Goal: Task Accomplishment & Management: Manage account settings

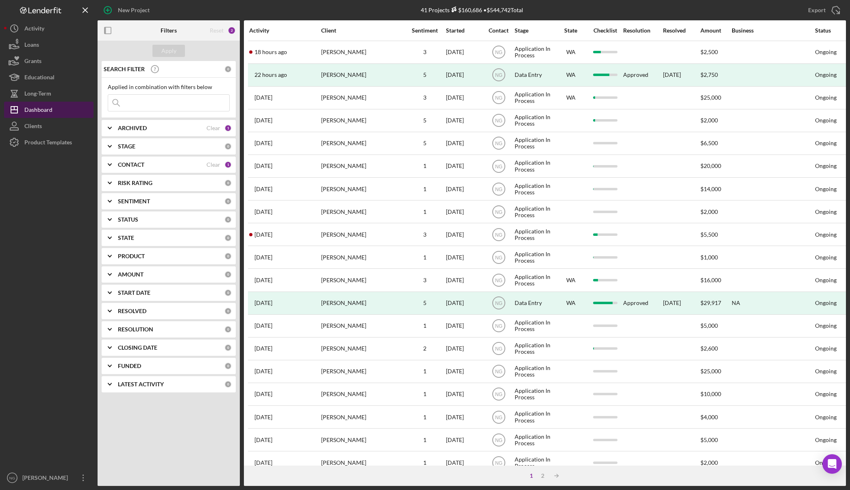
click at [56, 109] on button "Icon/Dashboard Dashboard" at bounding box center [48, 110] width 89 height 16
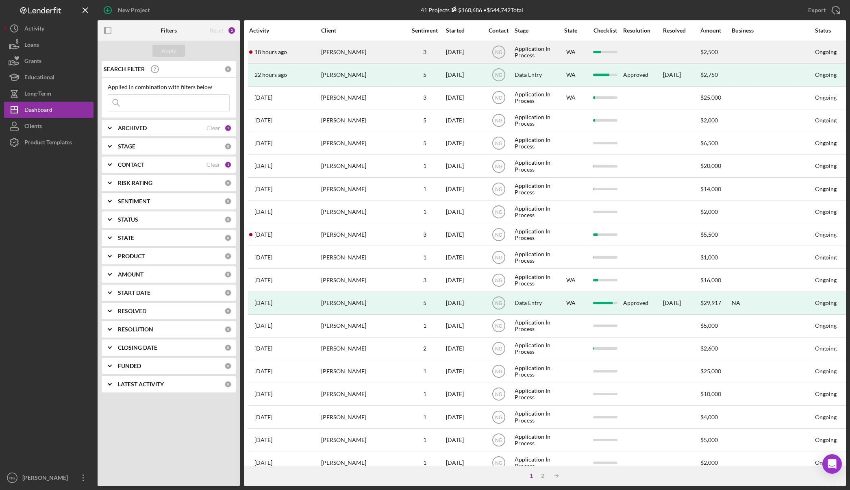
click at [334, 49] on div "ADRIAN MARSHALL" at bounding box center [361, 52] width 81 height 22
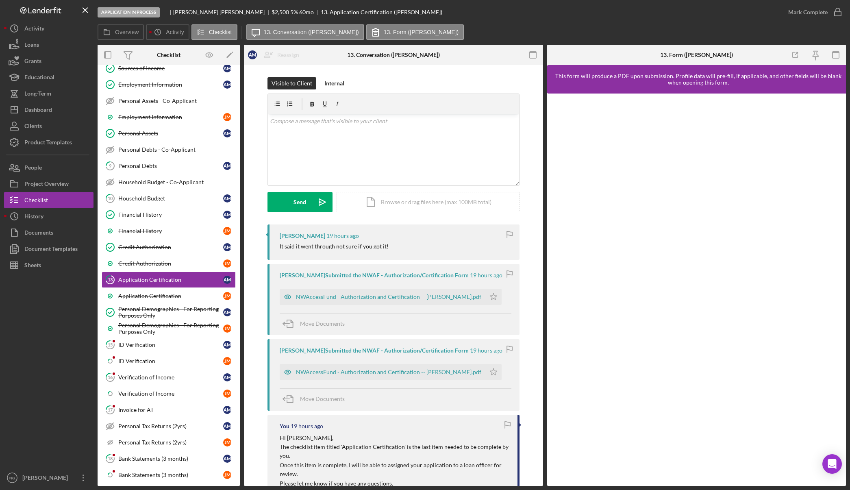
scroll to position [178, 0]
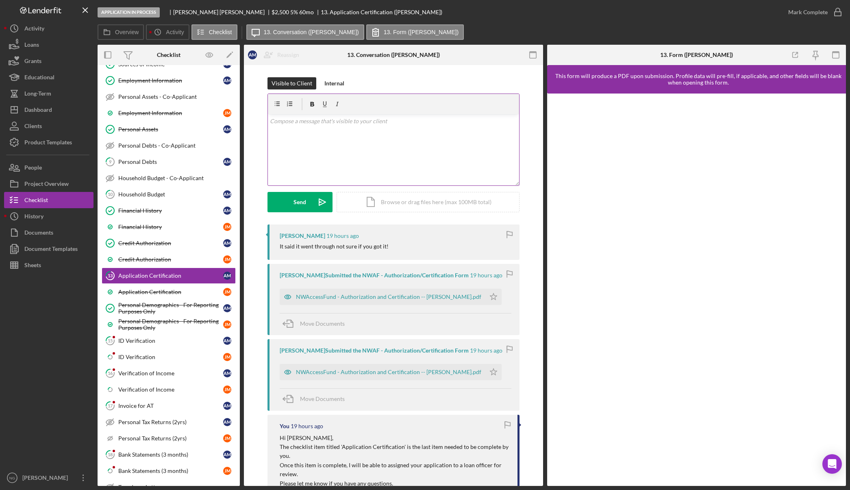
click at [352, 164] on div "v Color teal Color pink Remove color Add row above Add row below Add column bef…" at bounding box center [393, 149] width 251 height 71
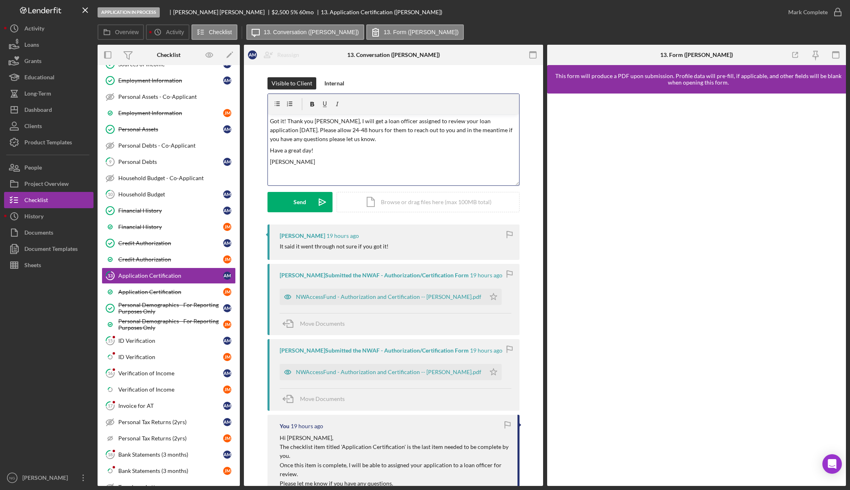
click at [331, 120] on p "Got it! Thank you Adrian, I will get a loan officer assigned to review your loa…" at bounding box center [393, 130] width 247 height 27
click at [284, 121] on p "Got it! Thank you Adrian! I will get a loan officer assigned to review your loa…" at bounding box center [393, 130] width 247 height 27
click at [330, 295] on div "NWAccessFund - Authorization and Certification -- ADRIAN MARSHALL.pdf" at bounding box center [388, 297] width 185 height 7
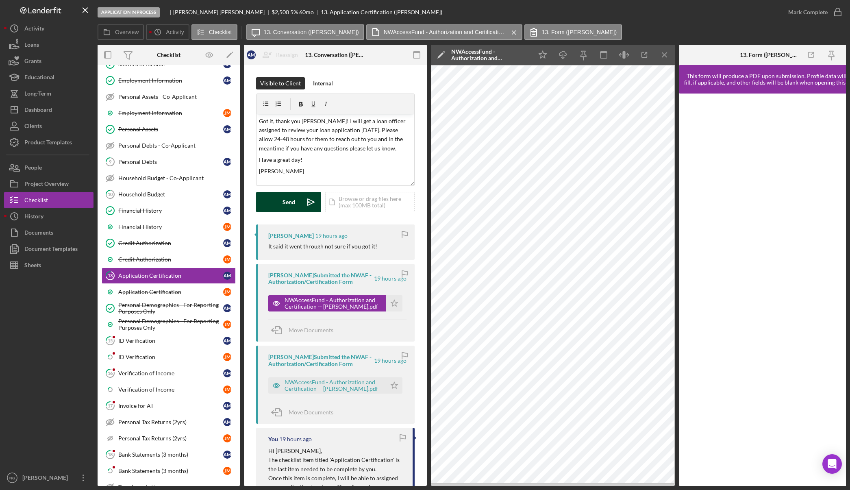
click at [296, 204] on button "Send Icon/icon-invite-send" at bounding box center [288, 202] width 65 height 20
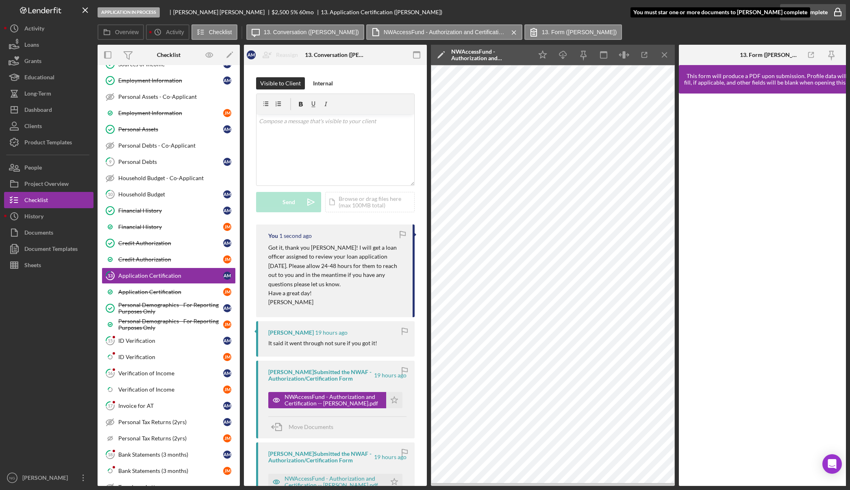
click at [839, 14] on icon "button" at bounding box center [838, 12] width 20 height 20
click at [545, 57] on icon "Icon/Star" at bounding box center [543, 55] width 18 height 18
click at [841, 15] on icon "button" at bounding box center [838, 12] width 20 height 20
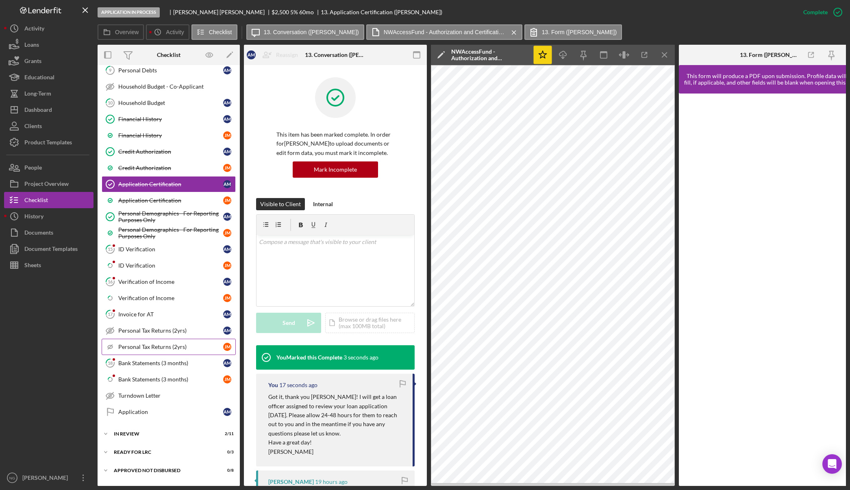
scroll to position [287, 0]
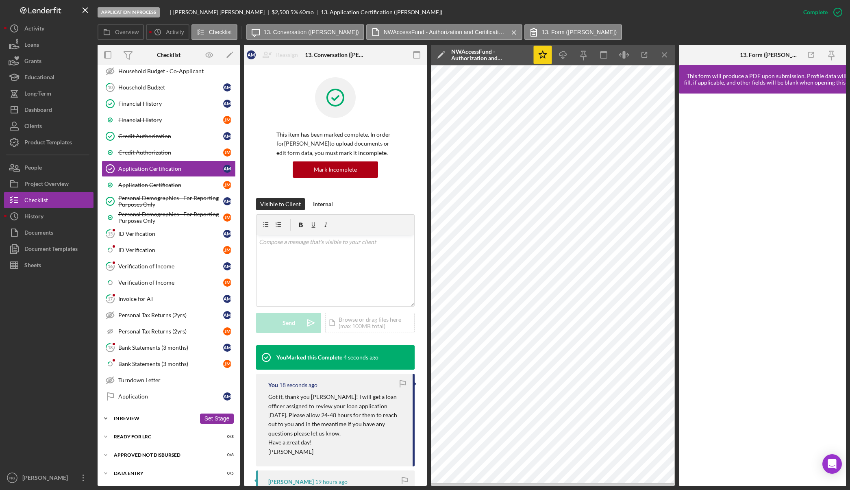
click at [185, 416] on div "In Review" at bounding box center [155, 418] width 82 height 5
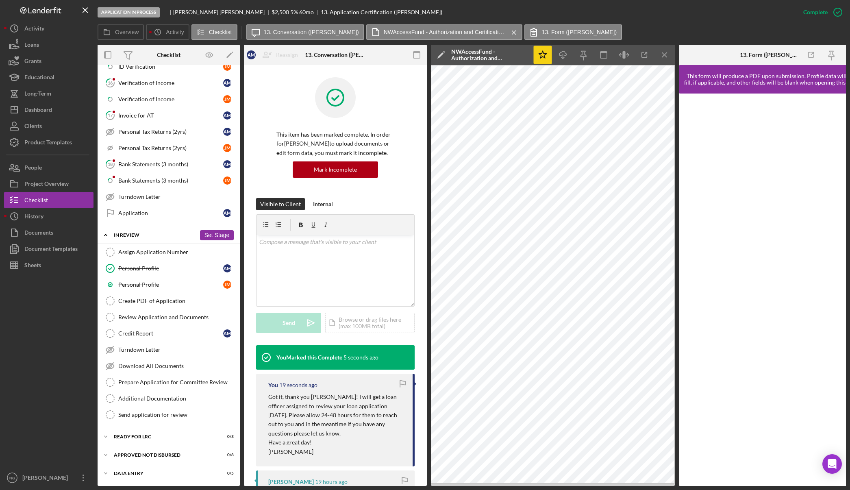
scroll to position [471, 0]
click at [188, 250] on div "Assign Application Number" at bounding box center [176, 252] width 117 height 7
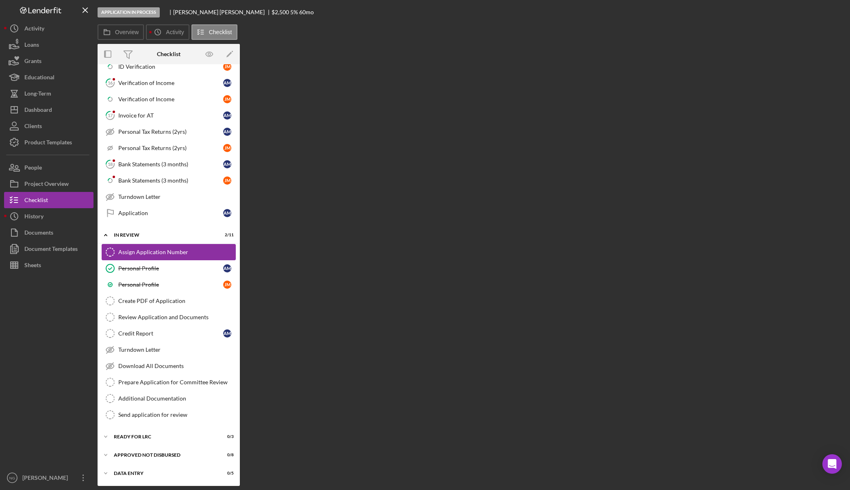
scroll to position [468, 0]
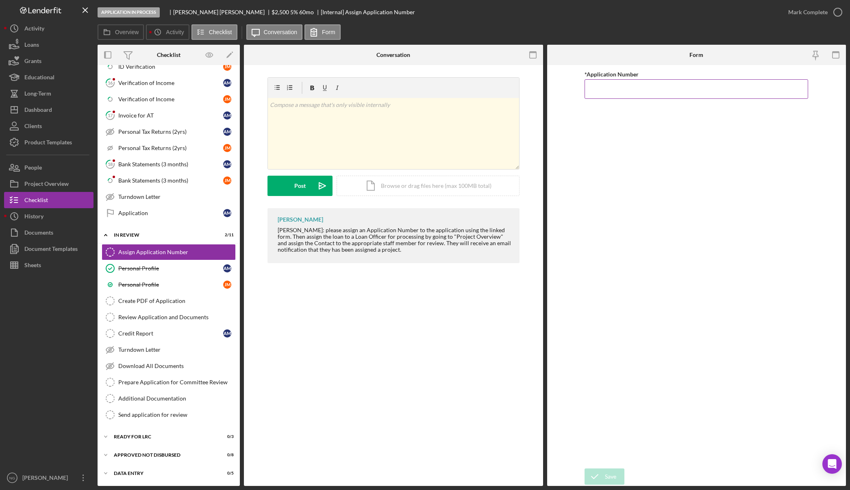
click at [640, 88] on input "*Application Number" at bounding box center [697, 89] width 224 height 20
type input "5563"
click at [602, 472] on icon "submit" at bounding box center [595, 477] width 20 height 20
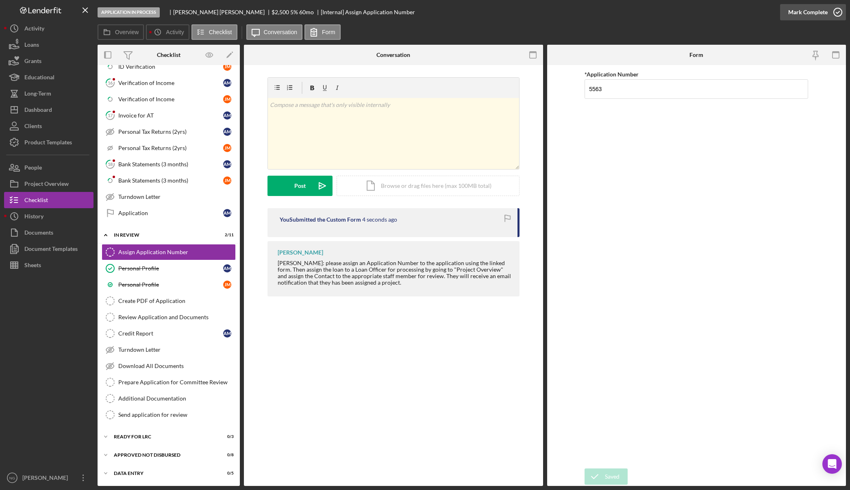
click at [839, 9] on icon "button" at bounding box center [838, 12] width 20 height 20
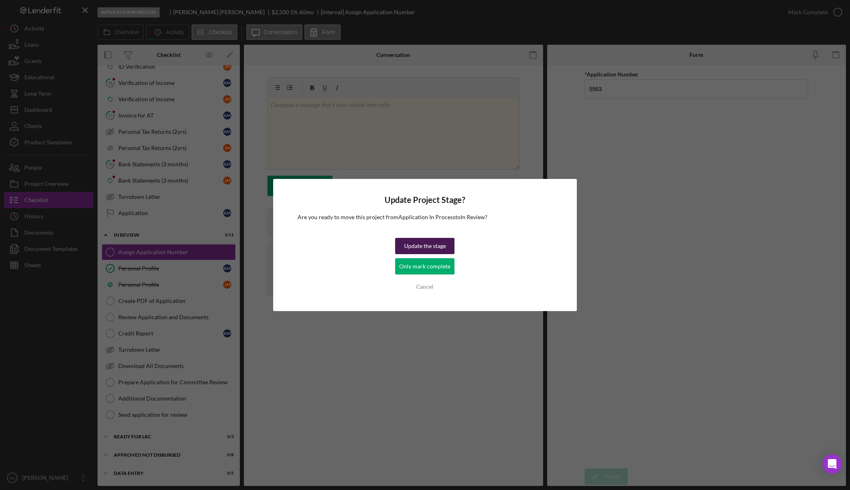
click at [445, 246] on div "Update the stage" at bounding box center [425, 246] width 42 height 16
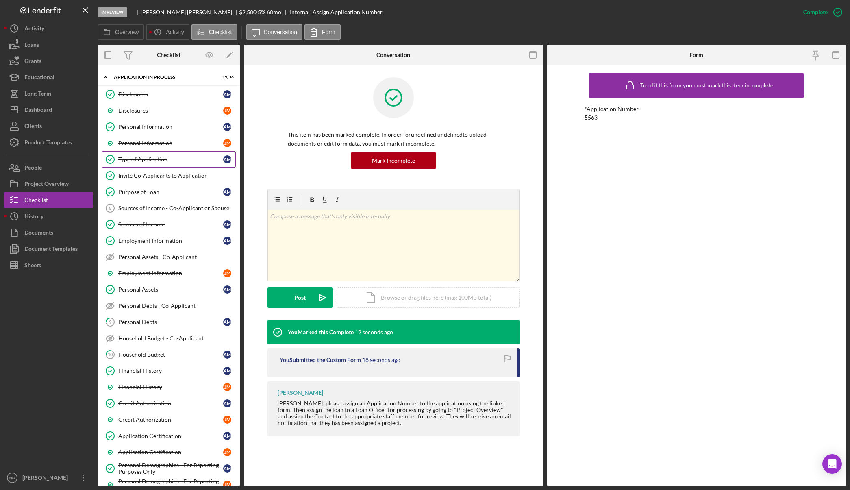
scroll to position [0, 0]
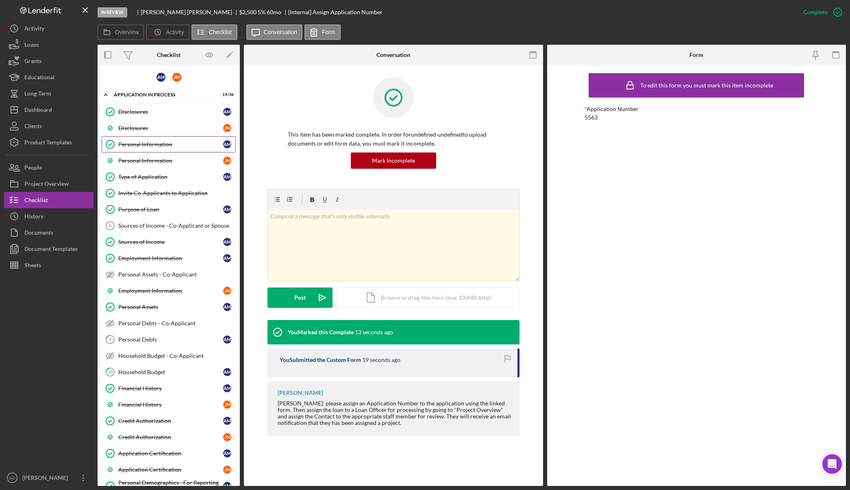
click at [164, 144] on div "Personal Information" at bounding box center [170, 144] width 105 height 7
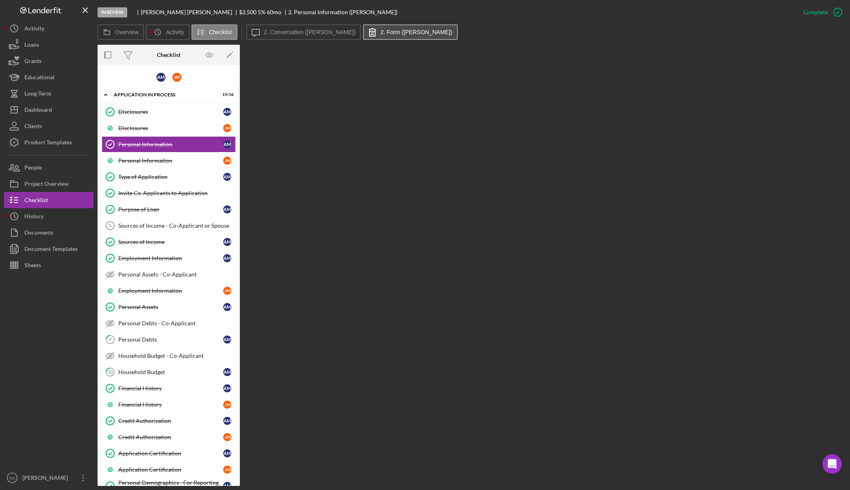
click at [399, 31] on label "2. Form (ADRIAN M.)" at bounding box center [417, 32] width 72 height 7
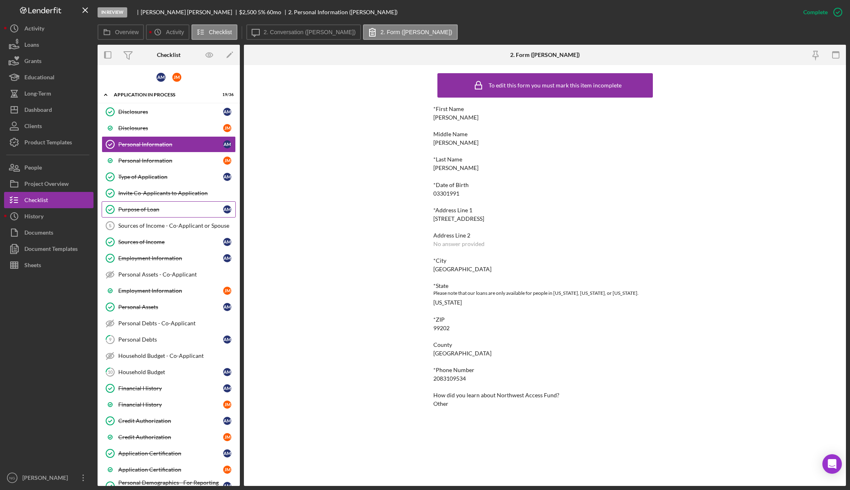
click at [154, 210] on div "Purpose of Loan" at bounding box center [170, 209] width 105 height 7
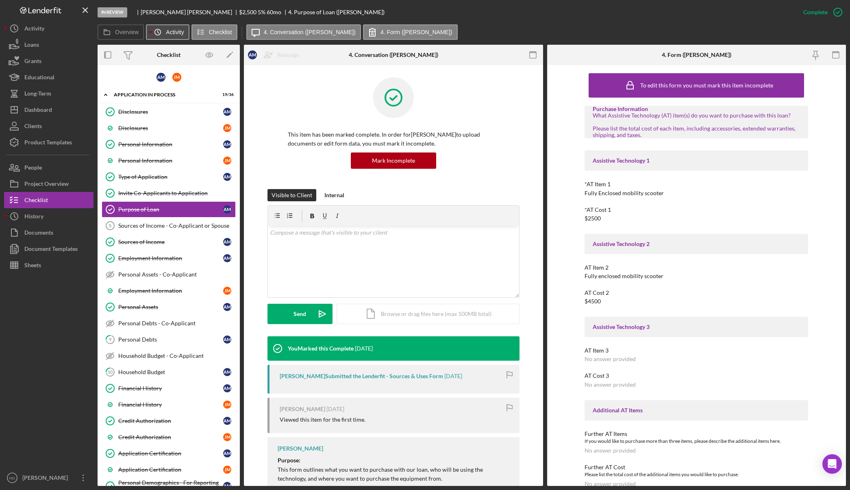
click at [162, 33] on icon "Icon/History" at bounding box center [158, 32] width 16 height 16
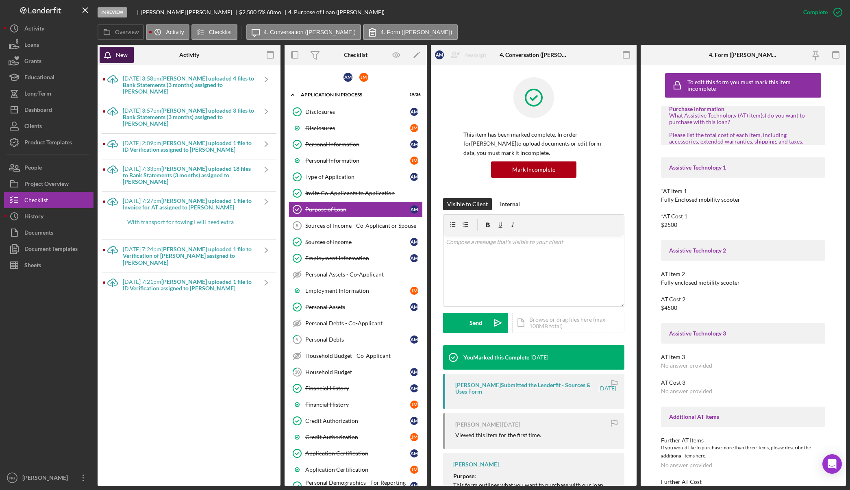
click at [113, 57] on icon "button" at bounding box center [110, 57] width 20 height 20
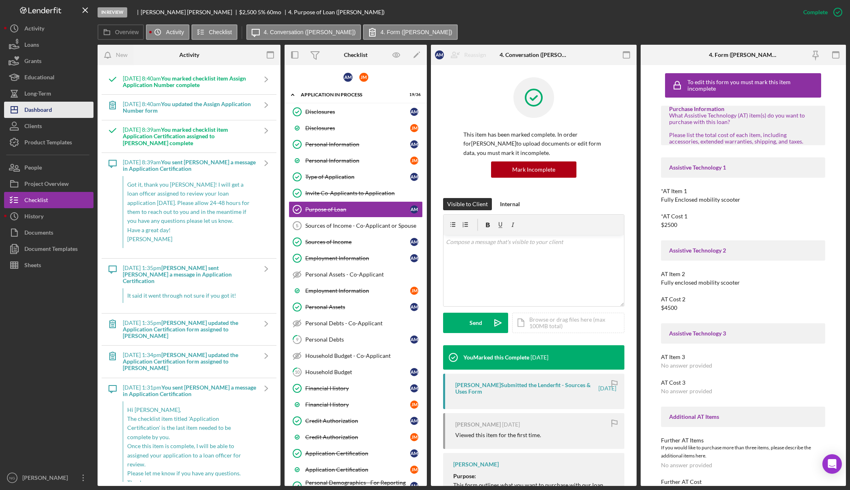
click at [54, 108] on button "Icon/Dashboard Dashboard" at bounding box center [48, 110] width 89 height 16
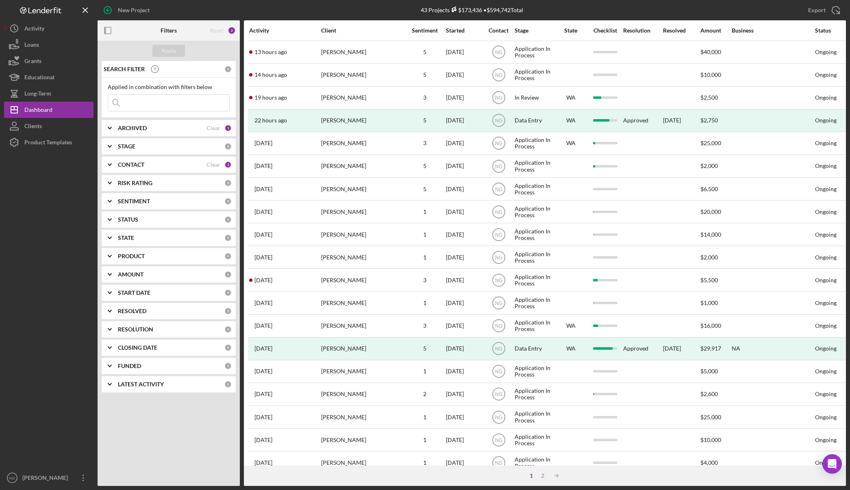
click at [230, 164] on div "1" at bounding box center [228, 164] width 7 height 7
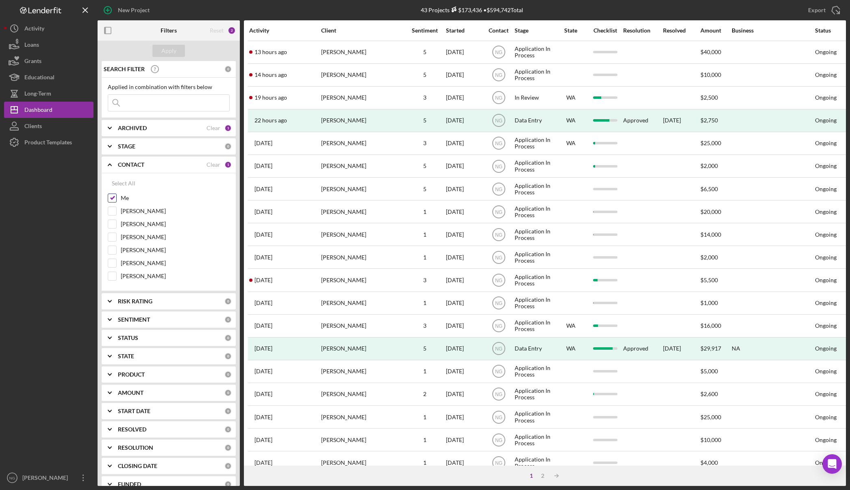
click at [115, 200] on input "Me" at bounding box center [112, 198] width 8 height 8
checkbox input "false"
click at [166, 50] on div "Apply" at bounding box center [168, 51] width 15 height 12
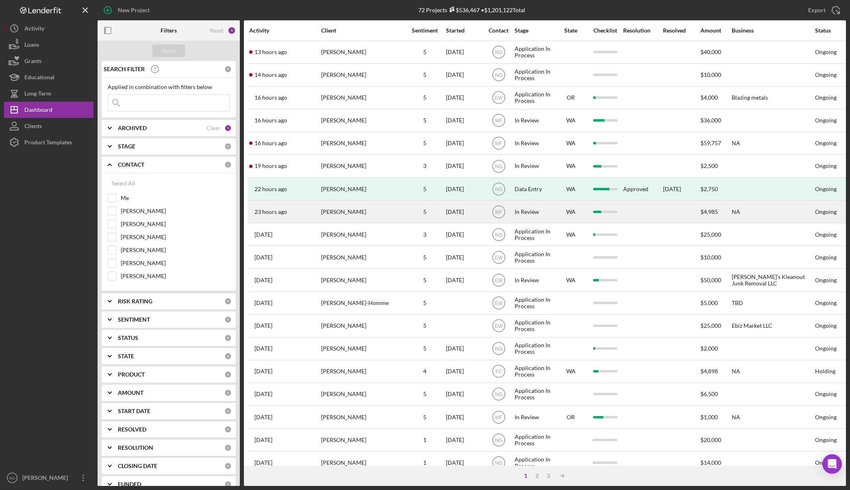
click at [373, 215] on div "Zach Ziemer" at bounding box center [361, 212] width 81 height 22
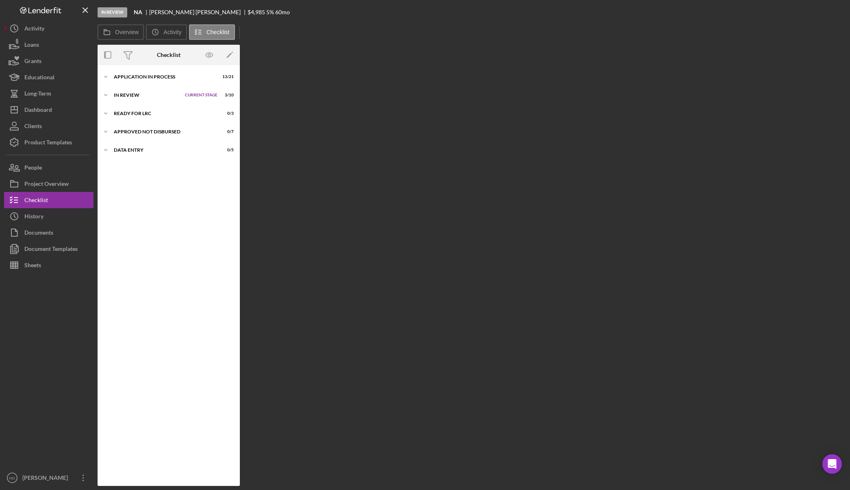
scroll to position [22, 0]
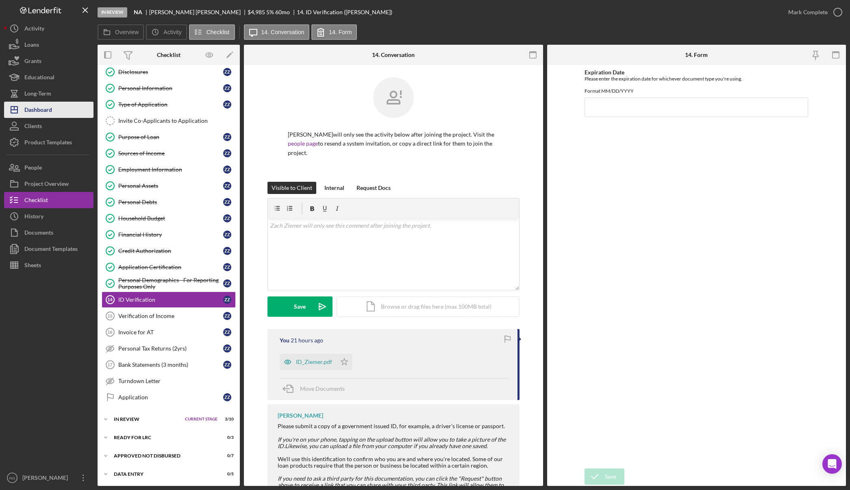
click at [43, 107] on div "Dashboard" at bounding box center [38, 111] width 28 height 18
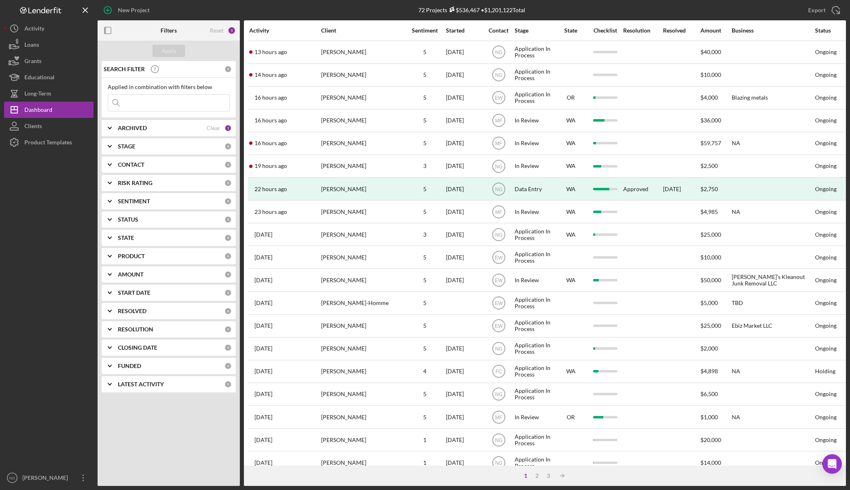
click at [145, 165] on div "CONTACT" at bounding box center [171, 164] width 107 height 7
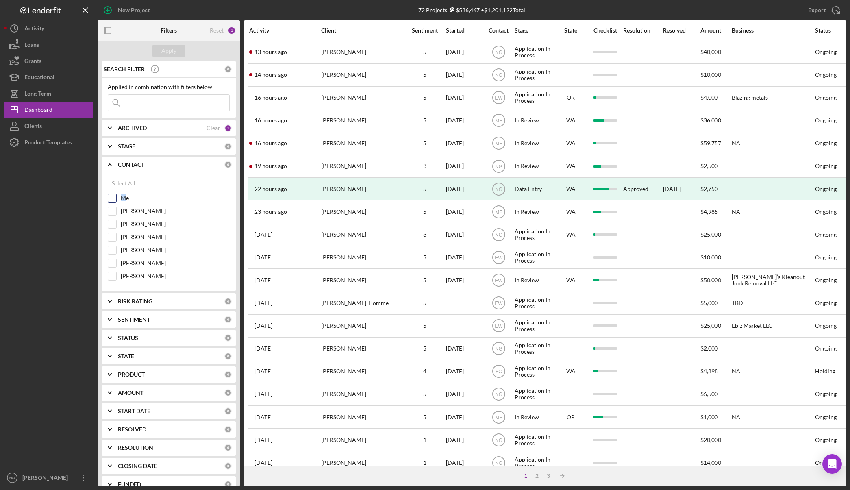
click at [123, 200] on label "Me" at bounding box center [175, 198] width 109 height 8
click at [113, 198] on input "Me" at bounding box center [112, 198] width 8 height 8
checkbox input "true"
click at [179, 49] on button "Apply" at bounding box center [169, 51] width 33 height 12
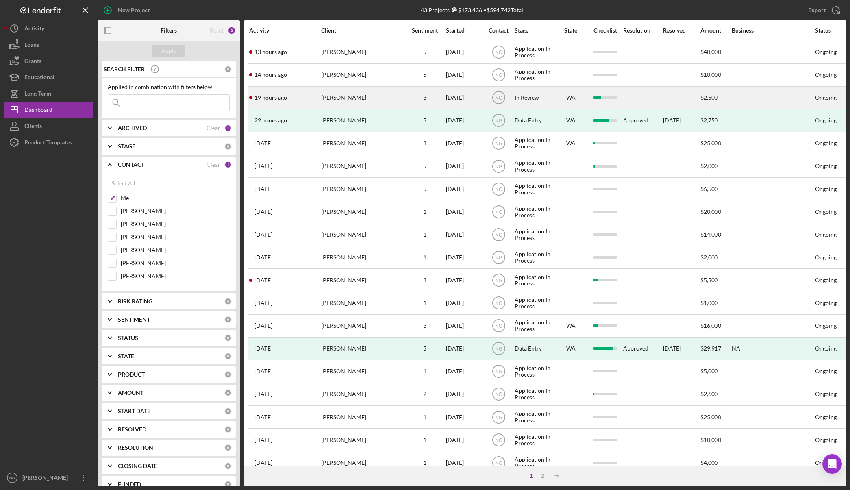
click at [371, 105] on div "ADRIAN MARSHALL" at bounding box center [361, 98] width 81 height 22
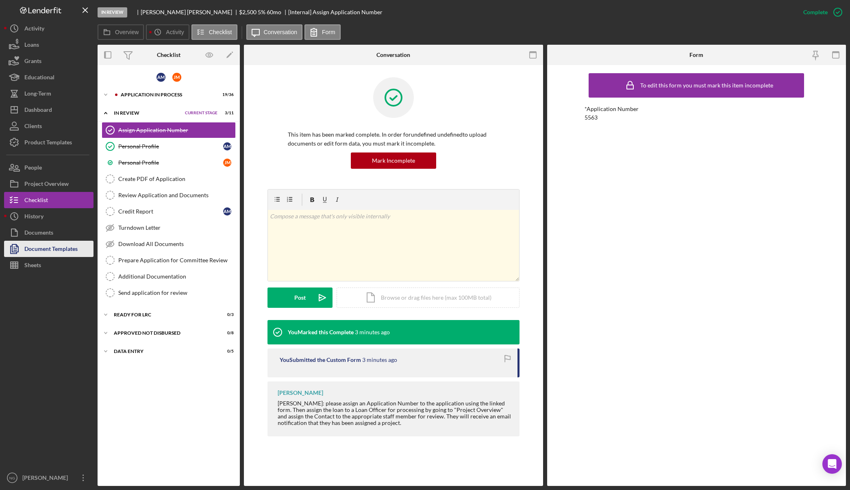
click at [66, 252] on div "Document Templates" at bounding box center [50, 250] width 53 height 18
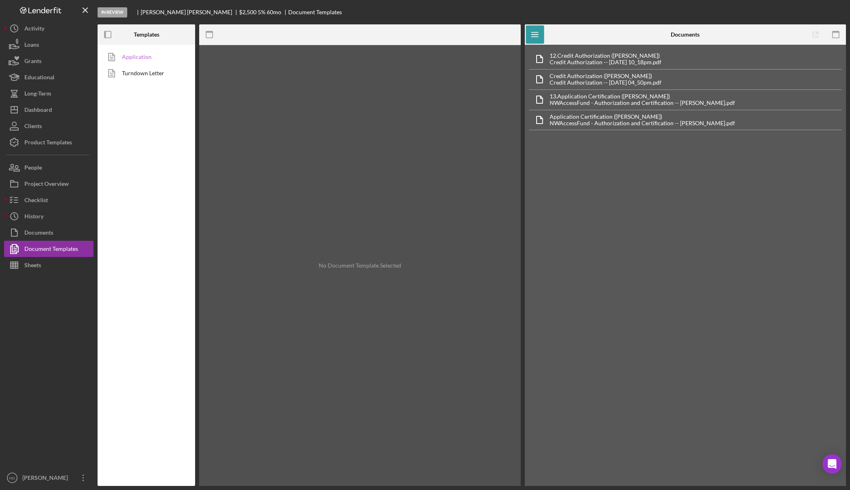
click at [159, 60] on link "Application" at bounding box center [144, 57] width 85 height 16
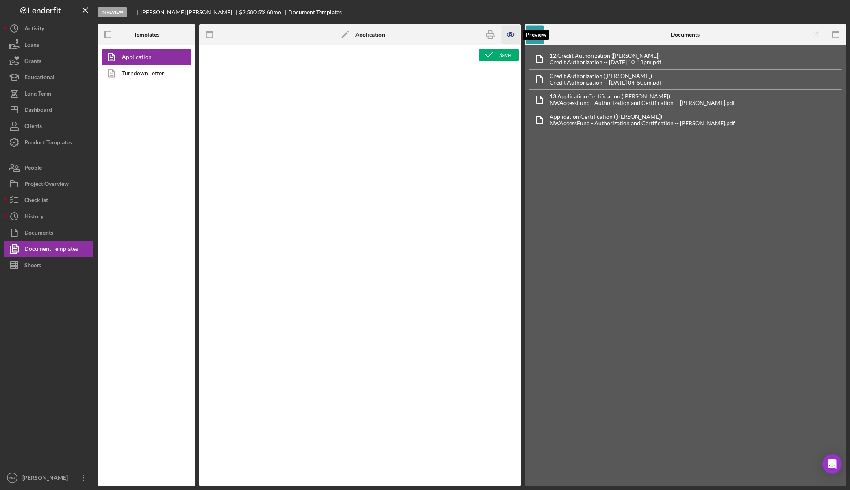
type textarea "<div class="WordSection1"> <p style="margin: 0in; font-size: 12pt; font-family:…"
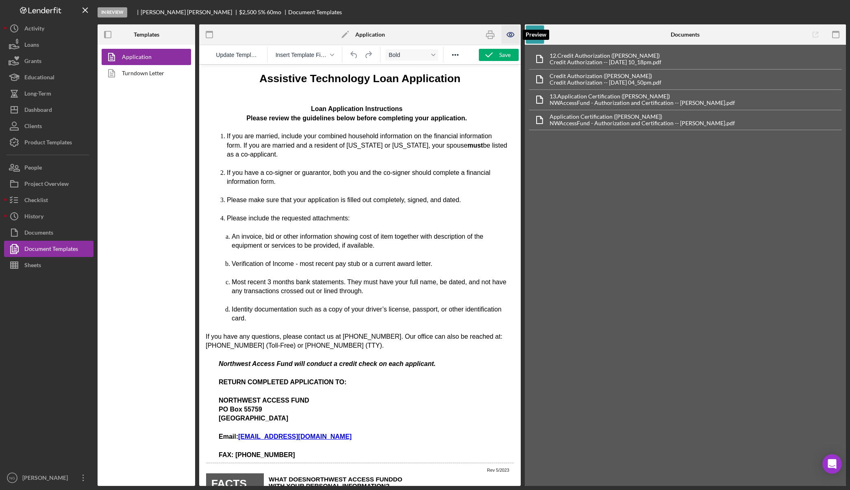
click at [516, 35] on icon "button" at bounding box center [510, 35] width 18 height 18
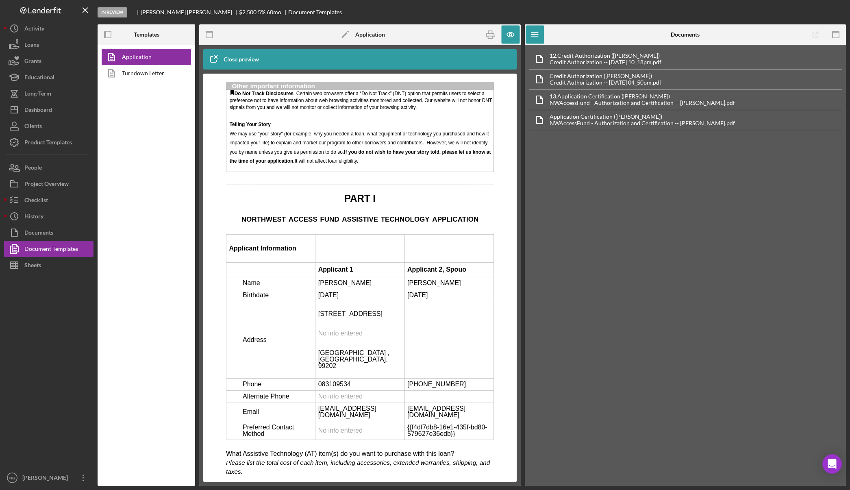
scroll to position [1342, 0]
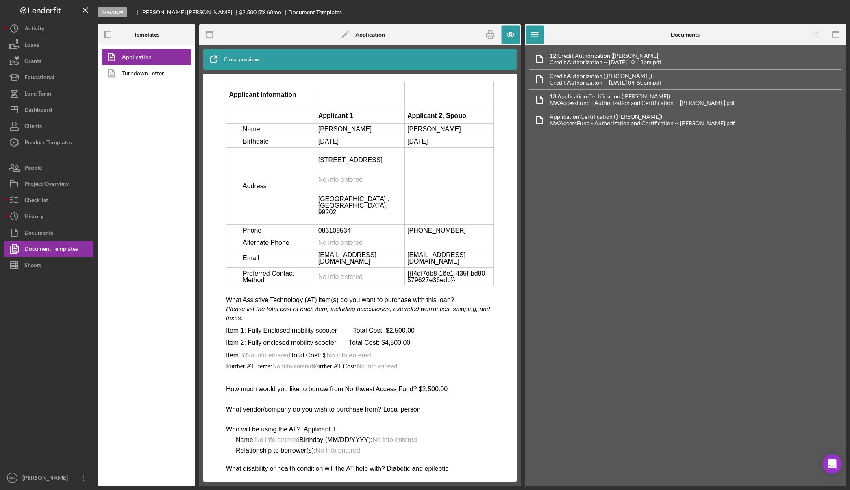
click at [336, 237] on td "083109534" at bounding box center [360, 231] width 89 height 12
click at [506, 34] on icon "button" at bounding box center [510, 35] width 18 height 18
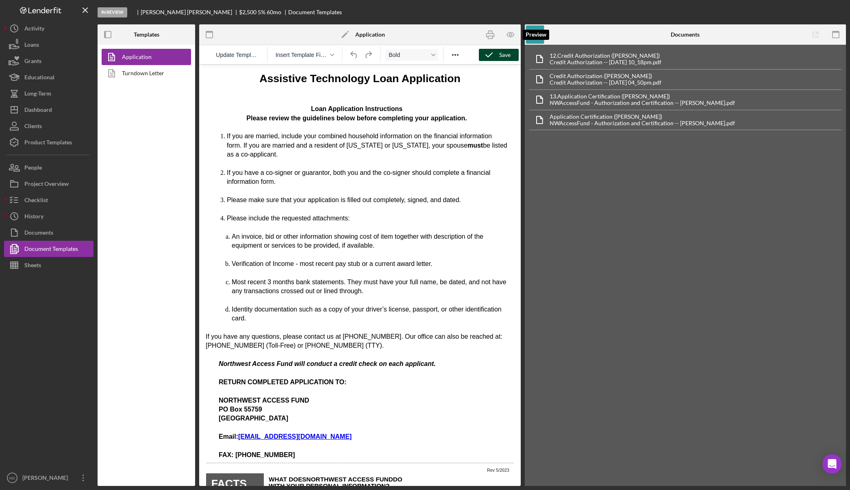
scroll to position [0, 0]
click at [490, 41] on icon "button" at bounding box center [490, 35] width 18 height 18
drag, startPoint x: 493, startPoint y: 37, endPoint x: 213, endPoint y: 212, distance: 330.2
click at [493, 37] on rect "button" at bounding box center [490, 37] width 4 height 2
click at [58, 205] on button "Checklist" at bounding box center [48, 200] width 89 height 16
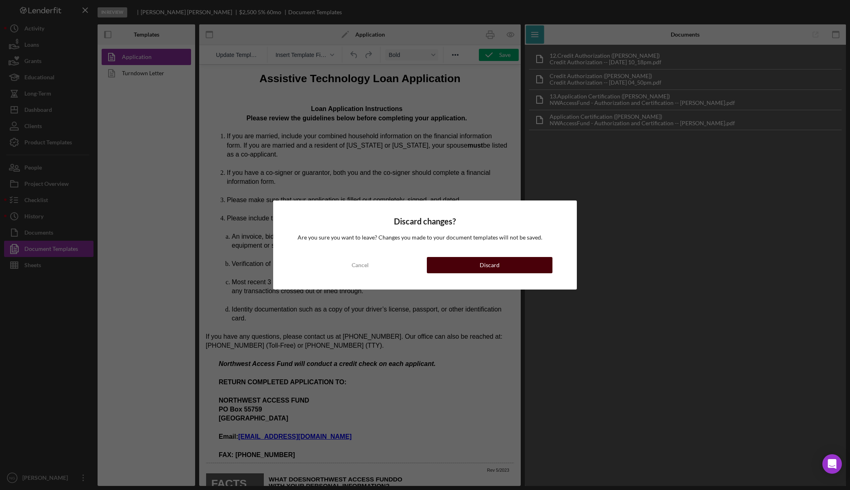
click at [497, 270] on div "Discard" at bounding box center [490, 265] width 20 height 16
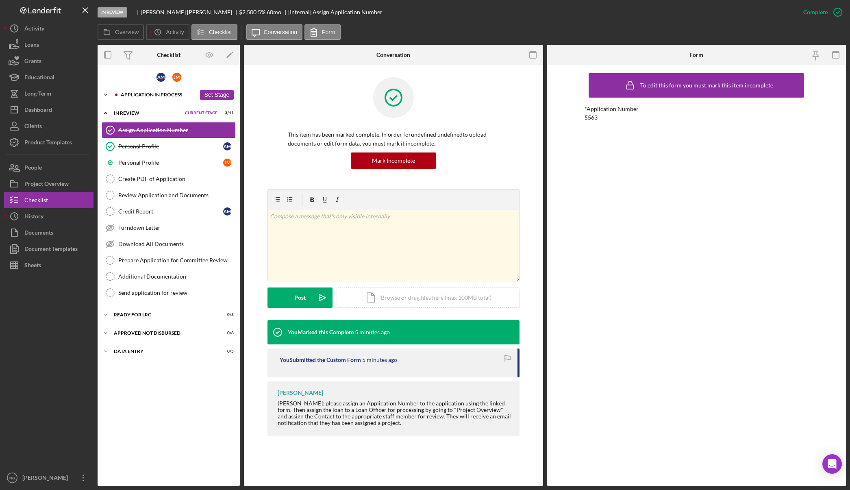
click at [146, 96] on div "Application In Process" at bounding box center [158, 94] width 75 height 5
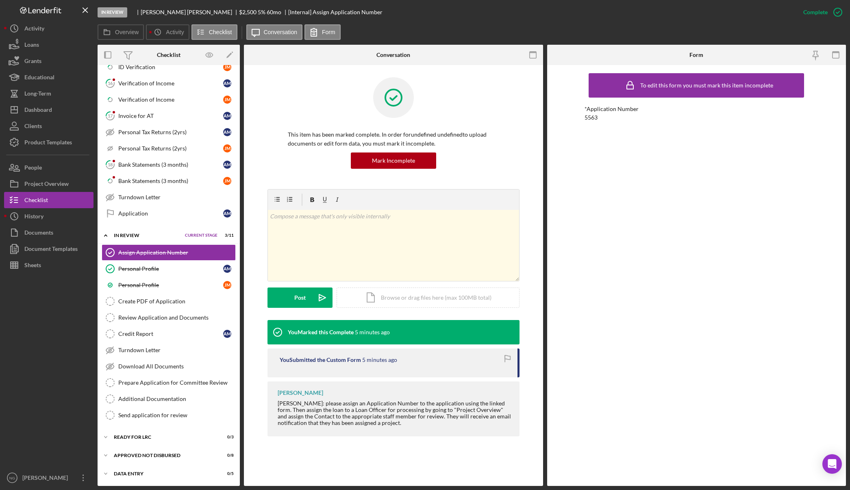
scroll to position [468, 0]
click at [155, 300] on div "Create PDF of Application" at bounding box center [176, 301] width 117 height 7
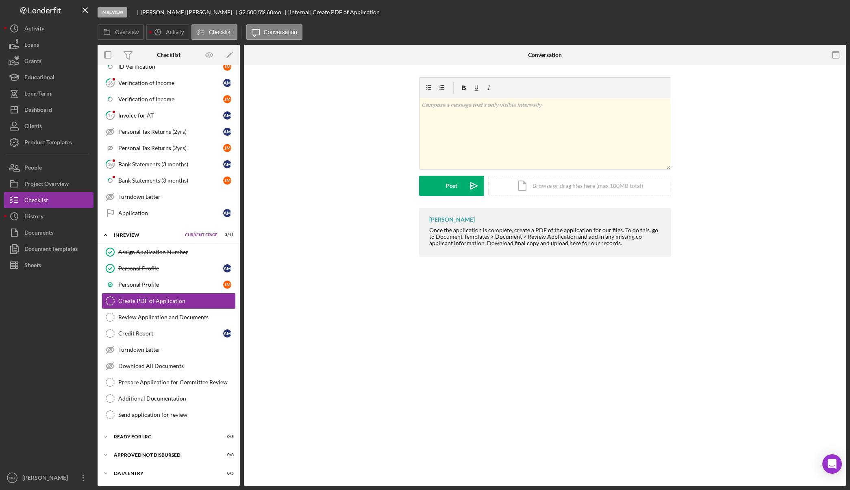
scroll to position [468, 0]
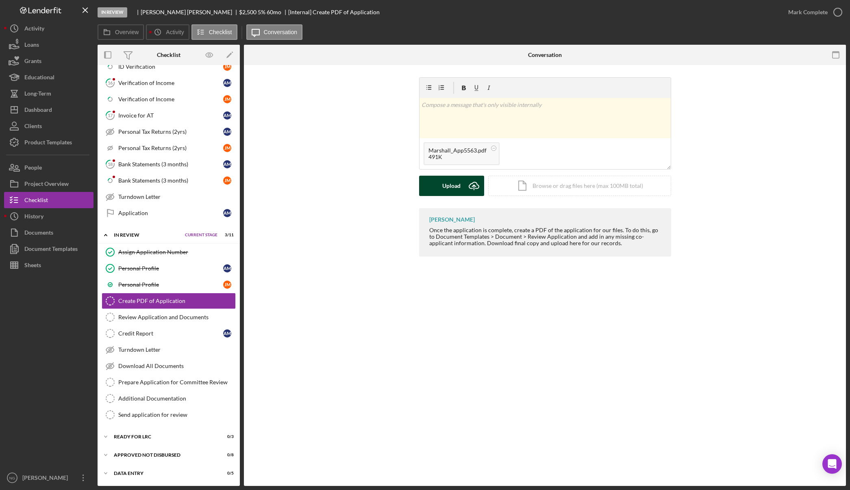
click at [459, 188] on div "Upload" at bounding box center [452, 186] width 18 height 20
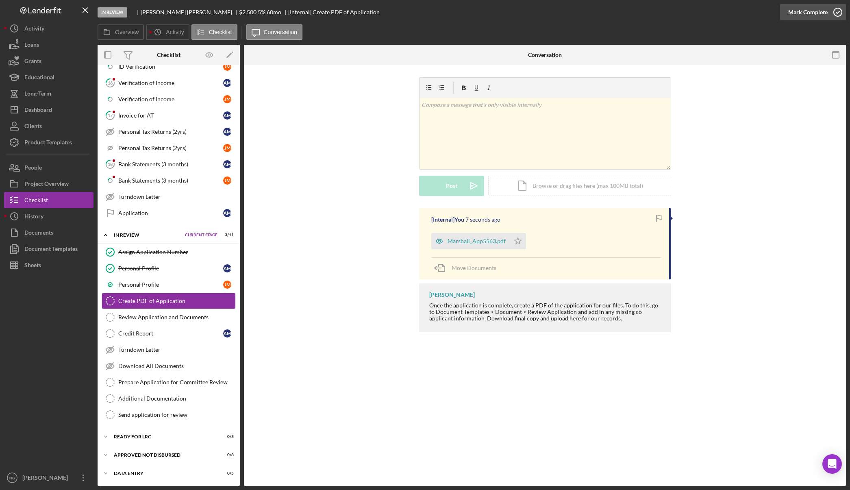
click at [830, 15] on icon "button" at bounding box center [838, 12] width 20 height 20
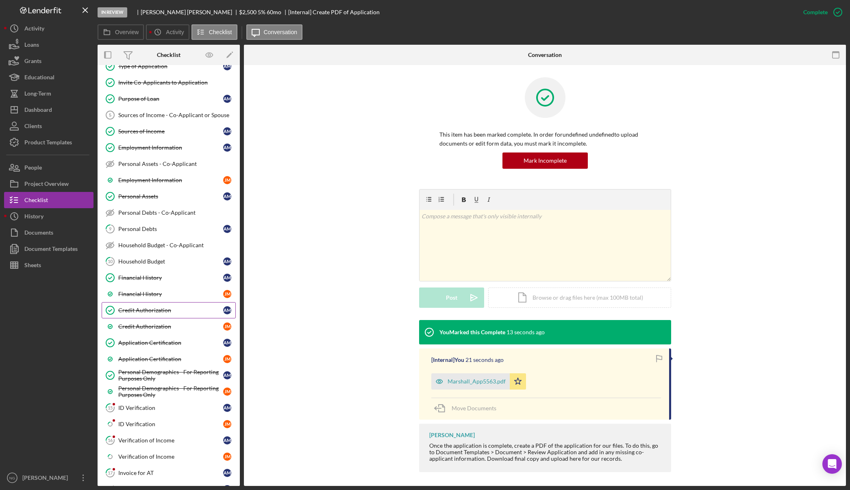
scroll to position [61, 0]
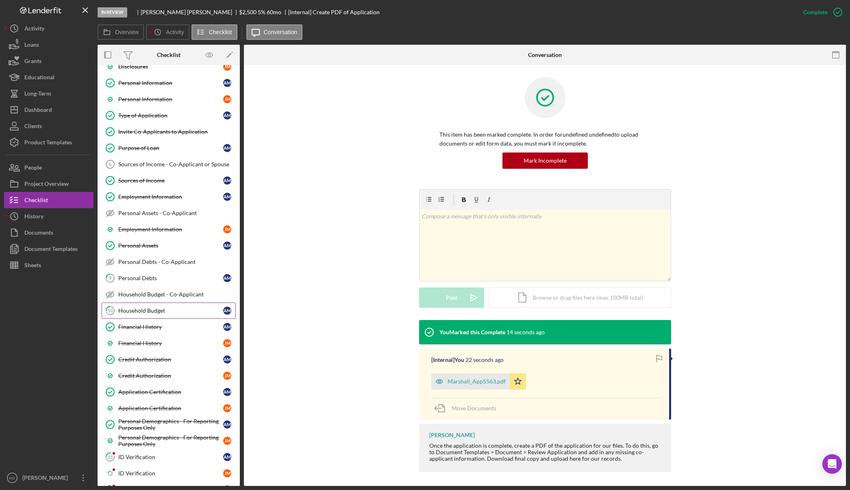
click at [179, 317] on link "10 Household Budget A M" at bounding box center [169, 311] width 134 height 16
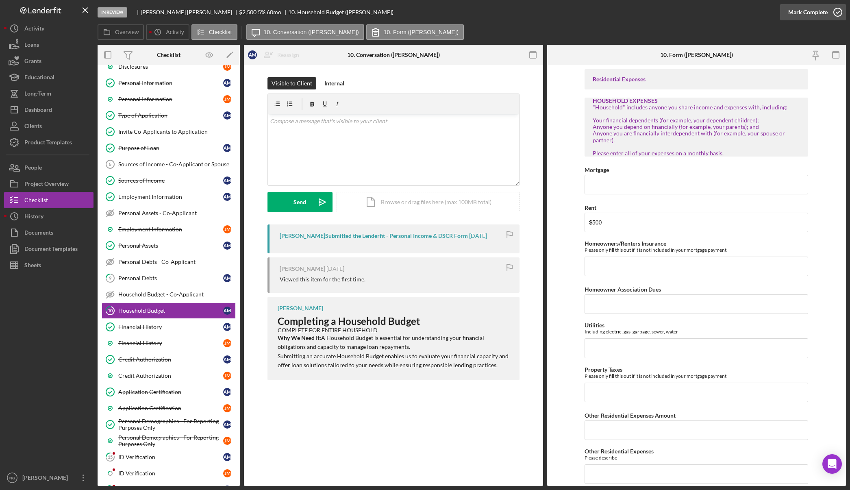
click at [829, 14] on icon "button" at bounding box center [838, 12] width 20 height 20
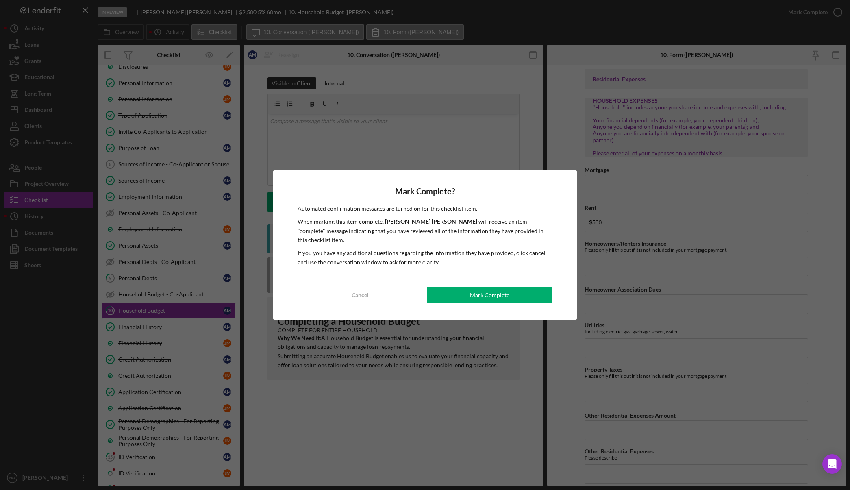
drag, startPoint x: 480, startPoint y: 287, endPoint x: 421, endPoint y: 288, distance: 58.6
click at [480, 287] on div "Mark Complete" at bounding box center [489, 295] width 39 height 16
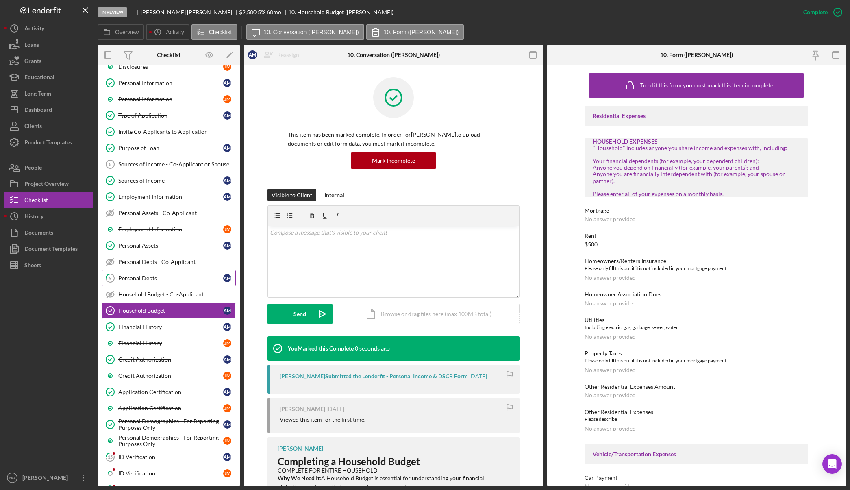
click at [176, 276] on div "Personal Debts" at bounding box center [170, 278] width 105 height 7
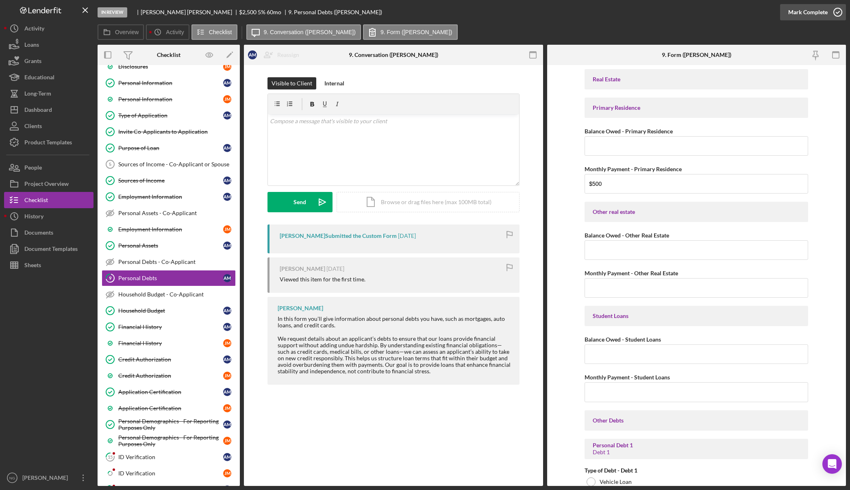
click at [833, 10] on icon "button" at bounding box center [838, 12] width 20 height 20
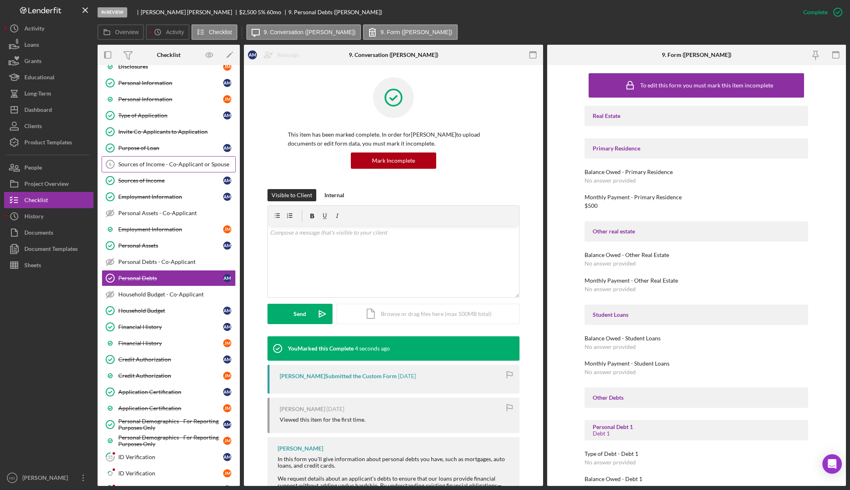
click at [157, 162] on div "Sources of Income - Co-Applicant or Spouse" at bounding box center [176, 164] width 117 height 7
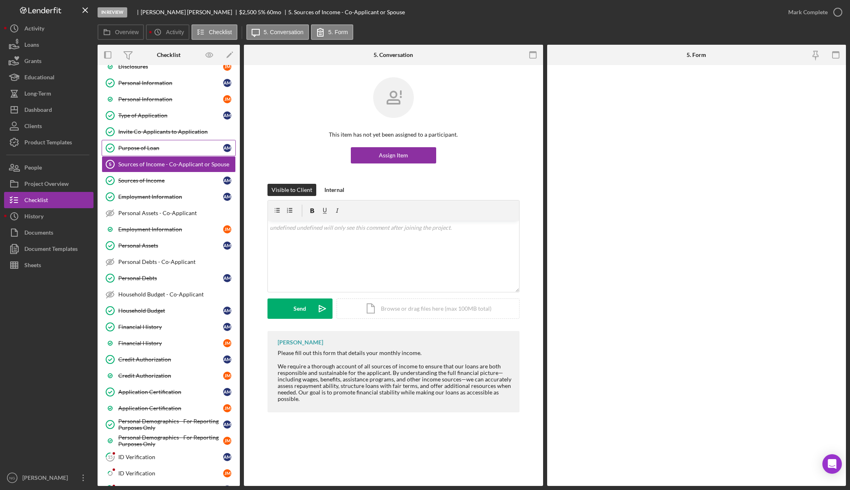
click at [159, 143] on link "Purpose of Loan Purpose of Loan A M" at bounding box center [169, 148] width 134 height 16
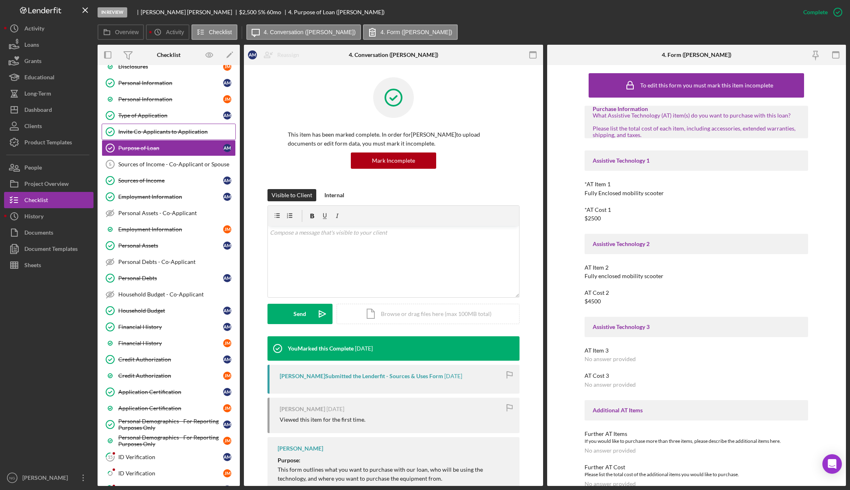
click at [161, 130] on div "Invite Co-Applicants to Application" at bounding box center [176, 132] width 117 height 7
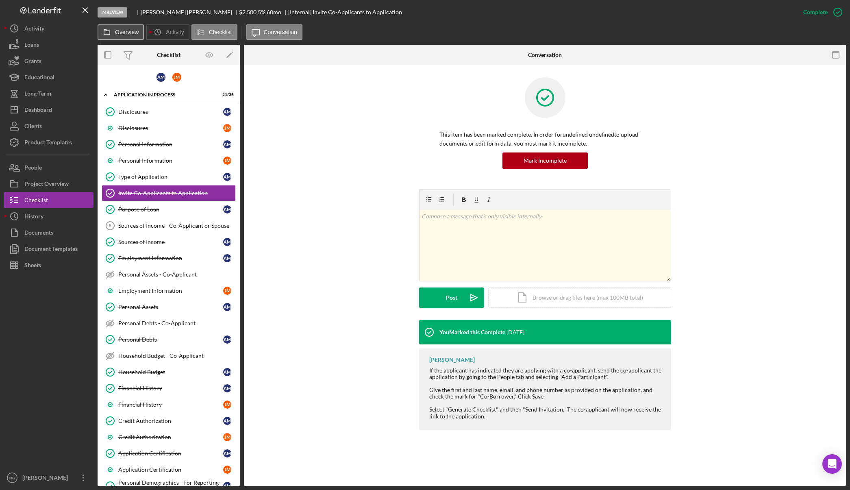
click at [126, 39] on button "Overview" at bounding box center [121, 31] width 46 height 15
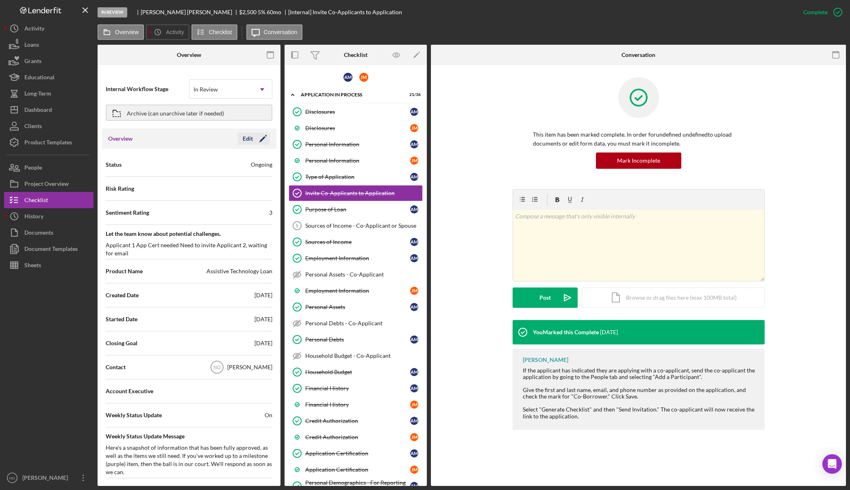
click at [255, 140] on icon "Icon/Edit" at bounding box center [263, 139] width 20 height 20
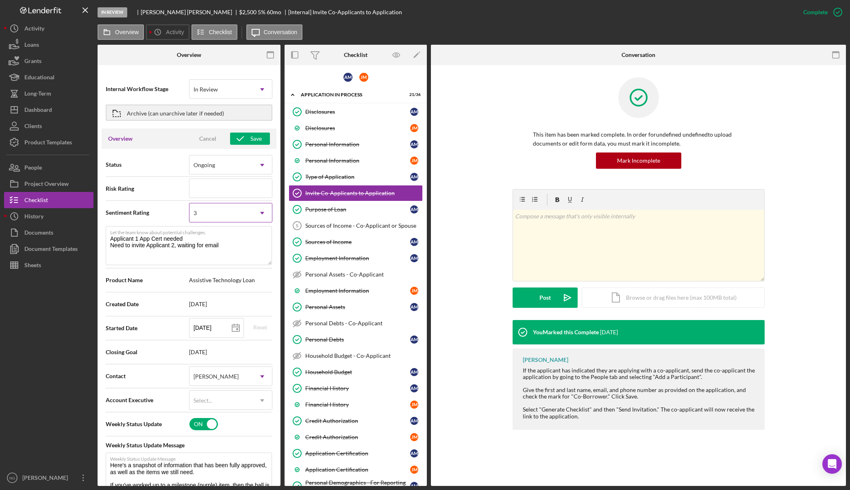
click at [233, 217] on div "3" at bounding box center [221, 213] width 63 height 19
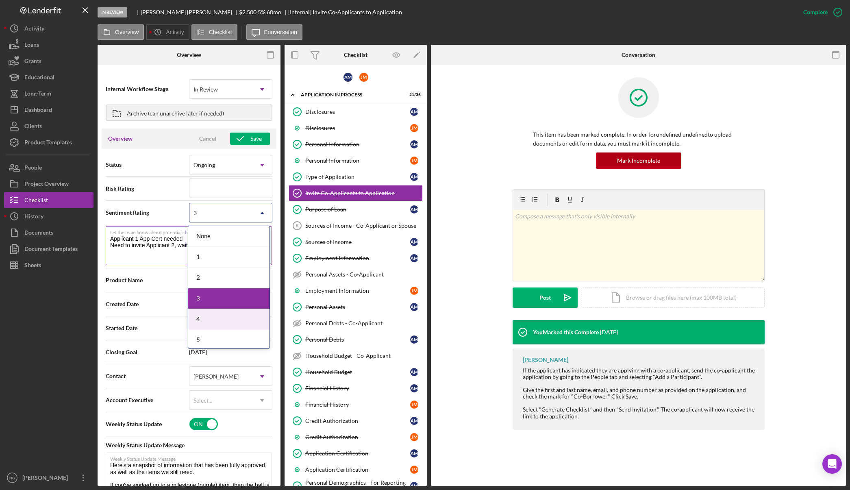
click at [156, 255] on textarea "Applicant 1 App Cert needed Need to invite Applicant 2, waiting for email" at bounding box center [189, 245] width 166 height 39
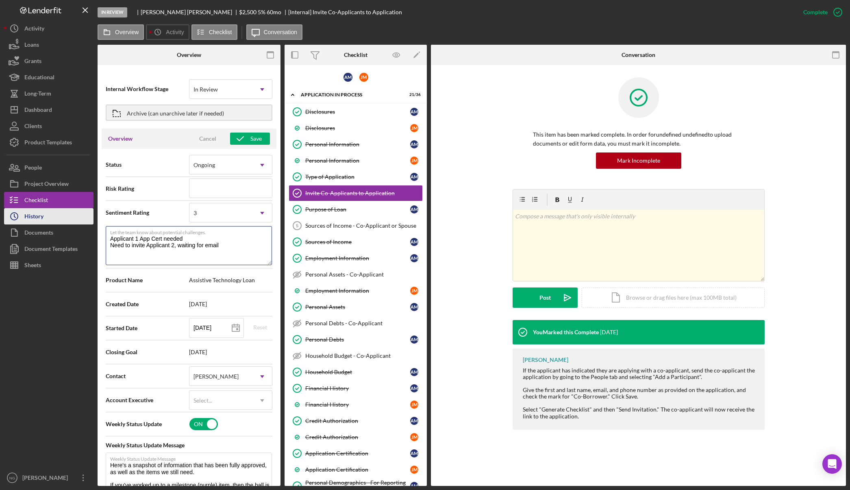
drag, startPoint x: 240, startPoint y: 248, endPoint x: 83, endPoint y: 221, distance: 158.5
click at [83, 222] on div "In Review ADRIAN MARSHALL $2,500 $875 5 % 60 mo [Internal] Invite Co-Applicants…" at bounding box center [425, 243] width 842 height 486
click at [214, 215] on div "3" at bounding box center [221, 213] width 63 height 19
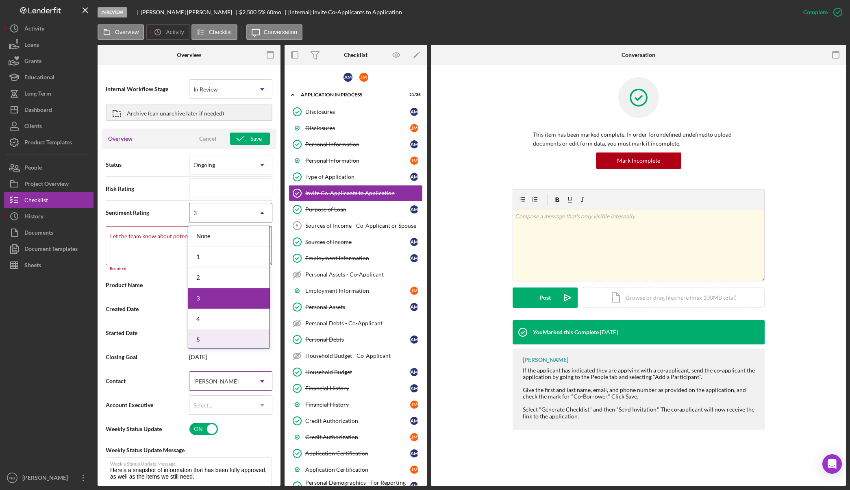
click at [220, 337] on div "5" at bounding box center [228, 340] width 81 height 21
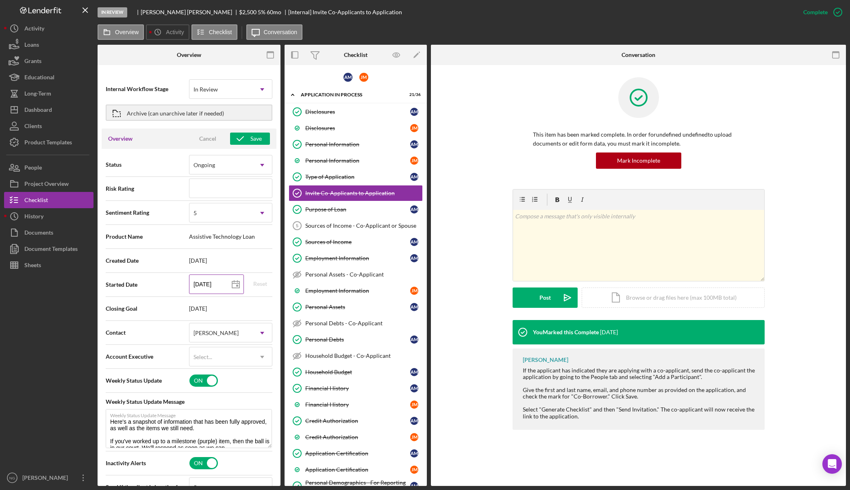
click at [227, 287] on icon at bounding box center [236, 285] width 20 height 20
type input "[DATE]"
type input "2025-10-01"
click at [209, 331] on div "[PERSON_NAME]" at bounding box center [216, 333] width 45 height 7
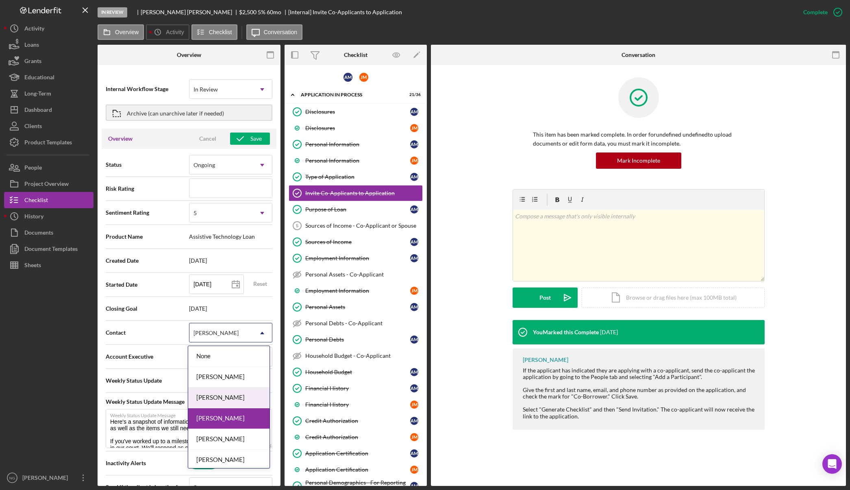
click at [222, 395] on div "Monie Frost" at bounding box center [228, 398] width 81 height 21
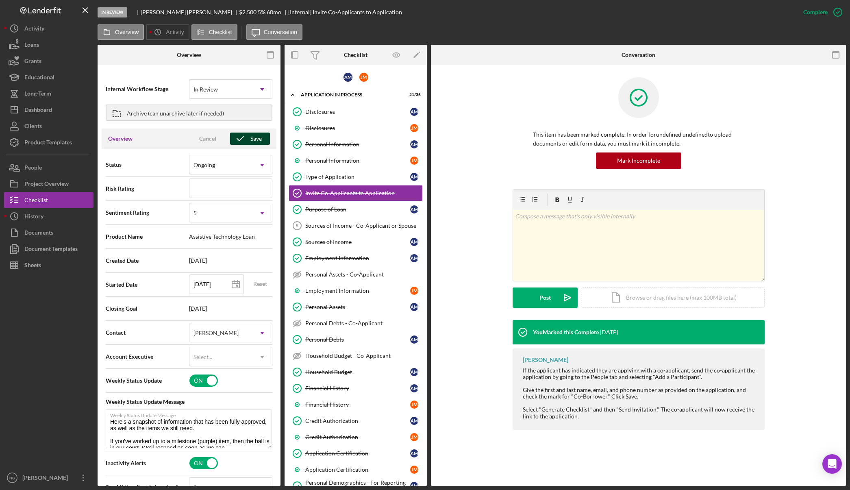
click at [257, 140] on div "Save" at bounding box center [256, 139] width 11 height 12
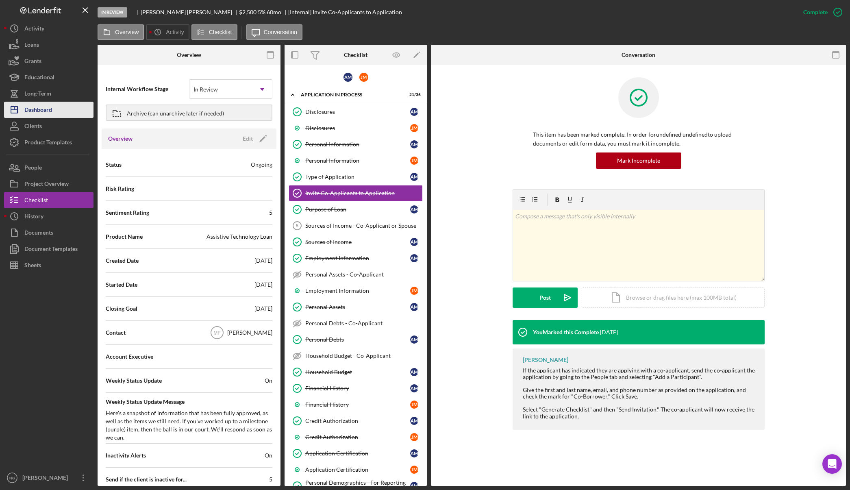
click at [50, 116] on div "Dashboard" at bounding box center [38, 111] width 28 height 18
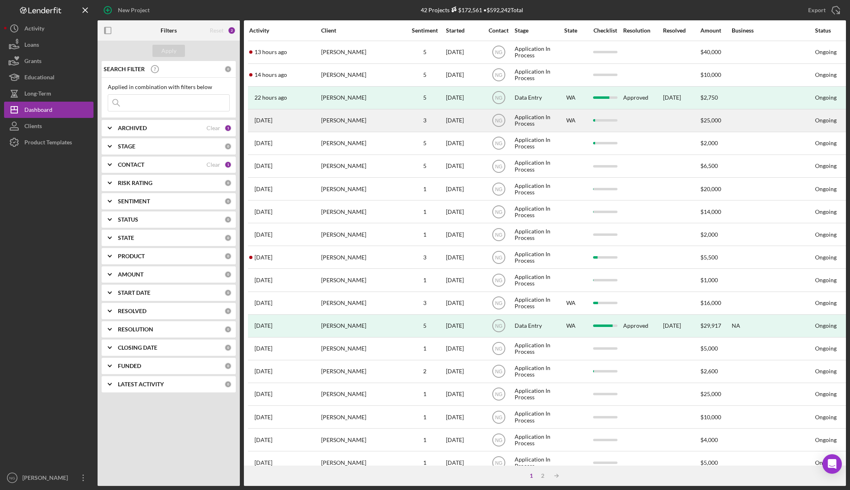
click at [342, 124] on div "Howard Carmack" at bounding box center [361, 121] width 81 height 22
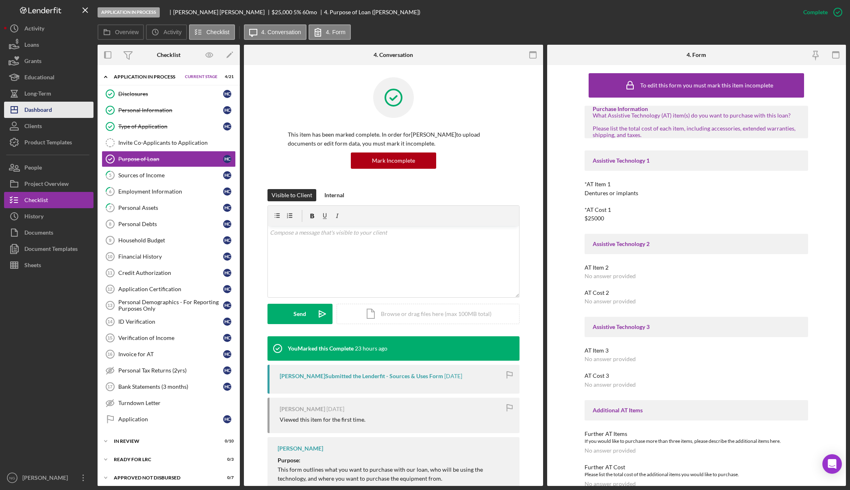
click at [42, 113] on div "Dashboard" at bounding box center [38, 111] width 28 height 18
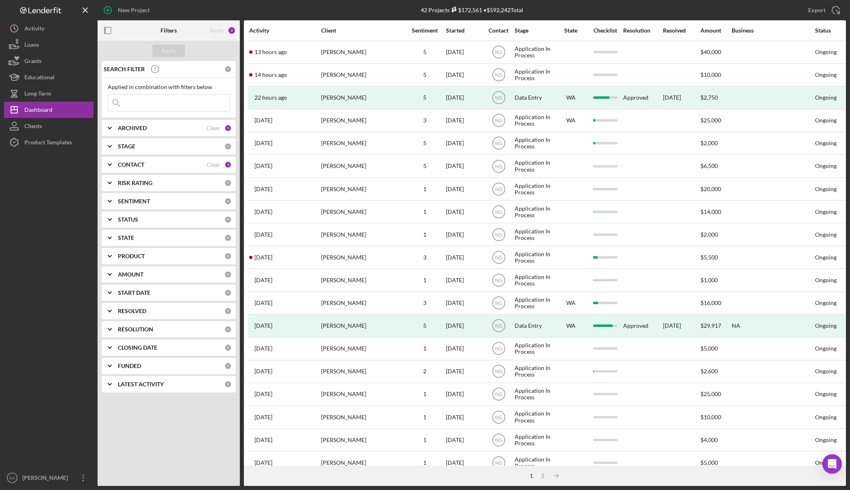
click at [226, 168] on div "CONTACT Clear 1" at bounding box center [175, 164] width 114 height 7
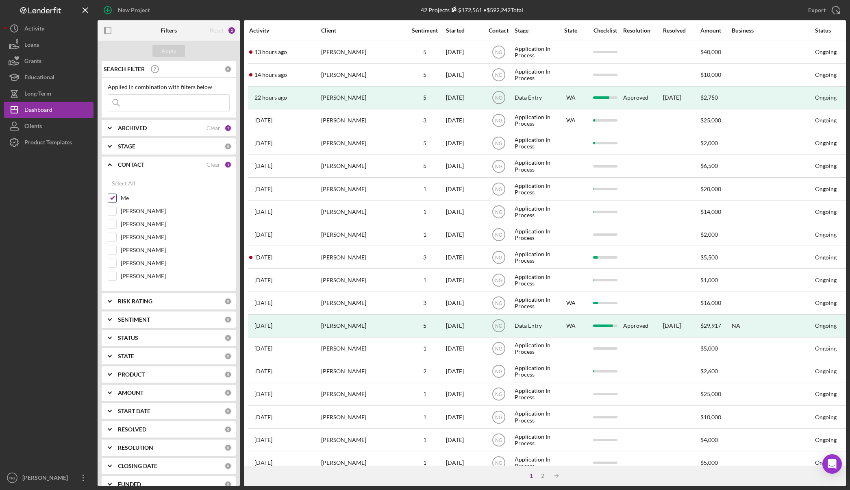
click at [115, 199] on input "Me" at bounding box center [112, 198] width 8 height 8
checkbox input "false"
click at [164, 46] on div "Apply" at bounding box center [168, 51] width 15 height 12
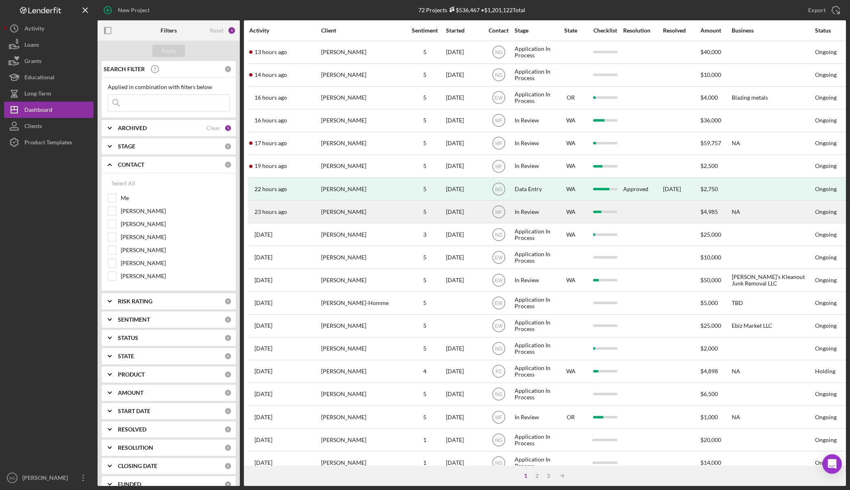
click at [327, 207] on div "Zach Ziemer" at bounding box center [361, 212] width 81 height 22
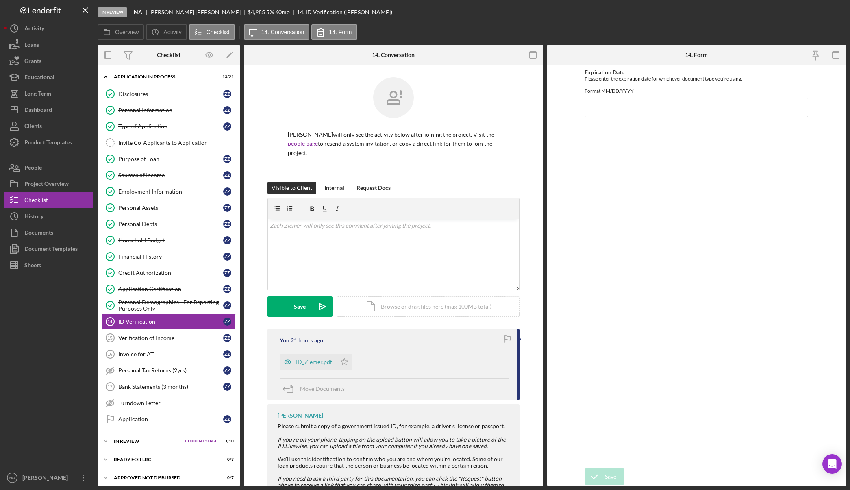
scroll to position [22, 0]
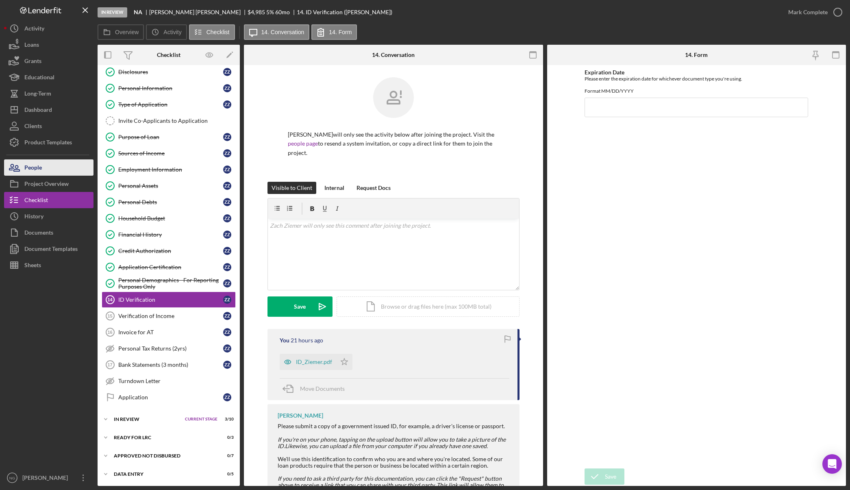
click at [39, 168] on div "People" at bounding box center [32, 168] width 17 height 18
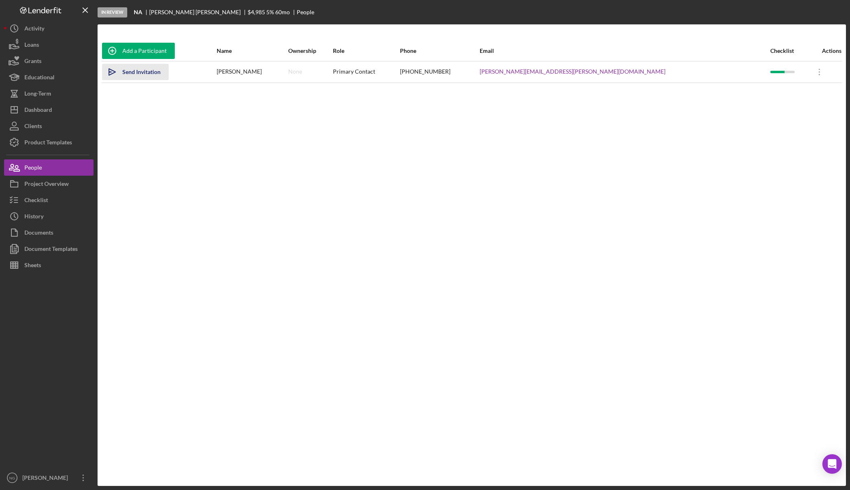
click at [147, 69] on div "Send Invitation" at bounding box center [141, 72] width 38 height 16
click at [61, 111] on button "Icon/Dashboard Dashboard" at bounding box center [48, 110] width 89 height 16
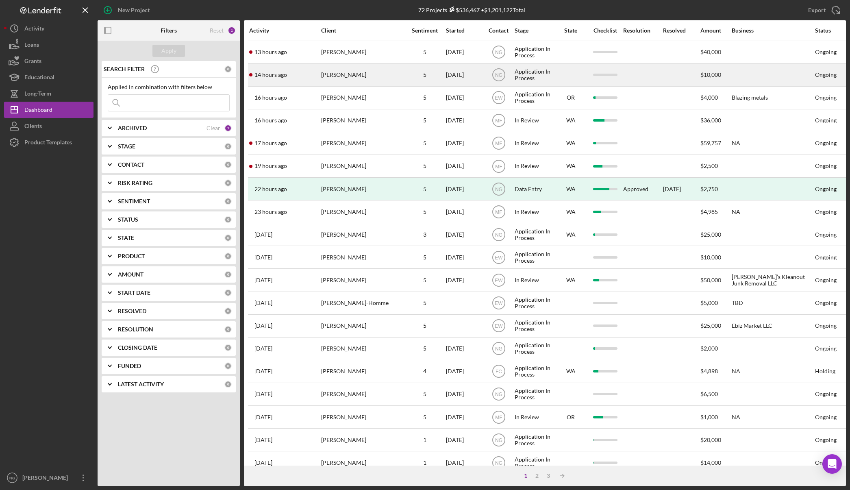
click at [360, 72] on div "Julie Quintanilla" at bounding box center [361, 75] width 81 height 22
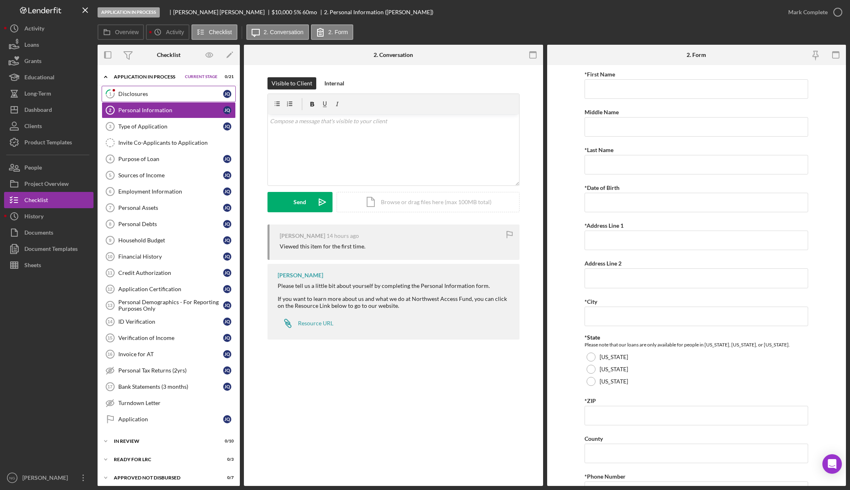
click at [167, 95] on div "Disclosures" at bounding box center [170, 94] width 105 height 7
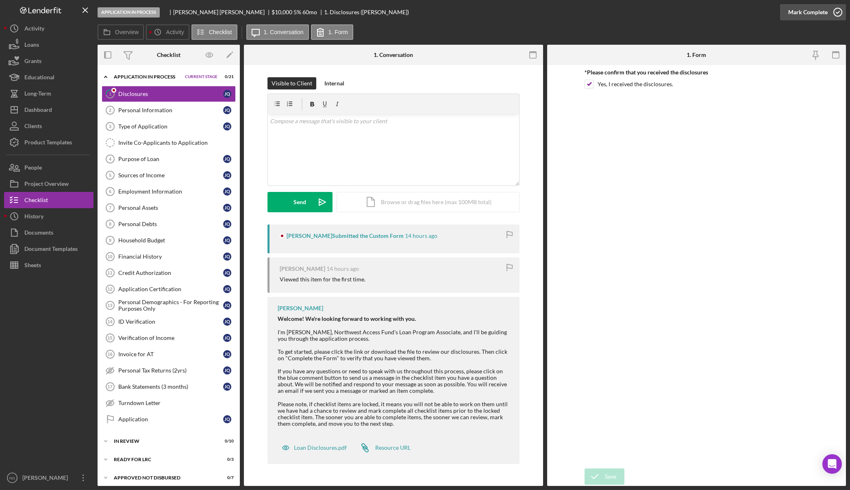
click at [837, 12] on icon "button" at bounding box center [838, 12] width 20 height 20
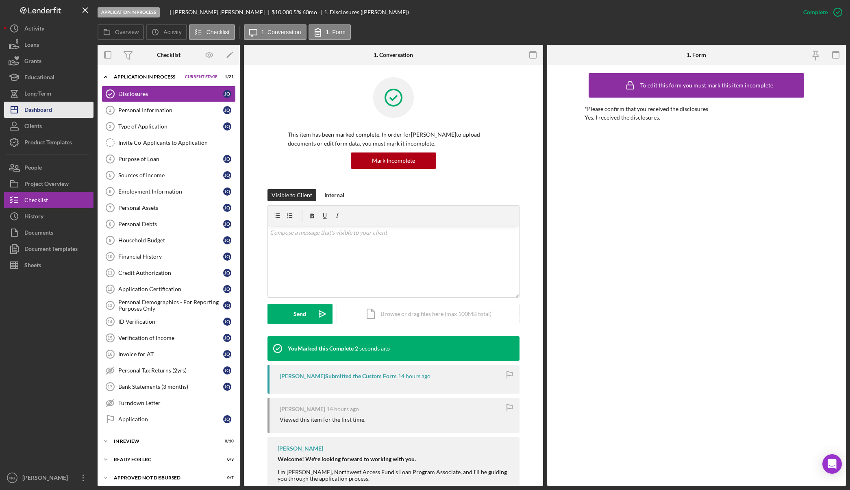
click at [45, 111] on div "Dashboard" at bounding box center [38, 111] width 28 height 18
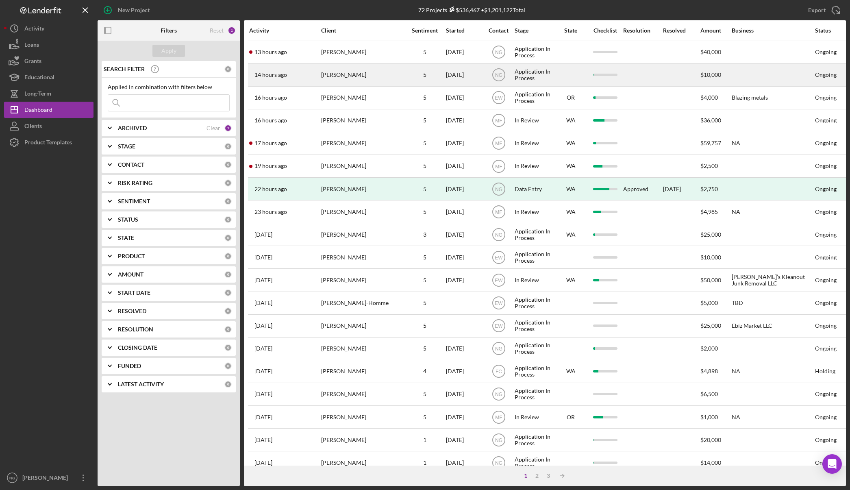
click at [356, 74] on div "Julie Quintanilla" at bounding box center [361, 75] width 81 height 22
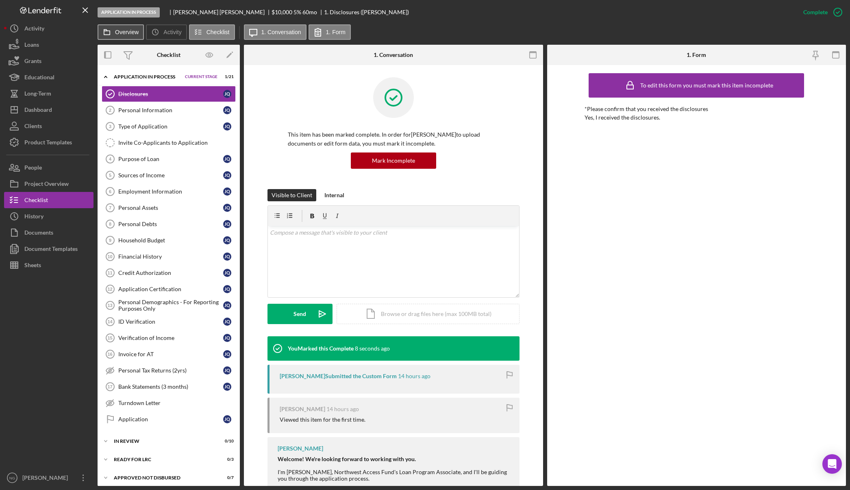
click at [118, 31] on label "Overview" at bounding box center [127, 32] width 24 height 7
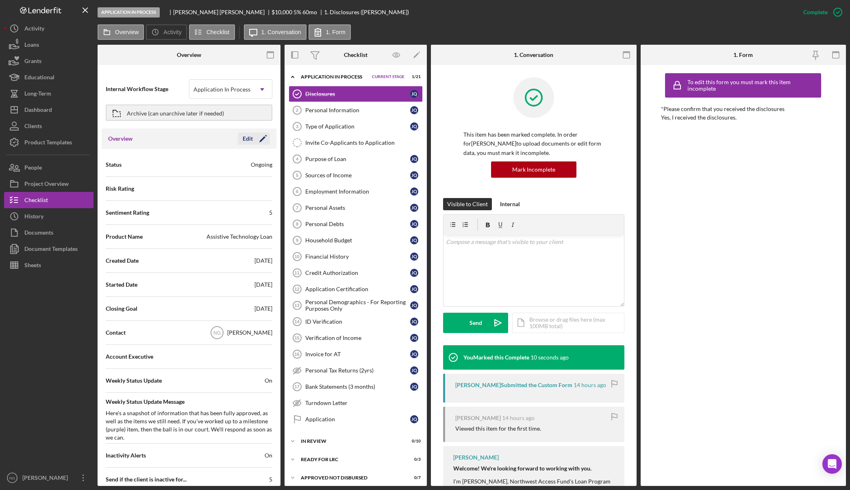
click at [263, 142] on icon "Icon/Edit" at bounding box center [263, 139] width 20 height 20
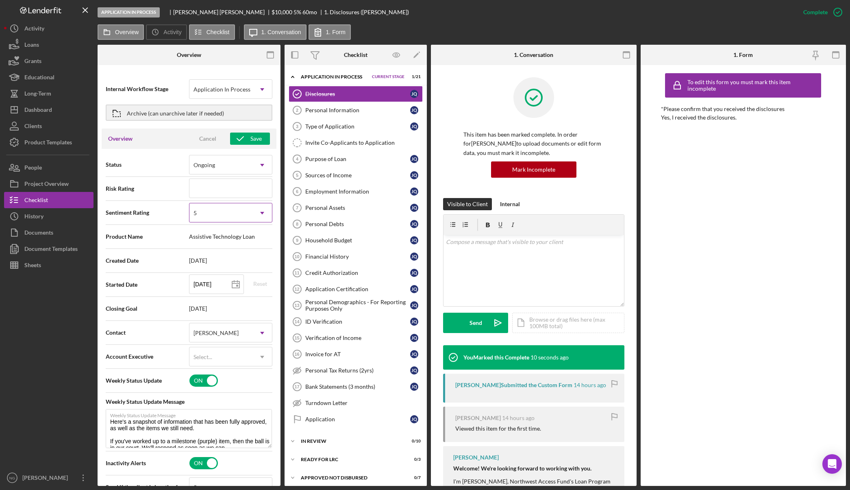
click at [237, 214] on div "5" at bounding box center [221, 213] width 63 height 19
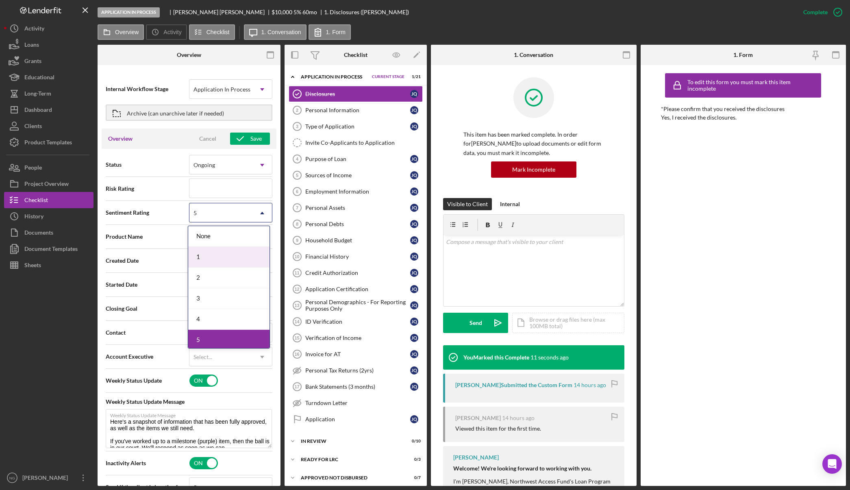
click at [220, 256] on div "1" at bounding box center [228, 257] width 81 height 21
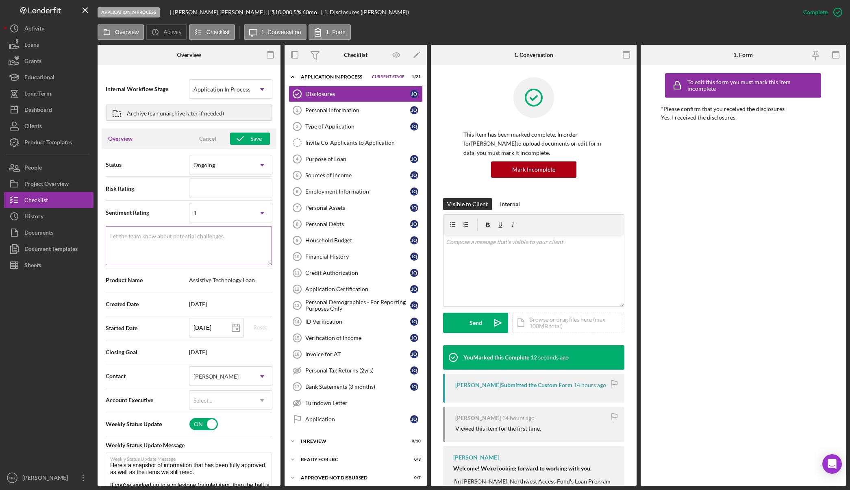
click at [206, 250] on textarea "Let the team know about potential challenges." at bounding box center [189, 245] width 166 height 39
type textarea "1 item complete"
click at [252, 141] on div "Save" at bounding box center [256, 139] width 11 height 12
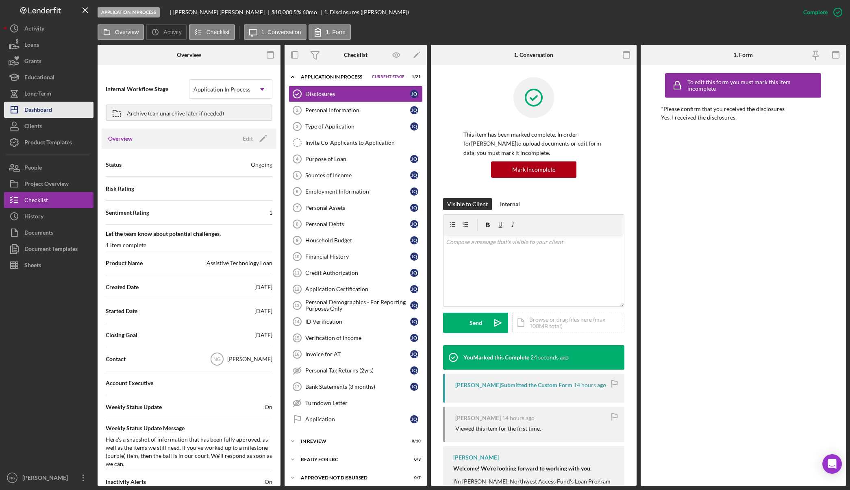
click at [66, 113] on button "Icon/Dashboard Dashboard" at bounding box center [48, 110] width 89 height 16
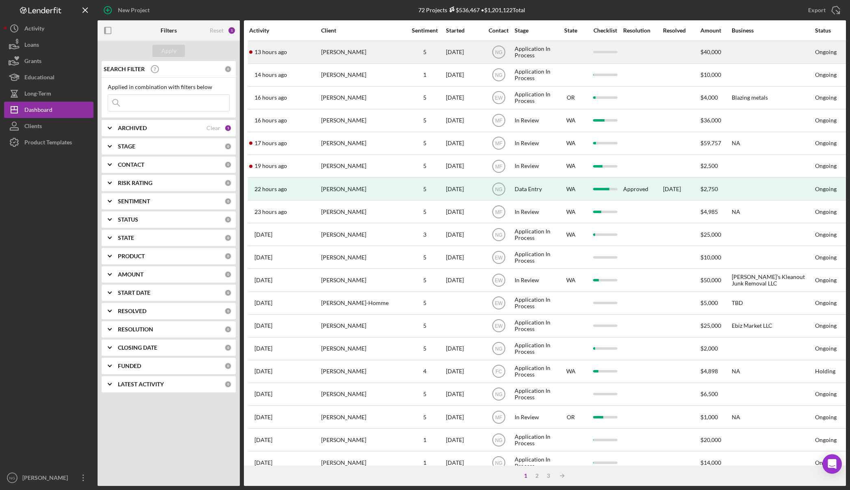
click at [296, 54] on div "13 hours ago Karen Johnson" at bounding box center [284, 52] width 71 height 22
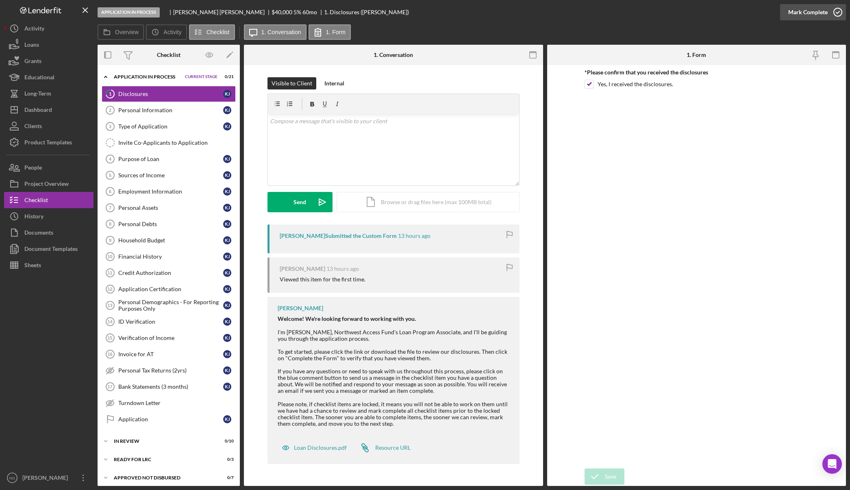
click at [836, 11] on icon "button" at bounding box center [838, 12] width 20 height 20
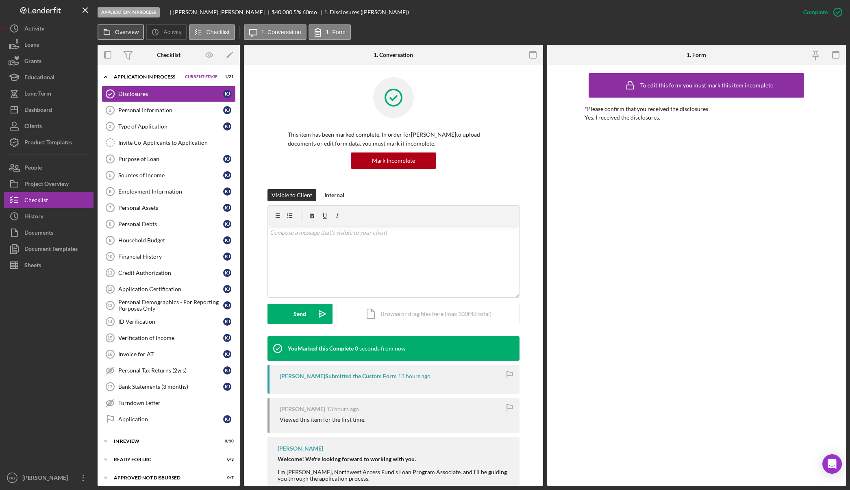
click at [130, 36] on button "Overview" at bounding box center [121, 31] width 46 height 15
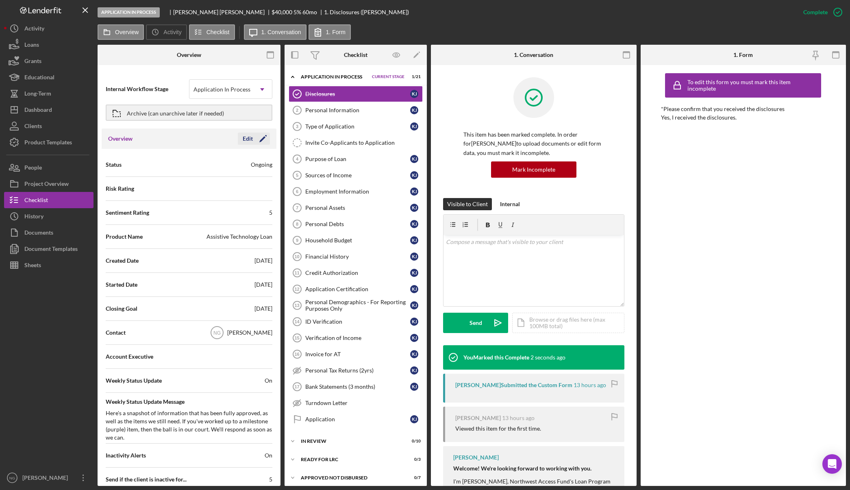
click at [249, 137] on div "Edit" at bounding box center [248, 139] width 10 height 12
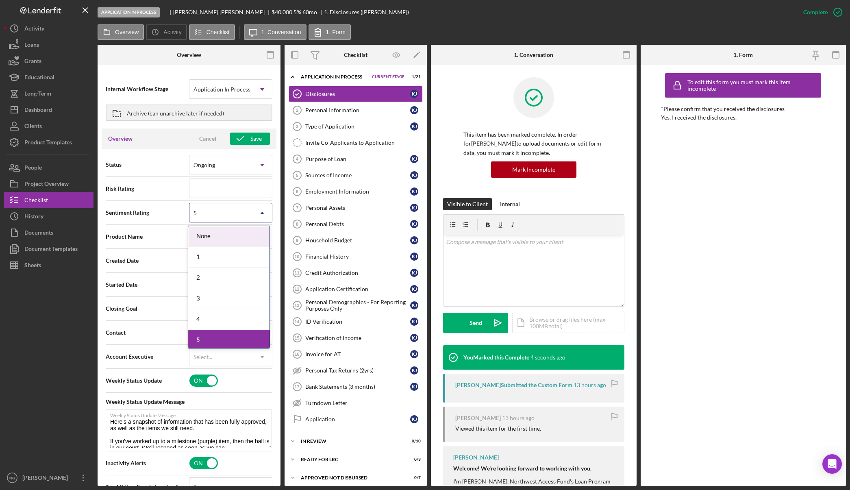
click at [213, 207] on div "5" at bounding box center [221, 213] width 63 height 19
click at [207, 254] on div "1" at bounding box center [228, 257] width 81 height 21
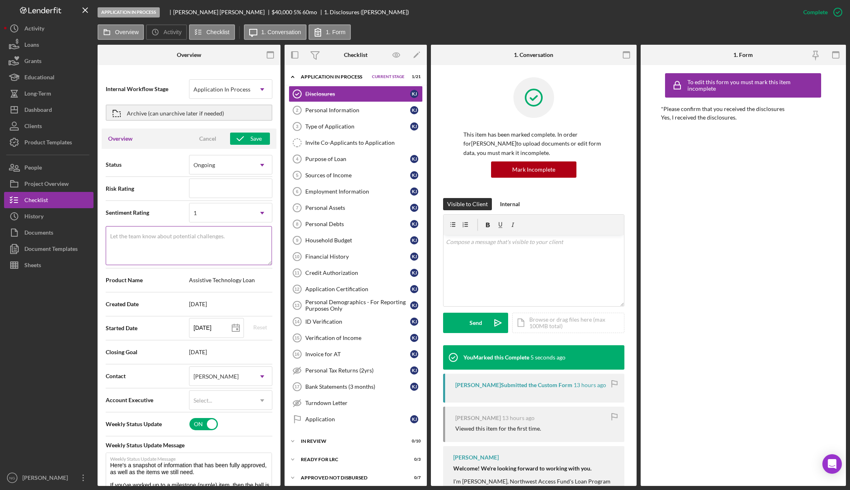
click at [160, 249] on textarea "Let the team know about potential challenges." at bounding box center [189, 245] width 166 height 39
type textarea "1 item complete"
click at [251, 137] on div "Save" at bounding box center [256, 139] width 11 height 12
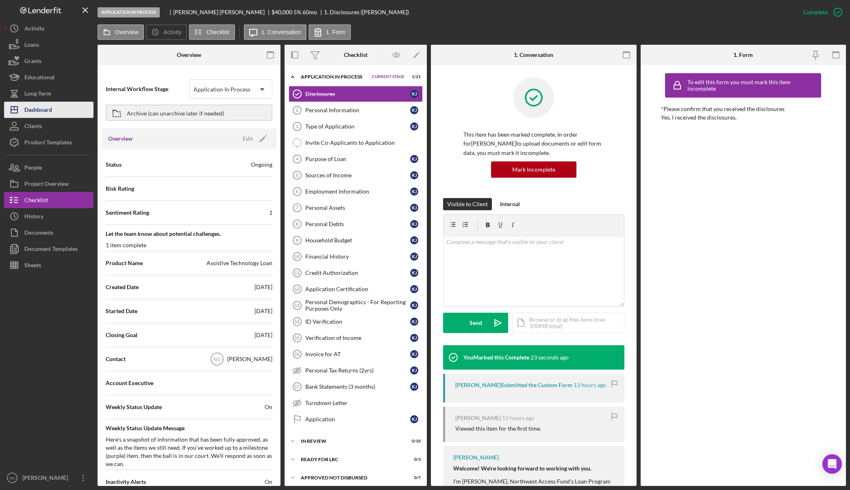
click at [45, 108] on div "Dashboard" at bounding box center [38, 111] width 28 height 18
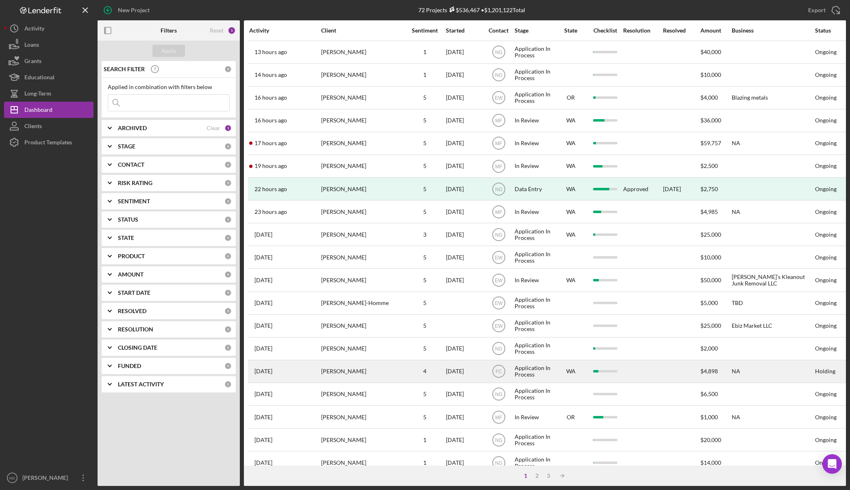
click at [368, 375] on div "Gregory Tainatongo" at bounding box center [361, 372] width 81 height 22
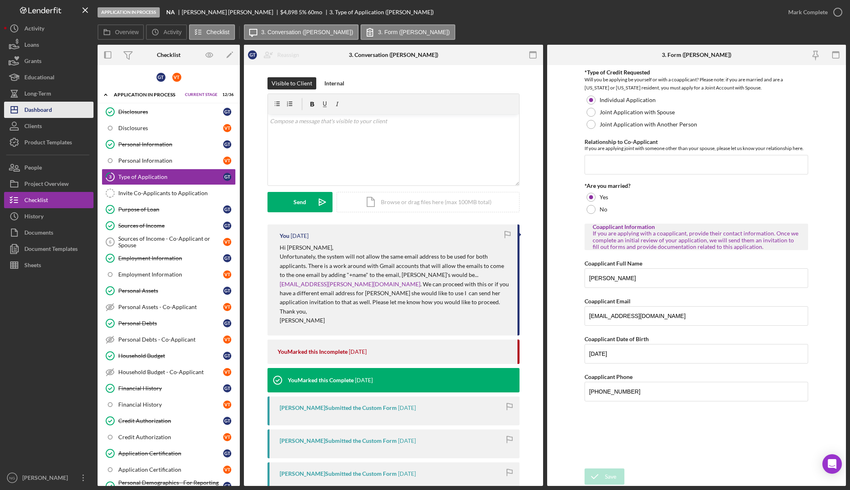
drag, startPoint x: 56, startPoint y: 112, endPoint x: 64, endPoint y: 110, distance: 8.4
click at [56, 112] on button "Icon/Dashboard Dashboard" at bounding box center [48, 110] width 89 height 16
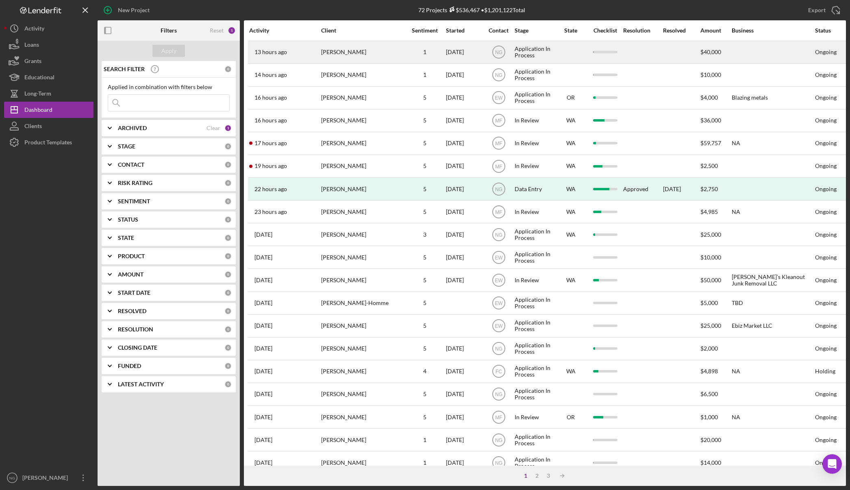
click at [363, 55] on div "Karen Johnson" at bounding box center [361, 52] width 81 height 22
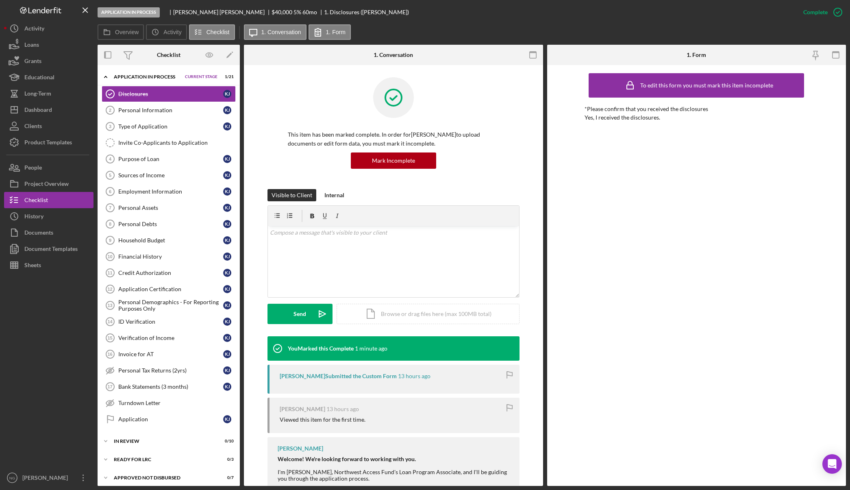
click at [74, 299] on div at bounding box center [48, 371] width 89 height 196
click at [57, 117] on button "Icon/Dashboard Dashboard" at bounding box center [48, 110] width 89 height 16
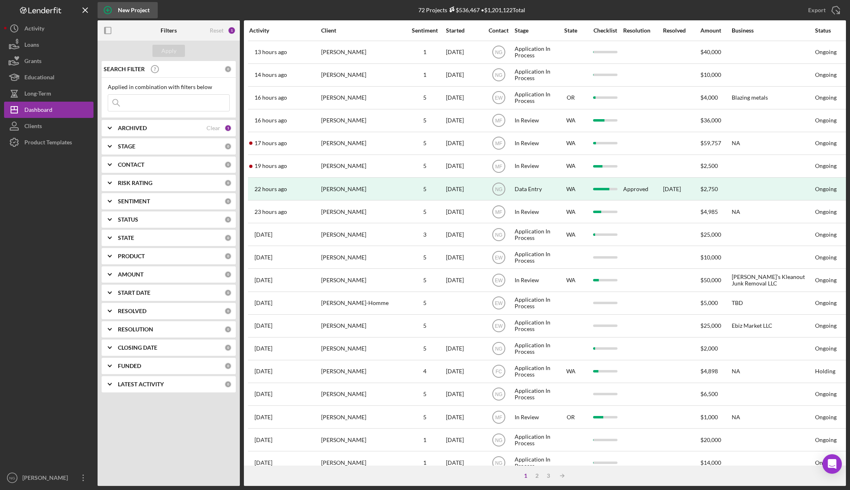
click at [126, 11] on div "New Project" at bounding box center [134, 10] width 32 height 16
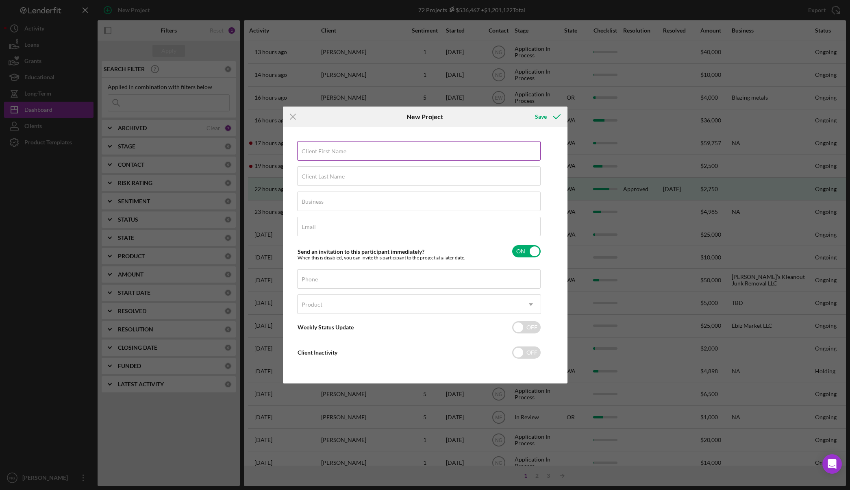
click at [312, 153] on label "Client First Name" at bounding box center [324, 151] width 45 height 7
click at [312, 153] on input "Client First Name" at bounding box center [419, 151] width 244 height 20
type input "Deborah"
type input "Clarence"
type input "NA"
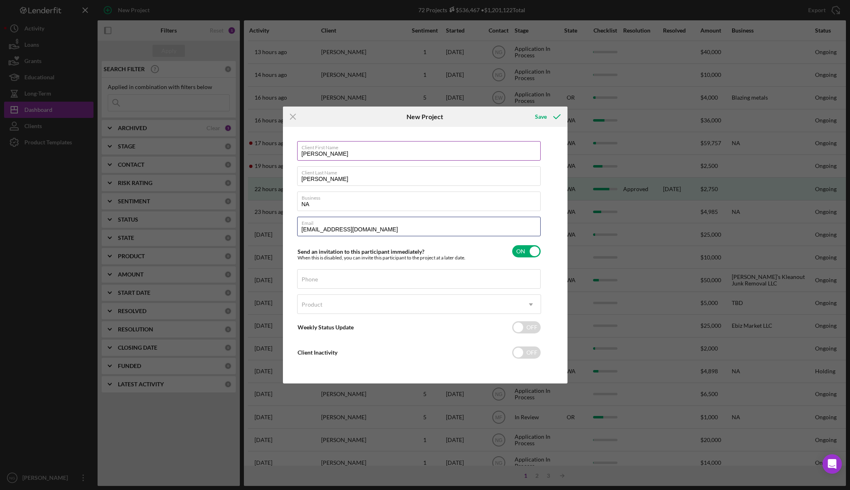
type input "dlclarence@outlook.com"
click at [525, 259] on div "Send an invitation to this participant immediately? When this is disabled, you …" at bounding box center [419, 251] width 244 height 19
checkbox input "false"
click at [377, 284] on input "Phone" at bounding box center [419, 279] width 244 height 20
type input "(253) 737-4015"
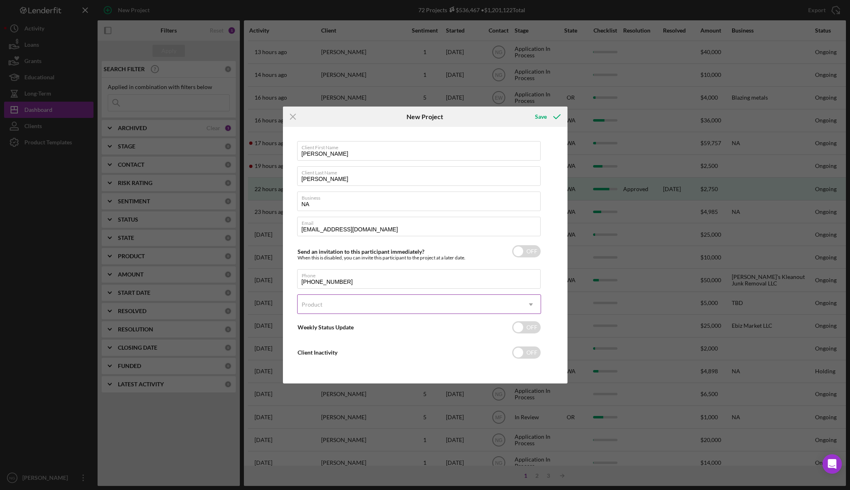
click at [367, 304] on div "Product" at bounding box center [410, 304] width 224 height 19
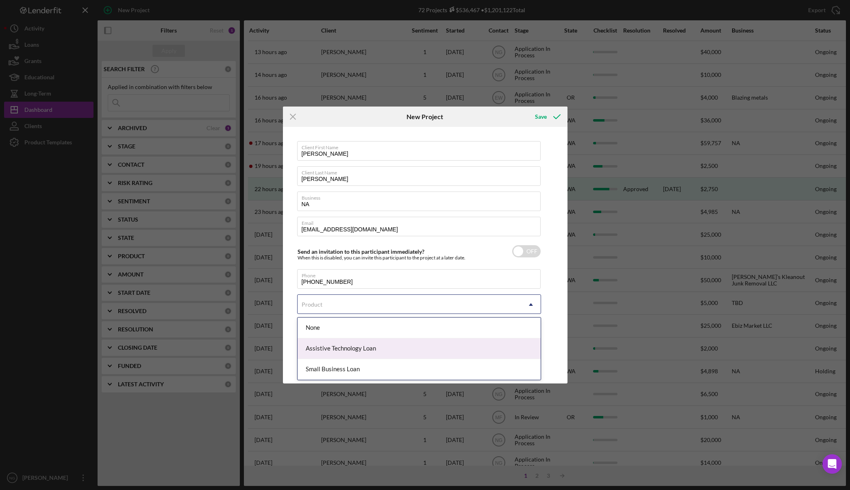
click at [360, 346] on div "Assistive Technology Loan" at bounding box center [419, 348] width 243 height 21
checkbox input "true"
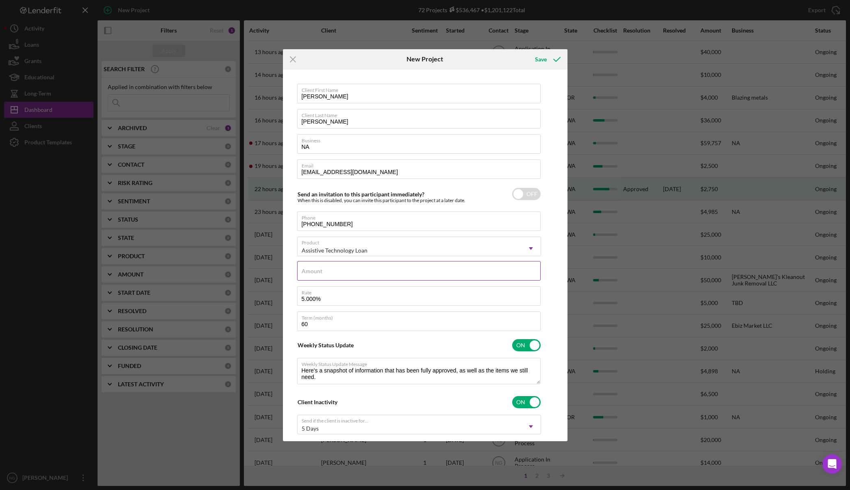
click at [368, 273] on input "Amount" at bounding box center [419, 271] width 244 height 20
type input "$18,891.05"
click at [543, 61] on div "Save" at bounding box center [541, 59] width 12 height 16
checkbox input "true"
checkbox input "false"
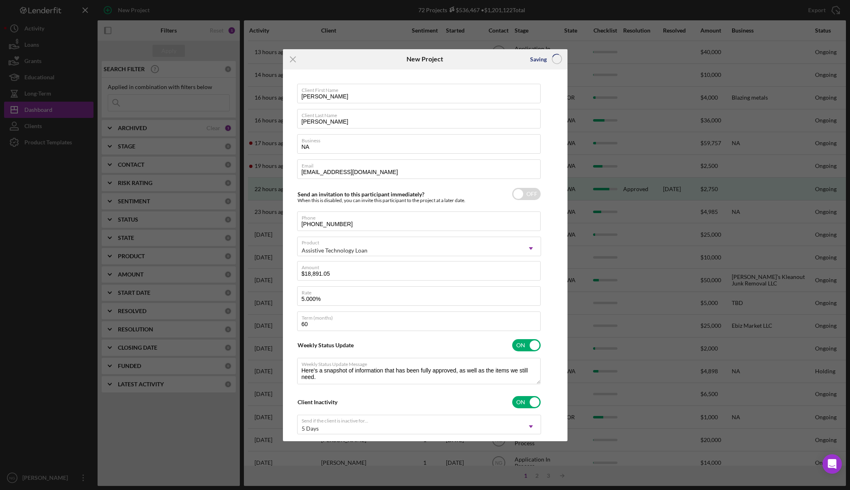
checkbox input "false"
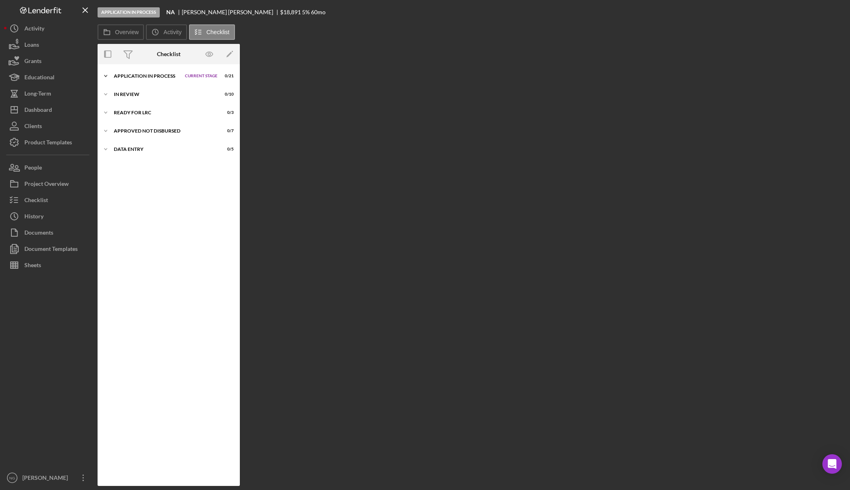
click at [158, 74] on div "Application In Process" at bounding box center [147, 76] width 67 height 5
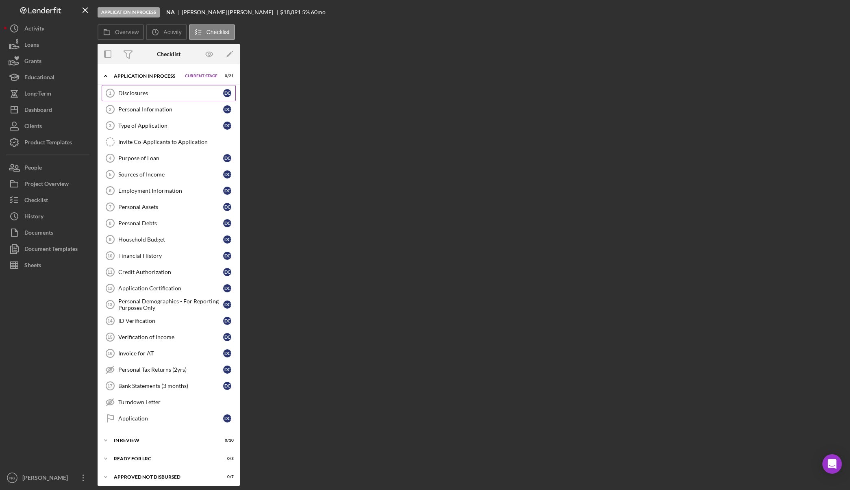
click at [155, 89] on link "Disclosures 1 Disclosures D C" at bounding box center [169, 93] width 134 height 16
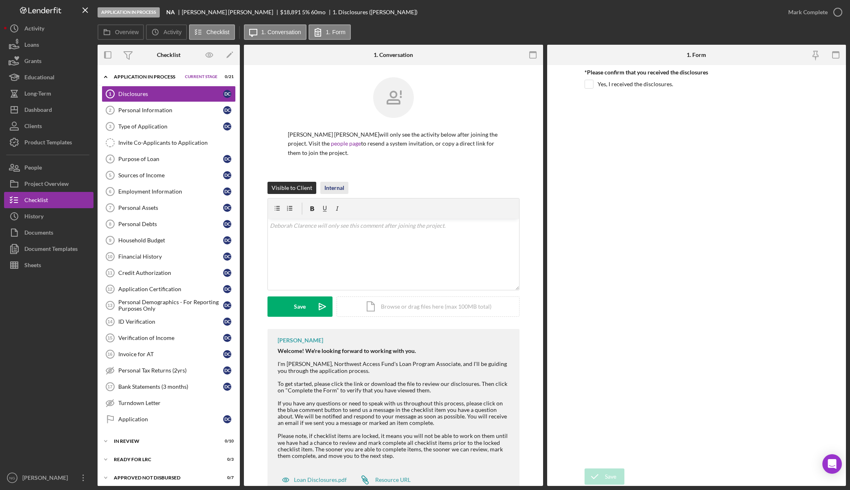
click at [325, 187] on div "Internal" at bounding box center [335, 188] width 20 height 12
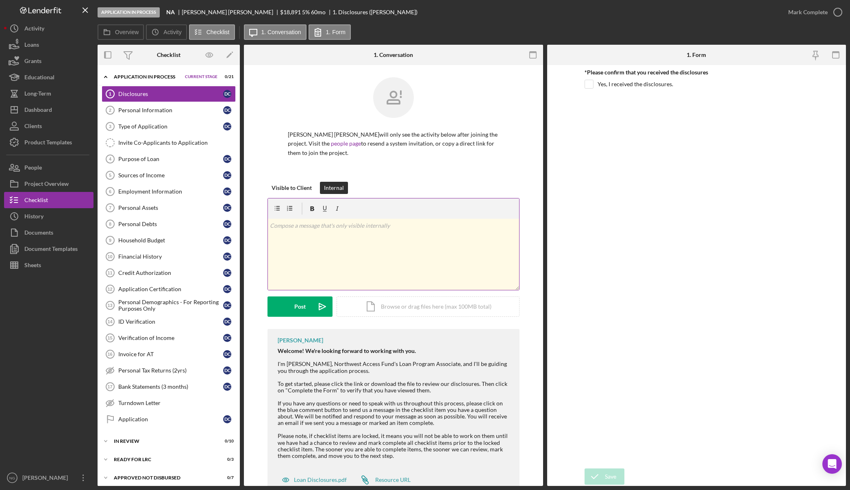
click at [322, 233] on div "v Color teal Color pink Remove color Add row above Add row below Add column bef…" at bounding box center [393, 254] width 251 height 71
click at [304, 311] on div "Post" at bounding box center [299, 307] width 11 height 20
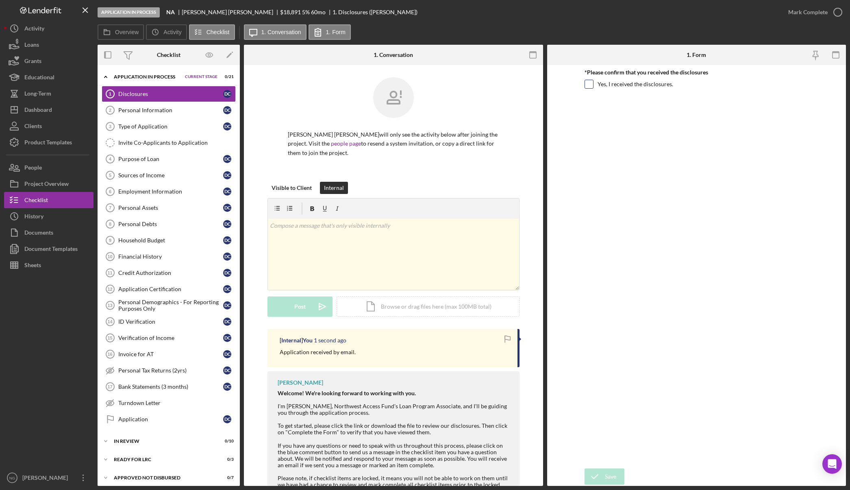
click at [593, 84] on input "Yes, I received the disclosures." at bounding box center [589, 84] width 8 height 8
checkbox input "true"
click at [607, 476] on div "Save" at bounding box center [610, 477] width 11 height 16
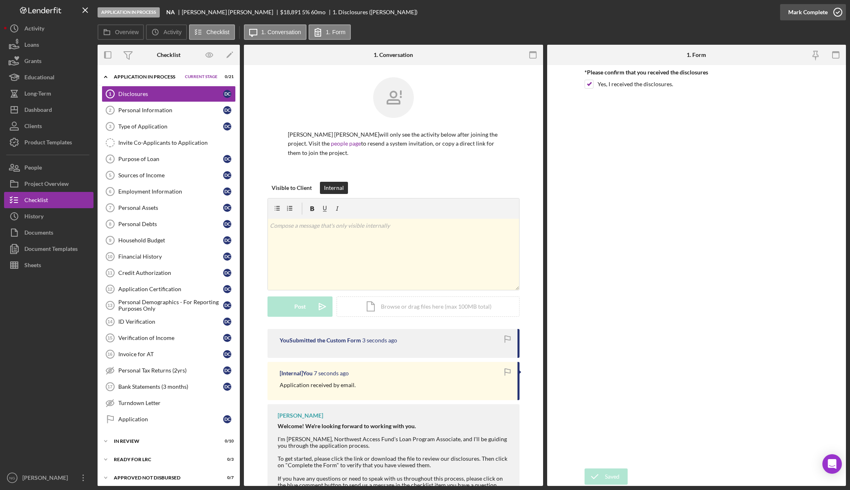
click at [831, 10] on icon "button" at bounding box center [838, 12] width 20 height 20
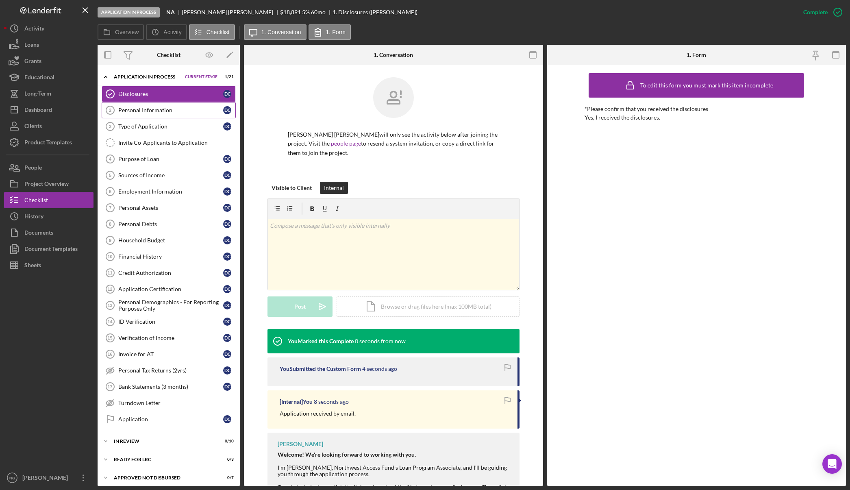
click at [127, 109] on div "Personal Information" at bounding box center [170, 110] width 105 height 7
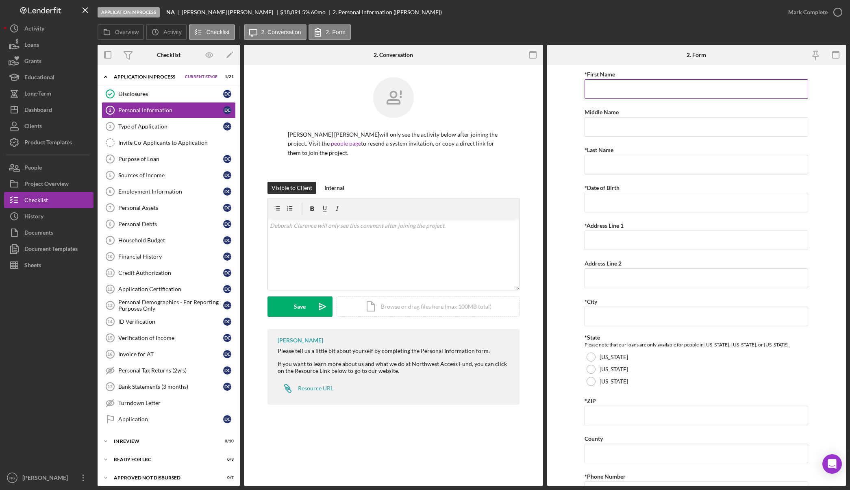
click at [644, 90] on input "*First Name" at bounding box center [697, 89] width 224 height 20
type input "Deborah"
type input "Clarence"
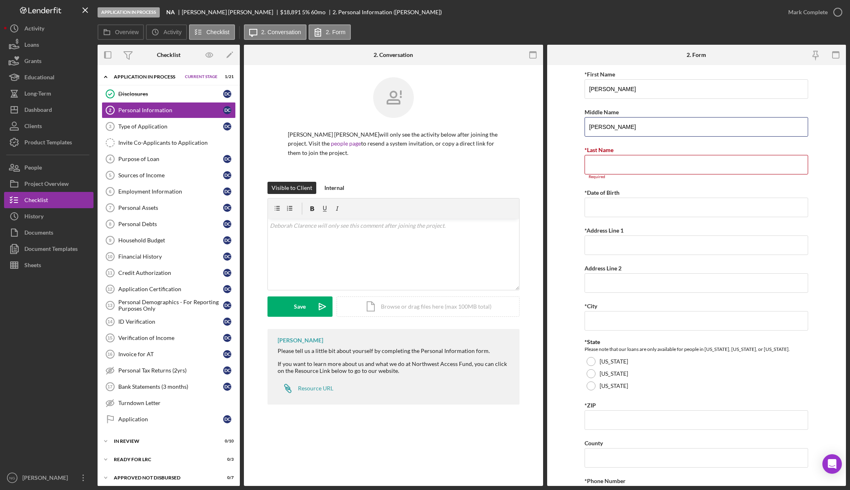
drag, startPoint x: 631, startPoint y: 127, endPoint x: 546, endPoint y: 130, distance: 84.6
click at [548, 131] on form "*First Name Deborah Middle Name Clarence *Last Name Required *Date of Birth *Ad…" at bounding box center [696, 275] width 299 height 421
click at [608, 164] on input "*Last Name" at bounding box center [697, 165] width 224 height 20
paste input "Clarence"
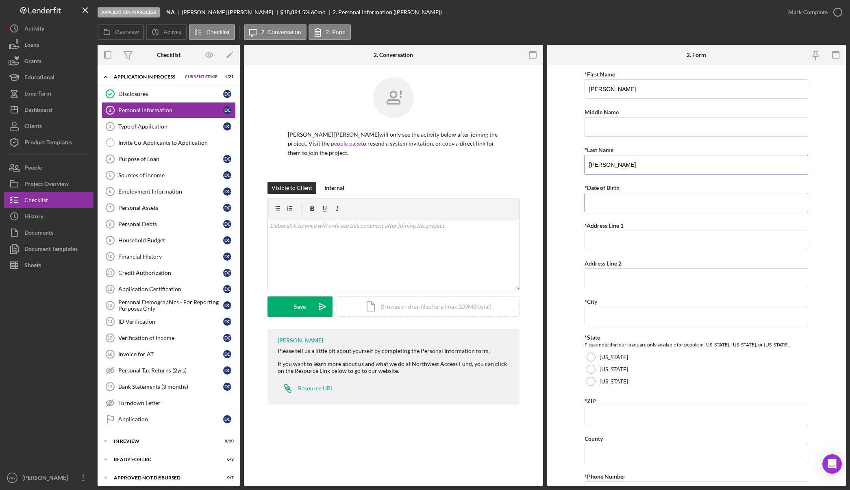
type input "Clarence"
click at [615, 206] on input "*Date of Birth" at bounding box center [697, 203] width 224 height 20
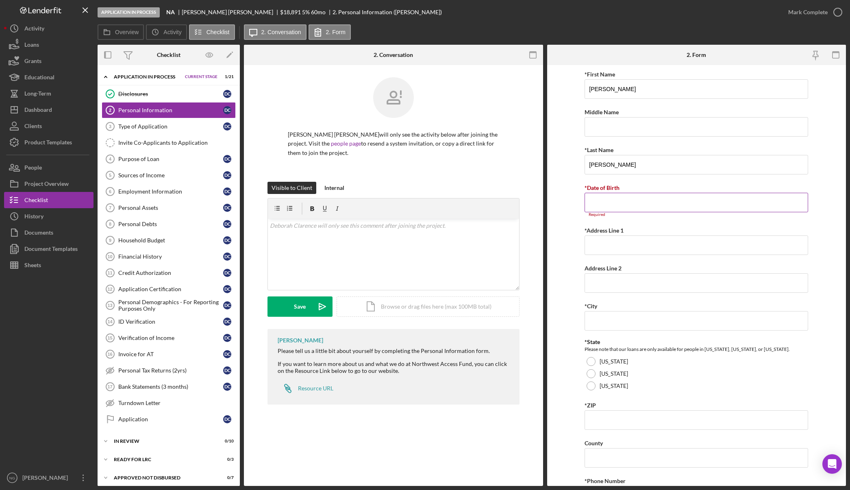
click at [603, 202] on input "*Date of Birth" at bounding box center [697, 203] width 224 height 20
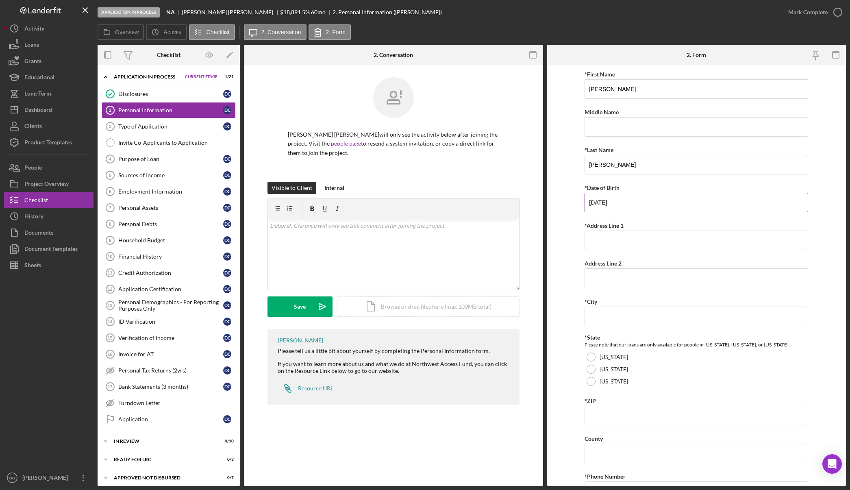
type input "09/04/1959"
type input "605 Algona Blvd No"
type input "Algona"
click at [594, 384] on div at bounding box center [591, 381] width 9 height 9
click at [604, 414] on input "*ZIP" at bounding box center [697, 416] width 224 height 20
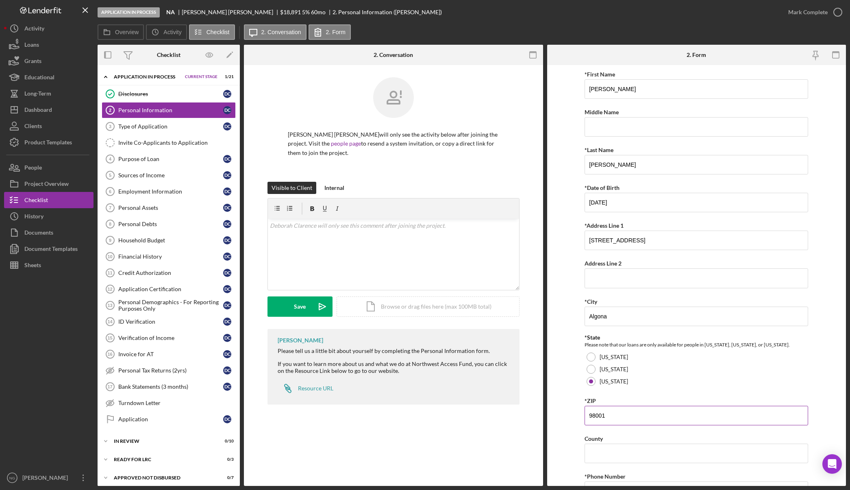
type input "98001"
click at [651, 455] on input "County" at bounding box center [697, 454] width 224 height 20
type input "King"
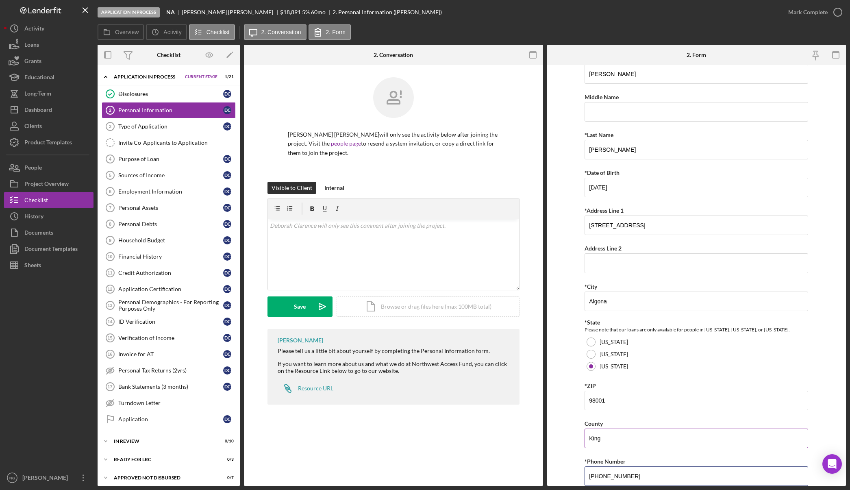
type input "(253) 737-4015"
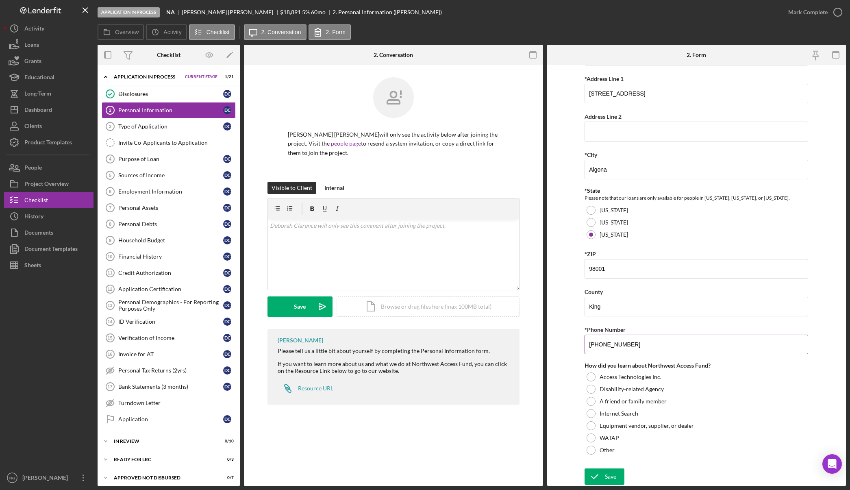
click at [682, 347] on input "(253) 737-4015" at bounding box center [697, 345] width 224 height 20
type input "(253) 737-4015"
click at [334, 188] on div "Internal" at bounding box center [335, 188] width 20 height 12
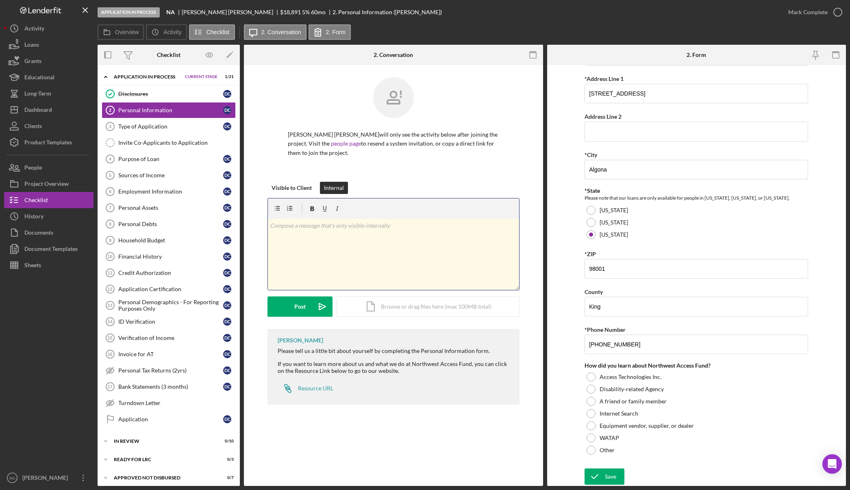
click at [346, 233] on div "v Color teal Color pink Remove color Add row above Add row below Add column bef…" at bounding box center [393, 254] width 251 height 71
click at [322, 226] on p "Alternate phone 2532246038" at bounding box center [393, 225] width 247 height 9
click at [332, 225] on p "Alternate phone 253-2246038" at bounding box center [393, 225] width 247 height 9
drag, startPoint x: 334, startPoint y: 226, endPoint x: 343, endPoint y: 226, distance: 8.9
click at [336, 226] on p "Alternate phone 253-2246038" at bounding box center [393, 225] width 247 height 9
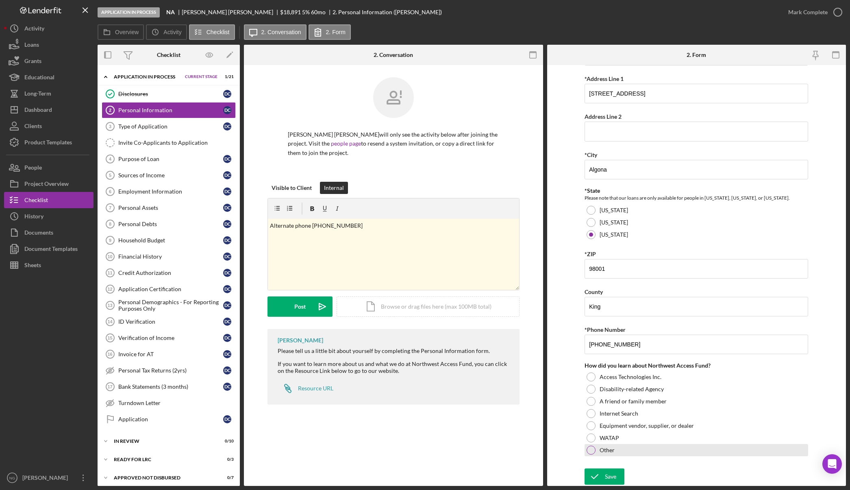
click at [592, 456] on div "Other" at bounding box center [697, 450] width 224 height 12
click at [595, 462] on textarea at bounding box center [697, 469] width 224 height 26
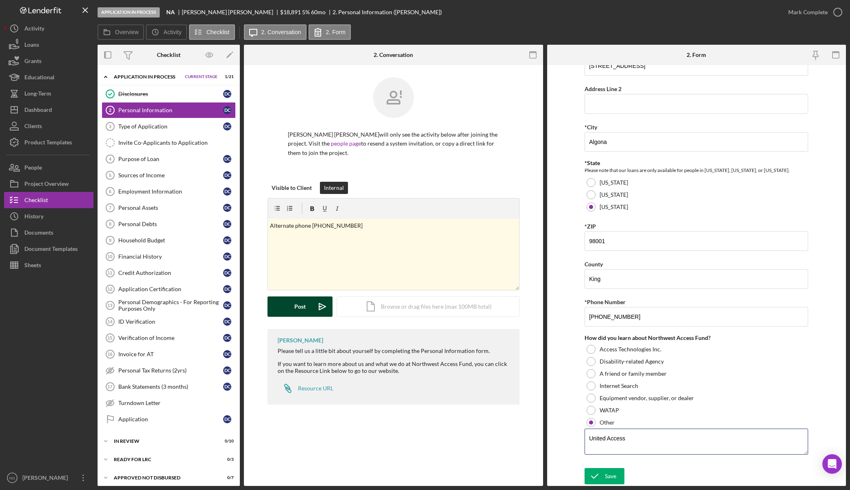
type textarea "United Access"
click at [296, 306] on div "Post" at bounding box center [299, 307] width 11 height 20
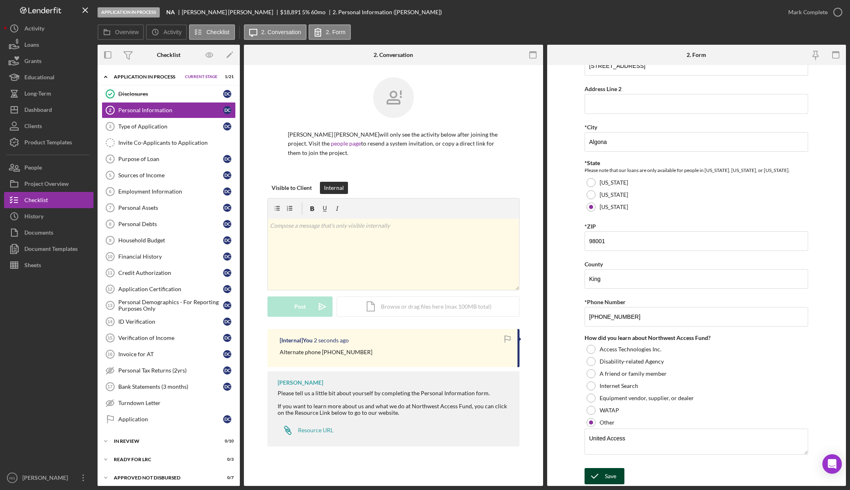
click at [607, 475] on div "Save" at bounding box center [610, 476] width 11 height 16
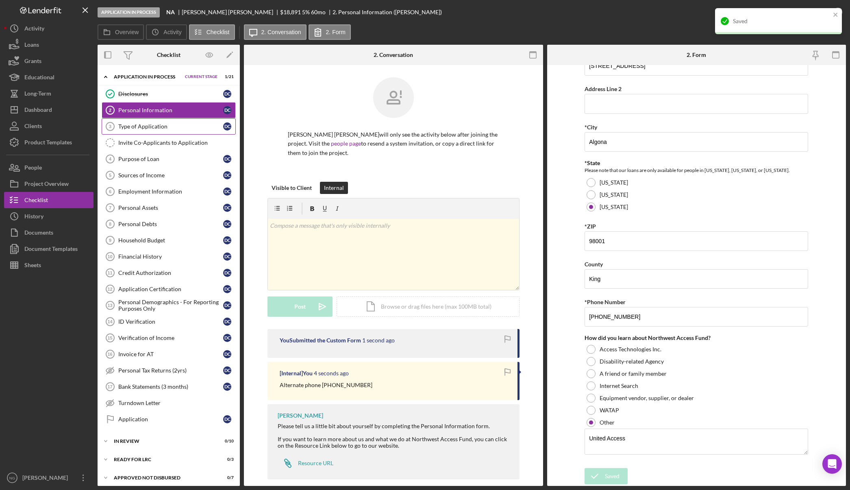
click at [171, 129] on div "Type of Application" at bounding box center [170, 126] width 105 height 7
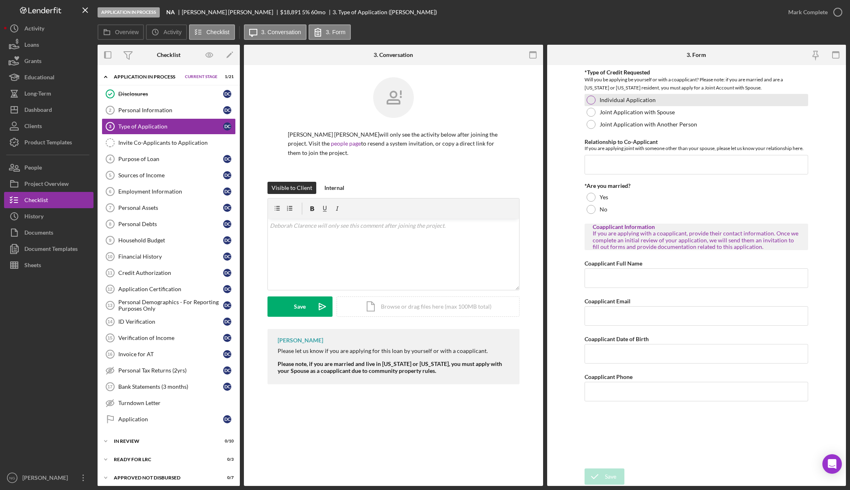
click at [588, 104] on div "Individual Application" at bounding box center [697, 100] width 224 height 12
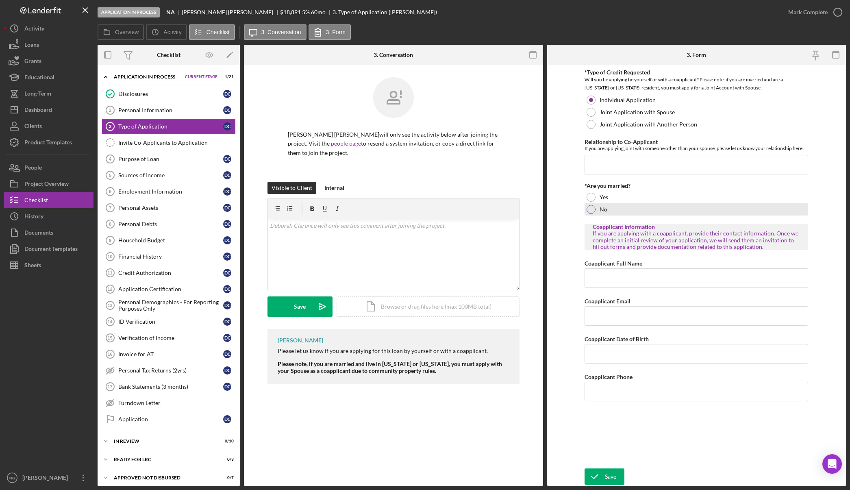
click at [593, 211] on div at bounding box center [591, 209] width 9 height 9
click at [607, 477] on div "Save" at bounding box center [610, 477] width 11 height 16
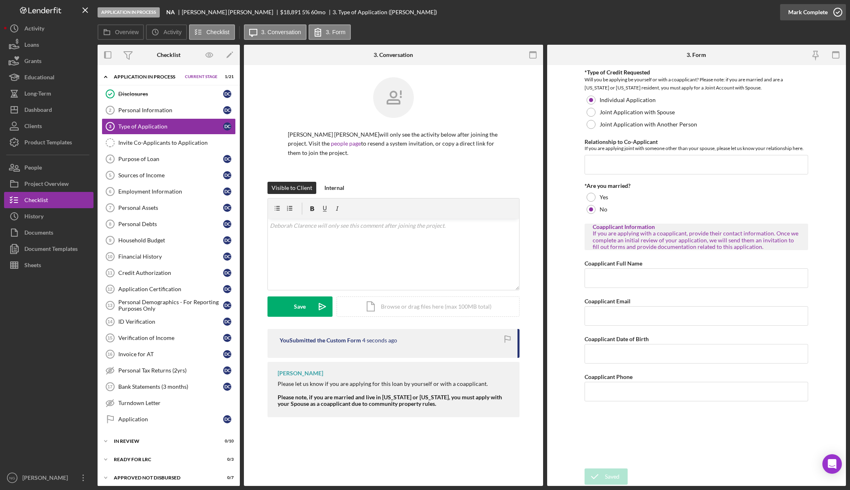
click at [838, 13] on icon "button" at bounding box center [838, 12] width 20 height 20
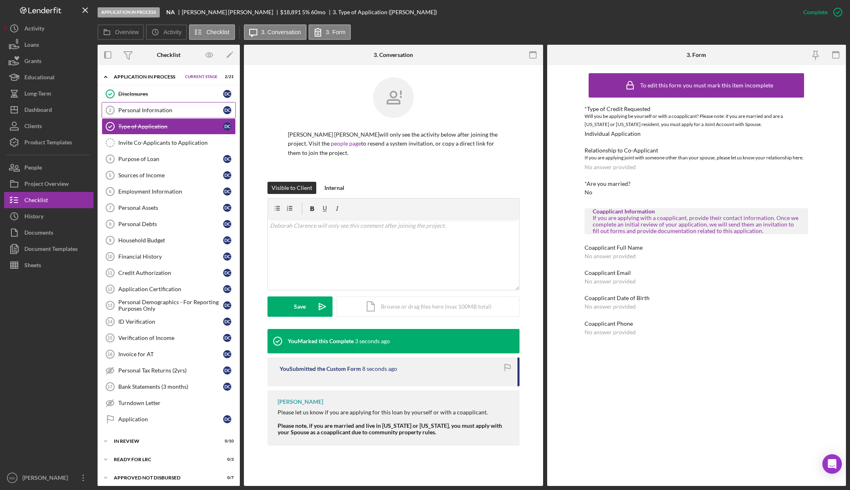
click at [146, 105] on link "Personal Information 2 Personal Information D C" at bounding box center [169, 110] width 134 height 16
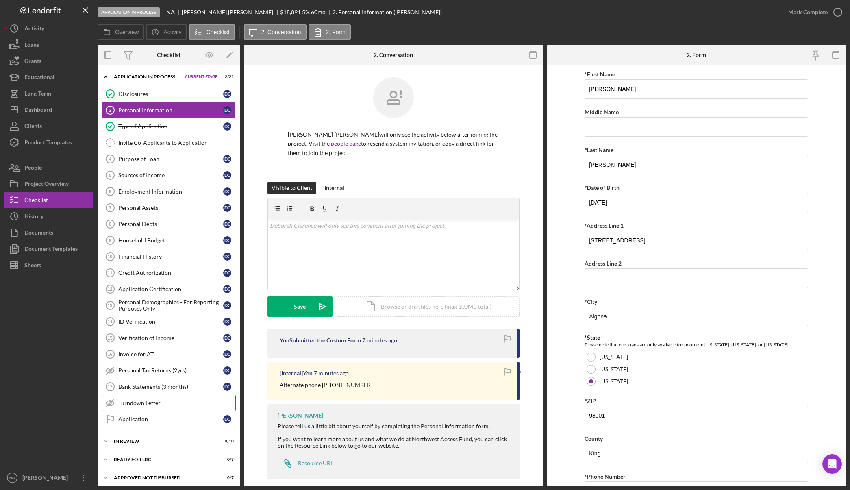
scroll to position [23, 0]
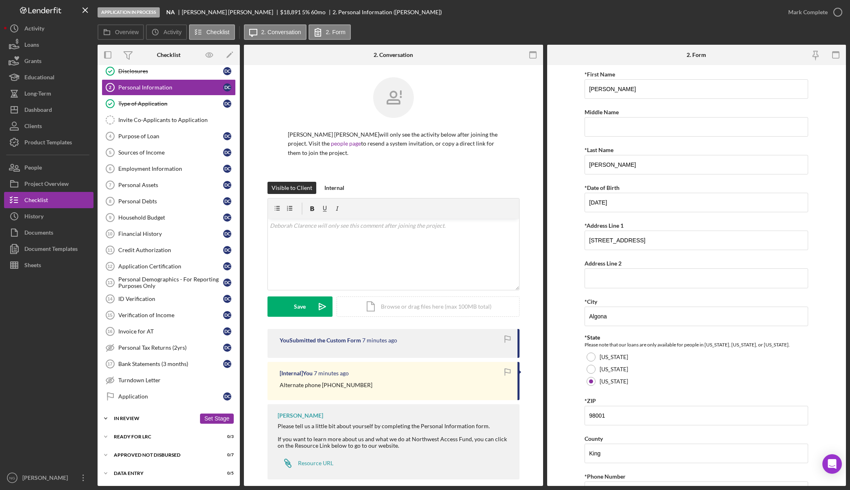
click at [156, 416] on div "In Review" at bounding box center [155, 418] width 82 height 5
click at [815, 55] on icon "button" at bounding box center [816, 55] width 18 height 18
click at [534, 52] on rect "button" at bounding box center [533, 53] width 7 height 2
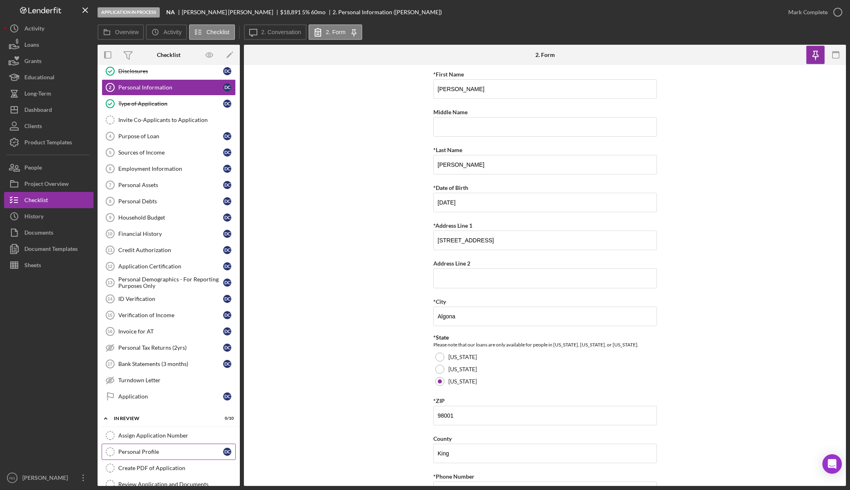
click at [170, 449] on div "Personal Profile" at bounding box center [170, 452] width 105 height 7
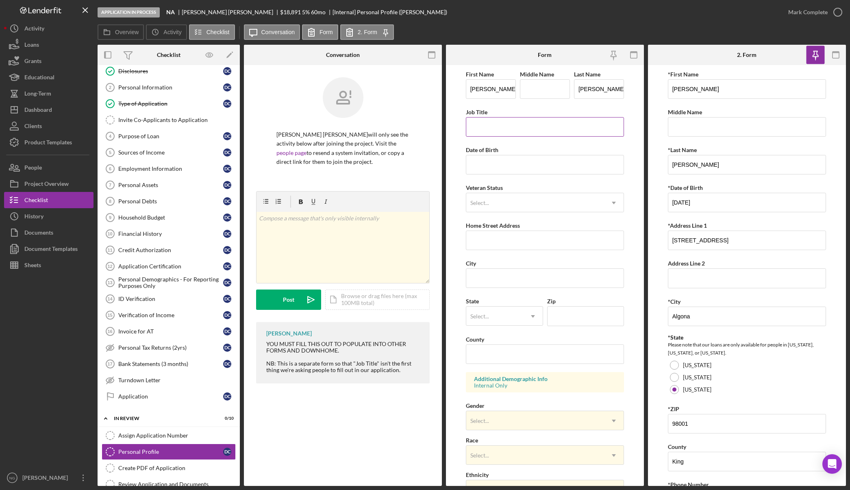
click at [510, 127] on input "Job Title" at bounding box center [545, 127] width 159 height 20
click at [496, 162] on input "Date of Birth" at bounding box center [545, 165] width 159 height 20
click at [497, 165] on input "Date of Birth" at bounding box center [545, 165] width 159 height 20
type input "09/04/1959"
click at [508, 192] on div "Veteran Status option , selected. Select is focused , press Down to open the me…" at bounding box center [545, 198] width 159 height 30
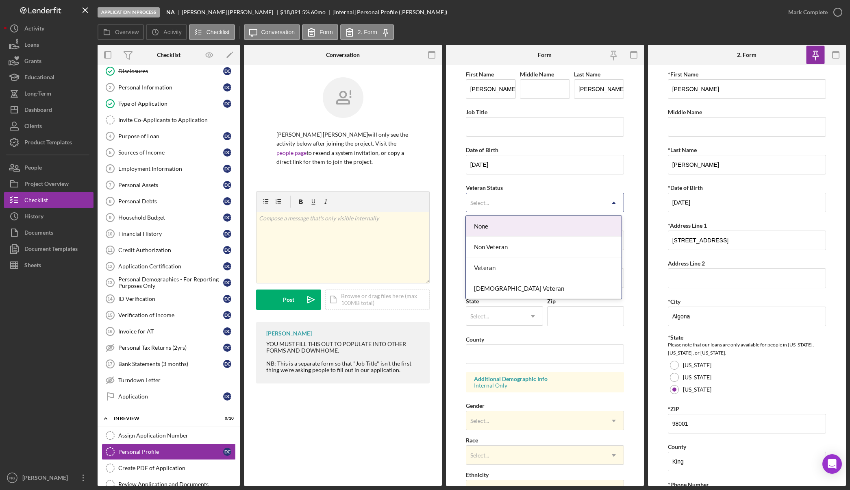
click at [508, 197] on div "Select..." at bounding box center [536, 203] width 138 height 19
click at [525, 191] on div "Veteran Status 4 results available. Use Up and Down to choose options, press En…" at bounding box center [545, 198] width 159 height 30
click at [522, 197] on div "Select..." at bounding box center [536, 203] width 138 height 19
click at [521, 220] on div "None" at bounding box center [544, 226] width 156 height 21
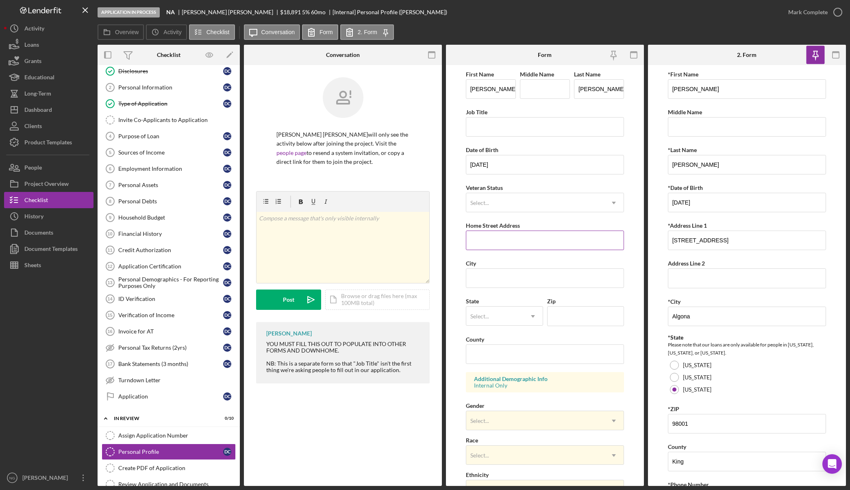
click at [514, 240] on input "Home Street Address" at bounding box center [545, 241] width 159 height 20
click at [509, 204] on div "Select..." at bounding box center [536, 203] width 138 height 19
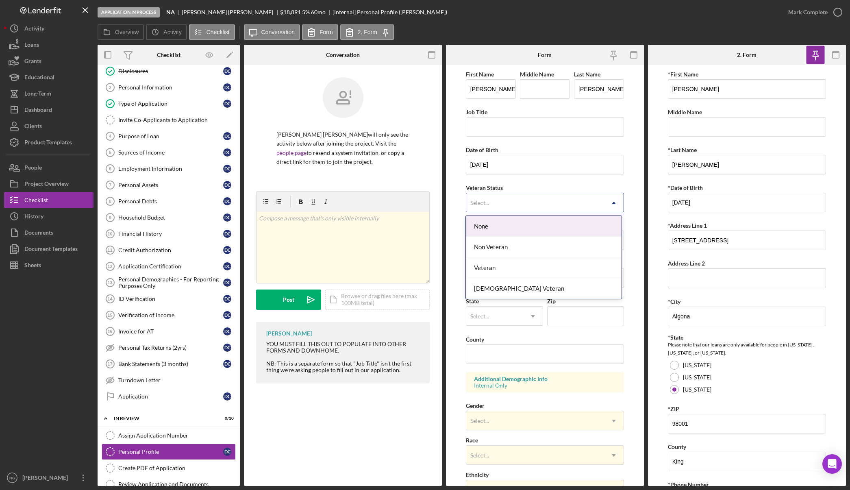
click at [491, 233] on div "None" at bounding box center [544, 226] width 156 height 21
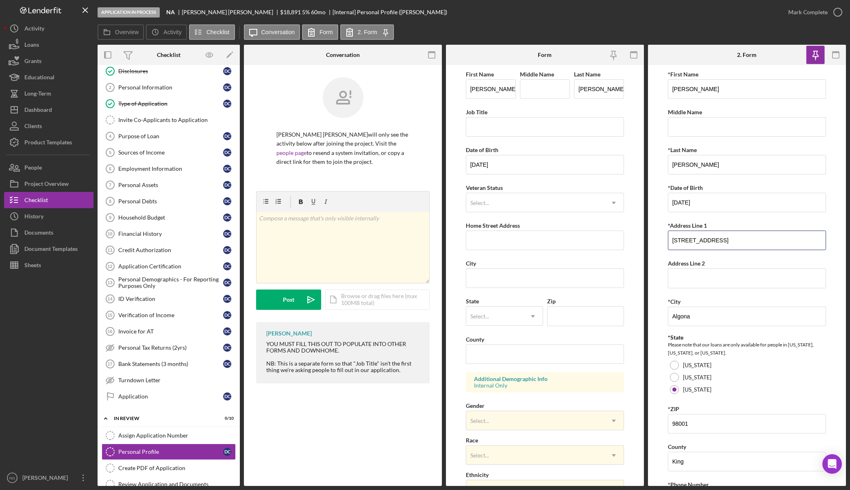
drag, startPoint x: 738, startPoint y: 240, endPoint x: 651, endPoint y: 243, distance: 87.1
click at [651, 243] on form "*First Name Deborah Middle Name *Last Name Clarence *Date of Birth 09/04/1959 *…" at bounding box center [747, 275] width 198 height 421
click at [492, 238] on input "Home Street Address" at bounding box center [545, 241] width 159 height 20
paste input "605 Algona Blvd No"
type input "605 Algona Blvd No"
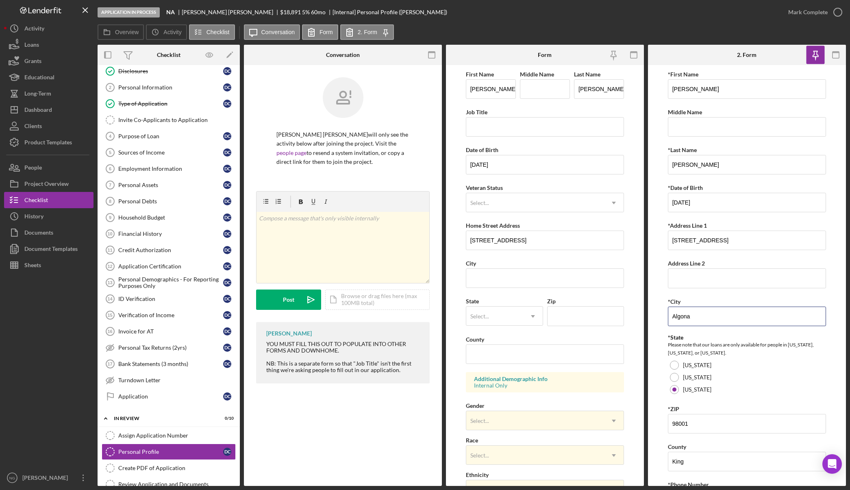
drag, startPoint x: 710, startPoint y: 319, endPoint x: 659, endPoint y: 320, distance: 50.8
click at [659, 320] on form "*First Name Deborah Middle Name *Last Name Clarence *Date of Birth 09/04/1959 *…" at bounding box center [747, 275] width 198 height 421
click at [495, 279] on input "City" at bounding box center [545, 278] width 159 height 20
paste input "Algona"
type input "Algona"
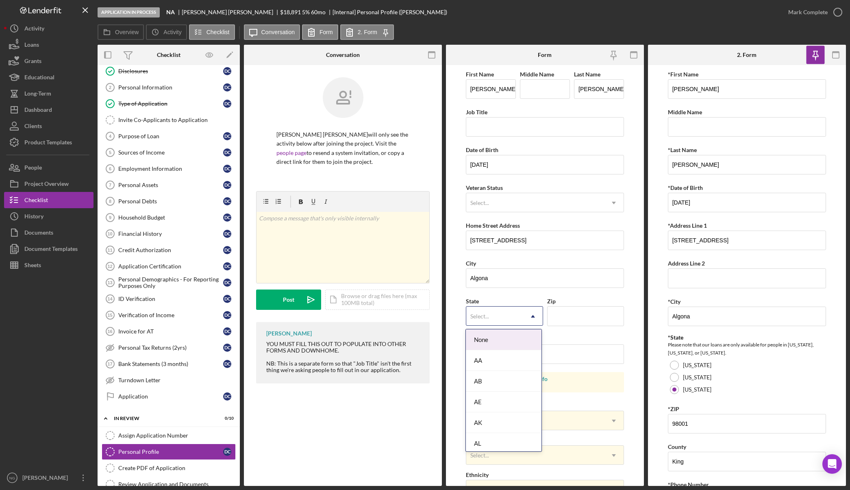
click at [485, 319] on div "Select..." at bounding box center [480, 316] width 19 height 7
type input "was"
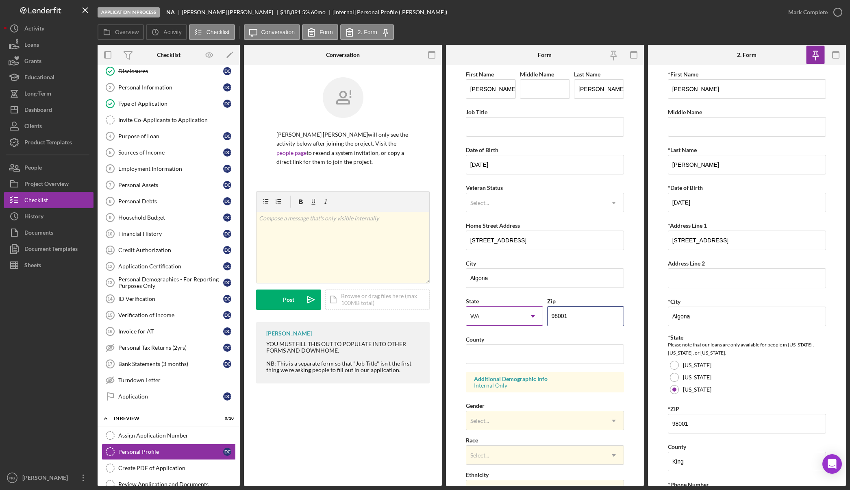
type input "98001"
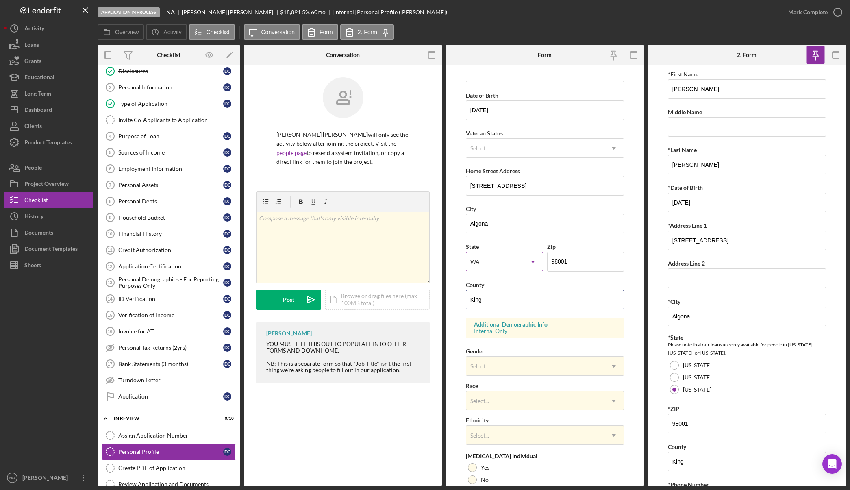
scroll to position [122, 0]
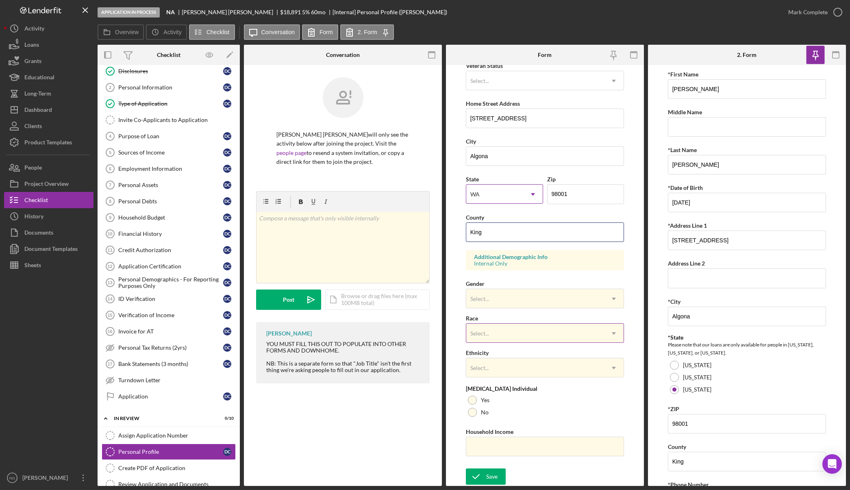
type input "King"
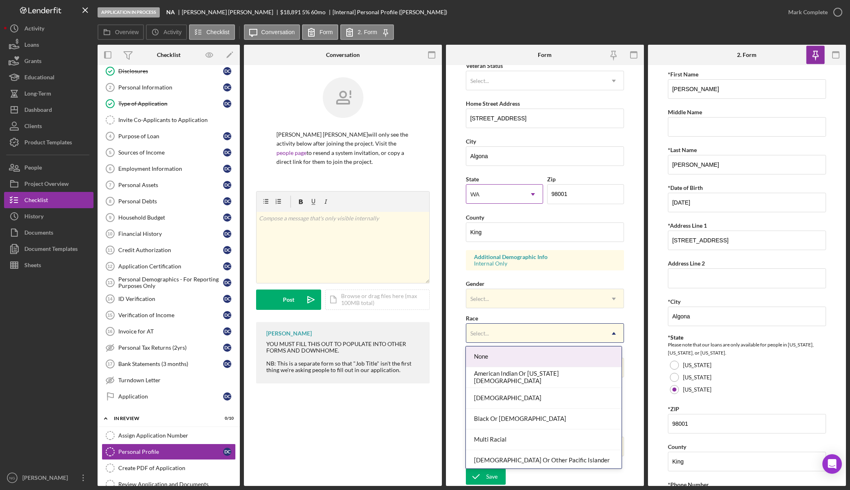
click at [499, 334] on div "Select..." at bounding box center [536, 333] width 138 height 19
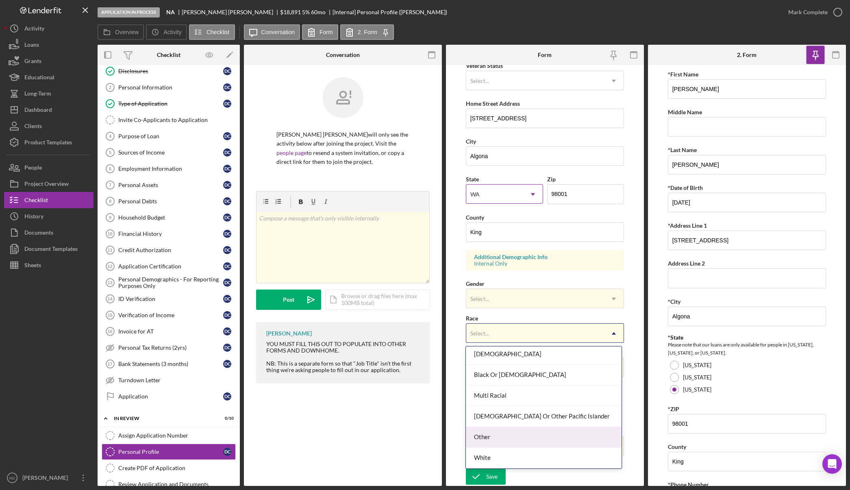
click at [499, 439] on div "Other" at bounding box center [544, 437] width 156 height 21
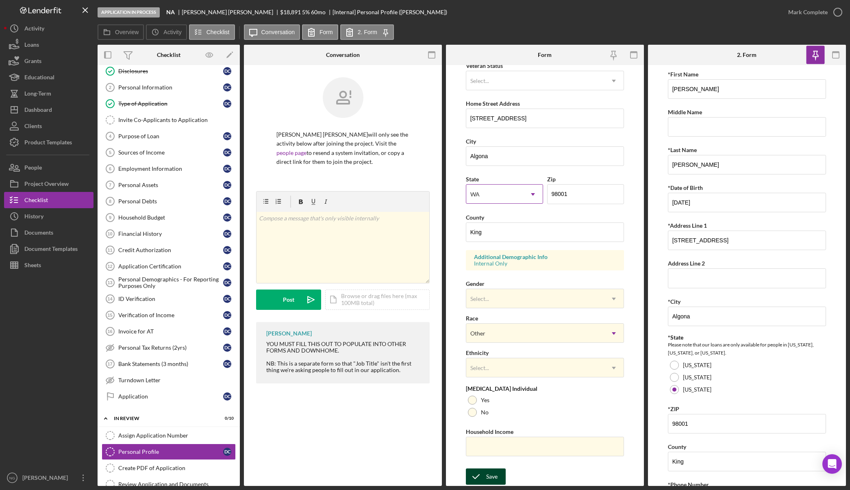
click at [490, 475] on div "Save" at bounding box center [491, 477] width 11 height 16
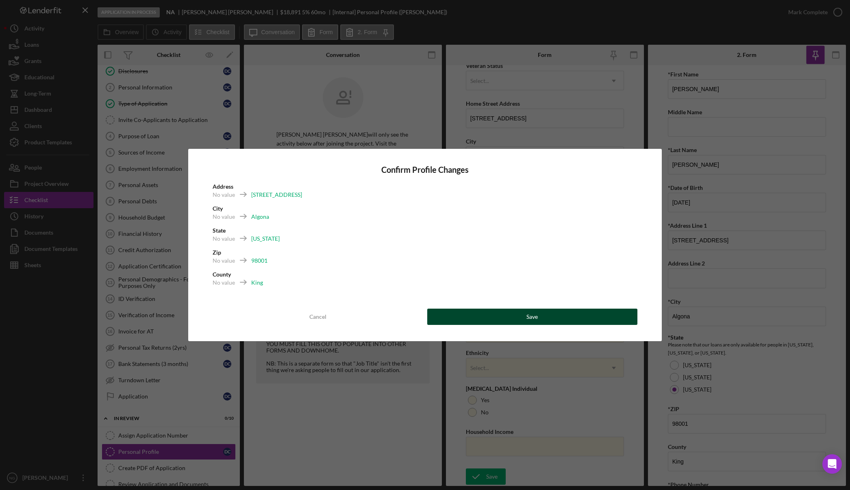
click at [515, 317] on button "Save" at bounding box center [532, 317] width 211 height 16
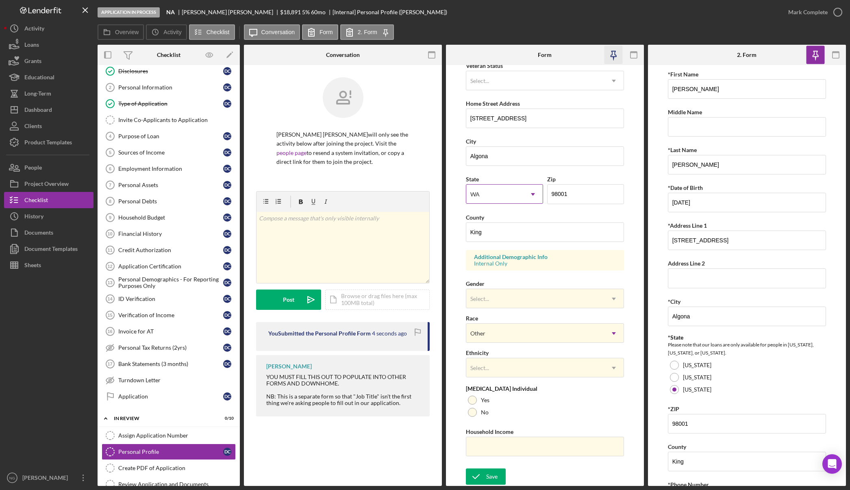
click at [614, 56] on icon "button" at bounding box center [613, 55] width 18 height 18
click at [819, 12] on div "Mark Complete" at bounding box center [808, 12] width 39 height 16
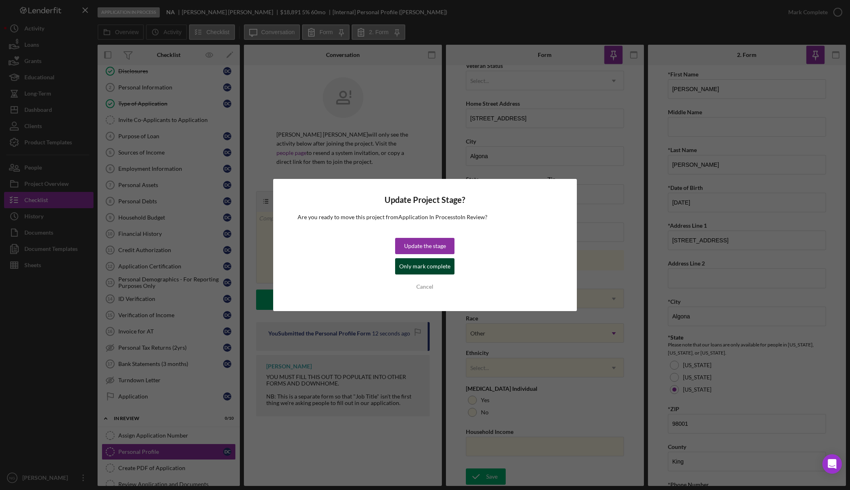
click at [432, 262] on div "Only mark complete" at bounding box center [424, 266] width 51 height 16
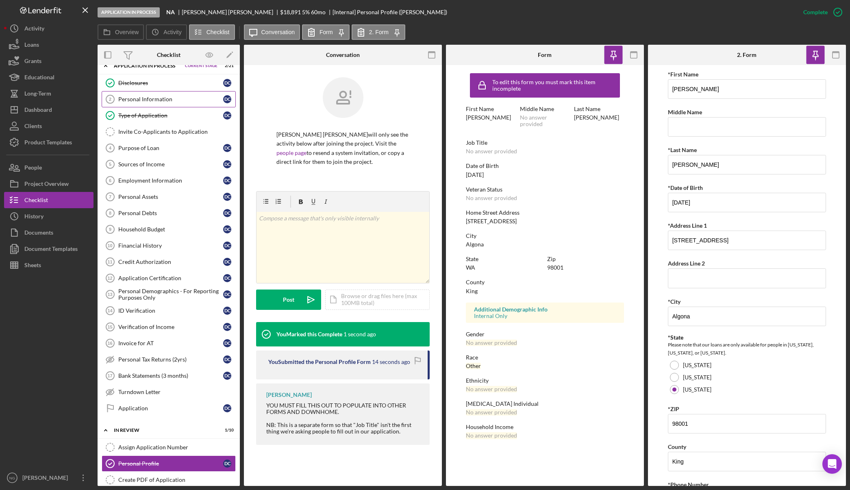
scroll to position [0, 0]
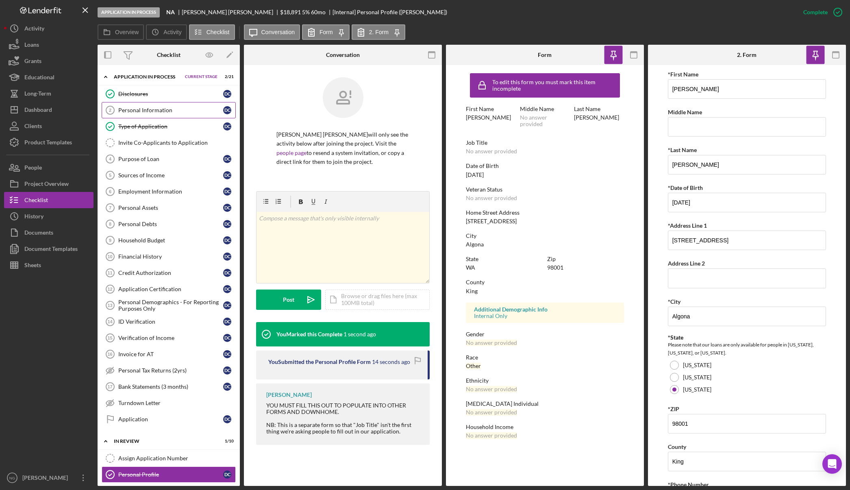
click at [179, 111] on div "Personal Information" at bounding box center [170, 110] width 105 height 7
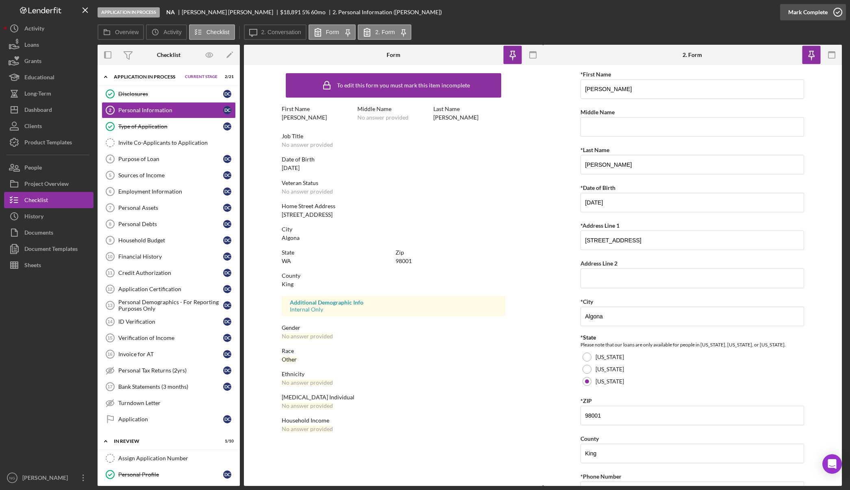
click at [815, 14] on div "Mark Complete" at bounding box center [808, 12] width 39 height 16
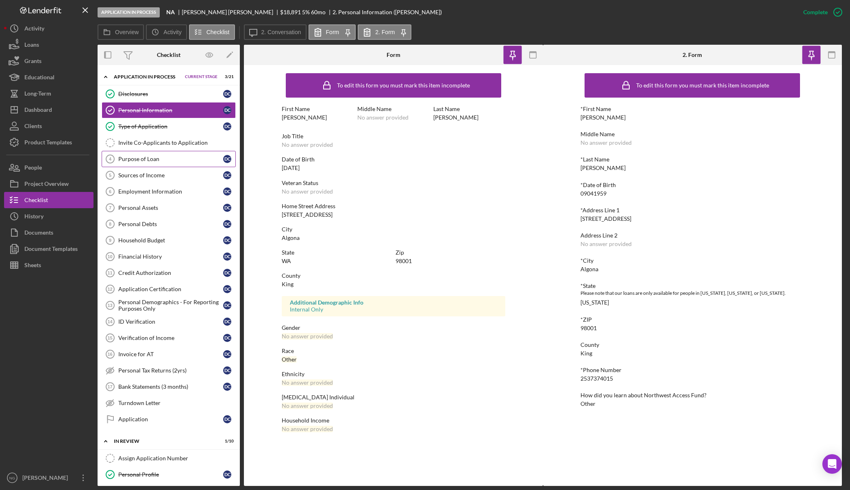
click at [135, 156] on div "Purpose of Loan" at bounding box center [170, 159] width 105 height 7
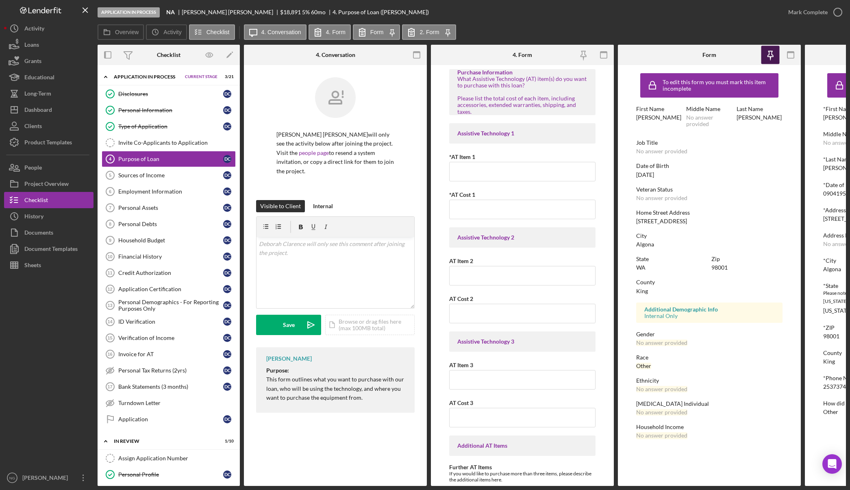
click at [775, 59] on icon "button" at bounding box center [771, 55] width 18 height 18
click at [790, 52] on rect "button" at bounding box center [791, 53] width 7 height 2
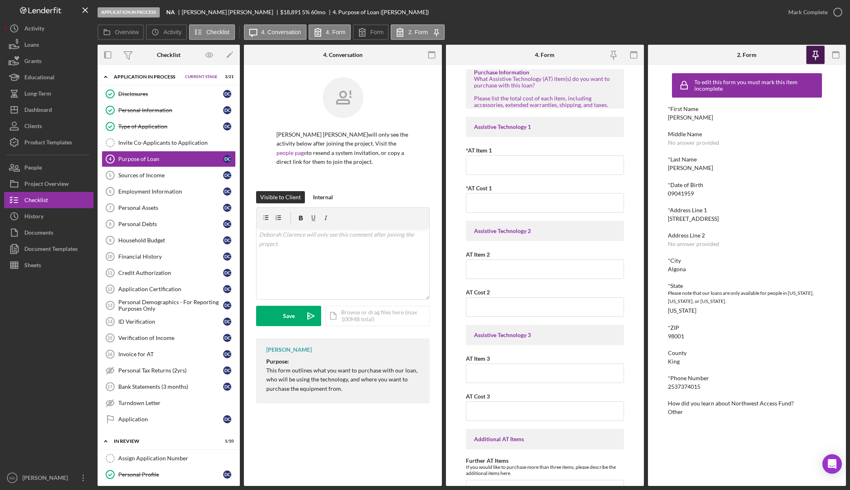
click at [818, 55] on icon "button" at bounding box center [816, 54] width 6 height 6
click at [835, 52] on rect "button" at bounding box center [836, 53] width 7 height 2
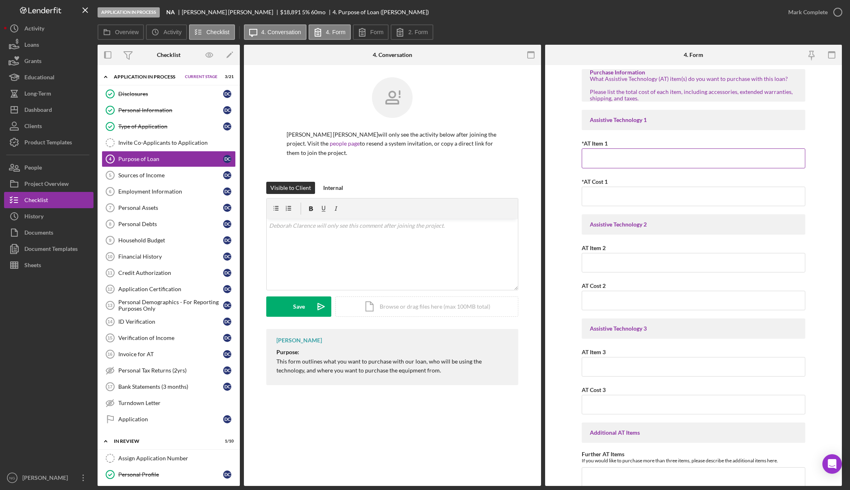
click at [606, 160] on input "*AT Item 1" at bounding box center [694, 158] width 224 height 20
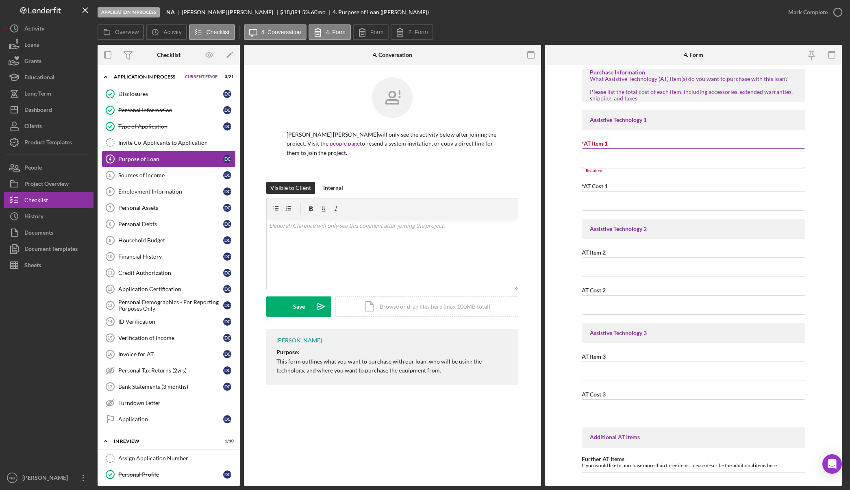
click at [645, 162] on input "*AT Item 1" at bounding box center [694, 158] width 224 height 20
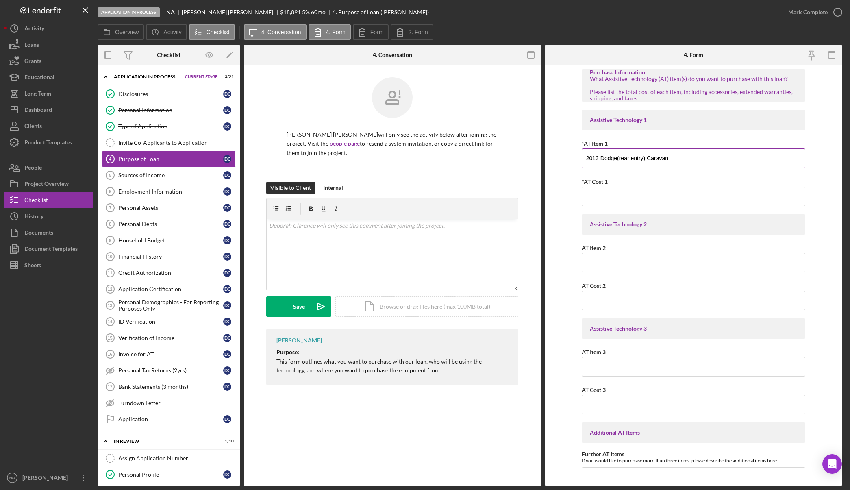
type input "2013 Dodge(rear entry) Caravan"
type input "$26,391.05"
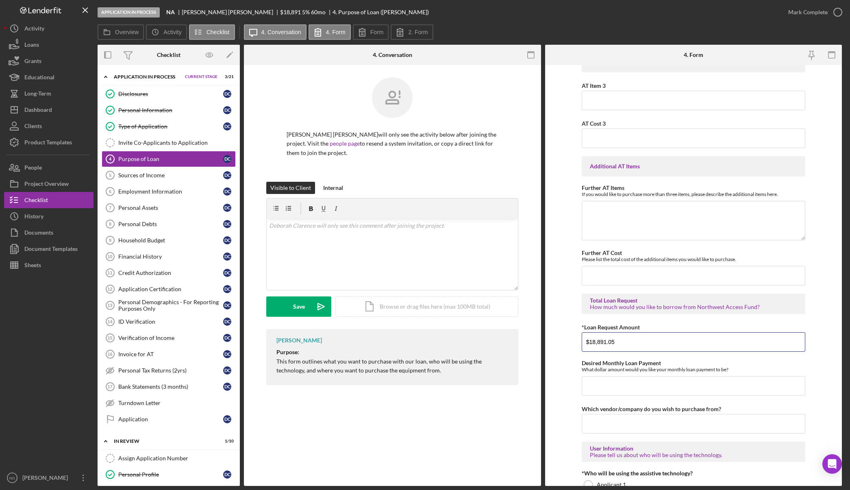
type input "$18,891.05"
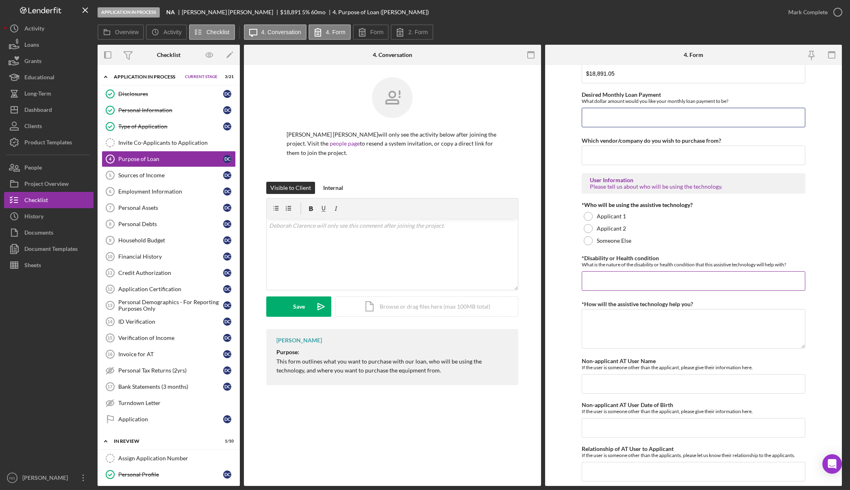
scroll to position [560, 0]
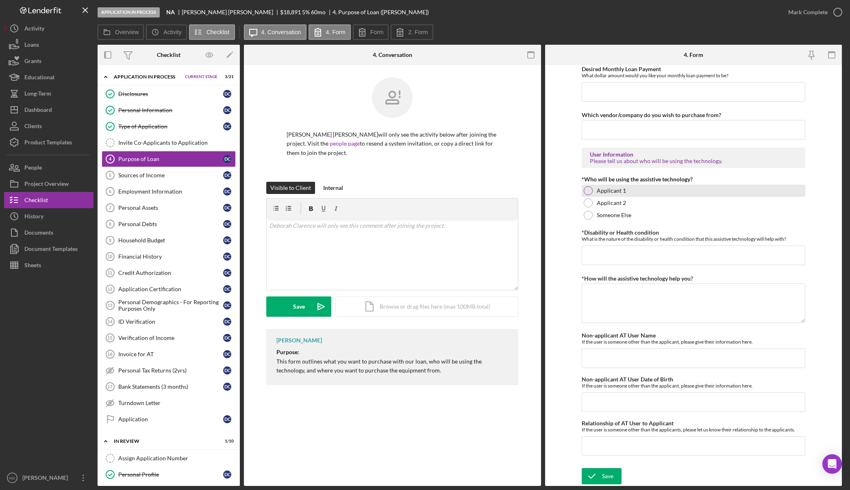
click at [591, 193] on div at bounding box center [588, 190] width 9 height 9
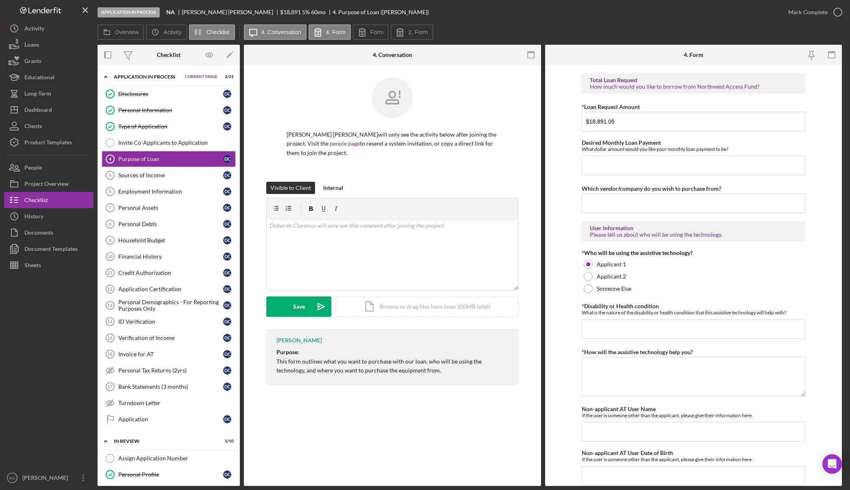
scroll to position [479, 0]
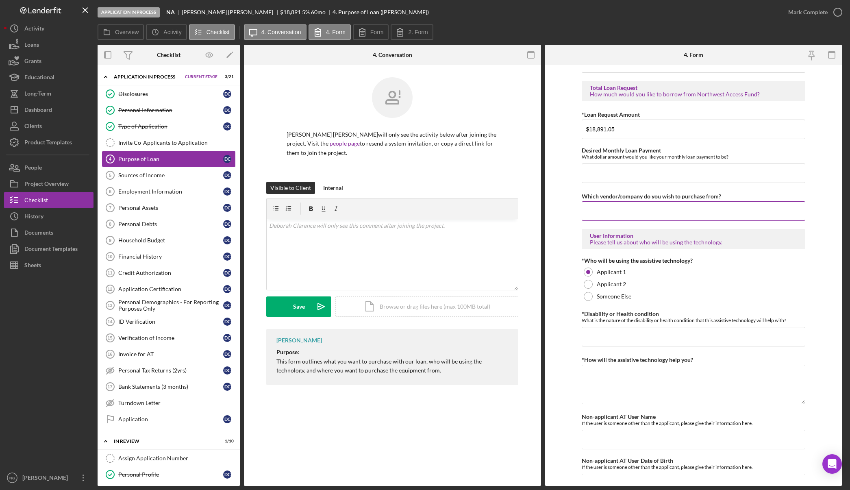
click at [614, 203] on input "Which vendor/company do you wish to purchase from?" at bounding box center [694, 211] width 224 height 20
type input "United Access"
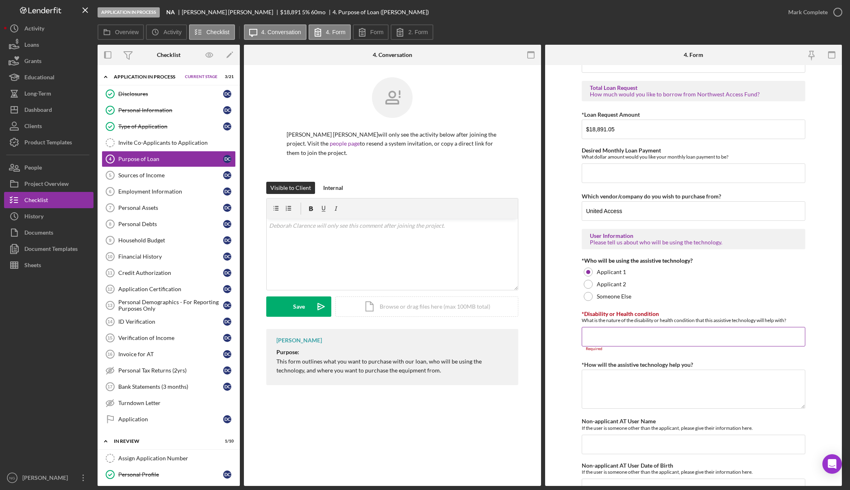
click at [604, 336] on input "*Disability or Health condition" at bounding box center [694, 337] width 224 height 20
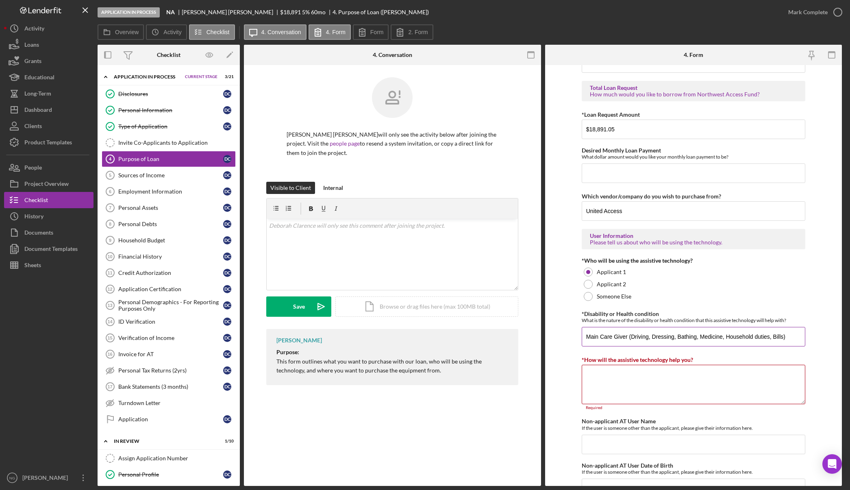
type input "Main Care Giver (Driving, Dressing, Bathing, Medicine, Household duties, Bills)"
drag, startPoint x: 795, startPoint y: 338, endPoint x: 570, endPoint y: 337, distance: 225.3
click at [570, 337] on form "Purchase Information What Assistive Technology (AT) item(s) do you want to purc…" at bounding box center [693, 275] width 297 height 421
click at [622, 382] on textarea "*How will the assistive technology help you?" at bounding box center [694, 384] width 224 height 39
paste textarea "Main Care Giver (Driving, Dressing, Bathing, Medicine, Household duties, Bills)"
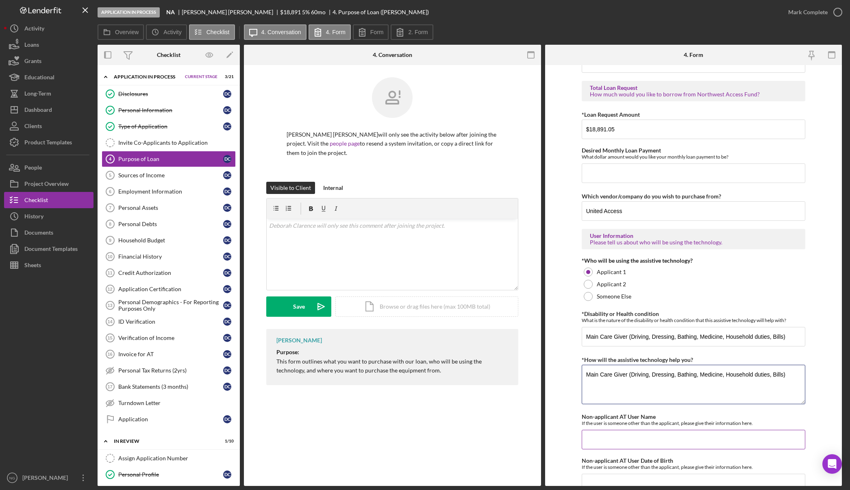
scroll to position [560, 0]
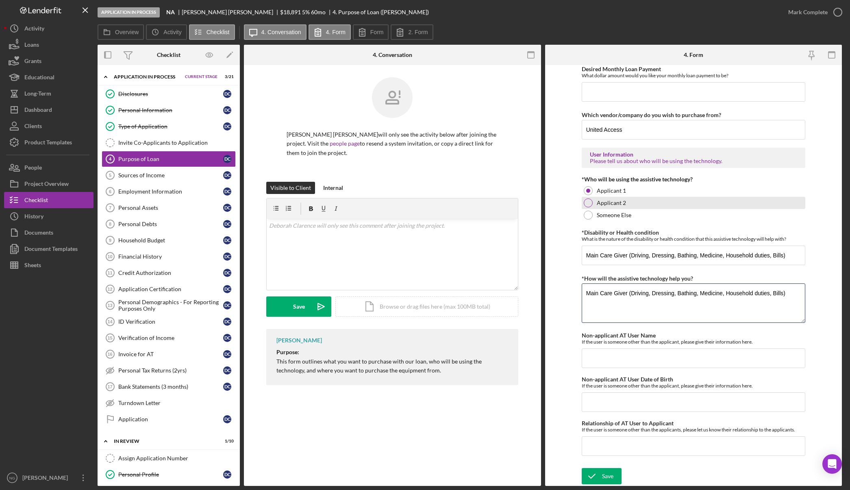
type textarea "Main Care Giver (Driving, Dressing, Bathing, Medicine, Household duties, Bills)"
click at [586, 203] on div at bounding box center [588, 202] width 9 height 9
click at [622, 360] on input "Non-applicant AT User Name" at bounding box center [694, 359] width 224 height 20
click at [589, 189] on div at bounding box center [588, 190] width 9 height 9
click at [589, 201] on div at bounding box center [588, 202] width 9 height 9
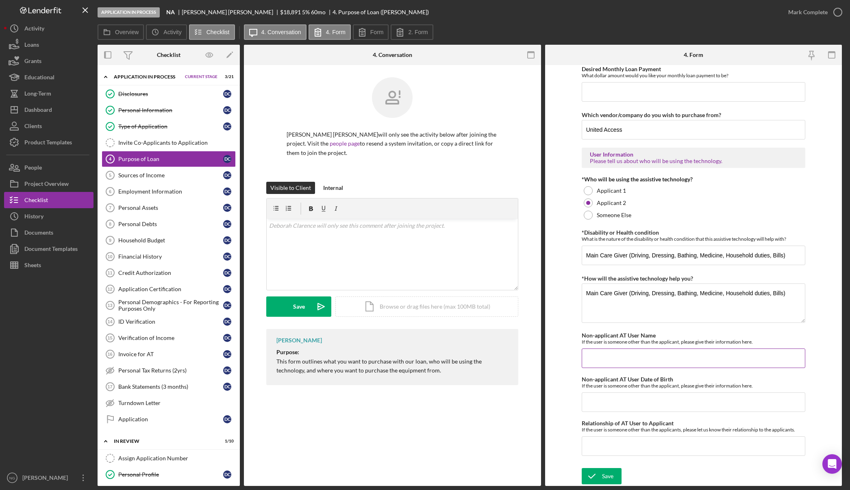
click at [621, 354] on input "Non-applicant AT User Name" at bounding box center [694, 359] width 224 height 20
type input "Anton Wooten"
type input "05/16/1955"
type input "X Husband (friend)"
click at [590, 190] on div at bounding box center [588, 190] width 9 height 9
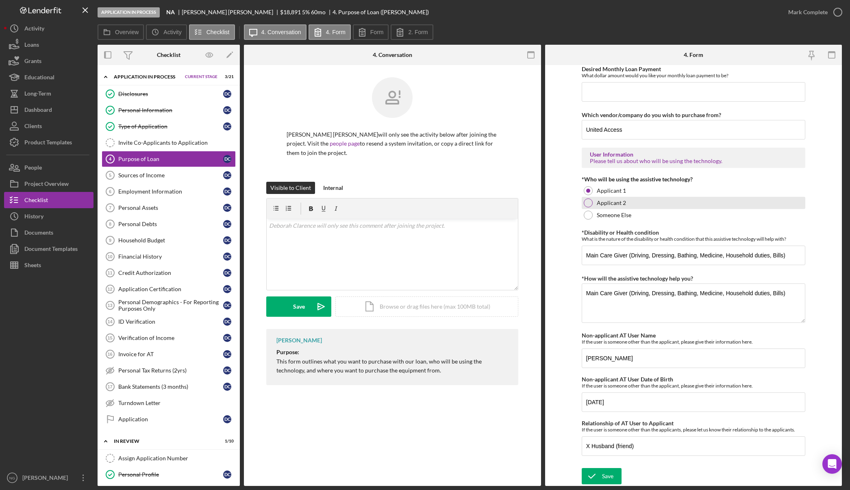
click at [585, 207] on div at bounding box center [588, 202] width 9 height 9
click at [618, 96] on input "Desired Monthly Loan Payment" at bounding box center [694, 92] width 224 height 20
type input "$350.00"
click at [592, 477] on polyline "submit" at bounding box center [592, 476] width 7 height 4
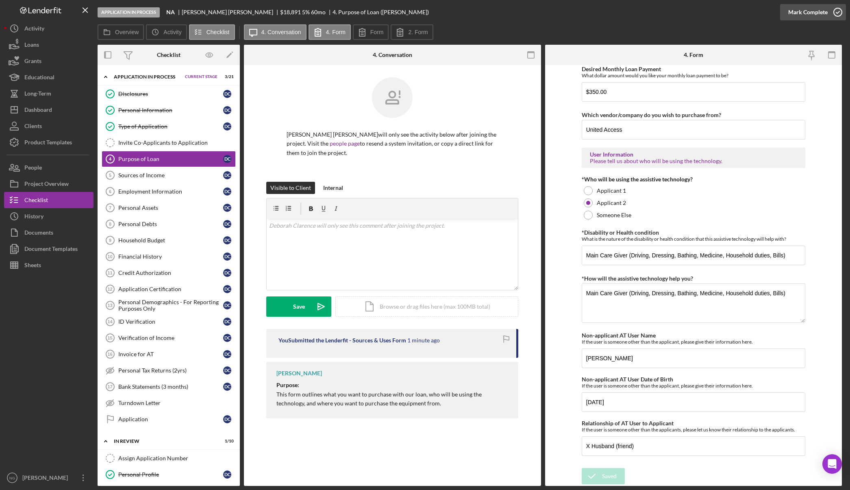
click at [828, 14] on button "Mark Complete" at bounding box center [814, 12] width 66 height 16
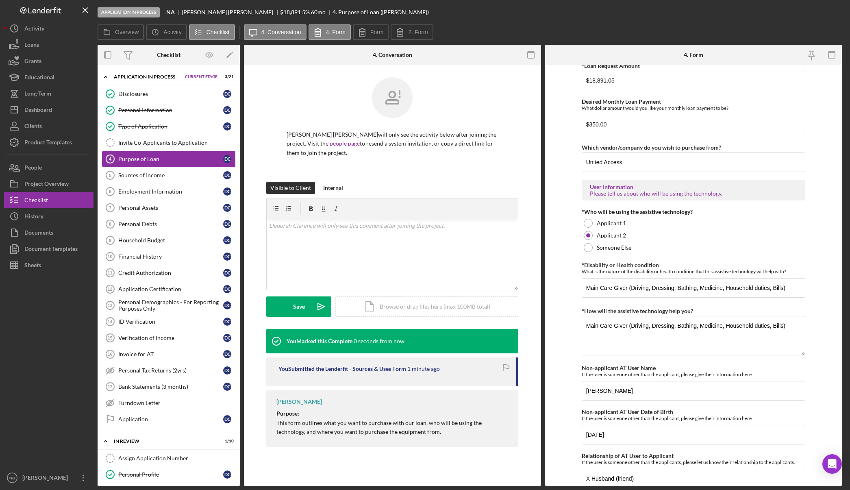
scroll to position [593, 0]
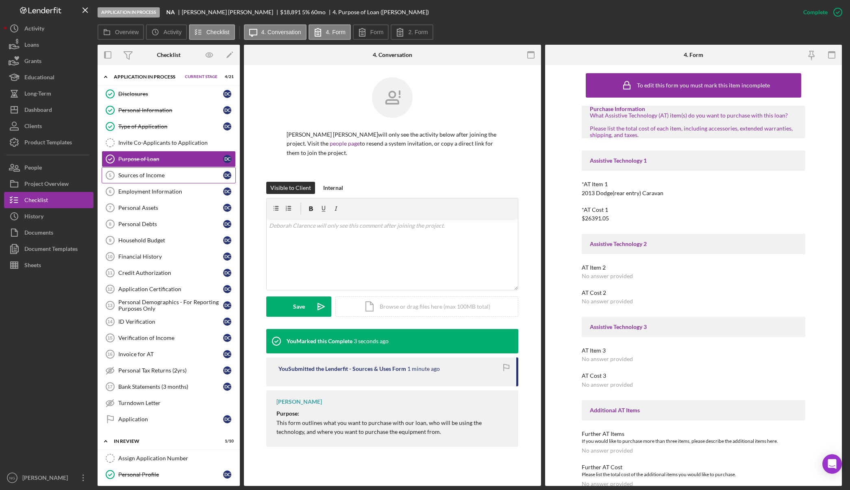
click at [154, 177] on div "Sources of Income" at bounding box center [170, 175] width 105 height 7
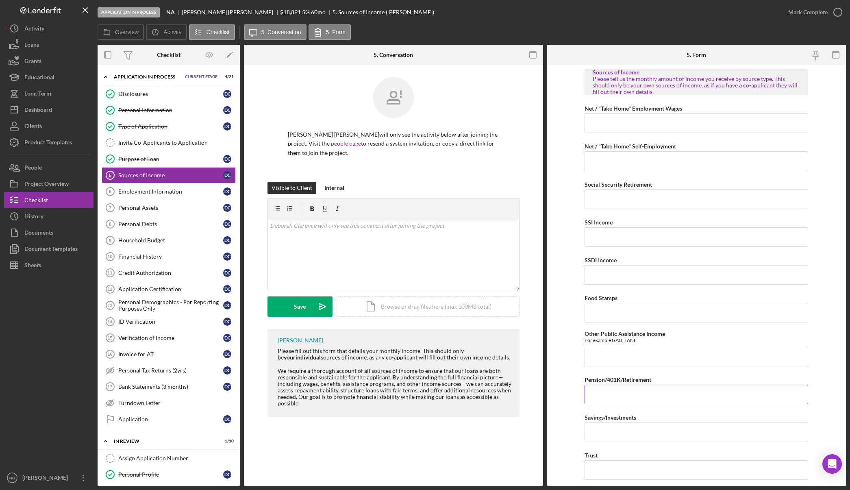
click at [643, 397] on input "Pension/401K/Retirement" at bounding box center [697, 395] width 224 height 20
type input "$2,144.28"
type input "$2,515.00"
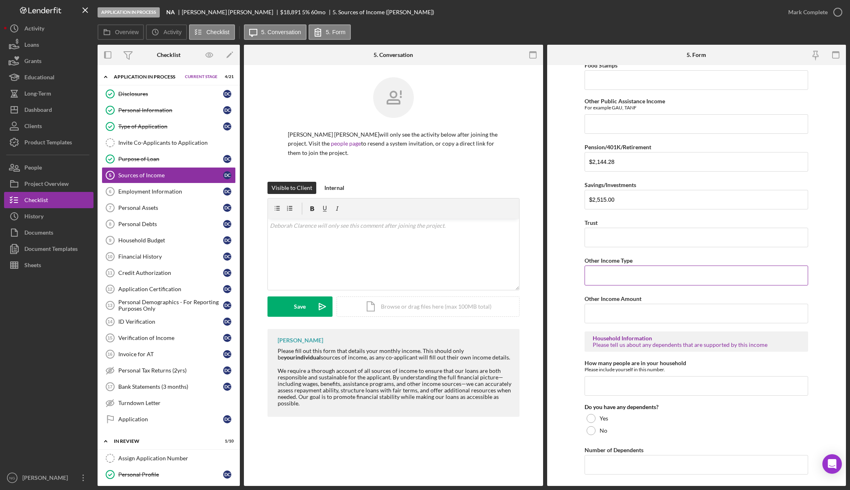
click at [641, 278] on input "Other Income Type" at bounding box center [697, 276] width 224 height 20
type input "Rent from Anton"
click at [637, 314] on input "$1,100" at bounding box center [697, 314] width 224 height 20
type input "$1,100.00"
type input "2"
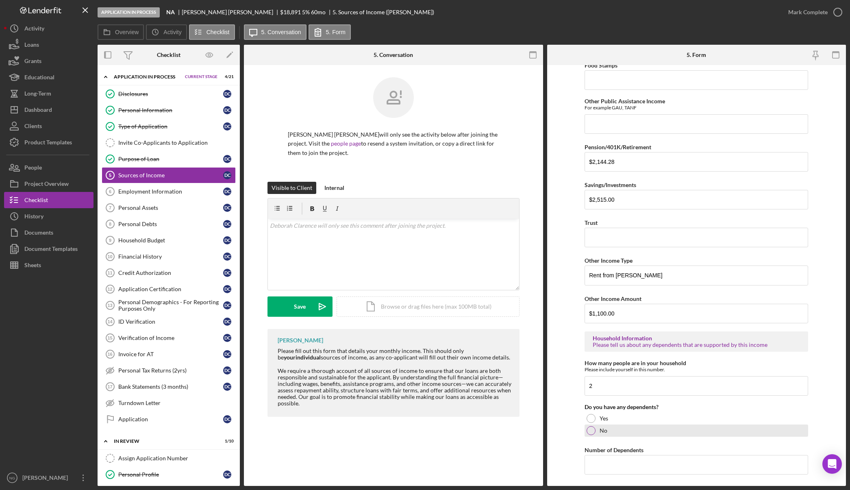
click at [589, 430] on div at bounding box center [591, 430] width 9 height 9
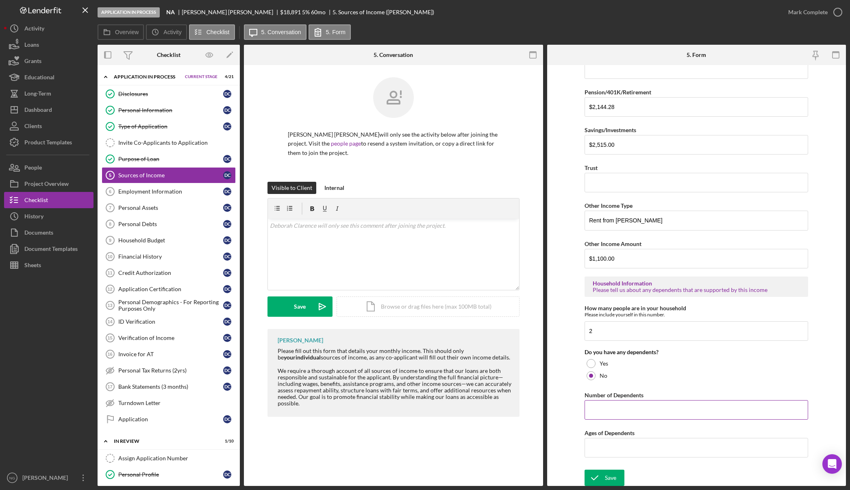
scroll to position [289, 0]
click at [601, 475] on icon "submit" at bounding box center [595, 477] width 20 height 20
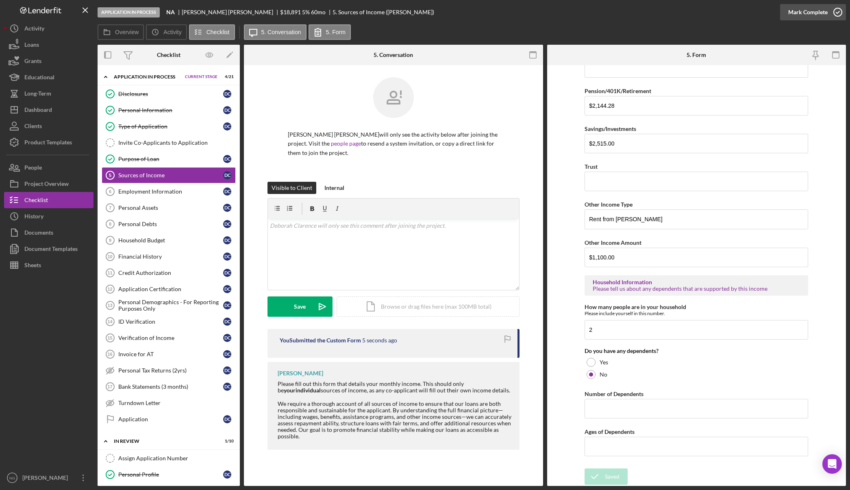
click at [839, 13] on icon "button" at bounding box center [838, 12] width 20 height 20
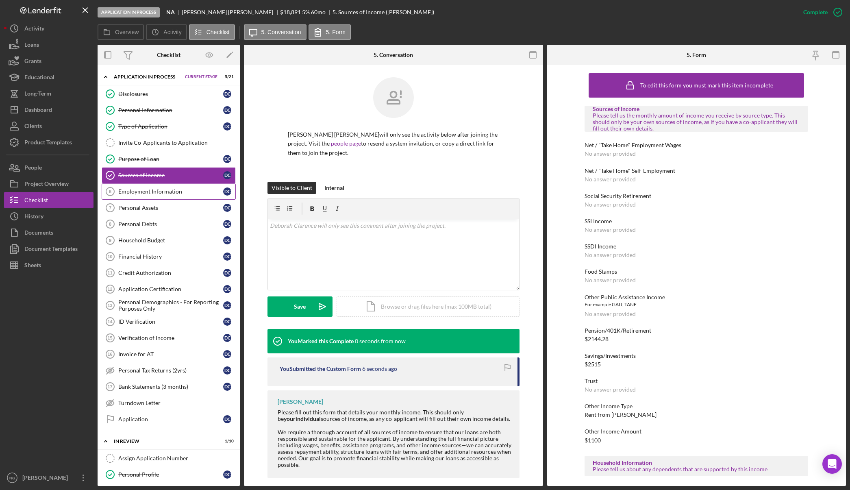
click at [178, 193] on div "Employment Information" at bounding box center [170, 191] width 105 height 7
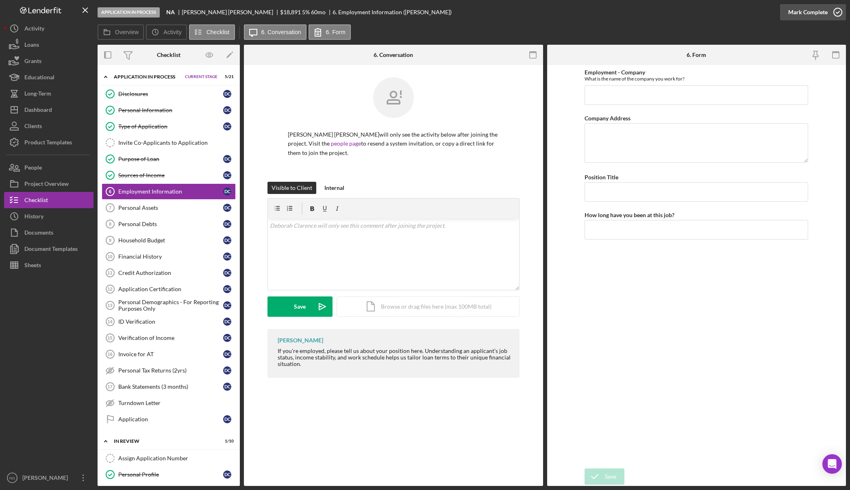
click at [838, 9] on circle "button" at bounding box center [838, 12] width 8 height 8
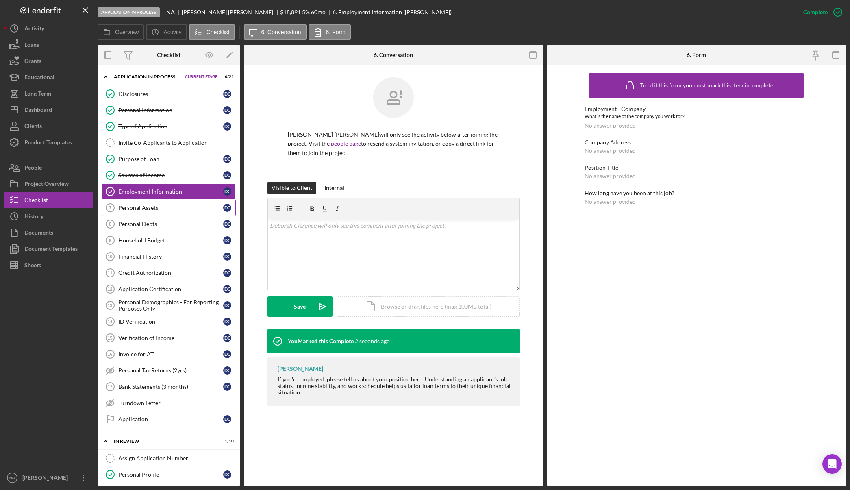
click at [125, 212] on link "Personal Assets 7 Personal Assets D C" at bounding box center [169, 208] width 134 height 16
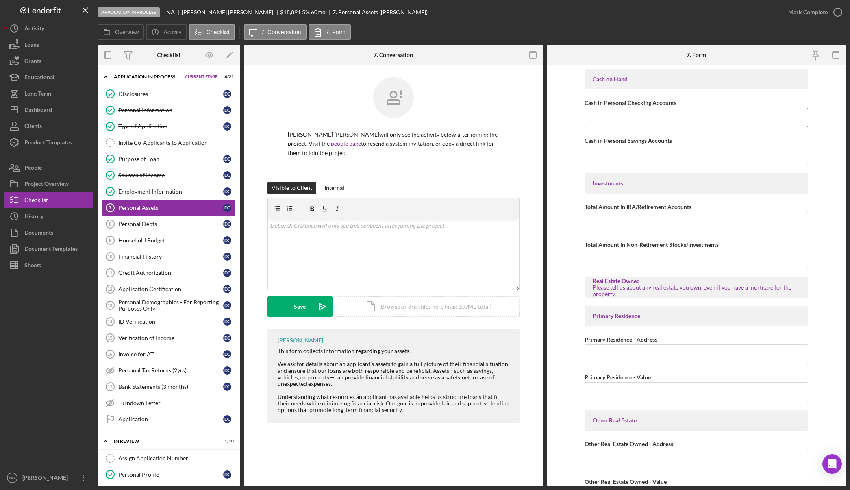
click at [601, 122] on input "Cash in Personal Checking Accounts" at bounding box center [697, 118] width 224 height 20
type input "$4,466.40"
type input "$1,689.60"
type input "$213,515."
click at [614, 348] on input "Primary Residence - Address" at bounding box center [697, 354] width 224 height 20
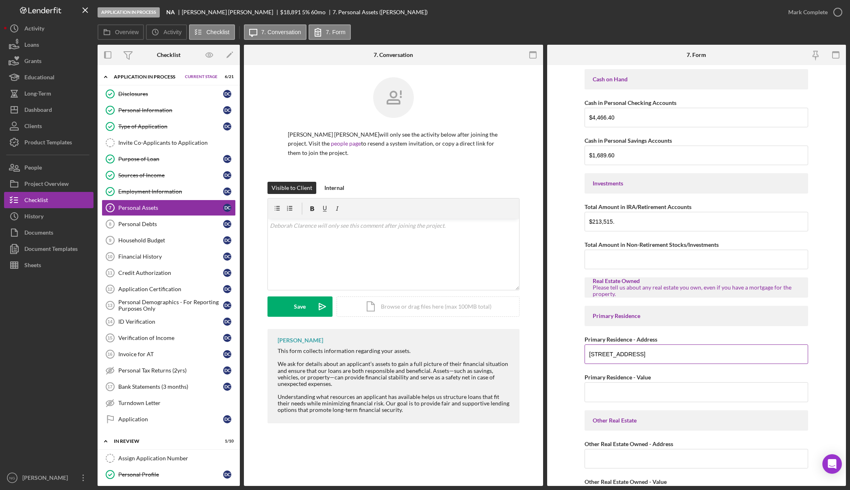
type input "605 Algona Blvd No"
type input "$356,000.00"
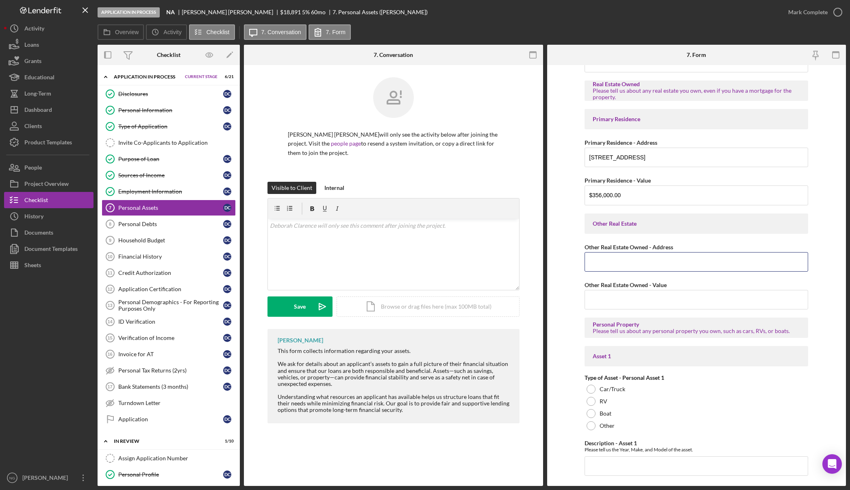
scroll to position [196, 0]
click at [593, 392] on div at bounding box center [591, 390] width 9 height 9
click at [612, 462] on input "Description - Asset 1" at bounding box center [697, 468] width 224 height 20
type input "Kia Soul"
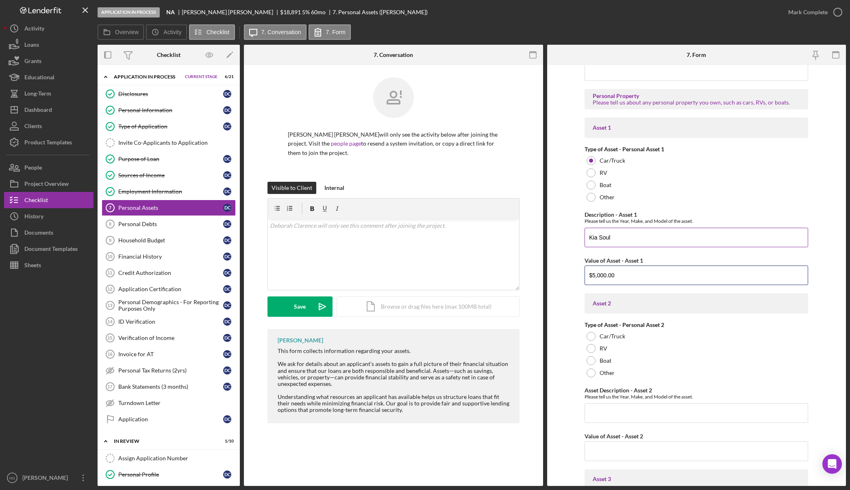
type input "$5,000.00"
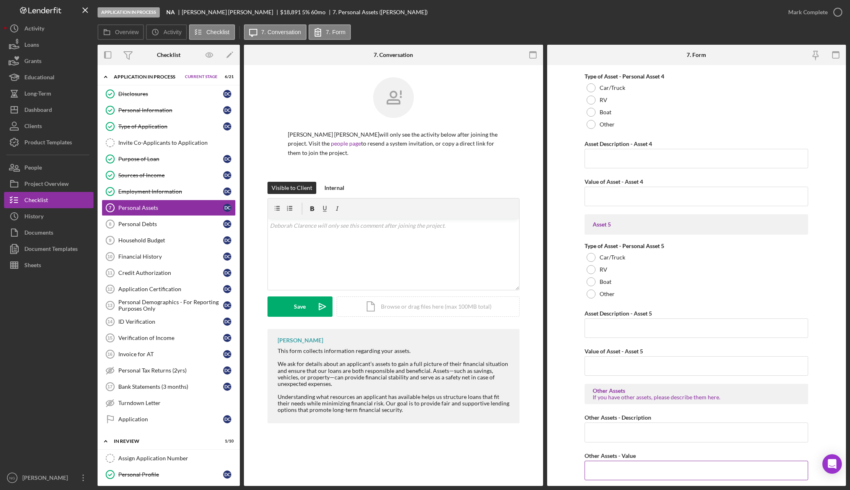
scroll to position [1050, 0]
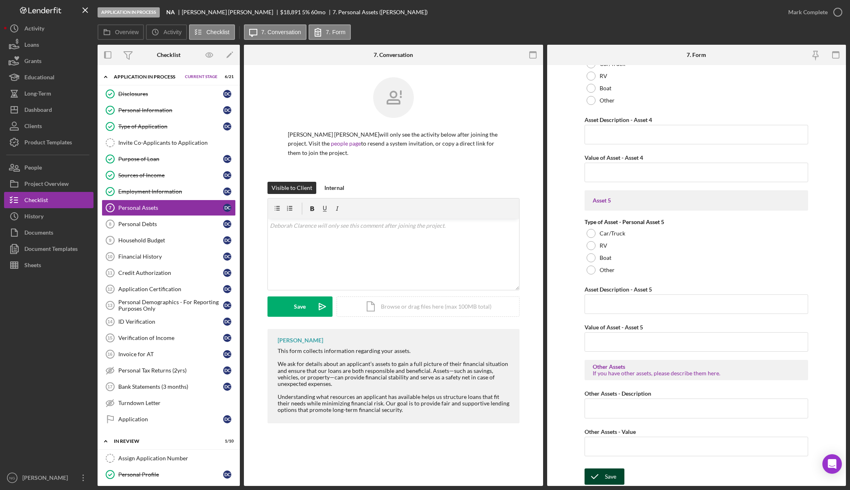
click at [600, 475] on icon "submit" at bounding box center [595, 477] width 20 height 20
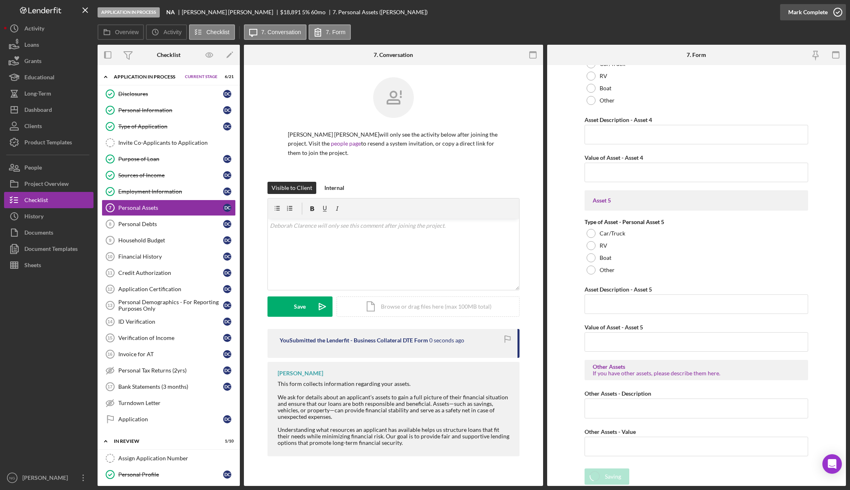
click at [837, 12] on icon "button" at bounding box center [838, 12] width 20 height 20
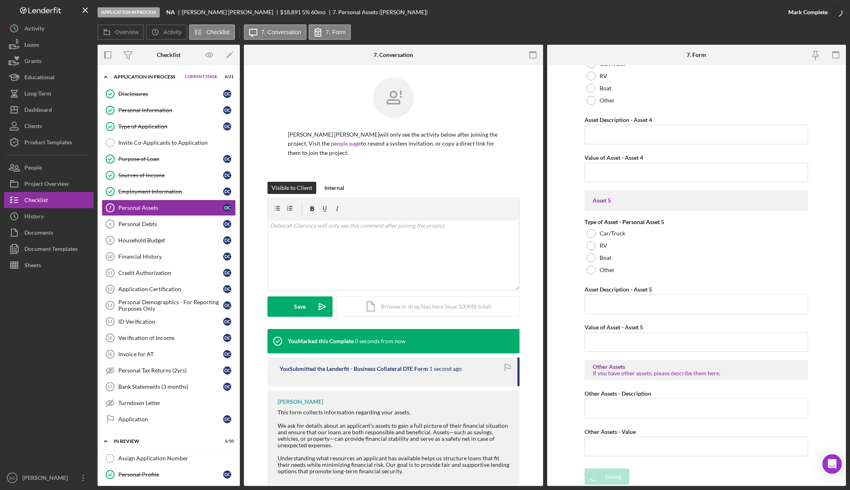
scroll to position [1082, 0]
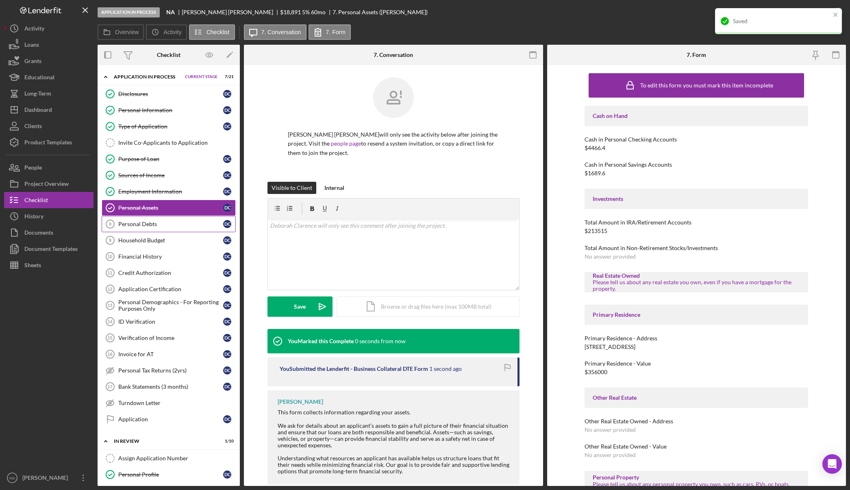
click at [165, 229] on link "Personal Debts 8 Personal Debts D C" at bounding box center [169, 224] width 134 height 16
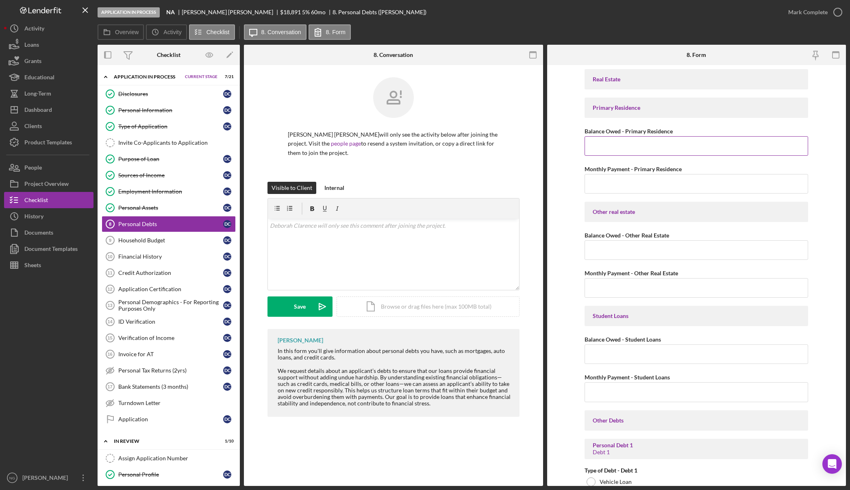
click at [669, 146] on input "Balance Owed - Primary Residence" at bounding box center [697, 146] width 224 height 20
click at [621, 155] on input "Balance Owed - Primary Residence" at bounding box center [697, 146] width 224 height 20
type input "$3"
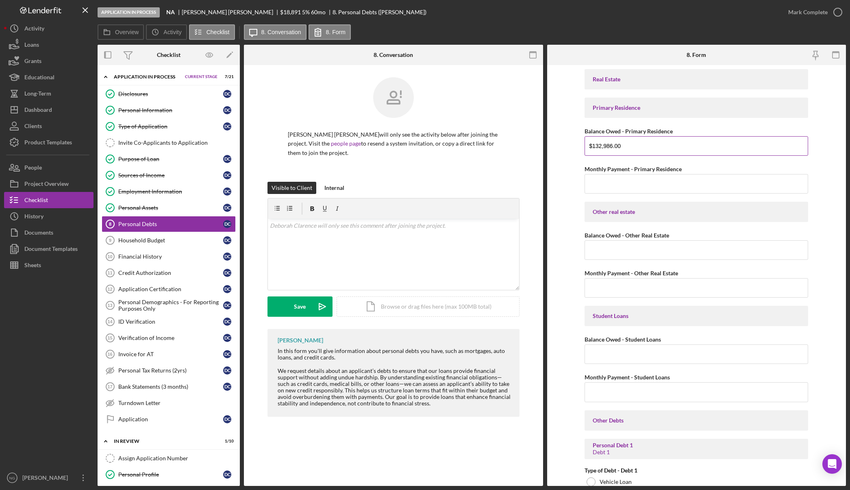
type input "$132,986.00"
type input "$1,539.00"
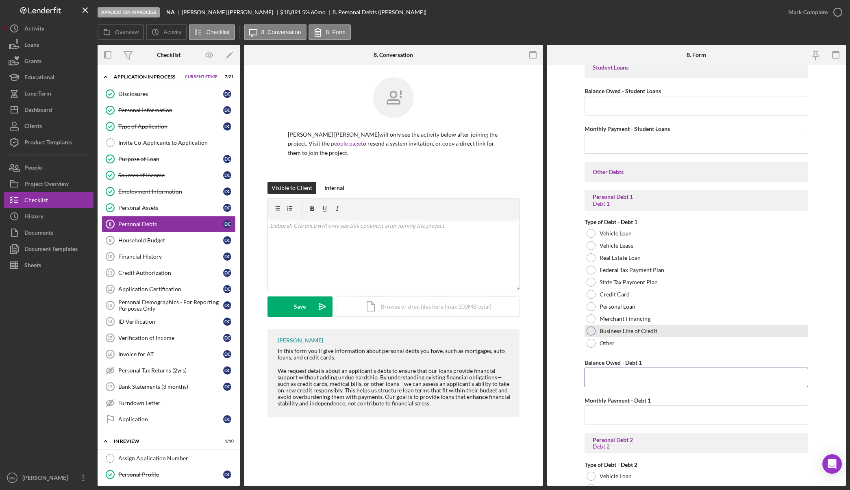
scroll to position [228, 0]
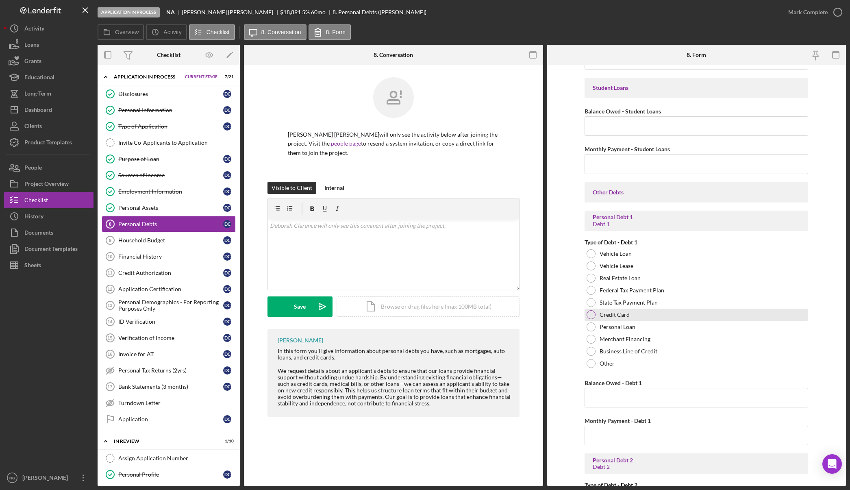
click at [587, 315] on div at bounding box center [591, 314] width 9 height 9
click at [601, 398] on input "Balance Owed - Debt 1" at bounding box center [697, 398] width 224 height 20
type input "$31,000"
type input "$1,000"
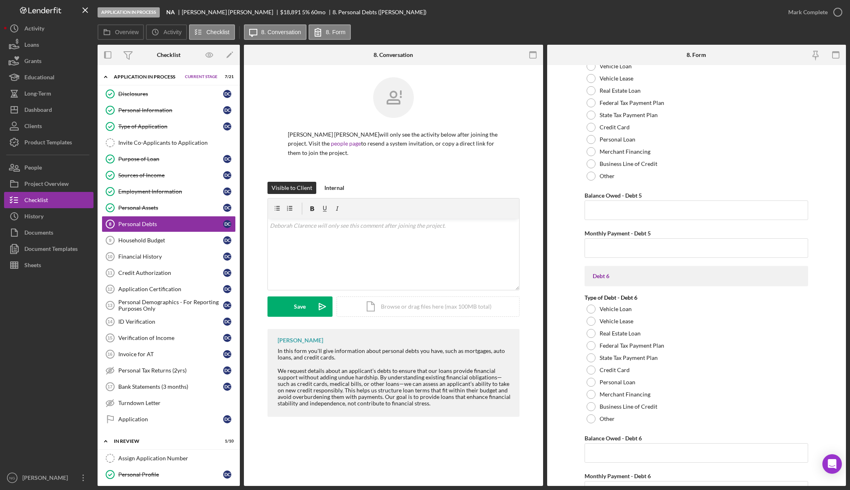
scroll to position [1607, 0]
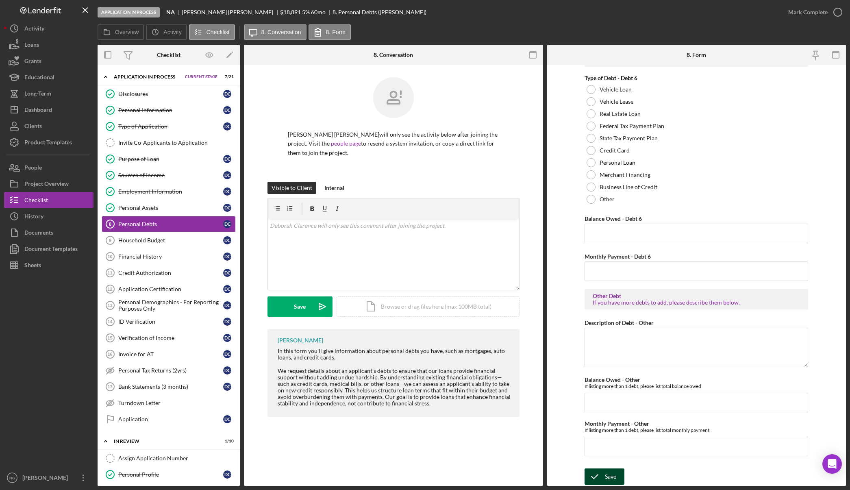
click at [603, 473] on icon "submit" at bounding box center [595, 477] width 20 height 20
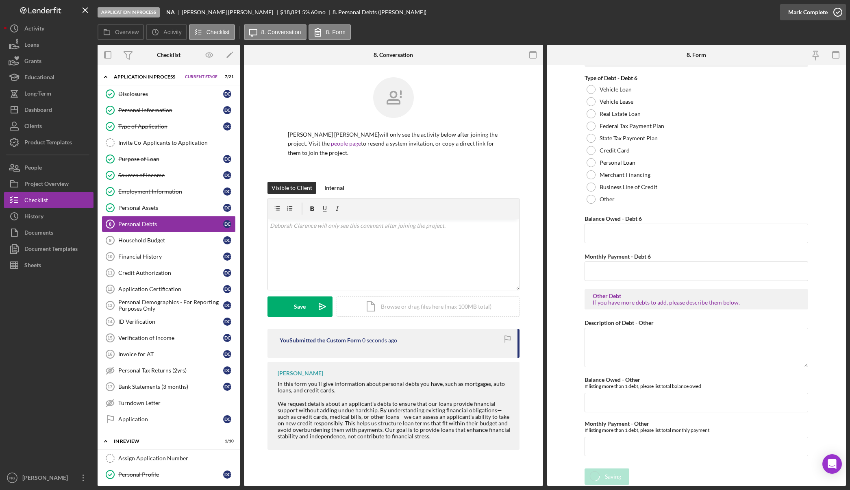
click at [840, 11] on icon "button" at bounding box center [838, 12] width 20 height 20
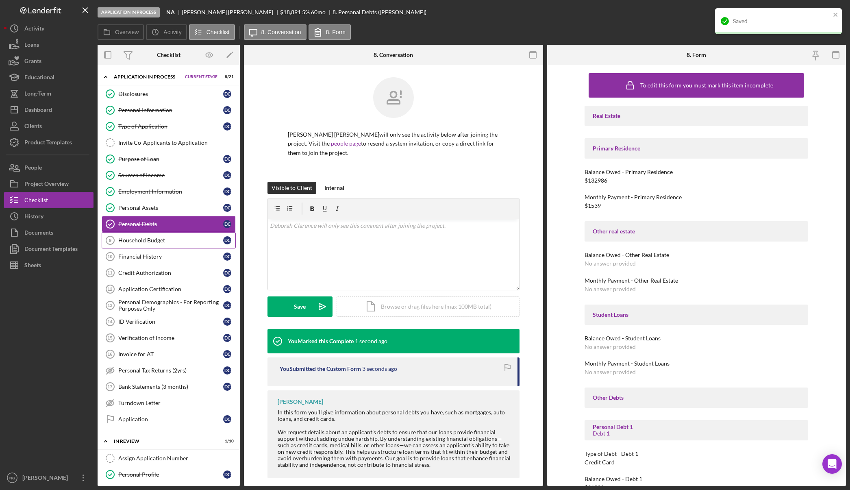
click at [155, 241] on div "Household Budget" at bounding box center [170, 240] width 105 height 7
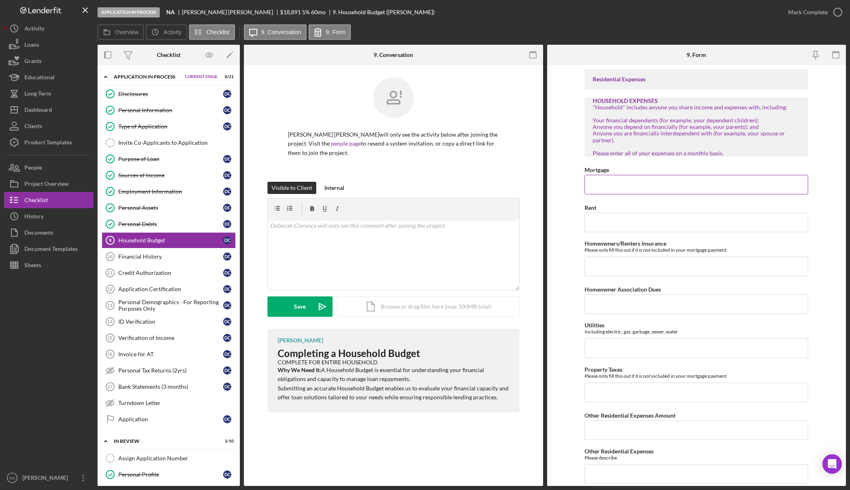
click at [605, 186] on input "Mortgage" at bounding box center [697, 185] width 224 height 20
type input "$1,539.00"
type input "$200.00"
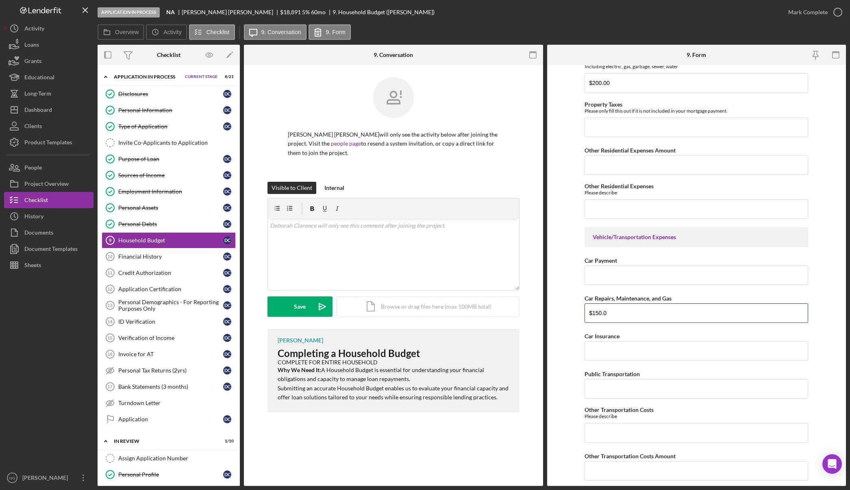
type input "$150.0"
type input "$138.00"
click at [662, 317] on input "$150.0" at bounding box center [697, 313] width 224 height 20
type input "$150.00"
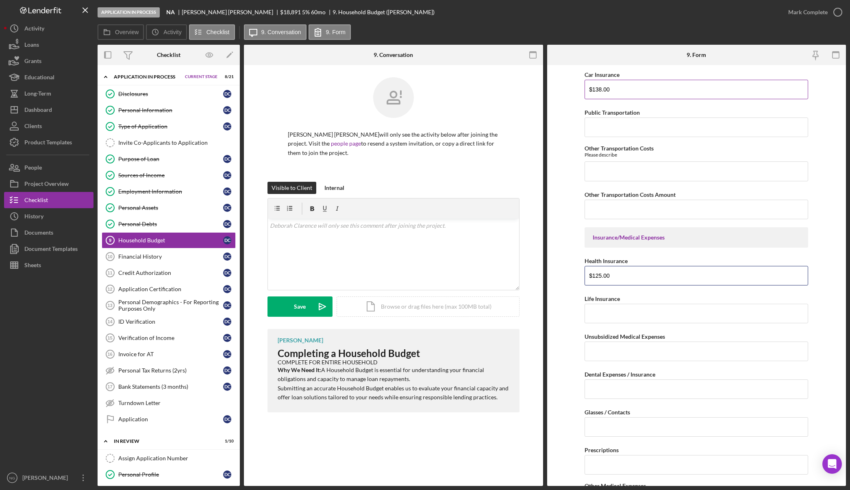
type input "$125.00"
type input "$47.00"
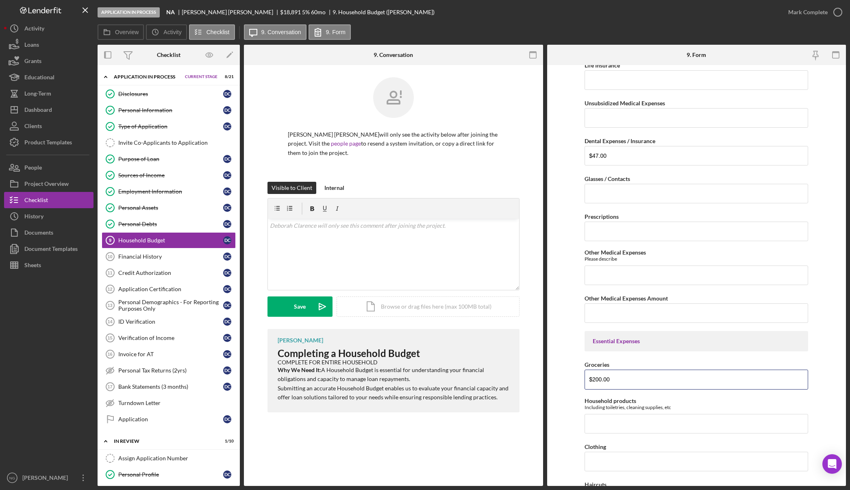
type input "$200.00"
type input "$25.00"
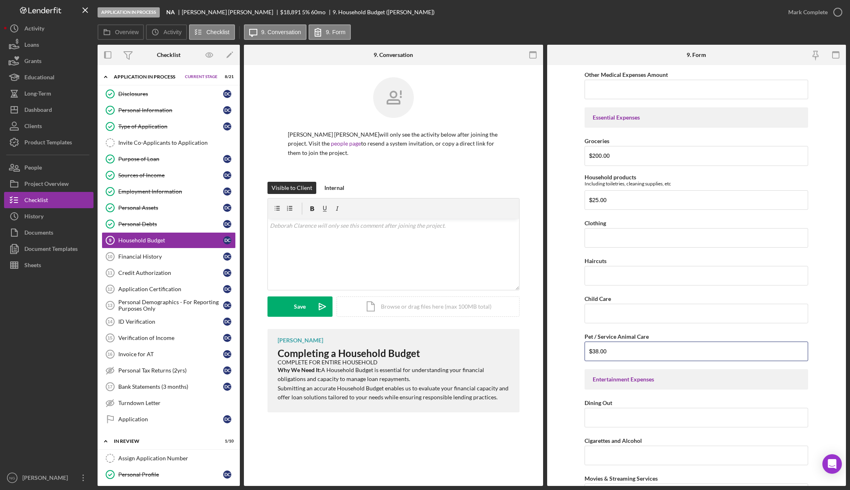
type input "$38.00"
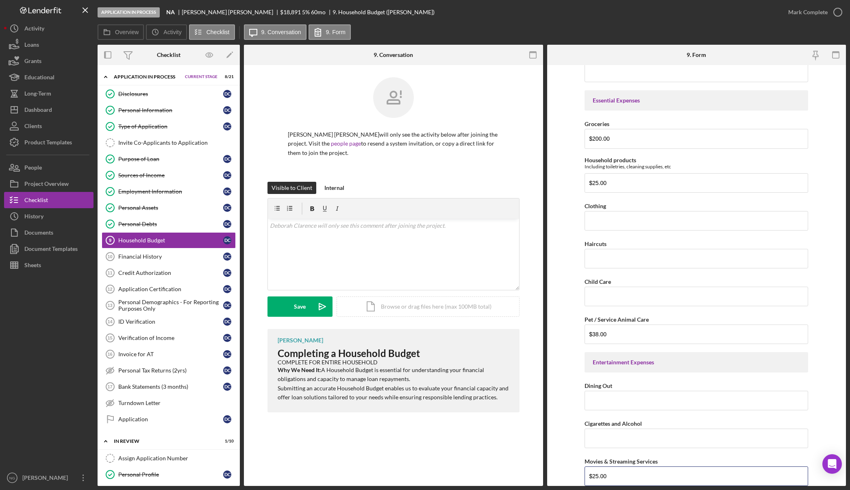
type input "$25.00"
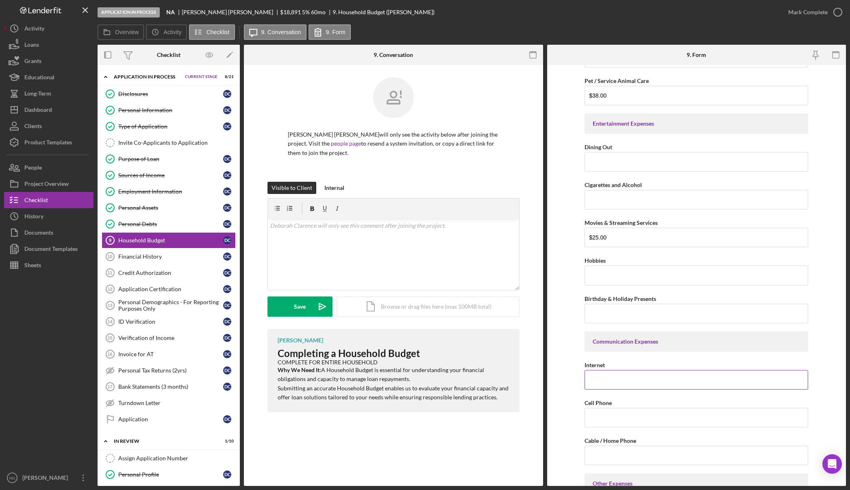
click at [620, 381] on input "Internet" at bounding box center [697, 380] width 224 height 20
type input "$200.00"
type input "$90.00"
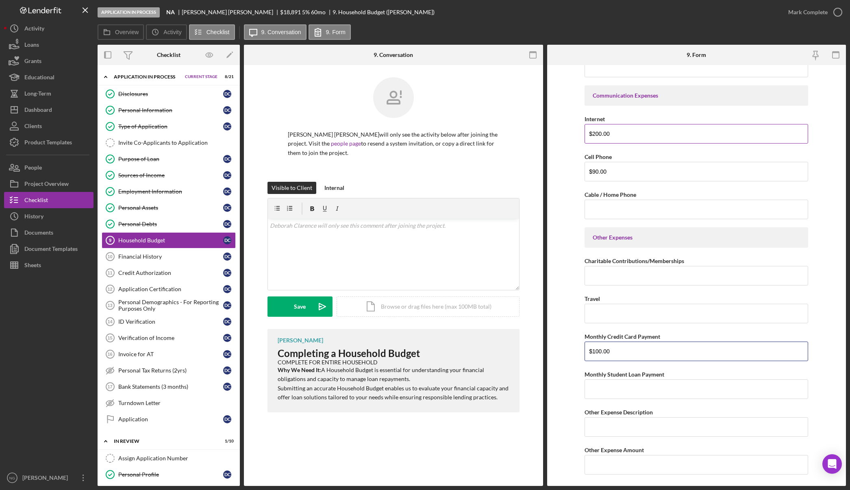
type input "$100.00"
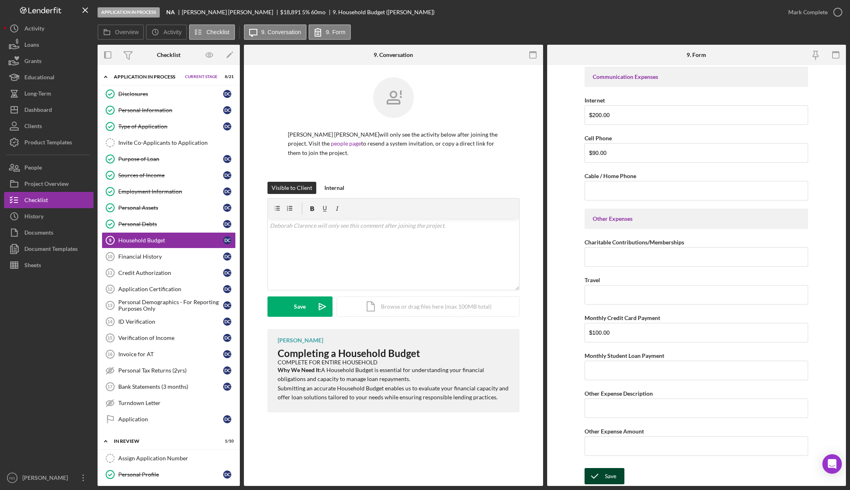
click at [612, 477] on div "Save" at bounding box center [610, 476] width 11 height 16
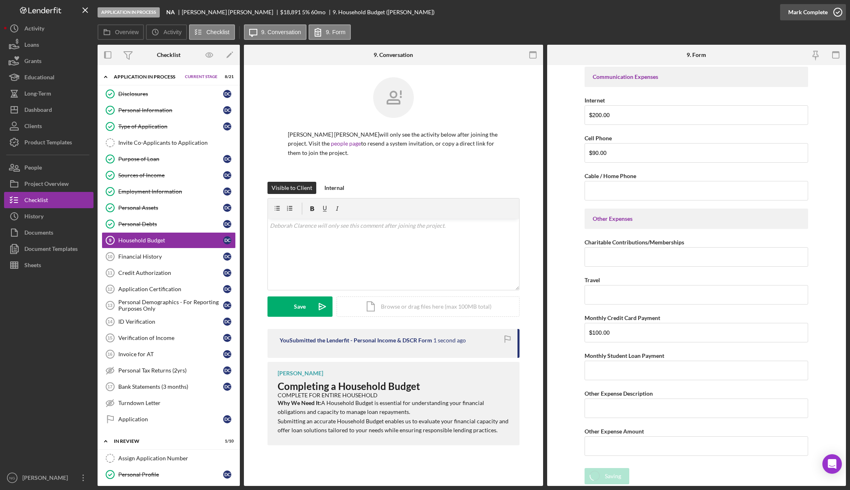
click at [838, 15] on icon "button" at bounding box center [838, 12] width 20 height 20
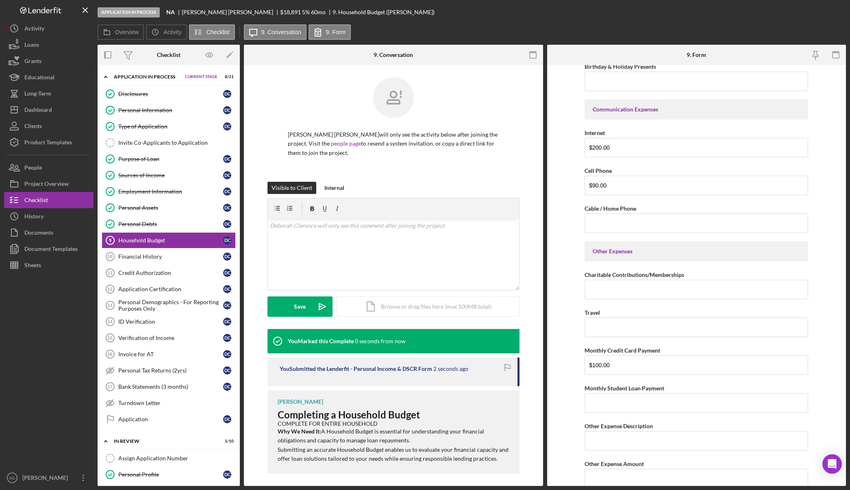
scroll to position [1537, 0]
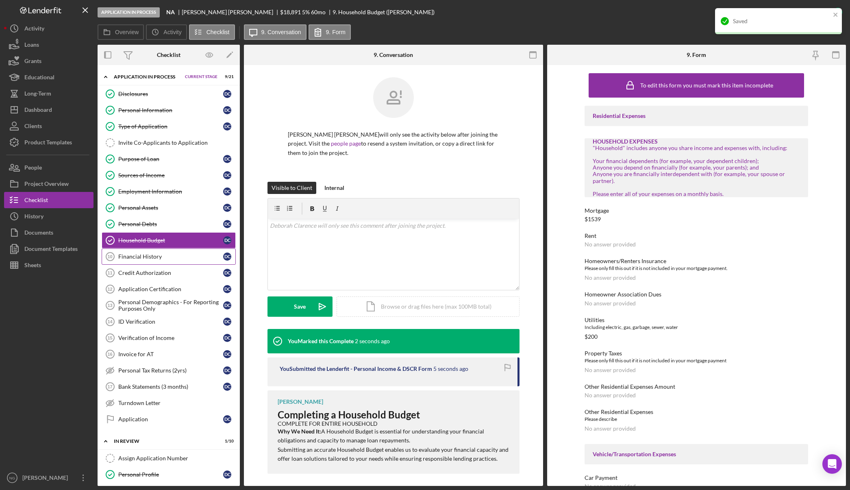
click at [173, 261] on link "Financial History 10 Financial History D C" at bounding box center [169, 257] width 134 height 16
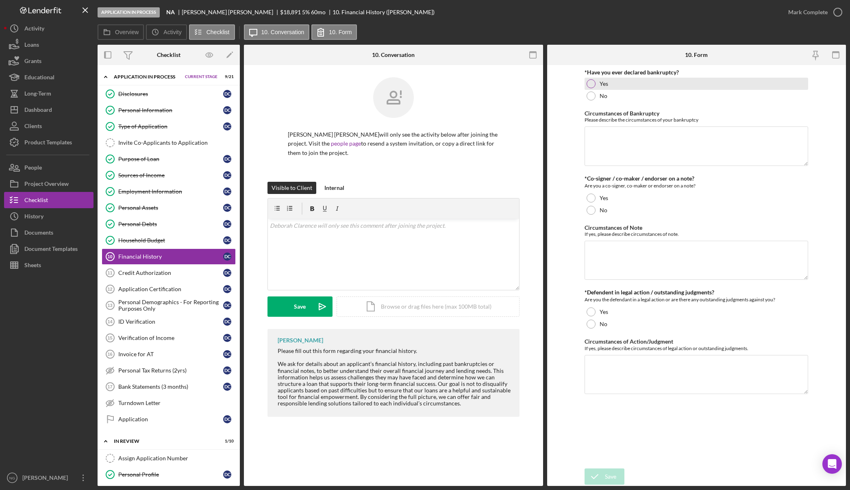
click at [591, 86] on div at bounding box center [591, 83] width 9 height 9
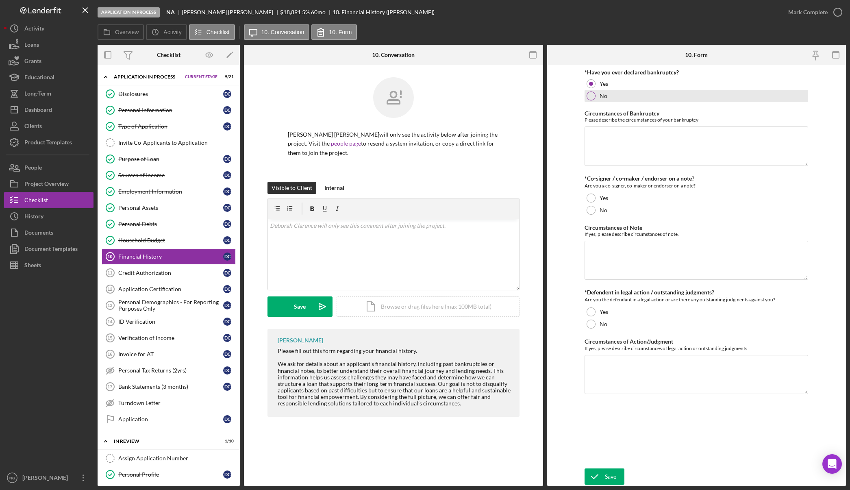
click at [591, 96] on div at bounding box center [591, 96] width 9 height 9
click at [592, 325] on div at bounding box center [591, 324] width 9 height 9
click at [602, 481] on icon "submit" at bounding box center [595, 477] width 20 height 20
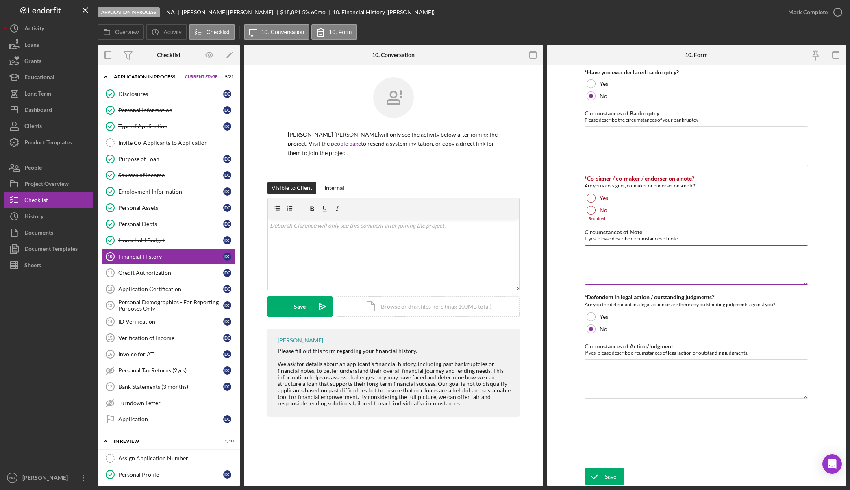
click at [608, 257] on textarea "Circumstances of Note" at bounding box center [697, 264] width 224 height 39
type textarea "This is unanswered on the application received, left a message for a call back …"
drag, startPoint x: 627, startPoint y: 264, endPoint x: 587, endPoint y: 255, distance: 40.5
click at [587, 255] on textarea "This is unanswered on the application received, left a message for a call back …" at bounding box center [697, 264] width 224 height 39
click at [611, 480] on div "Save" at bounding box center [610, 477] width 11 height 16
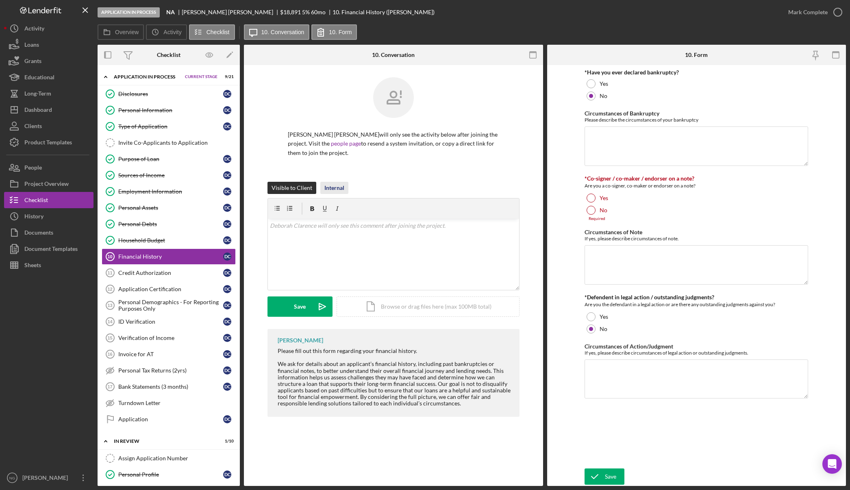
click at [334, 186] on div "Internal" at bounding box center [335, 188] width 20 height 12
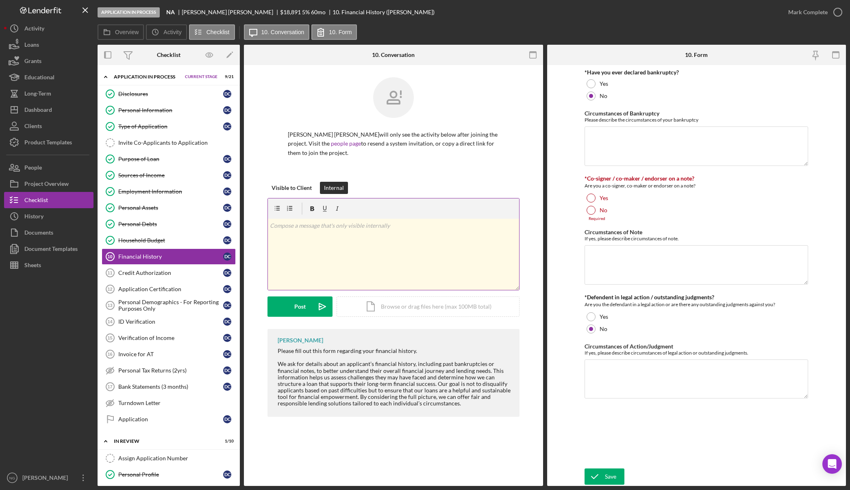
click at [304, 229] on p at bounding box center [393, 225] width 247 height 9
drag, startPoint x: 281, startPoint y: 228, endPoint x: 267, endPoint y: 229, distance: 13.9
click at [267, 229] on div "Visible to Client Internal v Color teal Color pink Remove color Add row above A…" at bounding box center [393, 255] width 275 height 147
click at [335, 238] on p "Co-signer question is unanswered on the application received, left a message fo…" at bounding box center [393, 230] width 247 height 18
click at [302, 310] on div "Post" at bounding box center [299, 307] width 11 height 20
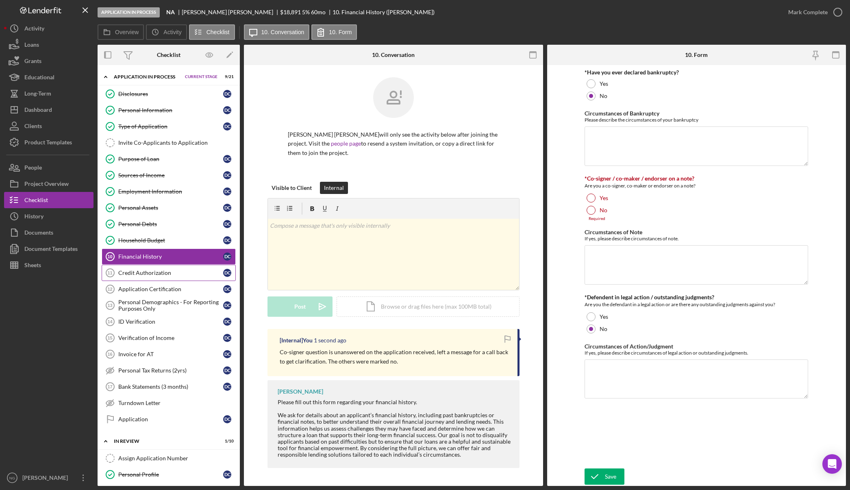
click at [150, 273] on div "Credit Authorization" at bounding box center [170, 273] width 105 height 7
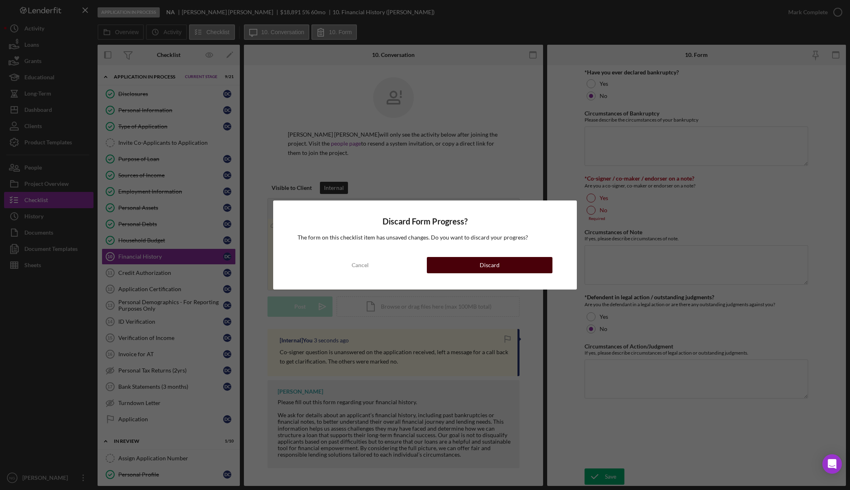
click at [485, 266] on div "Discard" at bounding box center [490, 265] width 20 height 16
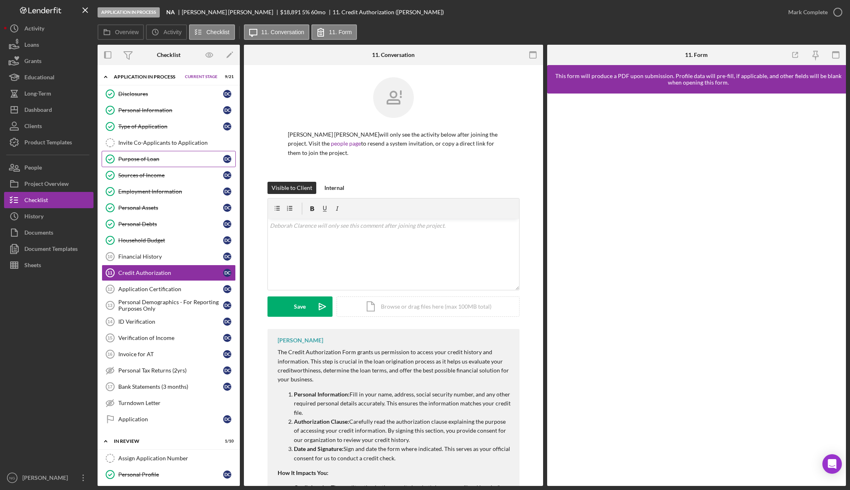
click at [169, 159] on div "Purpose of Loan" at bounding box center [170, 159] width 105 height 7
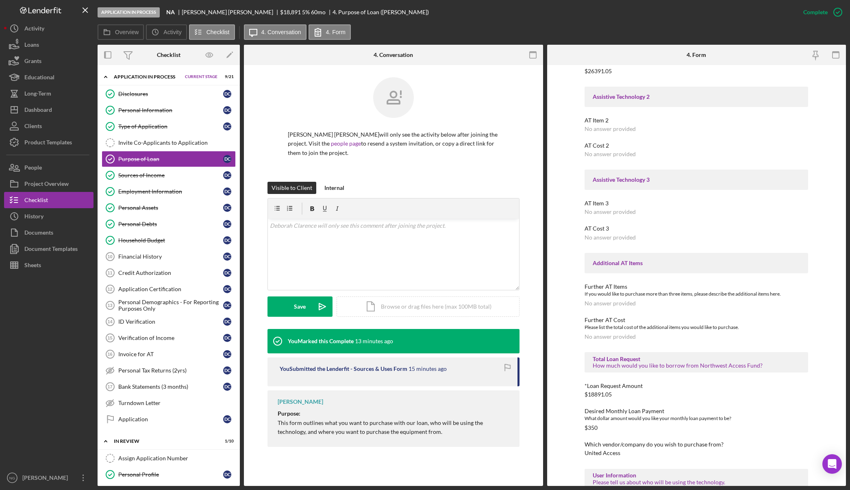
scroll to position [163, 0]
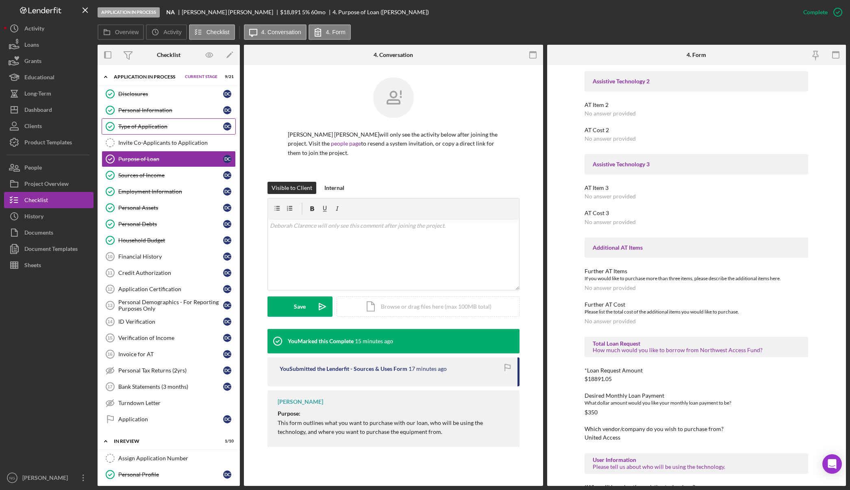
click at [142, 120] on link "Type of Application Type of Application D C" at bounding box center [169, 126] width 134 height 16
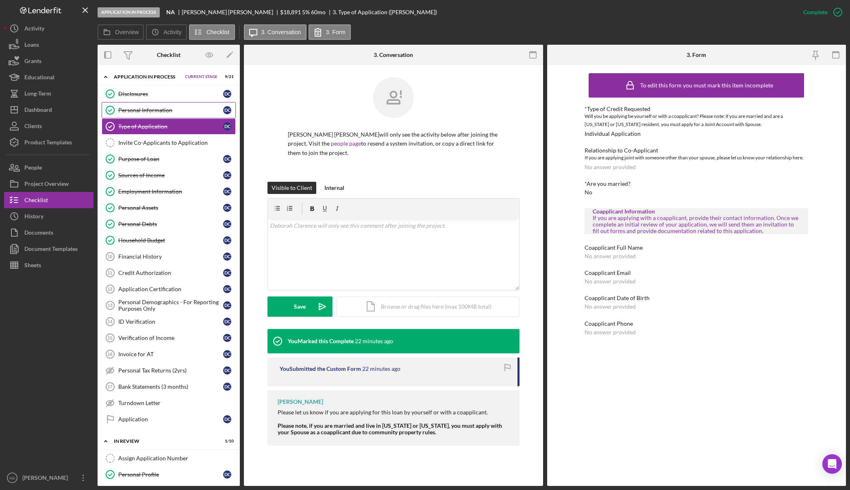
click at [148, 111] on div "Personal Information" at bounding box center [170, 110] width 105 height 7
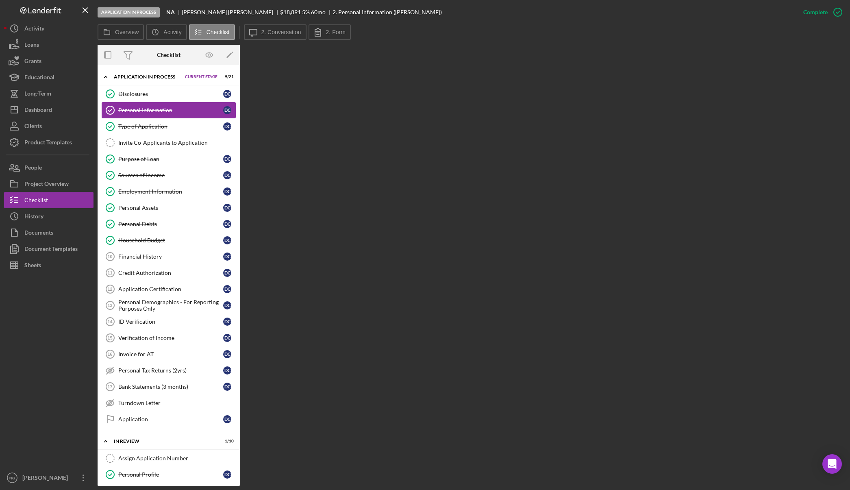
click at [144, 110] on div "Personal Information" at bounding box center [170, 110] width 105 height 7
click at [327, 27] on icon at bounding box center [318, 32] width 20 height 20
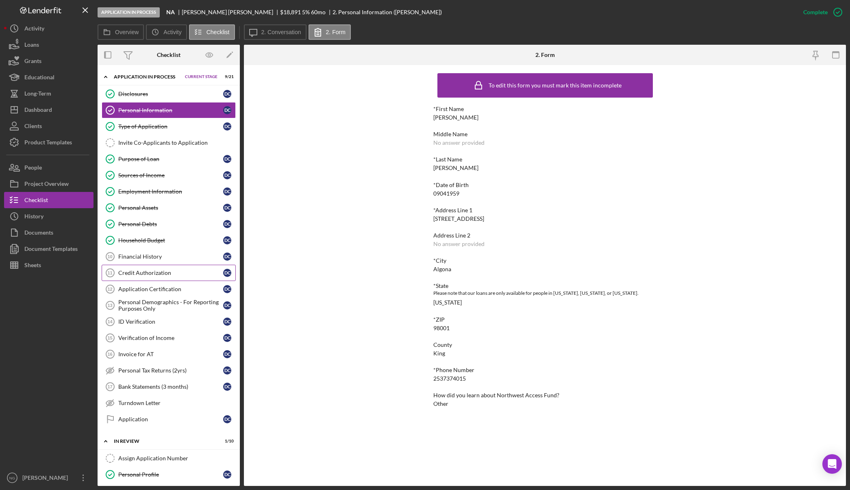
click at [151, 268] on link "Credit Authorization 11 Credit Authorization D C" at bounding box center [169, 273] width 134 height 16
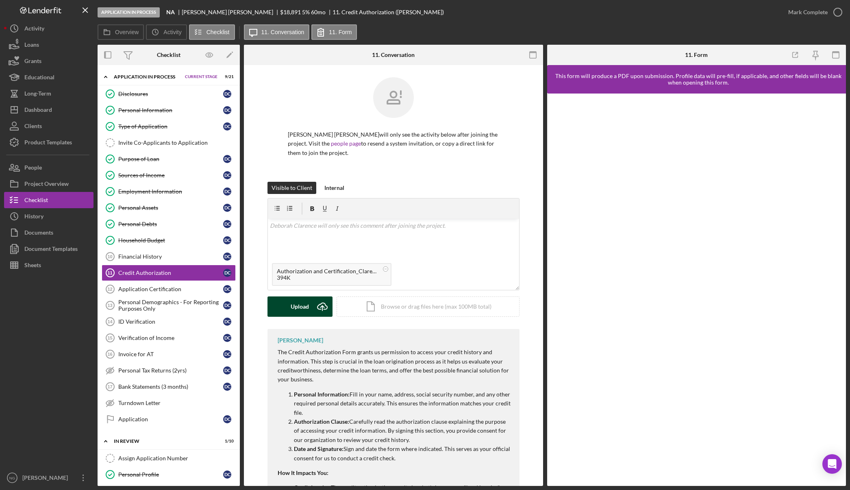
click at [300, 304] on div "Upload" at bounding box center [300, 307] width 18 height 20
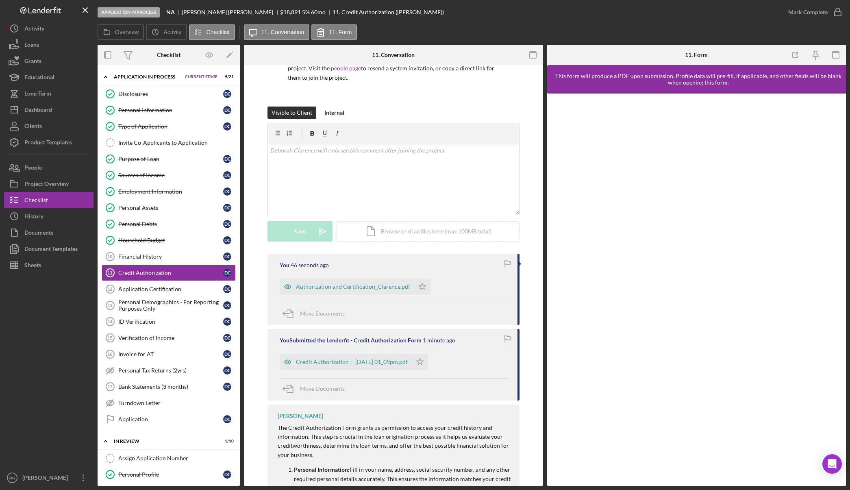
scroll to position [163, 0]
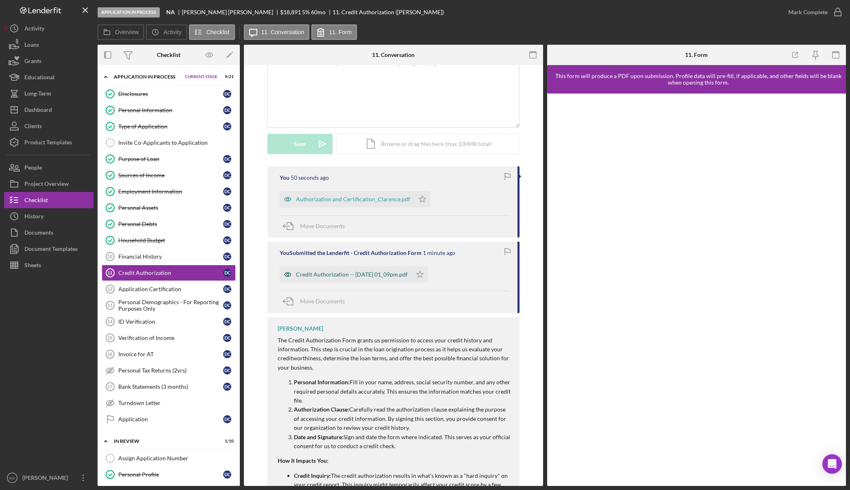
click at [386, 278] on div "Credit Authorization -- 2025-10-01 01_09pm.pdf" at bounding box center [352, 274] width 112 height 7
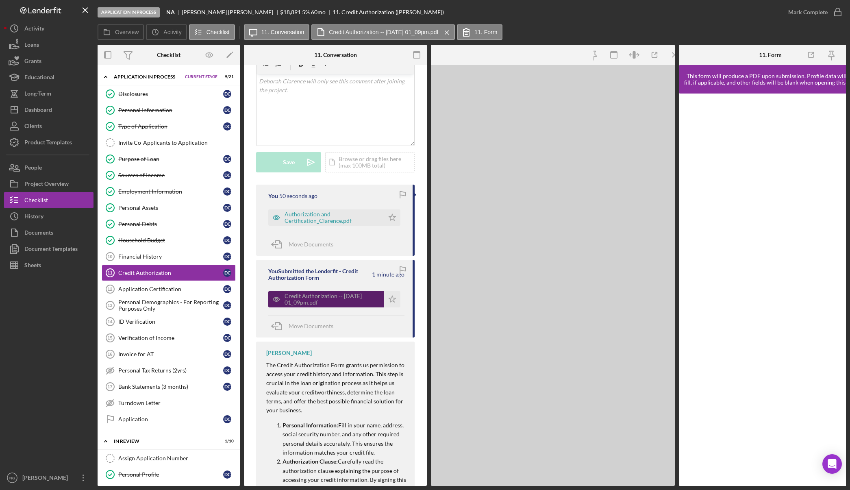
scroll to position [172, 0]
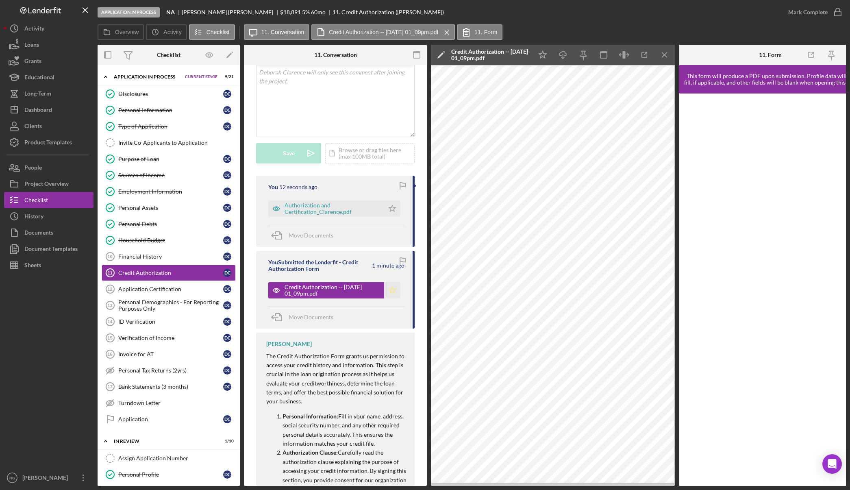
click at [391, 282] on icon "Icon/Star" at bounding box center [392, 290] width 16 height 16
click at [666, 54] on line "button" at bounding box center [665, 54] width 4 height 4
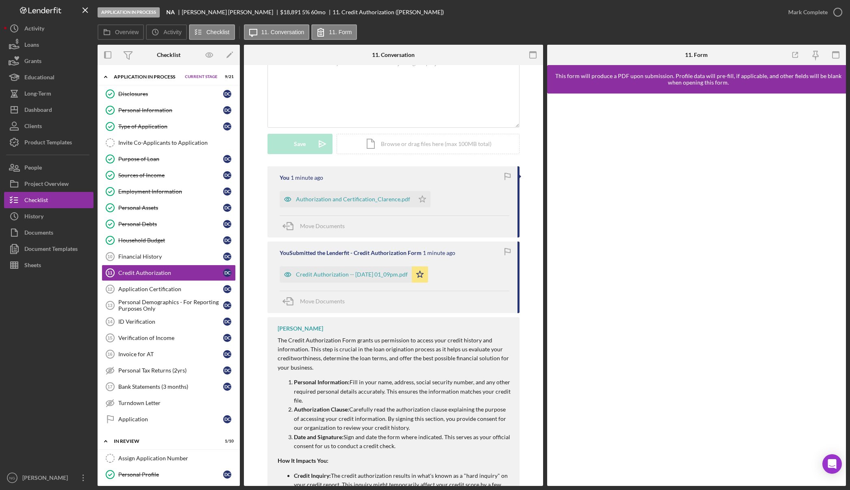
drag, startPoint x: 422, startPoint y: 201, endPoint x: 427, endPoint y: 195, distance: 8.6
click at [422, 201] on icon "Icon/Star" at bounding box center [422, 199] width 16 height 16
click at [421, 198] on polygon "button" at bounding box center [422, 199] width 7 height 7
click at [831, 13] on icon "button" at bounding box center [838, 12] width 20 height 20
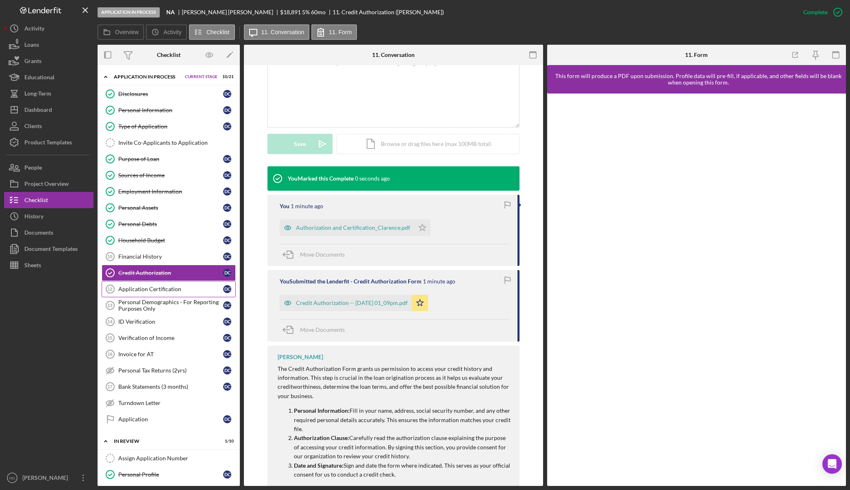
click at [170, 288] on div "Application Certification" at bounding box center [170, 289] width 105 height 7
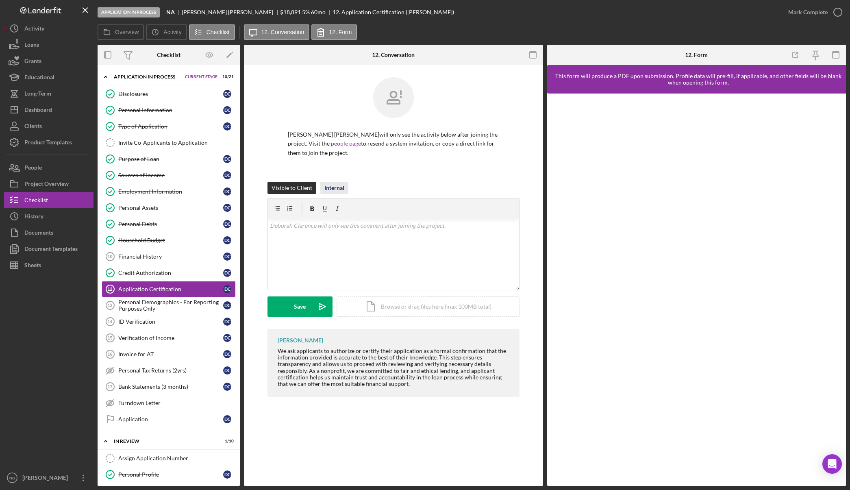
click at [326, 184] on div "Internal" at bounding box center [335, 188] width 20 height 12
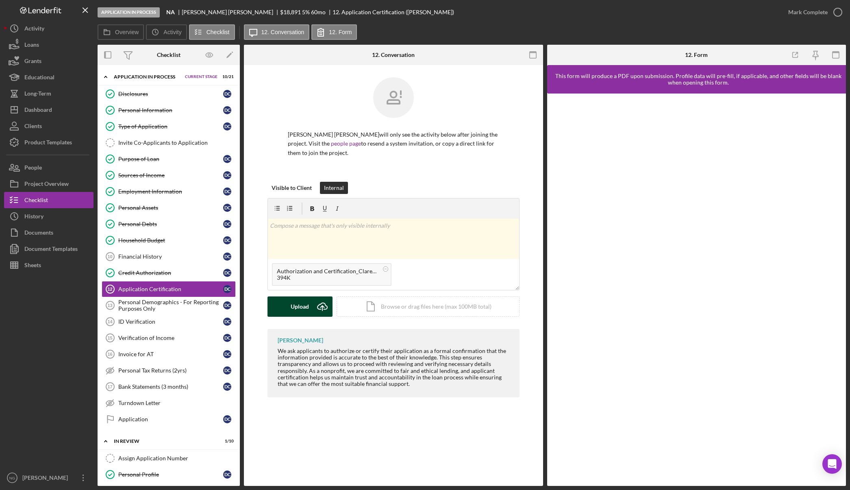
click at [315, 307] on icon "Icon/Upload" at bounding box center [322, 307] width 20 height 20
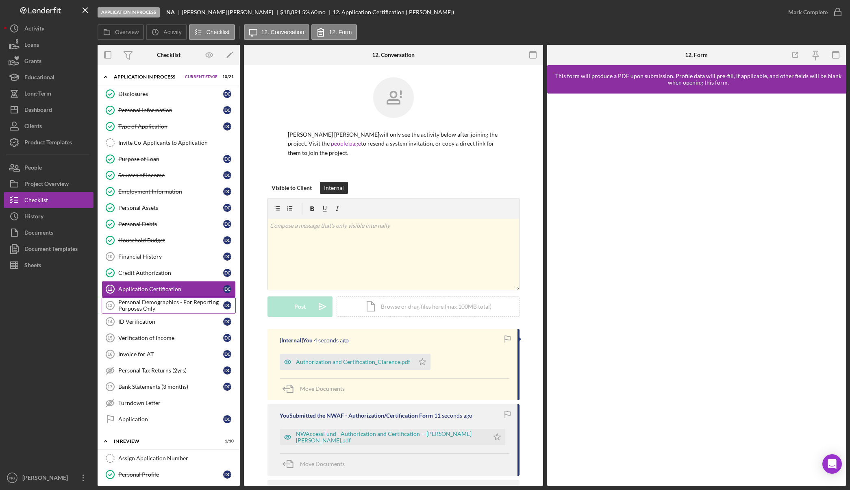
click at [183, 309] on div "Personal Demographics - For Reporting Purposes Only" at bounding box center [170, 305] width 105 height 13
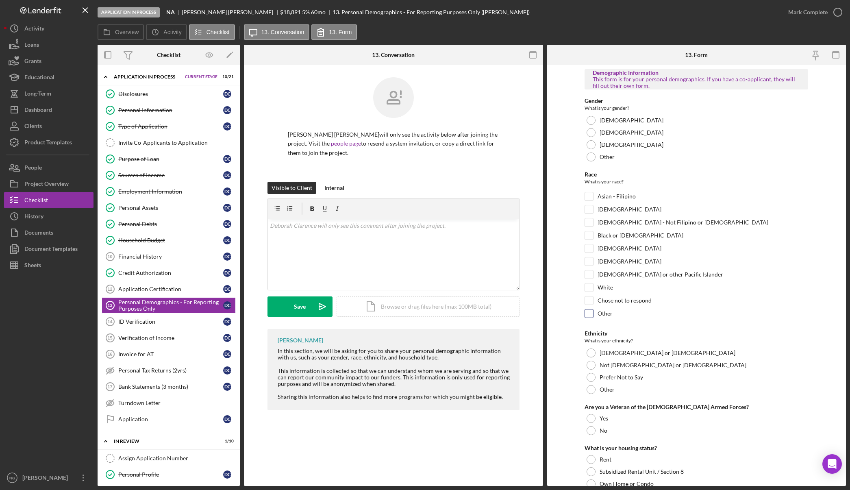
click at [589, 313] on input "Other" at bounding box center [589, 314] width 8 height 8
checkbox input "true"
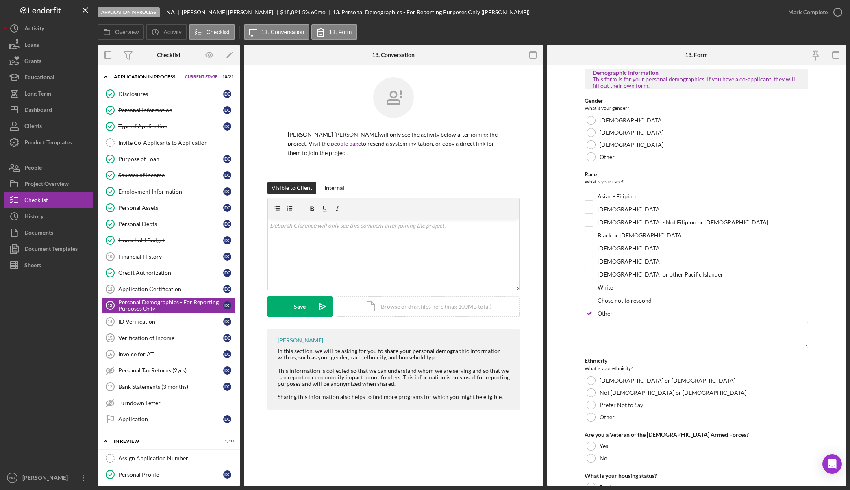
scroll to position [151, 0]
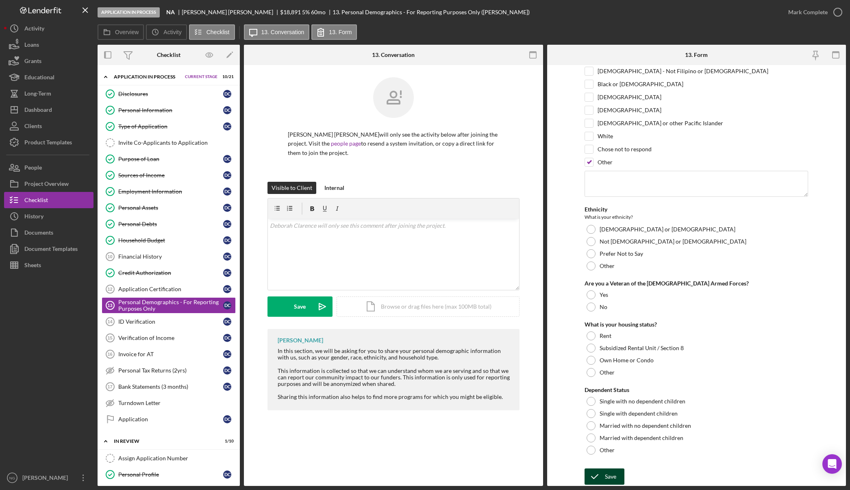
click at [601, 470] on icon "submit" at bounding box center [595, 477] width 20 height 20
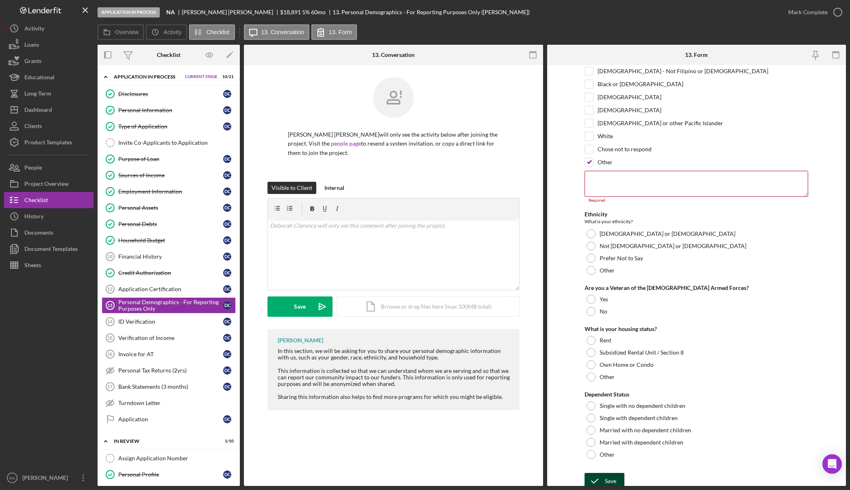
scroll to position [156, 0]
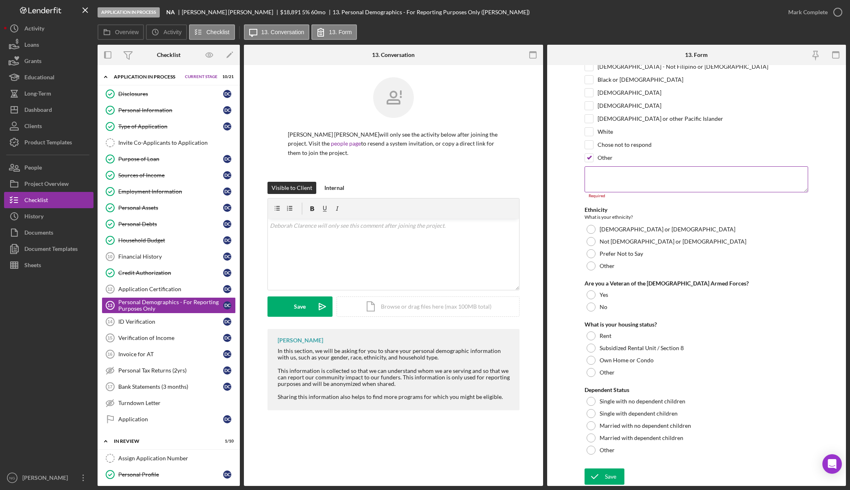
click at [650, 183] on textarea at bounding box center [697, 179] width 224 height 26
type textarea "N"
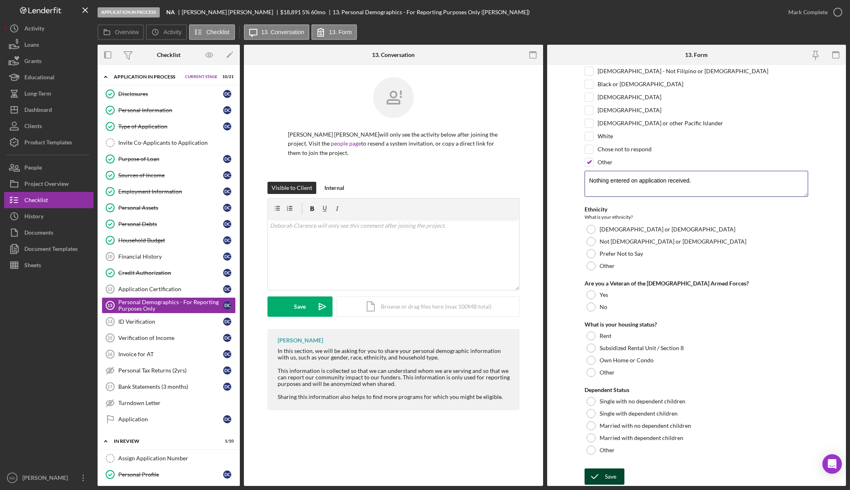
type textarea "Nothing entered on application received."
click at [607, 475] on div "Save" at bounding box center [610, 477] width 11 height 16
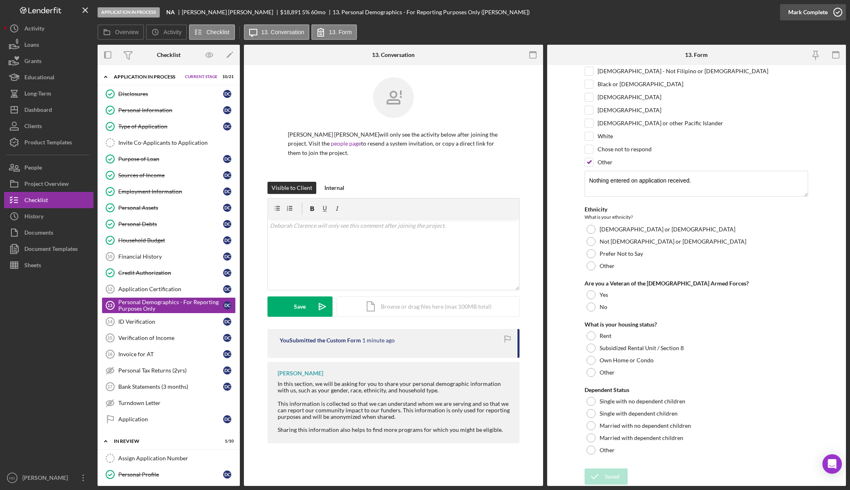
click at [835, 12] on icon "button" at bounding box center [838, 12] width 20 height 20
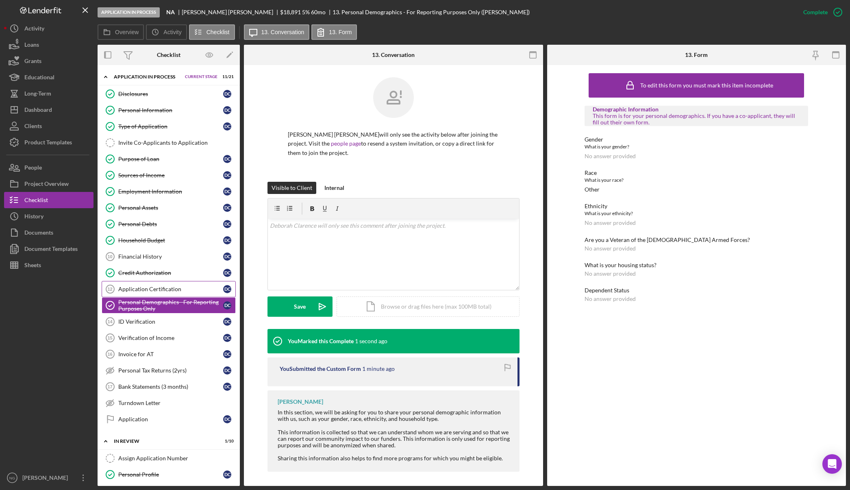
click at [153, 285] on link "Application Certification 12 Application Certification D C" at bounding box center [169, 289] width 134 height 16
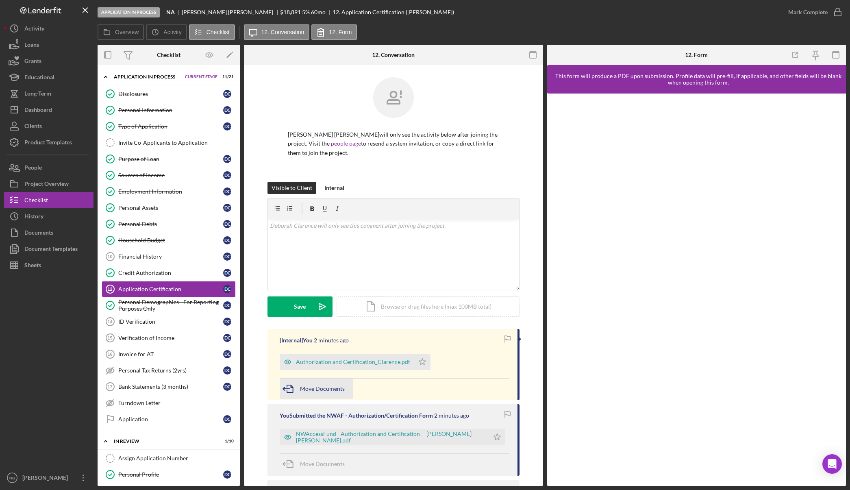
scroll to position [78, 0]
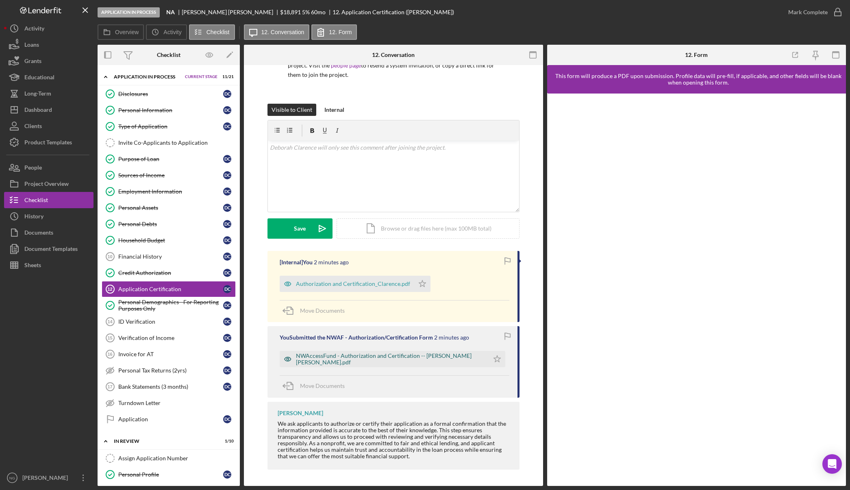
click at [397, 360] on div "NWAccessFund - Authorization and Certification -- Deborah Clarence.pdf" at bounding box center [390, 359] width 189 height 13
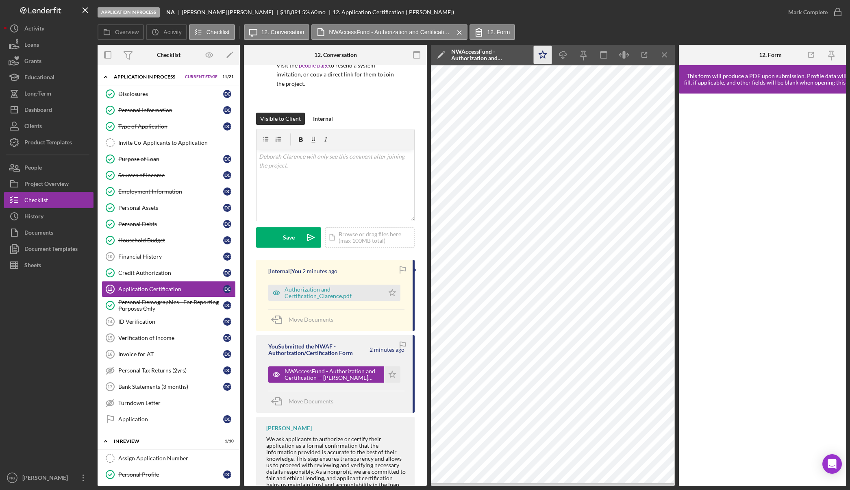
click at [543, 59] on icon "Icon/Star" at bounding box center [543, 55] width 18 height 18
click at [391, 285] on icon "Icon/Star" at bounding box center [392, 293] width 16 height 16
click at [833, 11] on icon "button" at bounding box center [838, 12] width 20 height 20
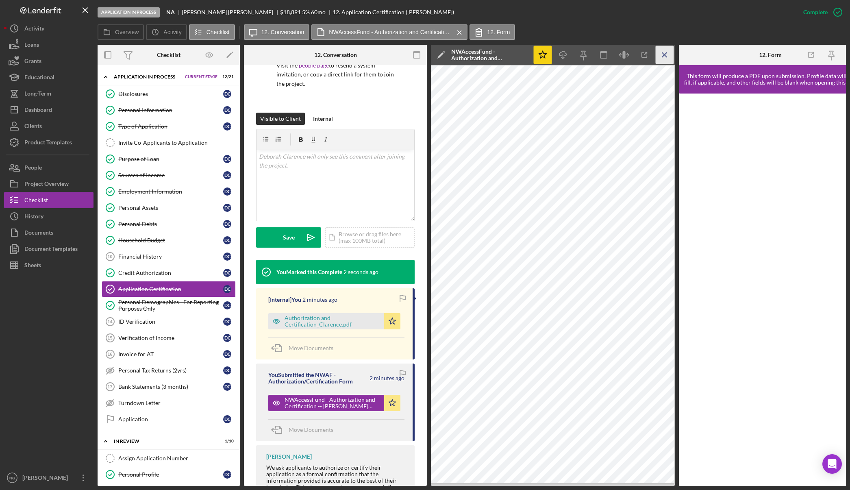
click at [665, 58] on icon "Icon/Menu Close" at bounding box center [665, 55] width 18 height 18
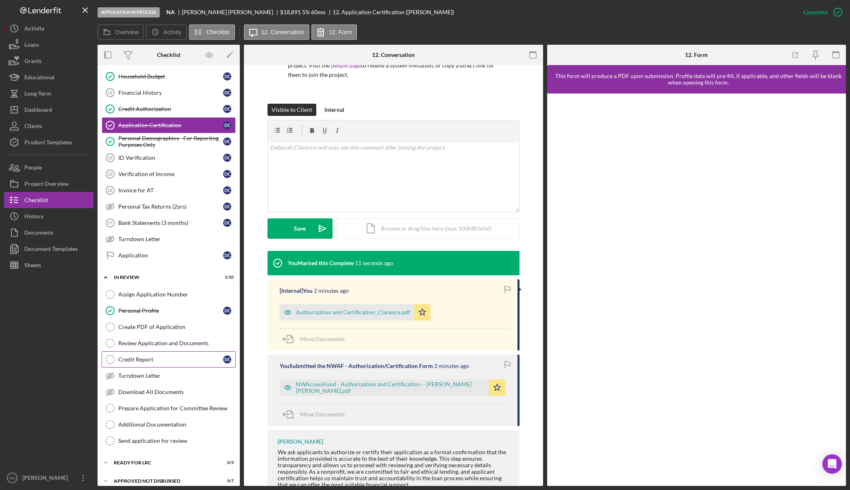
scroll to position [190, 0]
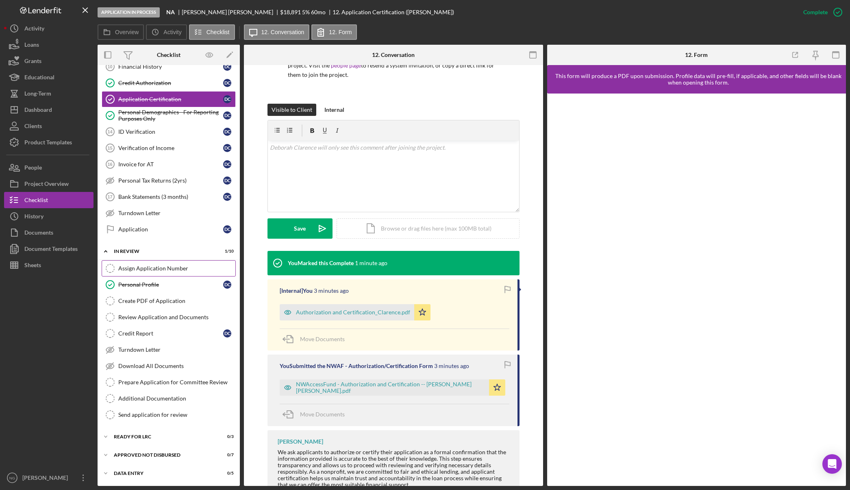
click at [168, 270] on div "Assign Application Number" at bounding box center [176, 268] width 117 height 7
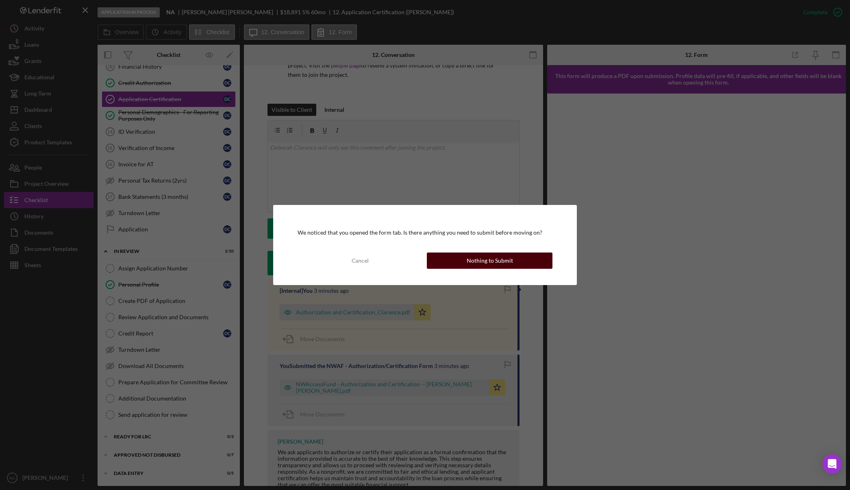
click at [497, 259] on div "Nothing to Submit" at bounding box center [490, 261] width 46 height 16
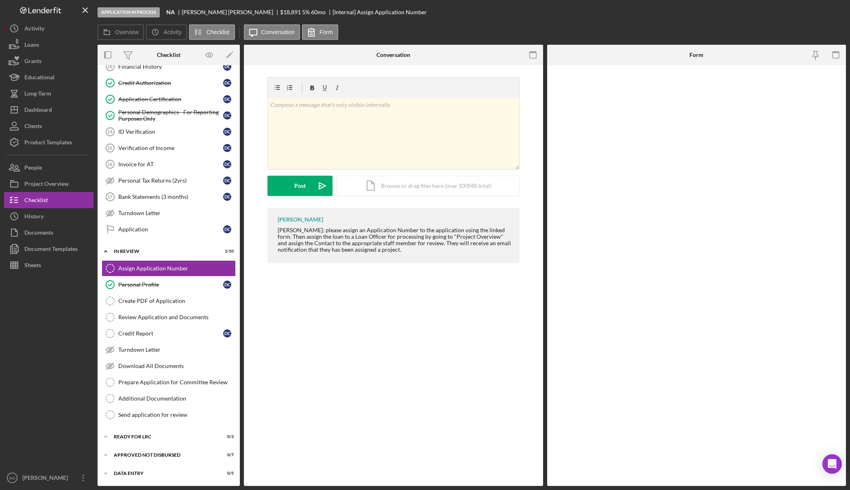
scroll to position [190, 0]
click at [681, 92] on input "*Application Number" at bounding box center [697, 89] width 224 height 20
type input "5564"
click at [604, 478] on icon "submit" at bounding box center [595, 477] width 20 height 20
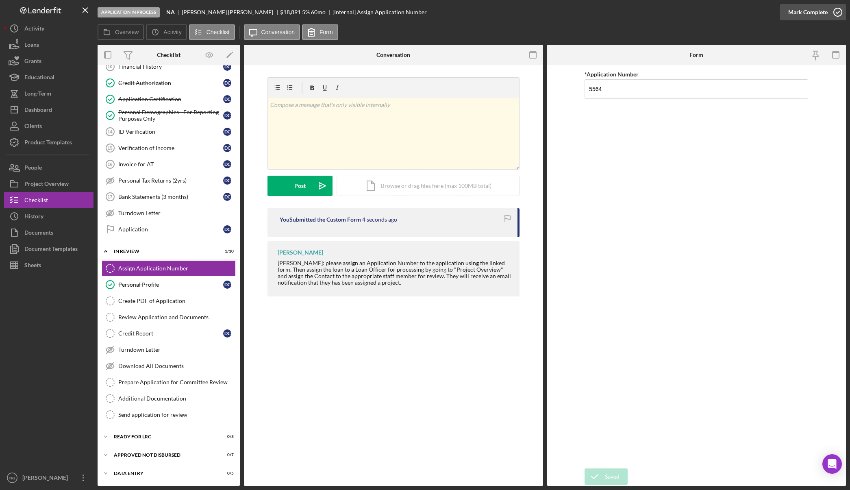
click at [842, 13] on icon "button" at bounding box center [838, 12] width 20 height 20
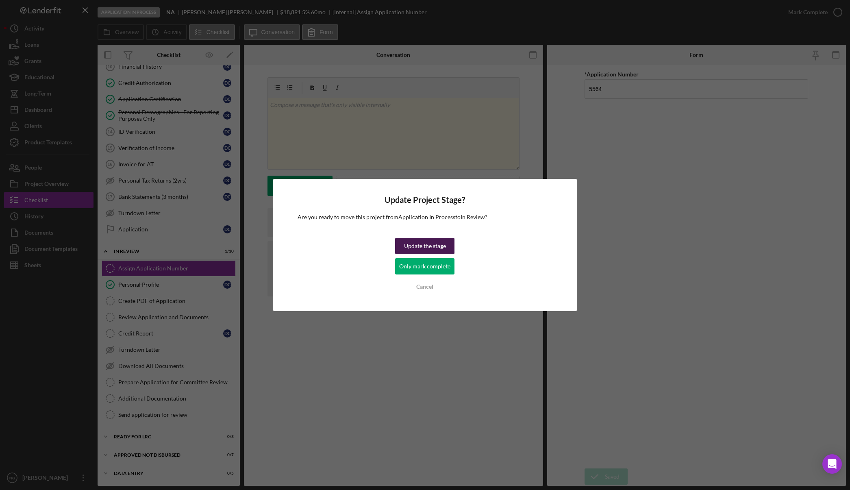
click at [434, 245] on div "Update the stage" at bounding box center [425, 246] width 42 height 16
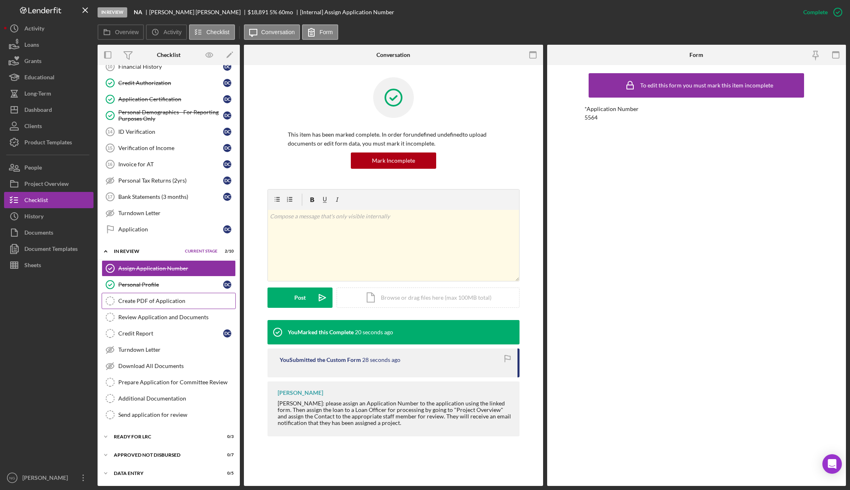
click at [159, 302] on div "Create PDF of Application" at bounding box center [176, 301] width 117 height 7
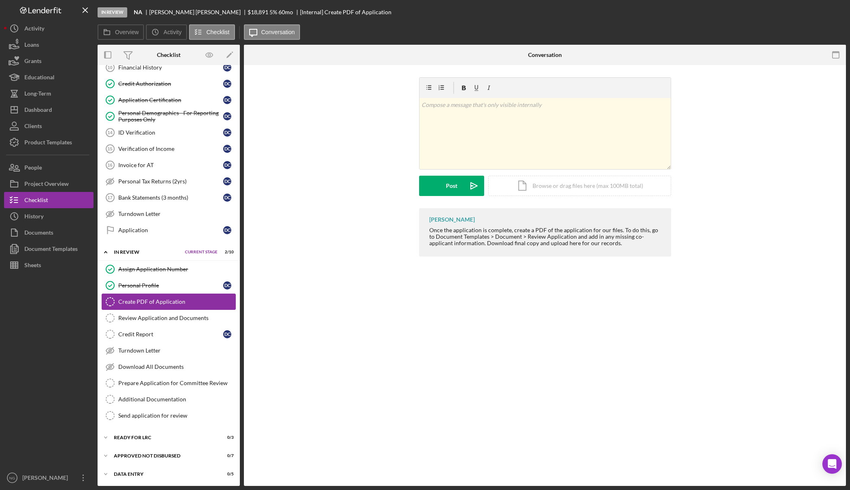
scroll to position [190, 0]
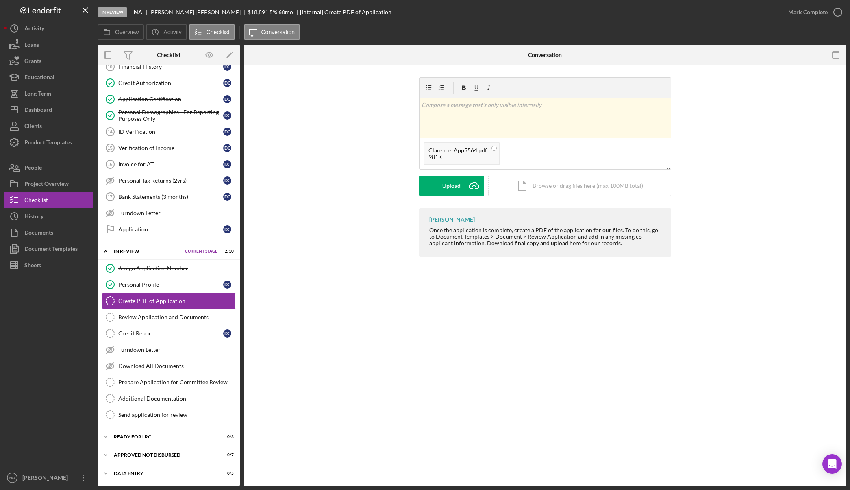
drag, startPoint x: 374, startPoint y: 324, endPoint x: 362, endPoint y: 331, distance: 13.7
click at [374, 324] on div "Create PDF of Application Create PDF of Application v Color teal Color pink Rem…" at bounding box center [545, 275] width 602 height 421
click at [573, 148] on circle at bounding box center [574, 148] width 5 height 5
click at [469, 185] on icon "Icon/Upload" at bounding box center [474, 186] width 20 height 20
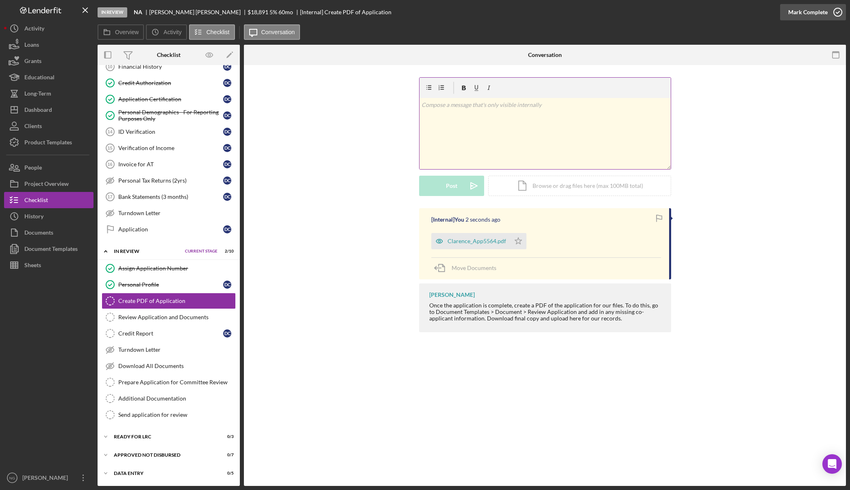
click at [837, 15] on icon "button" at bounding box center [838, 12] width 20 height 20
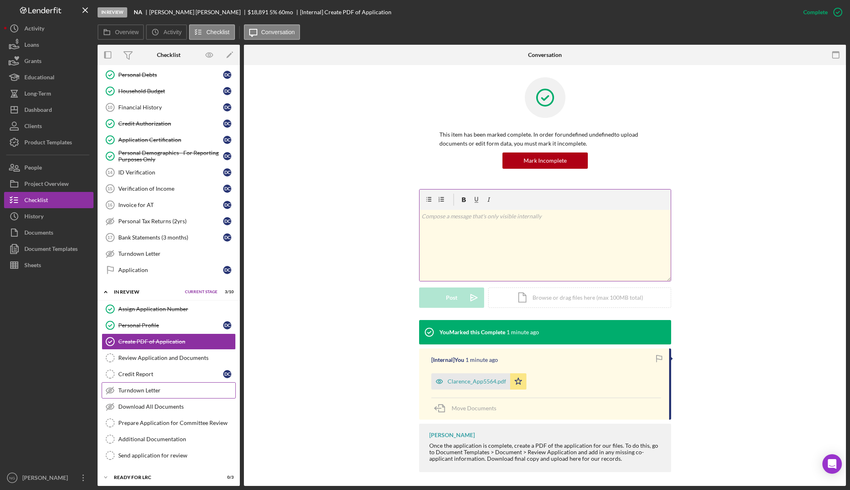
scroll to position [109, 0]
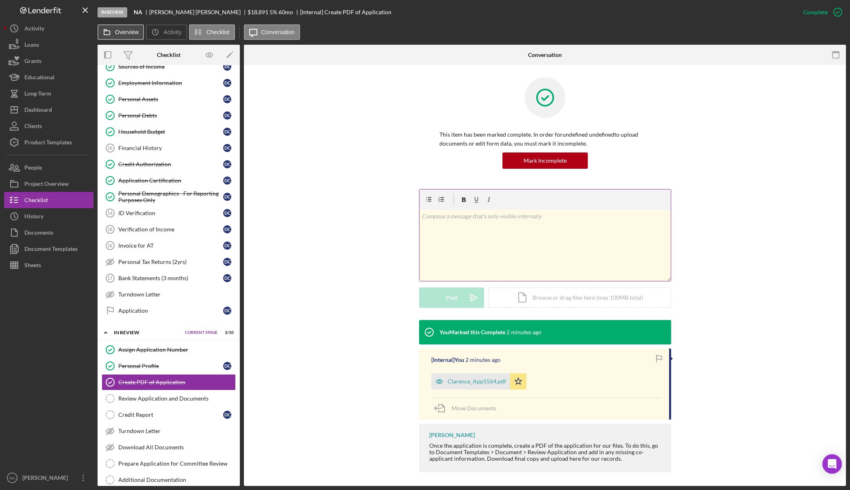
click at [116, 29] on label "Overview" at bounding box center [127, 32] width 24 height 7
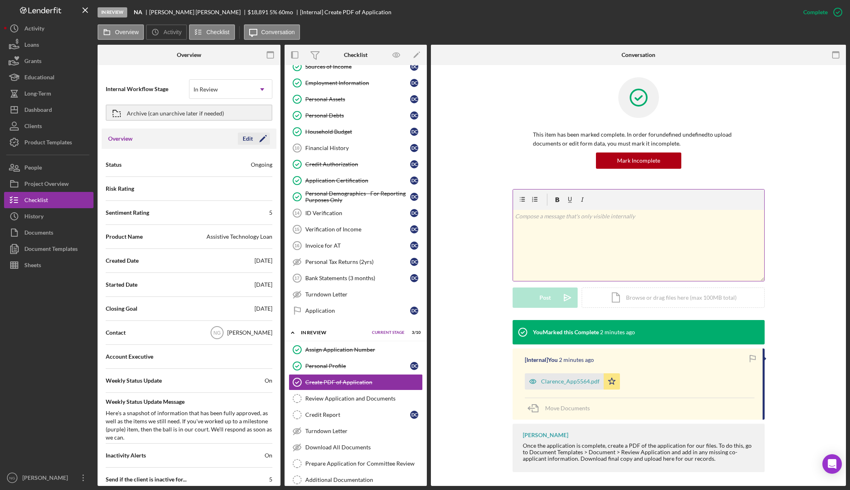
click at [253, 138] on icon "Icon/Edit" at bounding box center [263, 139] width 20 height 20
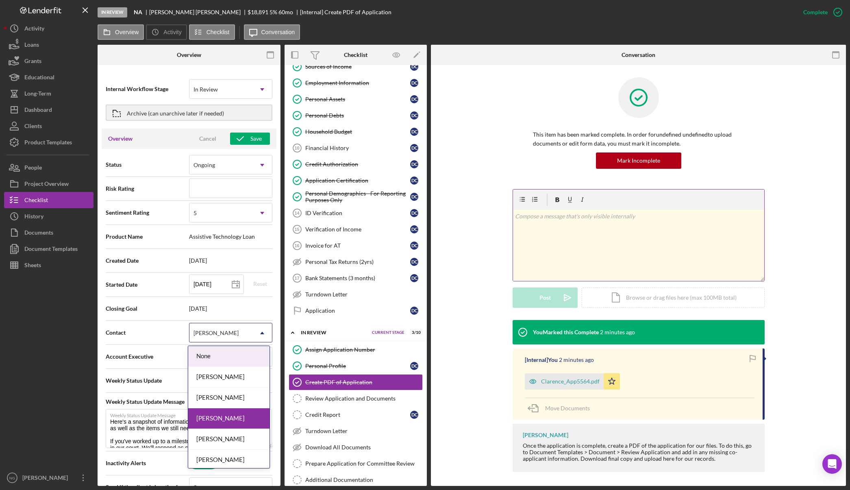
click at [205, 335] on div "[PERSON_NAME]" at bounding box center [216, 333] width 45 height 7
click at [221, 401] on div "Monie Frost" at bounding box center [228, 398] width 81 height 21
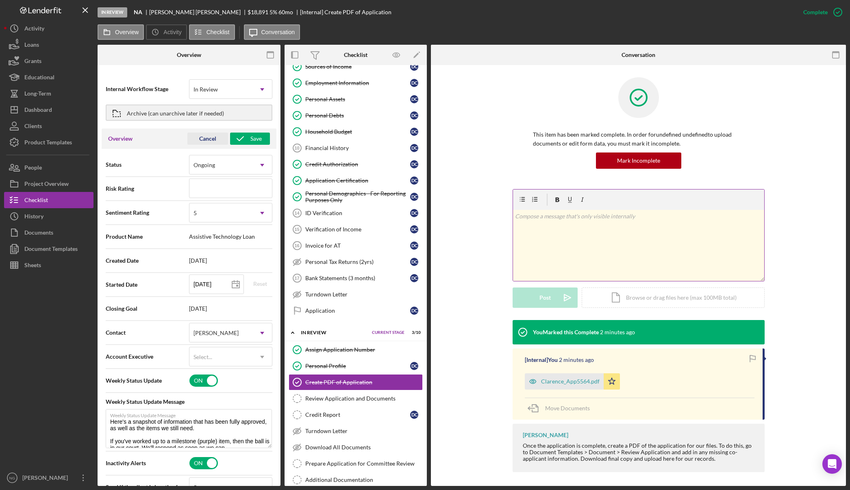
click at [203, 140] on div "Cancel" at bounding box center [207, 139] width 17 height 12
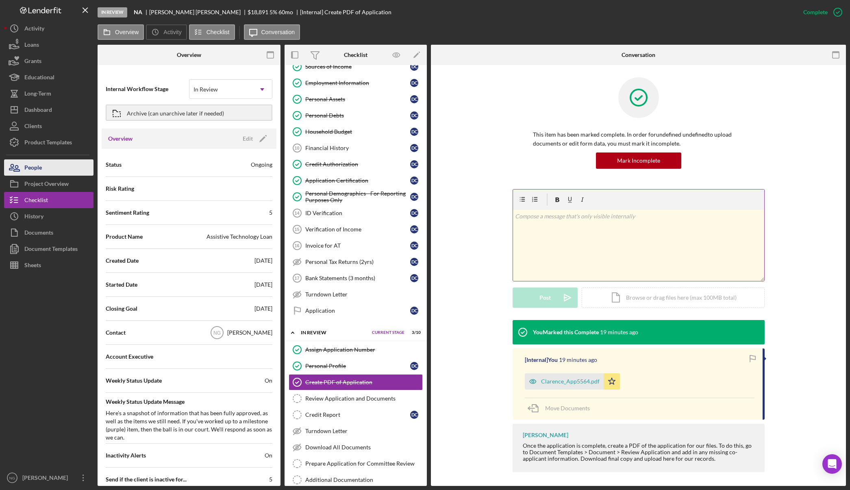
click at [46, 170] on button "People" at bounding box center [48, 167] width 89 height 16
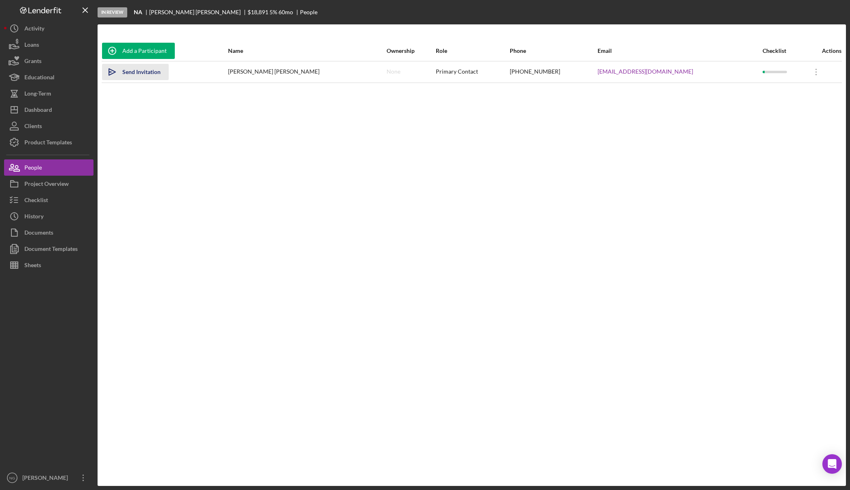
click at [152, 71] on div "Send Invitation" at bounding box center [141, 72] width 38 height 16
click at [46, 116] on div "Dashboard" at bounding box center [38, 111] width 28 height 18
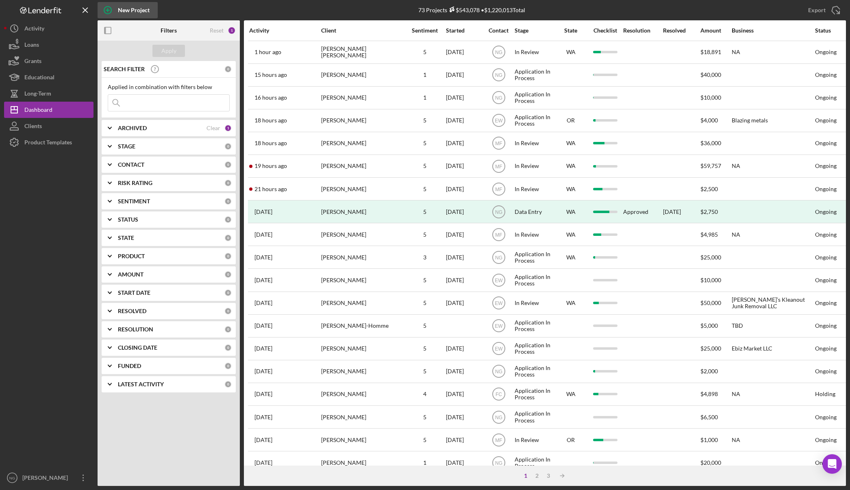
click at [109, 10] on icon "button" at bounding box center [108, 10] width 4 height 4
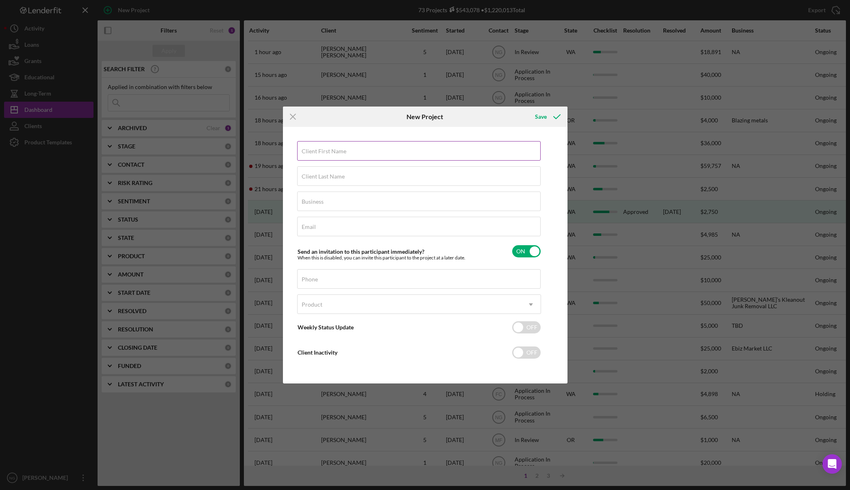
click at [347, 152] on div "Client First Name Required" at bounding box center [419, 151] width 244 height 20
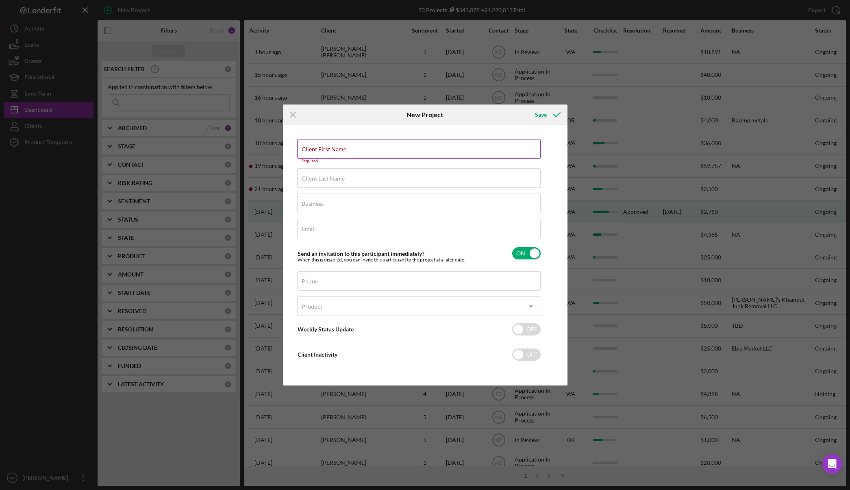
click at [330, 149] on label "Client First Name" at bounding box center [324, 149] width 45 height 7
click at [330, 149] on input "Client First Name" at bounding box center [419, 149] width 244 height 20
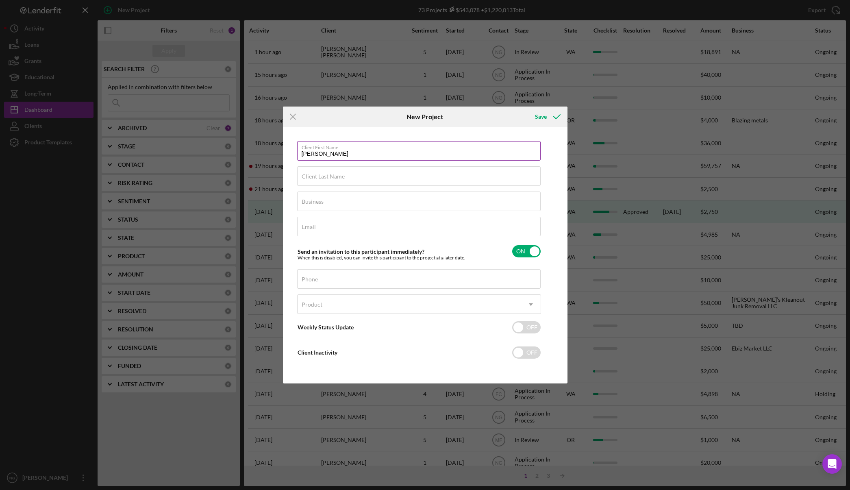
type input "[PERSON_NAME]"
type input "Moran"
type input "[PERSON_NAME]"
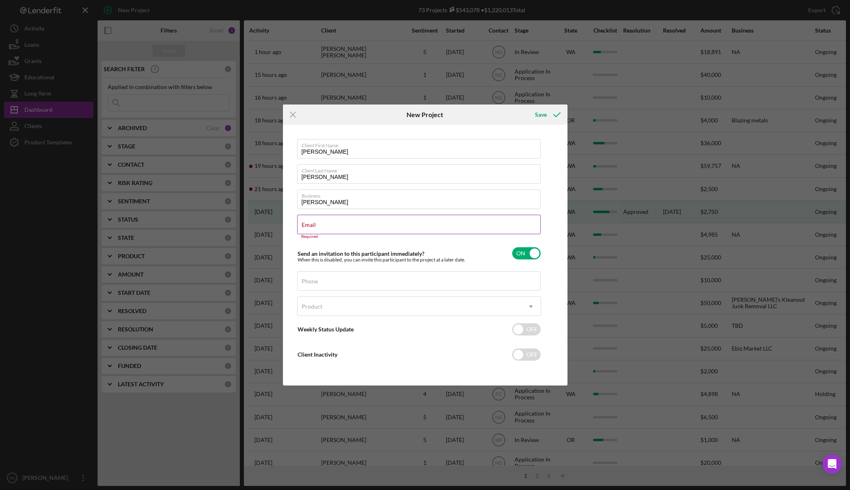
click at [333, 229] on input "Email" at bounding box center [419, 225] width 244 height 20
paste input "B''= //C-="
type input "B''= //C-="
click at [318, 283] on input "Phone" at bounding box center [419, 281] width 244 height 20
drag, startPoint x: 395, startPoint y: 227, endPoint x: 294, endPoint y: 222, distance: 101.4
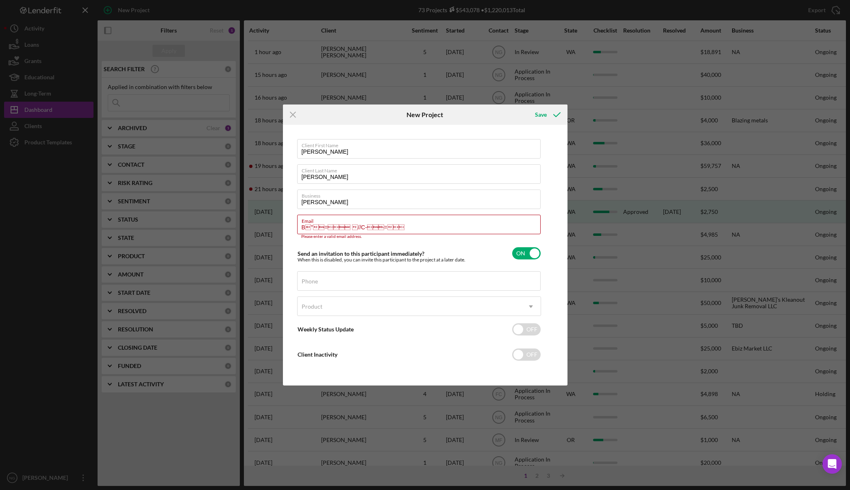
click at [294, 222] on div "Client First Name Jessica Client Last Name Moran Business Martinez Email B''…" at bounding box center [425, 255] width 281 height 256
drag, startPoint x: 328, startPoint y: 177, endPoint x: 278, endPoint y: 172, distance: 49.9
click at [278, 172] on div "Icon/Menu Close New Project Save Client First Name Jessica Client Last Name Mor…" at bounding box center [425, 245] width 850 height 490
type input "[PERSON_NAME]"
drag, startPoint x: 338, startPoint y: 201, endPoint x: 298, endPoint y: 204, distance: 40.3
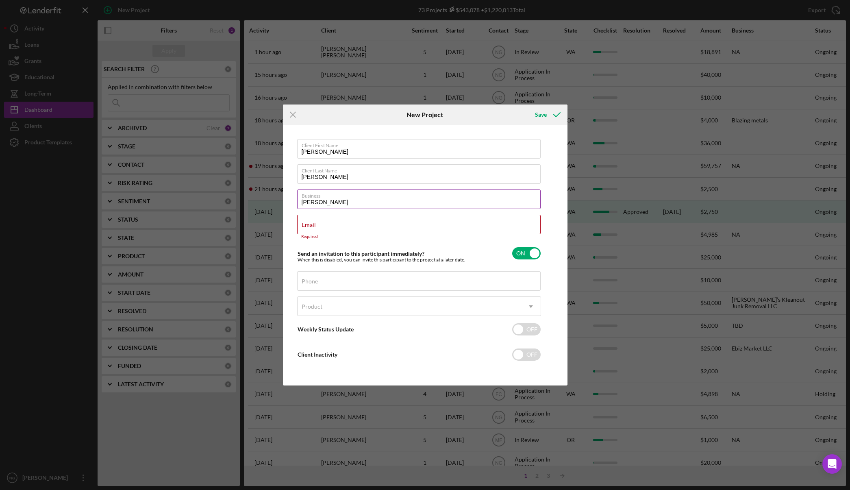
click at [298, 204] on input "[PERSON_NAME]" at bounding box center [419, 200] width 244 height 20
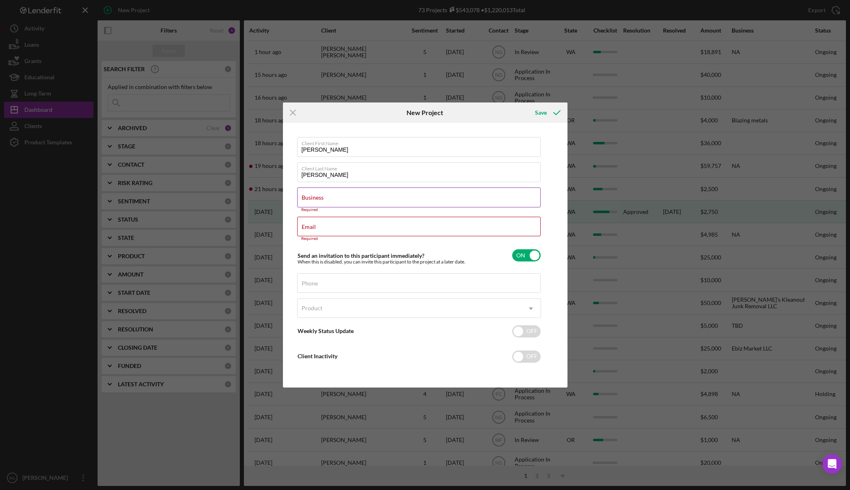
click at [324, 197] on label "Business" at bounding box center [313, 197] width 22 height 7
click at [355, 197] on input "Business" at bounding box center [419, 198] width 244 height 20
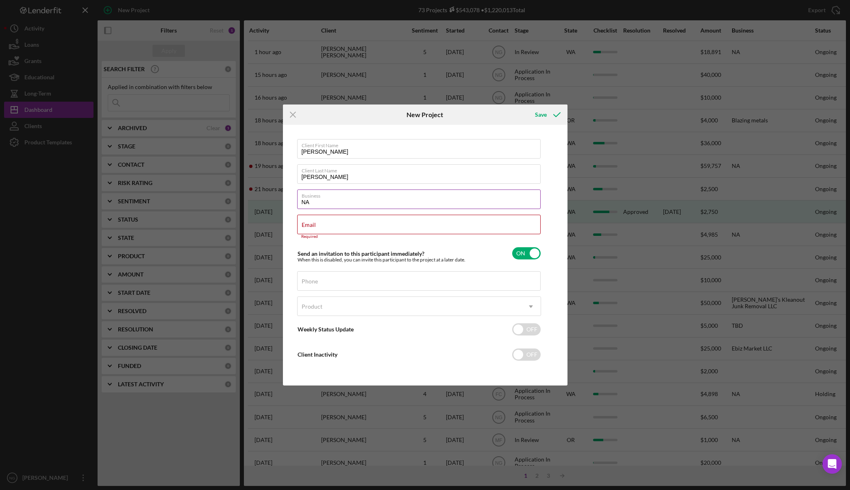
type input "NA"
click at [316, 228] on label "Email" at bounding box center [309, 225] width 14 height 7
click at [327, 228] on input "Email" at bounding box center [419, 225] width 244 height 20
click at [360, 228] on input "jessica.moran2811" at bounding box center [419, 225] width 244 height 20
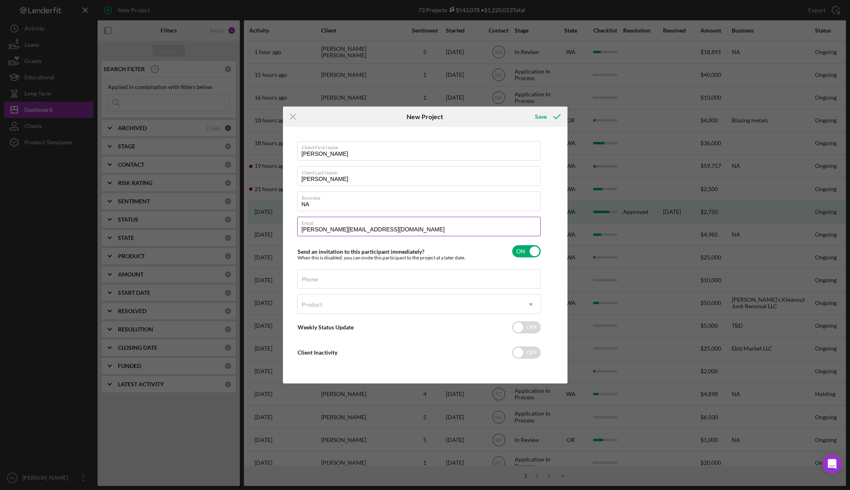
type input "jessica.moran2811@gmail.com"
click at [534, 250] on input "checkbox" at bounding box center [526, 251] width 28 height 12
checkbox input "false"
click at [336, 275] on div "Phone" at bounding box center [419, 279] width 244 height 20
type input "(509) 396-1922"
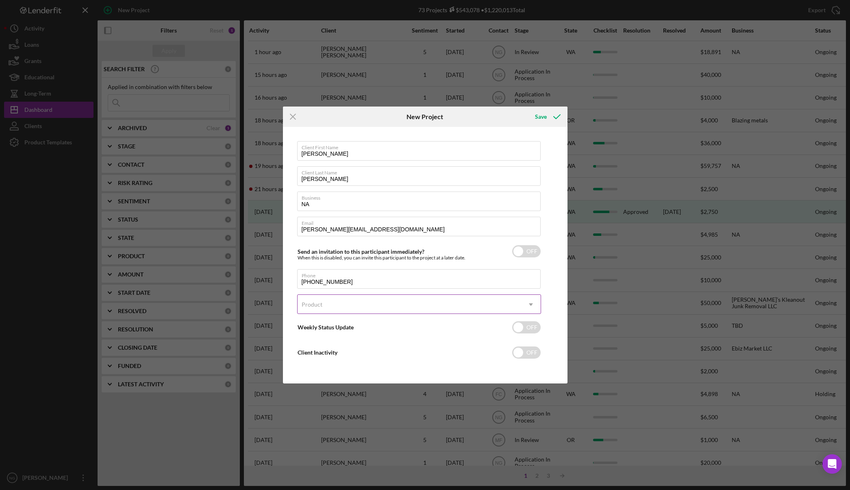
click at [330, 300] on div "Product" at bounding box center [410, 304] width 224 height 19
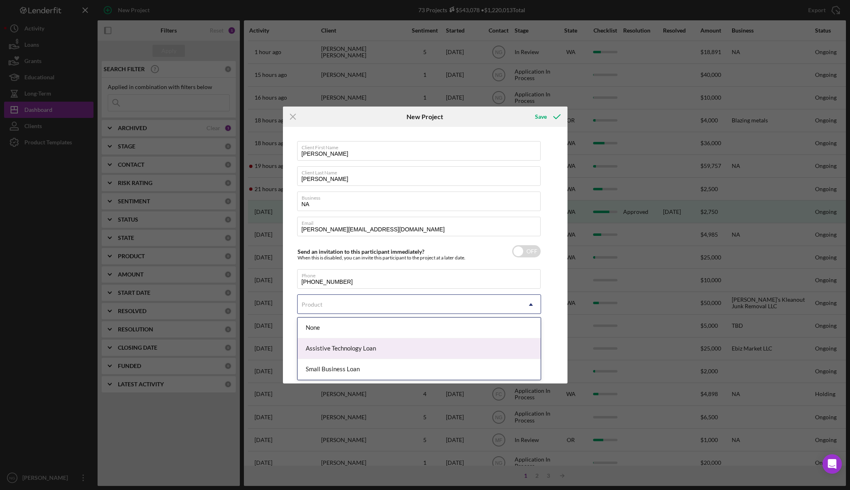
click at [324, 349] on div "Assistive Technology Loan" at bounding box center [419, 348] width 243 height 21
checkbox input "true"
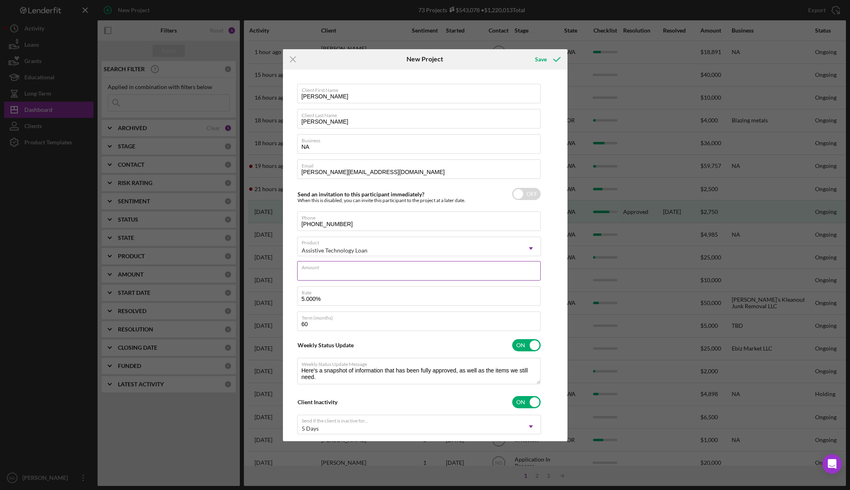
click at [330, 268] on div "Amount" at bounding box center [419, 271] width 244 height 20
type input "$460.00"
click at [554, 61] on icon "submit" at bounding box center [557, 59] width 20 height 20
checkbox input "true"
checkbox input "false"
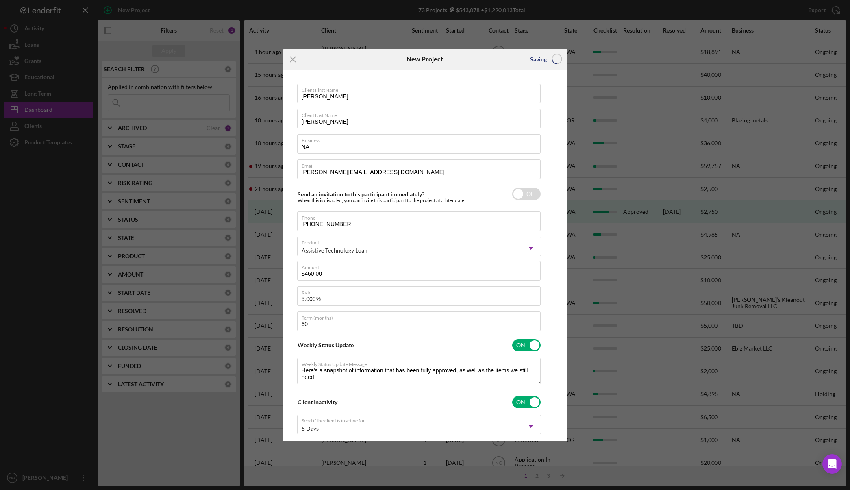
checkbox input "false"
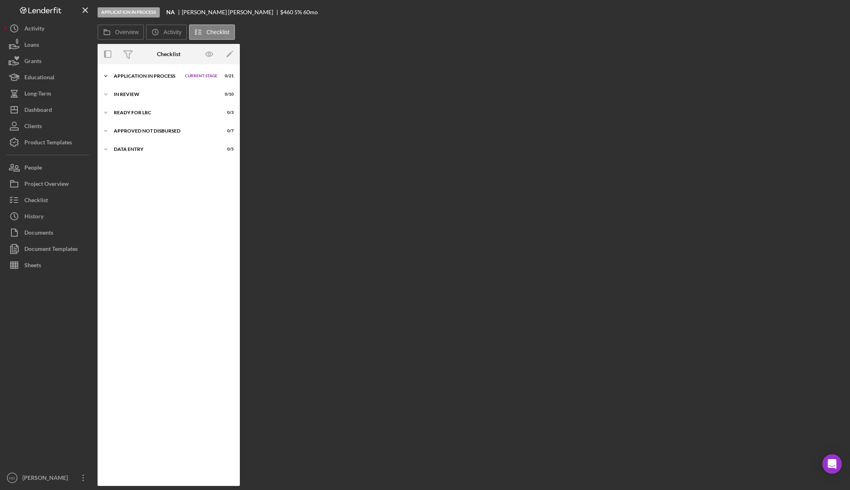
click at [166, 73] on div "Icon/Expander Application In Process Current Stage 0 / 21 Set Stage" at bounding box center [169, 76] width 142 height 16
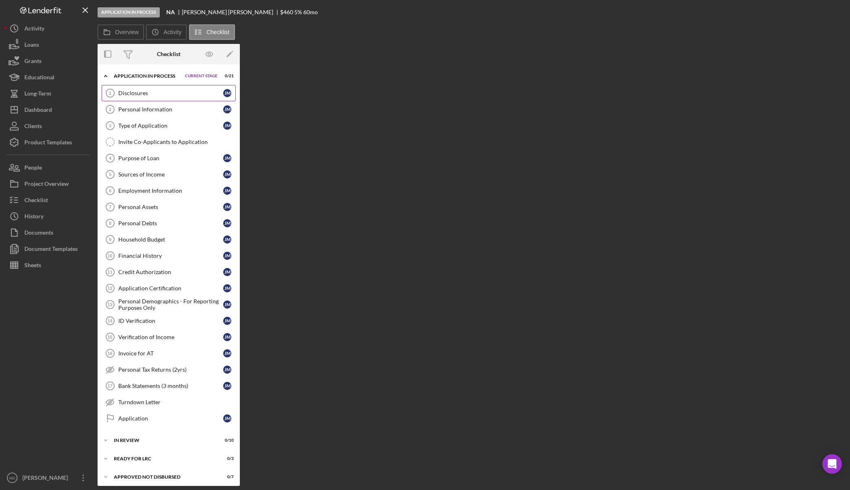
click at [147, 96] on div "Disclosures" at bounding box center [170, 93] width 105 height 7
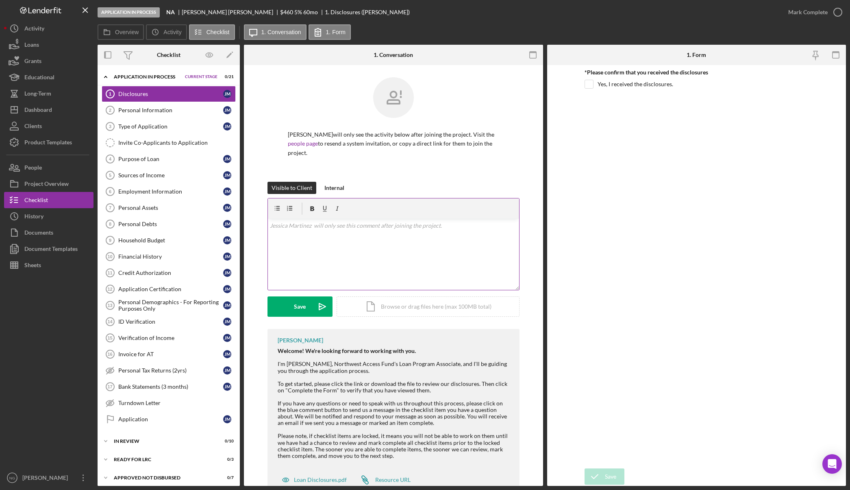
drag, startPoint x: 336, startPoint y: 186, endPoint x: 330, endPoint y: 202, distance: 16.7
click at [336, 186] on div "Internal" at bounding box center [335, 188] width 20 height 12
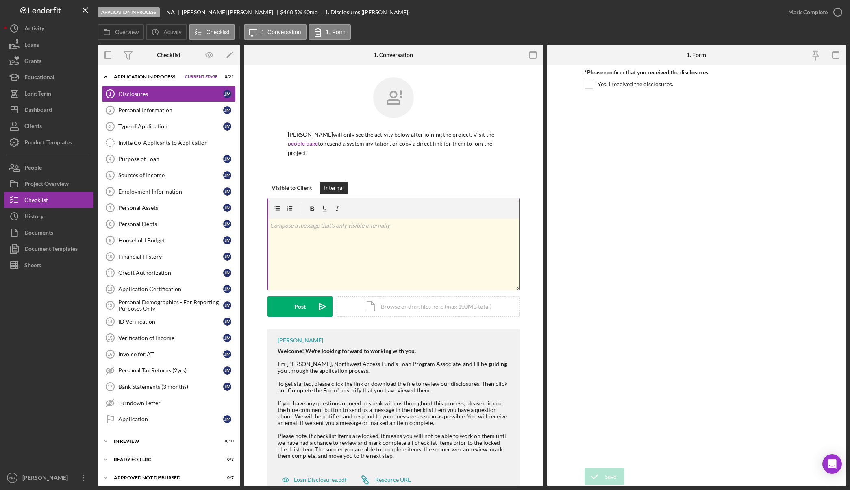
click at [335, 232] on div "v Color teal Color pink Remove color Add row above Add row below Add column bef…" at bounding box center [393, 254] width 251 height 71
drag, startPoint x: 301, startPoint y: 308, endPoint x: 341, endPoint y: 259, distance: 63.0
click at [340, 265] on form "v Color teal Color pink Remove color Add row above Add row below Add column bef…" at bounding box center [394, 257] width 252 height 119
click at [302, 307] on div "Post" at bounding box center [299, 307] width 11 height 20
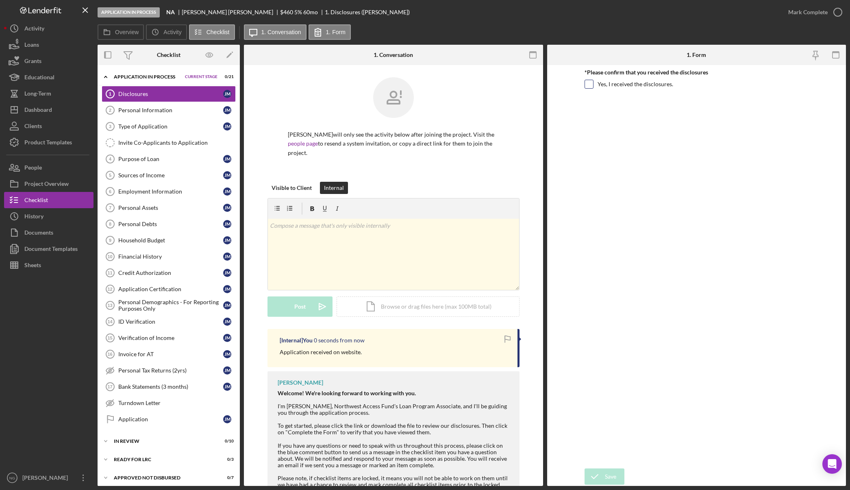
click at [590, 83] on input "Yes, I received the disclosures." at bounding box center [589, 84] width 8 height 8
checkbox input "true"
drag, startPoint x: 615, startPoint y: 478, endPoint x: 621, endPoint y: 469, distance: 10.5
click at [615, 477] on div "Save" at bounding box center [610, 477] width 11 height 16
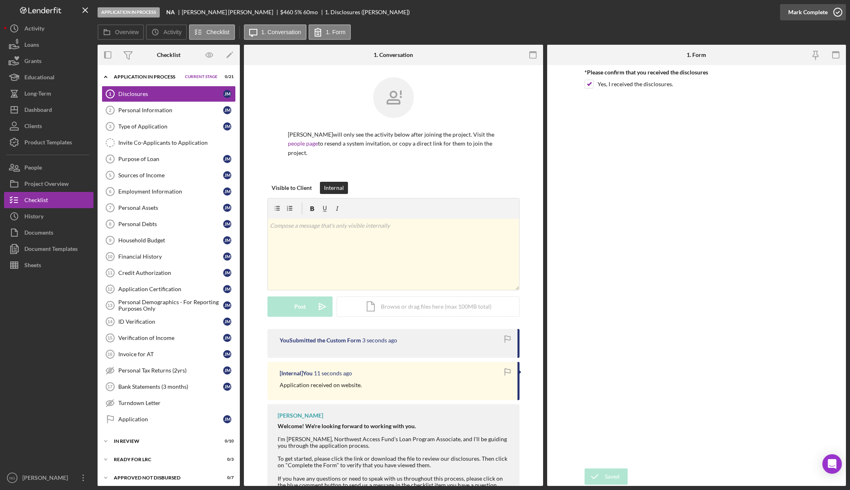
click at [833, 13] on icon "button" at bounding box center [838, 12] width 20 height 20
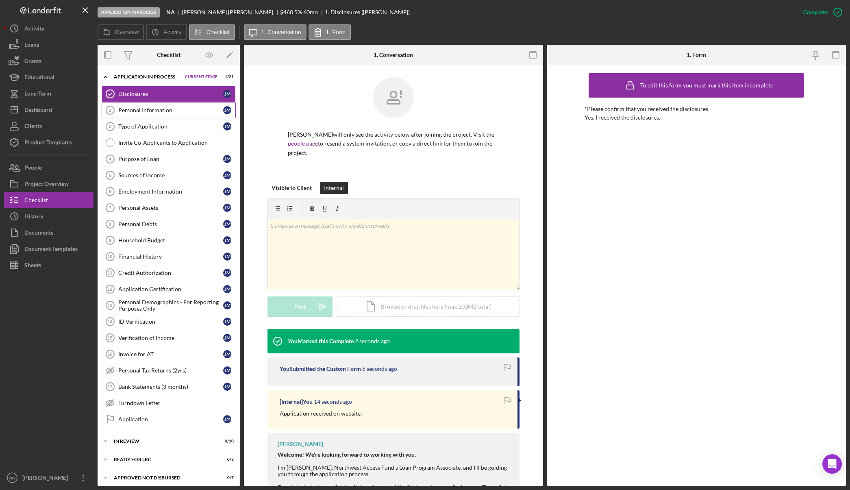
click at [181, 113] on div "Personal Information" at bounding box center [170, 110] width 105 height 7
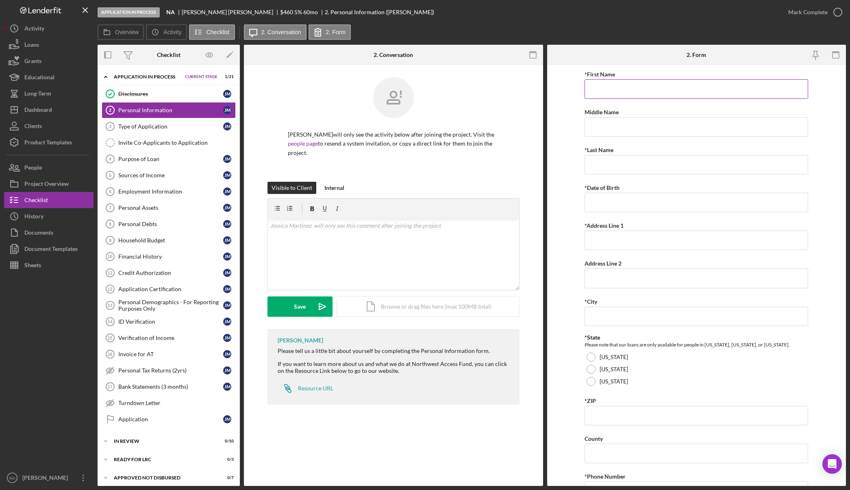
click at [608, 89] on input "*First Name" at bounding box center [697, 89] width 224 height 20
type input "[PERSON_NAME]"
type input "Moran"
type input "[PERSON_NAME]"
click at [648, 199] on input "*Date of Birth" at bounding box center [697, 203] width 224 height 20
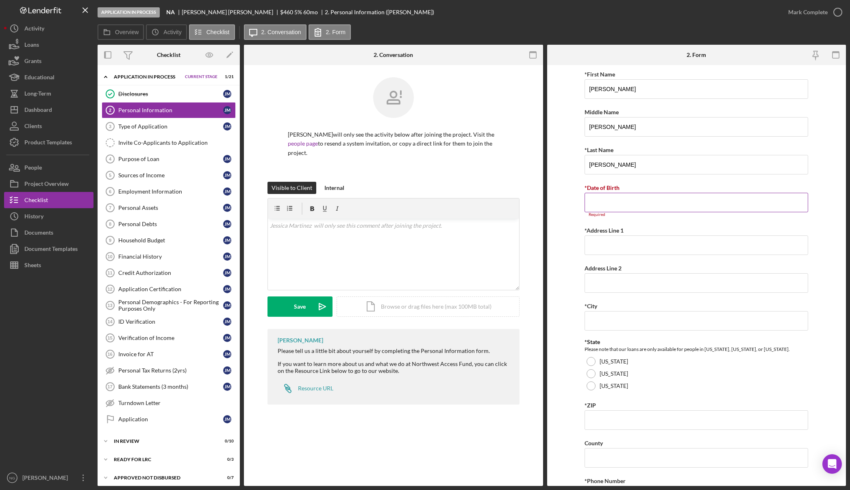
click at [658, 205] on input "*Date of Birth" at bounding box center [697, 203] width 224 height 20
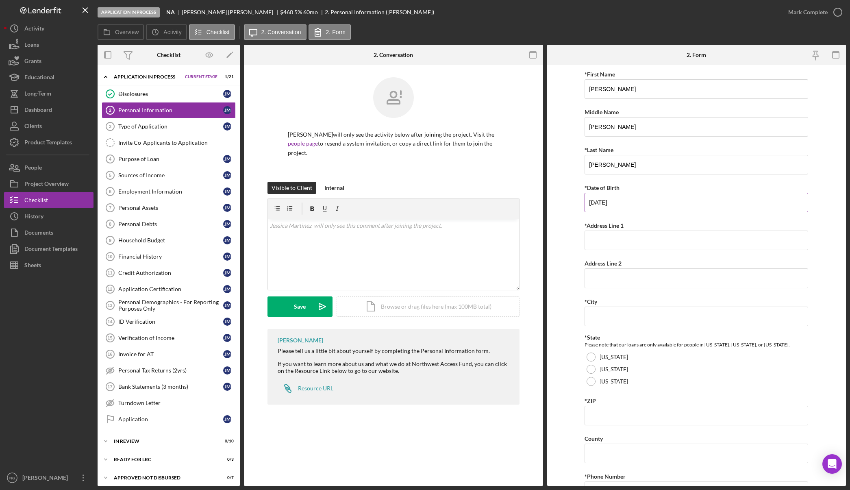
type input "03/24/1996"
type input "3209 E A St"
type input "Apt AA101"
type input "Pasco"
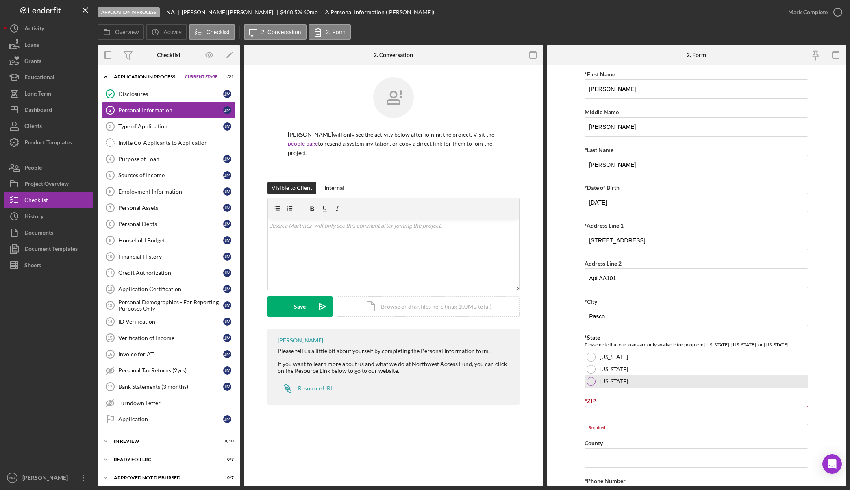
click at [587, 382] on div at bounding box center [591, 381] width 9 height 9
click at [597, 414] on input "*ZIP" at bounding box center [697, 416] width 224 height 20
type input "99301"
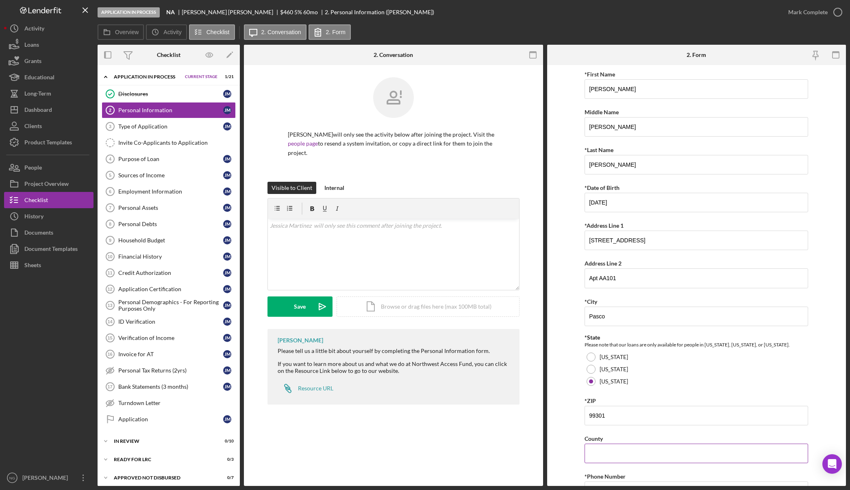
click at [636, 448] on input "County" at bounding box center [697, 454] width 224 height 20
type input "Franklin"
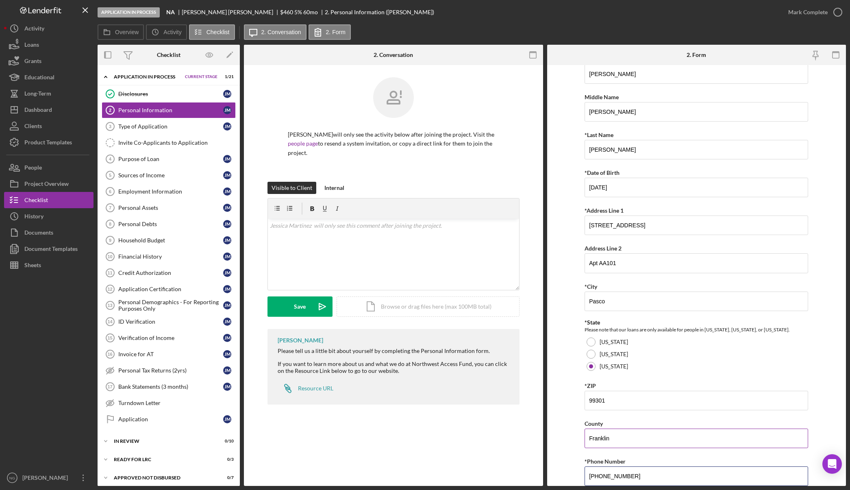
type input "(509) 396-1922"
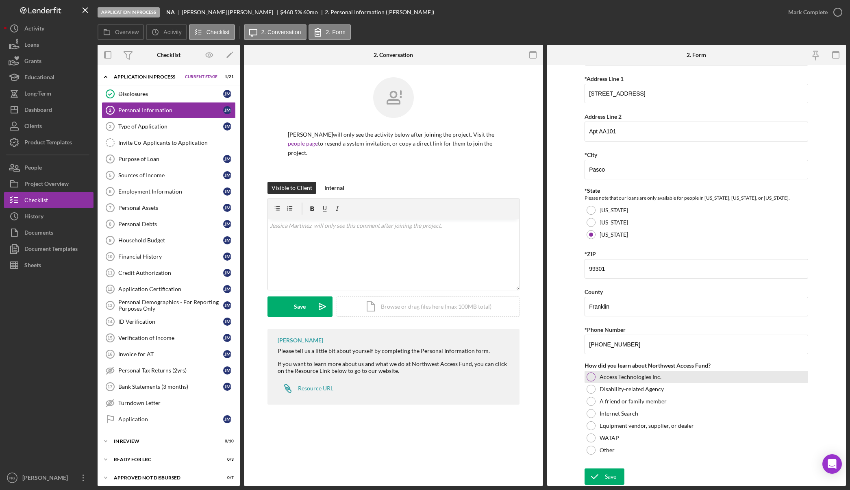
click at [593, 376] on div at bounding box center [591, 377] width 9 height 9
click at [604, 477] on button "Save" at bounding box center [605, 477] width 40 height 16
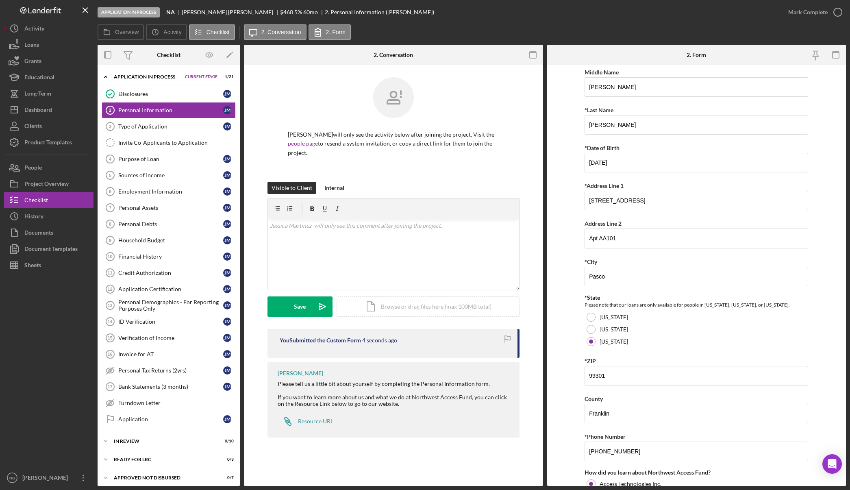
scroll to position [0, 0]
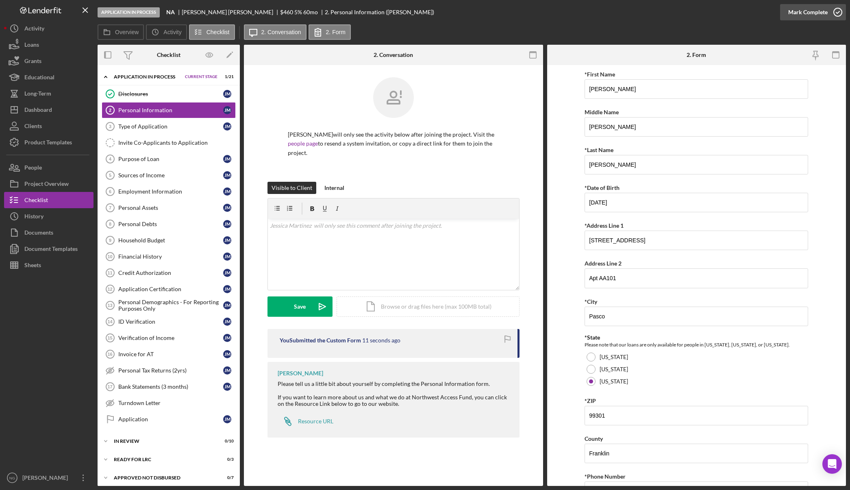
click at [838, 9] on icon "button" at bounding box center [838, 12] width 20 height 20
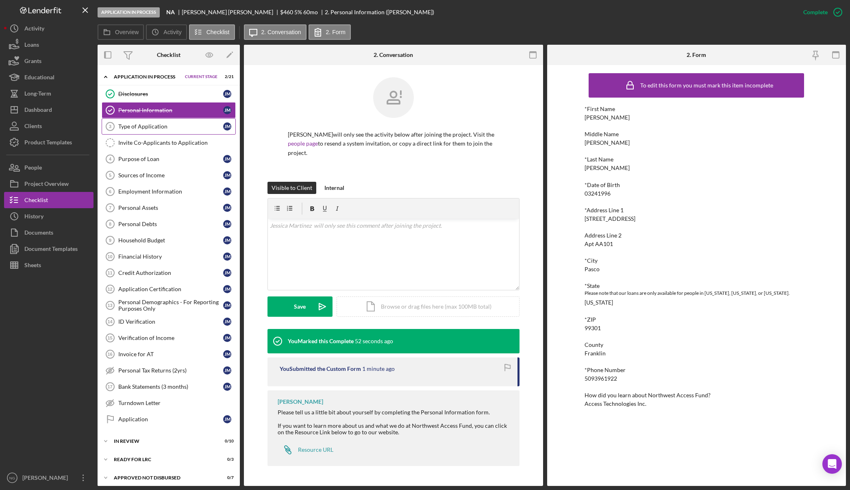
click at [166, 131] on link "Type of Application 3 Type of Application J M" at bounding box center [169, 126] width 134 height 16
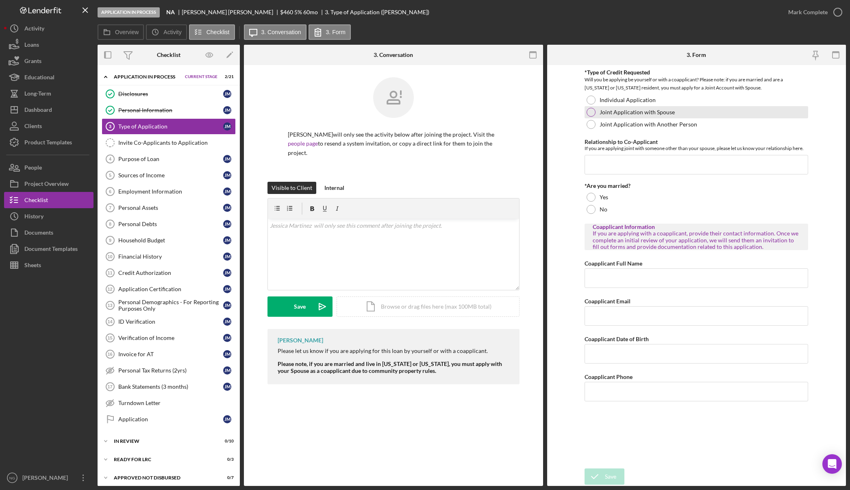
click at [592, 117] on div "Joint Application with Spouse" at bounding box center [697, 112] width 224 height 12
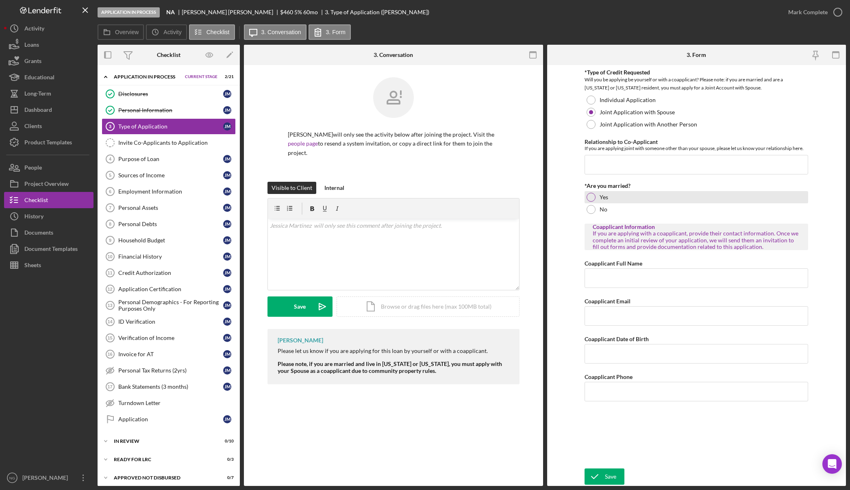
click at [593, 198] on div at bounding box center [591, 197] width 9 height 9
click at [120, 34] on label "Overview" at bounding box center [127, 32] width 24 height 7
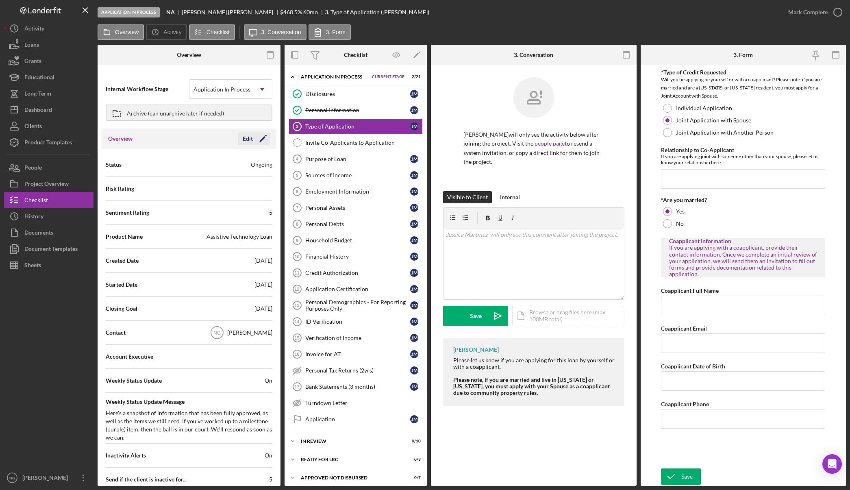
click at [254, 137] on icon "Icon/Edit" at bounding box center [263, 139] width 20 height 20
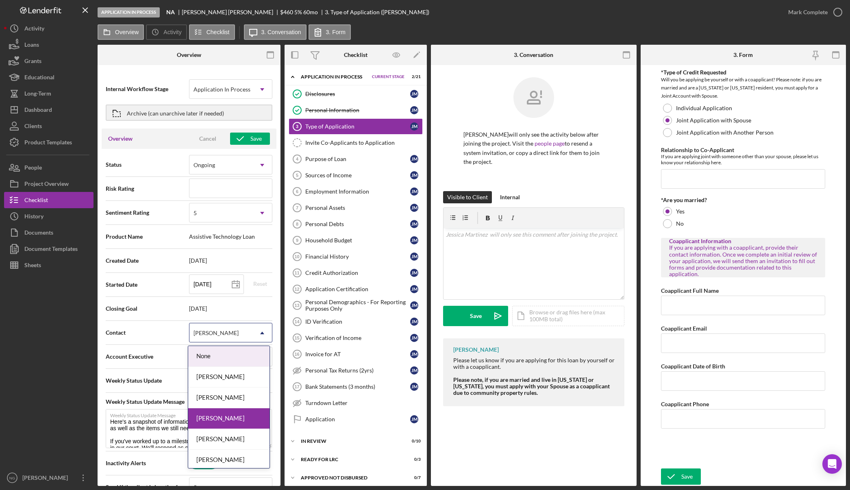
click at [222, 335] on div "[PERSON_NAME]" at bounding box center [216, 333] width 47 height 7
click at [225, 392] on div "Monie Frost" at bounding box center [228, 398] width 81 height 21
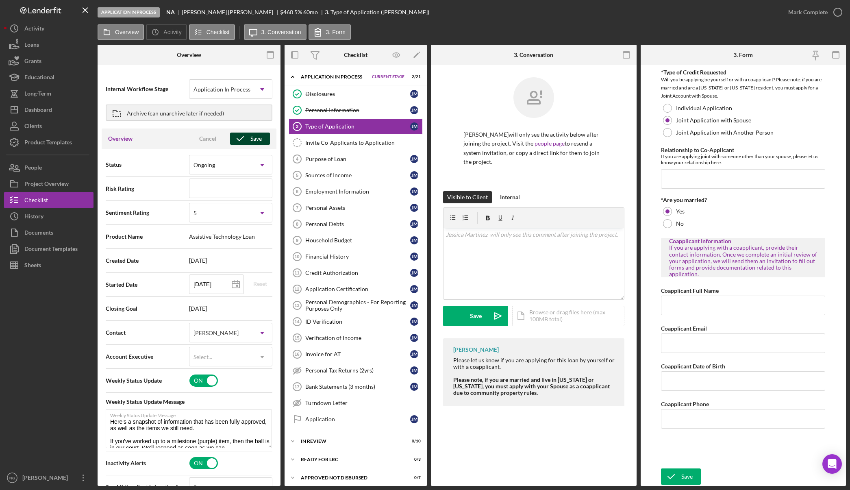
click at [247, 137] on icon "button" at bounding box center [240, 139] width 20 height 20
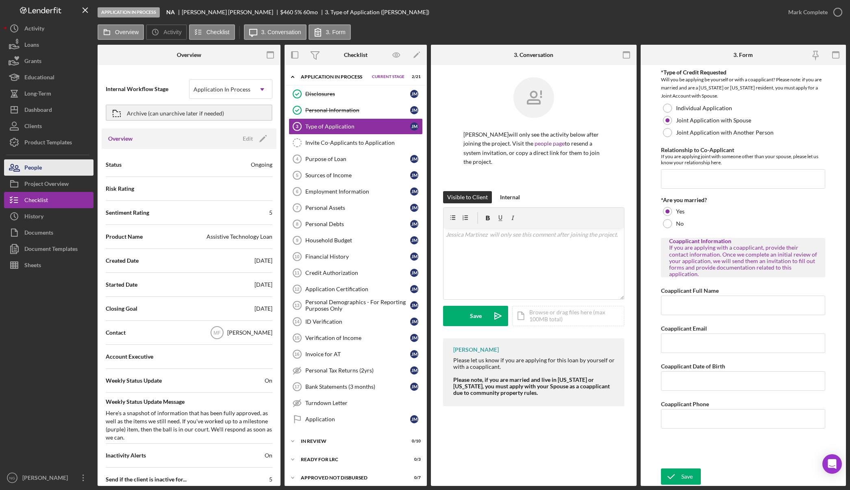
click at [45, 166] on button "People" at bounding box center [48, 167] width 89 height 16
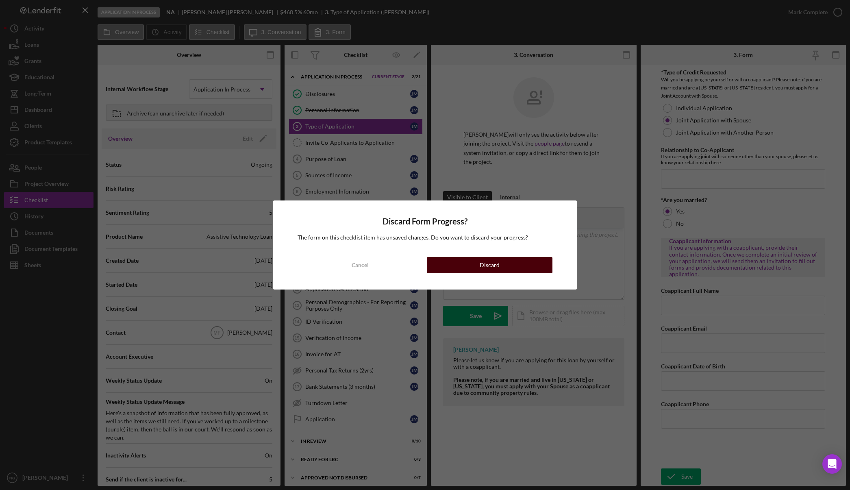
click at [491, 266] on div "Discard" at bounding box center [490, 265] width 20 height 16
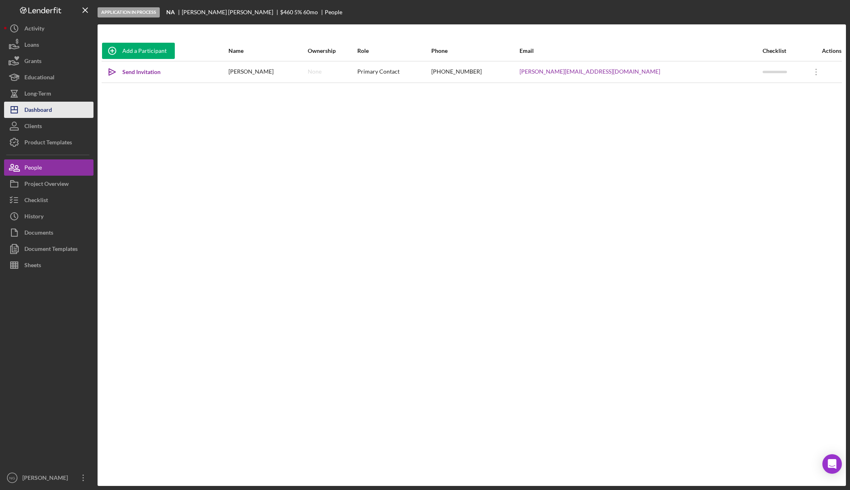
click at [48, 106] on div "Dashboard" at bounding box center [38, 111] width 28 height 18
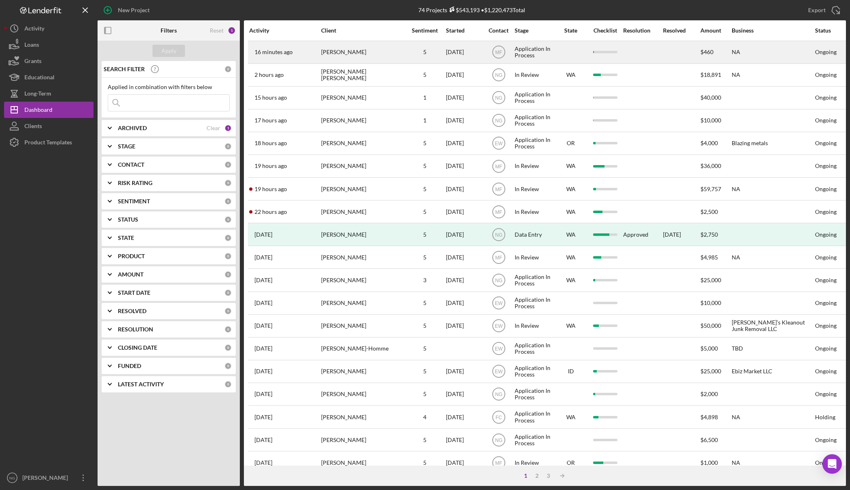
click at [345, 50] on div "[PERSON_NAME]" at bounding box center [361, 52] width 81 height 22
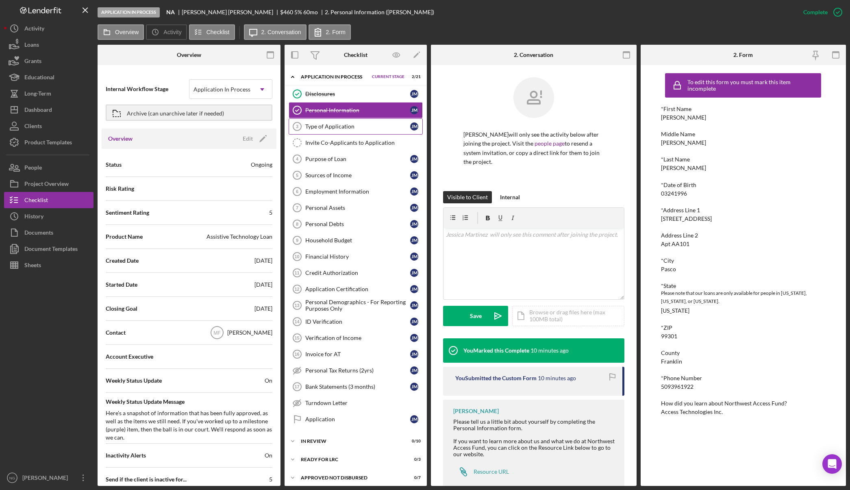
click at [347, 126] on div "Type of Application" at bounding box center [357, 126] width 105 height 7
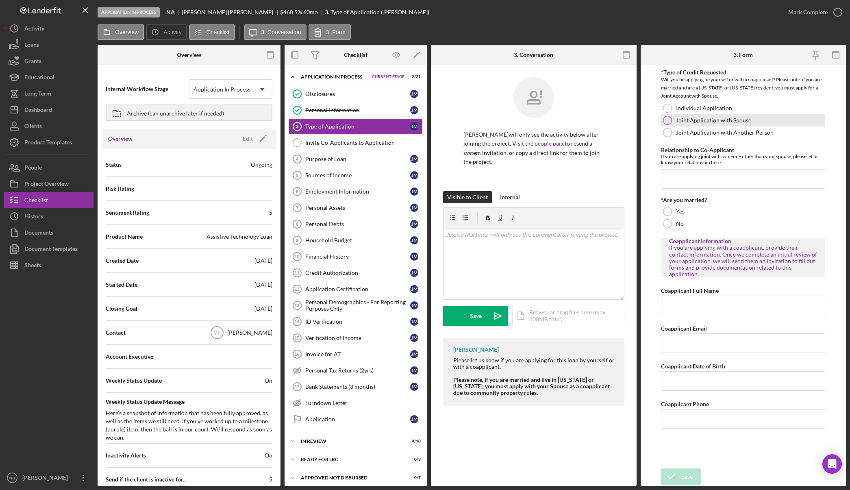
click at [669, 118] on div at bounding box center [667, 120] width 9 height 9
click at [682, 178] on input "Relationship to Co-Applicant" at bounding box center [743, 179] width 164 height 20
click at [669, 212] on div at bounding box center [667, 211] width 9 height 9
click at [678, 296] on input "Coapplicant Full Name" at bounding box center [743, 306] width 164 height 20
click at [738, 183] on input "Relationship to Co-Applicant" at bounding box center [743, 179] width 164 height 20
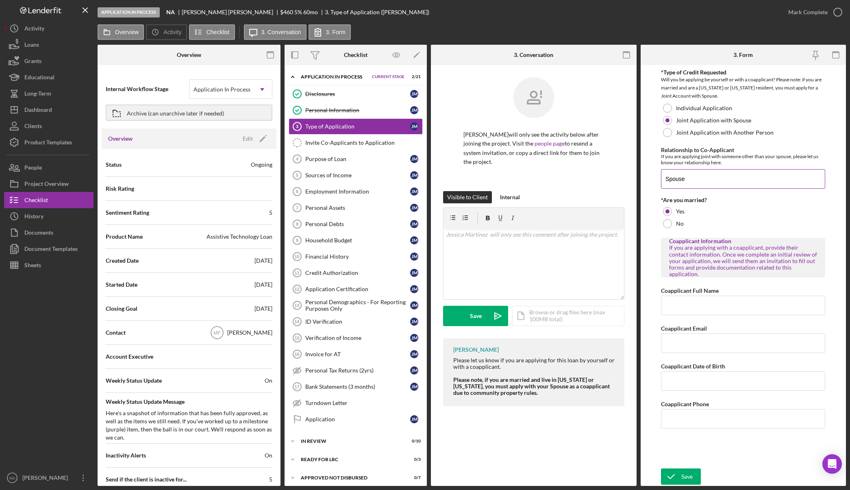
type input "Spouse"
click at [733, 301] on input "Cecil" at bounding box center [743, 306] width 164 height 20
click at [733, 301] on input "[PERSON_NAME]" at bounding box center [743, 306] width 164 height 20
type input "[PERSON_NAME]"
type input "[DATE]"
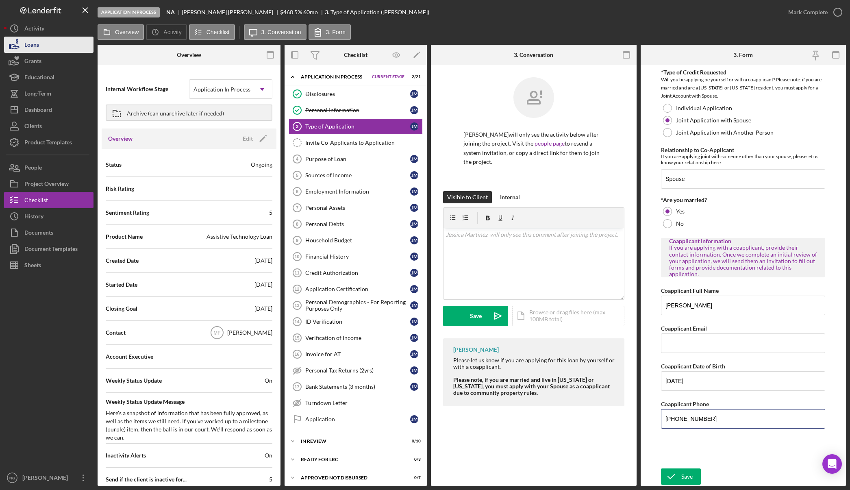
type input "[PHONE_NUMBER]"
click at [700, 441] on div "*Type of Credit Requested Will you be applying be yourself or with a coapplican…" at bounding box center [743, 266] width 164 height 395
drag, startPoint x: 661, startPoint y: 322, endPoint x: 718, endPoint y: 321, distance: 57.4
click at [718, 321] on form "*Type of Credit Requested Will you be applying be yourself or with a coapplican…" at bounding box center [744, 275] width 206 height 421
copy label "Coapplicant Email"
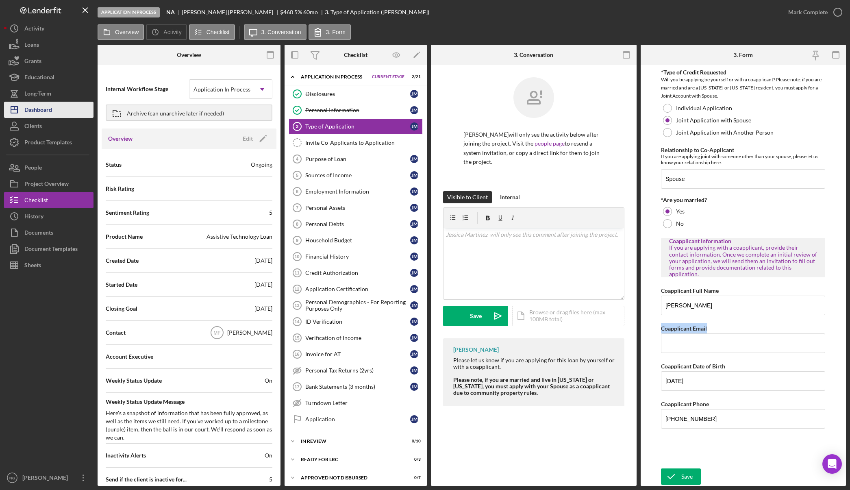
click at [51, 110] on div "Dashboard" at bounding box center [38, 111] width 28 height 18
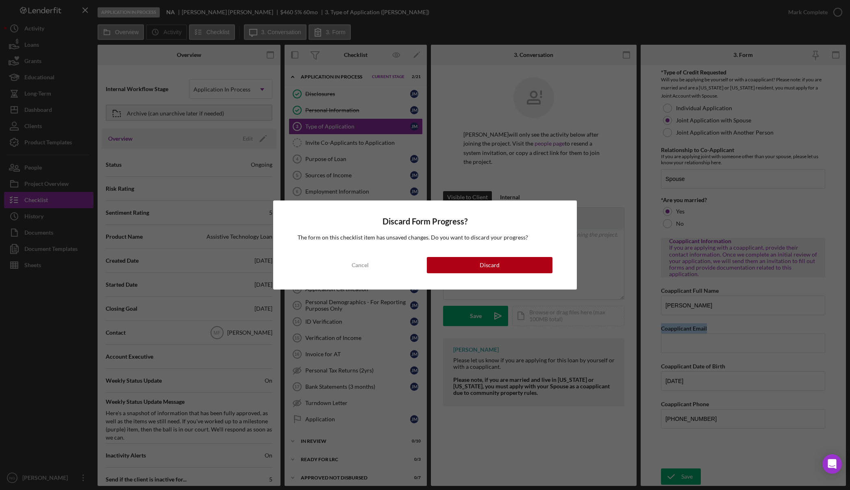
drag, startPoint x: 467, startPoint y: 264, endPoint x: 311, endPoint y: 222, distance: 160.8
click at [432, 307] on div "Discard Form Progress? The form on this checklist item has unsaved changes. Do …" at bounding box center [425, 245] width 850 height 490
click at [360, 262] on div "Cancel" at bounding box center [360, 265] width 17 height 16
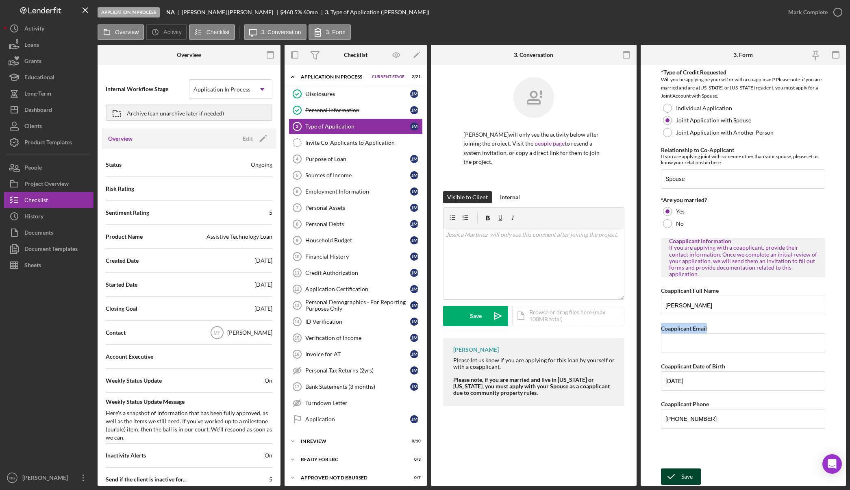
click at [688, 477] on div "Save" at bounding box center [687, 477] width 11 height 16
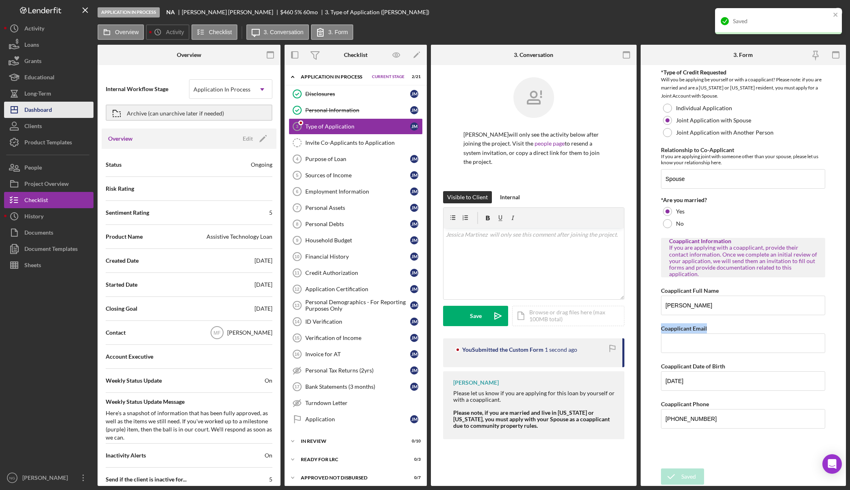
click at [48, 114] on div "Dashboard" at bounding box center [38, 111] width 28 height 18
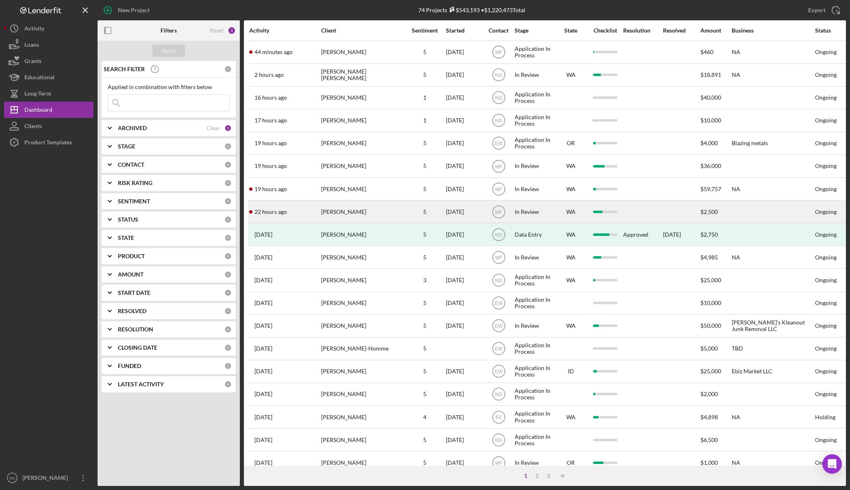
click at [355, 216] on div "ADRIAN MARSHALL" at bounding box center [361, 212] width 81 height 22
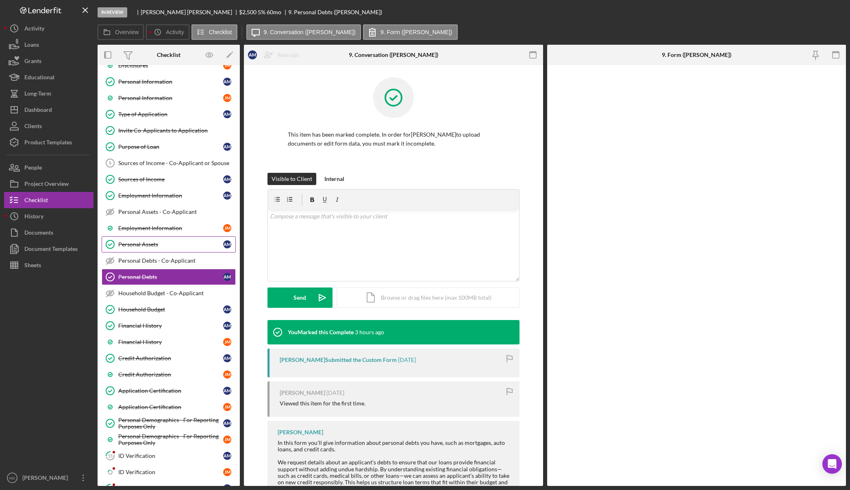
scroll to position [64, 0]
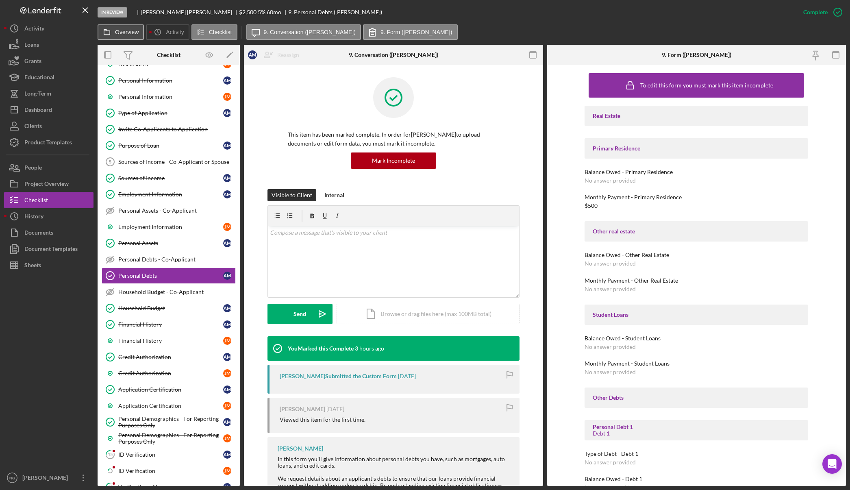
click at [120, 32] on label "Overview" at bounding box center [127, 32] width 24 height 7
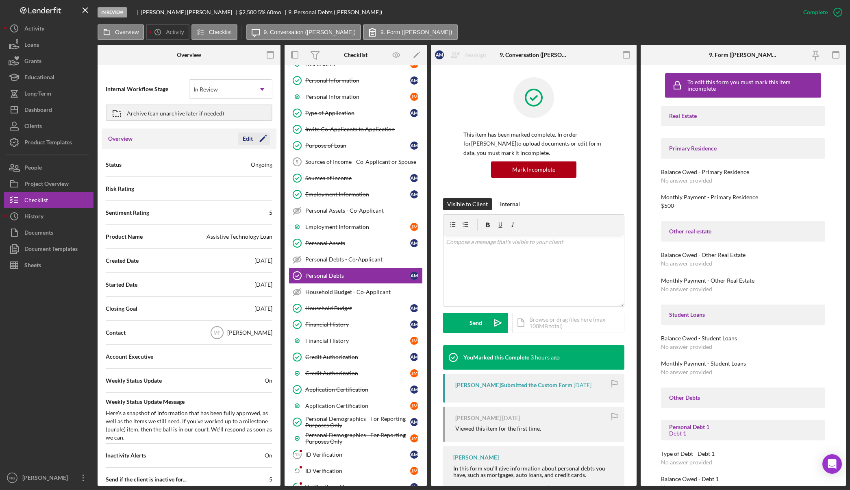
click at [255, 139] on icon "Icon/Edit" at bounding box center [263, 139] width 20 height 20
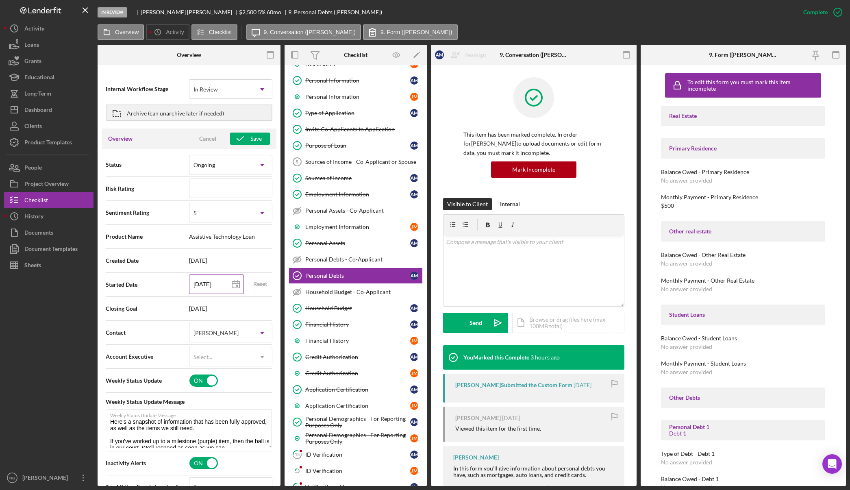
click at [236, 285] on rect at bounding box center [237, 286] width 2 height 2
type input "09/30/2025"
type input "2025-09-30"
click at [244, 142] on icon "button" at bounding box center [240, 139] width 20 height 20
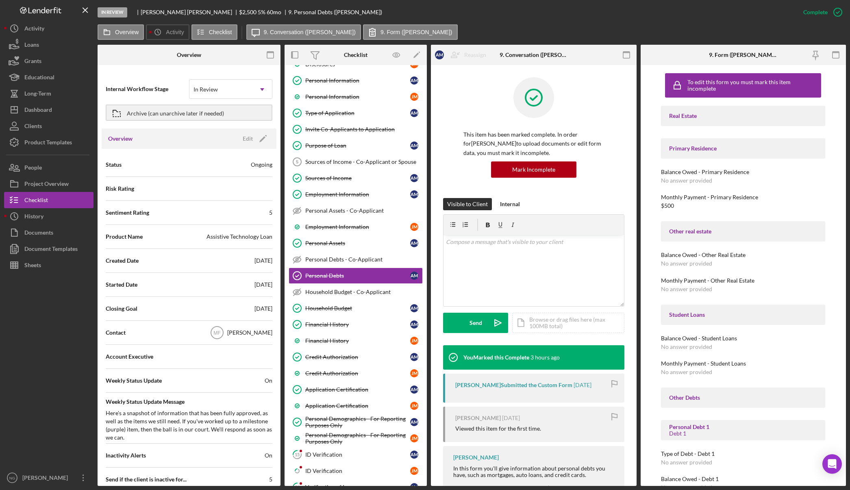
click at [44, 327] on div at bounding box center [48, 371] width 89 height 196
click at [37, 109] on div "Dashboard" at bounding box center [38, 111] width 28 height 18
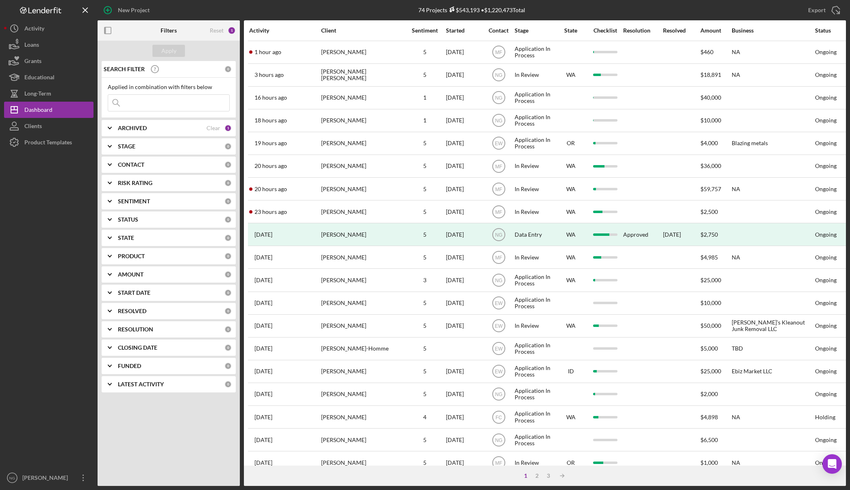
click at [140, 105] on input at bounding box center [168, 103] width 121 height 16
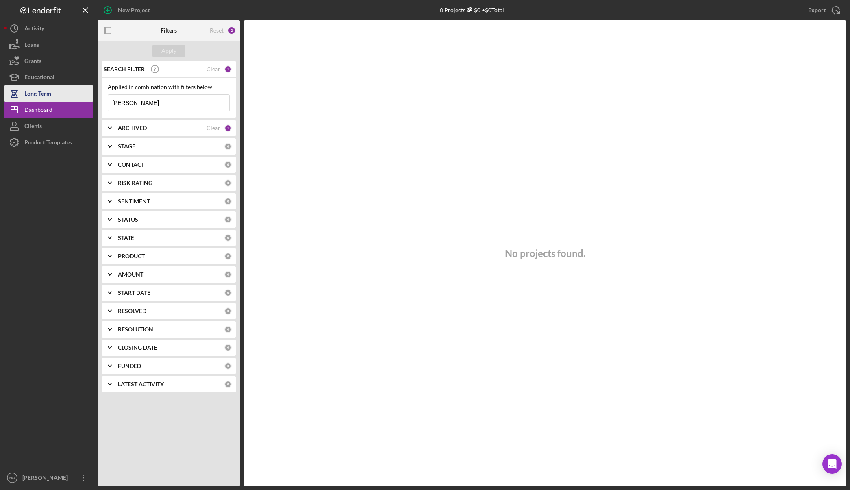
drag, startPoint x: 140, startPoint y: 104, endPoint x: 78, endPoint y: 101, distance: 61.9
click at [78, 101] on div "New Project 0 Projects $0 • $0 Total Export Icon/Export Filters Reset 2 Apply S…" at bounding box center [425, 243] width 842 height 486
click at [138, 105] on input "haring" at bounding box center [168, 103] width 121 height 16
click at [139, 103] on input "haring" at bounding box center [168, 103] width 121 height 16
type input "harings"
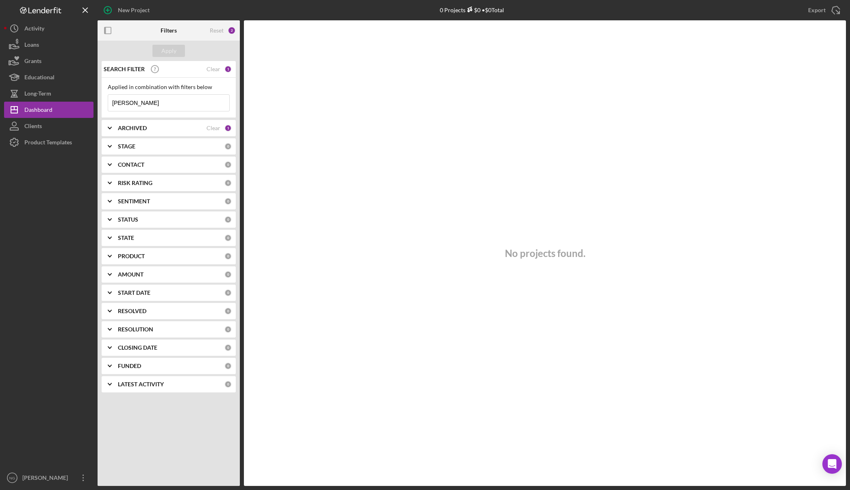
drag, startPoint x: 137, startPoint y: 102, endPoint x: 95, endPoint y: 100, distance: 41.6
click at [95, 100] on div "New Project 0 Projects $0 • $0 Total Export Icon/Export Filters Reset 2 Apply S…" at bounding box center [425, 243] width 842 height 486
click at [160, 53] on button "Apply" at bounding box center [169, 51] width 33 height 12
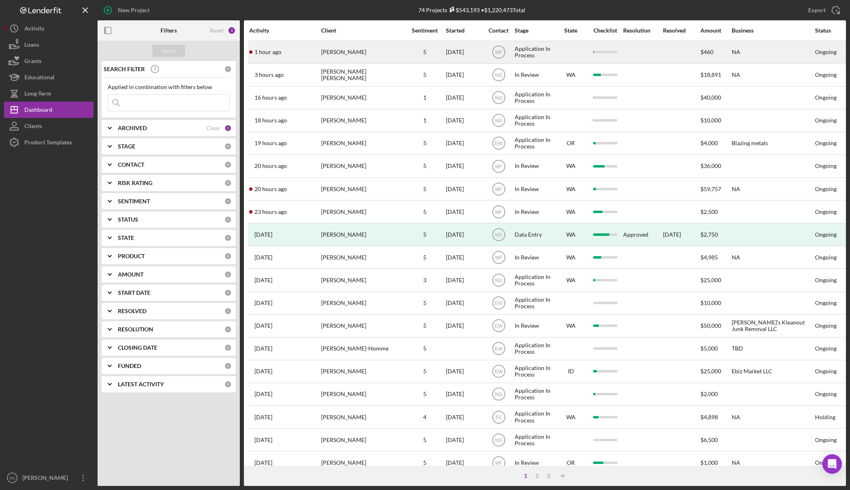
click at [379, 52] on div "[PERSON_NAME]" at bounding box center [361, 52] width 81 height 22
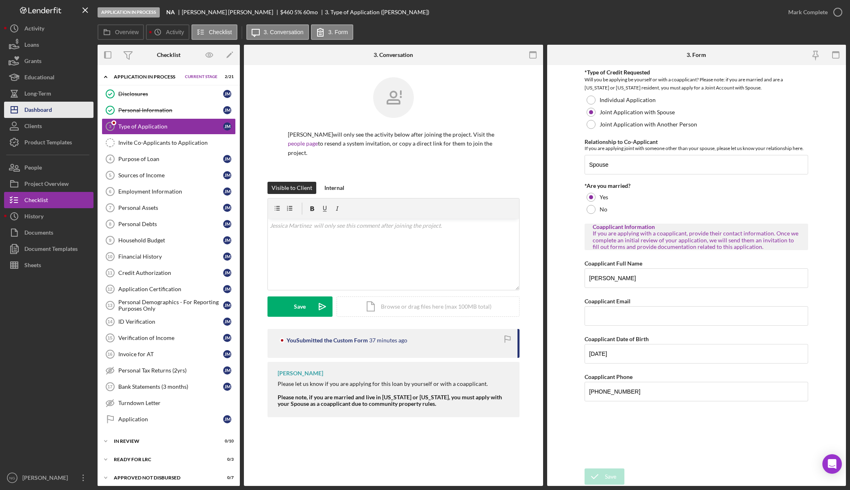
drag, startPoint x: 42, startPoint y: 113, endPoint x: 56, endPoint y: 105, distance: 15.5
click at [42, 113] on div "Dashboard" at bounding box center [38, 111] width 28 height 18
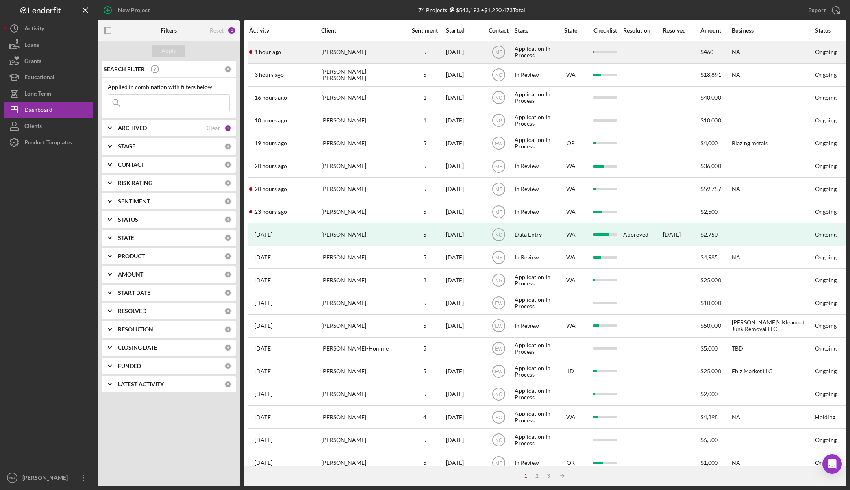
click at [335, 54] on div "[PERSON_NAME]" at bounding box center [361, 52] width 81 height 22
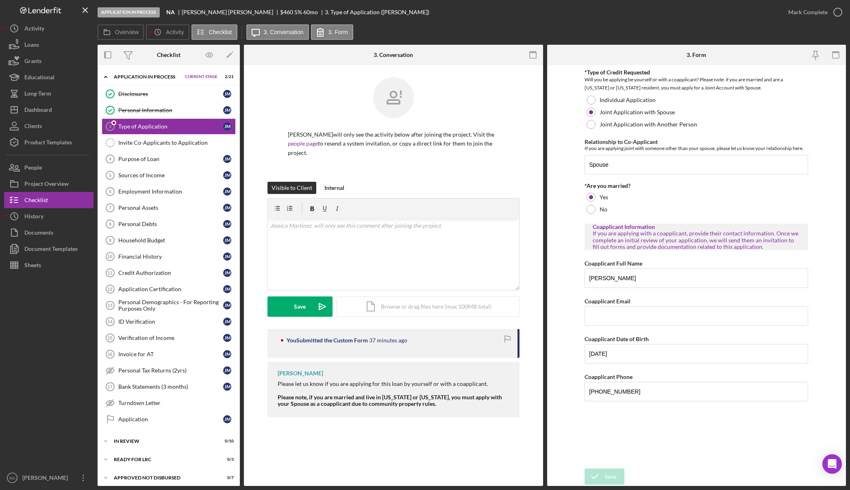
click at [572, 434] on form "*Type of Credit Requested Will you be applying be yourself or with a coapplican…" at bounding box center [696, 275] width 299 height 421
click at [331, 185] on div "Internal" at bounding box center [335, 188] width 20 height 12
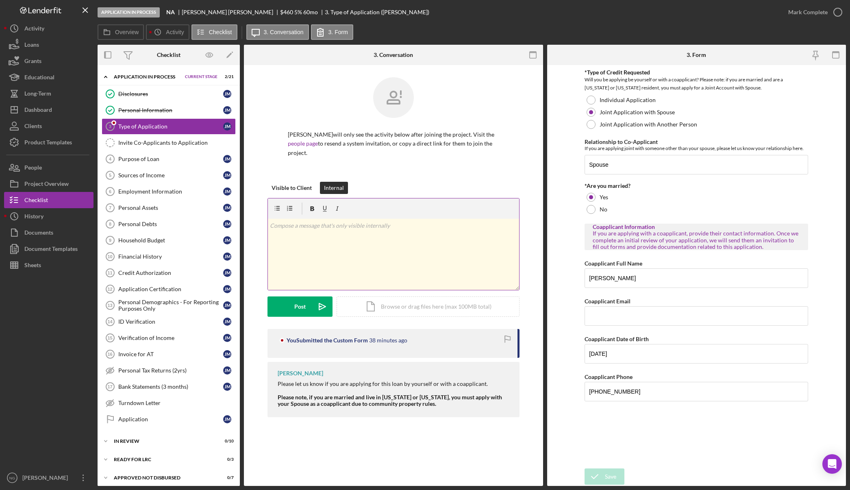
click at [314, 227] on p at bounding box center [393, 225] width 247 height 9
click at [442, 225] on p "Left messages on Jessica and Cecilia's phones for call back, need a" at bounding box center [393, 225] width 247 height 9
click at [314, 310] on icon "Icon/icon-invite-send" at bounding box center [322, 307] width 20 height 20
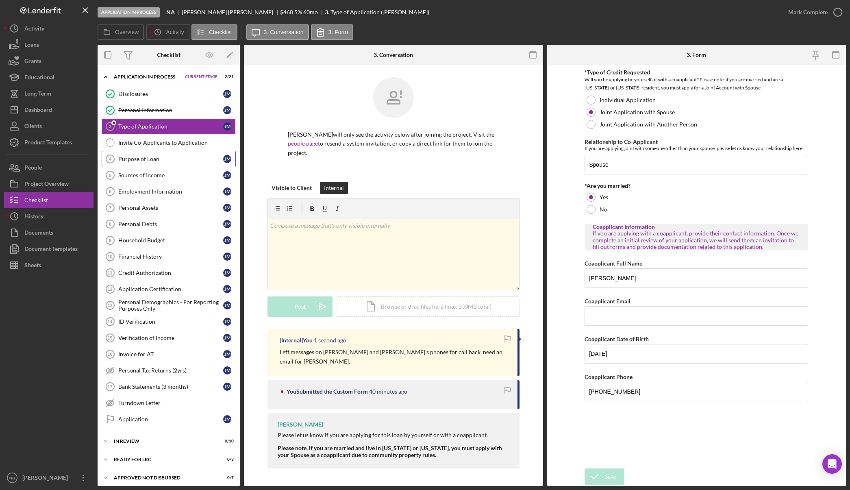
click at [150, 159] on div "Purpose of Loan" at bounding box center [170, 159] width 105 height 7
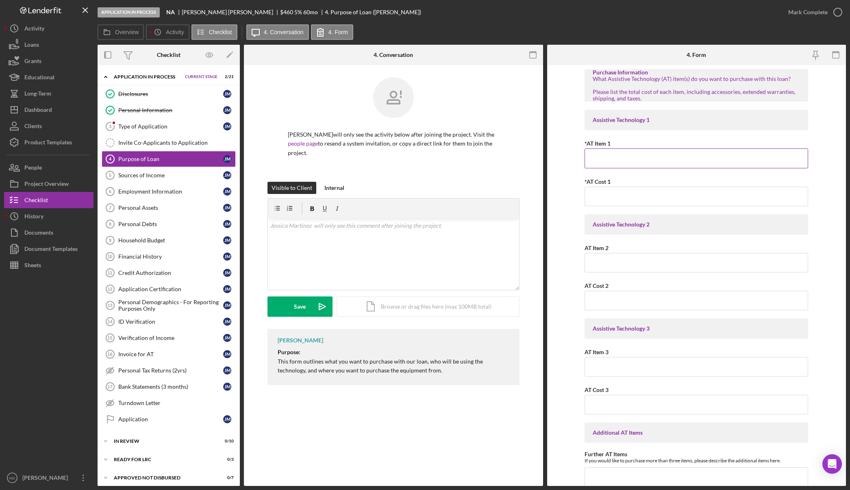
click at [693, 156] on input "*AT Item 1" at bounding box center [697, 158] width 224 height 20
type input "T"
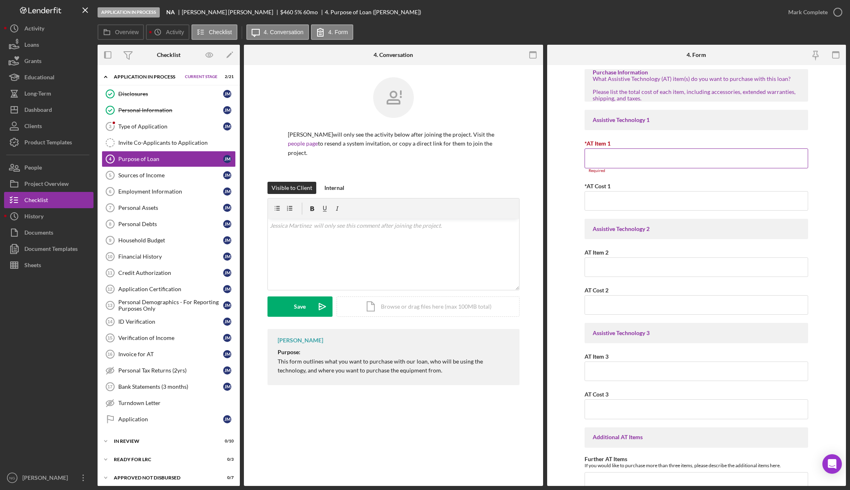
click at [623, 160] on input "*AT Item 1" at bounding box center [697, 158] width 224 height 20
paste input "Tablet Google Pixel Tablet - Android Tablet with 11-Inch Screen"
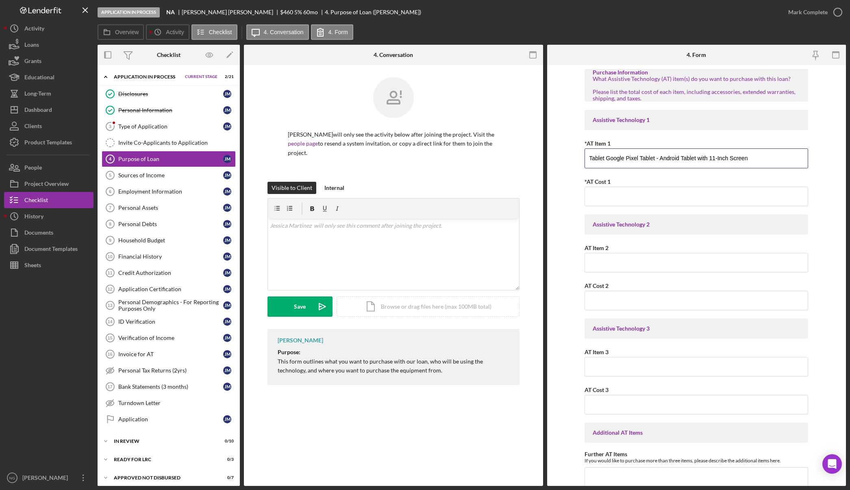
type input "Tablet Google Pixel Tablet - Android Tablet with 11-Inch Screen"
click at [622, 258] on input "AT Item 2" at bounding box center [697, 263] width 224 height 20
paste input "EIP Magnetix Keyboard Case for Google Pixel Tablet 11 inch (2023), Adjustable V…"
type input "EIP Magnetix Keyboard Case for Google Pixel Tablet 11 inch (2023), Adjustable V…"
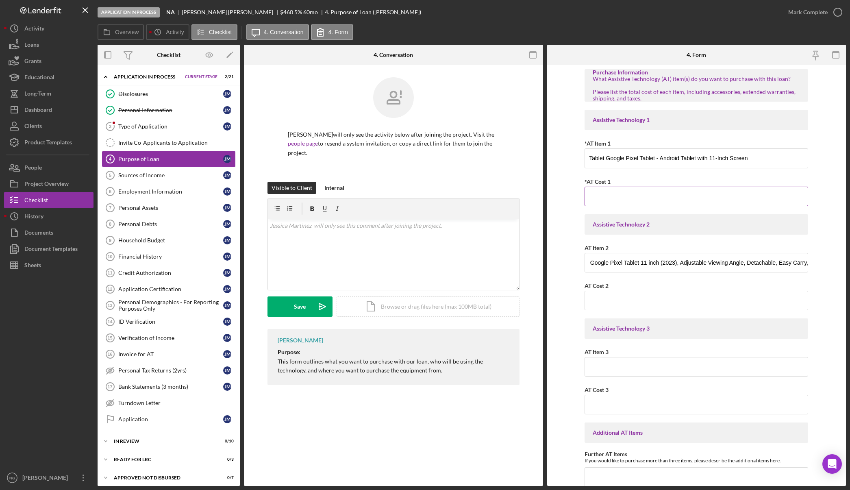
scroll to position [0, 0]
click at [597, 195] on input "*AT Cost 1" at bounding box center [697, 197] width 224 height 20
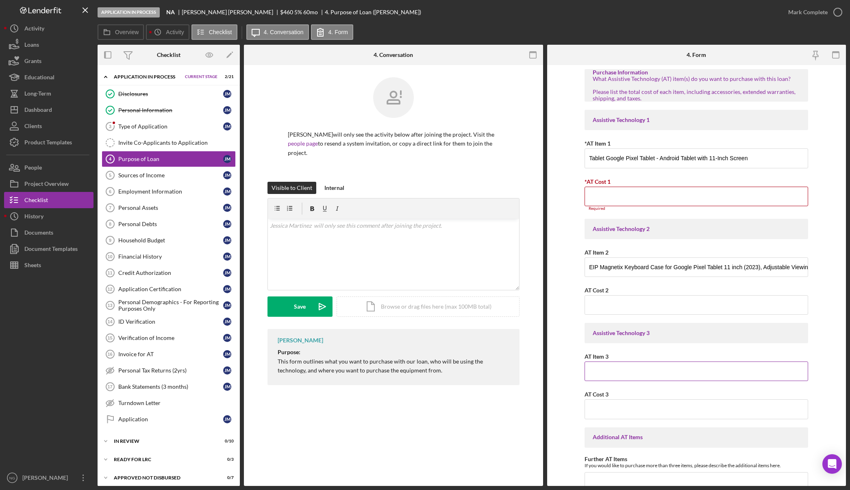
click at [604, 373] on input "AT Item 3" at bounding box center [697, 372] width 224 height 20
paste input "Penoval Detachable Paperfeel Screen Protector for Google Pixel Tablet 2023, Reu…"
type input "Penoval Detachable Paperfeel Screen Protector for Google Pixel Tablet 2023, Reu…"
click at [608, 202] on input "*AT Cost 1" at bounding box center [697, 197] width 224 height 20
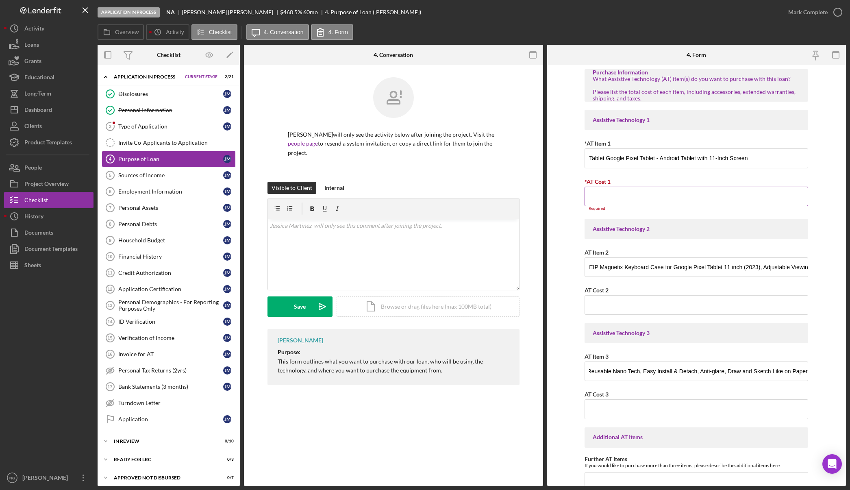
scroll to position [0, 0]
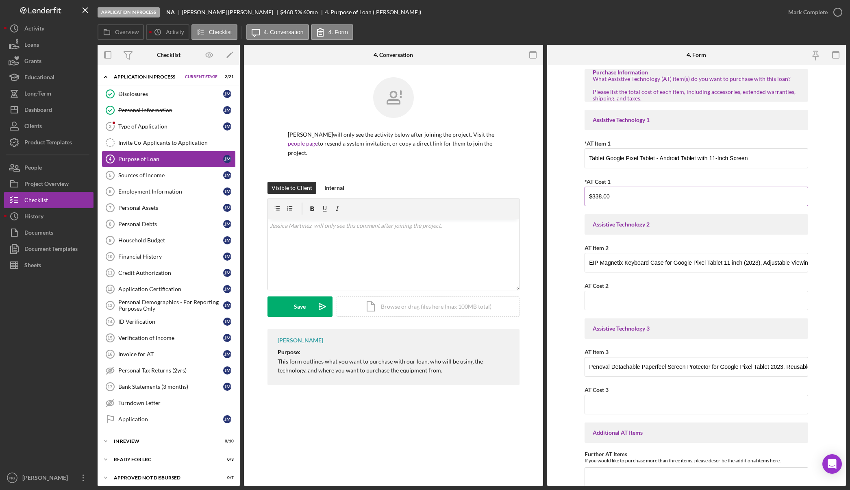
type input "$338.00"
type input "$79.90"
type input "$19.99"
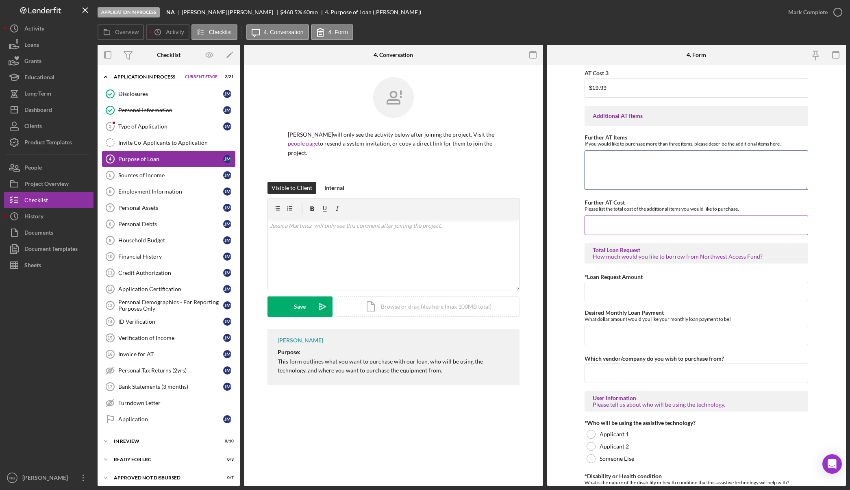
scroll to position [366, 0]
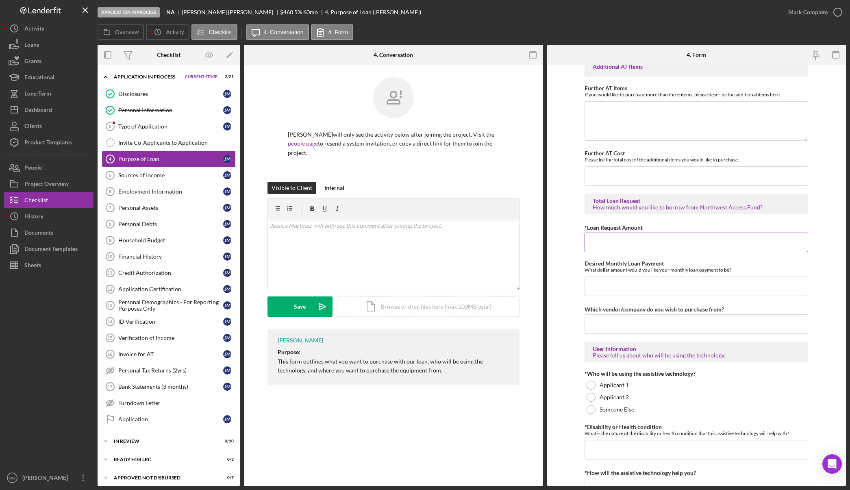
click at [639, 245] on input "*Loan Request Amount" at bounding box center [697, 243] width 224 height 20
type input "$460.00"
type input "$10.00"
click at [616, 325] on input "amazon" at bounding box center [697, 324] width 224 height 20
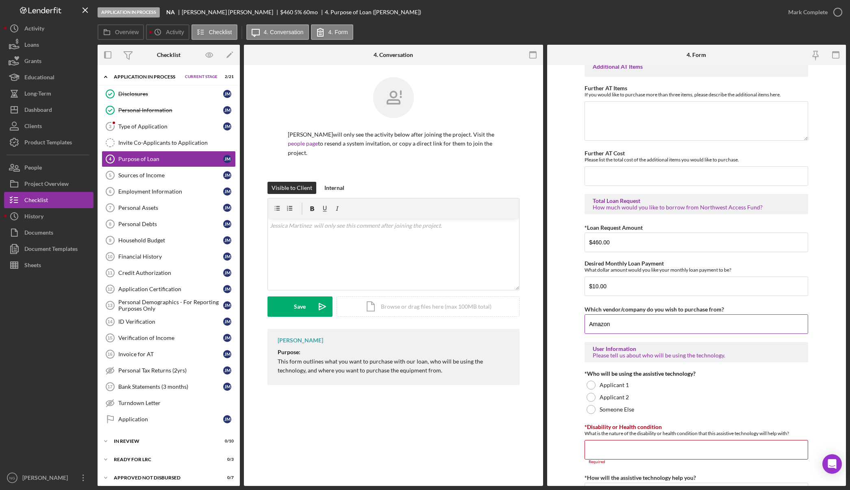
type input "Amazon"
click at [588, 386] on div at bounding box center [591, 385] width 9 height 9
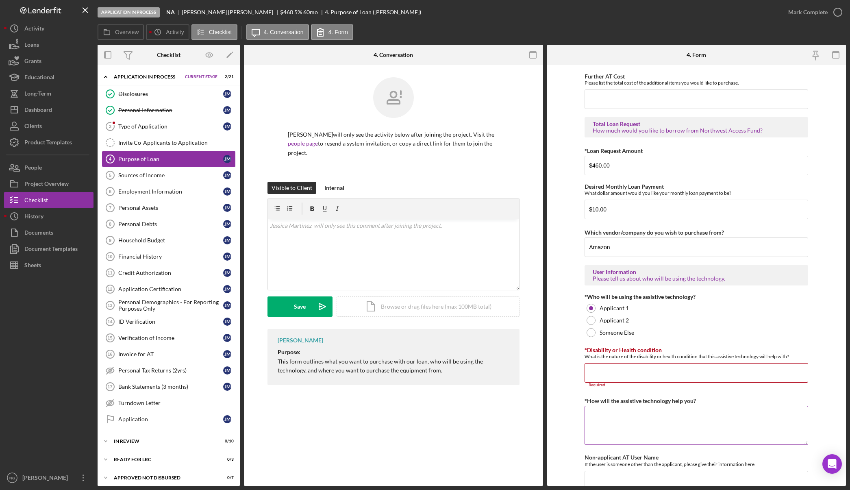
scroll to position [488, 0]
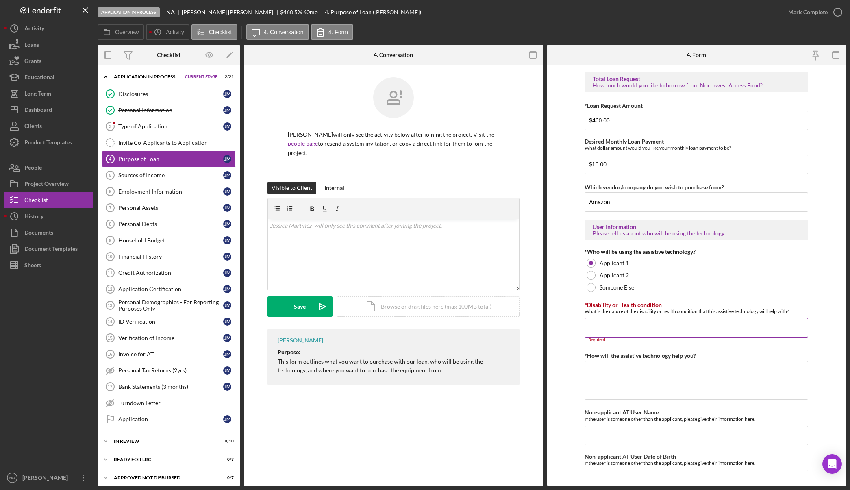
click at [627, 327] on input "*Disability or Health condition" at bounding box center [697, 328] width 224 height 20
paste input "Morsier Síndrome"
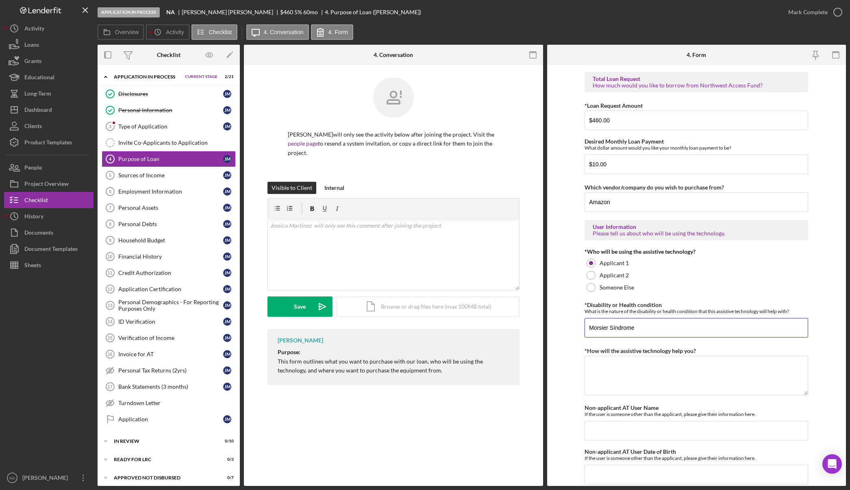
type input "Morsier Síndrome"
click at [646, 368] on textarea "*How will the assistive technology help you?" at bounding box center [697, 375] width 224 height 39
paste textarea "The Google Pixel Tablet is the best Google option for a student with low vision…"
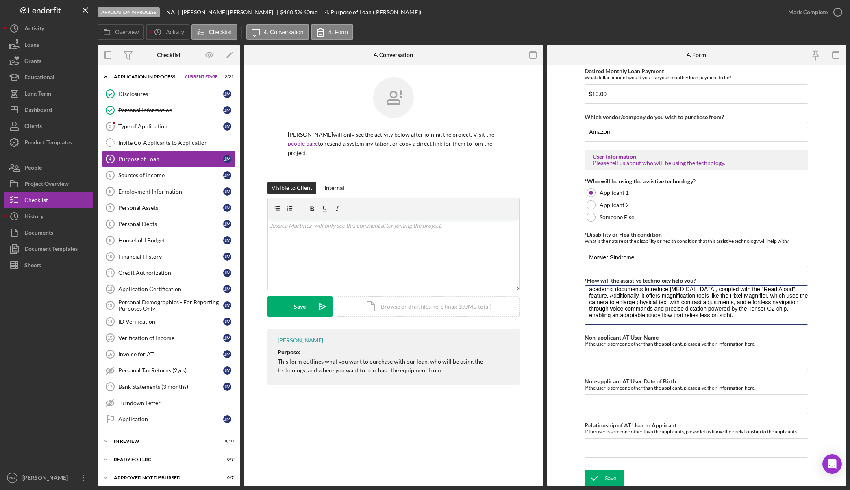
scroll to position [560, 0]
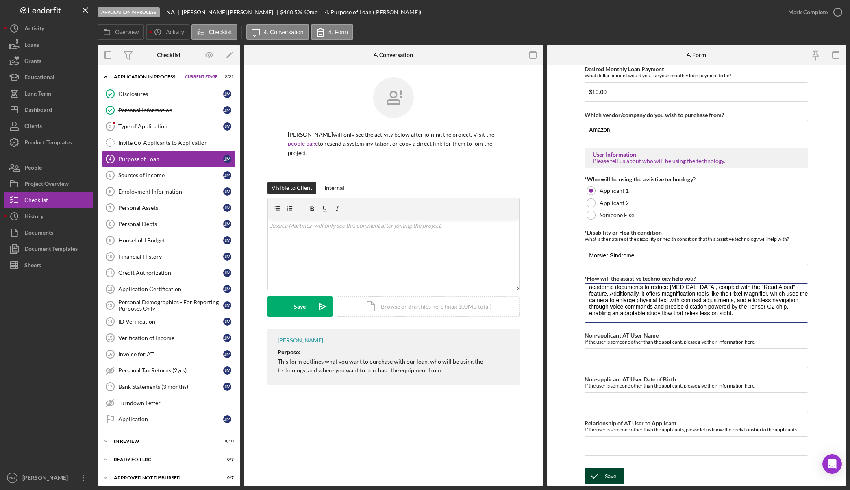
type textarea "The Google Pixel Tablet is the best Google option for a student with low vision…"
click at [606, 475] on div "Save" at bounding box center [610, 476] width 11 height 16
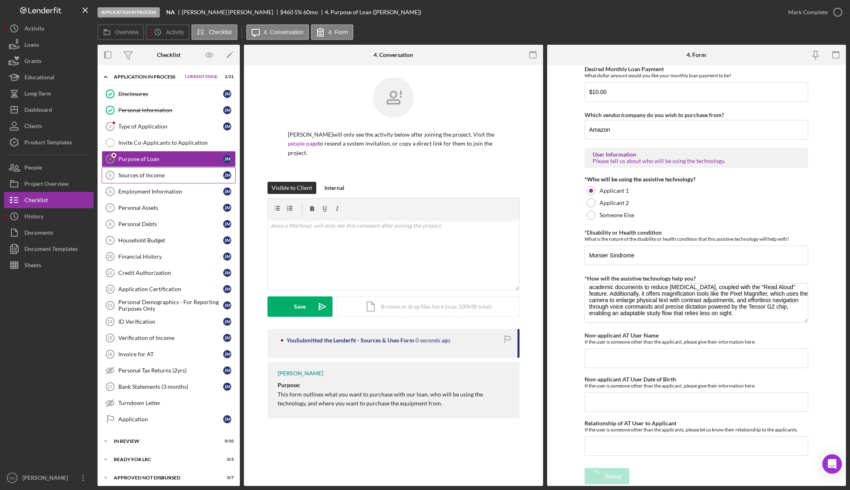
click at [145, 177] on div "Sources of Income" at bounding box center [170, 175] width 105 height 7
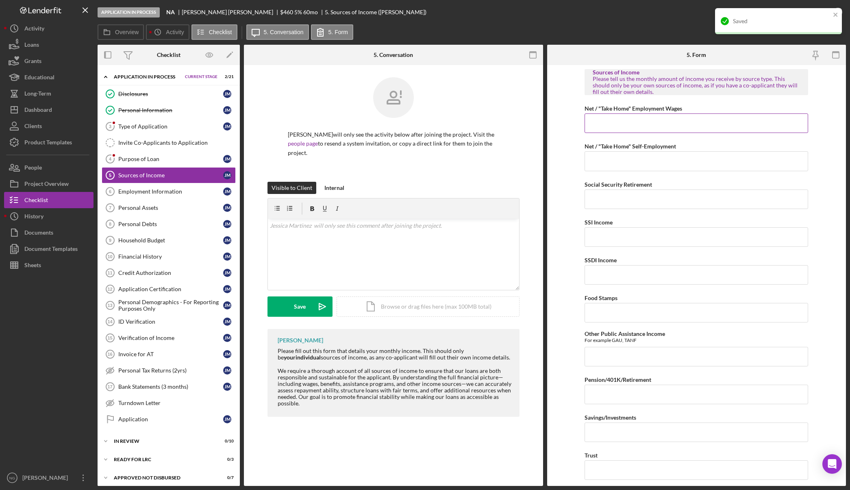
click at [654, 122] on input "Net / "Take Home" Employment Wages" at bounding box center [697, 123] width 224 height 20
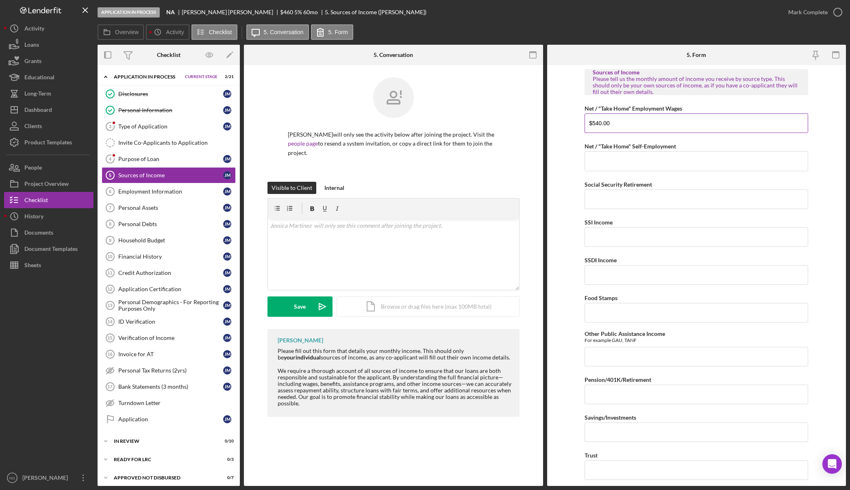
type input "$540.00"
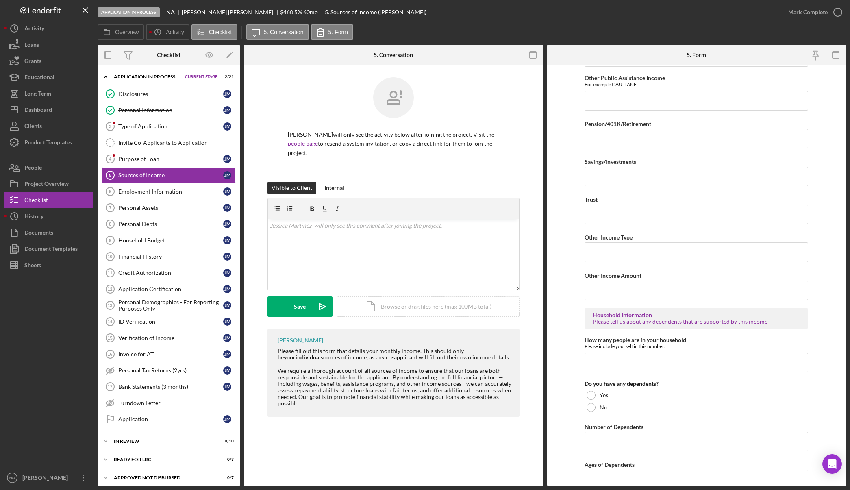
scroll to position [289, 0]
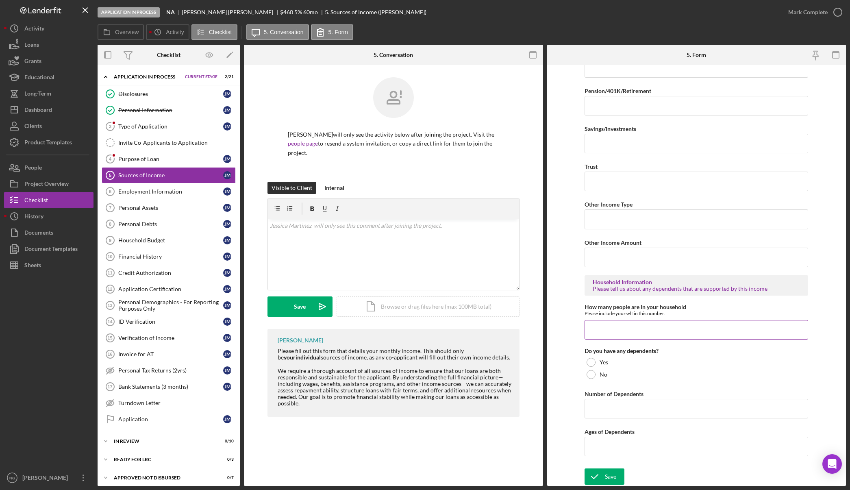
click at [612, 327] on input "How many people are in your household" at bounding box center [697, 330] width 224 height 20
type input "3"
drag, startPoint x: 610, startPoint y: 326, endPoint x: 587, endPoint y: 326, distance: 22.4
click at [587, 326] on input "3" at bounding box center [697, 330] width 224 height 20
click at [591, 361] on div at bounding box center [591, 362] width 9 height 9
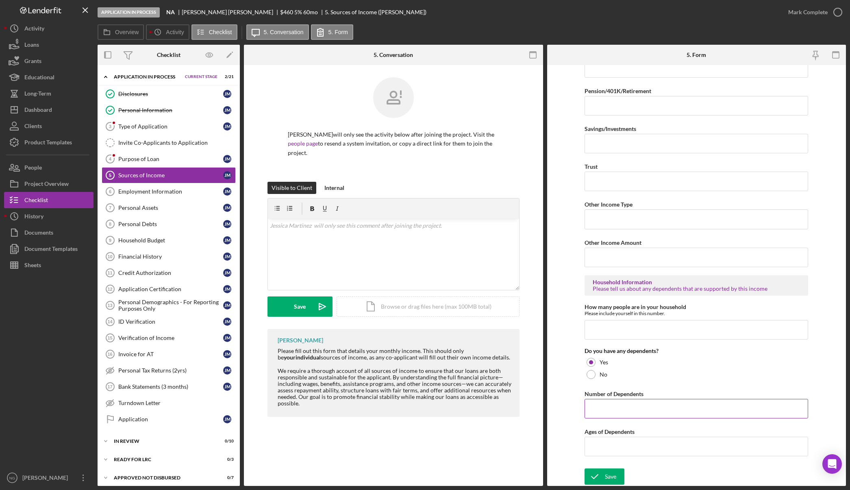
click at [593, 404] on input "Number of Dependents" at bounding box center [697, 409] width 224 height 20
type input "1"
type input "6"
click at [600, 476] on icon "submit" at bounding box center [595, 477] width 20 height 20
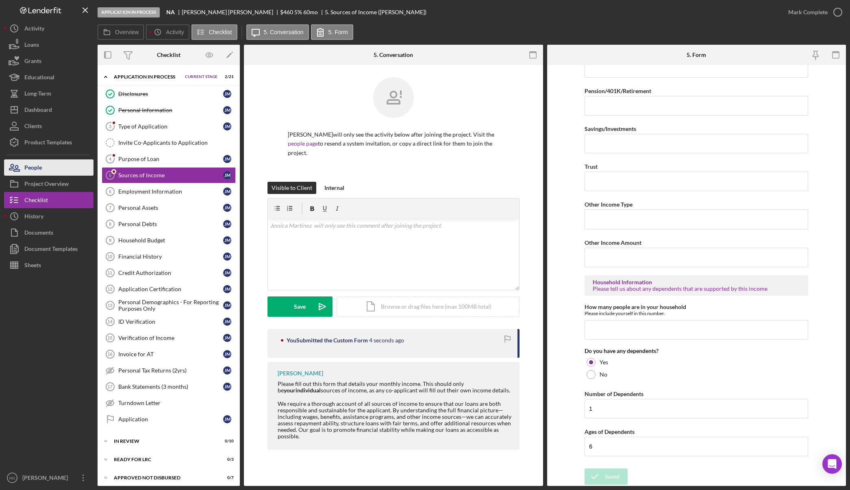
click at [55, 171] on button "People" at bounding box center [48, 167] width 89 height 16
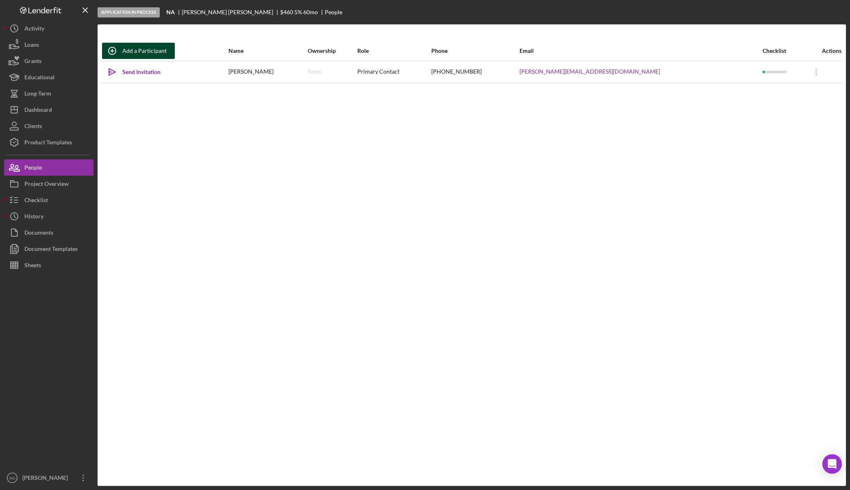
click at [147, 52] on div "Add a Participant" at bounding box center [144, 51] width 44 height 16
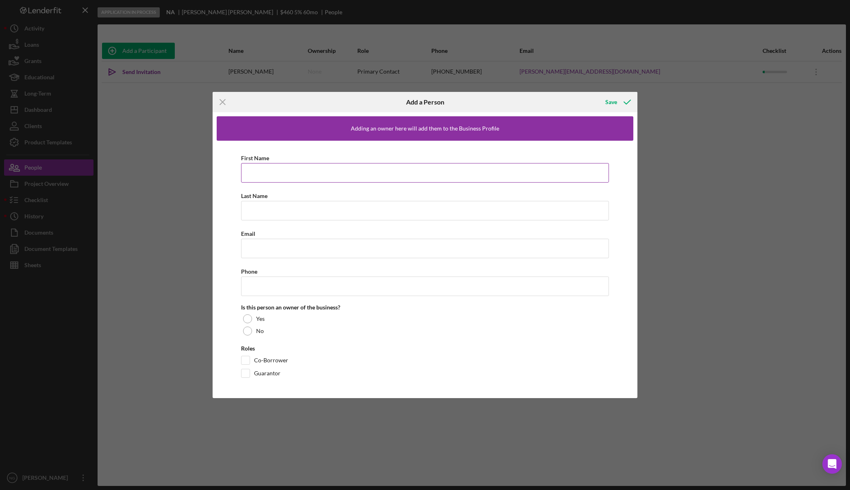
click at [266, 178] on input "First Name" at bounding box center [425, 173] width 368 height 20
type input "[PERSON_NAME]"
type input "[DEMOGRAPHIC_DATA]"
type input "jessica.moran2811+cecilia@gmail.com"
type input "[PHONE_NUMBER]"
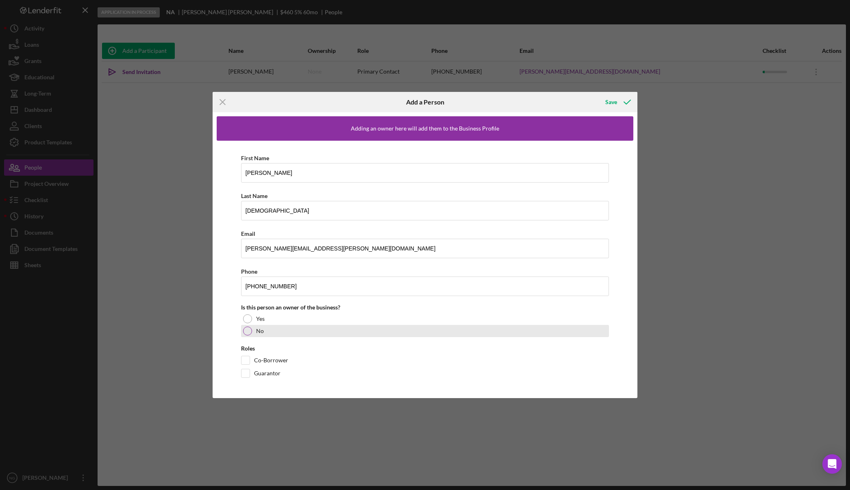
click at [248, 334] on div at bounding box center [247, 331] width 9 height 9
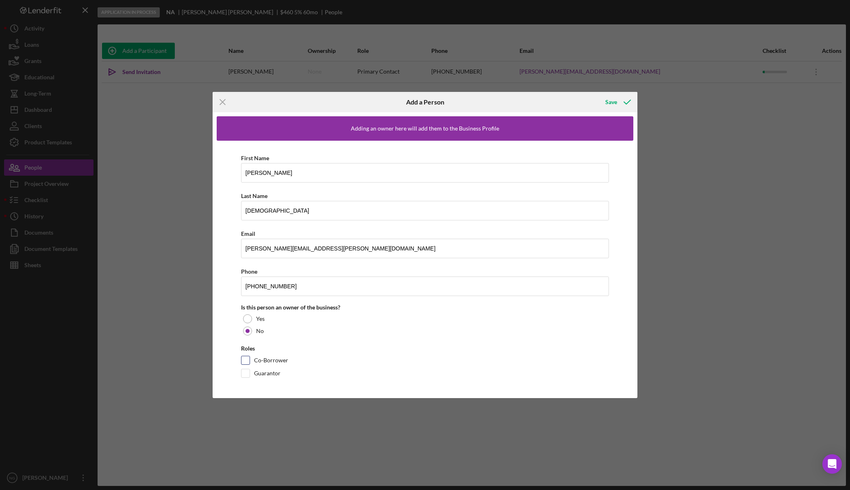
click at [248, 361] on input "Co-Borrower" at bounding box center [246, 360] width 8 height 8
checkbox input "true"
click at [617, 101] on div "Save" at bounding box center [612, 102] width 12 height 16
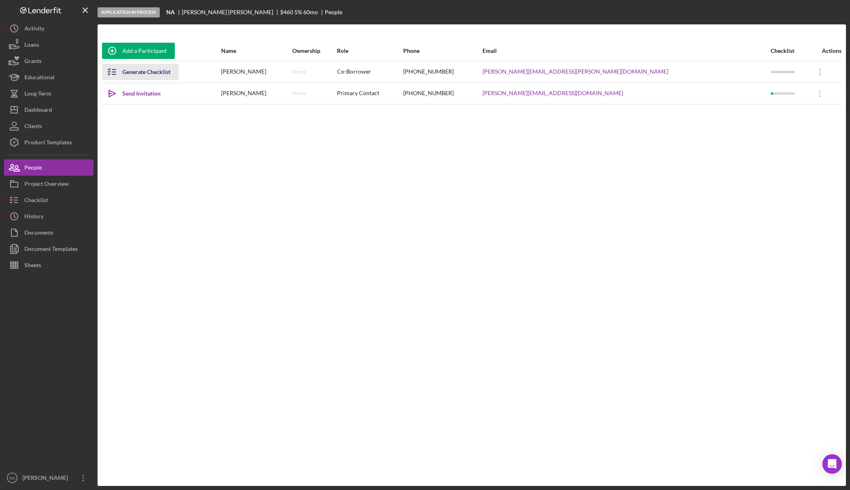
click at [138, 72] on div "Generate Checklist" at bounding box center [146, 72] width 48 height 16
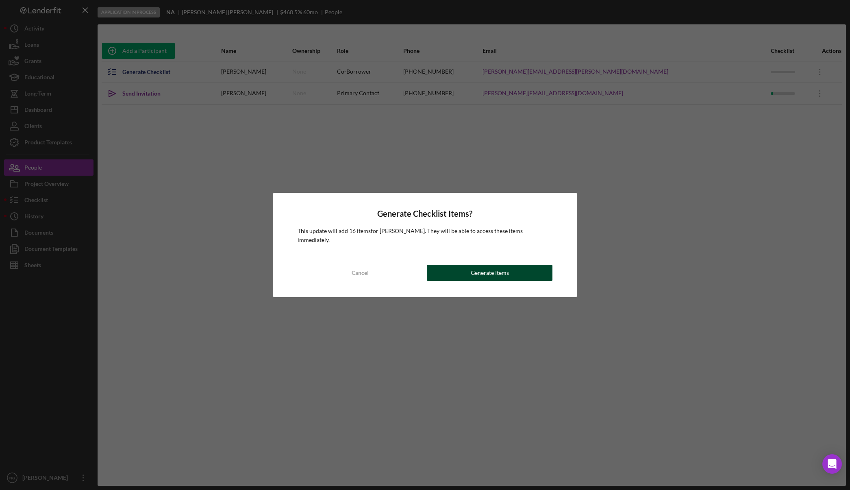
click at [480, 268] on div "Generate Items" at bounding box center [490, 273] width 38 height 16
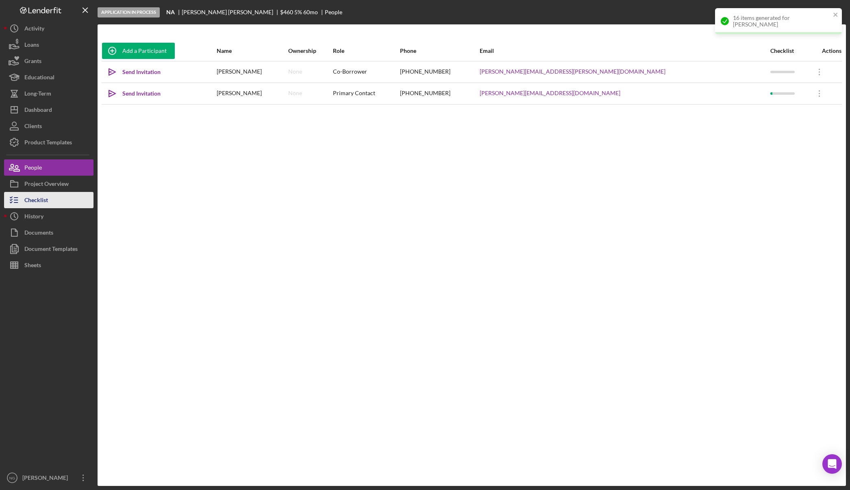
click at [44, 204] on div "Checklist" at bounding box center [36, 201] width 24 height 18
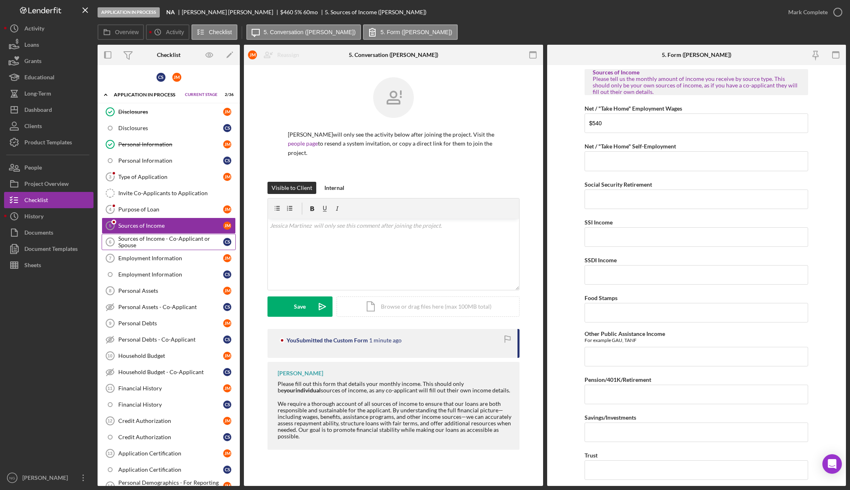
click at [162, 246] on div "Sources of Income - Co-Applicant or Spouse" at bounding box center [170, 241] width 105 height 13
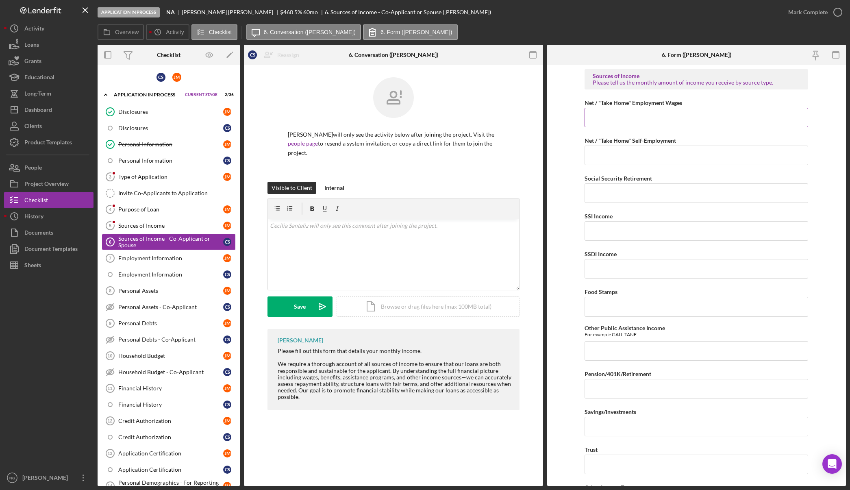
click at [612, 115] on input "Net / "Take Home" Employment Wages" at bounding box center [697, 118] width 224 height 20
type input "$625.00"
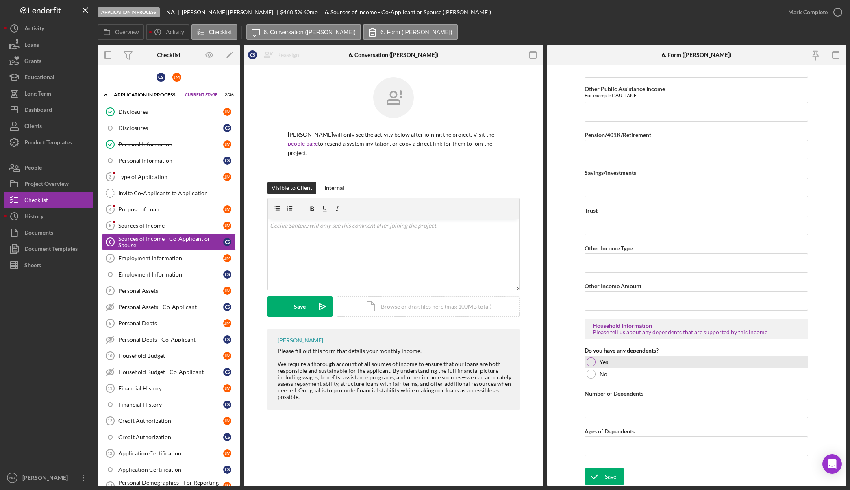
click at [592, 363] on div at bounding box center [591, 362] width 9 height 9
click at [602, 406] on input "Number of Dependents" at bounding box center [697, 409] width 224 height 20
type input "1"
type input "6"
click at [592, 474] on icon "submit" at bounding box center [595, 477] width 20 height 20
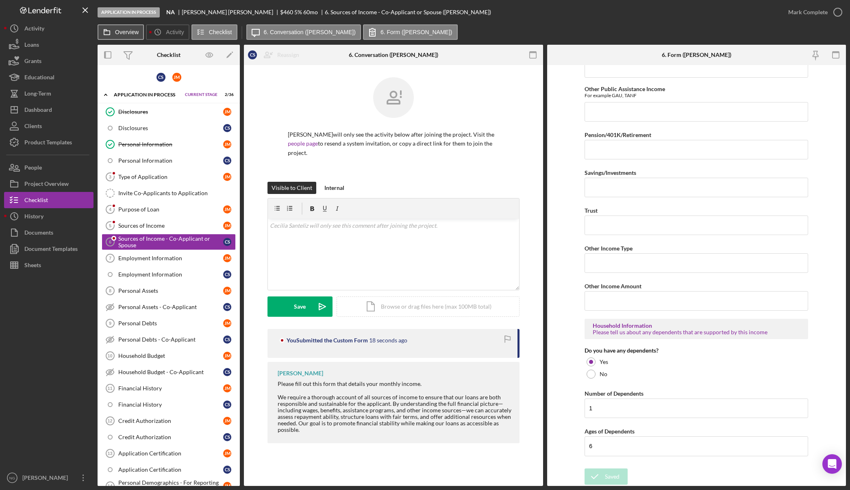
click at [127, 31] on label "Overview" at bounding box center [127, 32] width 24 height 7
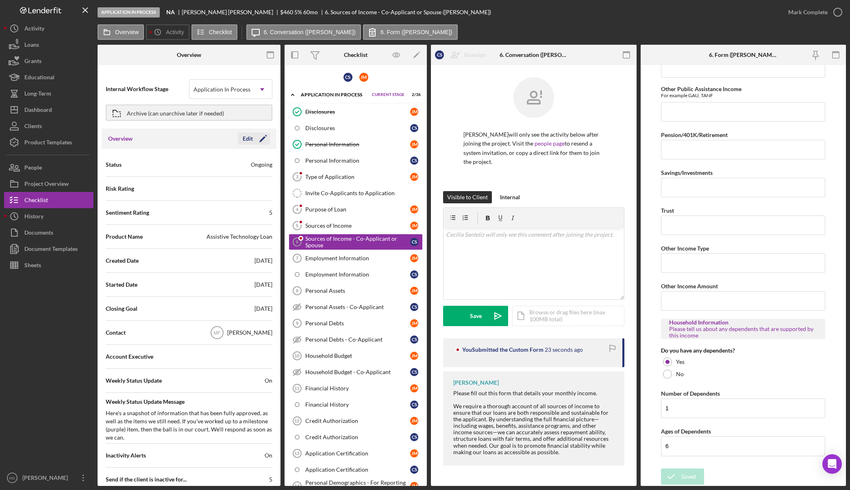
click at [247, 137] on div "Edit" at bounding box center [248, 139] width 10 height 12
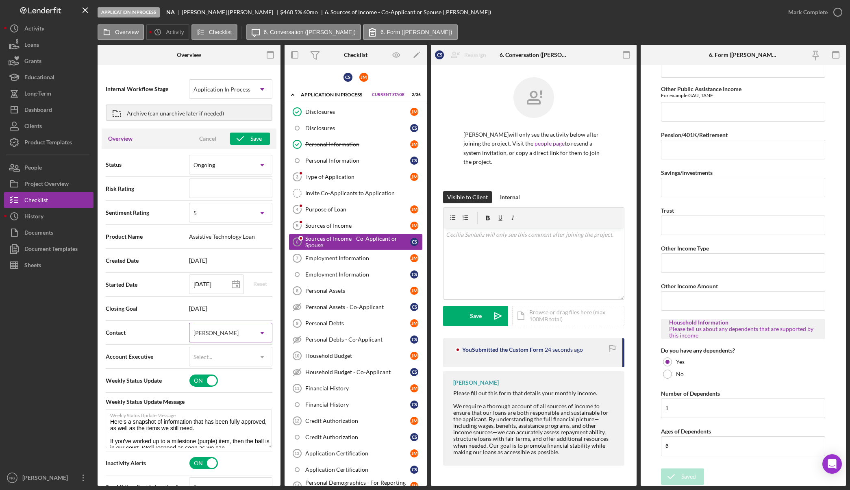
click at [239, 326] on div "Monie Frost" at bounding box center [221, 333] width 63 height 19
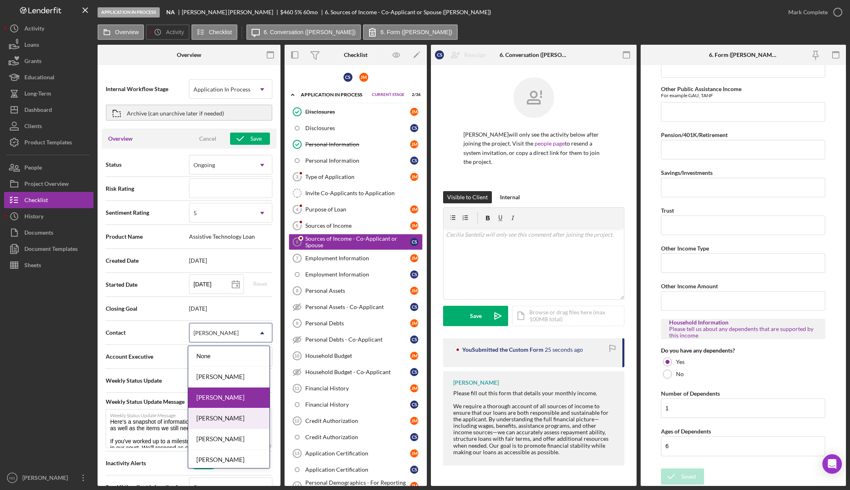
click at [225, 415] on div "[PERSON_NAME]" at bounding box center [228, 418] width 81 height 21
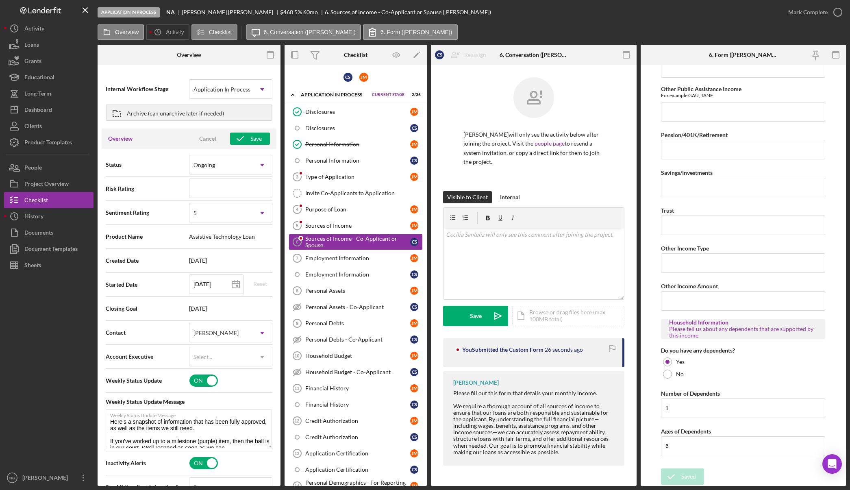
click at [255, 131] on div "Overview Cancel Save" at bounding box center [189, 139] width 175 height 20
click at [252, 137] on div "Save" at bounding box center [256, 139] width 11 height 12
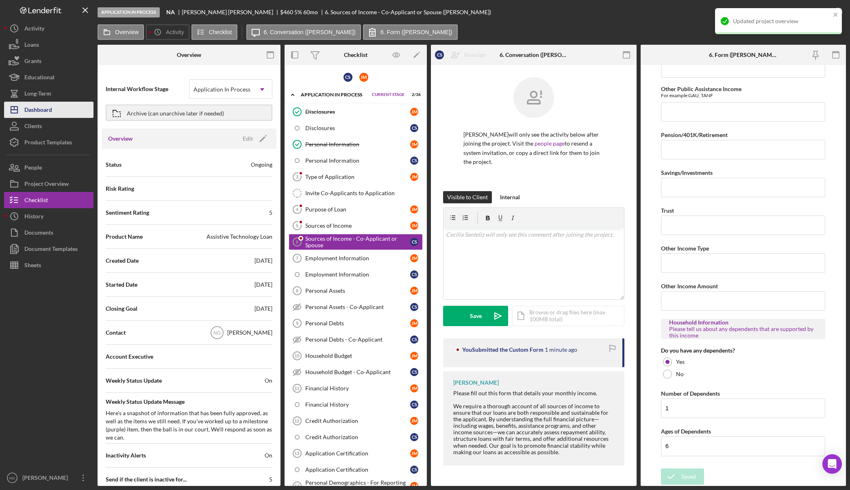
click at [49, 108] on div "Dashboard" at bounding box center [38, 111] width 28 height 18
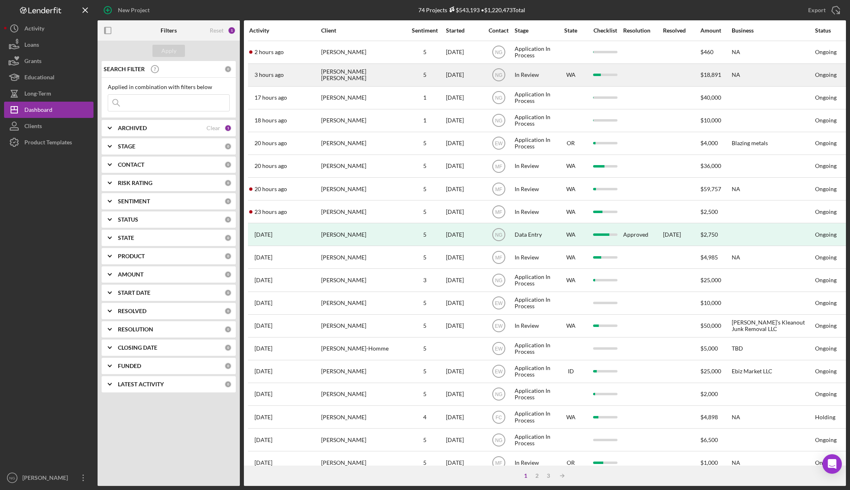
click at [395, 76] on div "Deborah Clarence" at bounding box center [361, 75] width 81 height 22
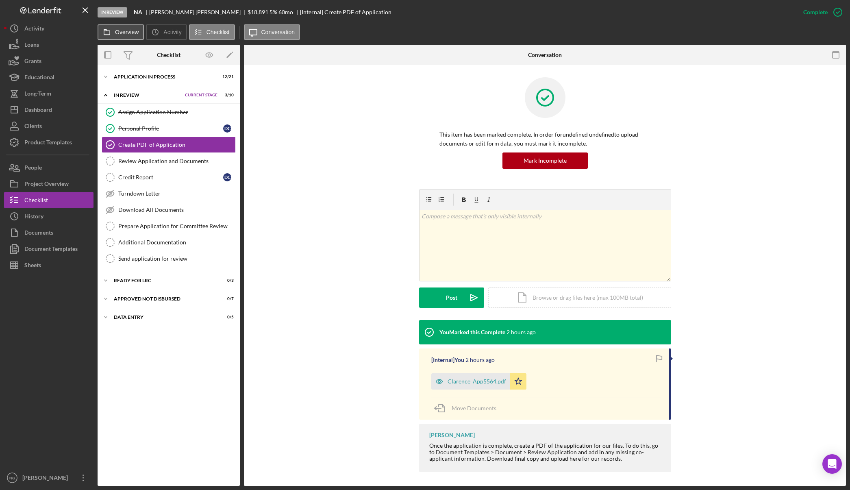
click at [117, 27] on button "Overview" at bounding box center [121, 31] width 46 height 15
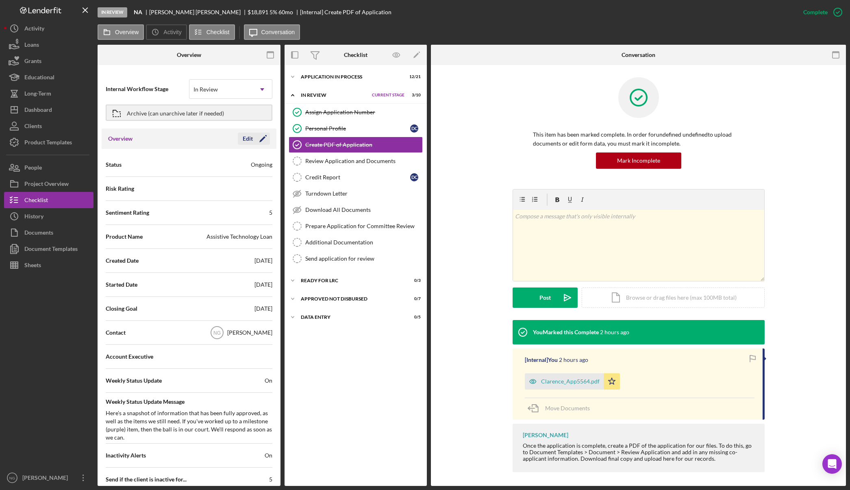
click at [255, 137] on icon "Icon/Edit" at bounding box center [263, 139] width 20 height 20
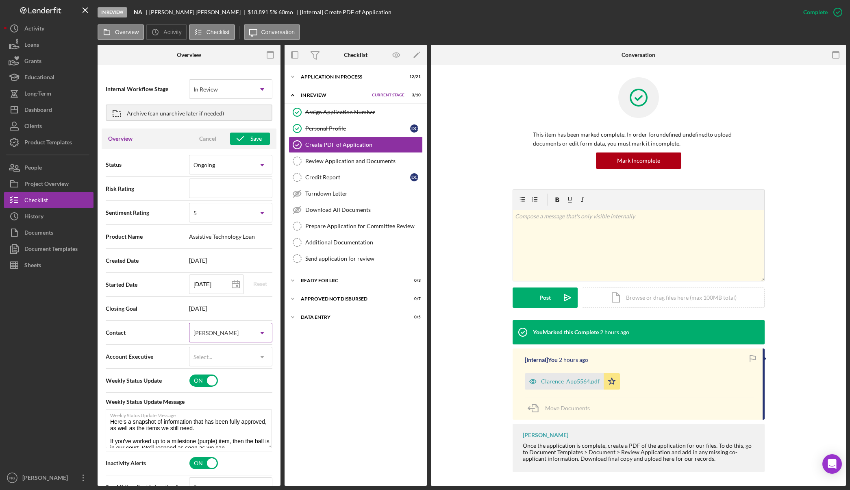
click at [241, 335] on div "[PERSON_NAME]" at bounding box center [221, 333] width 63 height 19
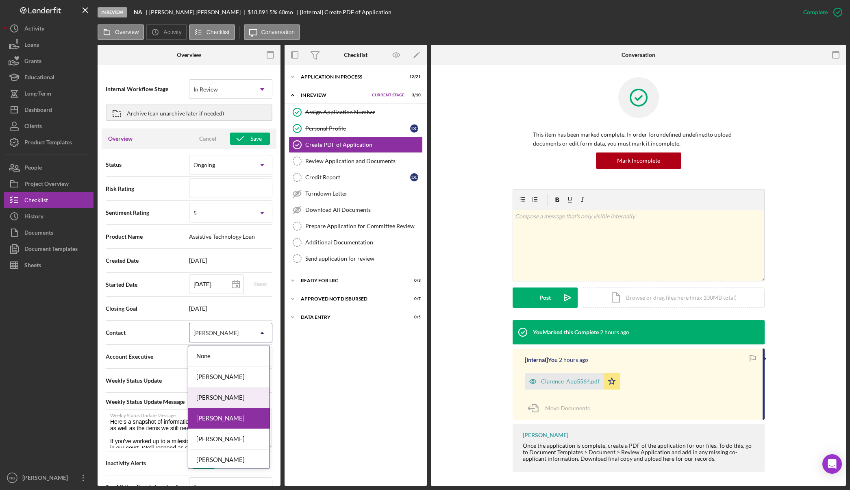
click at [237, 404] on div "Monie Frost" at bounding box center [228, 398] width 81 height 21
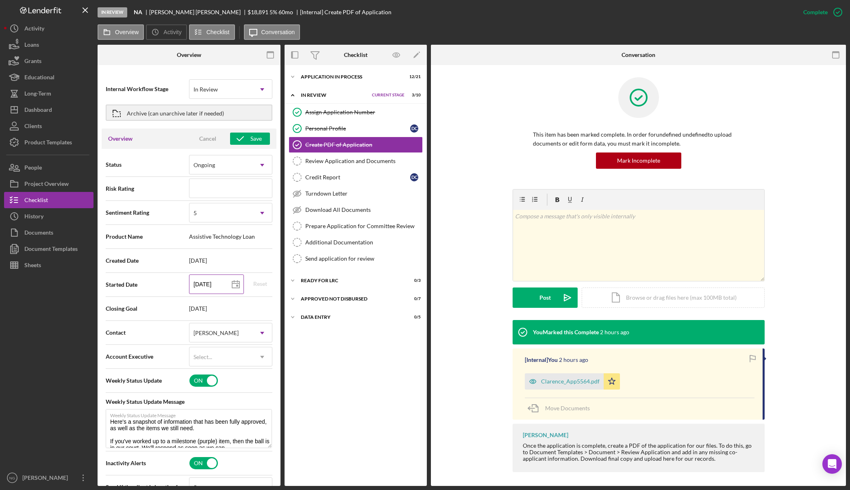
click at [214, 284] on input "[DATE]" at bounding box center [216, 285] width 55 height 20
click at [232, 285] on icon at bounding box center [236, 285] width 20 height 20
type input "09/30/2025"
type input "2025-09-30"
click at [251, 141] on div "Save" at bounding box center [256, 139] width 11 height 12
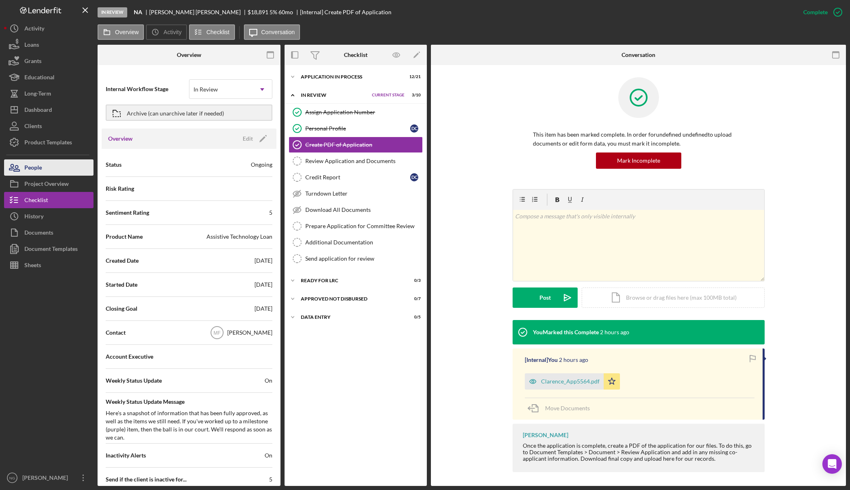
click at [52, 164] on button "People" at bounding box center [48, 167] width 89 height 16
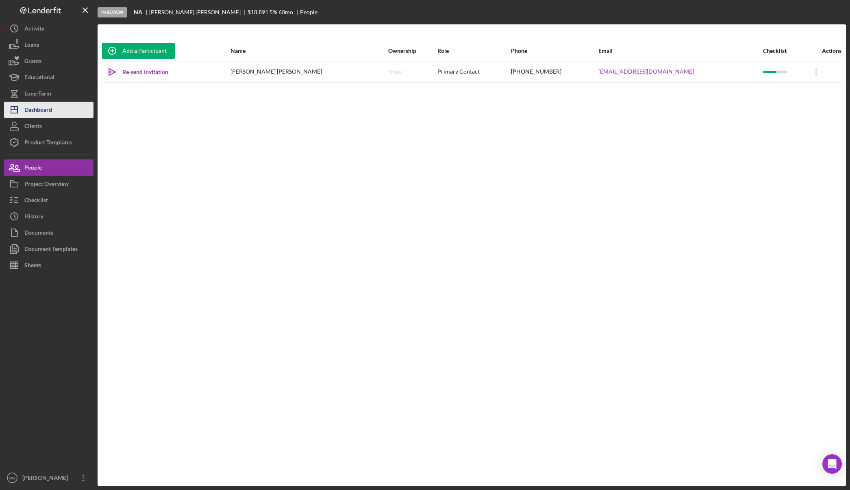
click at [50, 109] on div "Dashboard" at bounding box center [38, 111] width 28 height 18
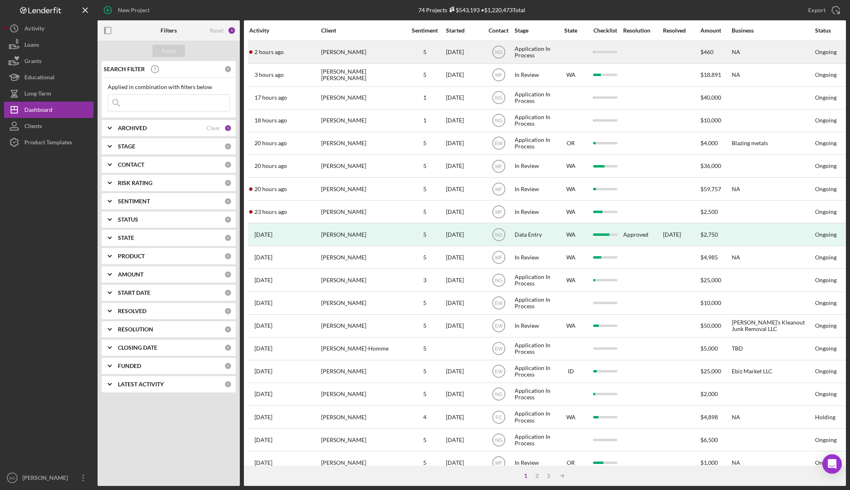
click at [338, 47] on div "[PERSON_NAME]" at bounding box center [361, 52] width 81 height 22
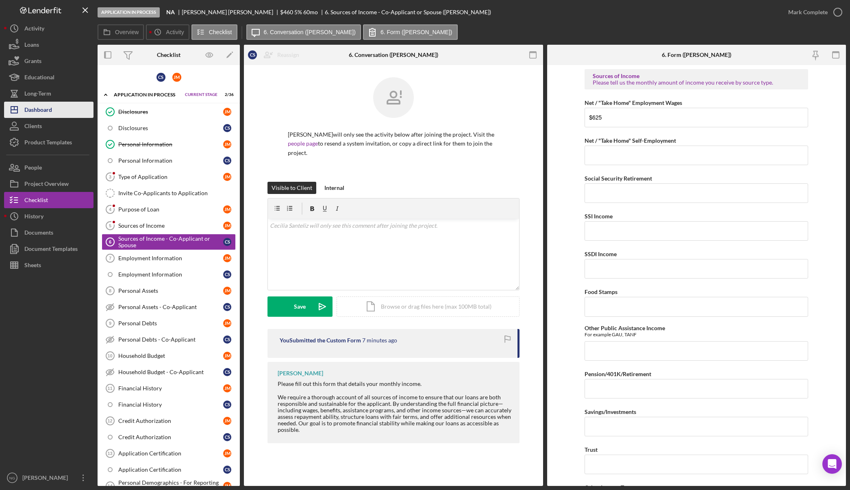
click at [60, 115] on button "Icon/Dashboard Dashboard" at bounding box center [48, 110] width 89 height 16
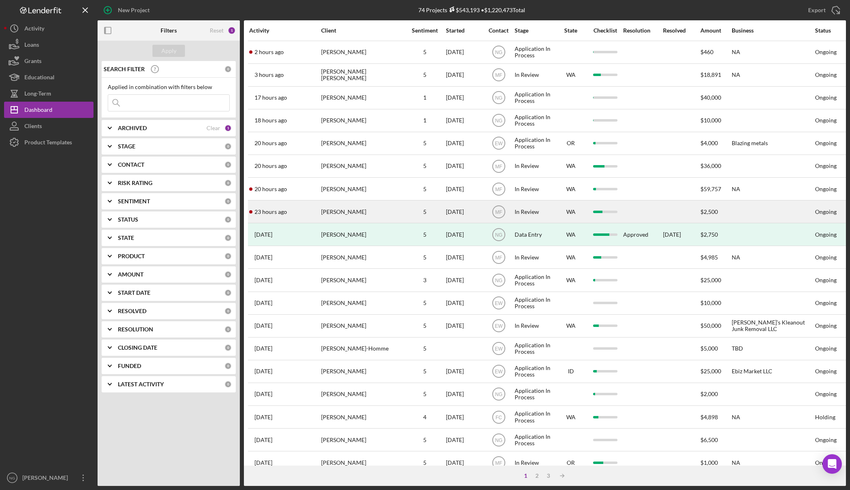
click at [396, 216] on div "ADRIAN MARSHALL" at bounding box center [361, 212] width 81 height 22
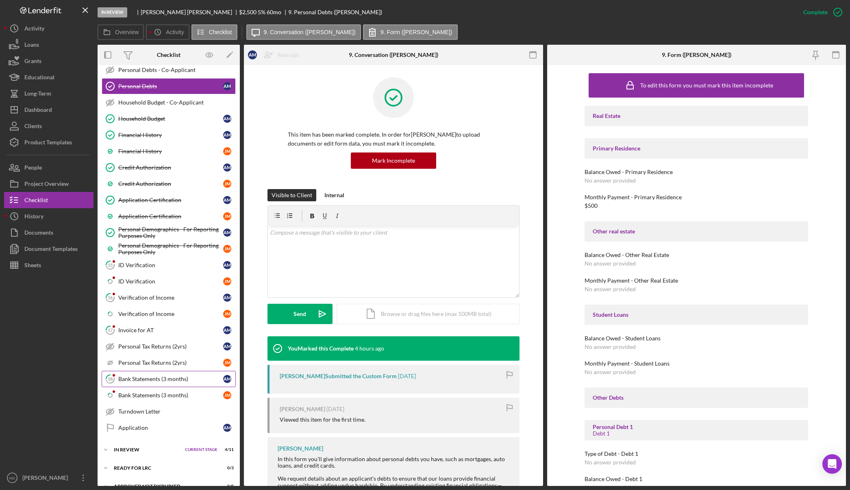
scroll to position [285, 0]
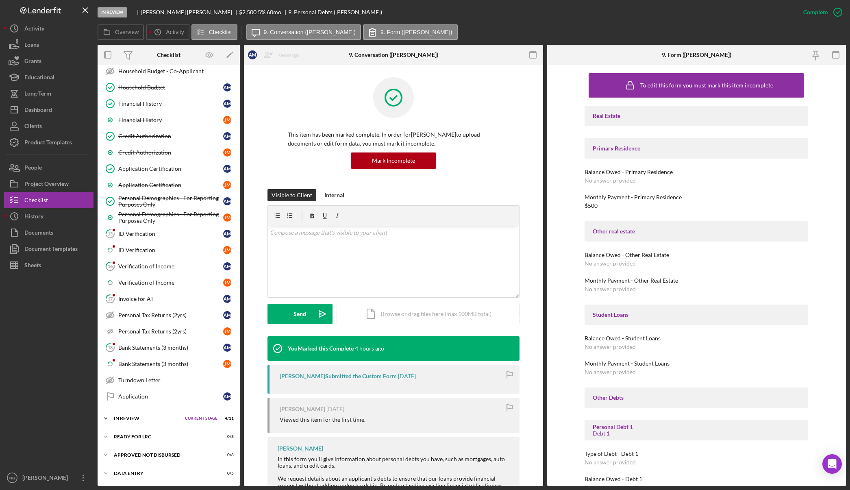
click at [161, 420] on div "In Review" at bounding box center [147, 418] width 67 height 5
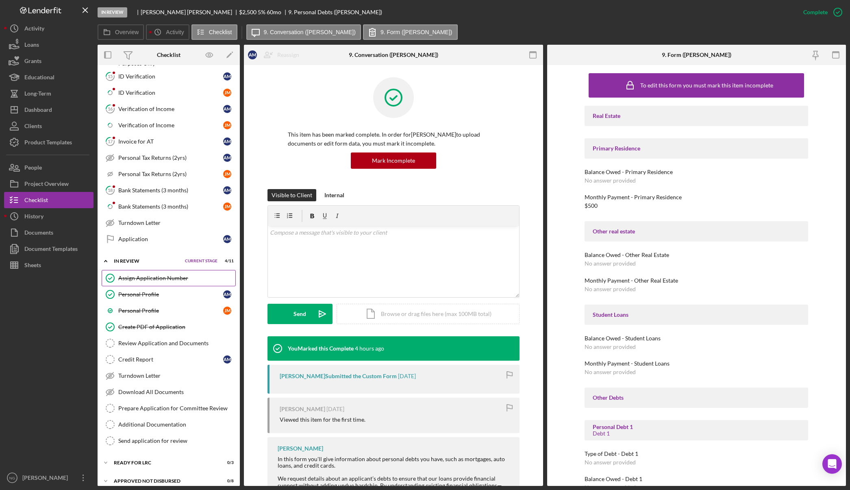
scroll to position [447, 0]
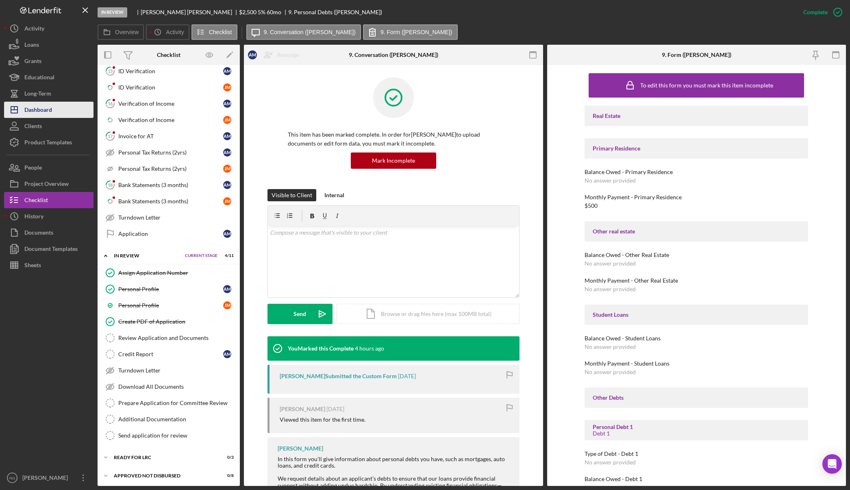
click at [50, 113] on div "Dashboard" at bounding box center [38, 111] width 28 height 18
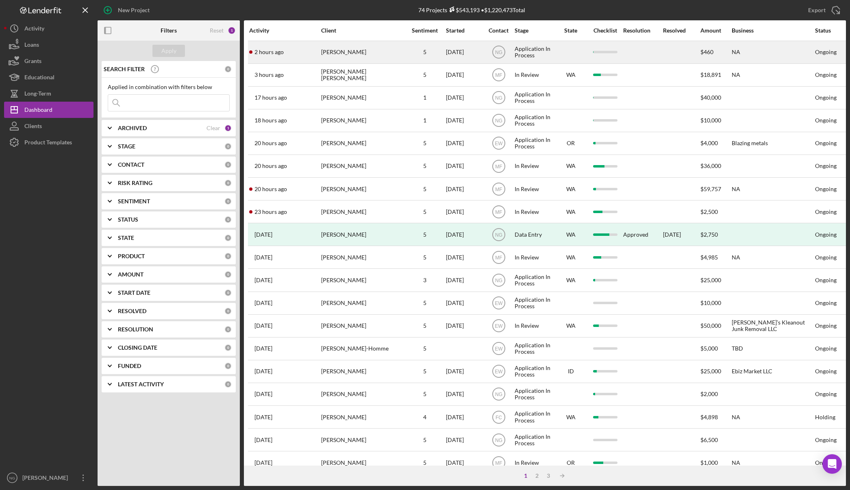
click at [389, 54] on div "[PERSON_NAME]" at bounding box center [361, 52] width 81 height 22
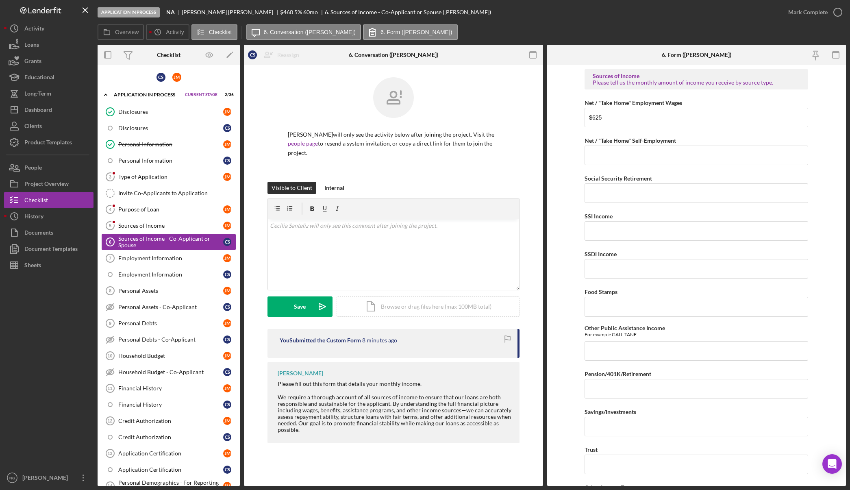
click at [197, 240] on div "Sources of Income - Co-Applicant or Spouse" at bounding box center [170, 241] width 105 height 13
drag, startPoint x: 159, startPoint y: 78, endPoint x: 187, endPoint y: 78, distance: 27.7
click at [187, 78] on div "C S J M" at bounding box center [169, 77] width 142 height 16
click at [204, 242] on div "Sources of Income - Co-Applicant or Spouse" at bounding box center [170, 241] width 105 height 13
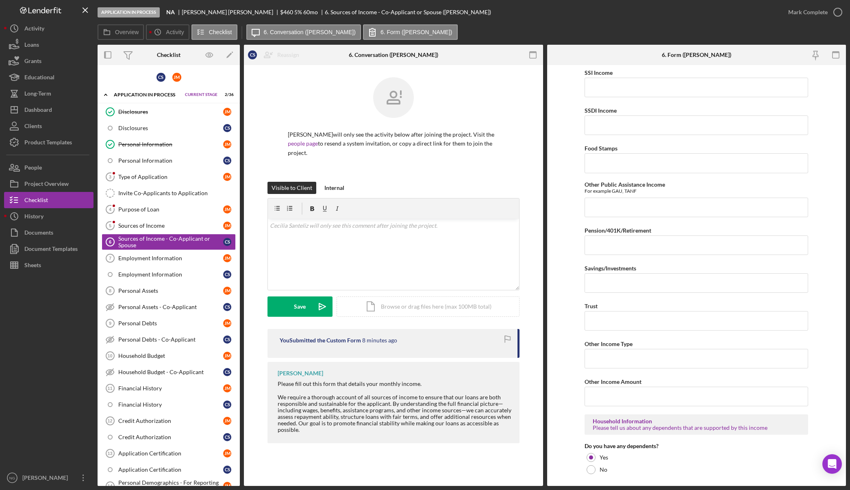
scroll to position [239, 0]
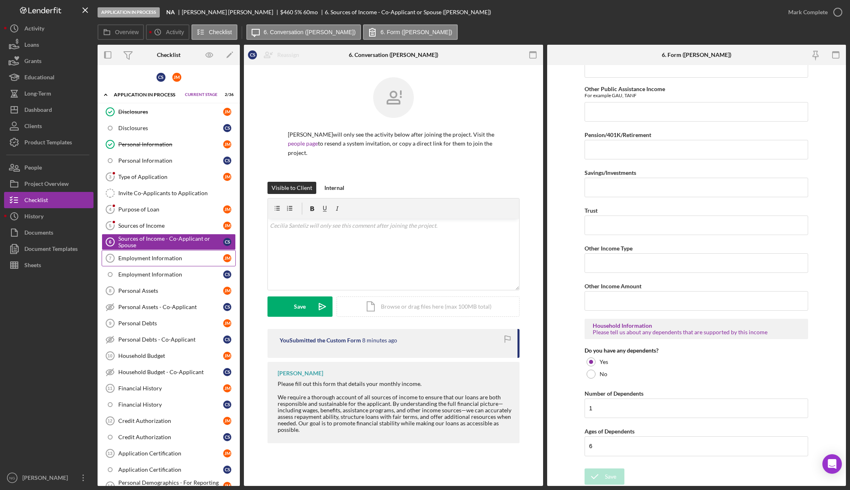
click at [191, 260] on div "Employment Information" at bounding box center [170, 258] width 105 height 7
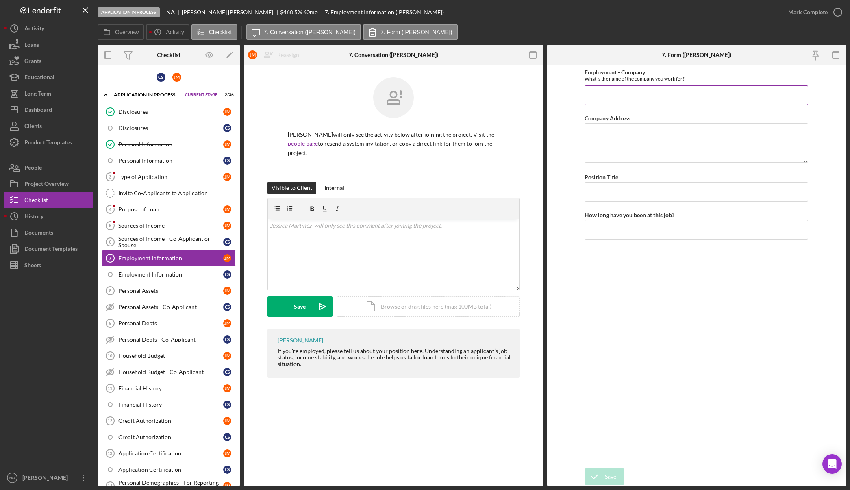
click at [648, 93] on input "Employment - Company" at bounding box center [697, 95] width 224 height 20
type input "Amazon"
type input "General Associate"
type input "1 year"
click at [604, 476] on icon "submit" at bounding box center [595, 477] width 20 height 20
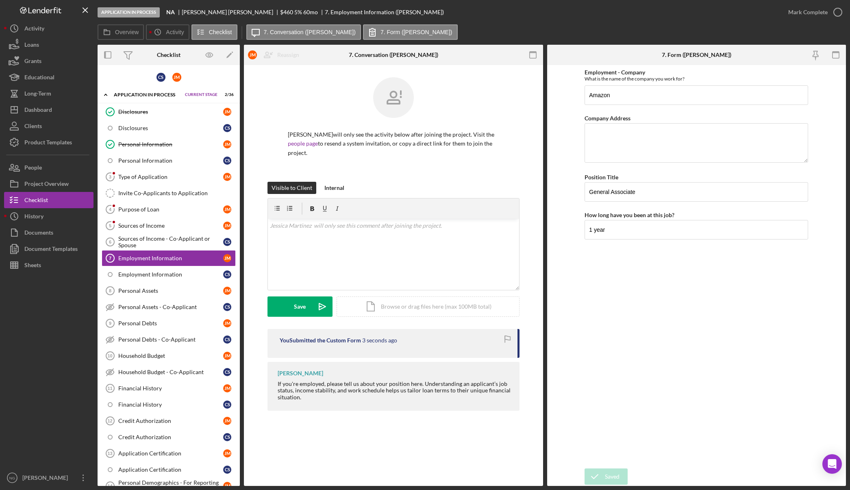
click at [842, 10] on div "Saved" at bounding box center [779, 8] width 130 height 3
click at [839, 13] on icon "button" at bounding box center [838, 12] width 20 height 20
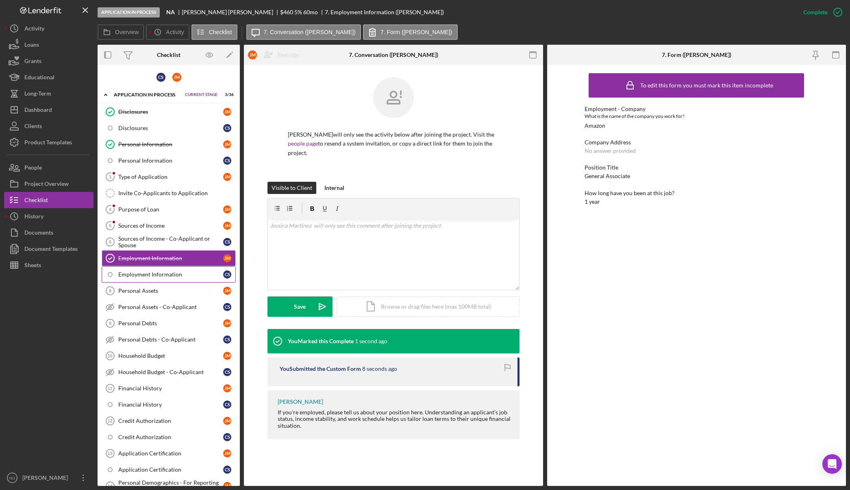
click at [177, 276] on div "Employment Information" at bounding box center [170, 274] width 105 height 7
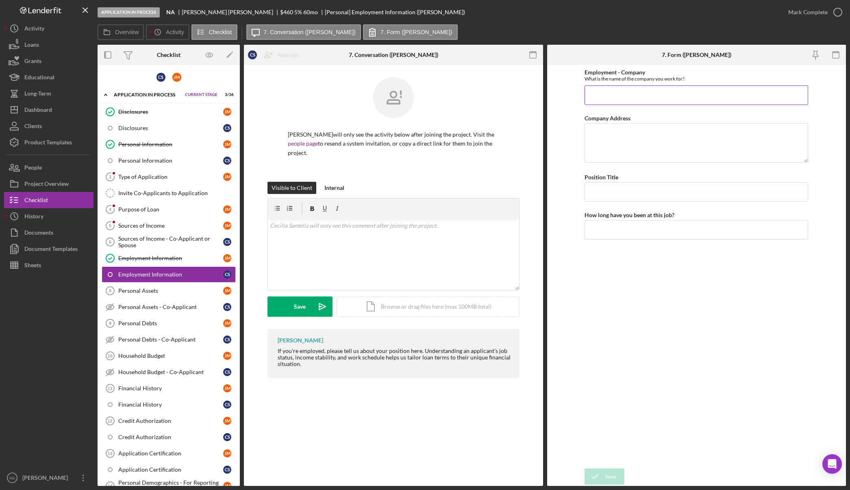
click at [630, 98] on input "Employment - Company" at bounding box center [697, 95] width 224 height 20
type input "Tyson Food"
type textarea "Processing Worker"
type input "Processing Worker"
drag, startPoint x: 658, startPoint y: 132, endPoint x: 532, endPoint y: 134, distance: 126.5
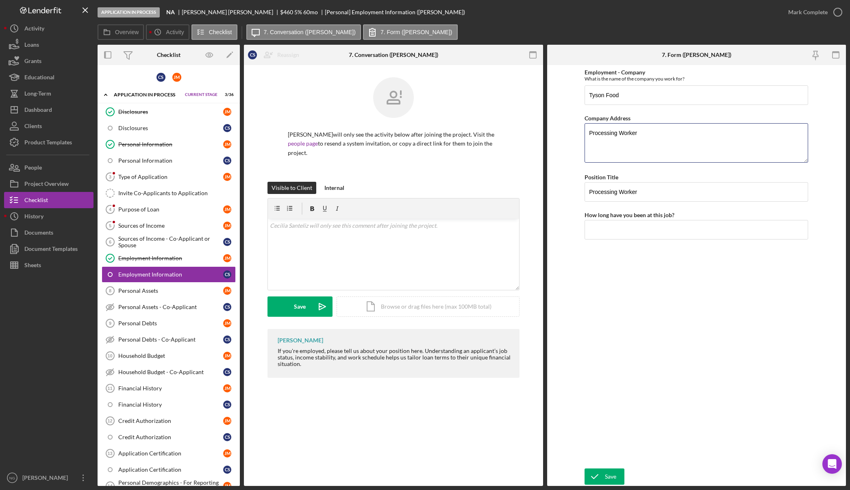
click at [547, 137] on form "Employment - Company What is the name of the company you work for? Tyson Food C…" at bounding box center [696, 275] width 299 height 421
type input "1 year"
click at [606, 477] on div "Save" at bounding box center [610, 477] width 11 height 16
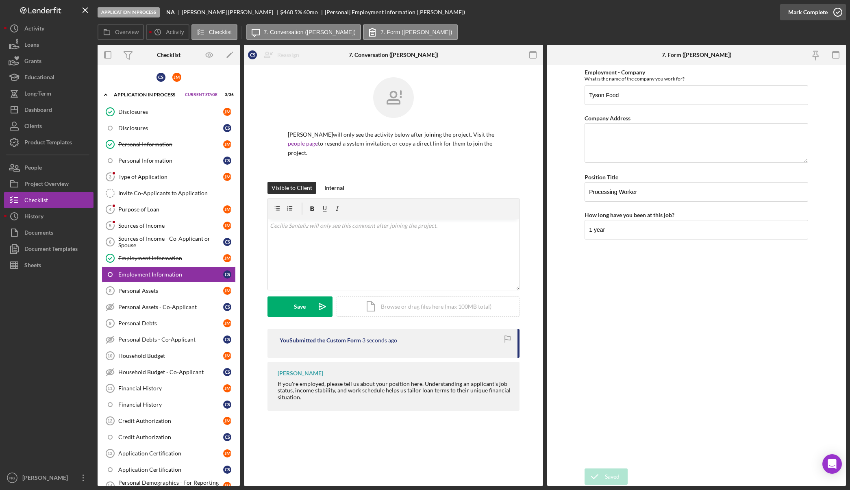
click at [838, 12] on polyline "button" at bounding box center [838, 12] width 3 height 2
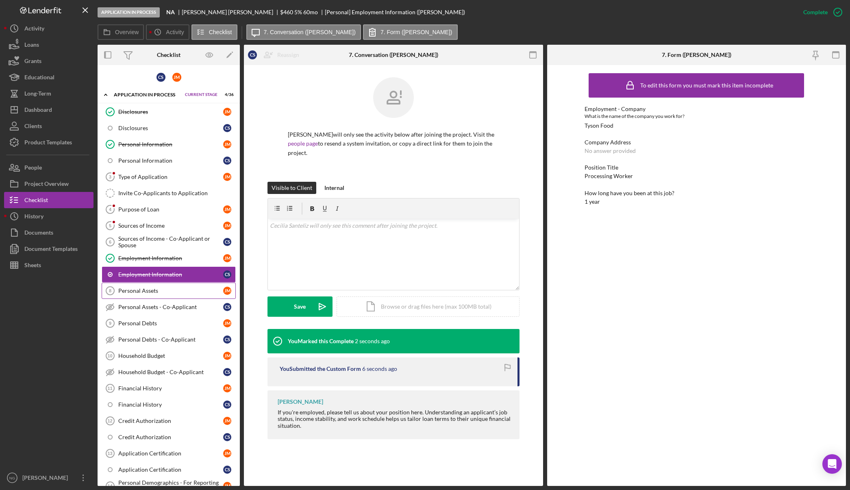
click at [163, 290] on div "Personal Assets" at bounding box center [170, 291] width 105 height 7
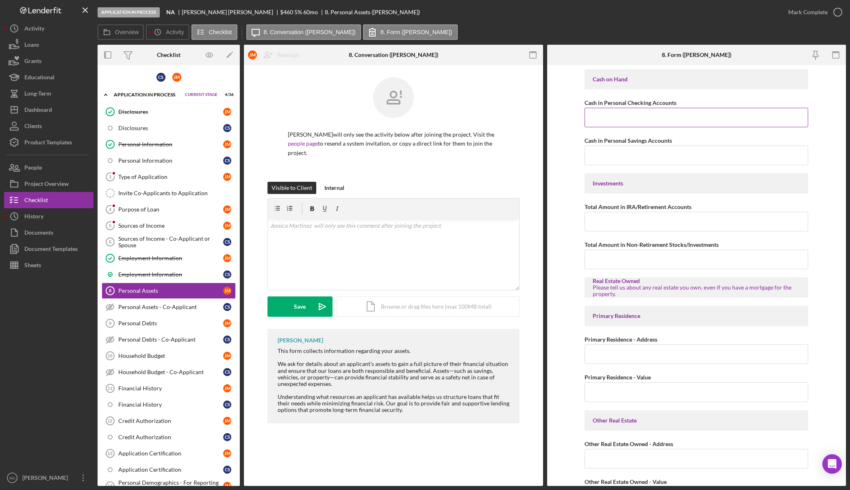
click at [619, 117] on input "Cash in Personal Checking Accounts" at bounding box center [697, 118] width 224 height 20
type input "$580.30"
type input "$22,000.00"
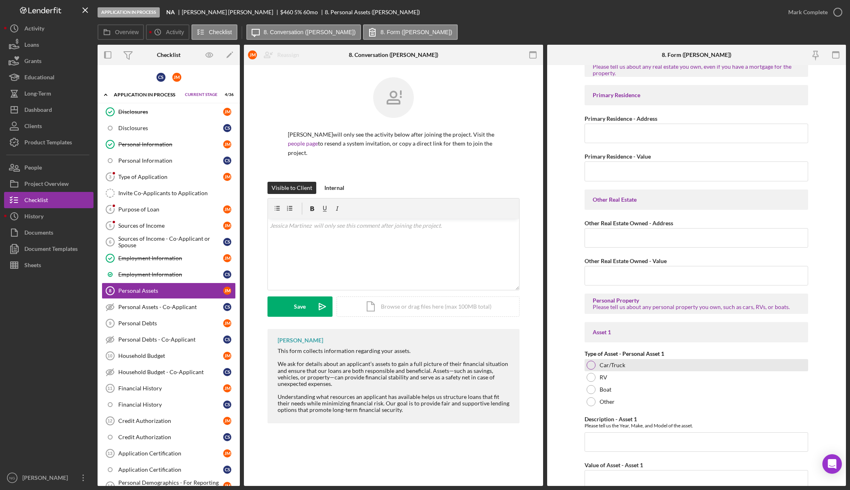
click at [591, 369] on div at bounding box center [591, 365] width 9 height 9
click at [630, 445] on input "Description - Asset 1" at bounding box center [697, 442] width 224 height 20
type input "2007Dodge Caliber"
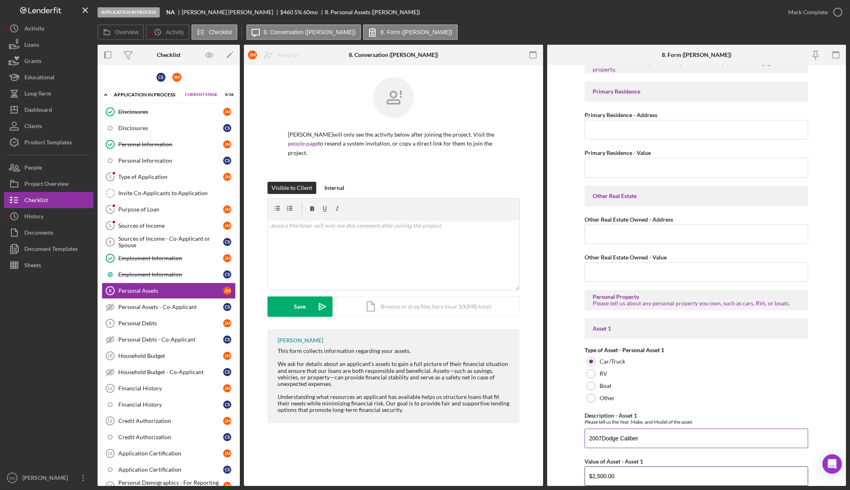
type input "$2,500.00"
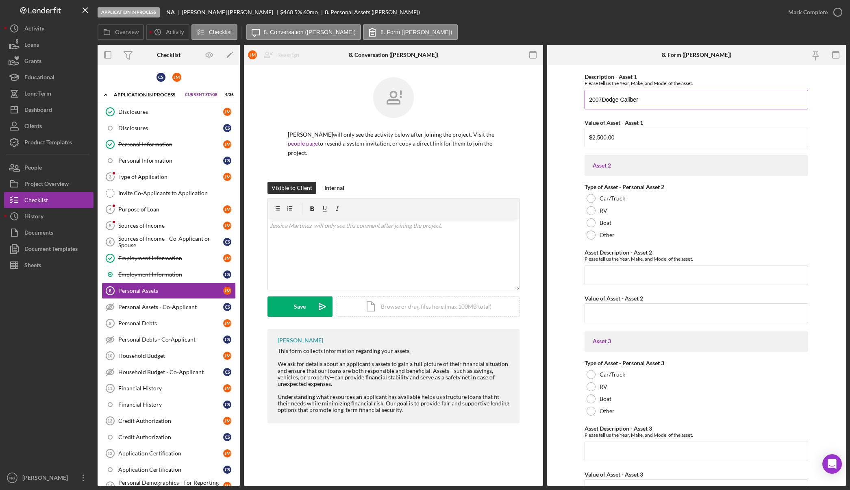
click at [602, 98] on input "2007Dodge Caliber" at bounding box center [697, 100] width 224 height 20
type input "2007 Dodge Caliber"
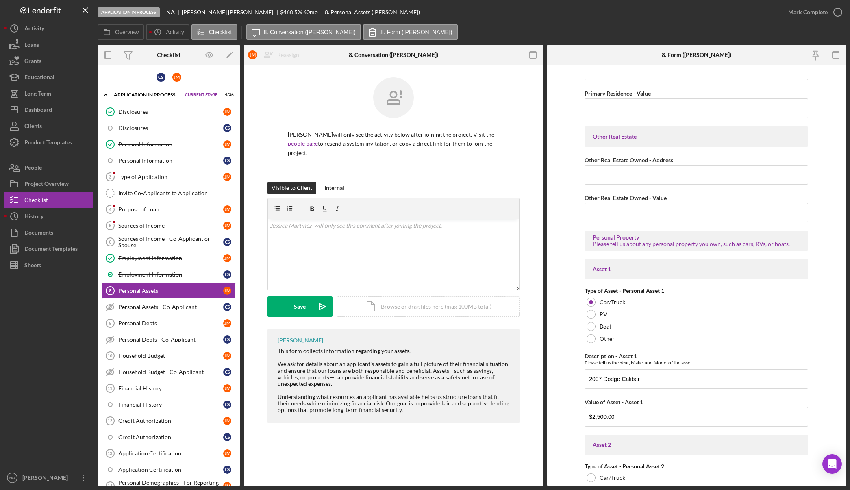
scroll to position [277, 0]
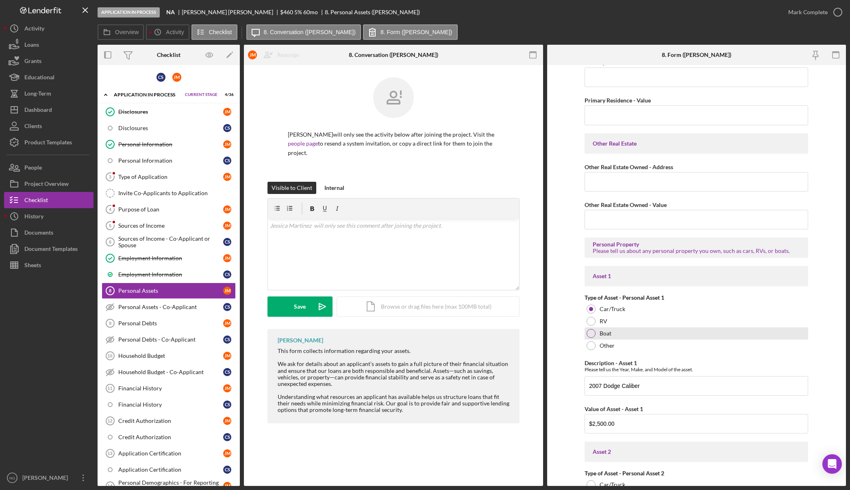
click at [706, 333] on div "Boat" at bounding box center [697, 333] width 224 height 12
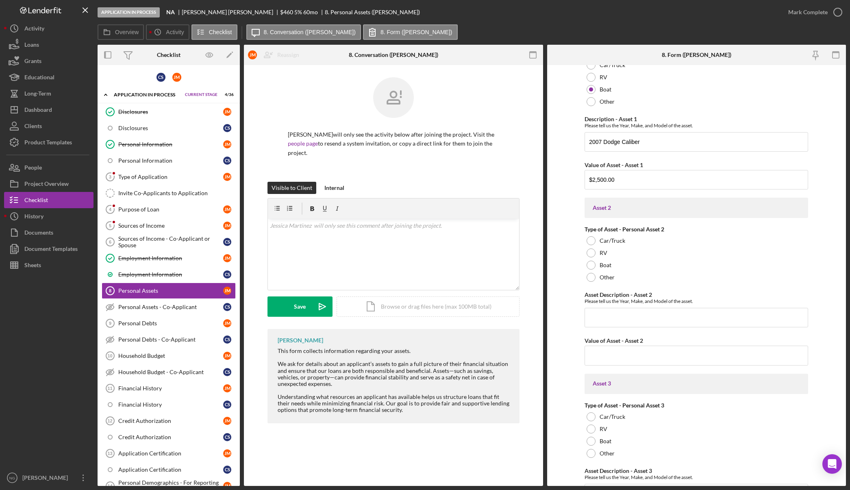
scroll to position [358, 0]
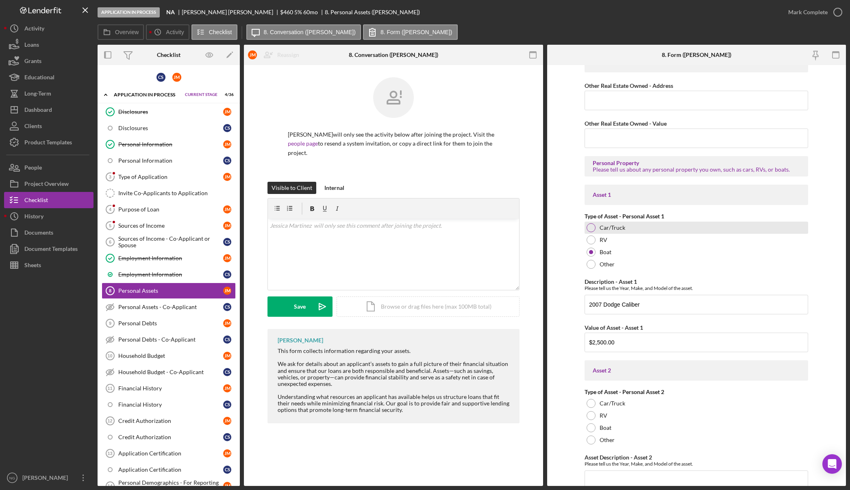
click at [591, 225] on div at bounding box center [591, 227] width 9 height 9
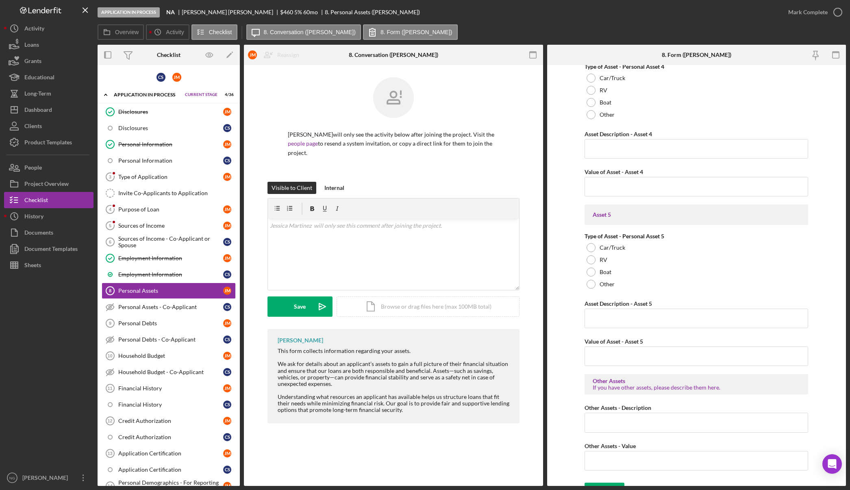
scroll to position [1050, 0]
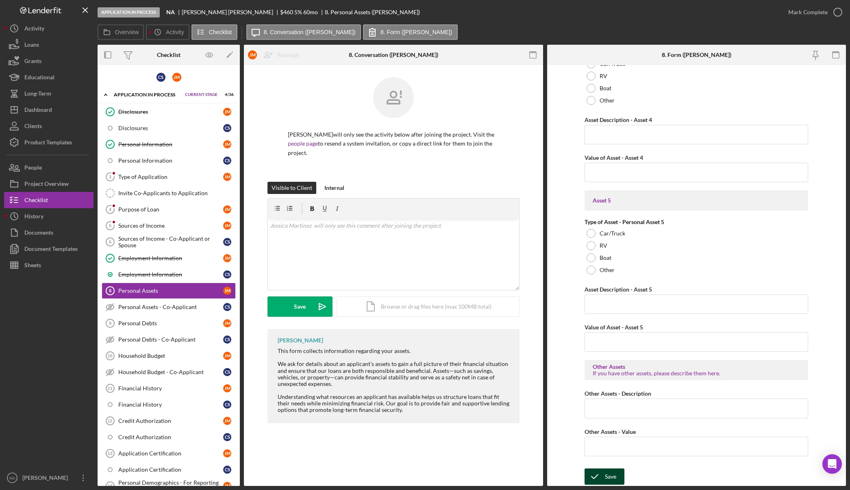
click at [613, 477] on div "Save" at bounding box center [610, 477] width 11 height 16
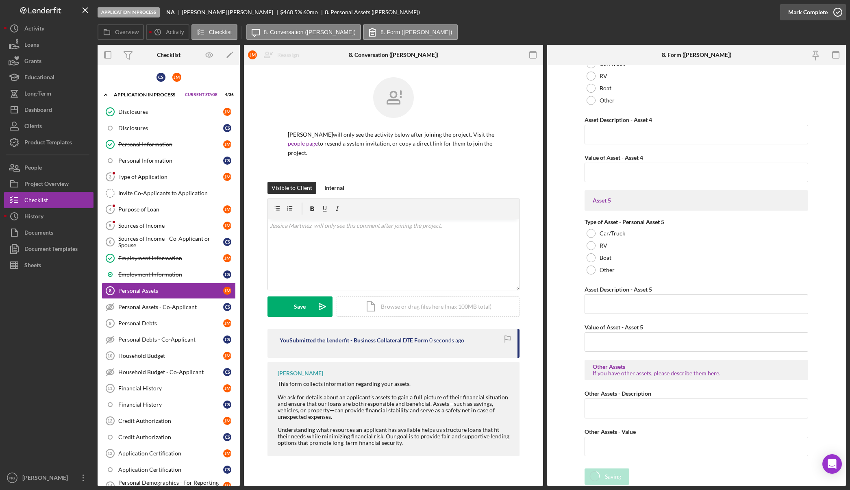
click at [837, 16] on circle "button" at bounding box center [838, 12] width 8 height 8
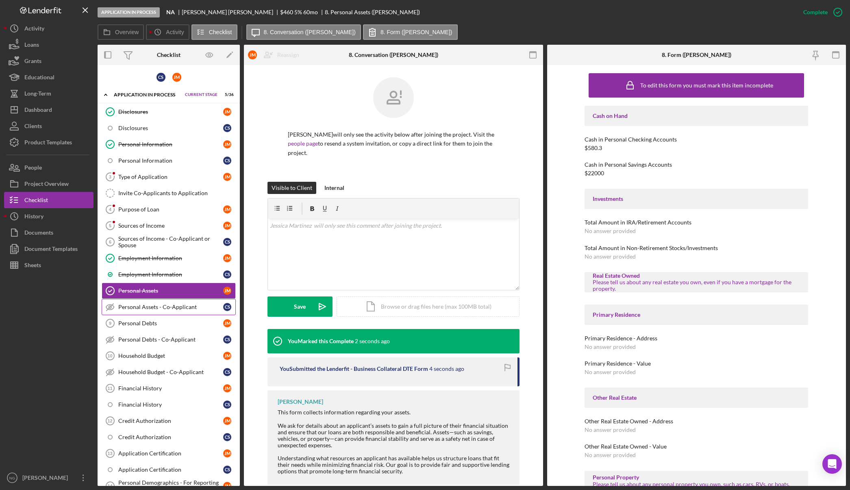
click at [161, 308] on div "Personal Assets - Co-Applicant" at bounding box center [170, 307] width 105 height 7
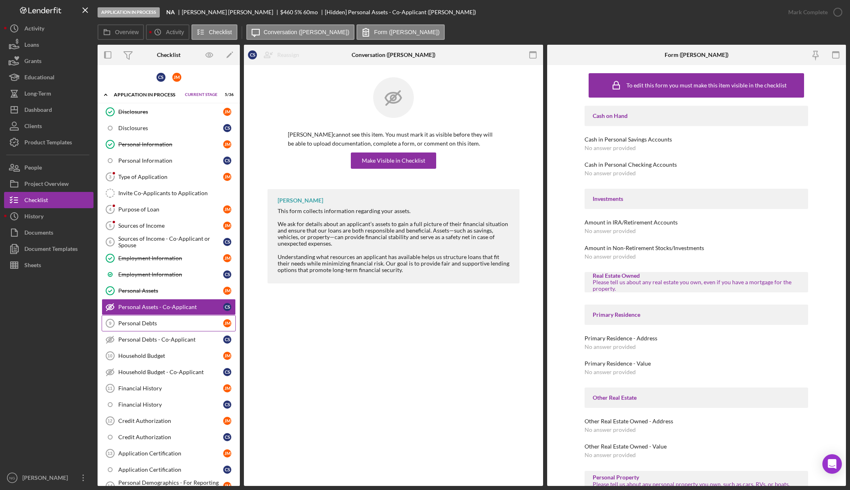
click at [160, 320] on div "Personal Debts" at bounding box center [170, 323] width 105 height 7
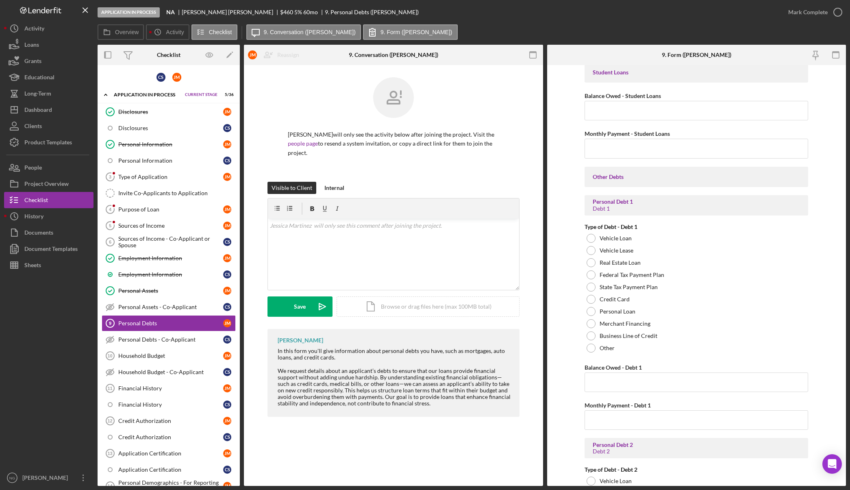
scroll to position [244, 0]
click at [592, 301] on div at bounding box center [591, 298] width 9 height 9
click at [621, 379] on input "Balance Owed - Debt 1" at bounding box center [697, 382] width 224 height 20
type input "$1,500.00"
type input "$50.00"
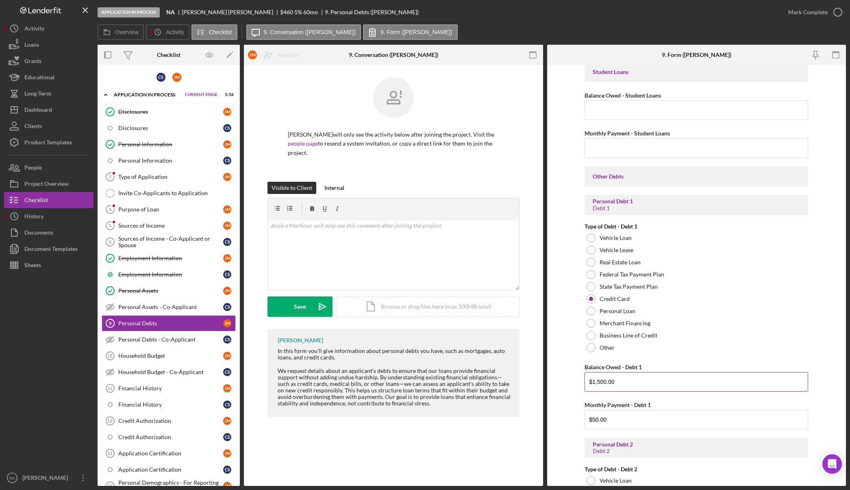
scroll to position [593, 0]
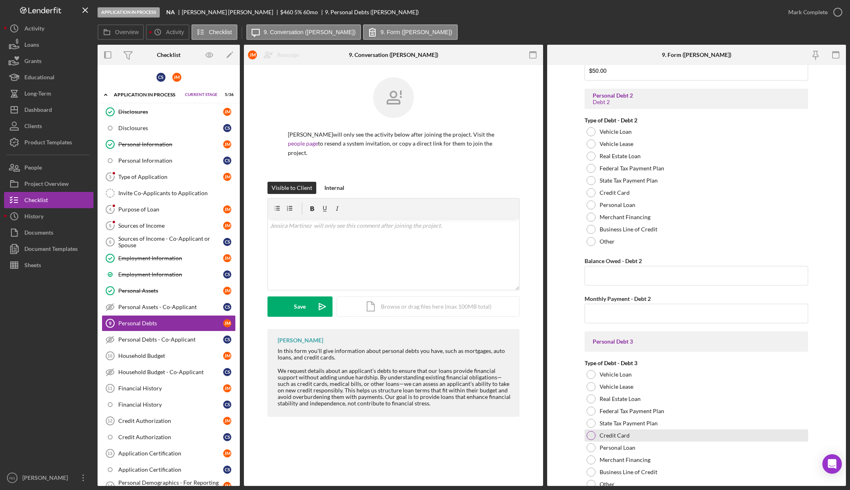
click at [593, 434] on div at bounding box center [591, 435] width 9 height 9
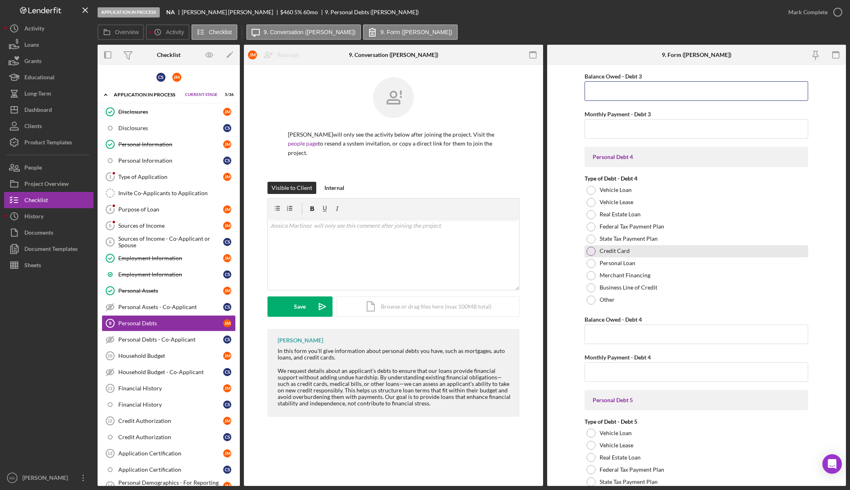
scroll to position [1040, 0]
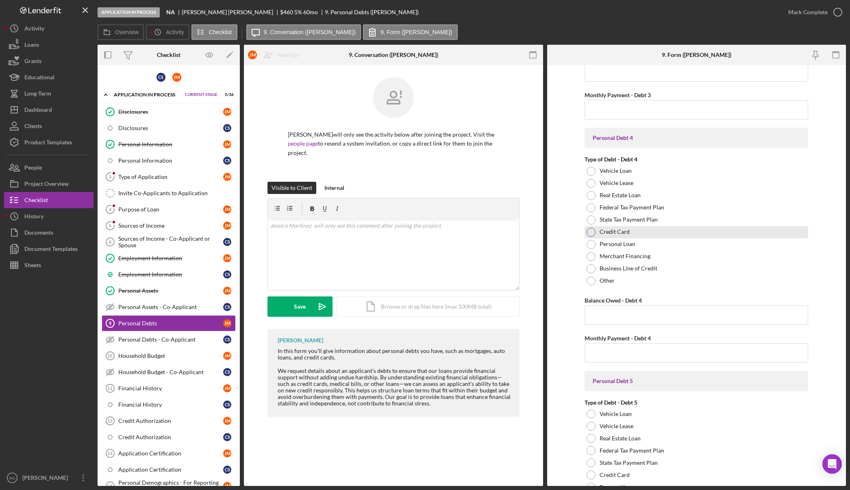
click at [595, 232] on div "Credit Card" at bounding box center [697, 232] width 224 height 12
click at [587, 231] on div at bounding box center [591, 232] width 9 height 9
click at [603, 313] on input "Balance Owed - Debt 4" at bounding box center [697, 315] width 224 height 20
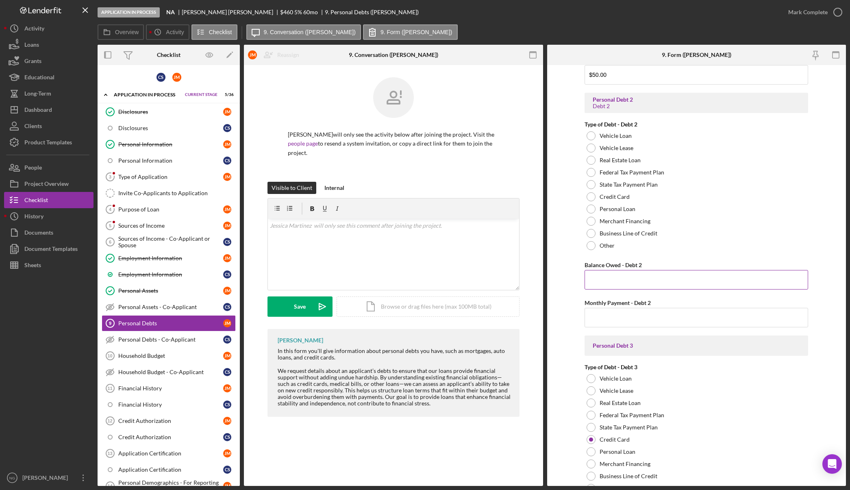
scroll to position [631, 0]
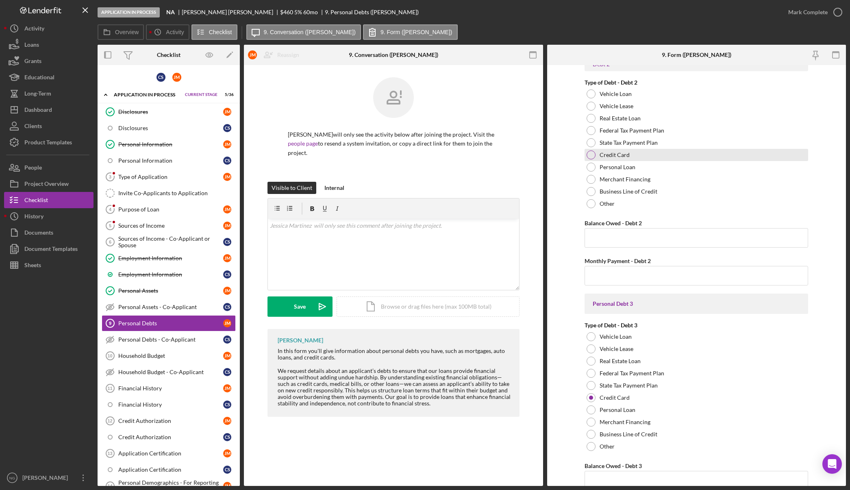
click at [587, 153] on div at bounding box center [591, 154] width 9 height 9
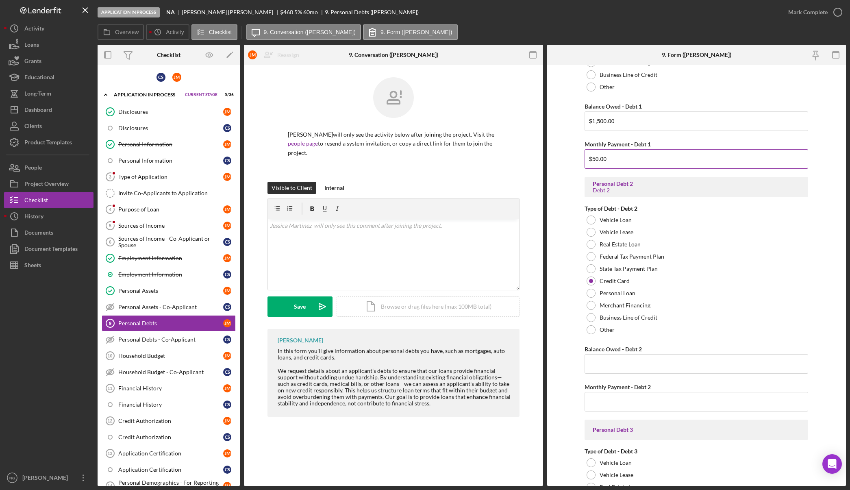
scroll to position [590, 0]
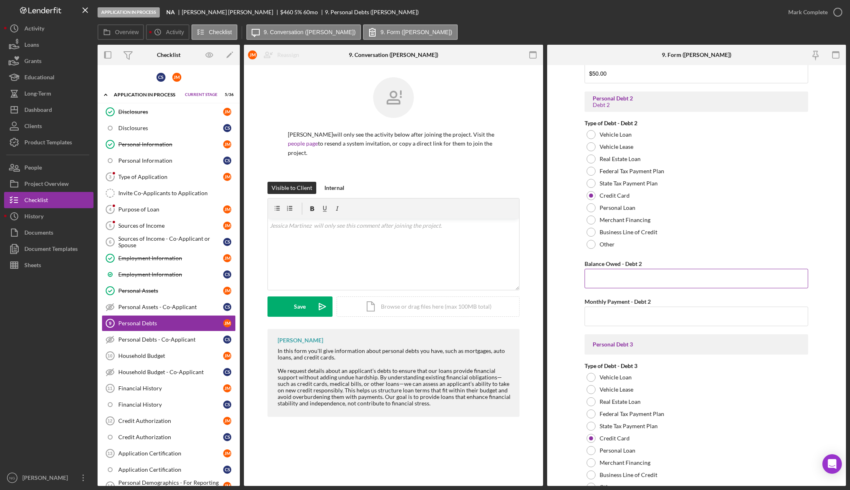
click at [618, 275] on input "Balance Owed - Debt 2" at bounding box center [697, 279] width 224 height 20
type input "$580.00"
type input "$100.00"
type input "$270"
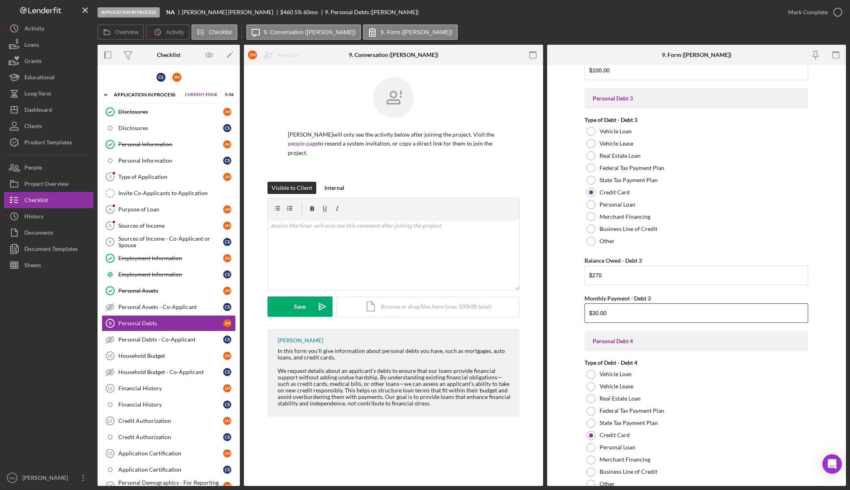
type input "$30.00"
click at [589, 204] on div at bounding box center [591, 205] width 9 height 9
click at [598, 275] on input "Balance Owed - Debt 4" at bounding box center [697, 276] width 224 height 20
type input "$2,887.00"
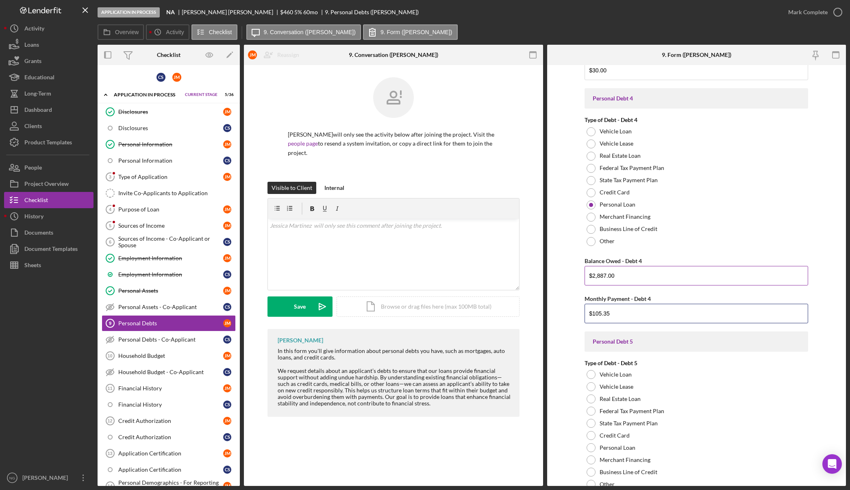
type input "$105.35"
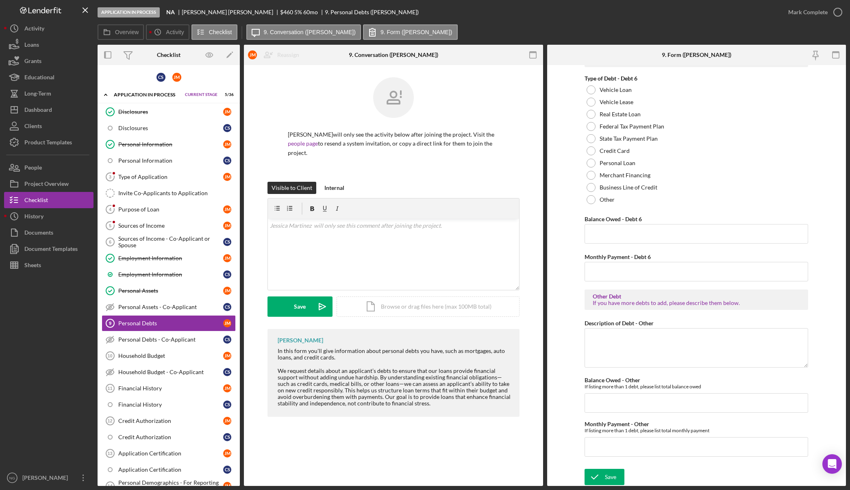
scroll to position [1607, 0]
click at [613, 475] on div "Save" at bounding box center [610, 477] width 11 height 16
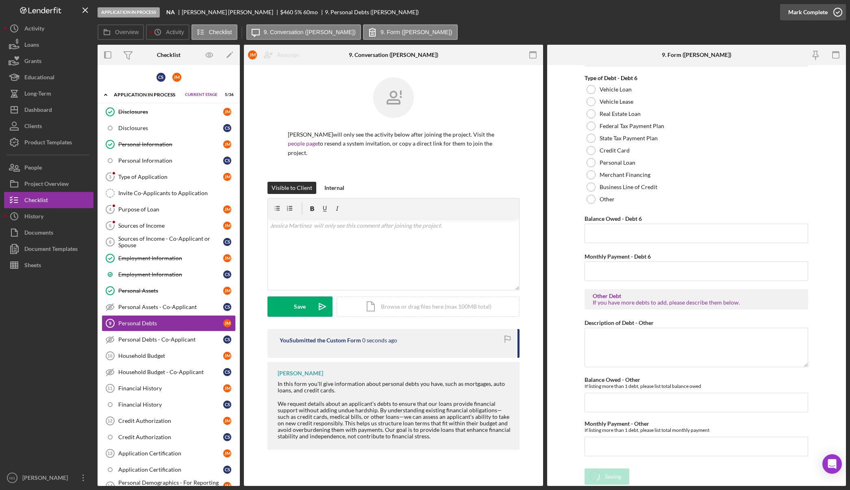
click at [836, 10] on icon "button" at bounding box center [838, 12] width 20 height 20
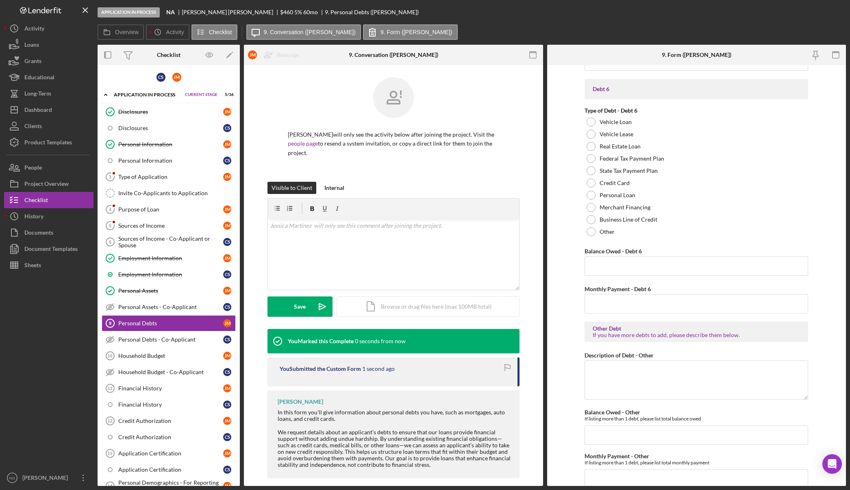
scroll to position [1640, 0]
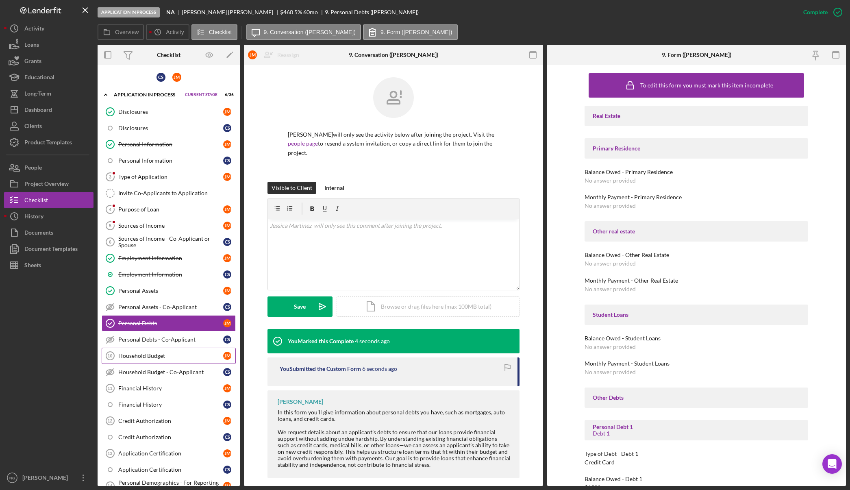
click at [161, 355] on div "Household Budget" at bounding box center [170, 356] width 105 height 7
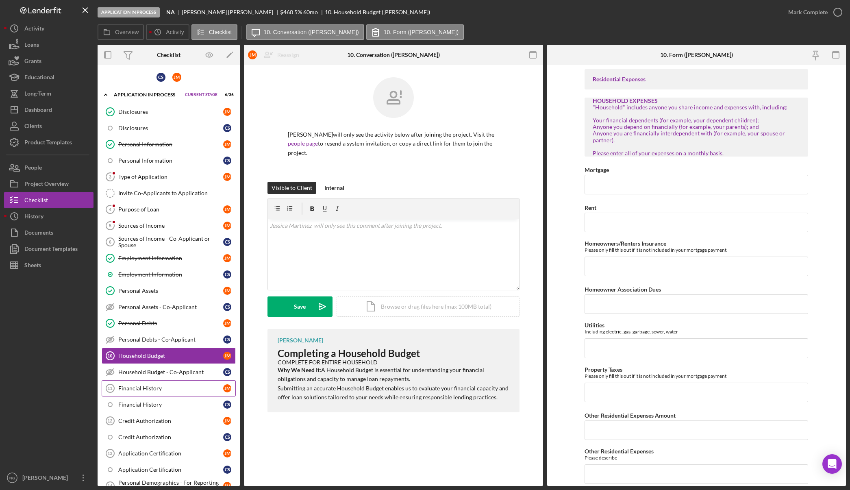
click at [149, 391] on div "Financial History" at bounding box center [170, 388] width 105 height 7
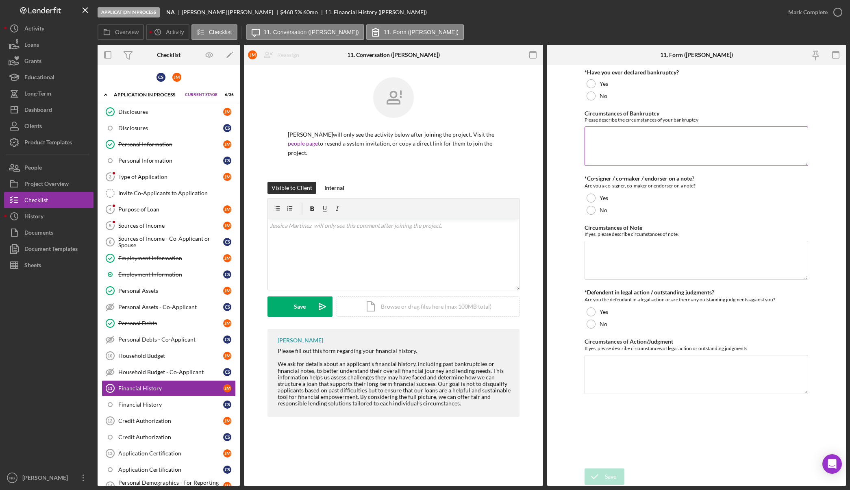
drag, startPoint x: 597, startPoint y: 96, endPoint x: 594, endPoint y: 141, distance: 45.2
click at [596, 96] on div "No" at bounding box center [697, 96] width 224 height 12
click at [596, 211] on div "No" at bounding box center [697, 210] width 224 height 12
click at [595, 325] on div at bounding box center [591, 324] width 9 height 9
click at [612, 479] on div "Save" at bounding box center [610, 477] width 11 height 16
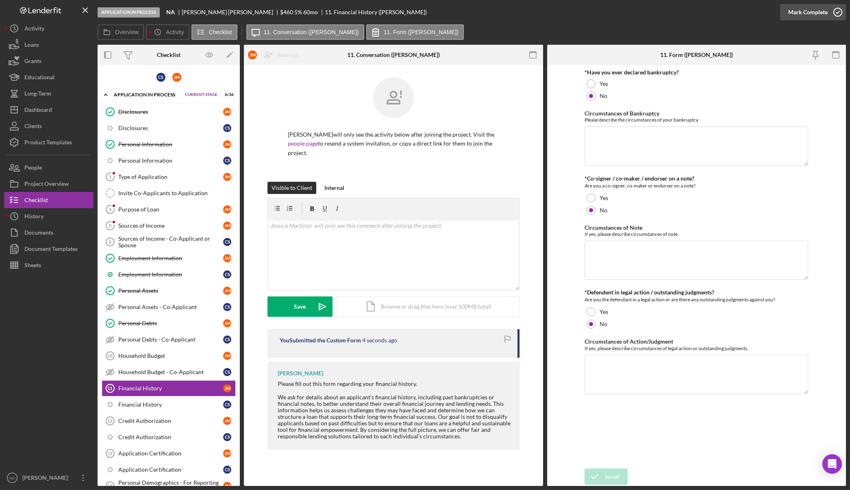
click at [837, 15] on icon "button" at bounding box center [838, 12] width 20 height 20
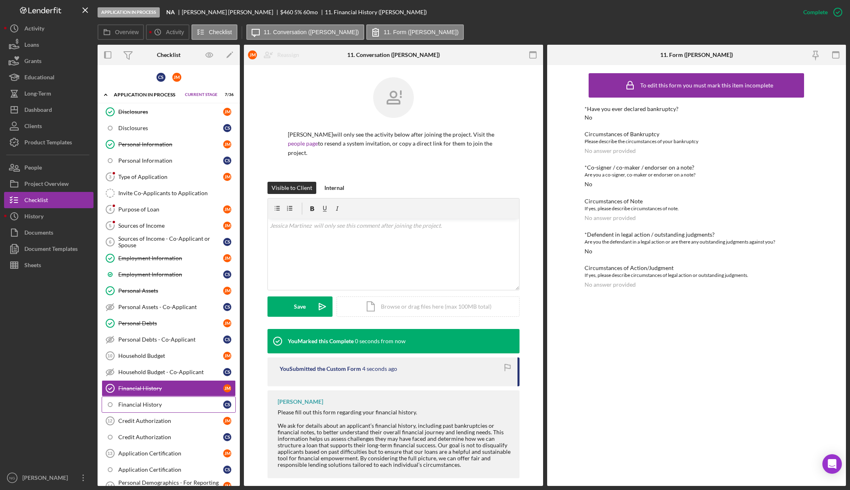
click at [181, 405] on div "Financial History" at bounding box center [170, 404] width 105 height 7
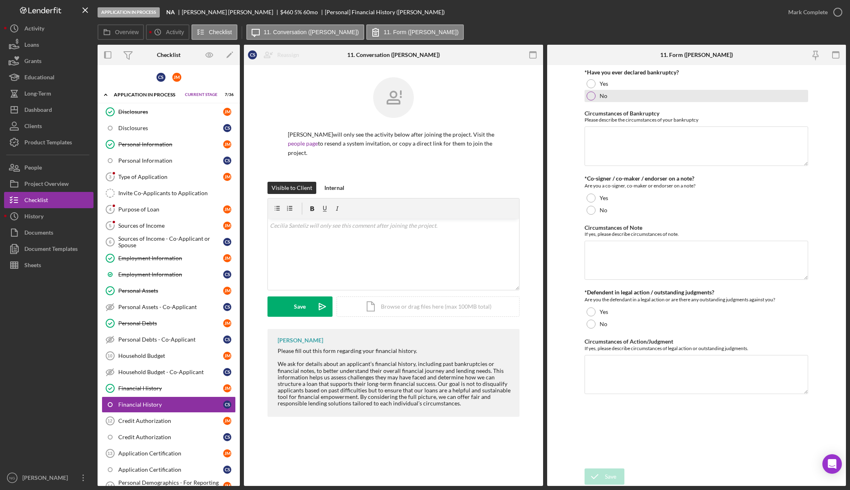
click at [595, 97] on div at bounding box center [591, 96] width 9 height 9
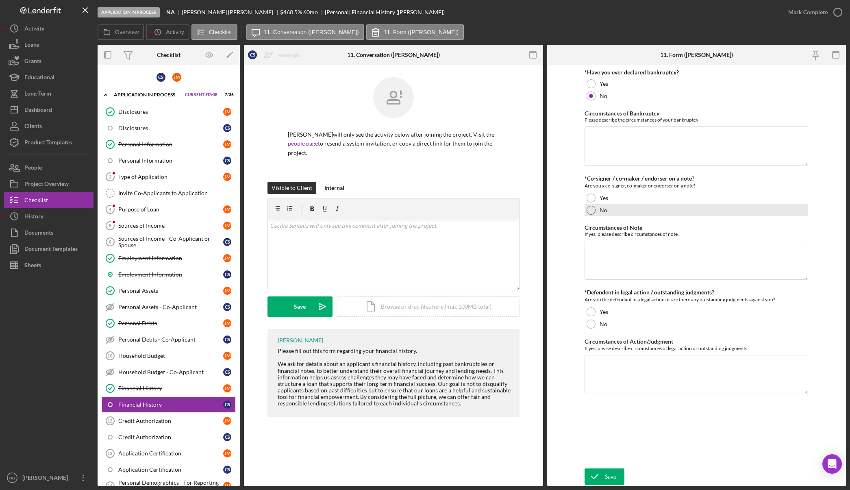
click at [604, 212] on label "No" at bounding box center [604, 210] width 8 height 7
click at [605, 325] on label "No" at bounding box center [604, 324] width 8 height 7
click at [617, 473] on button "Save" at bounding box center [605, 477] width 40 height 16
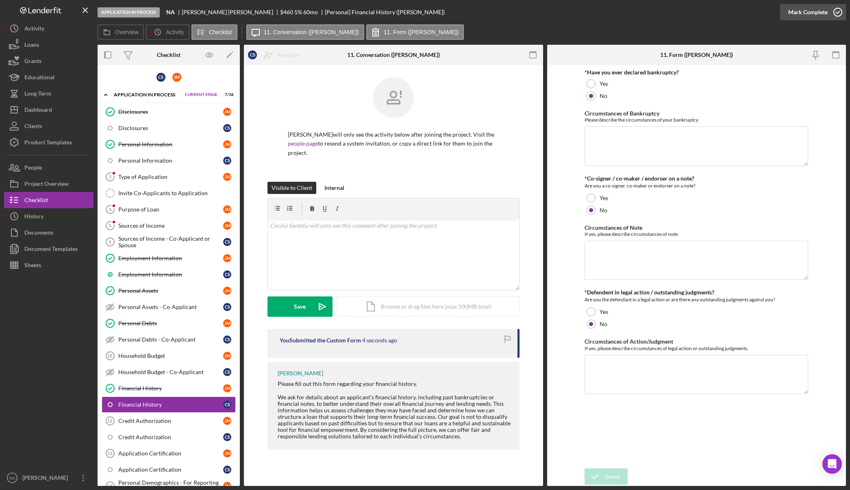
click at [824, 10] on div "Mark Complete" at bounding box center [808, 12] width 39 height 16
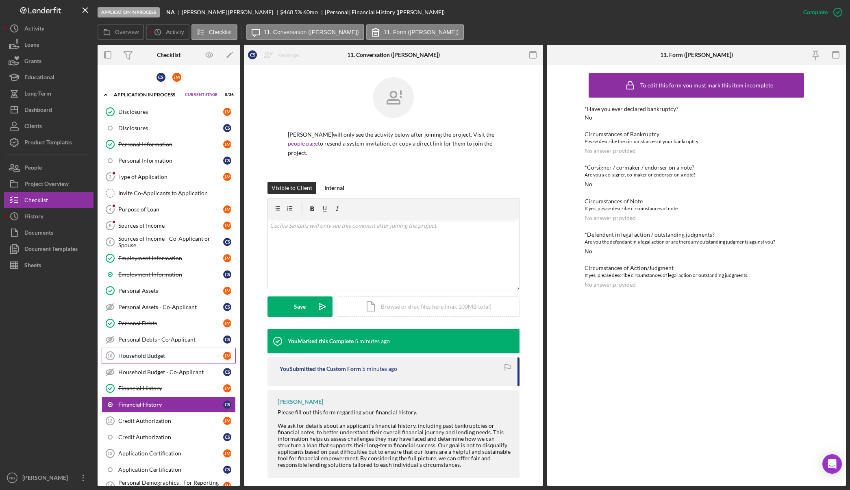
click at [181, 355] on div "Household Budget" at bounding box center [170, 356] width 105 height 7
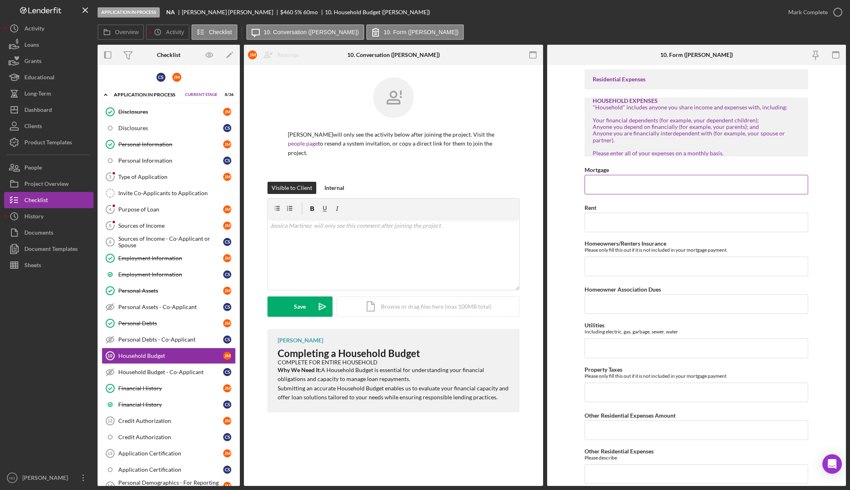
click at [611, 181] on input "Mortgage" at bounding box center [697, 185] width 224 height 20
type input "$1,128.00"
type input "$200.00"
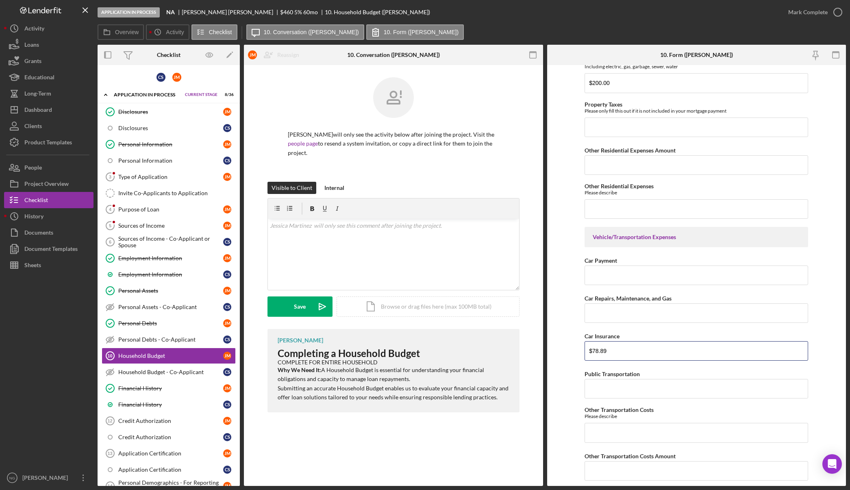
type input "$78.89"
click at [692, 320] on input "Car Repairs, Maintenance, and Gas" at bounding box center [697, 313] width 224 height 20
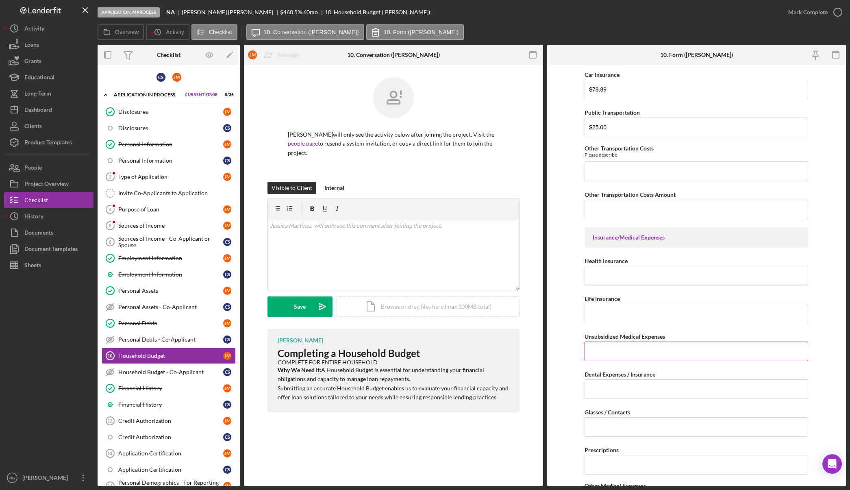
click at [681, 340] on div "Unsubsidized Medical Expenses" at bounding box center [697, 336] width 224 height 10
click at [680, 356] on input "Unsubsidized Medical Expenses" at bounding box center [697, 352] width 224 height 20
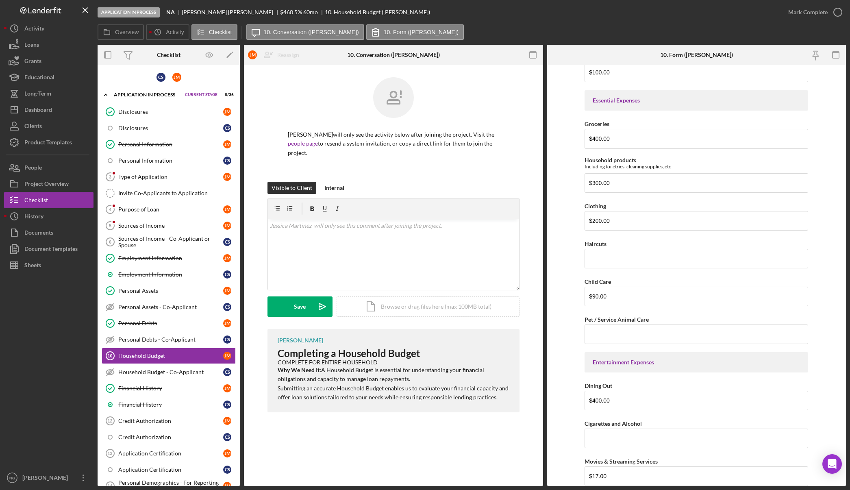
scroll to position [1240, 0]
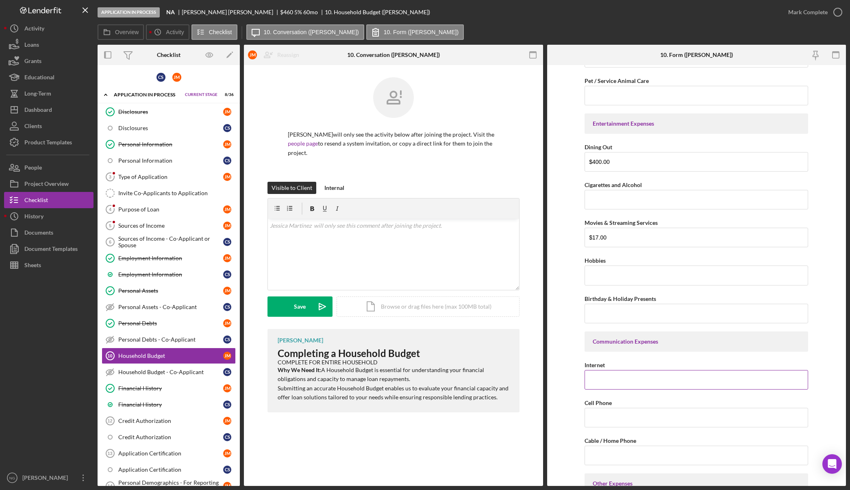
click at [671, 383] on input "Internet" at bounding box center [697, 380] width 224 height 20
click at [671, 383] on input "$65.0" at bounding box center [697, 380] width 224 height 20
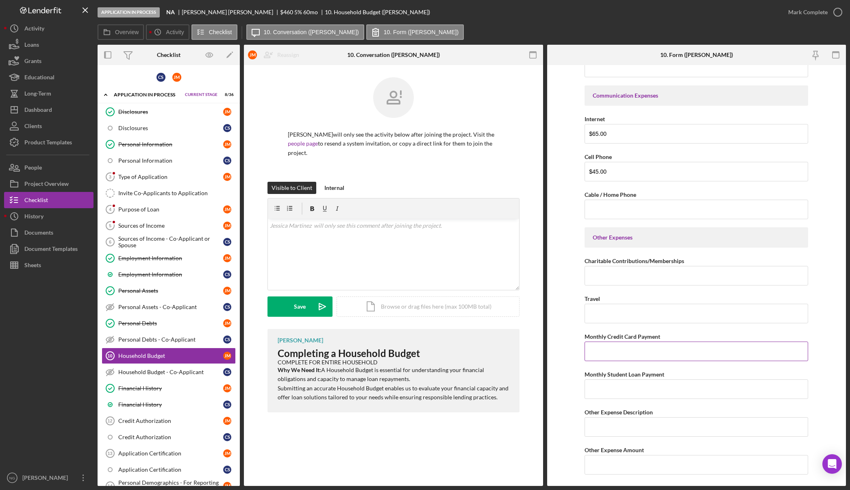
click at [616, 354] on input "Monthly Credit Card Payment" at bounding box center [697, 352] width 224 height 20
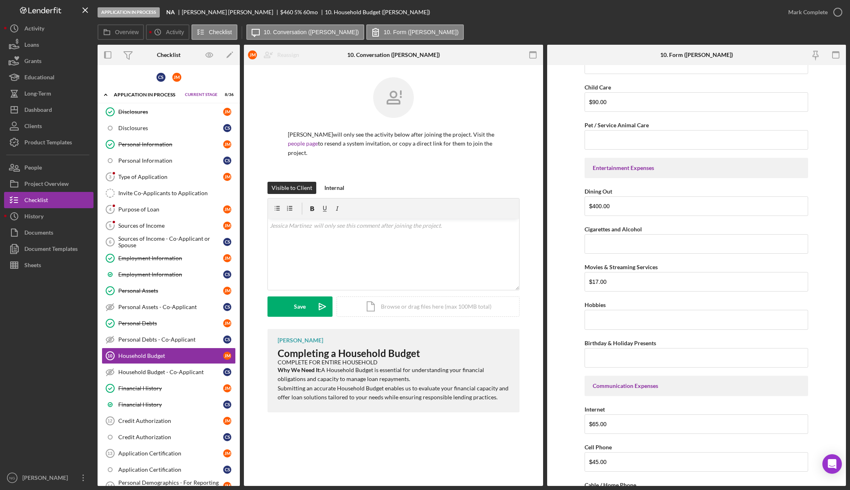
scroll to position [1504, 0]
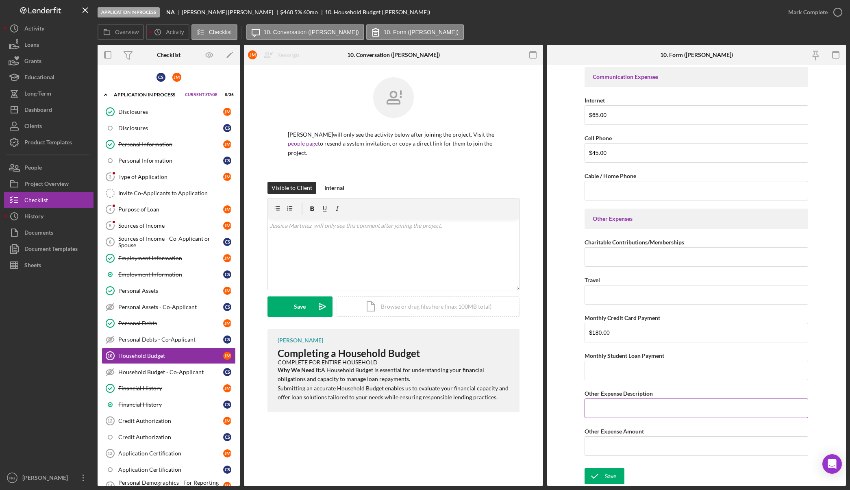
click at [644, 405] on input "Other Expense Description" at bounding box center [697, 409] width 224 height 20
click at [335, 188] on div "Internal" at bounding box center [335, 188] width 20 height 12
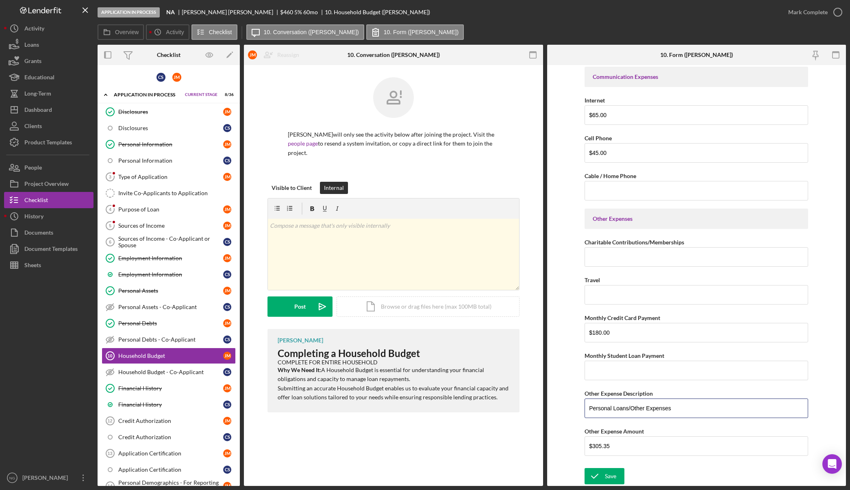
drag, startPoint x: 685, startPoint y: 410, endPoint x: 562, endPoint y: 403, distance: 123.0
click at [560, 403] on form "Residential Expenses HOUSEHOLD EXPENSES "Household" includes anyone you share i…" at bounding box center [696, 275] width 299 height 421
click at [343, 231] on div "v Color teal Color pink Remove color Add row above Add row below Add column bef…" at bounding box center [393, 254] width 251 height 71
paste div
click at [314, 312] on icon "Icon/icon-invite-send" at bounding box center [322, 307] width 20 height 20
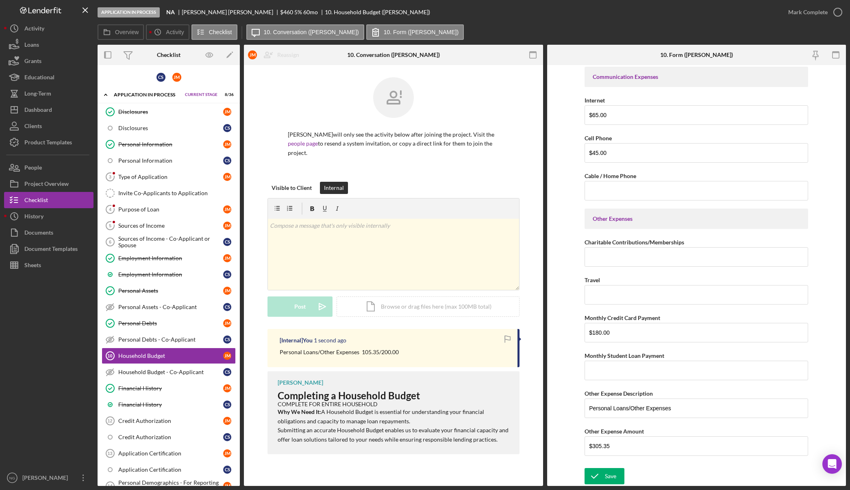
click at [504, 335] on icon "button" at bounding box center [507, 339] width 18 height 18
click at [602, 473] on icon "submit" at bounding box center [595, 476] width 20 height 20
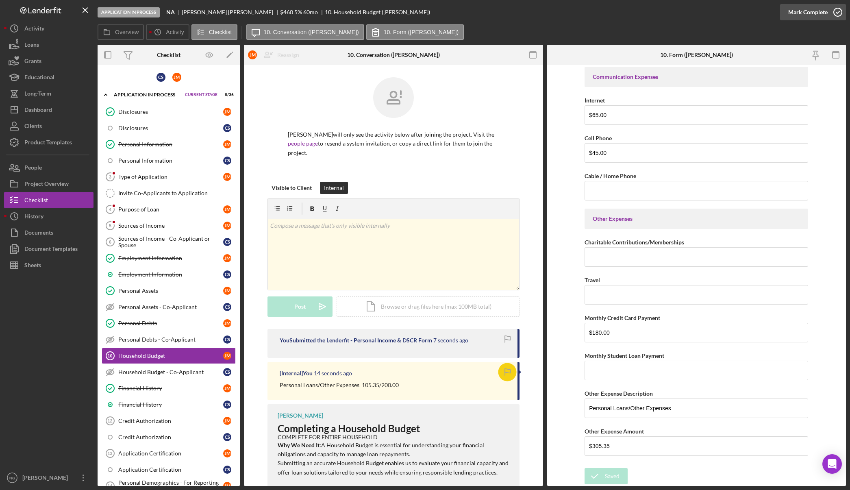
click at [834, 13] on icon "button" at bounding box center [838, 12] width 20 height 20
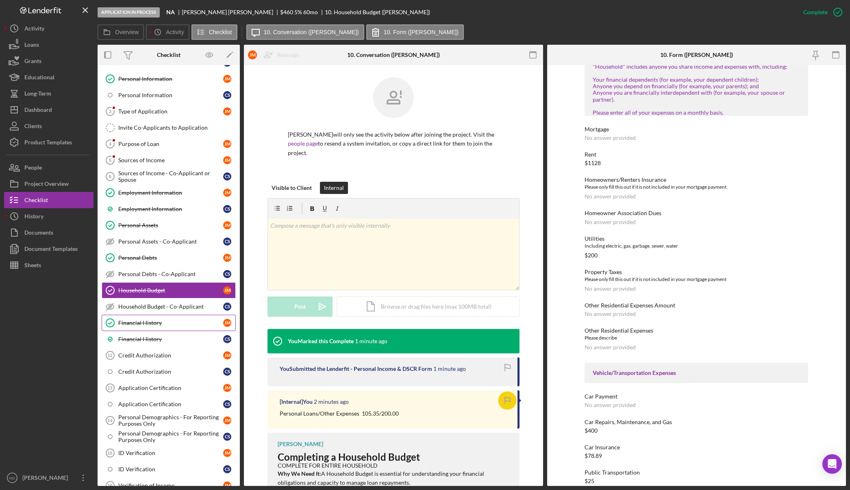
scroll to position [81, 0]
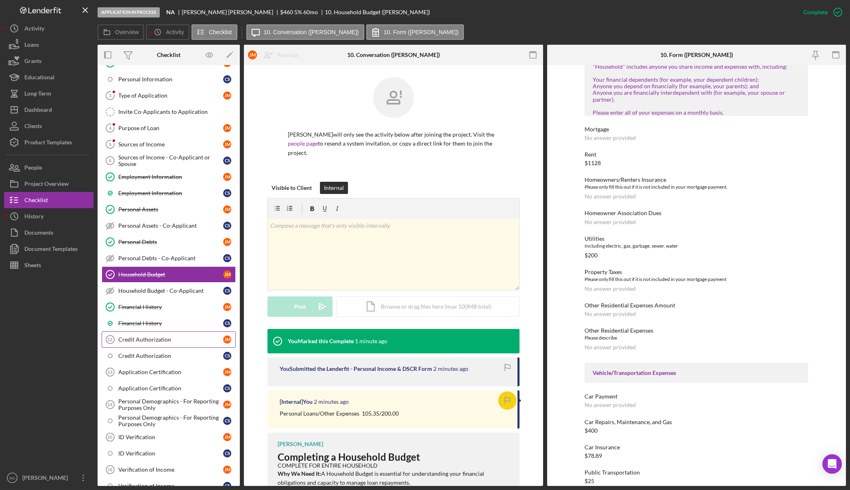
click at [175, 342] on div "Credit Authorization" at bounding box center [170, 339] width 105 height 7
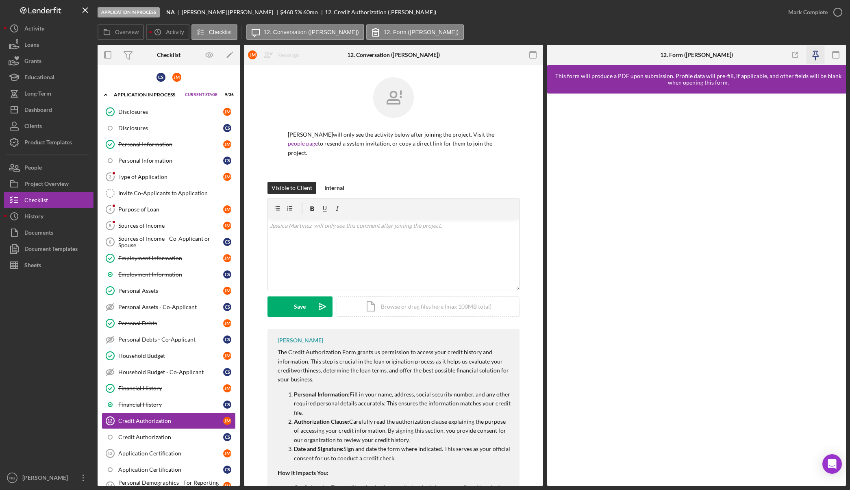
click at [817, 55] on icon "button" at bounding box center [816, 54] width 6 height 6
click at [531, 55] on icon "button" at bounding box center [533, 55] width 18 height 18
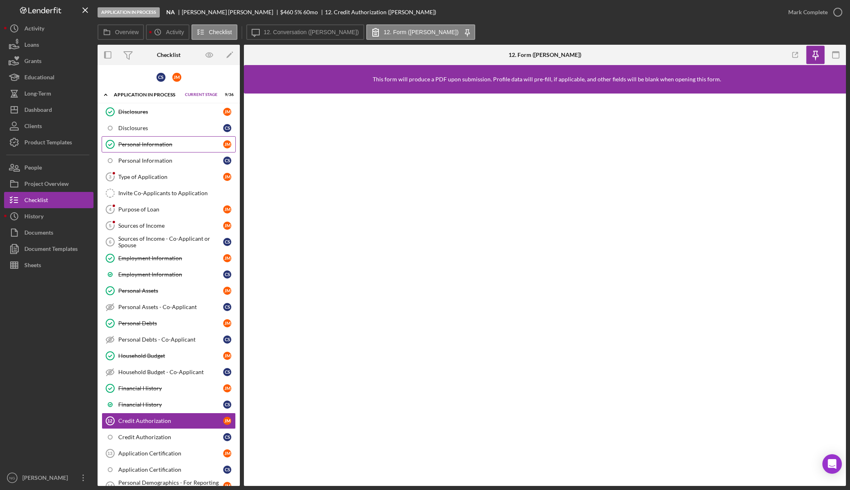
click at [172, 148] on div "Personal Information" at bounding box center [170, 144] width 105 height 7
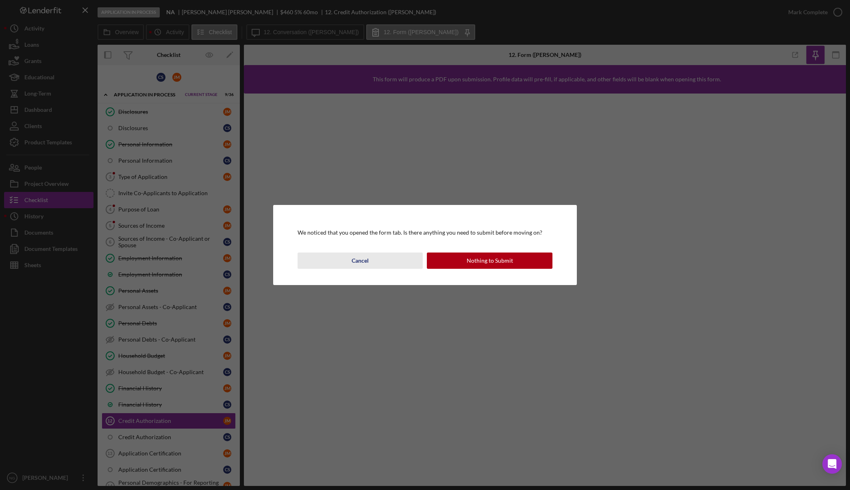
click at [364, 260] on div "Cancel" at bounding box center [360, 261] width 17 height 16
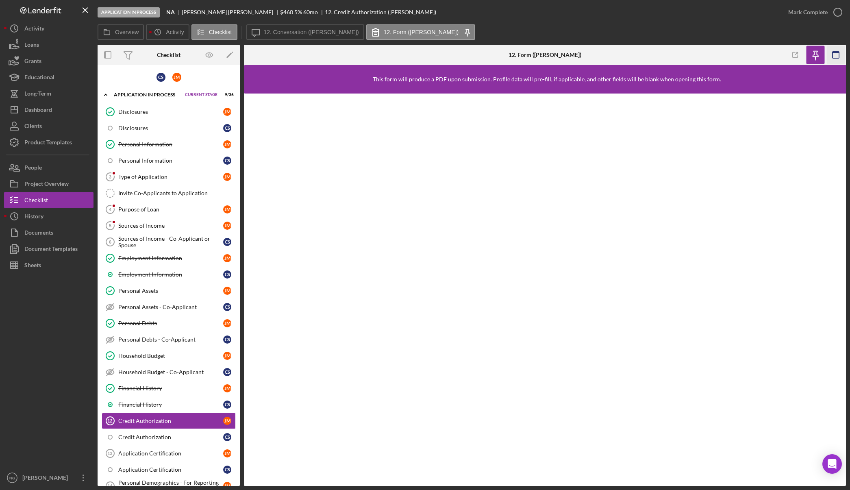
click at [839, 51] on icon "button" at bounding box center [836, 55] width 18 height 18
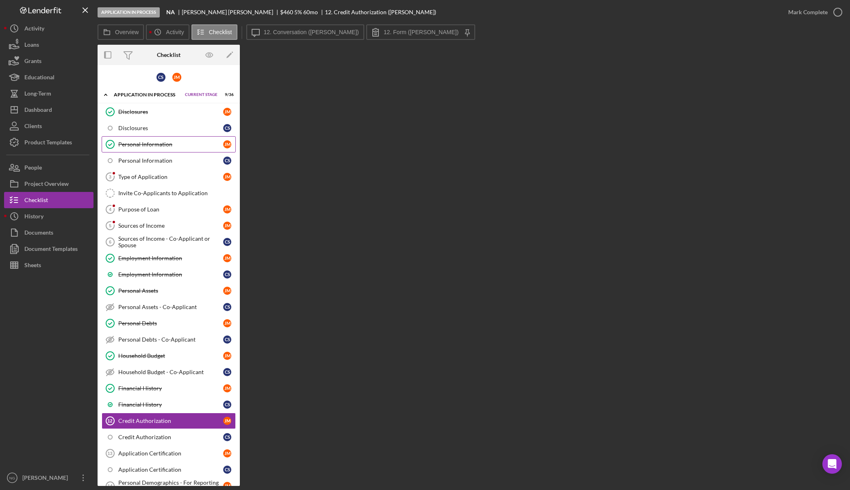
click at [161, 146] on div "Personal Information" at bounding box center [170, 144] width 105 height 7
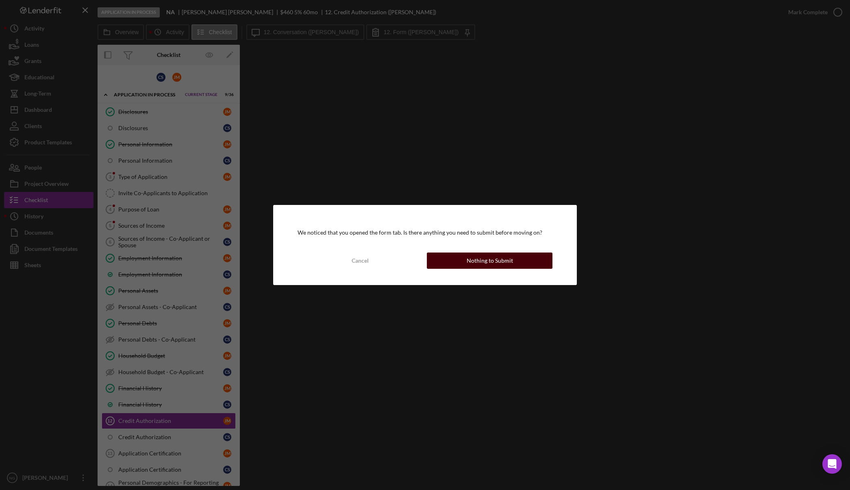
click at [498, 259] on div "Nothing to Submit" at bounding box center [490, 261] width 46 height 16
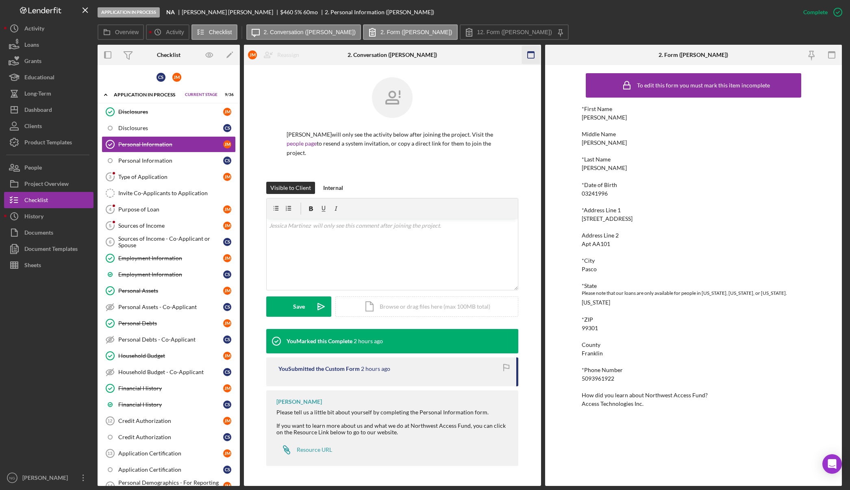
click at [534, 56] on icon "button" at bounding box center [531, 55] width 18 height 18
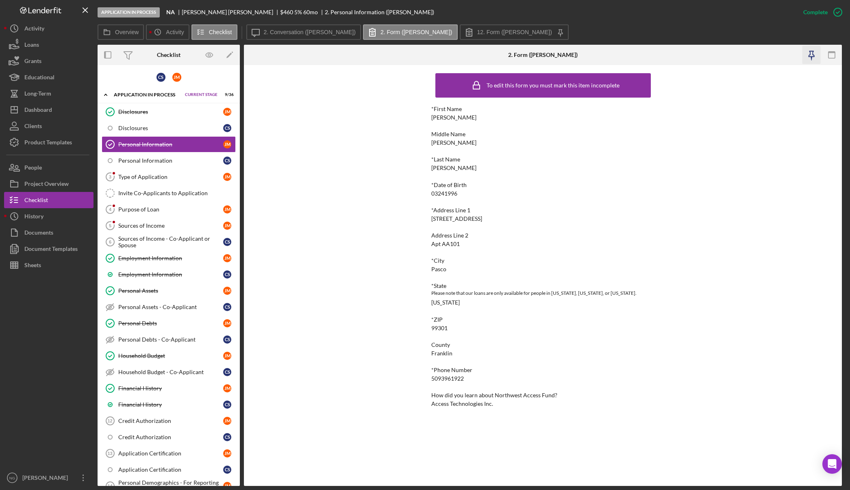
click at [811, 58] on icon "button" at bounding box center [811, 55] width 18 height 18
click at [171, 421] on div "Credit Authorization" at bounding box center [170, 421] width 105 height 7
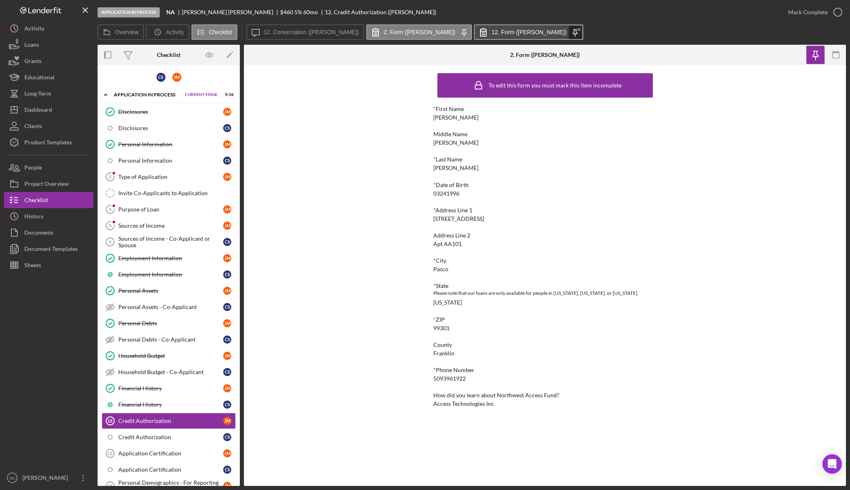
click at [569, 34] on div "Icon/Menu Close" at bounding box center [575, 32] width 13 height 13
click at [407, 29] on label "2. Form (Jessica M.)" at bounding box center [420, 32] width 72 height 7
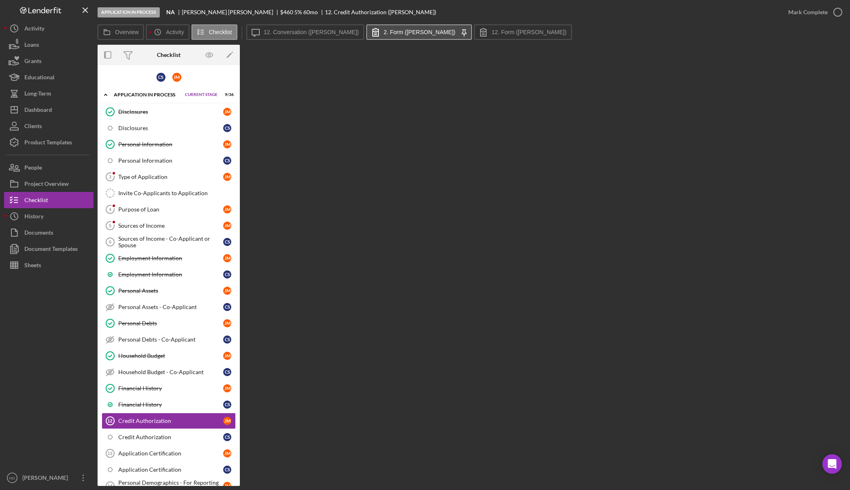
click at [407, 29] on label "2. Form (Jessica M.)" at bounding box center [420, 32] width 72 height 7
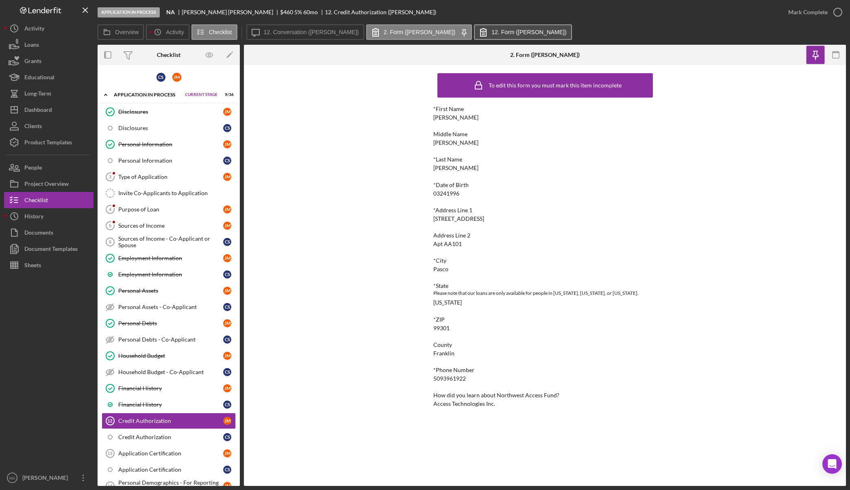
click at [473, 28] on icon at bounding box center [483, 32] width 20 height 20
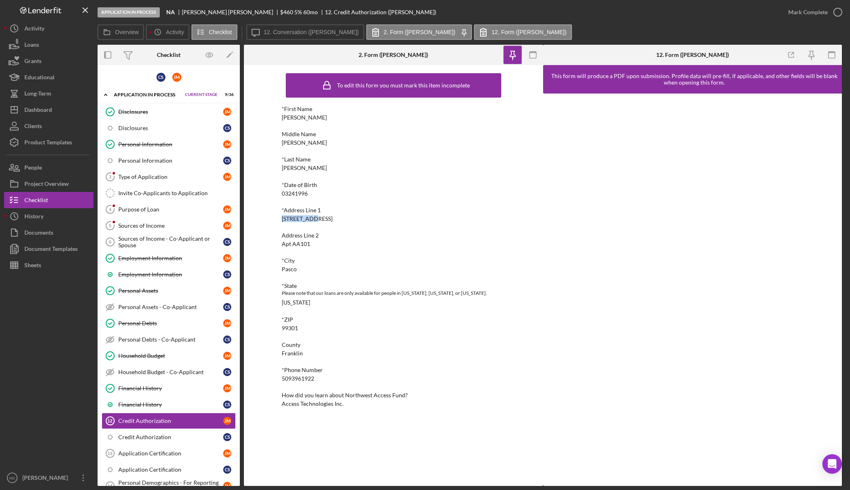
drag, startPoint x: 317, startPoint y: 220, endPoint x: 282, endPoint y: 219, distance: 35.4
click at [282, 219] on div "*Address Line 1 3209 E A St" at bounding box center [394, 214] width 224 height 15
copy div "3209 E A St"
click at [834, 57] on icon "button" at bounding box center [832, 55] width 18 height 18
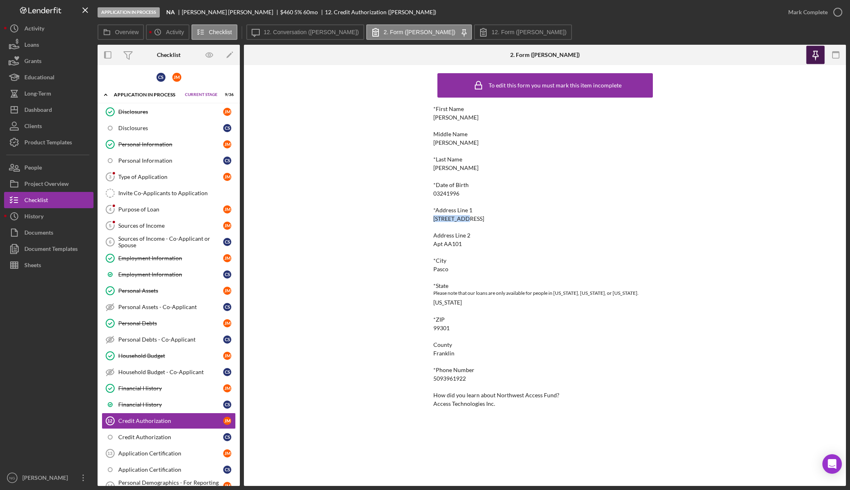
click at [815, 57] on icon "button" at bounding box center [816, 54] width 6 height 6
click at [832, 56] on icon "button" at bounding box center [836, 55] width 18 height 18
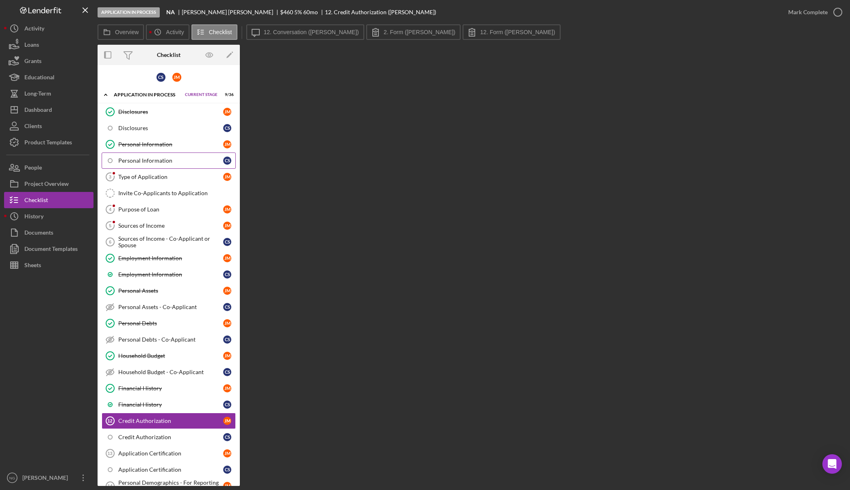
click at [179, 163] on div "Personal Information" at bounding box center [170, 160] width 105 height 7
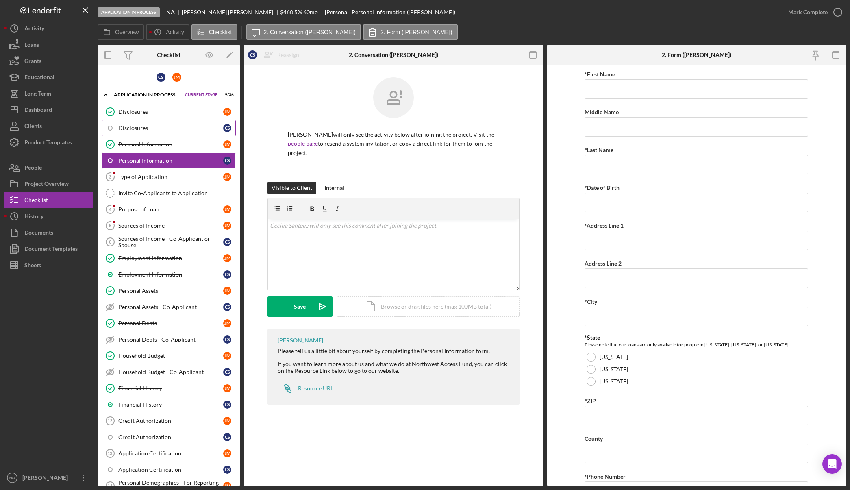
click at [178, 131] on div "Disclosures" at bounding box center [170, 128] width 105 height 7
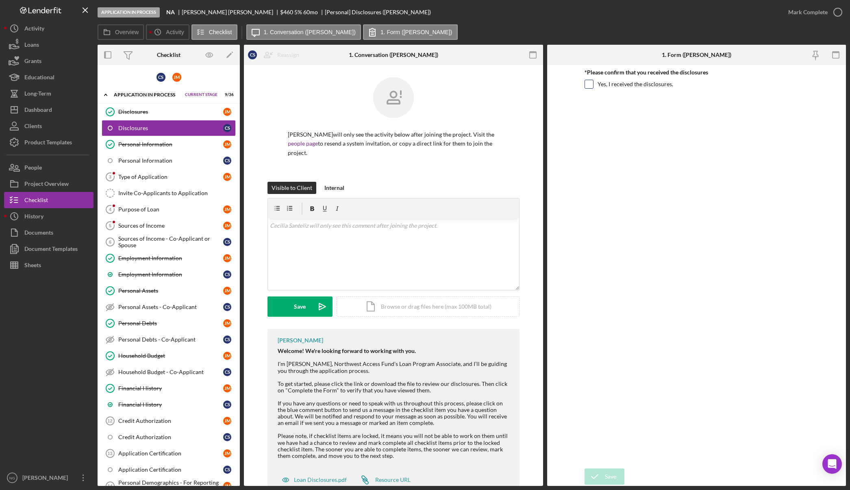
click at [590, 85] on input "Yes, I received the disclosures." at bounding box center [589, 84] width 8 height 8
click at [344, 186] on button "Internal" at bounding box center [334, 188] width 28 height 12
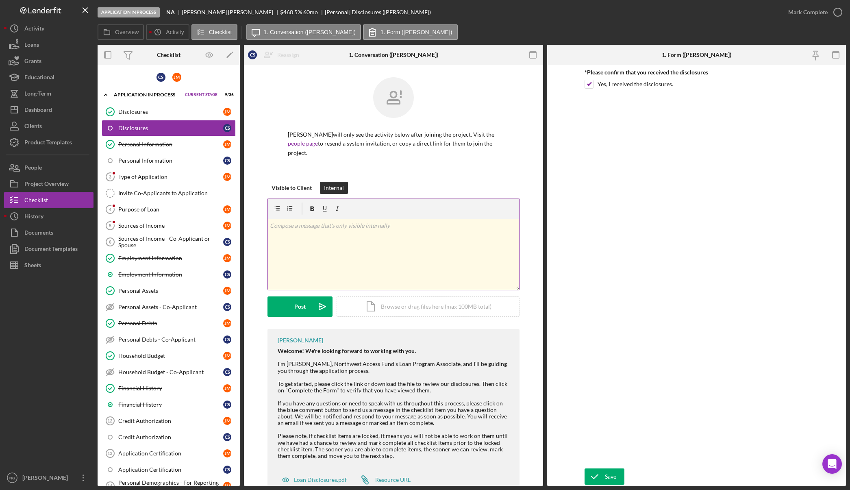
click at [335, 233] on div "v Color teal Color pink Remove color Add row above Add row below Add column bef…" at bounding box center [393, 254] width 251 height 71
click at [307, 299] on button "Post Icon/icon-invite-send" at bounding box center [300, 307] width 65 height 20
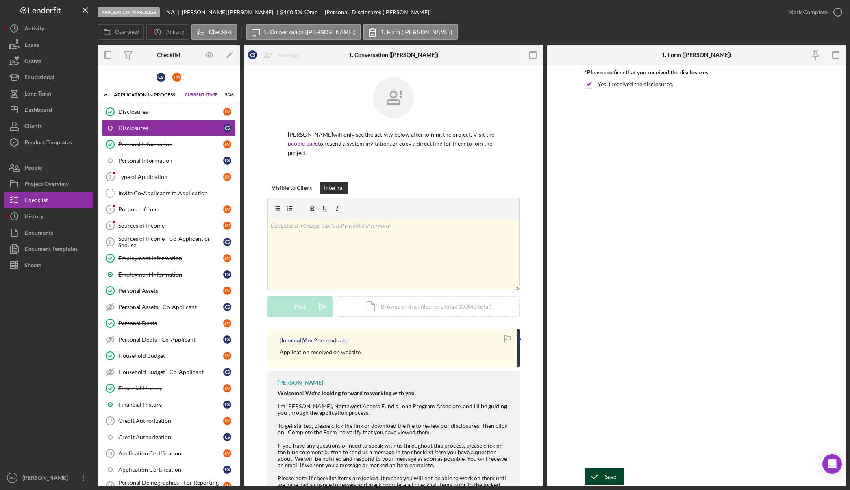
click at [606, 482] on div "Save" at bounding box center [610, 477] width 11 height 16
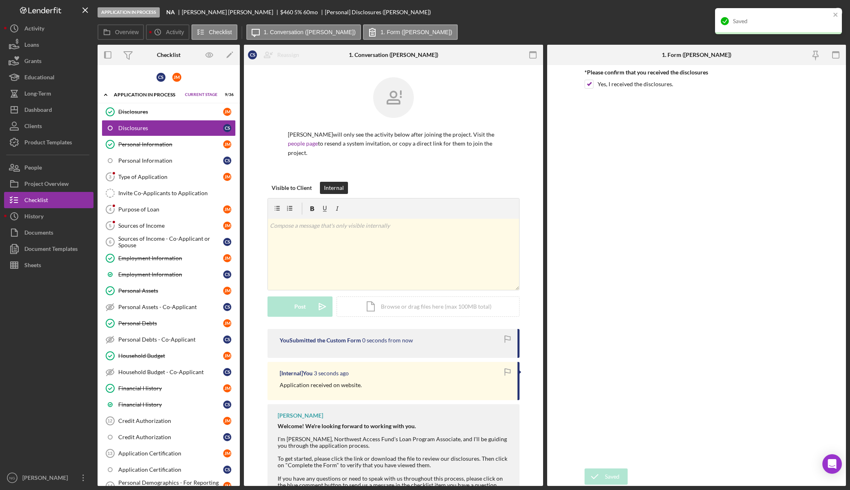
click at [837, 13] on div "Saved" at bounding box center [779, 25] width 130 height 36
click at [838, 14] on div "Application In Process NA Jessica Martinez $460 $115 5 % 60 mo [Personal] Discl…" at bounding box center [425, 245] width 850 height 490
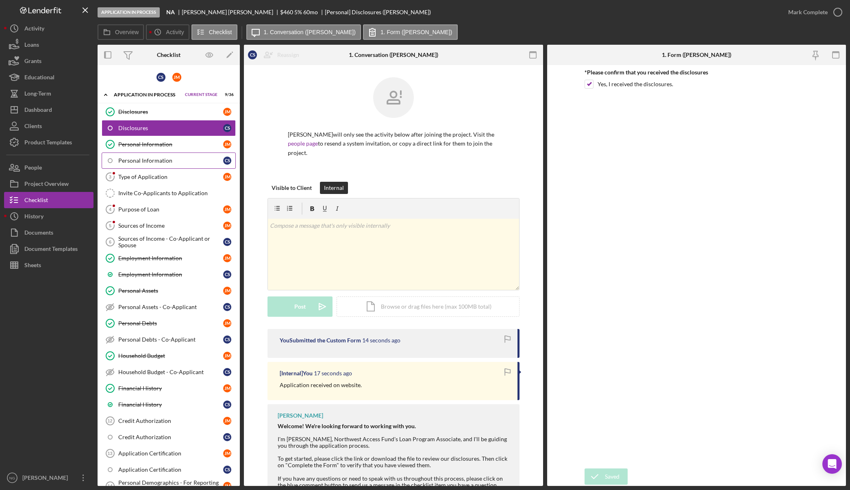
click at [175, 159] on div "Personal Information" at bounding box center [170, 160] width 105 height 7
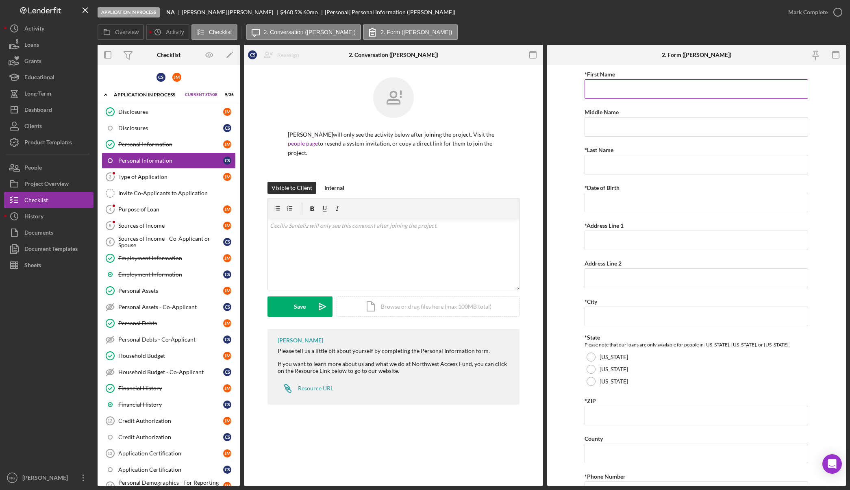
click at [642, 90] on input "*First Name" at bounding box center [697, 89] width 224 height 20
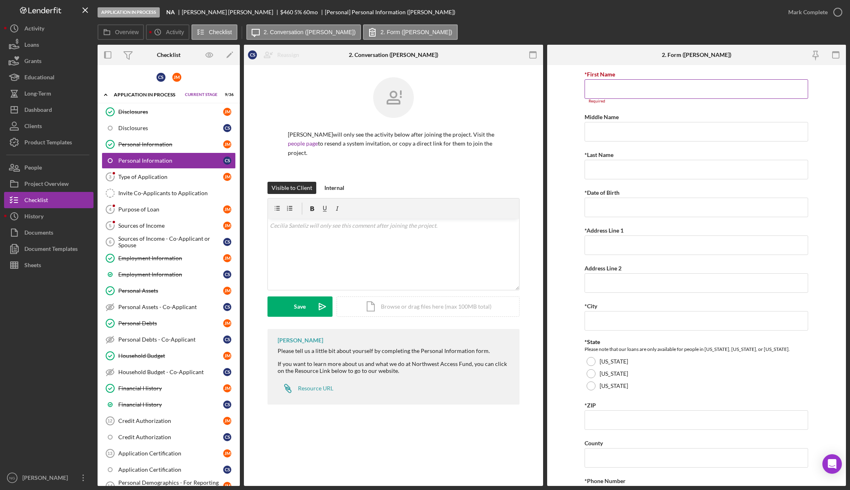
click at [618, 91] on input "*First Name" at bounding box center [697, 89] width 224 height 20
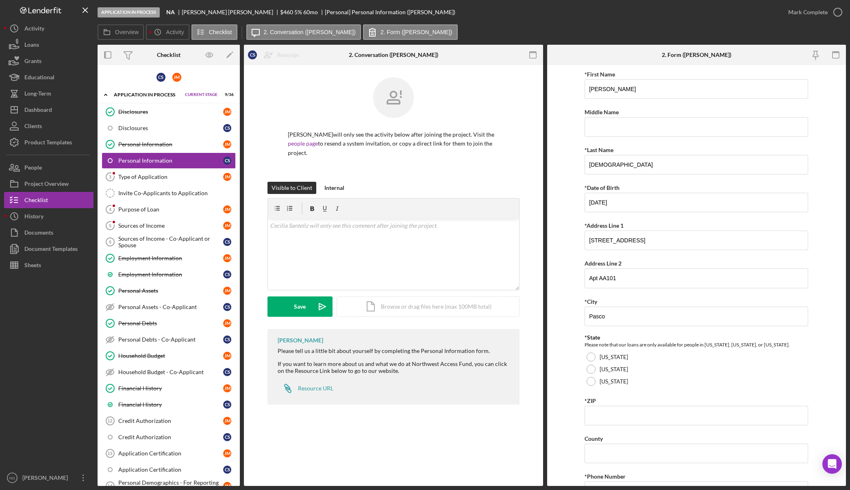
drag, startPoint x: 593, startPoint y: 385, endPoint x: 593, endPoint y: 394, distance: 9.4
click at [593, 385] on div at bounding box center [591, 381] width 9 height 9
click at [603, 419] on input "*ZIP" at bounding box center [697, 416] width 224 height 20
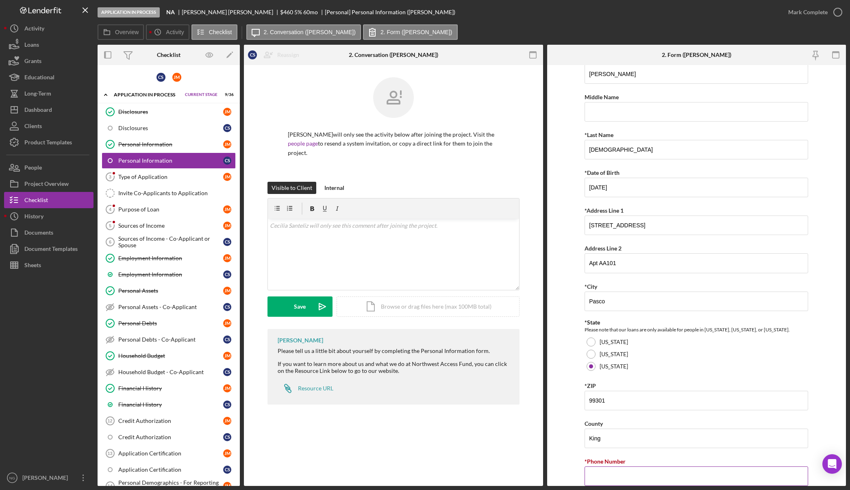
click at [603, 472] on input "*Phone Number" at bounding box center [697, 477] width 224 height 20
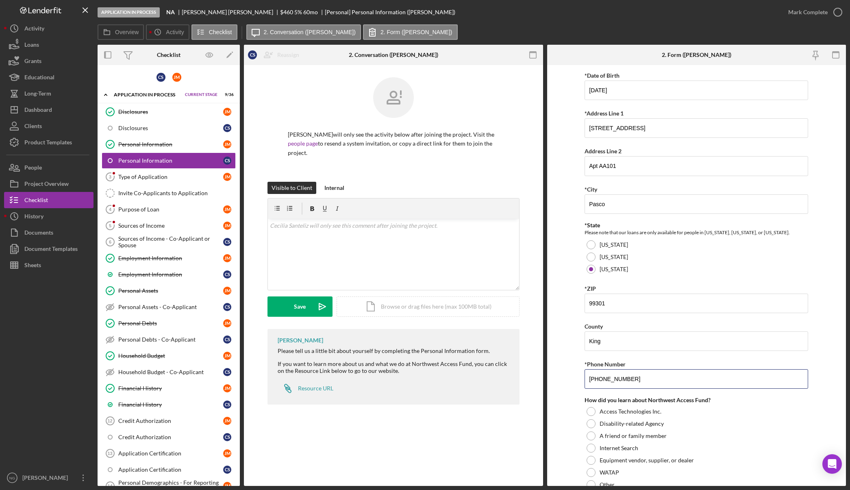
scroll to position [147, 0]
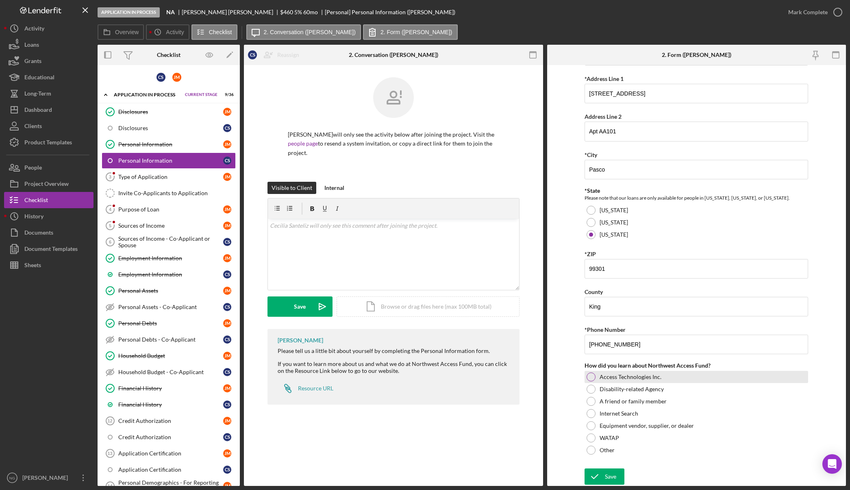
click at [588, 379] on div at bounding box center [591, 377] width 9 height 9
click at [608, 475] on div "Save" at bounding box center [610, 477] width 11 height 16
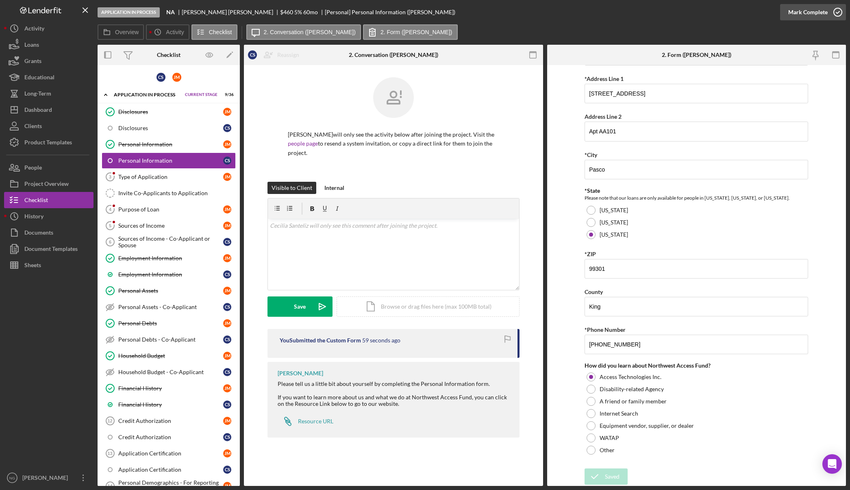
click at [836, 15] on icon "button" at bounding box center [838, 12] width 20 height 20
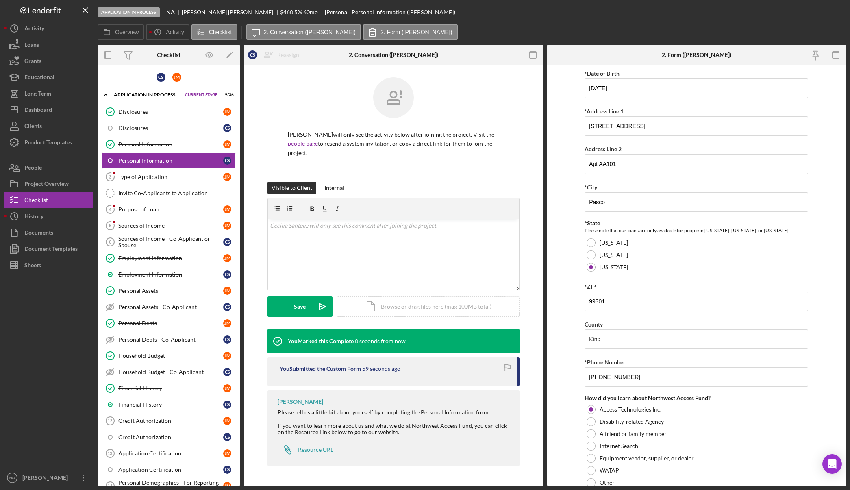
scroll to position [179, 0]
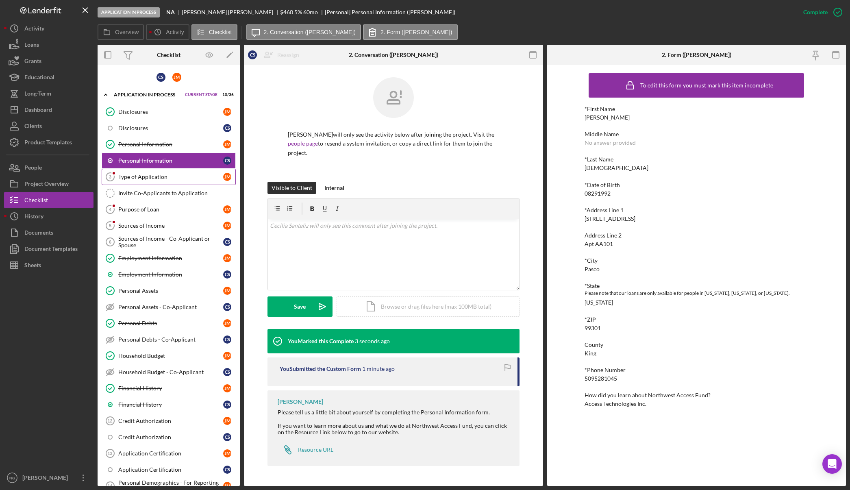
click at [179, 174] on div "Type of Application" at bounding box center [170, 177] width 105 height 7
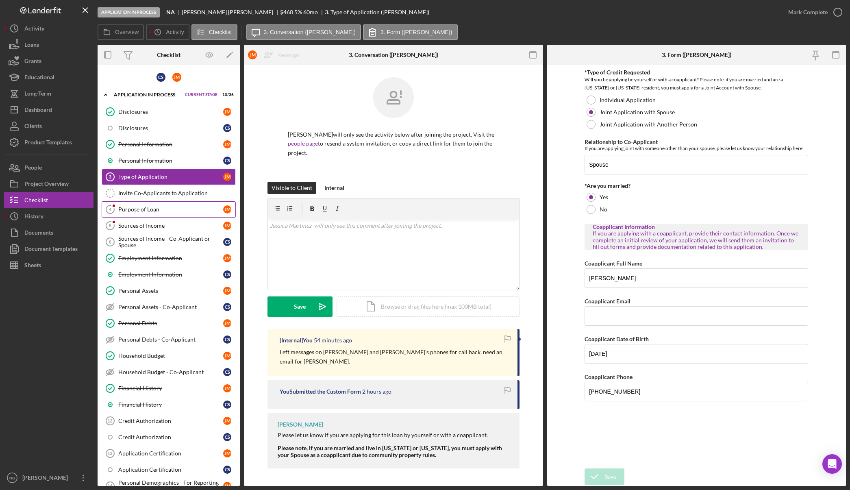
click at [173, 211] on div "Purpose of Loan" at bounding box center [170, 209] width 105 height 7
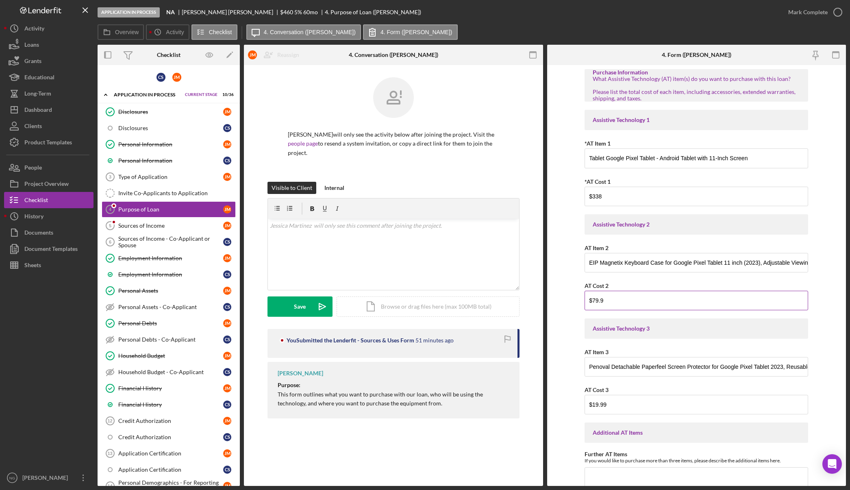
click at [645, 303] on input "$79.9" at bounding box center [697, 301] width 224 height 20
click at [613, 192] on input "$338" at bounding box center [697, 197] width 224 height 20
click at [841, 12] on icon "button" at bounding box center [838, 12] width 20 height 20
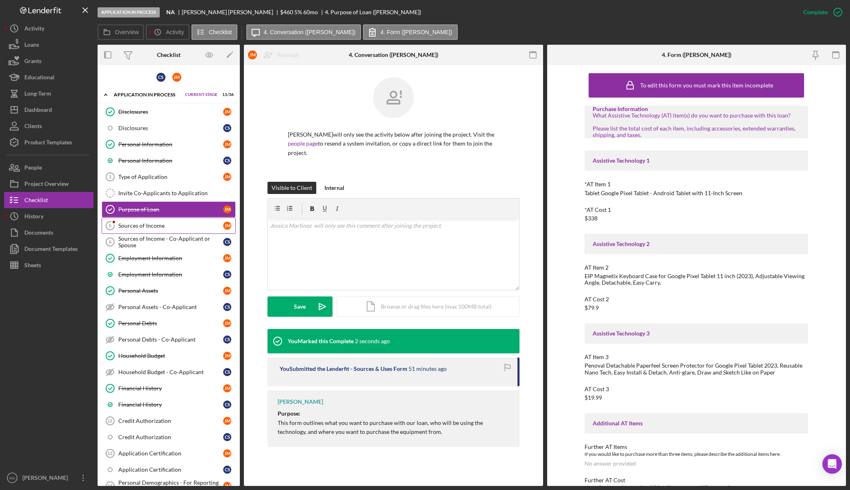
click at [174, 224] on div "Sources of Income" at bounding box center [170, 225] width 105 height 7
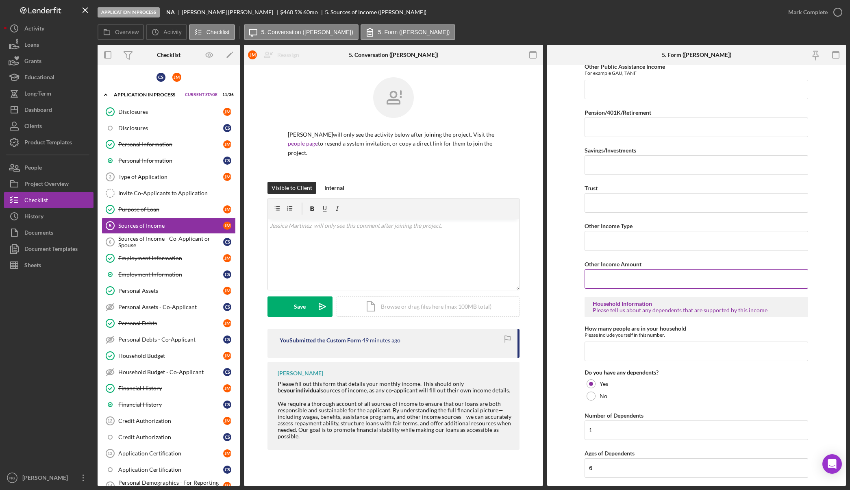
scroll to position [289, 0]
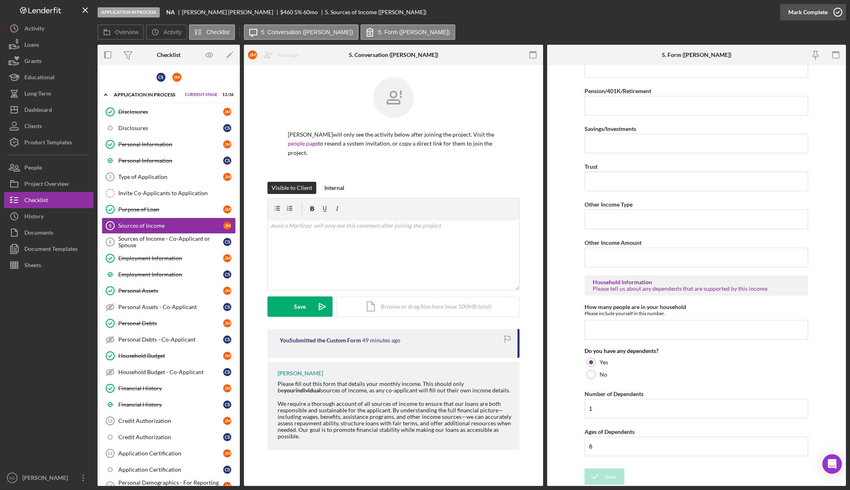
click at [839, 12] on icon "button" at bounding box center [838, 12] width 20 height 20
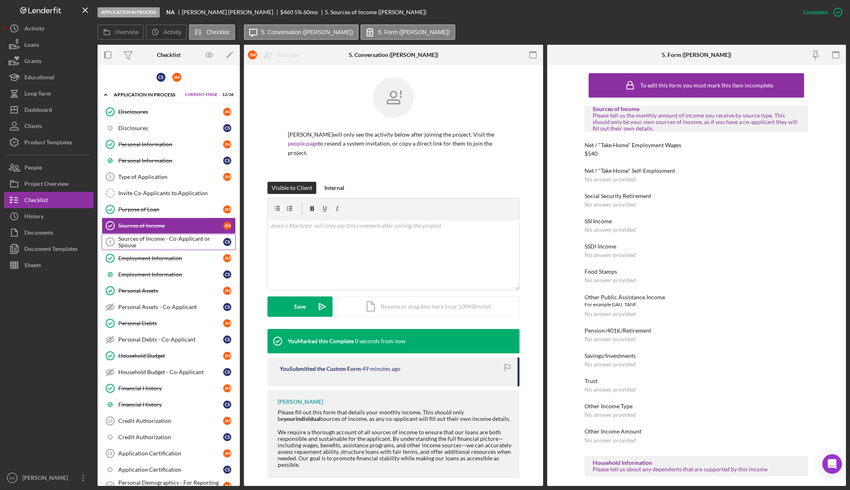
click at [131, 247] on div "Sources of Income - Co-Applicant or Spouse" at bounding box center [170, 241] width 105 height 13
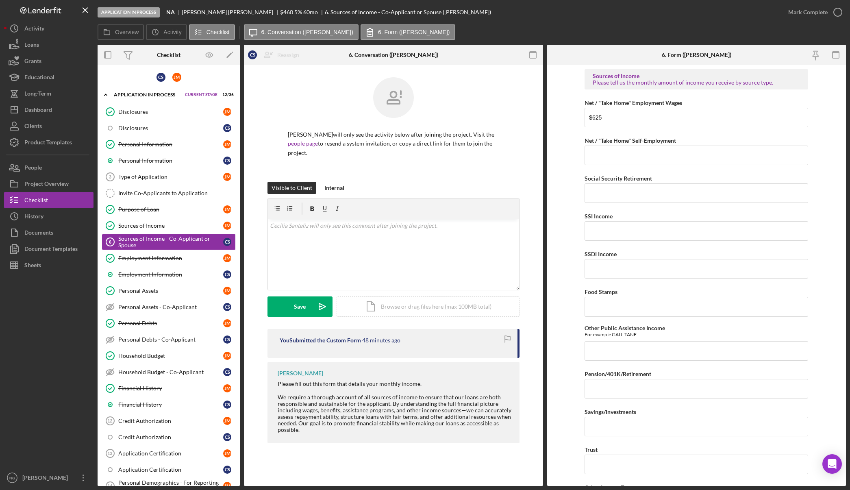
scroll to position [239, 0]
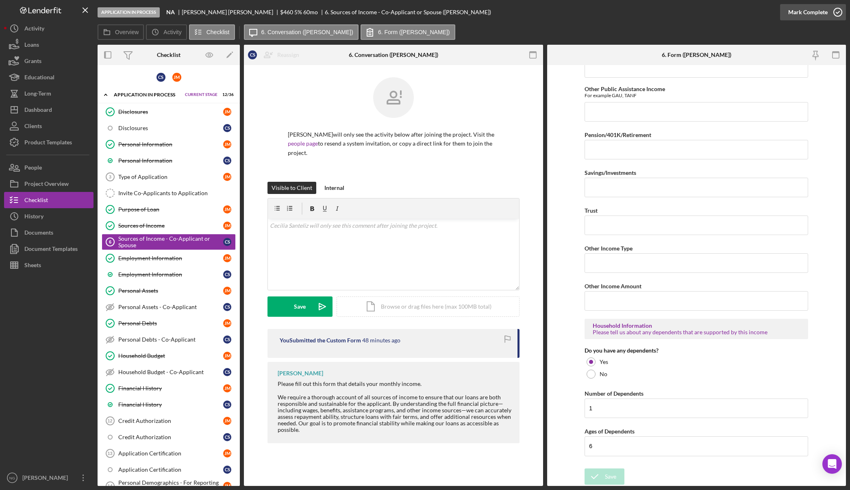
click at [833, 13] on icon "button" at bounding box center [838, 12] width 20 height 20
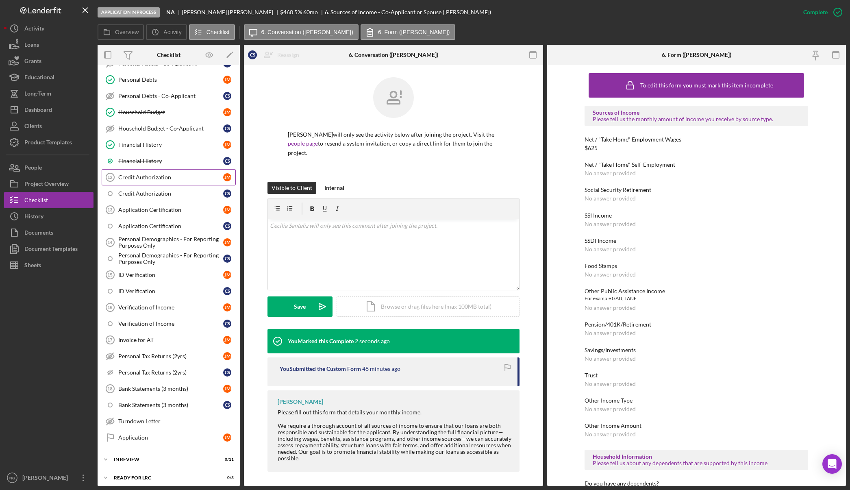
scroll to position [244, 0]
click at [170, 177] on div "Credit Authorization" at bounding box center [170, 177] width 105 height 7
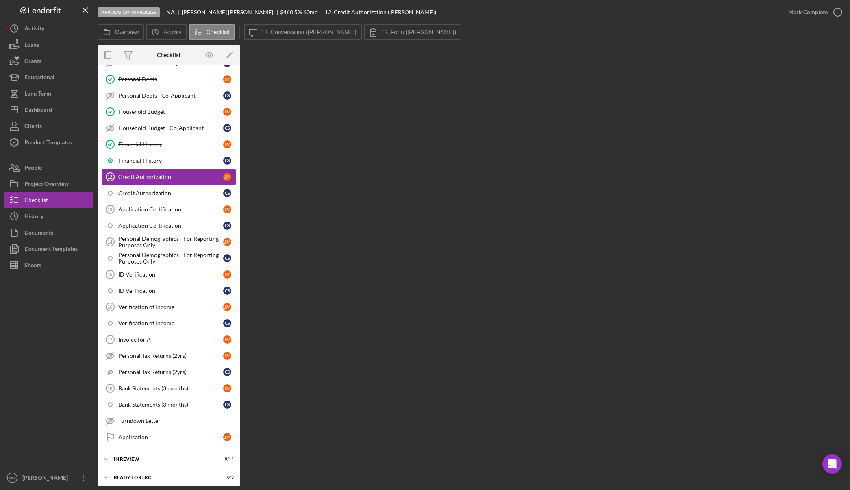
click at [172, 177] on div "Credit Authorization" at bounding box center [170, 177] width 105 height 7
click at [382, 33] on label "12. Form (Jessica M.)" at bounding box center [419, 32] width 75 height 7
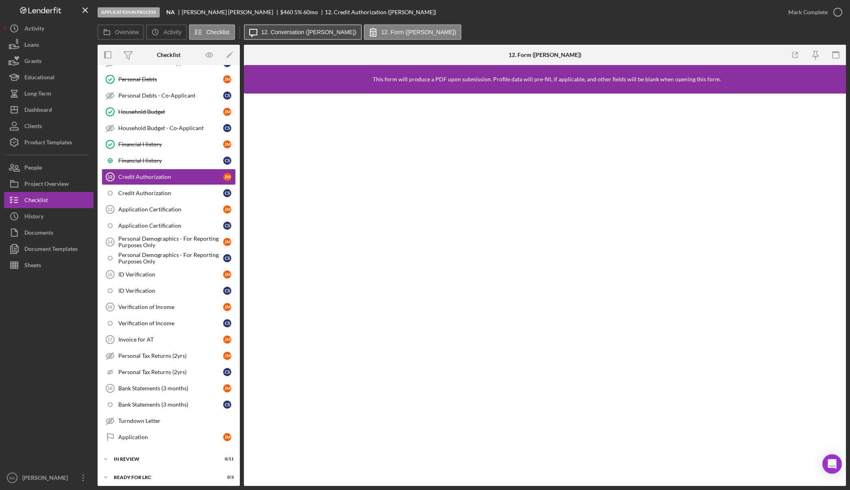
click at [311, 37] on button "Icon/Message 12. Conversation (Jessica M.)" at bounding box center [303, 31] width 118 height 15
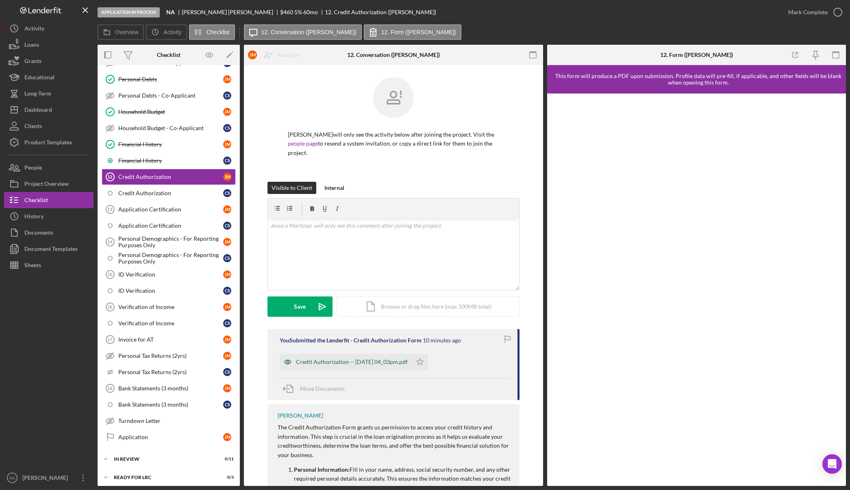
click at [371, 365] on div "Credit Authorization -- 2025-10-01 04_03pm.pdf" at bounding box center [352, 362] width 112 height 7
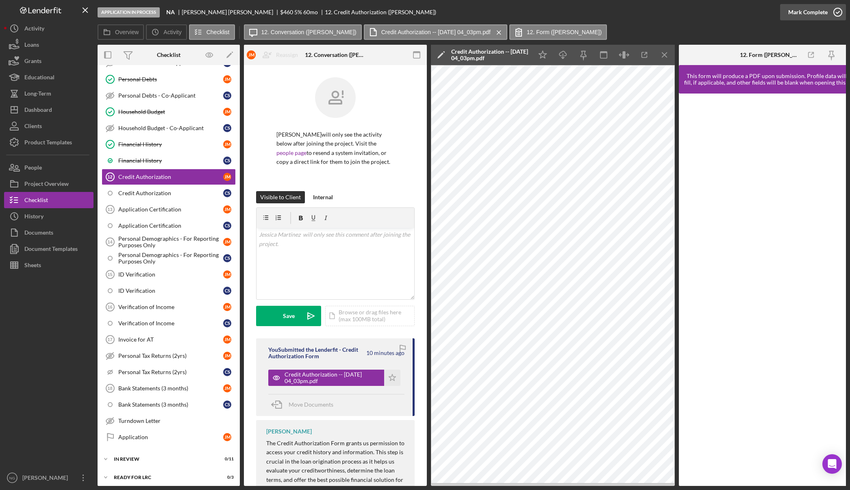
click at [831, 14] on icon "button" at bounding box center [838, 12] width 20 height 20
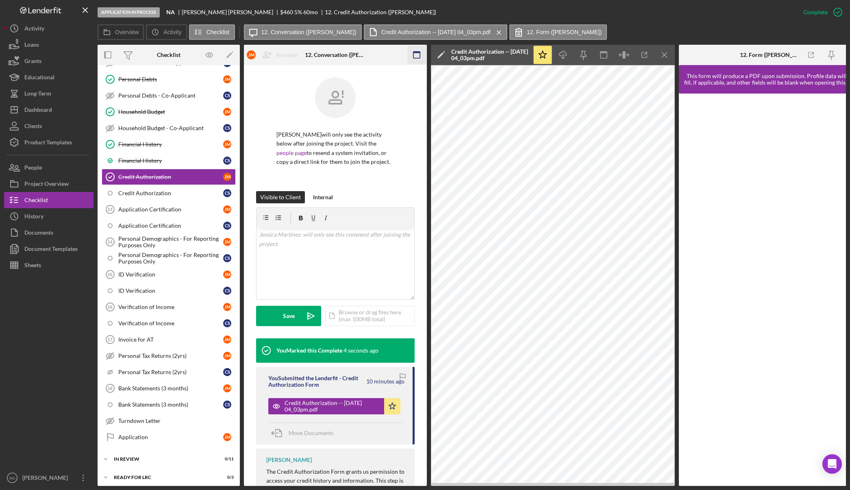
click at [418, 55] on icon "button" at bounding box center [417, 55] width 18 height 18
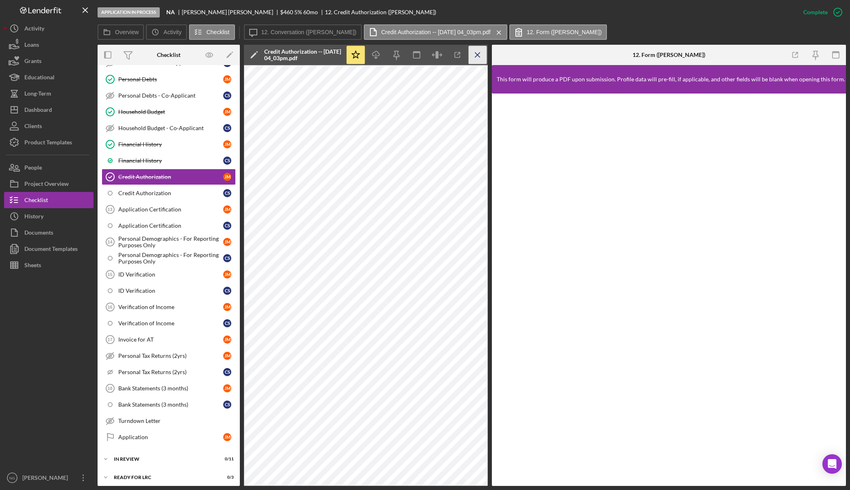
click at [477, 57] on icon "Icon/Menu Close" at bounding box center [478, 55] width 18 height 18
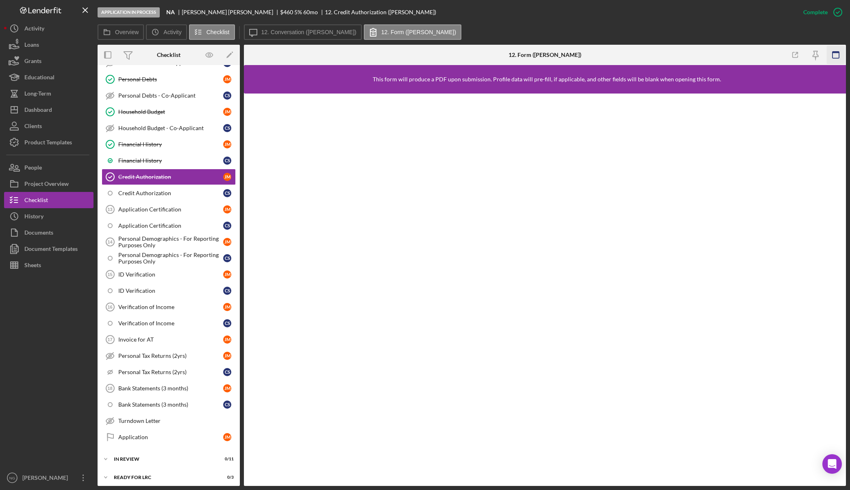
click at [835, 51] on icon "button" at bounding box center [836, 55] width 18 height 18
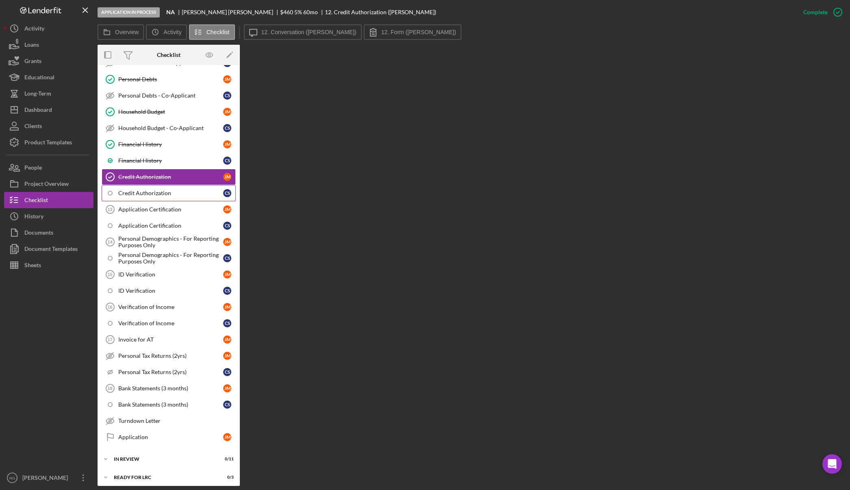
click at [132, 192] on div "Credit Authorization" at bounding box center [170, 193] width 105 height 7
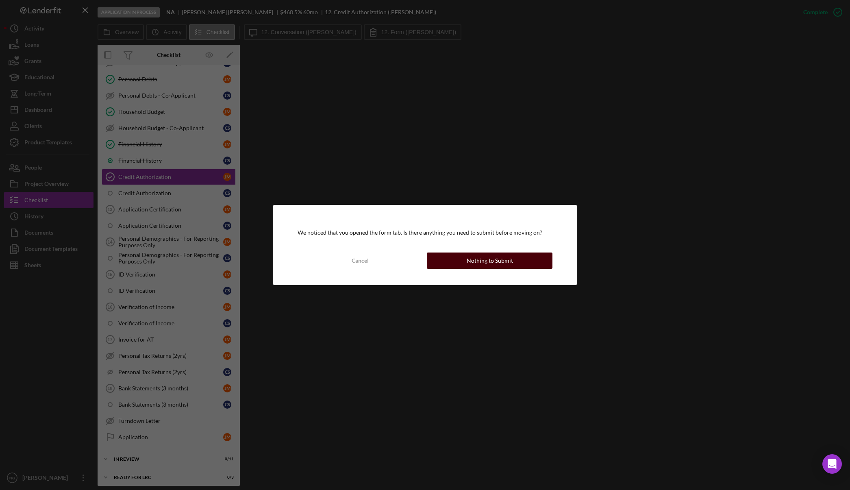
click at [486, 261] on div "Nothing to Submit" at bounding box center [490, 261] width 46 height 16
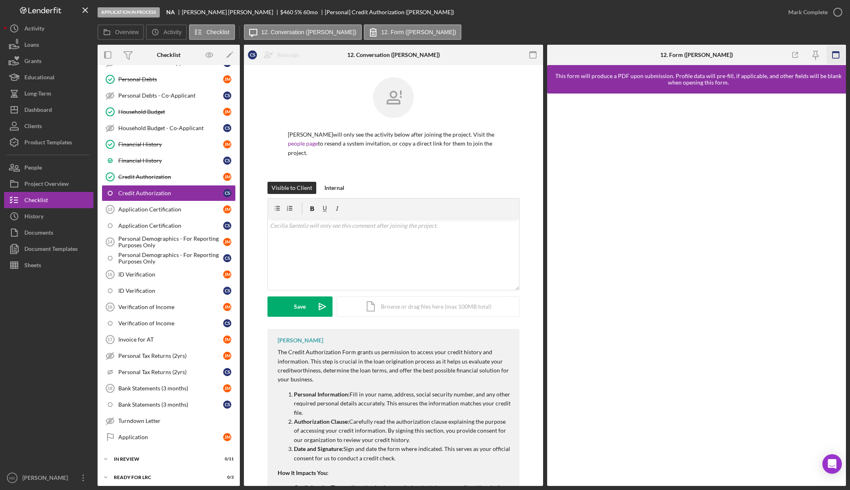
click at [839, 56] on icon "button" at bounding box center [836, 55] width 18 height 18
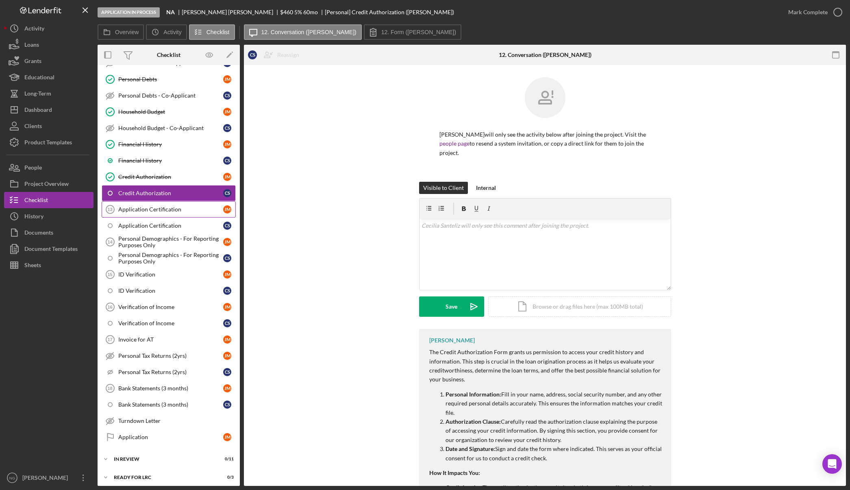
click at [188, 213] on div "Application Certification" at bounding box center [170, 209] width 105 height 7
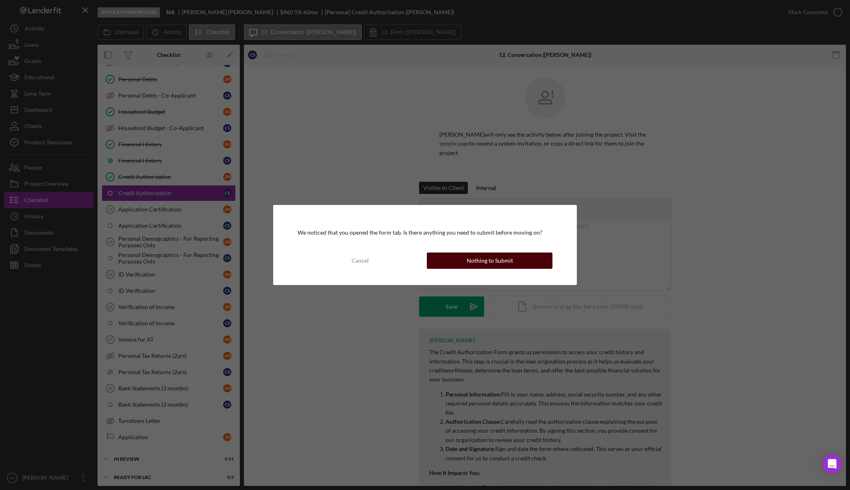
click at [486, 266] on div "Nothing to Submit" at bounding box center [490, 261] width 46 height 16
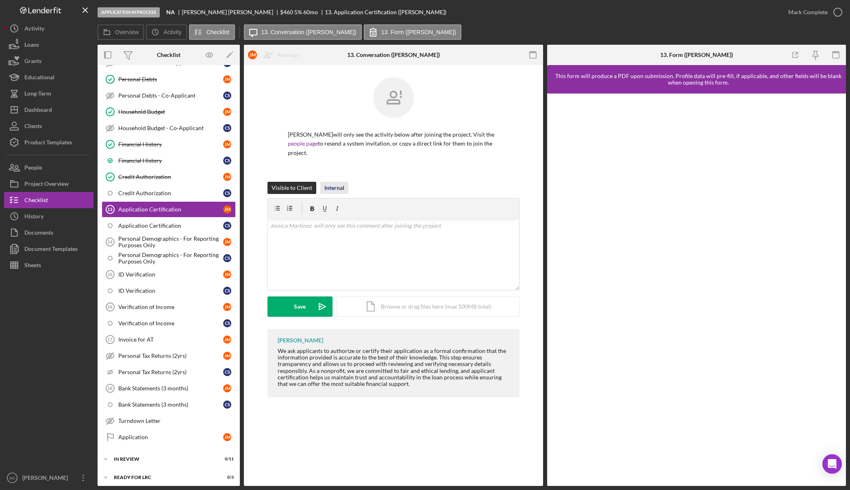
click at [340, 189] on div "Internal" at bounding box center [335, 188] width 20 height 12
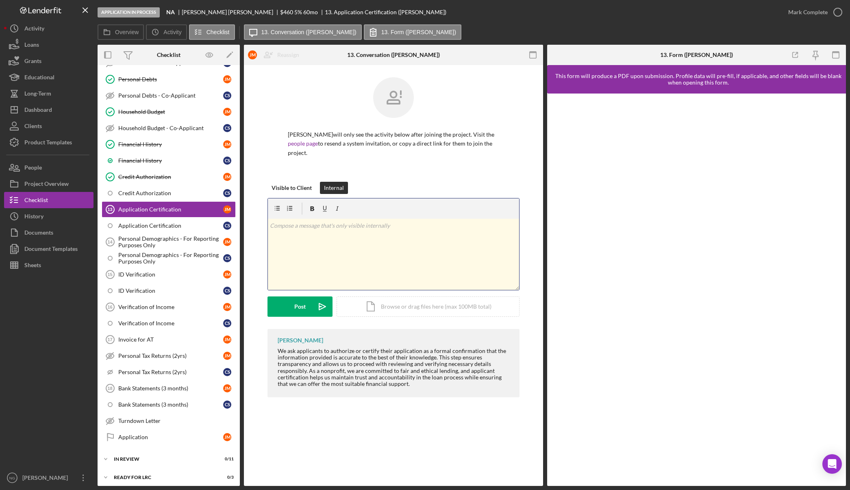
click at [348, 233] on div "v Color teal Color pink Remove color Add row above Add row below Add column bef…" at bounding box center [393, 254] width 251 height 71
click at [153, 198] on link "Credit Authorization C S" at bounding box center [169, 193] width 134 height 16
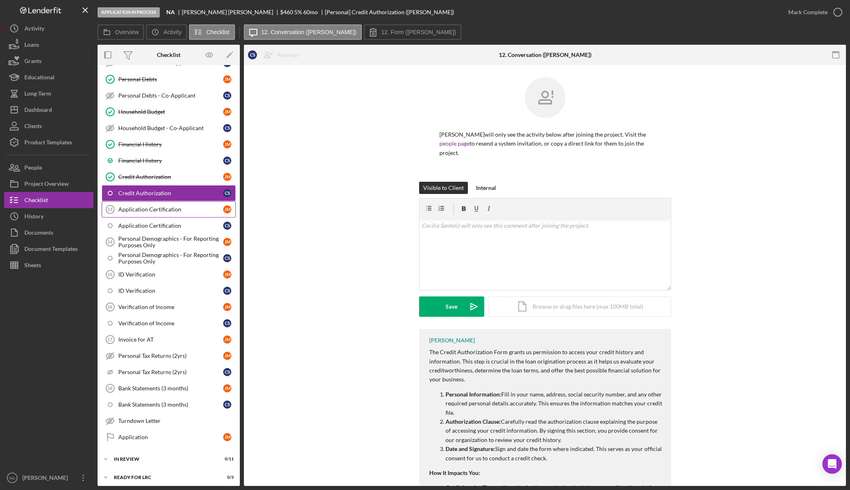
click at [150, 210] on div "Application Certification" at bounding box center [170, 209] width 105 height 7
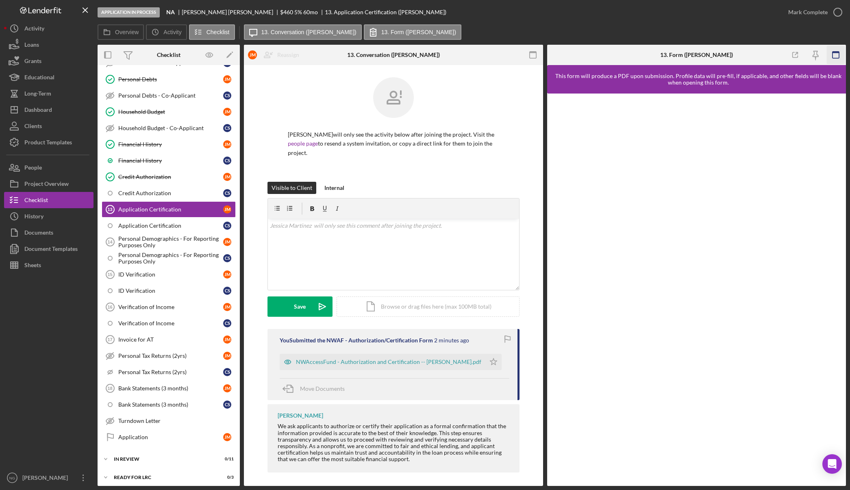
click at [839, 57] on rect "button" at bounding box center [836, 55] width 7 height 7
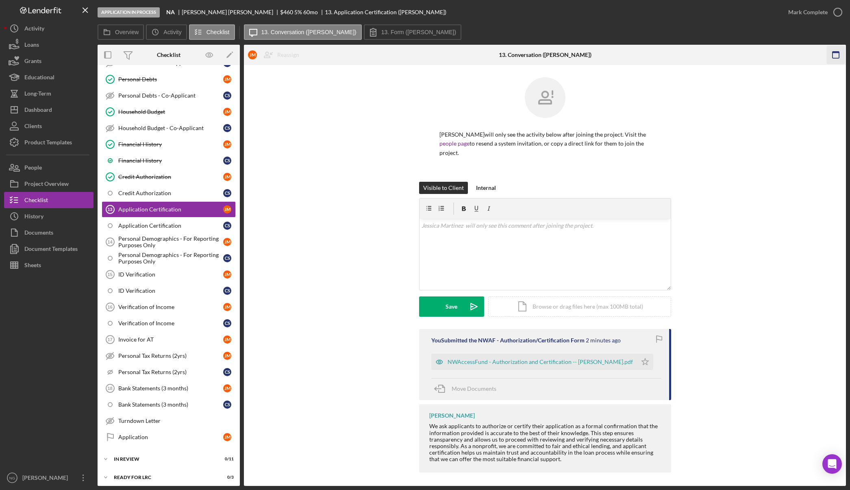
click at [833, 56] on rect "button" at bounding box center [836, 55] width 7 height 7
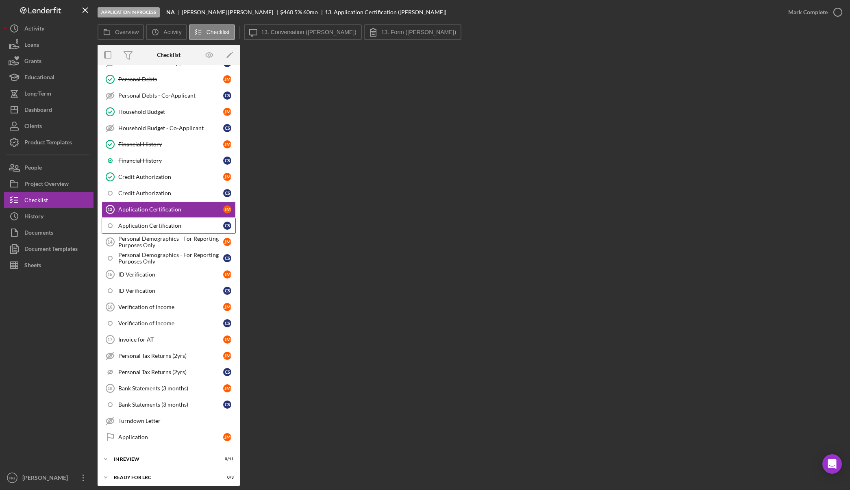
click at [166, 225] on div "Application Certification" at bounding box center [170, 225] width 105 height 7
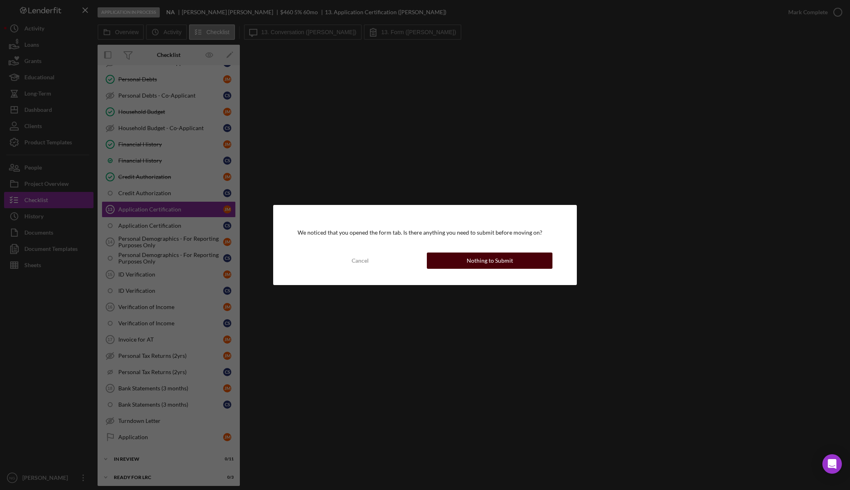
click at [504, 260] on div "Nothing to Submit" at bounding box center [490, 261] width 46 height 16
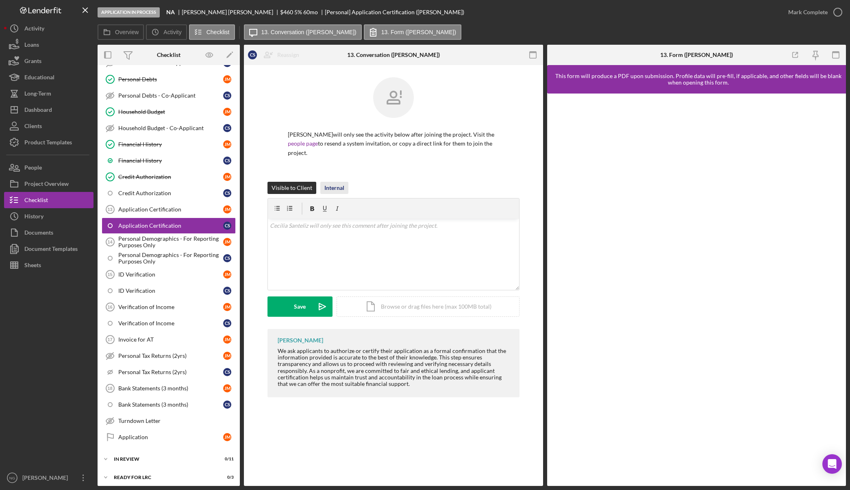
click at [341, 189] on div "Internal" at bounding box center [335, 188] width 20 height 12
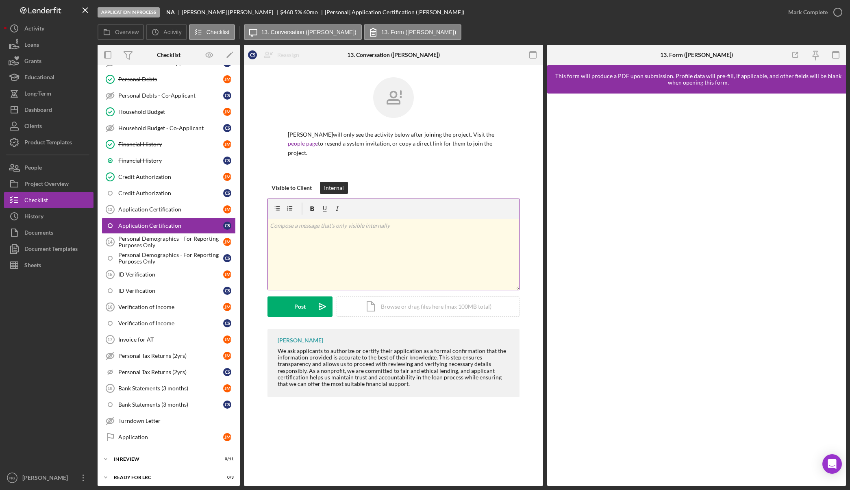
click at [321, 233] on div "v Color teal Color pink Remove color Add row above Add row below Add column bef…" at bounding box center [393, 254] width 251 height 71
drag, startPoint x: 374, startPoint y: 225, endPoint x: 262, endPoint y: 221, distance: 112.7
click at [262, 221] on div "Visible to Client Internal v Color teal Color pink Remove color Add row above A…" at bounding box center [393, 255] width 275 height 147
copy p "Application received on website."
click at [303, 305] on div "Post" at bounding box center [299, 307] width 11 height 20
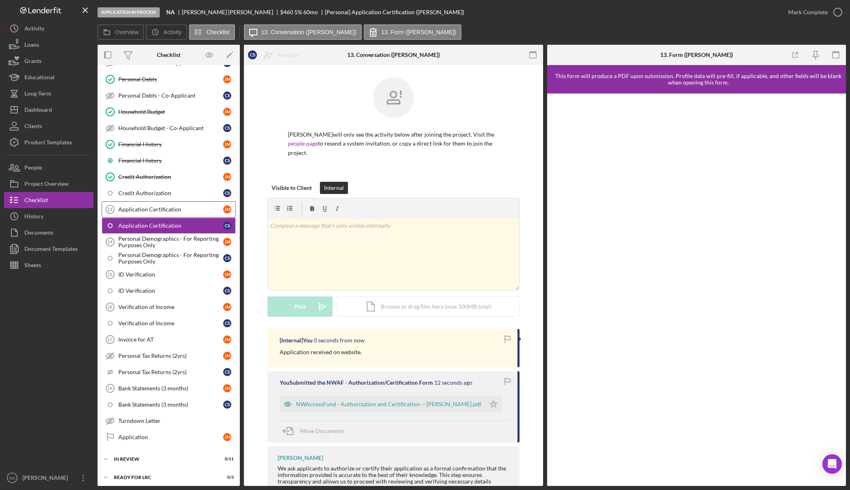
click at [181, 213] on div "Application Certification" at bounding box center [170, 209] width 105 height 7
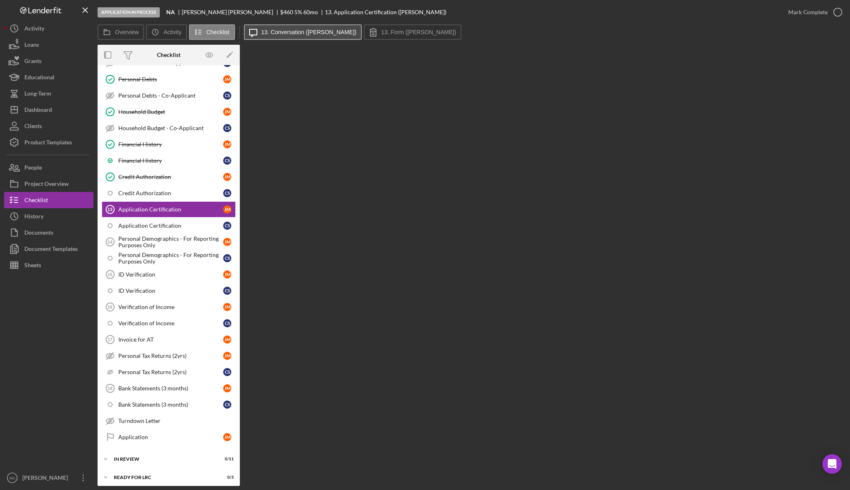
click at [309, 29] on label "13. Conversation (Jessica M.)" at bounding box center [309, 32] width 95 height 7
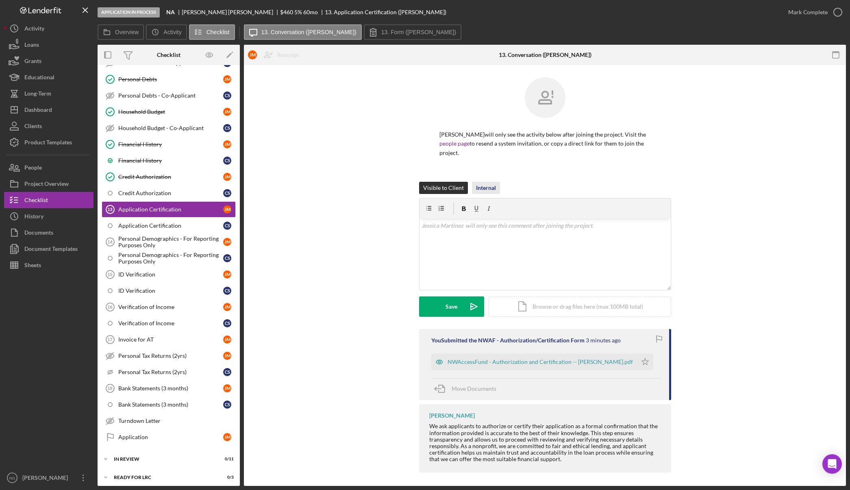
click at [493, 193] on div "Internal" at bounding box center [486, 188] width 20 height 12
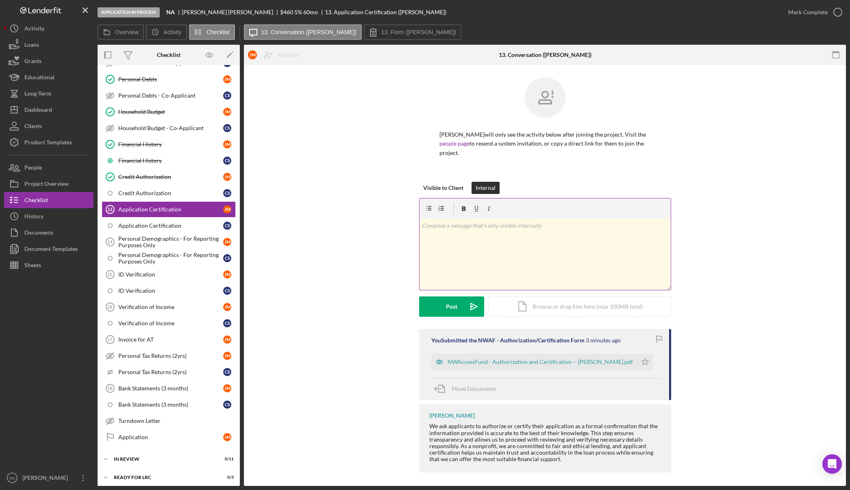
click at [435, 231] on div "v Color teal Color pink Remove color Add row above Add row below Add column bef…" at bounding box center [545, 254] width 251 height 71
click at [445, 306] on button "Post Icon/icon-invite-send" at bounding box center [451, 307] width 65 height 20
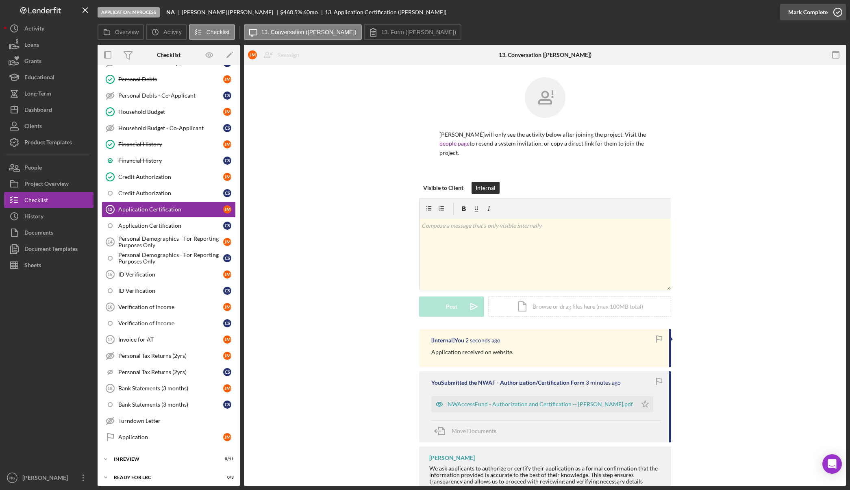
click at [841, 14] on icon "button" at bounding box center [838, 12] width 20 height 20
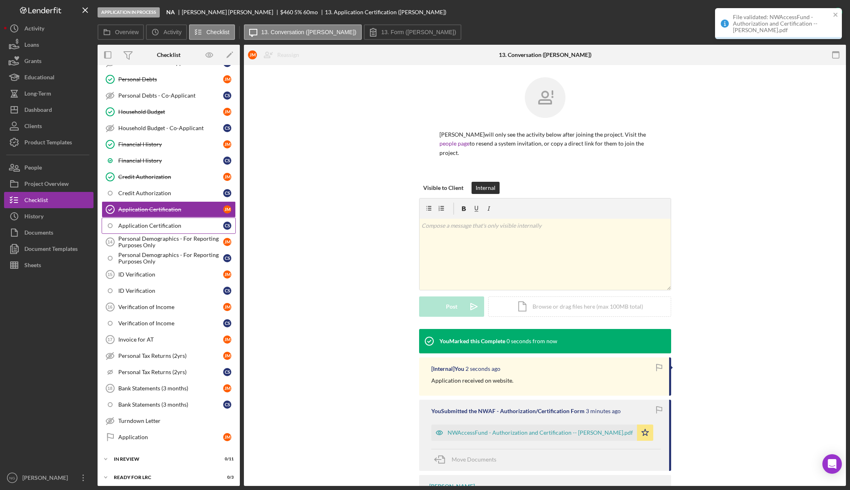
click at [189, 229] on div "Application Certification" at bounding box center [170, 225] width 105 height 7
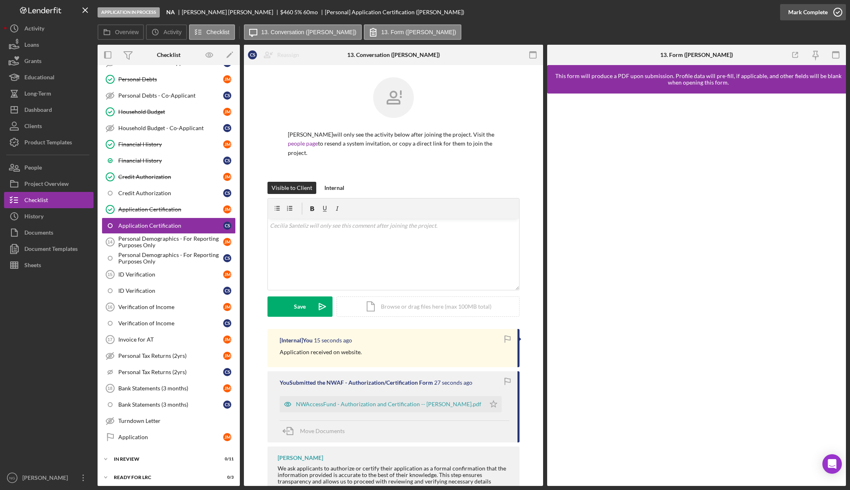
click at [833, 12] on icon "button" at bounding box center [838, 12] width 20 height 20
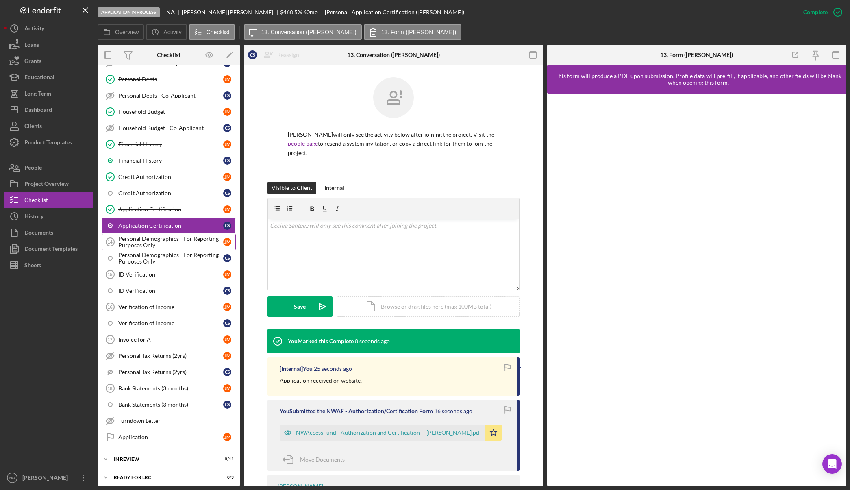
click at [149, 246] on div "Personal Demographics - For Reporting Purposes Only" at bounding box center [170, 241] width 105 height 13
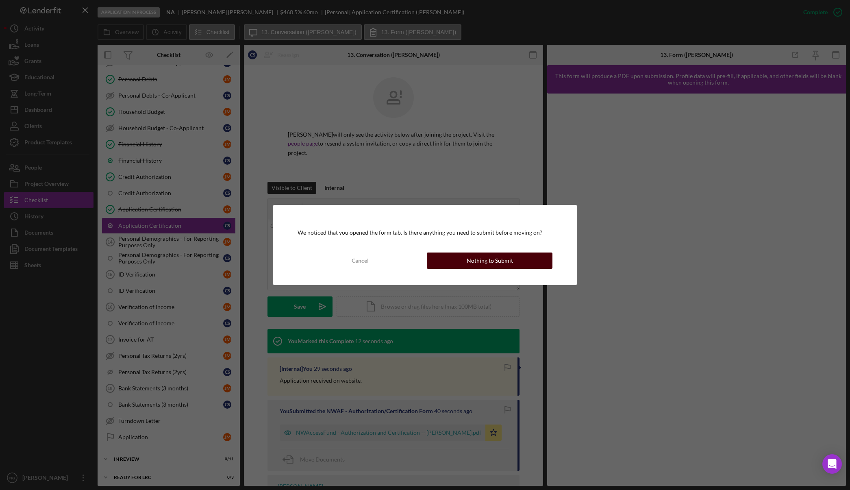
click at [494, 260] on div "Nothing to Submit" at bounding box center [490, 261] width 46 height 16
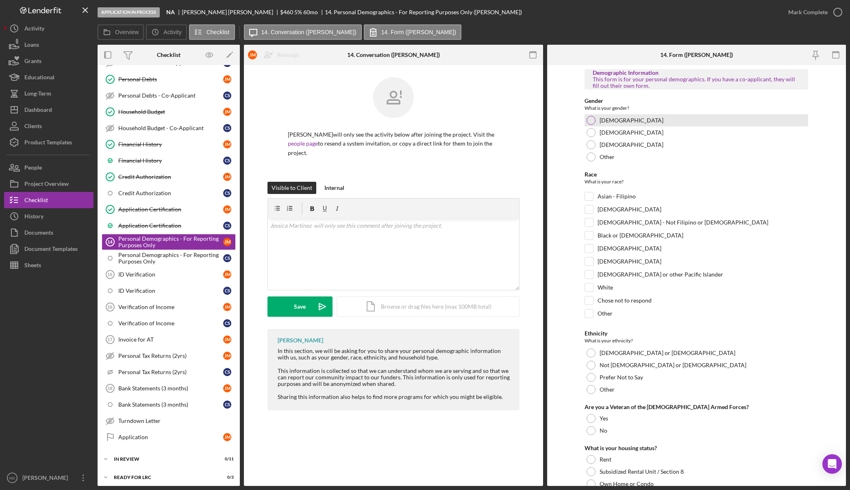
click at [592, 124] on div at bounding box center [591, 120] width 9 height 9
click at [593, 290] on div "White" at bounding box center [697, 289] width 224 height 13
click at [592, 353] on div at bounding box center [591, 353] width 9 height 9
click at [587, 288] on input "White" at bounding box center [589, 287] width 8 height 8
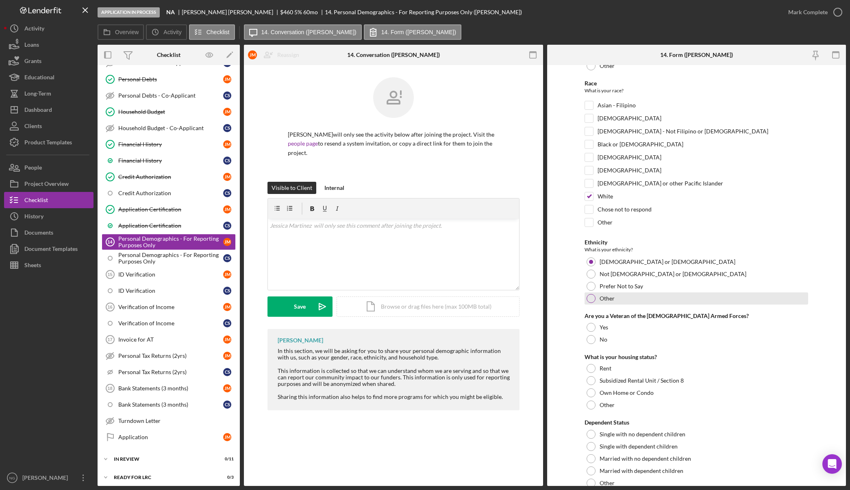
scroll to position [122, 0]
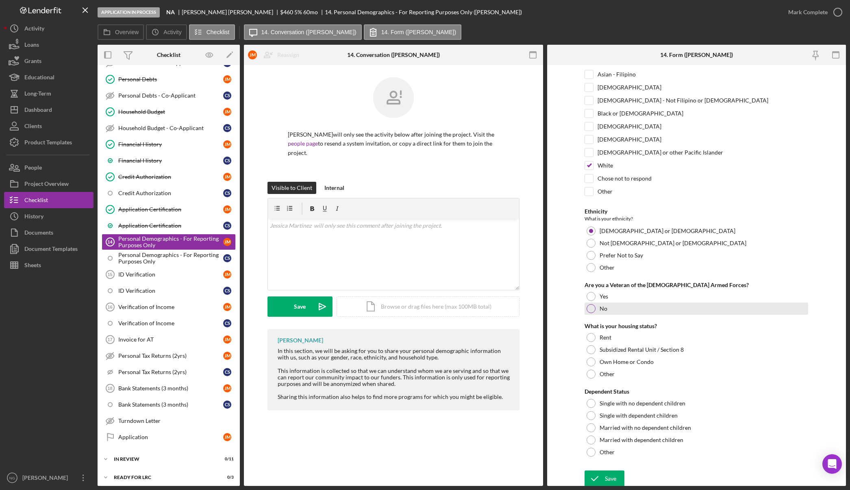
click at [600, 309] on label "No" at bounding box center [604, 308] width 8 height 7
click at [610, 341] on div "Rent" at bounding box center [697, 337] width 224 height 12
click at [652, 439] on label "Married with dependent children" at bounding box center [642, 440] width 84 height 7
click at [613, 477] on div "Save" at bounding box center [610, 479] width 11 height 16
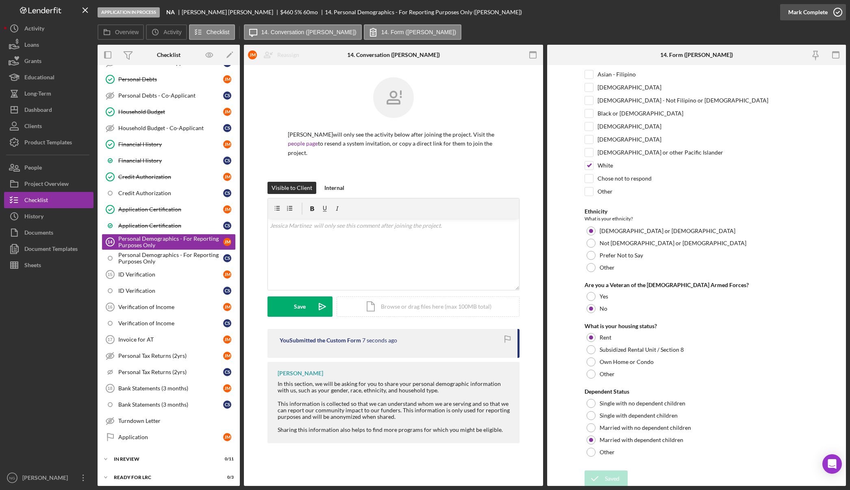
click at [840, 14] on icon "button" at bounding box center [838, 12] width 20 height 20
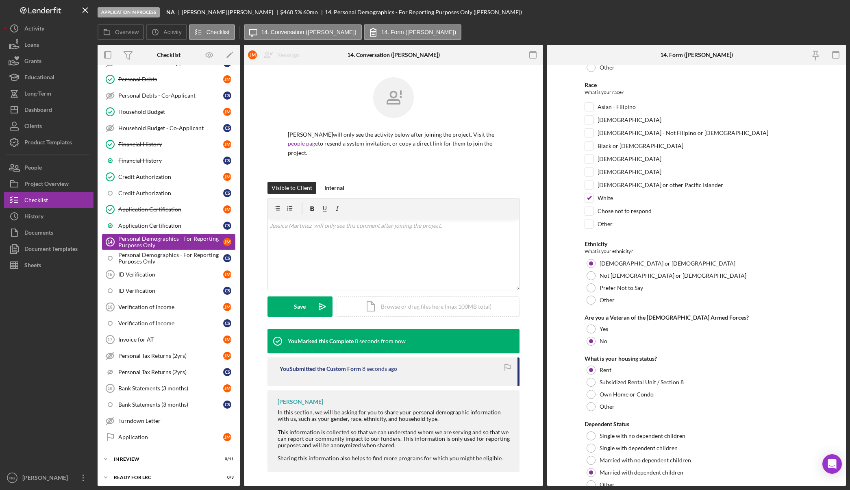
scroll to position [155, 0]
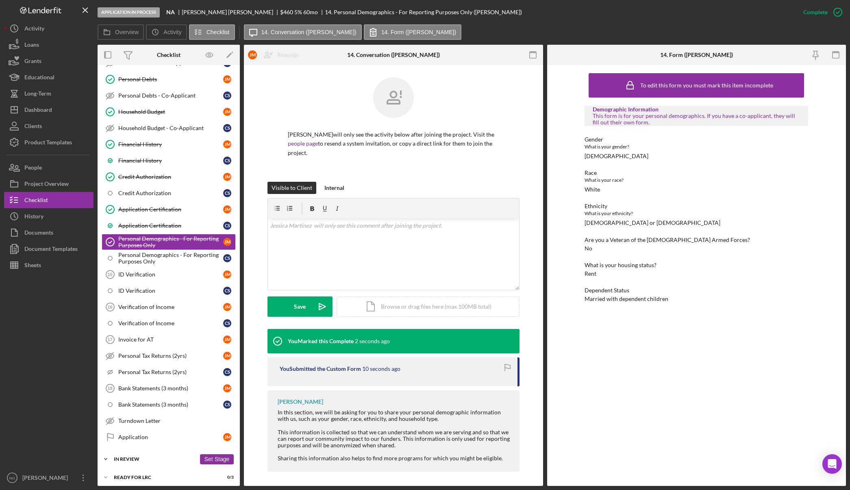
click at [187, 461] on div "In Review" at bounding box center [155, 459] width 82 height 5
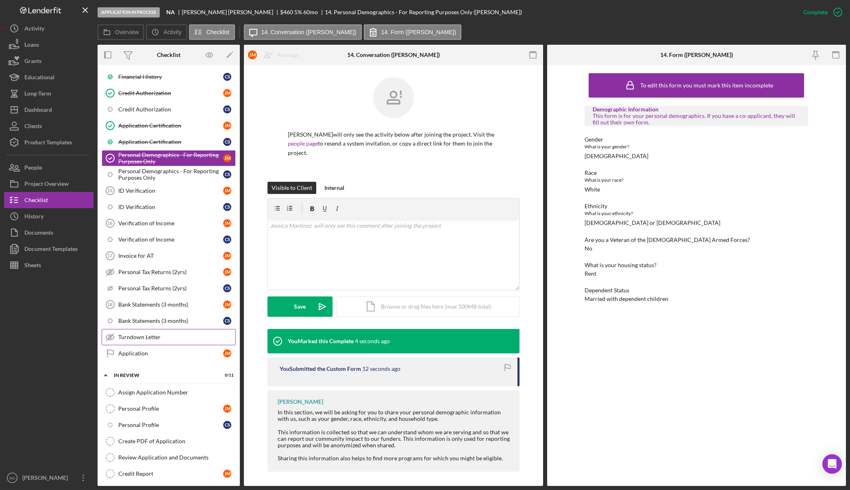
scroll to position [407, 0]
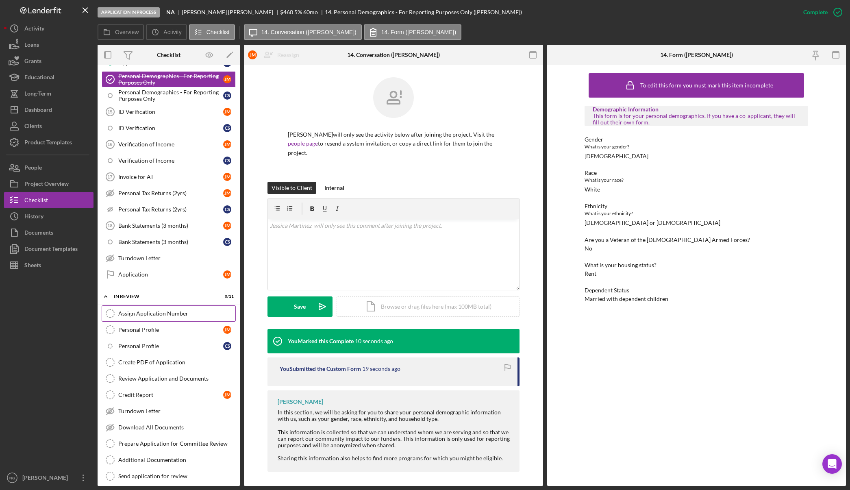
click at [181, 317] on link "Assign Application Number Assign Application Number" at bounding box center [169, 313] width 134 height 16
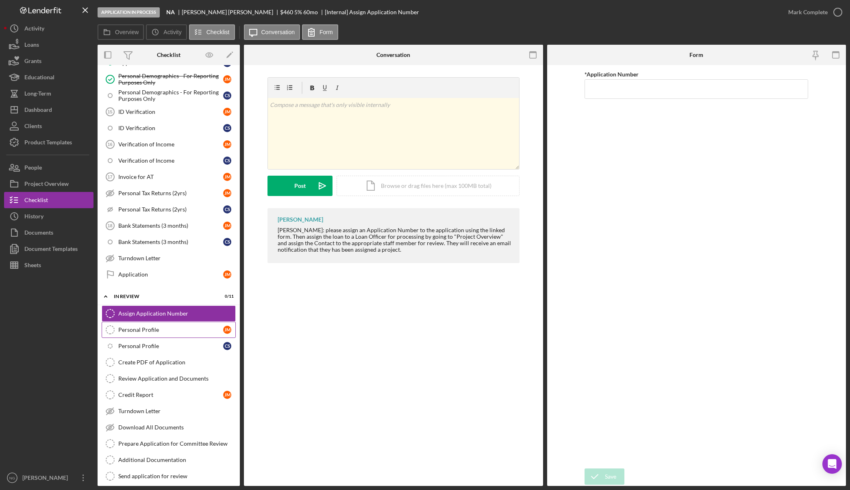
click at [162, 331] on div "Personal Profile" at bounding box center [170, 330] width 105 height 7
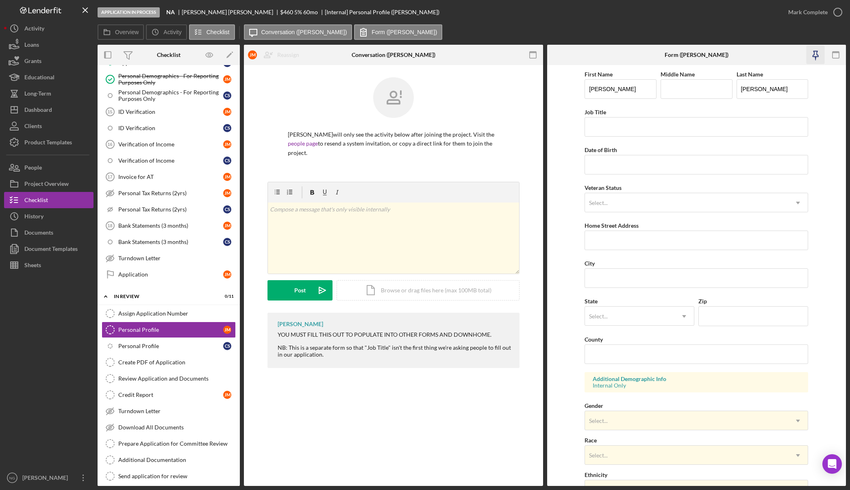
click at [814, 57] on icon "button" at bounding box center [816, 54] width 6 height 6
click at [533, 57] on icon "button" at bounding box center [533, 55] width 18 height 18
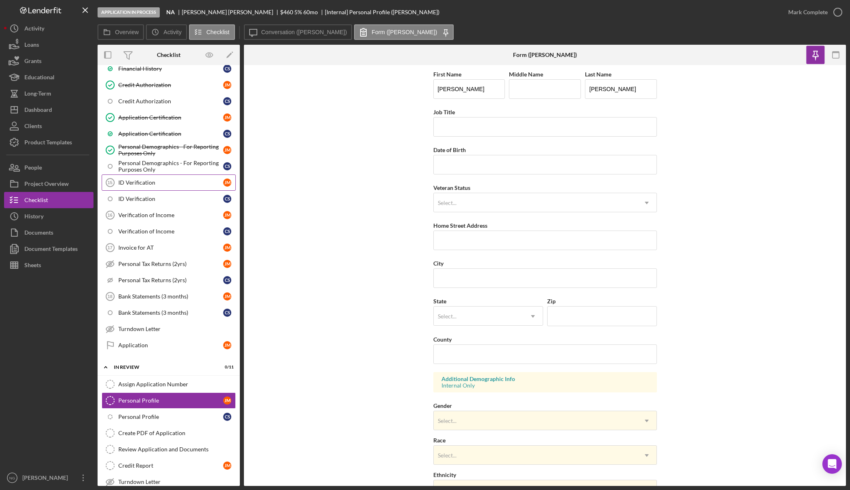
scroll to position [325, 0]
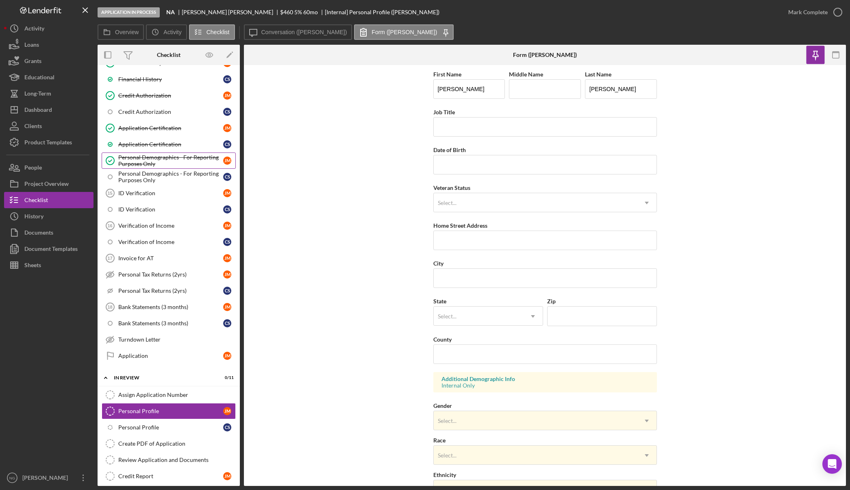
click at [191, 161] on div "Personal Demographics - For Reporting Purposes Only" at bounding box center [170, 160] width 105 height 13
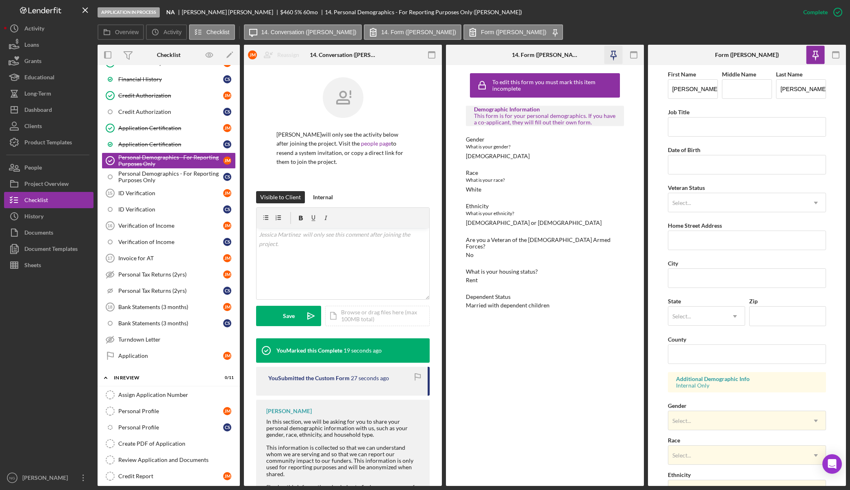
click at [613, 55] on icon "button" at bounding box center [613, 55] width 18 height 18
click at [433, 53] on rect "button" at bounding box center [432, 53] width 7 height 2
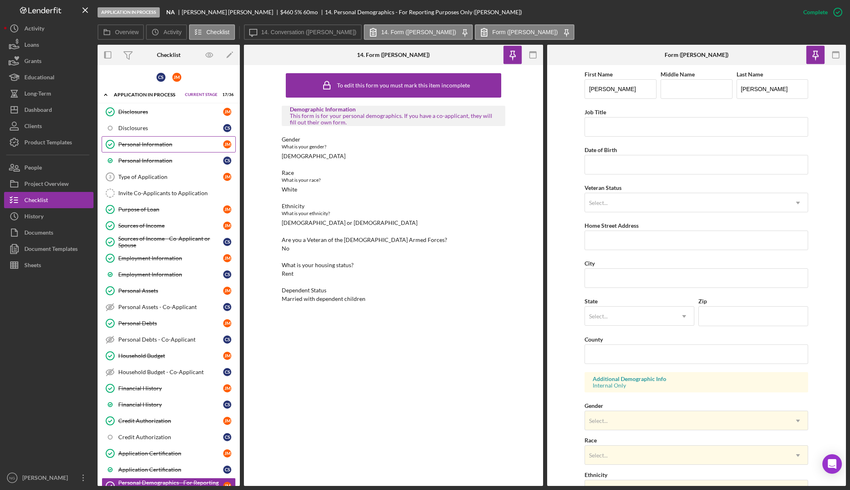
click at [205, 139] on link "Personal Information Personal Information J M" at bounding box center [169, 144] width 134 height 16
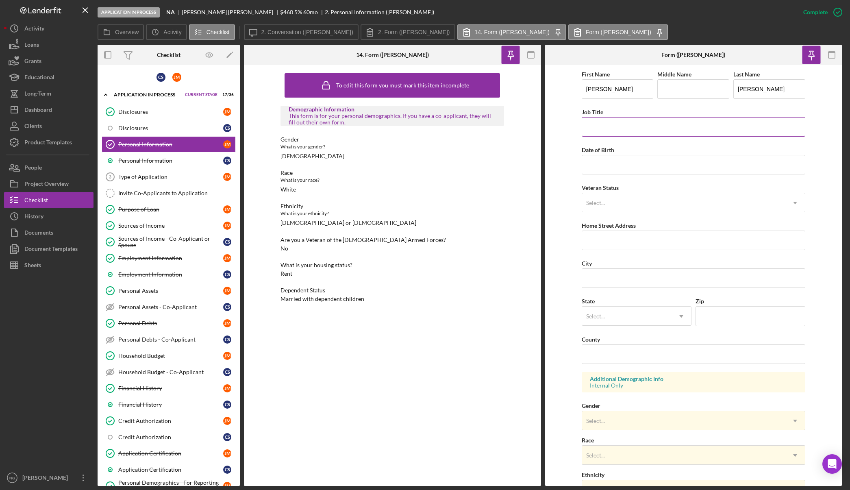
click at [641, 121] on input "Job Title" at bounding box center [694, 127] width 224 height 20
click at [586, 30] on label "Form (Jessica M.)" at bounding box center [618, 32] width 65 height 7
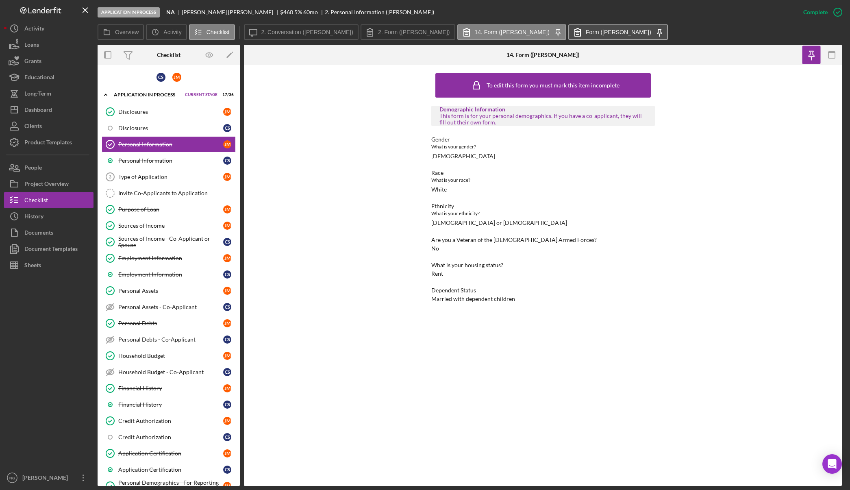
click at [586, 31] on label "Form (Jessica M.)" at bounding box center [618, 32] width 65 height 7
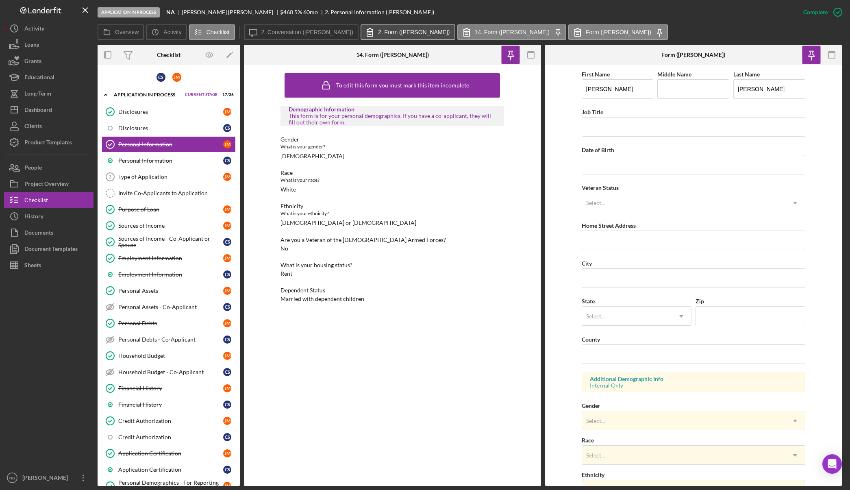
click at [389, 33] on label "2. Form (Jessica M.)" at bounding box center [414, 32] width 72 height 7
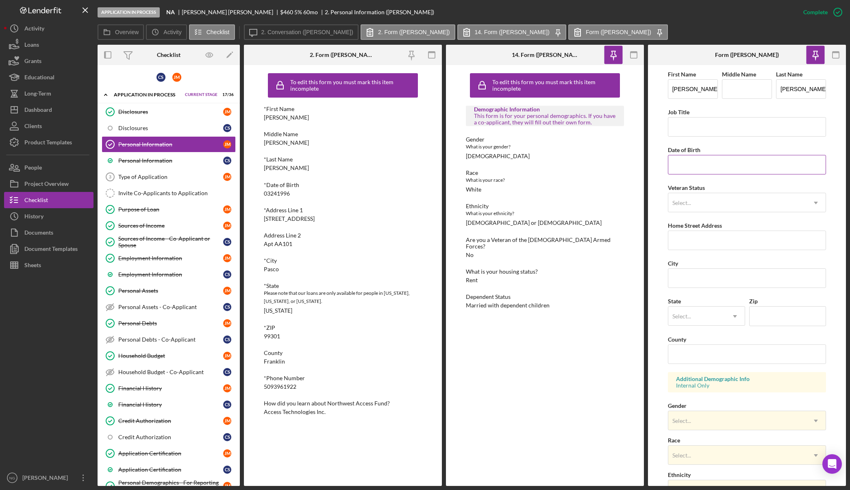
click at [708, 163] on input "Date of Birth" at bounding box center [747, 165] width 159 height 20
click at [741, 87] on input "Middle Name" at bounding box center [747, 89] width 50 height 20
click at [723, 203] on div "Select..." at bounding box center [738, 203] width 138 height 19
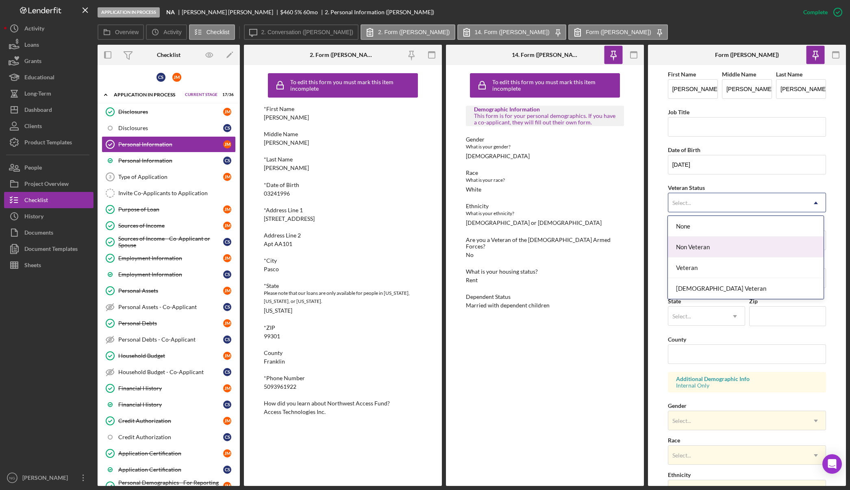
click at [709, 254] on div "Non Veteran" at bounding box center [746, 247] width 156 height 21
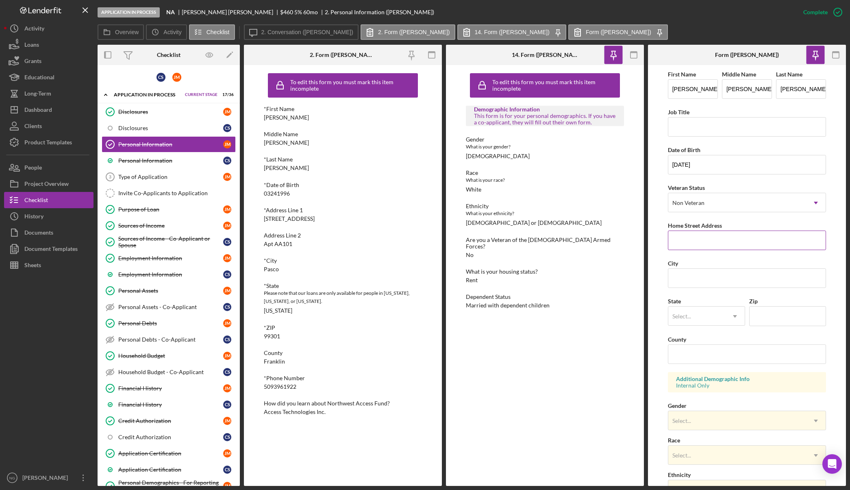
click at [691, 240] on input "Home Street Address" at bounding box center [747, 241] width 159 height 20
click at [720, 242] on input "3209 E A St" at bounding box center [747, 241] width 159 height 20
click at [756, 313] on input "Zip" at bounding box center [788, 316] width 77 height 20
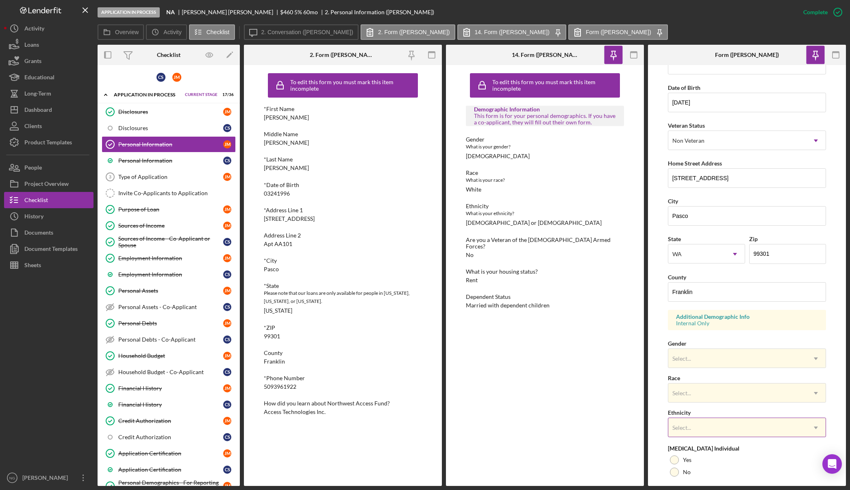
scroll to position [122, 0]
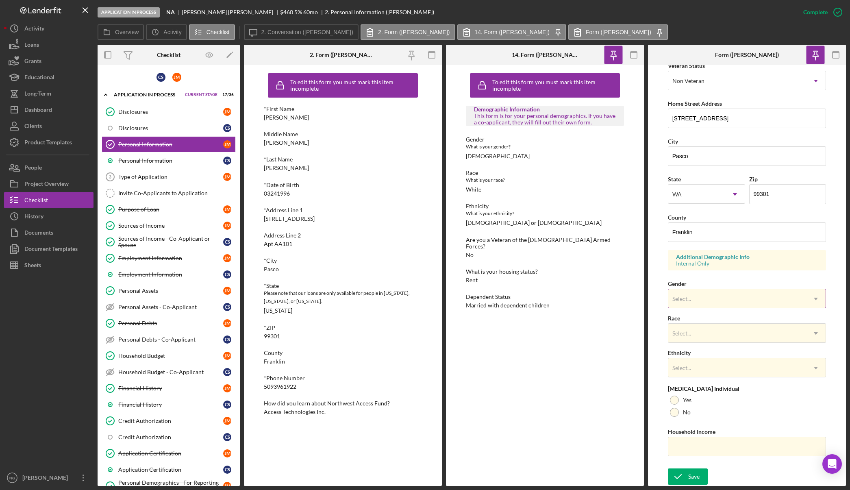
click at [725, 303] on div "Select..." at bounding box center [738, 299] width 138 height 19
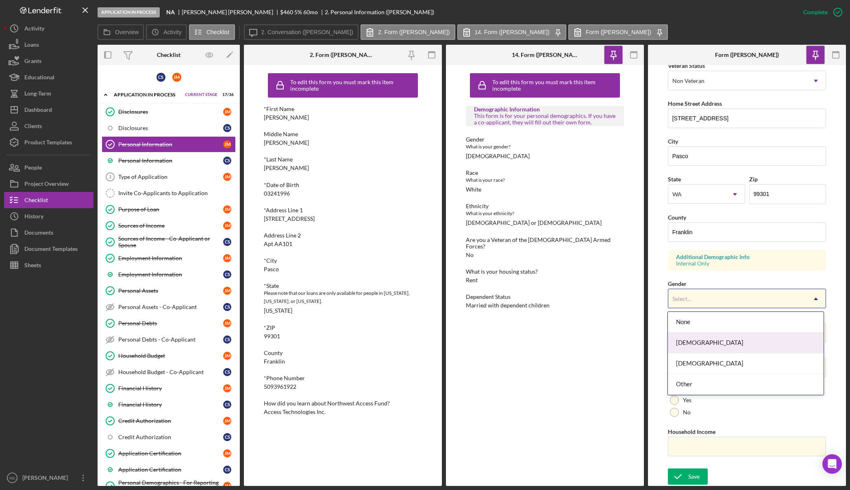
click at [732, 339] on div "Female" at bounding box center [746, 343] width 156 height 21
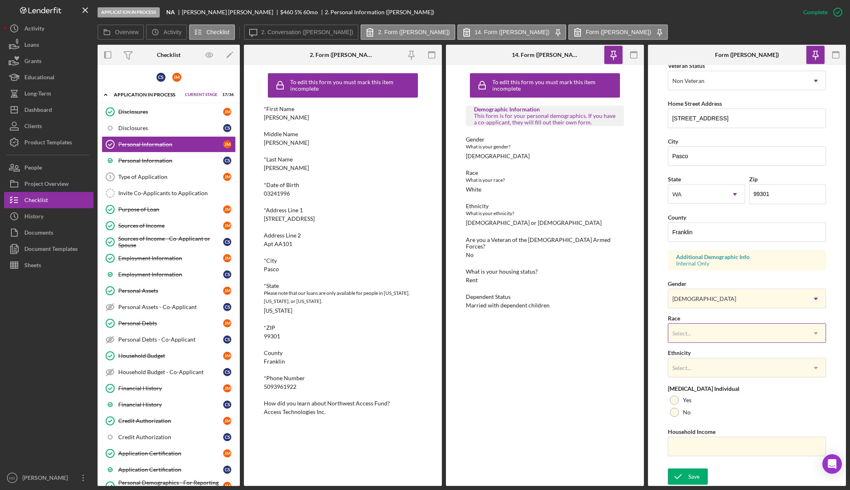
click at [725, 338] on div "Select..." at bounding box center [738, 333] width 138 height 19
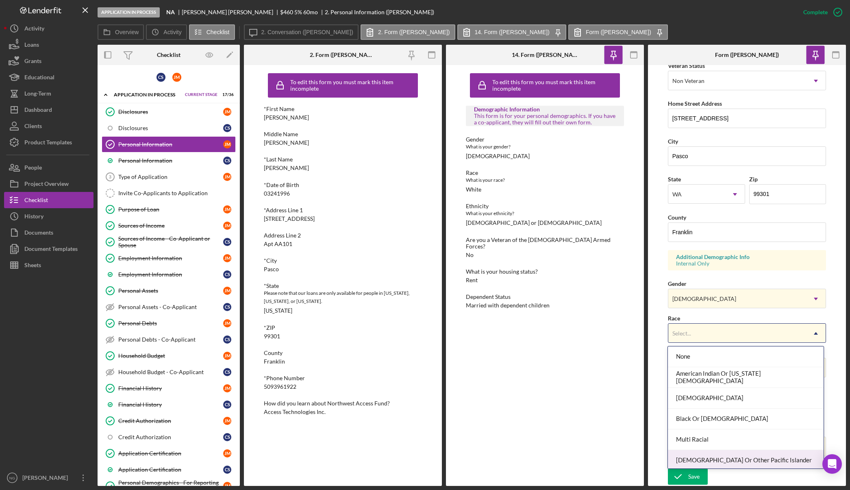
scroll to position [44, 0]
click at [713, 452] on div "White" at bounding box center [746, 458] width 156 height 21
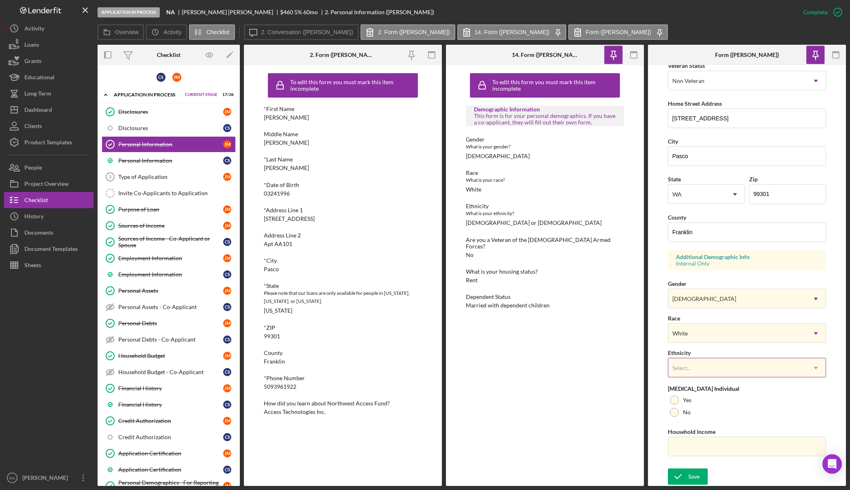
click at [727, 371] on div "Select..." at bounding box center [738, 368] width 138 height 19
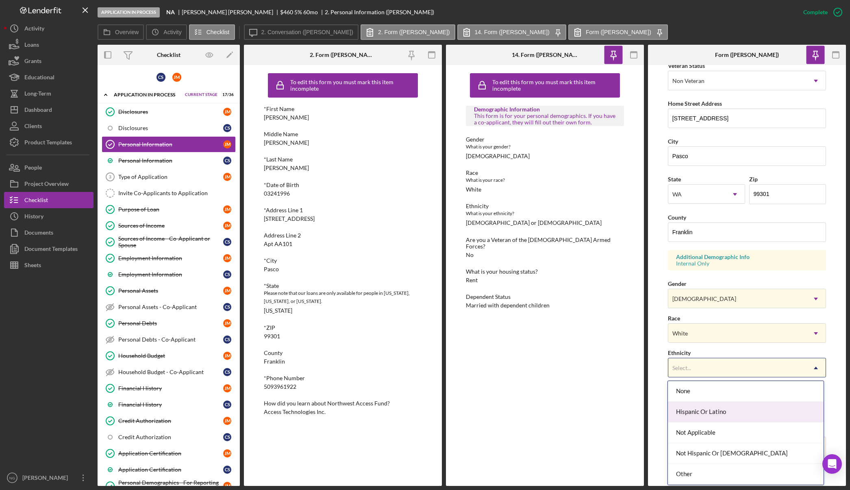
click at [720, 410] on div "Hispanic Or Latino" at bounding box center [746, 412] width 156 height 21
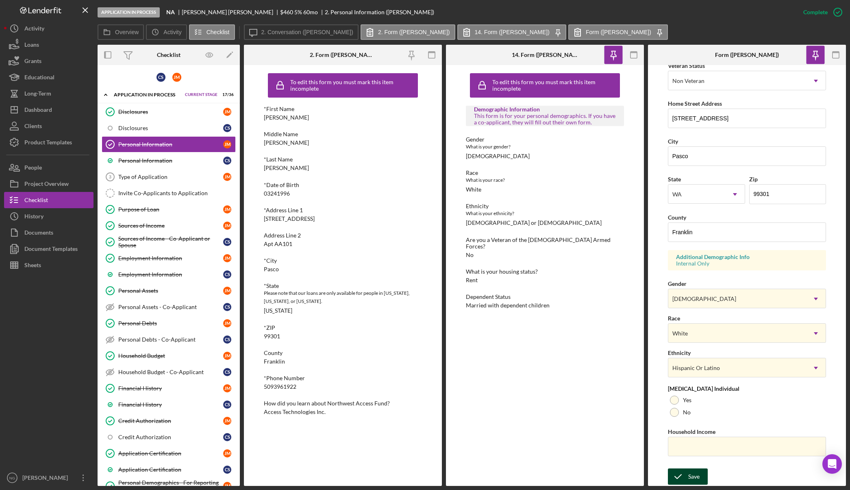
click at [696, 478] on div "Save" at bounding box center [694, 477] width 11 height 16
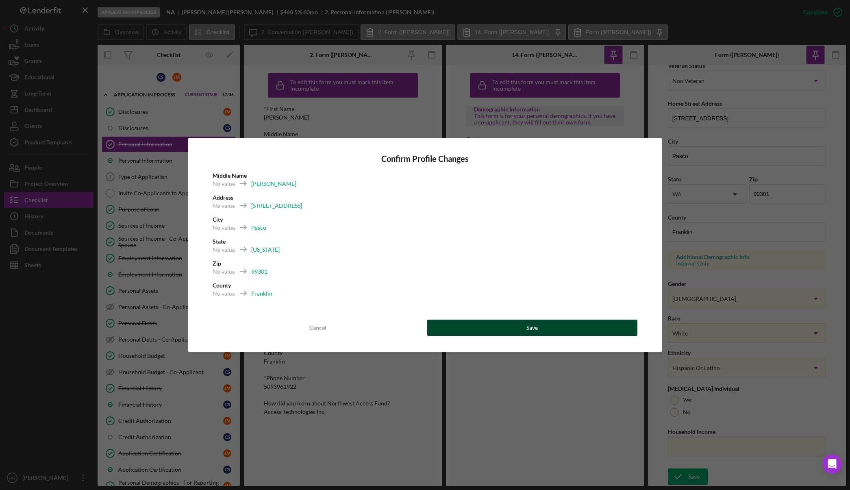
click at [558, 327] on button "Save" at bounding box center [532, 328] width 211 height 16
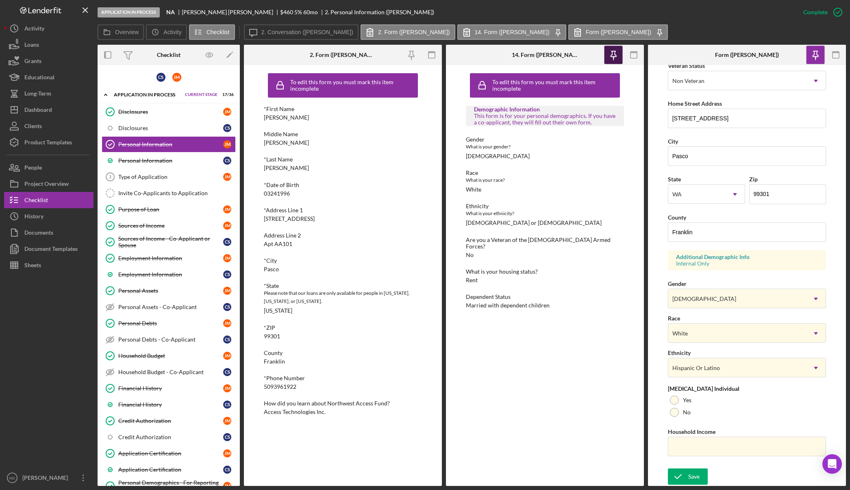
click at [621, 59] on icon "button" at bounding box center [613, 55] width 18 height 18
click at [632, 55] on icon "button" at bounding box center [634, 55] width 18 height 18
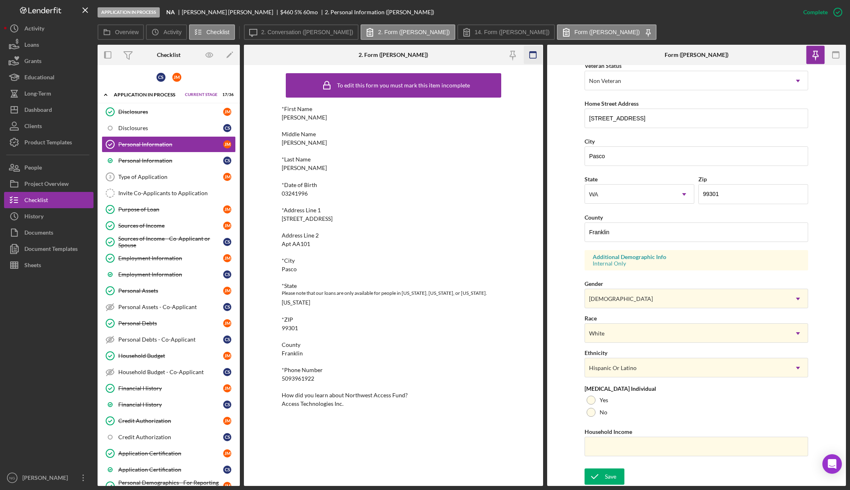
click at [527, 55] on icon "button" at bounding box center [533, 55] width 18 height 18
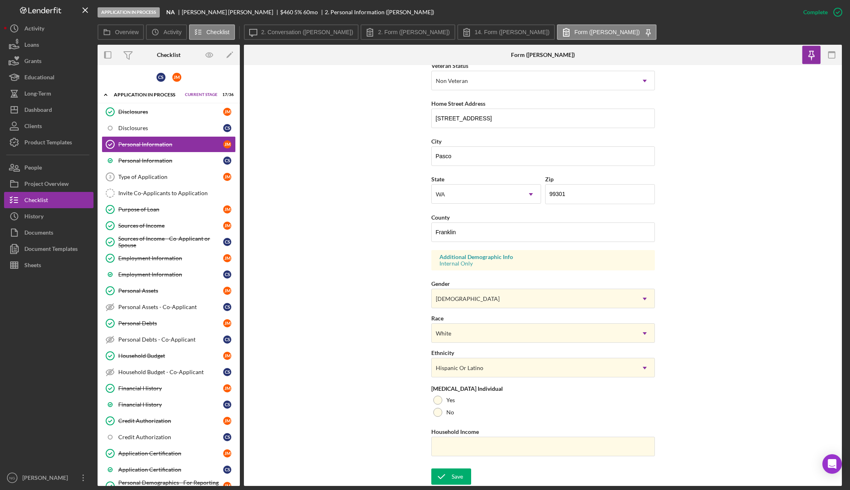
scroll to position [468, 0]
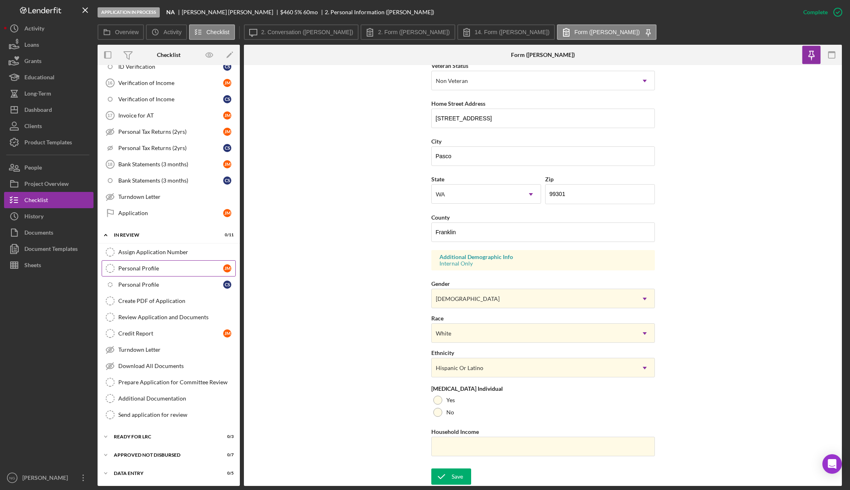
click at [185, 264] on link "Personal Profile Personal Profile J M" at bounding box center [169, 268] width 134 height 16
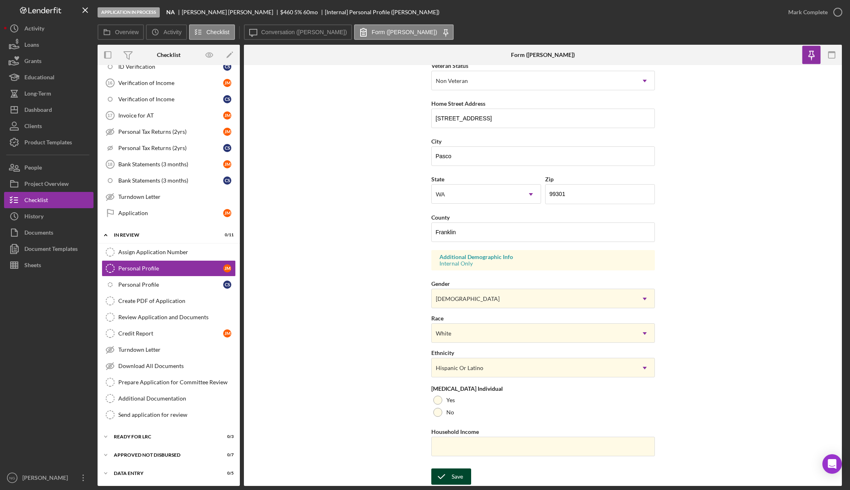
click at [462, 475] on button "Save" at bounding box center [452, 477] width 40 height 16
click at [836, 12] on icon "button" at bounding box center [838, 12] width 20 height 20
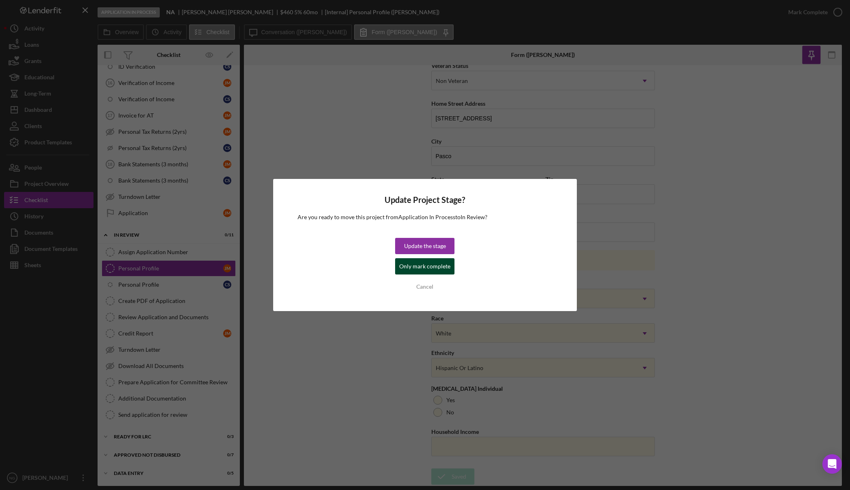
click at [427, 262] on div "Only mark complete" at bounding box center [424, 266] width 51 height 16
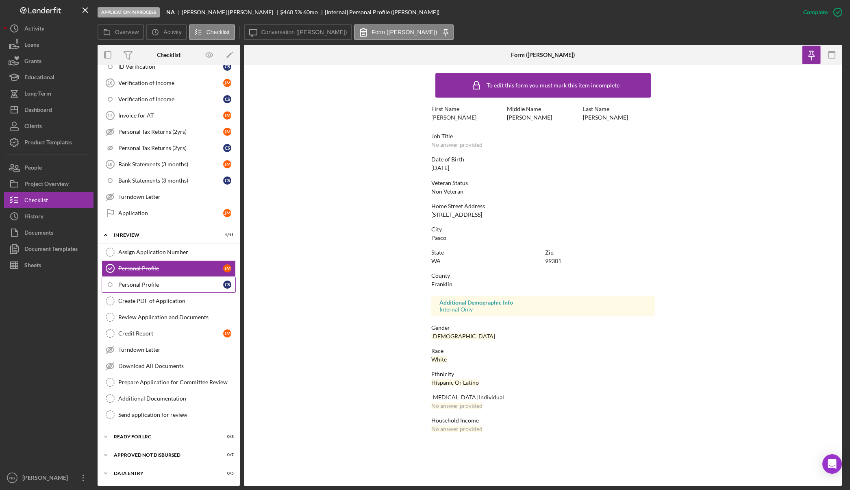
click at [172, 285] on div "Personal Profile" at bounding box center [170, 284] width 105 height 7
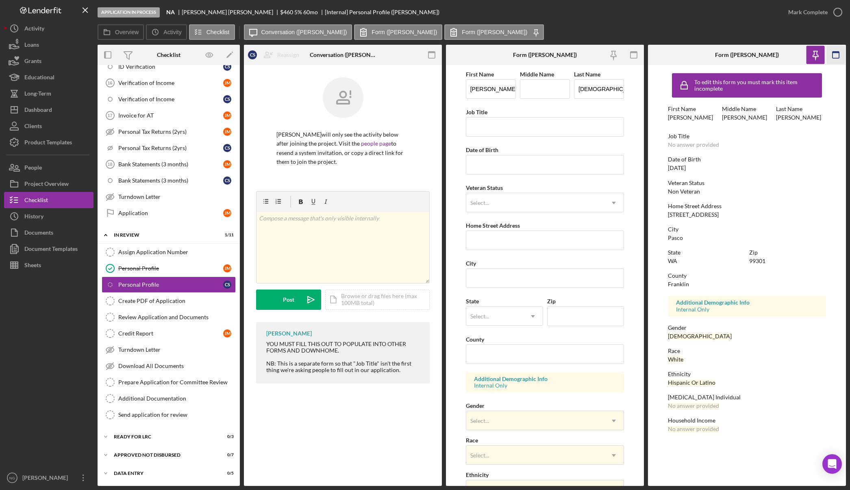
click at [839, 57] on icon "button" at bounding box center [836, 55] width 18 height 18
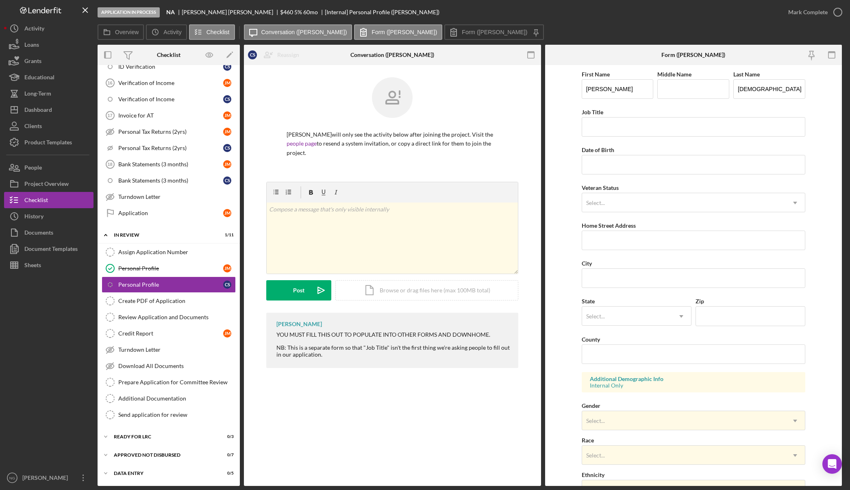
click at [839, 57] on icon "button" at bounding box center [832, 55] width 18 height 18
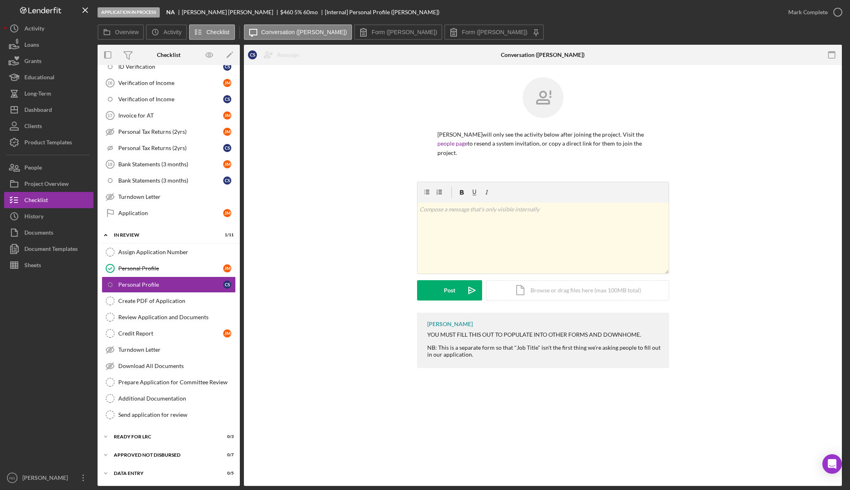
click at [839, 57] on icon "button" at bounding box center [832, 55] width 18 height 18
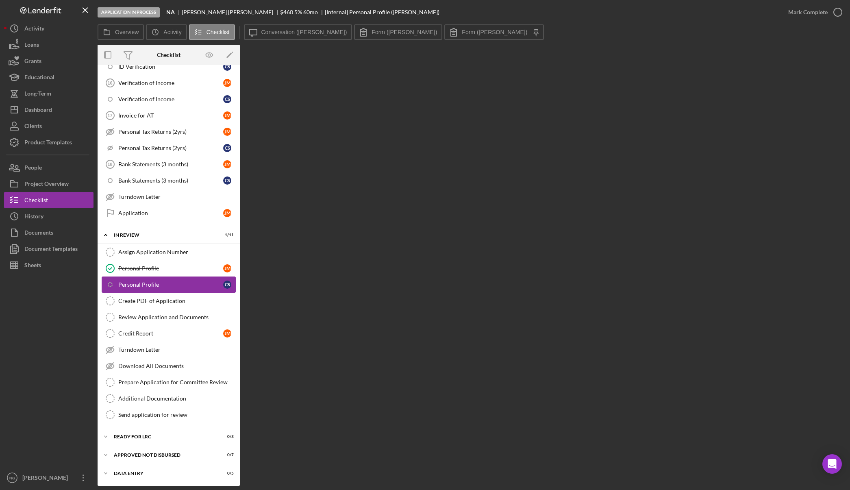
click at [170, 282] on div "Personal Profile" at bounding box center [170, 284] width 105 height 7
click at [462, 30] on label "Form (Jessica M.)" at bounding box center [494, 32] width 65 height 7
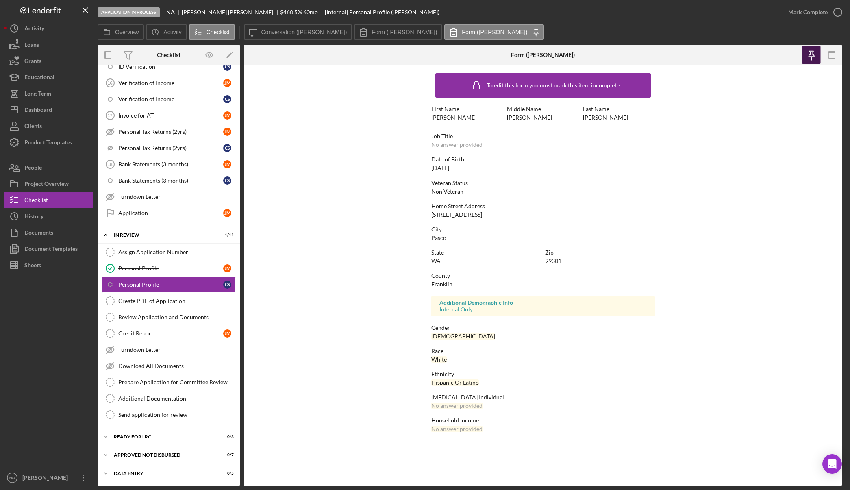
click at [815, 57] on icon "button" at bounding box center [811, 55] width 18 height 18
click at [826, 55] on icon "button" at bounding box center [832, 55] width 18 height 18
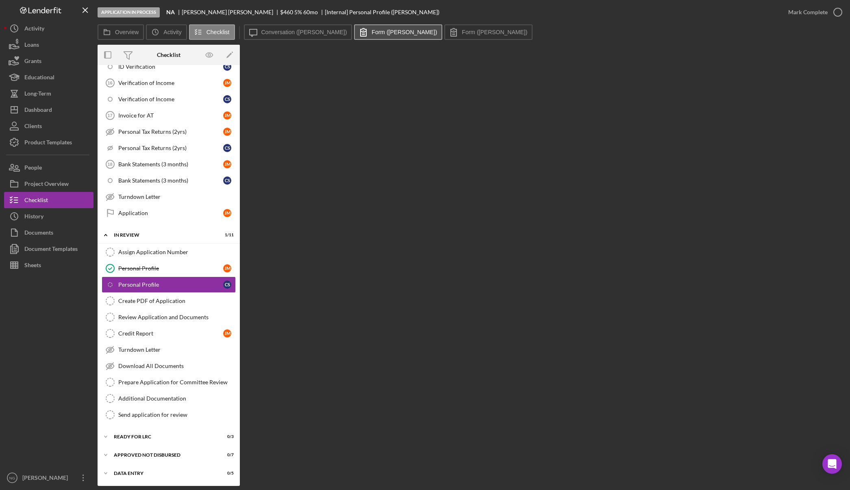
click at [372, 33] on label "Form (Cecilia S.)" at bounding box center [404, 32] width 65 height 7
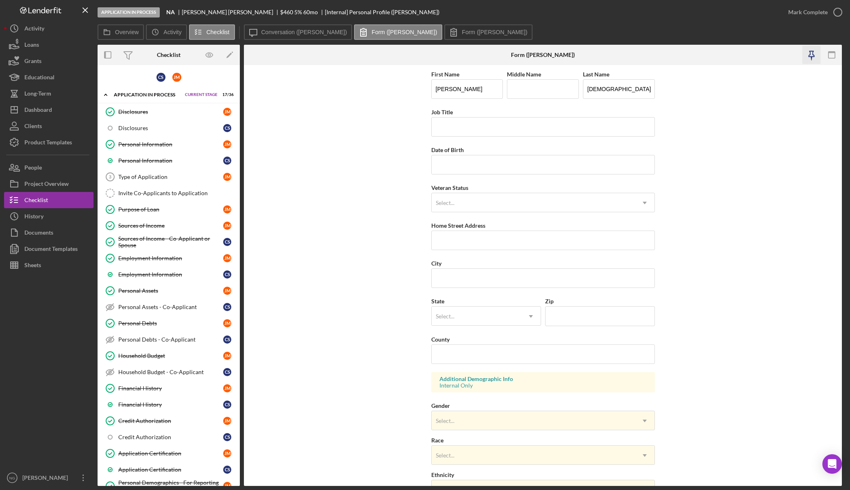
click at [812, 53] on icon "button" at bounding box center [811, 55] width 18 height 18
click at [174, 160] on div "Personal Information" at bounding box center [170, 160] width 105 height 7
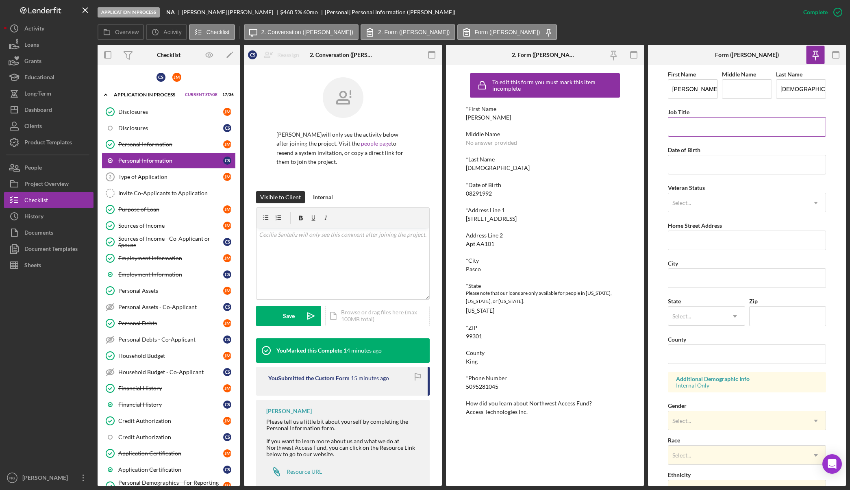
click at [687, 124] on input "Job Title" at bounding box center [747, 127] width 159 height 20
click at [697, 165] on input "Date of Birth" at bounding box center [747, 165] width 159 height 20
click at [682, 205] on div "Select..." at bounding box center [682, 203] width 19 height 7
click at [711, 186] on div "Veteran Status Select... Icon/Dropdown Arrow" at bounding box center [747, 198] width 159 height 30
click at [701, 238] on input "Home Street Address" at bounding box center [747, 241] width 159 height 20
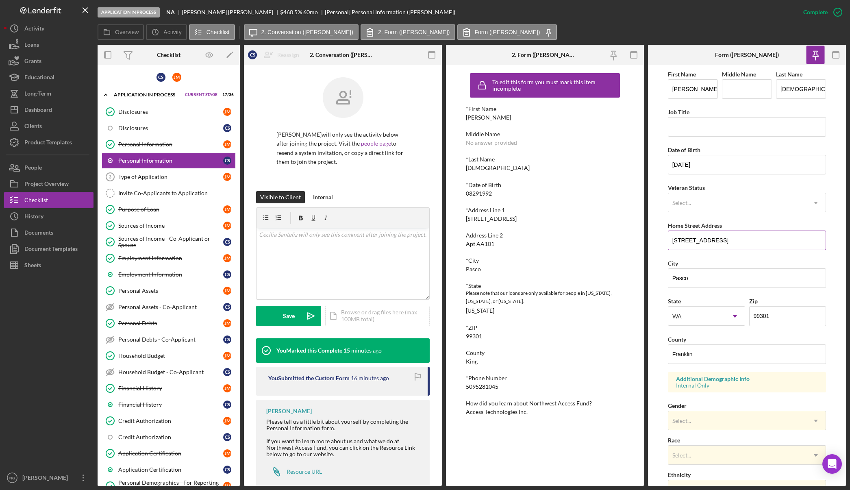
scroll to position [122, 0]
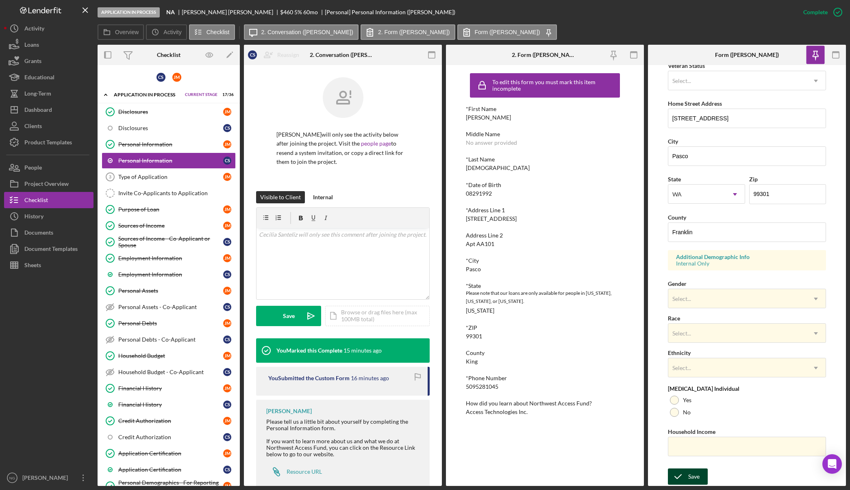
click at [702, 477] on button "Save" at bounding box center [688, 477] width 40 height 16
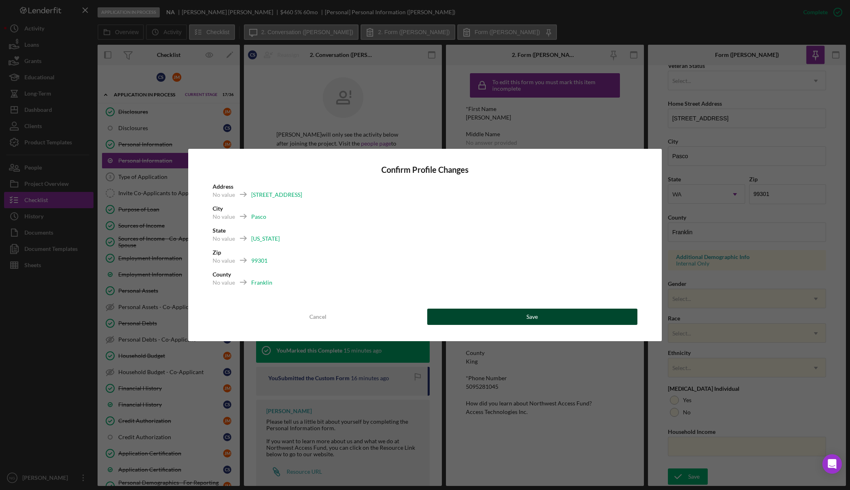
click at [562, 311] on button "Save" at bounding box center [532, 317] width 211 height 16
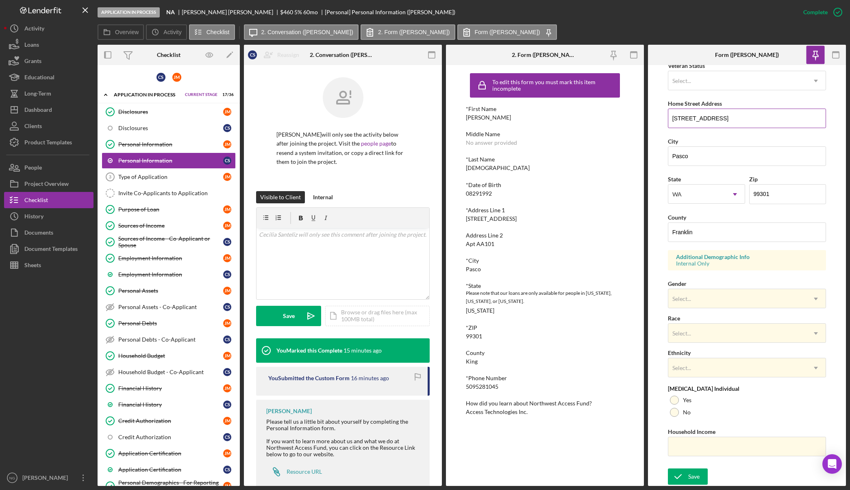
scroll to position [0, 0]
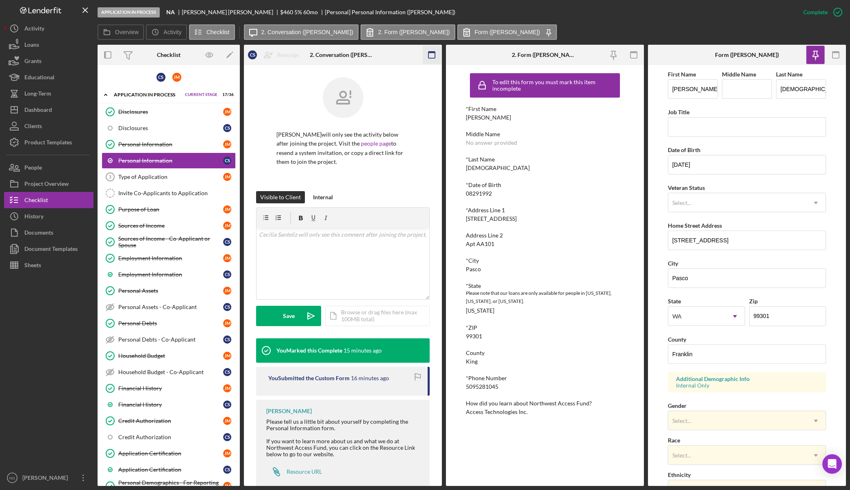
click at [429, 55] on icon "button" at bounding box center [432, 55] width 18 height 18
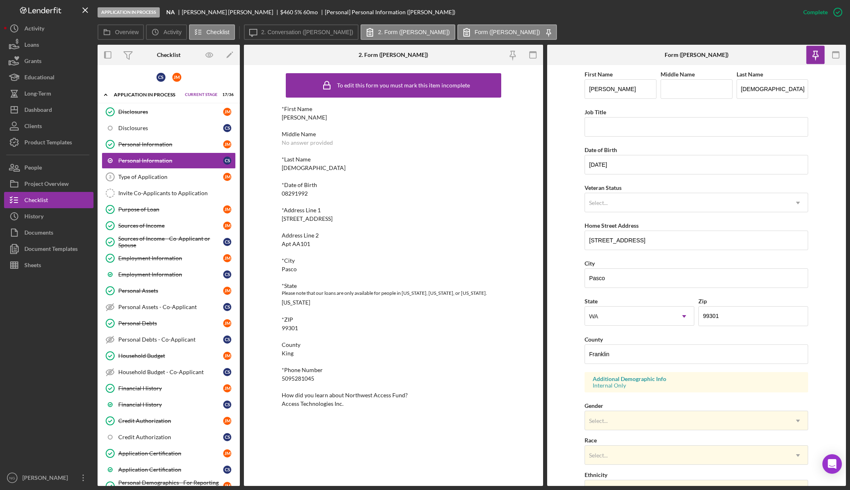
click at [366, 223] on div "*First Name Cecilia Middle Name No answer provided *Last Name Santeliz *Date of…" at bounding box center [394, 256] width 224 height 301
click at [838, 9] on icon "button" at bounding box center [838, 12] width 20 height 20
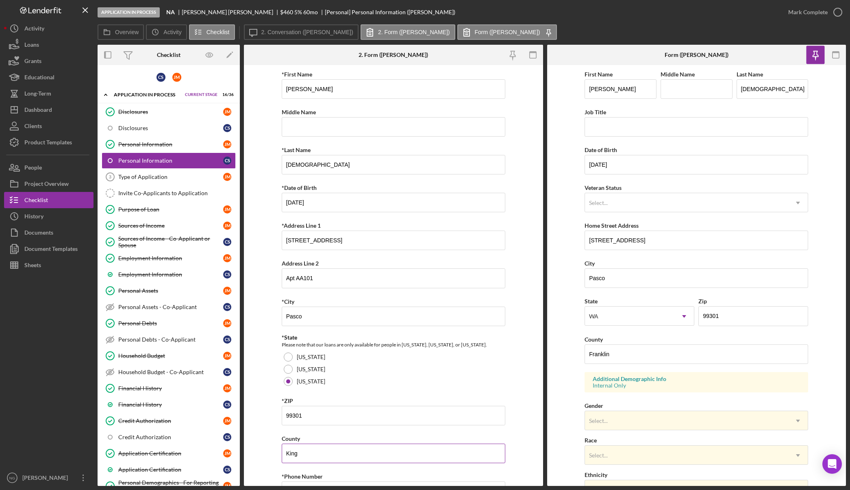
drag, startPoint x: 323, startPoint y: 458, endPoint x: 281, endPoint y: 455, distance: 42.4
click at [282, 455] on input "King" at bounding box center [394, 454] width 224 height 20
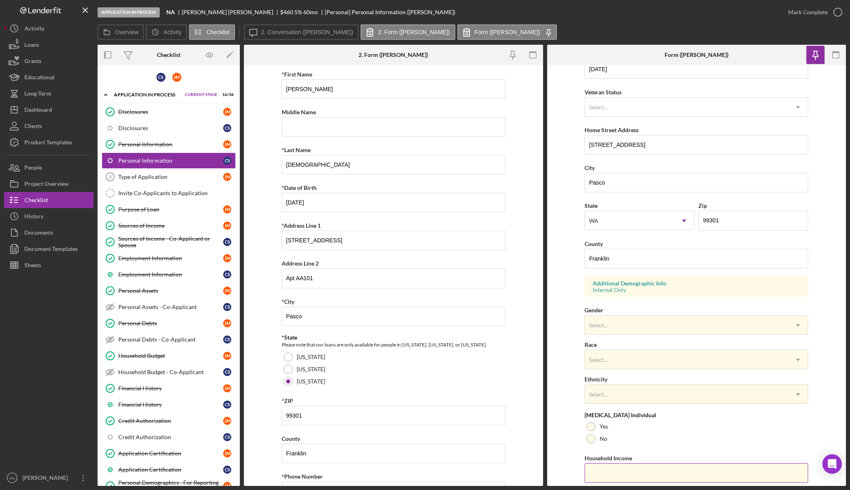
scroll to position [122, 0]
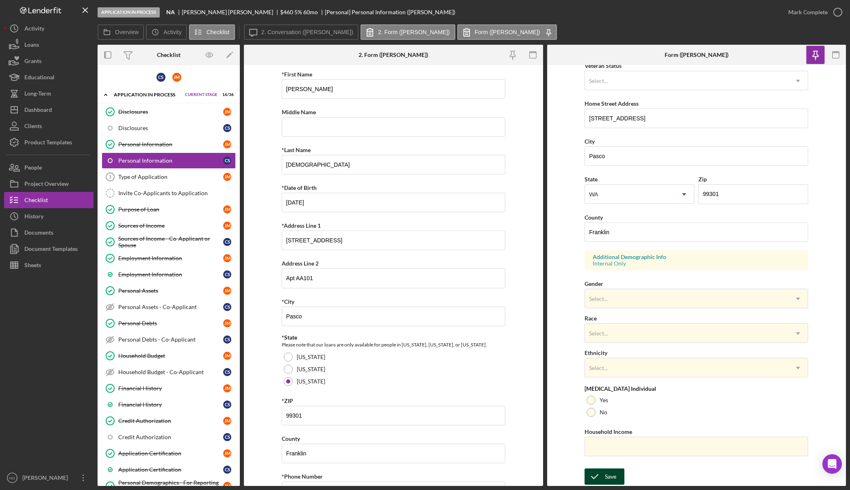
click at [610, 471] on div "Save" at bounding box center [610, 477] width 11 height 16
click at [837, 17] on icon "button" at bounding box center [838, 12] width 20 height 20
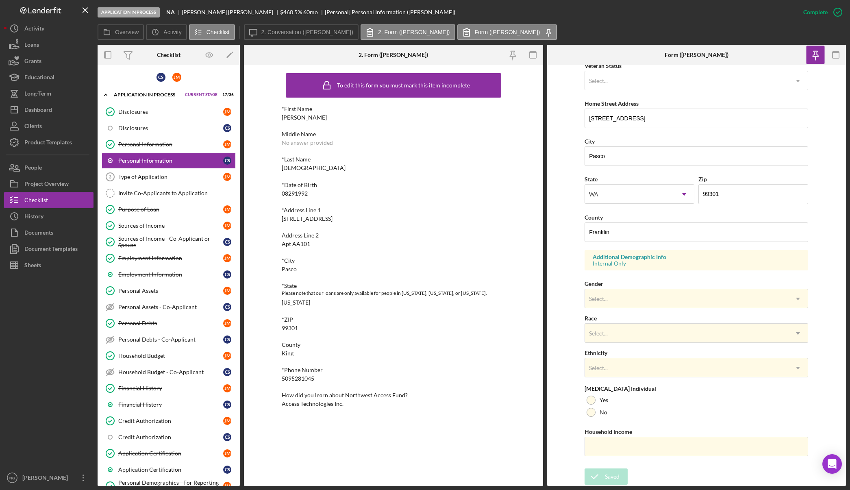
scroll to position [0, 0]
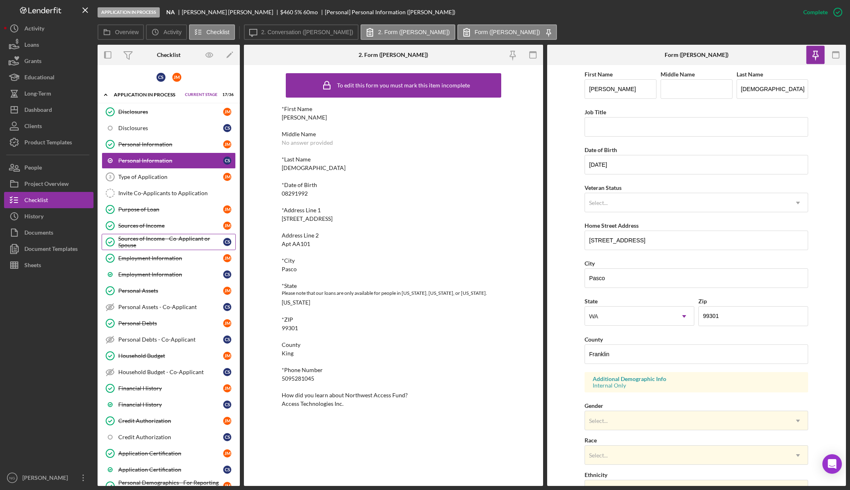
click at [168, 244] on div "Sources of Income - Co-Applicant or Spouse" at bounding box center [170, 241] width 105 height 13
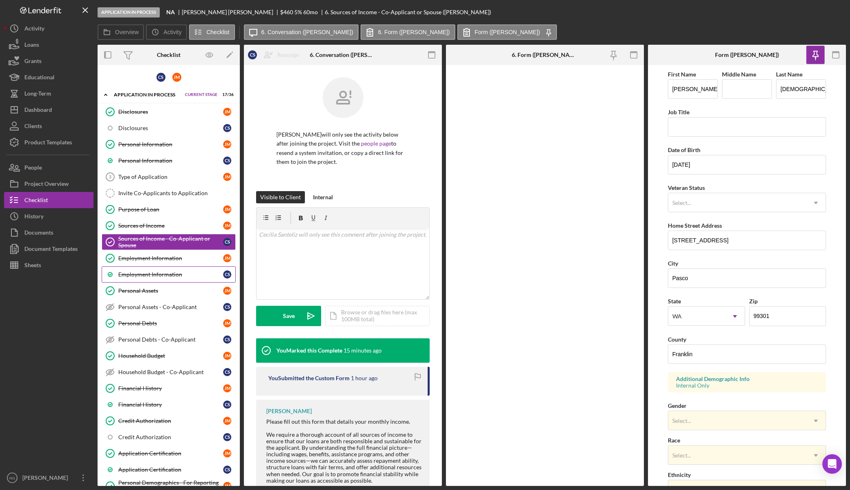
click at [158, 274] on div "Employment Information" at bounding box center [170, 274] width 105 height 7
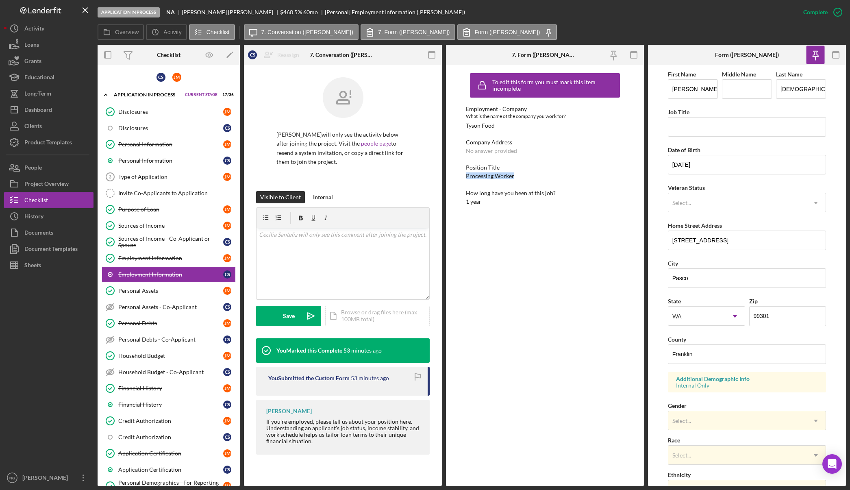
drag, startPoint x: 517, startPoint y: 177, endPoint x: 466, endPoint y: 178, distance: 51.2
click at [466, 178] on div "Position Title Processing Worker" at bounding box center [545, 171] width 159 height 15
copy div "Processing Worker"
click at [705, 127] on input "Job Title" at bounding box center [747, 127] width 159 height 20
paste input "Processing Worker"
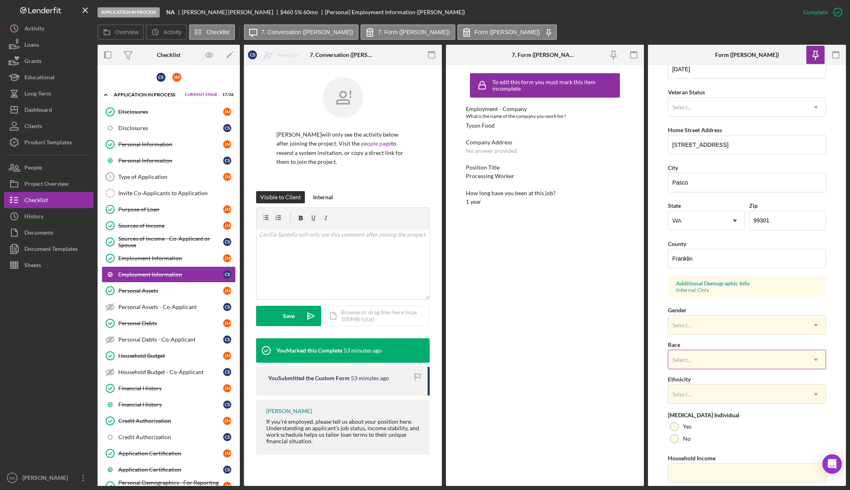
scroll to position [122, 0]
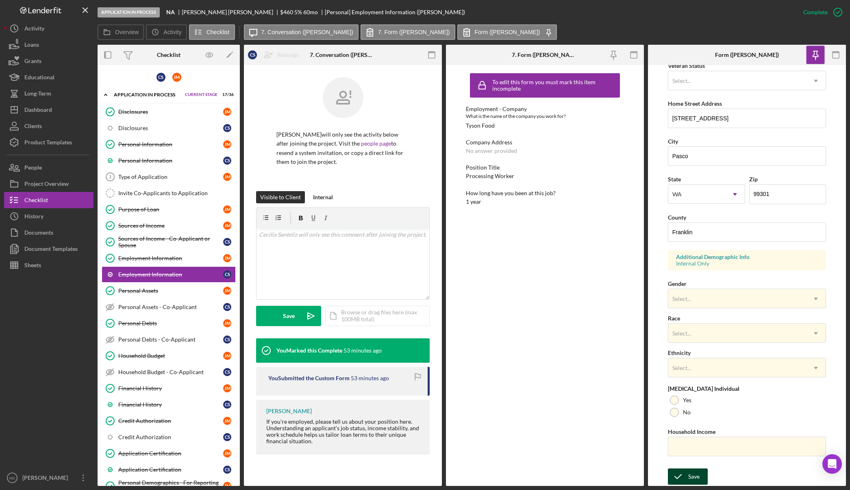
click at [697, 480] on div "Save" at bounding box center [694, 477] width 11 height 16
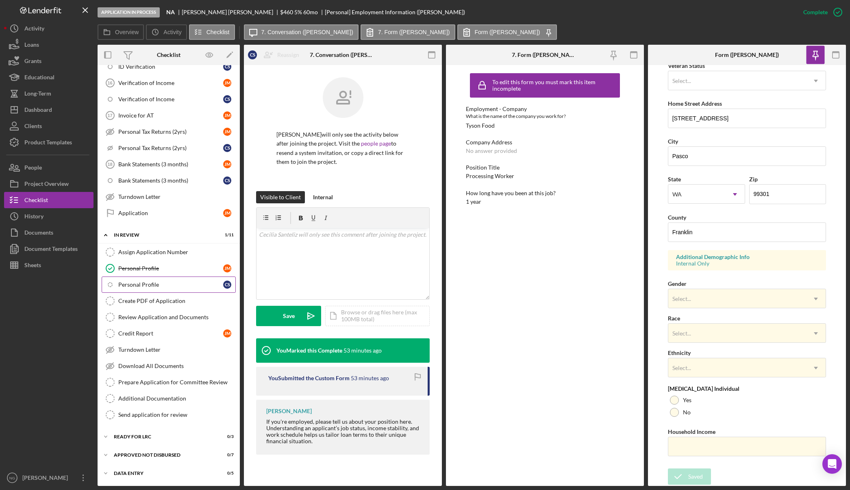
click at [192, 286] on div "Personal Profile" at bounding box center [170, 284] width 105 height 7
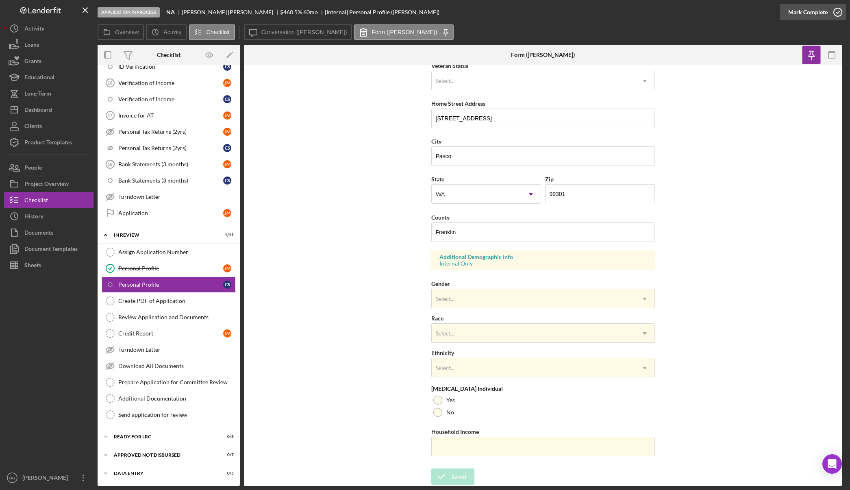
click at [827, 19] on button "Mark Complete" at bounding box center [814, 12] width 66 height 16
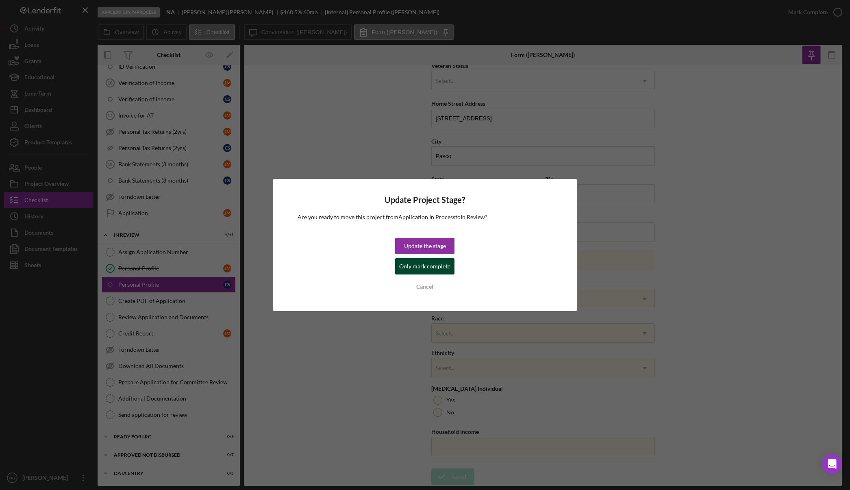
click at [432, 266] on div "Only mark complete" at bounding box center [424, 266] width 51 height 16
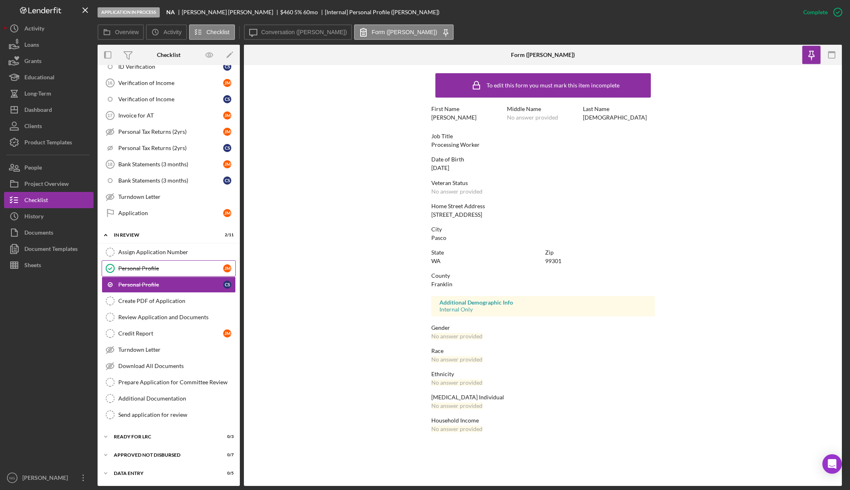
click at [162, 268] on div "Personal Profile" at bounding box center [170, 268] width 105 height 7
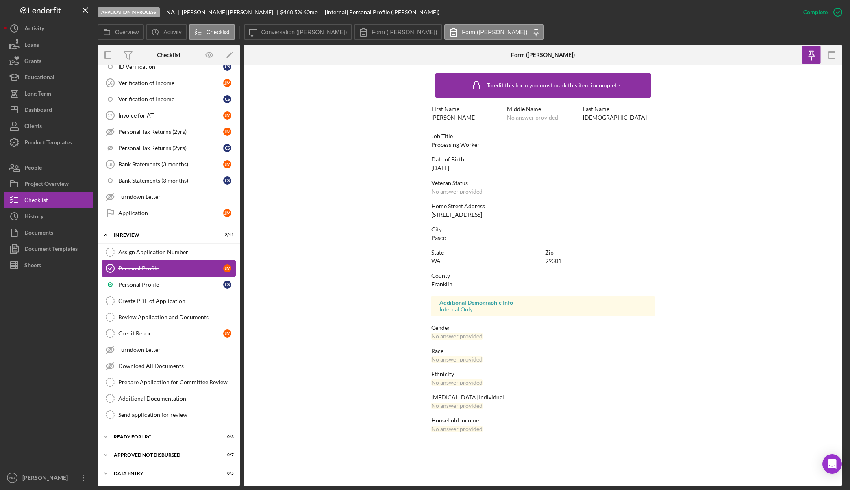
click at [174, 271] on div "Personal Profile" at bounding box center [170, 268] width 105 height 7
click at [814, 54] on icon "button" at bounding box center [811, 55] width 18 height 18
click at [828, 58] on icon "button" at bounding box center [832, 55] width 18 height 18
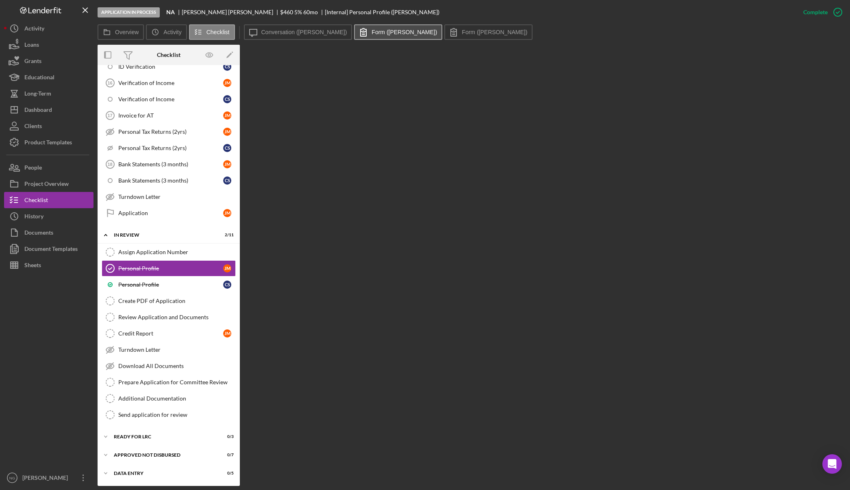
click at [379, 33] on label "Form (Jessica M.)" at bounding box center [404, 32] width 65 height 7
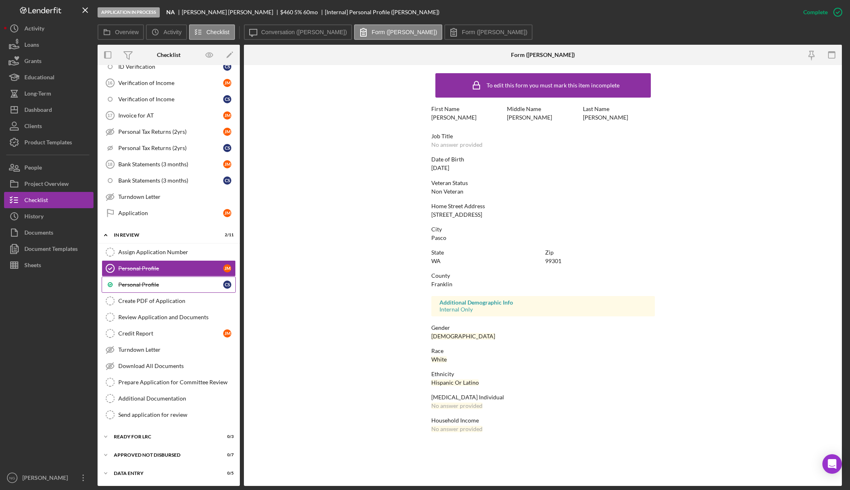
click at [163, 286] on div "Personal Profile" at bounding box center [170, 284] width 105 height 7
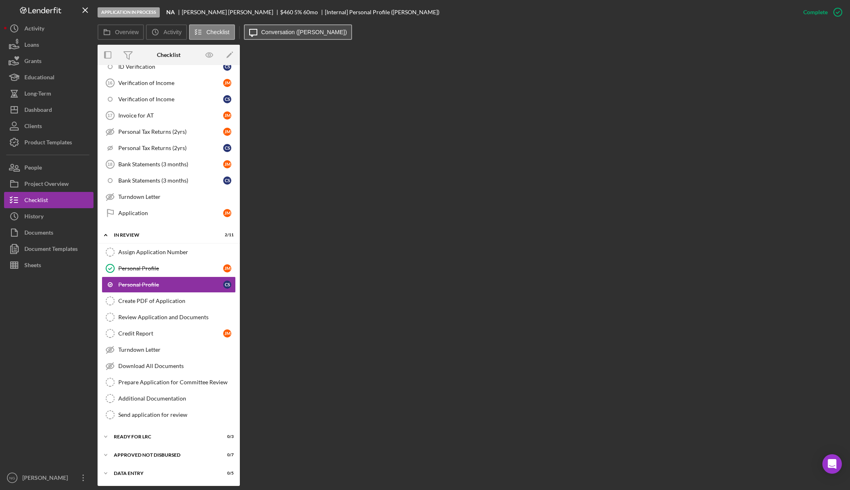
click at [292, 32] on label "Conversation (Cecilia S.)" at bounding box center [305, 32] width 86 height 7
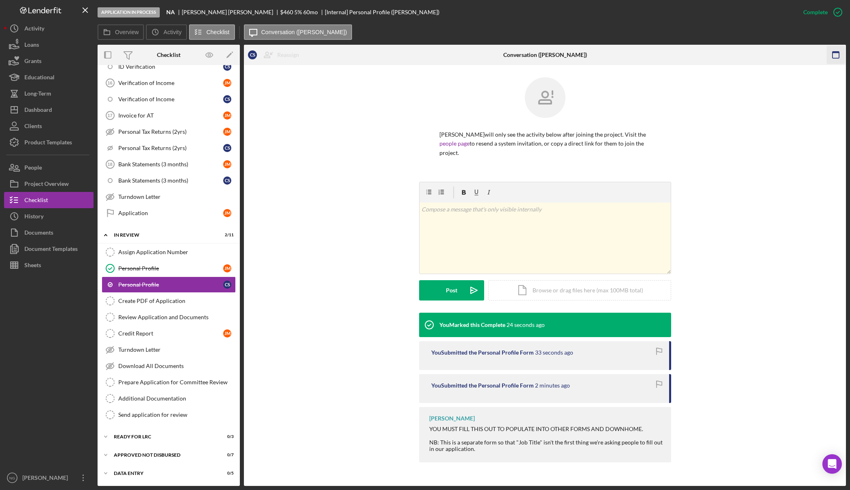
click at [833, 54] on rect "button" at bounding box center [836, 55] width 7 height 7
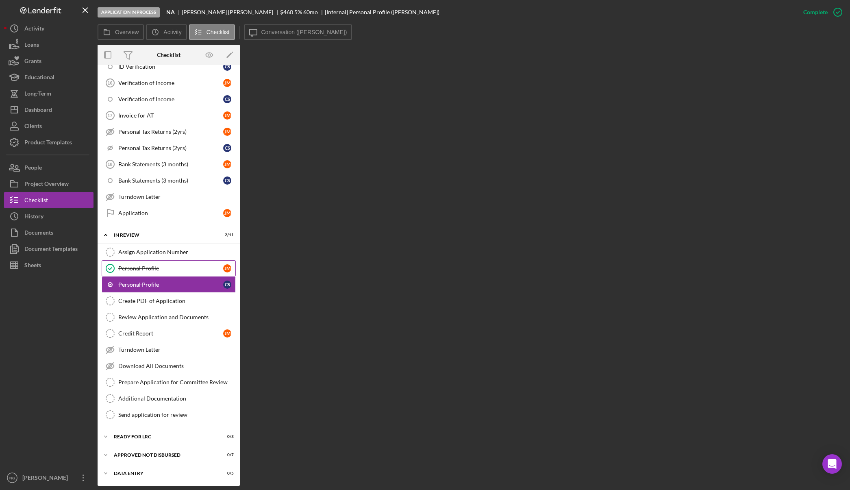
click at [158, 264] on link "Personal Profile Personal Profile J M" at bounding box center [169, 268] width 134 height 16
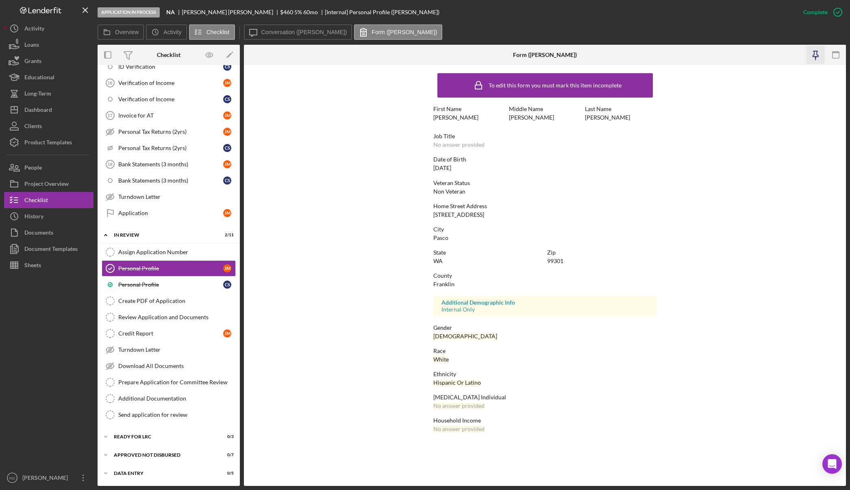
click at [816, 57] on icon "button" at bounding box center [816, 59] width 2 height 4
click at [172, 288] on link "Personal Profile C S" at bounding box center [169, 285] width 134 height 16
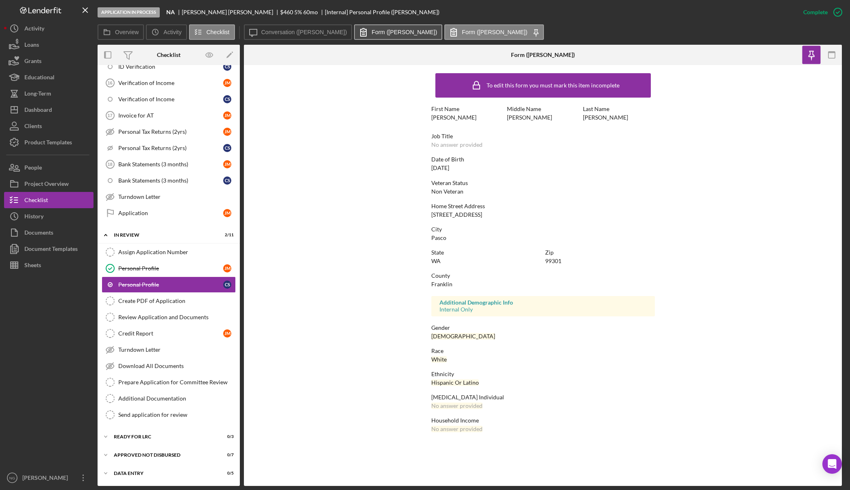
click at [372, 33] on label "Form (Cecilia S.)" at bounding box center [404, 32] width 65 height 7
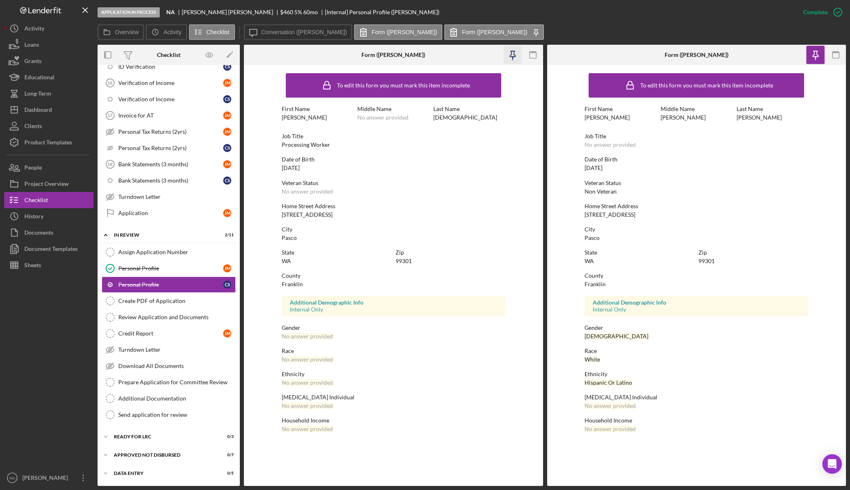
click at [512, 58] on icon "button" at bounding box center [513, 59] width 2 height 4
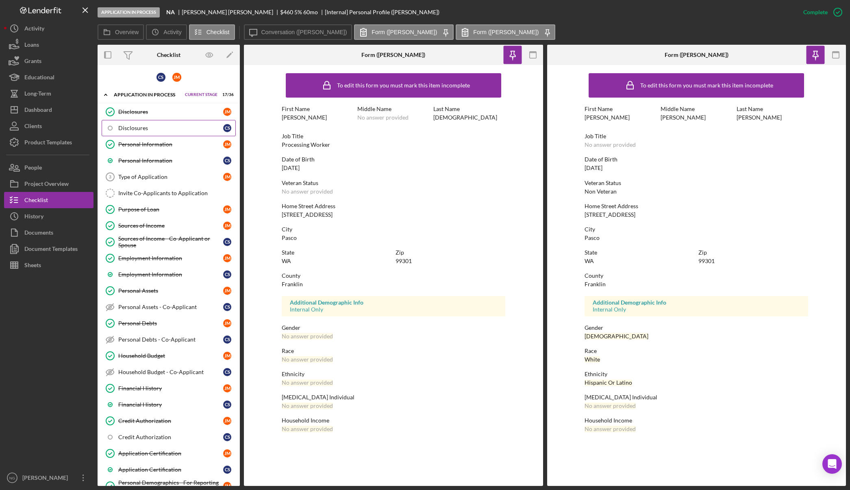
click at [189, 131] on div "Disclosures" at bounding box center [170, 128] width 105 height 7
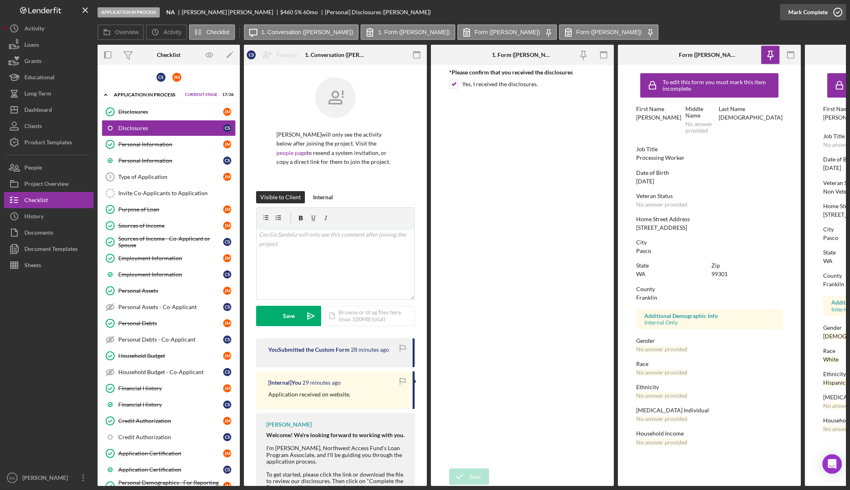
click at [836, 11] on icon "button" at bounding box center [838, 12] width 20 height 20
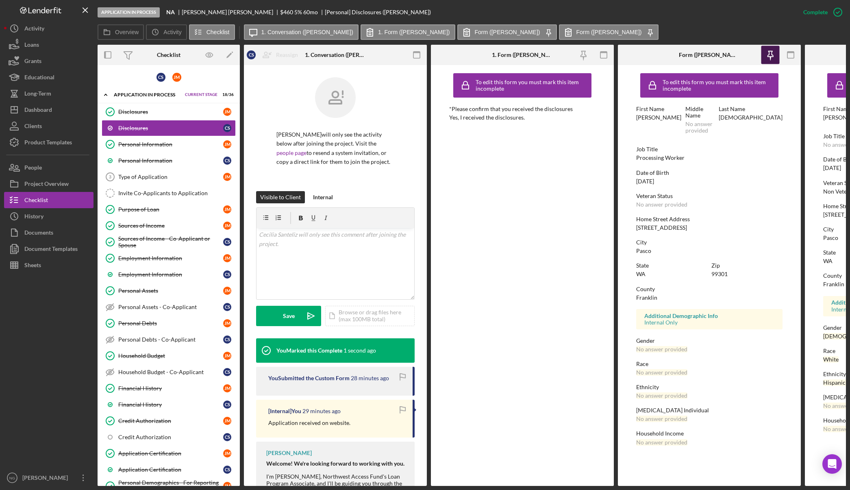
click at [778, 54] on icon "button" at bounding box center [771, 55] width 18 height 18
click at [790, 57] on icon "button" at bounding box center [791, 55] width 18 height 18
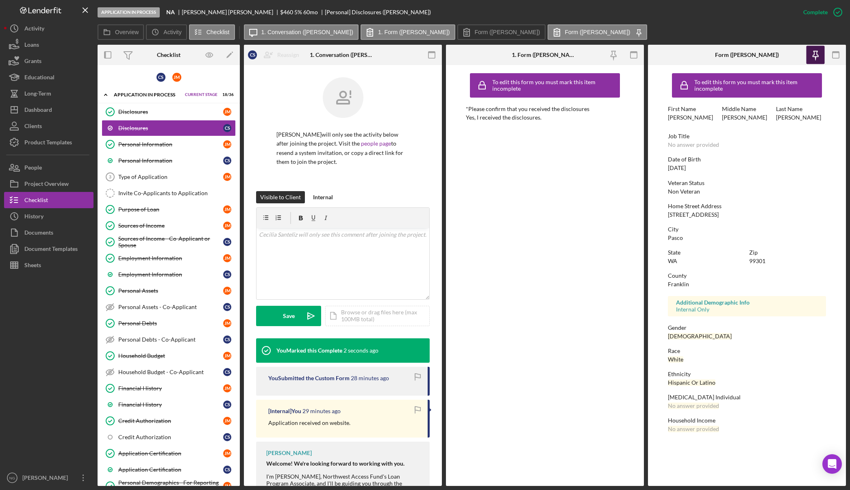
click at [818, 55] on icon "button" at bounding box center [816, 54] width 6 height 6
click at [829, 55] on icon "button" at bounding box center [836, 55] width 18 height 18
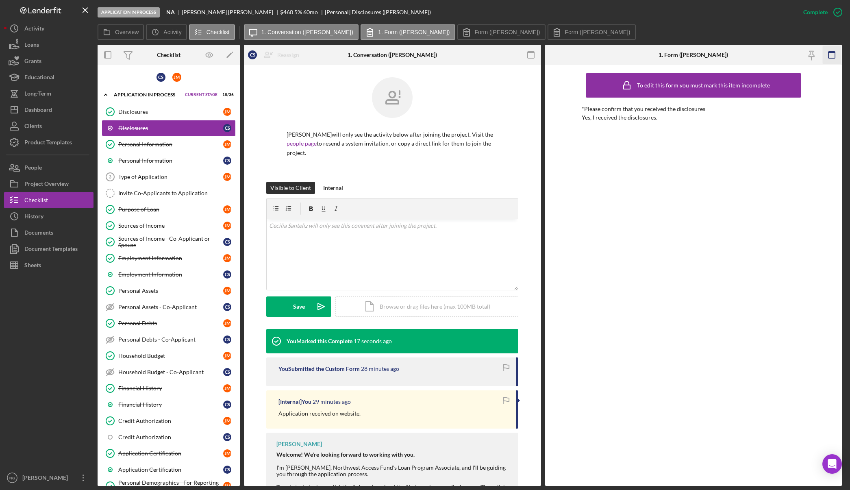
click at [838, 55] on icon "button" at bounding box center [832, 55] width 18 height 18
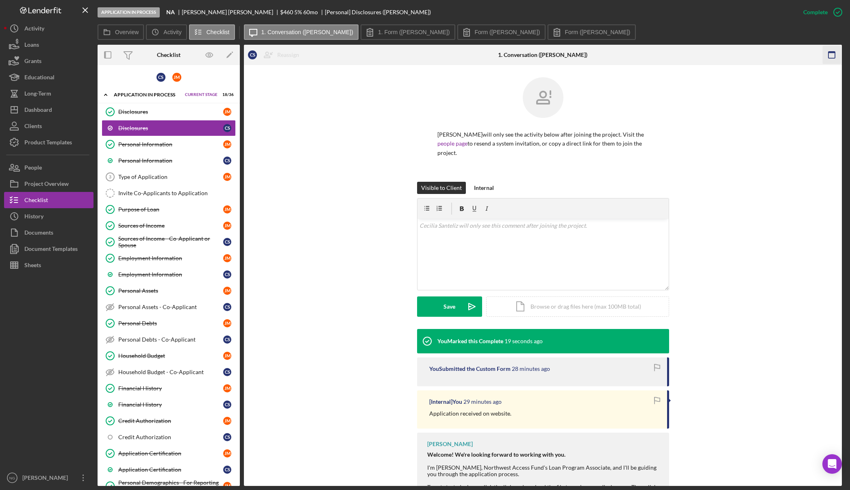
click at [831, 57] on icon "button" at bounding box center [832, 55] width 18 height 18
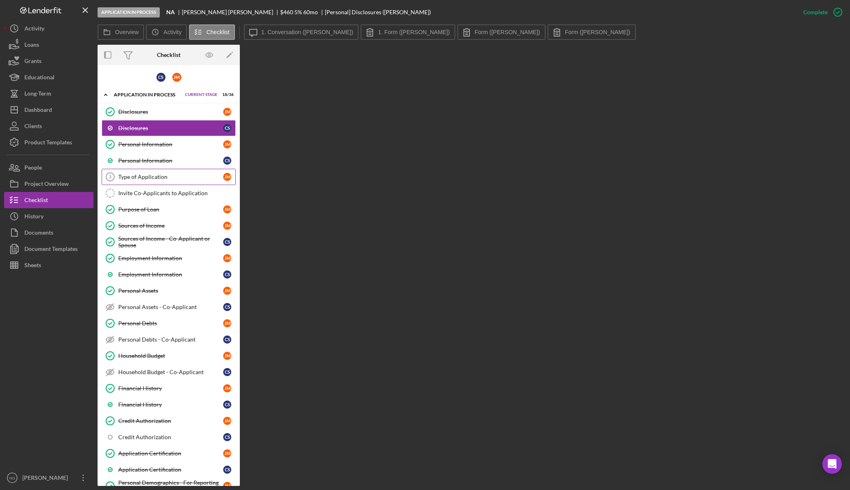
click at [159, 179] on div "Type of Application" at bounding box center [170, 177] width 105 height 7
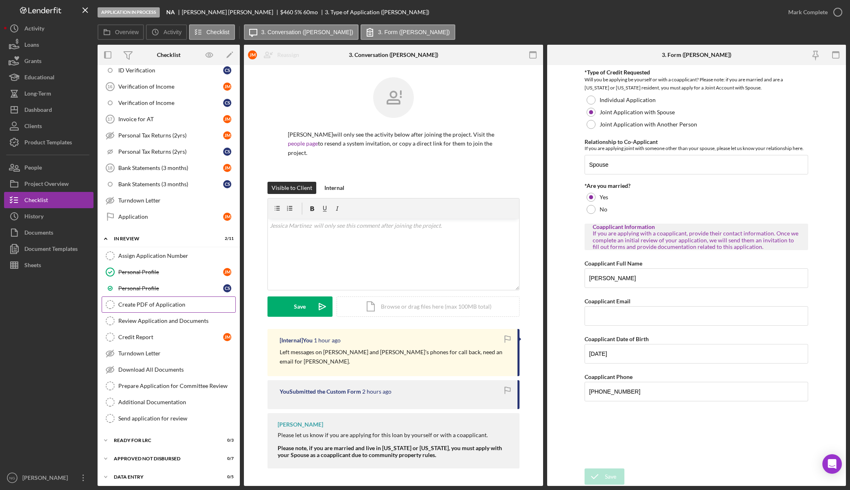
scroll to position [468, 0]
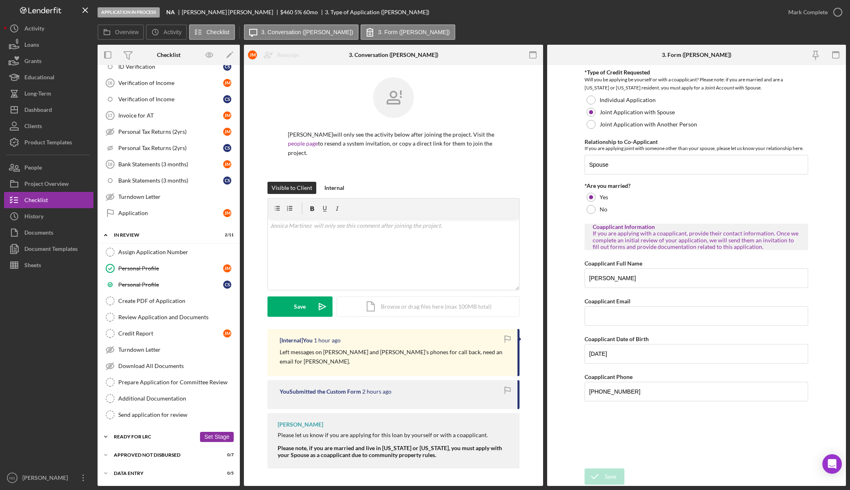
click at [148, 436] on div "Ready for LRC" at bounding box center [155, 436] width 82 height 5
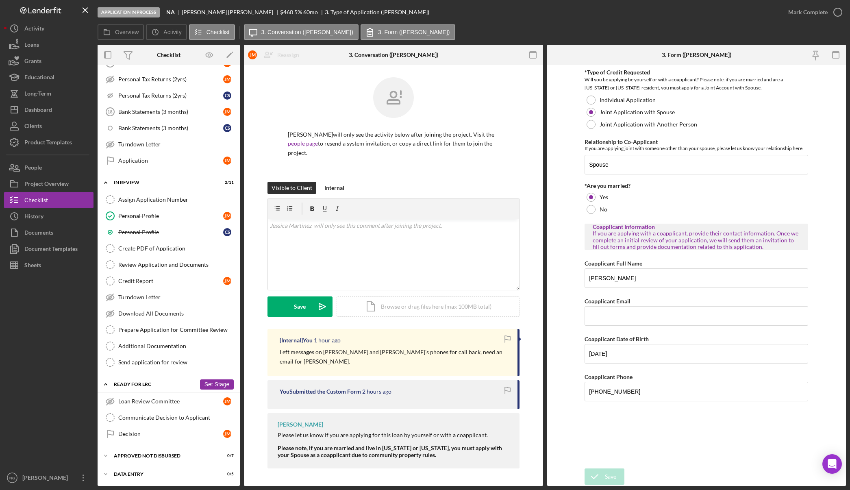
scroll to position [521, 0]
click at [158, 456] on div "Approved Not Disbursed" at bounding box center [155, 455] width 82 height 5
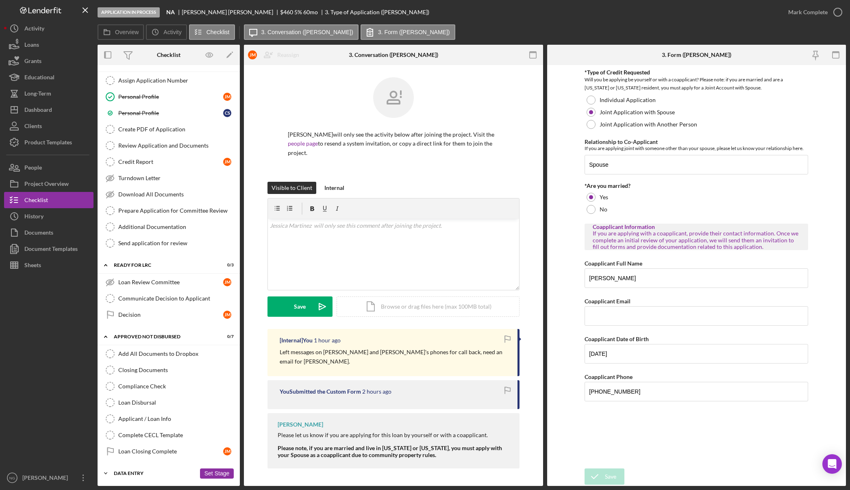
click at [148, 469] on div "Icon/Expander Data Entry 0 / 5 Set Stage" at bounding box center [169, 473] width 142 height 16
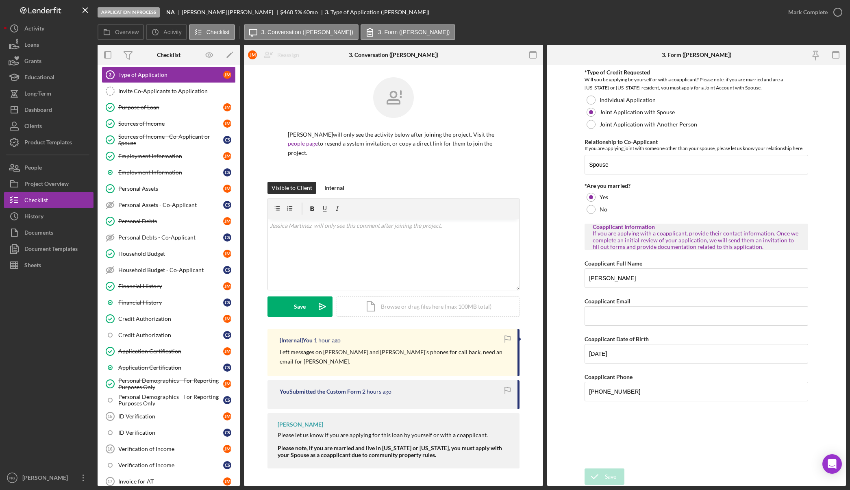
scroll to position [75, 0]
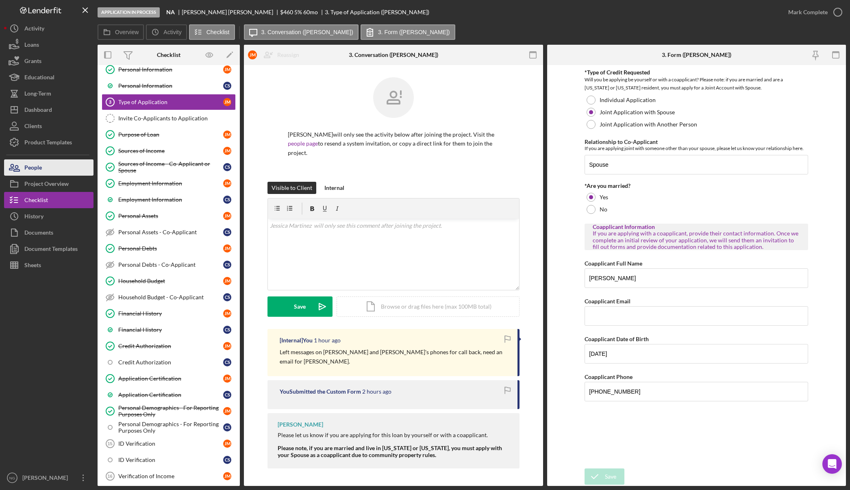
click at [61, 167] on button "People" at bounding box center [48, 167] width 89 height 16
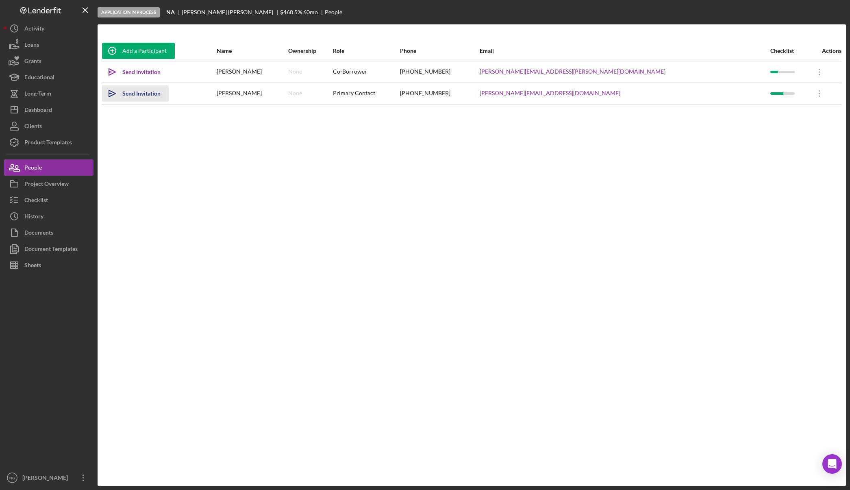
click at [140, 95] on div "Send Invitation" at bounding box center [141, 93] width 38 height 16
click at [46, 198] on div "Checklist" at bounding box center [36, 201] width 24 height 18
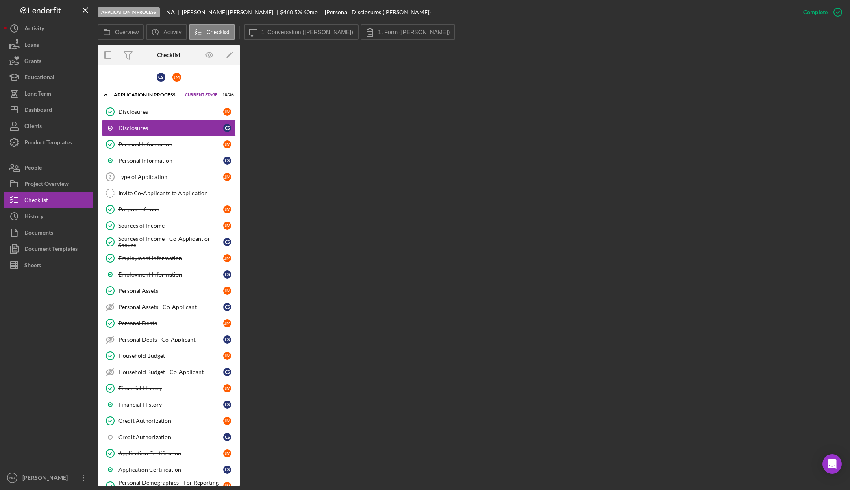
scroll to position [285, 0]
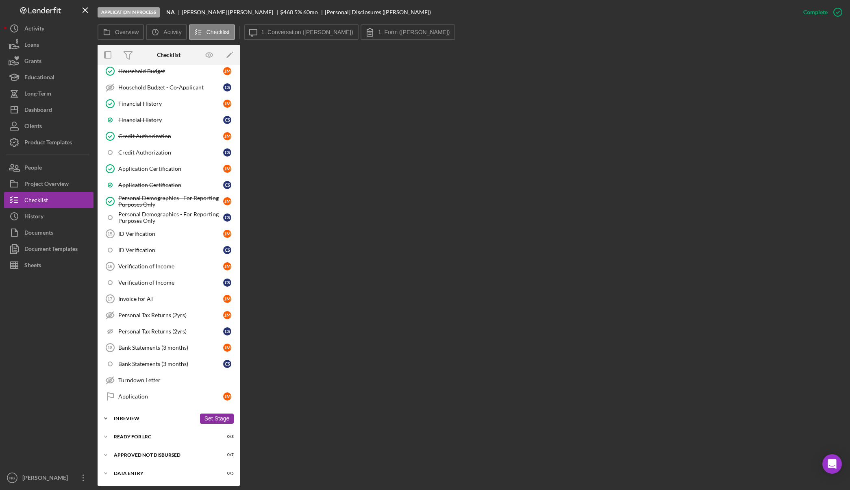
click at [164, 415] on div "Icon/Expander In Review 2 / 11 Set Stage" at bounding box center [169, 418] width 142 height 16
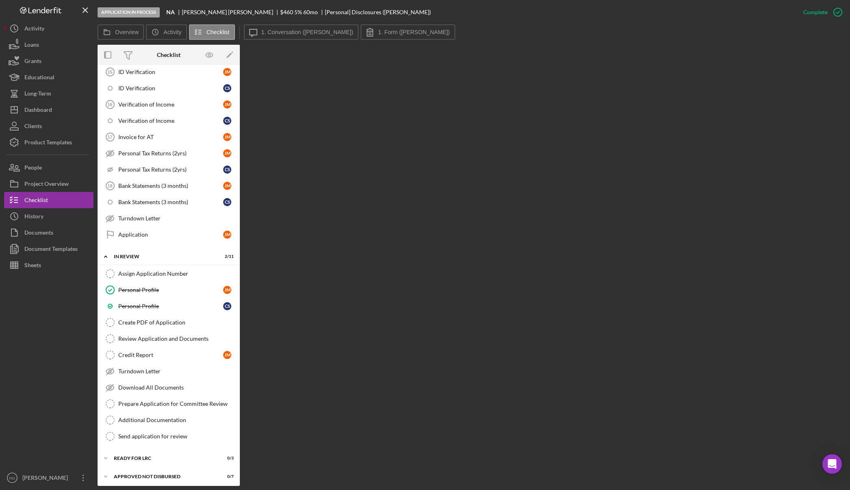
scroll to position [468, 0]
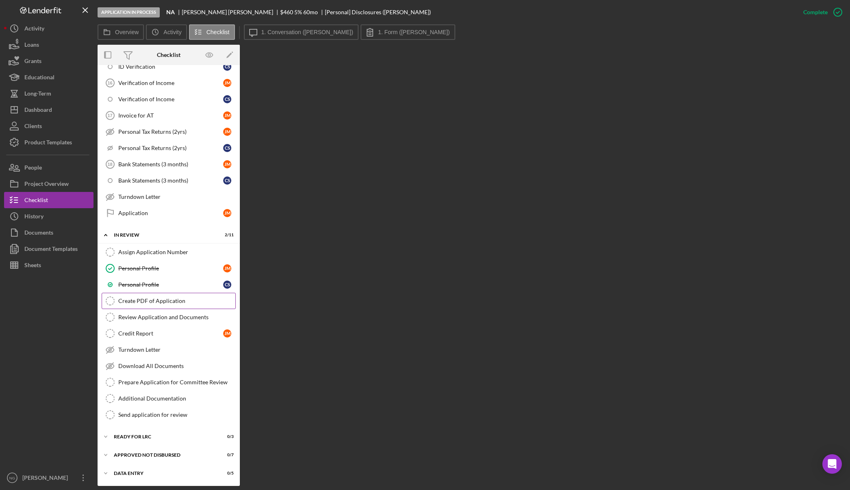
click at [181, 300] on div "Create PDF of Application" at bounding box center [176, 301] width 117 height 7
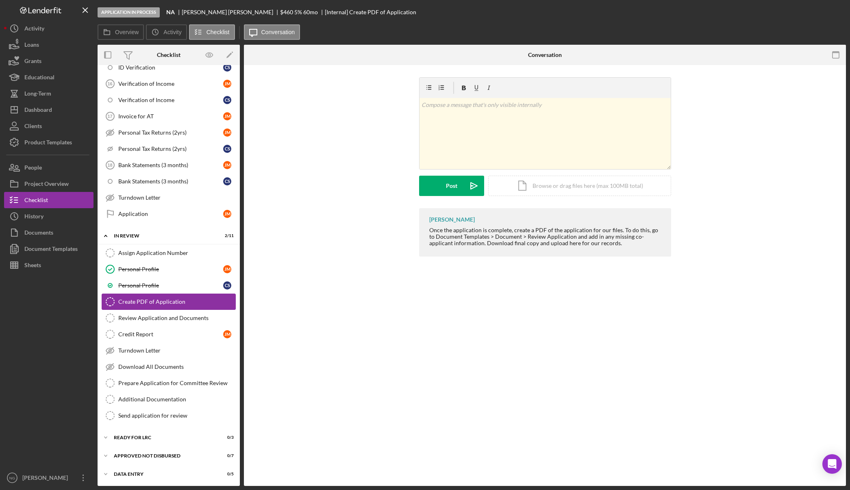
scroll to position [468, 0]
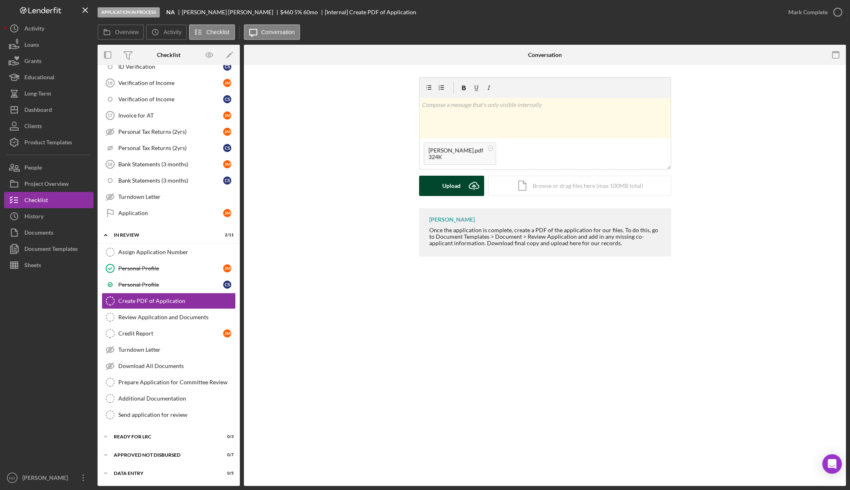
click at [445, 181] on div "Upload" at bounding box center [452, 186] width 18 height 20
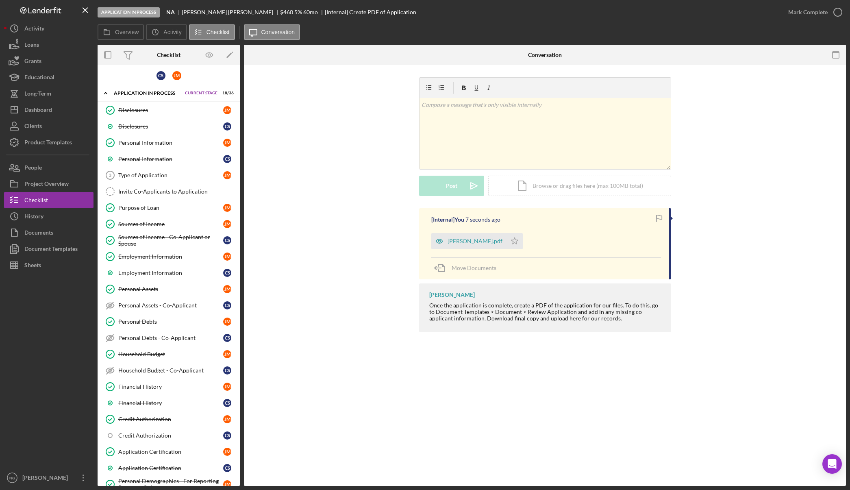
scroll to position [0, 0]
click at [141, 179] on div "Type of Application" at bounding box center [170, 177] width 105 height 7
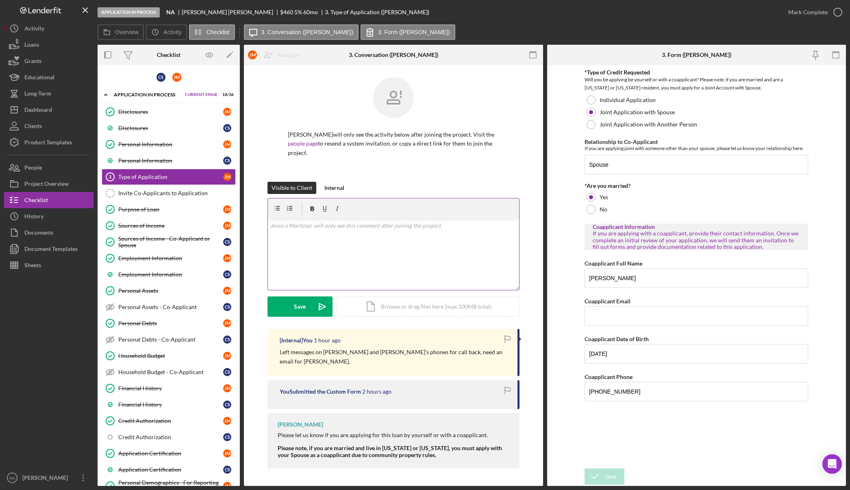
click at [326, 224] on p at bounding box center [393, 225] width 247 height 9
click at [70, 425] on div at bounding box center [48, 371] width 89 height 196
click at [440, 227] on p at bounding box center [393, 225] width 247 height 9
click at [294, 226] on p "Hi [PERSON_NAME]," at bounding box center [393, 225] width 247 height 9
click at [383, 238] on p "Thank you for submitting your application" at bounding box center [393, 237] width 247 height 9
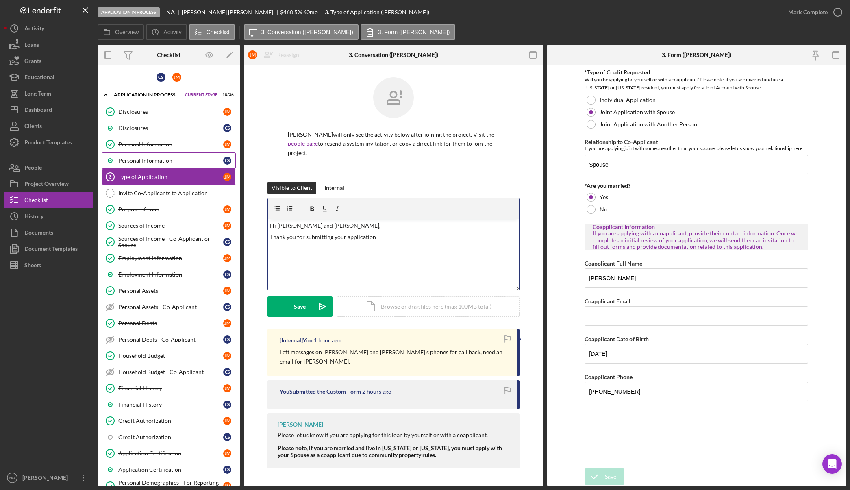
click at [164, 155] on link "Personal Information C S" at bounding box center [169, 161] width 134 height 16
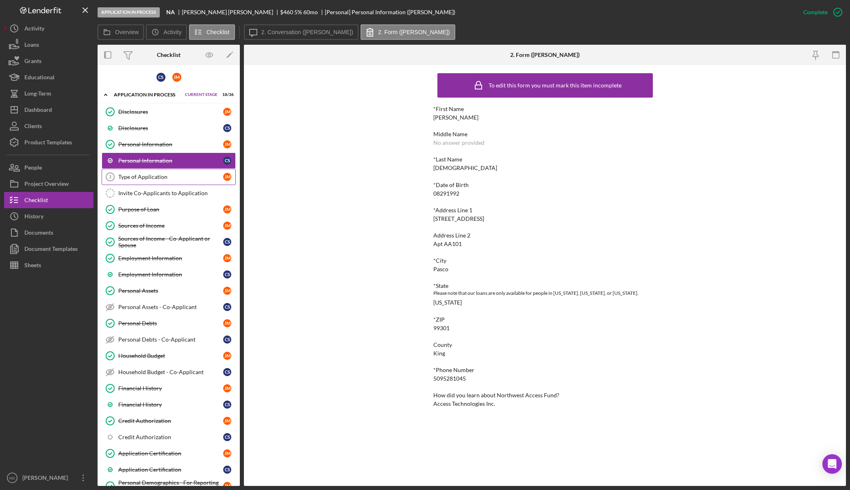
click at [157, 175] on div "Type of Application" at bounding box center [170, 177] width 105 height 7
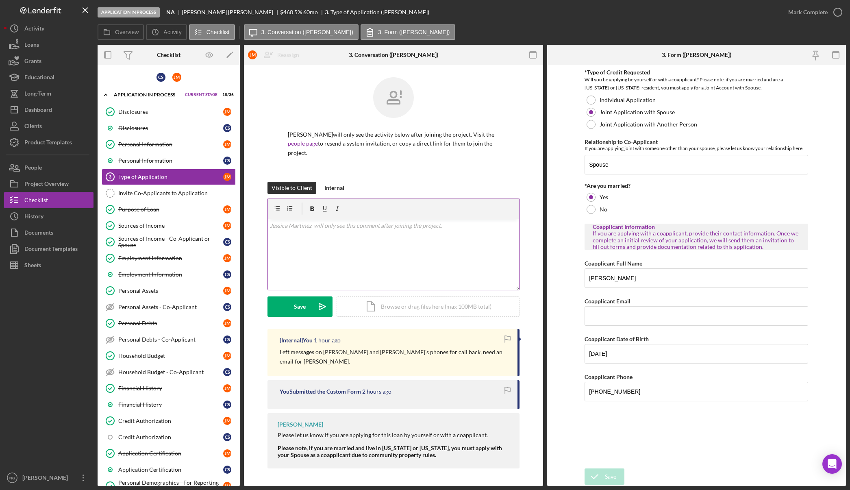
click at [363, 260] on div "v Color teal Color pink Remove color Add row above Add row below Add column bef…" at bounding box center [393, 254] width 251 height 71
drag, startPoint x: 397, startPoint y: 237, endPoint x: 254, endPoint y: 219, distance: 143.9
click at [254, 219] on div "Jessica Martinez will only see the activity below after joining the project. Vi…" at bounding box center [393, 275] width 299 height 420
drag, startPoint x: 312, startPoint y: 239, endPoint x: 264, endPoint y: 227, distance: 49.5
click at [264, 227] on div "Visible to Client Internal v Color teal Color pink Remove color Add row above A…" at bounding box center [393, 255] width 275 height 147
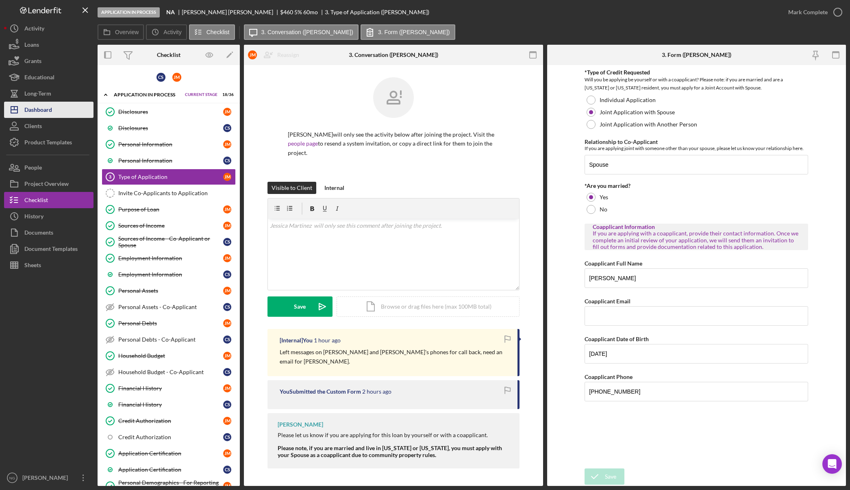
click at [74, 108] on button "Icon/Dashboard Dashboard" at bounding box center [48, 110] width 89 height 16
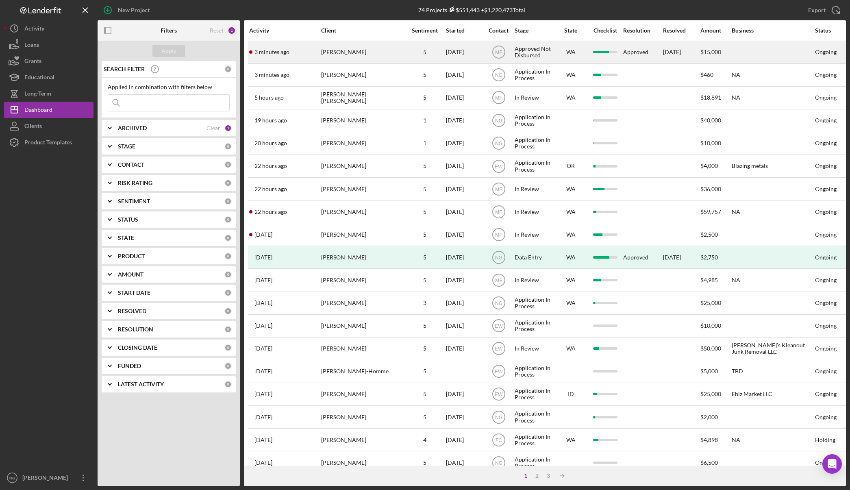
click at [305, 58] on div "3 minutes ago Lance Roosma" at bounding box center [284, 52] width 71 height 22
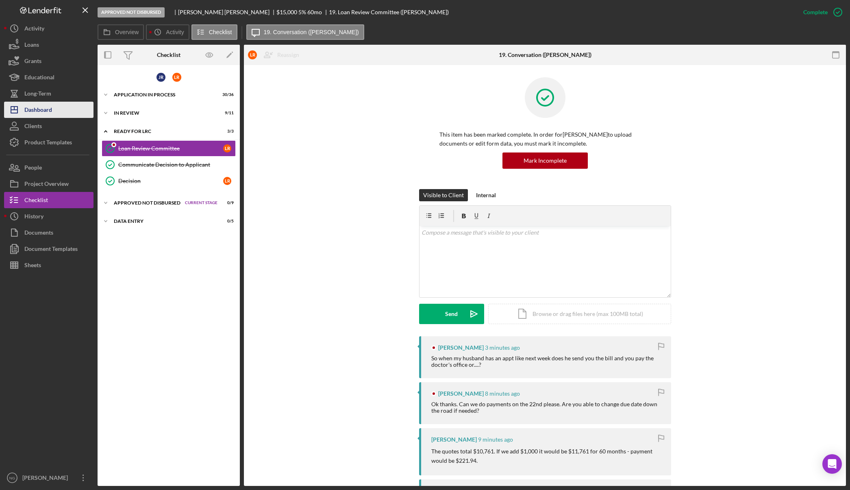
click at [35, 108] on div "Dashboard" at bounding box center [38, 111] width 28 height 18
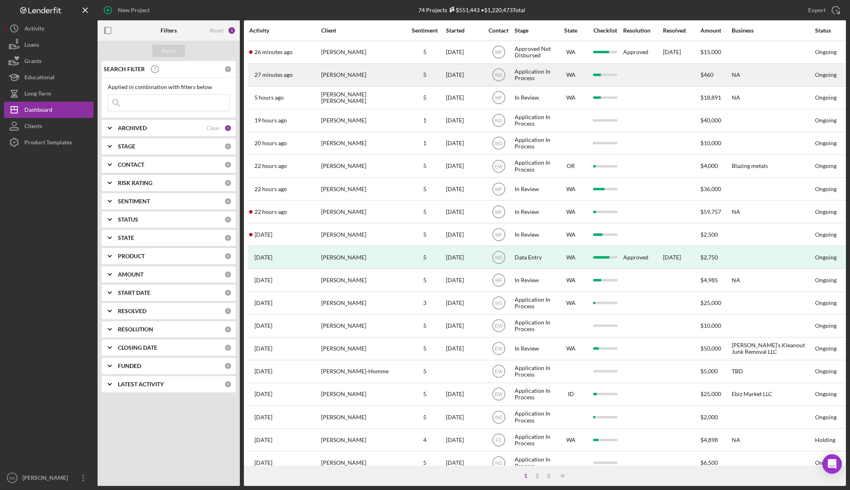
click at [358, 74] on div "[PERSON_NAME]" at bounding box center [361, 75] width 81 height 22
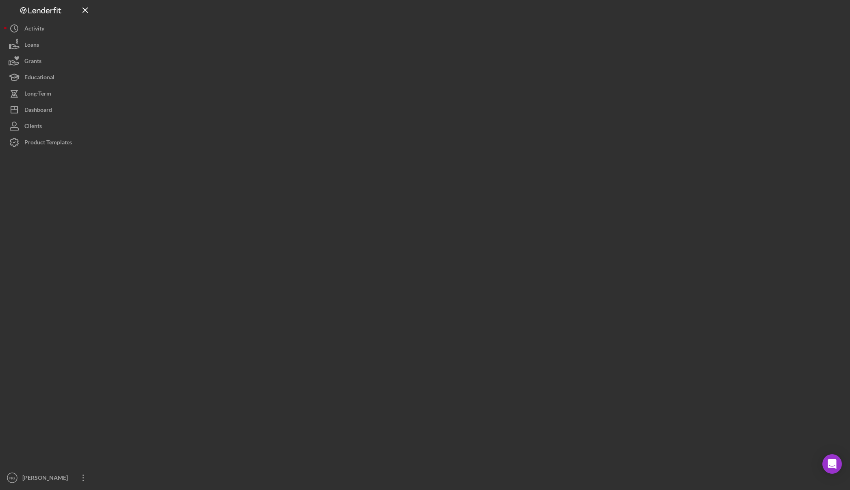
click at [358, 74] on div at bounding box center [472, 243] width 749 height 486
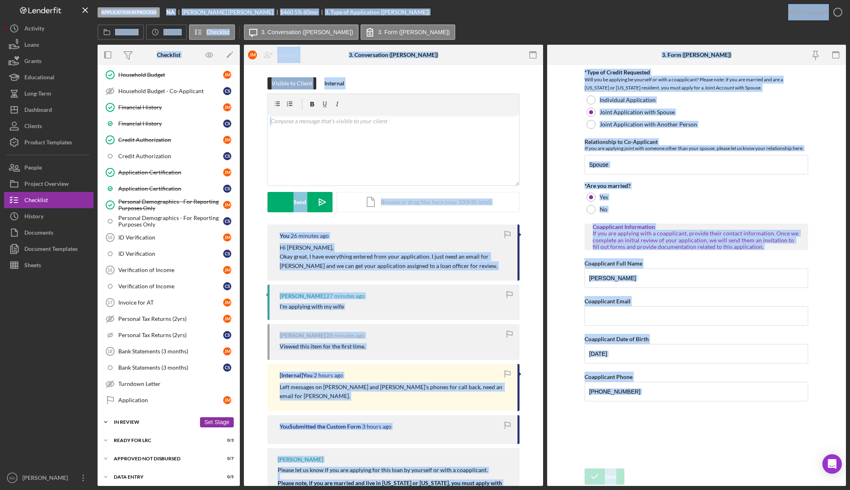
scroll to position [285, 0]
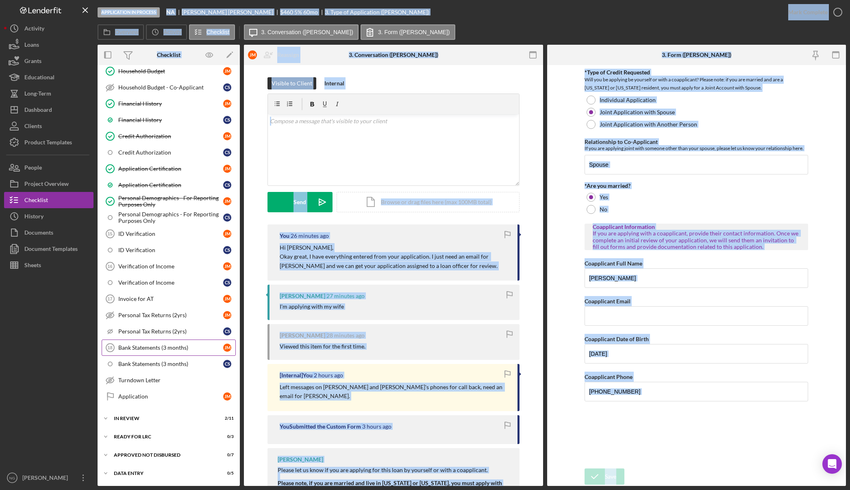
click at [145, 350] on div "Bank Statements (3 months)" at bounding box center [170, 347] width 105 height 7
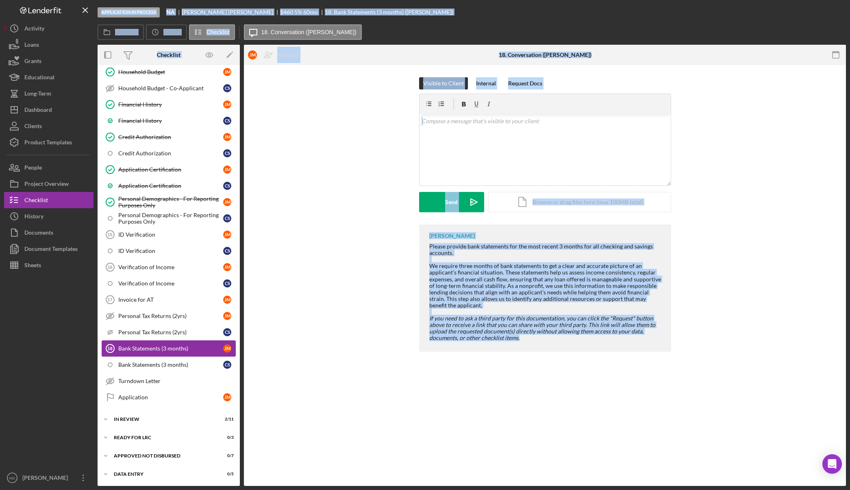
scroll to position [285, 0]
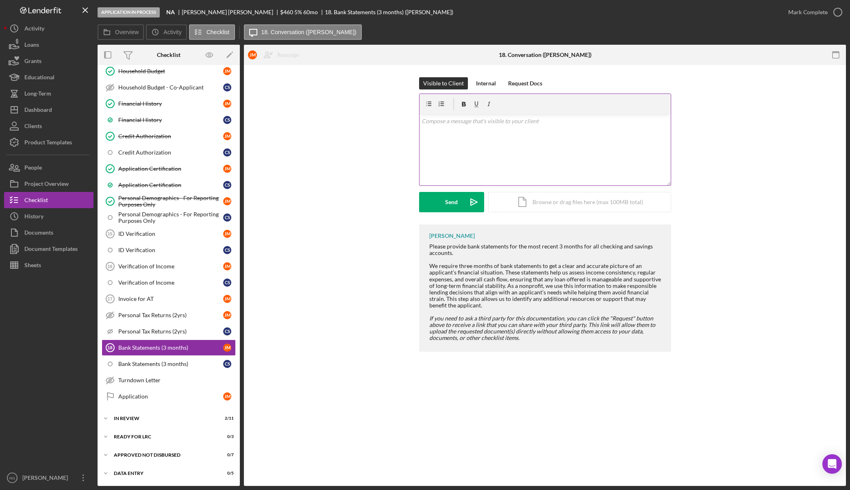
click at [492, 140] on div "v Color teal Color pink Remove color Add row above Add row below Add column bef…" at bounding box center [545, 149] width 251 height 71
click at [445, 201] on div "Upload" at bounding box center [452, 202] width 18 height 20
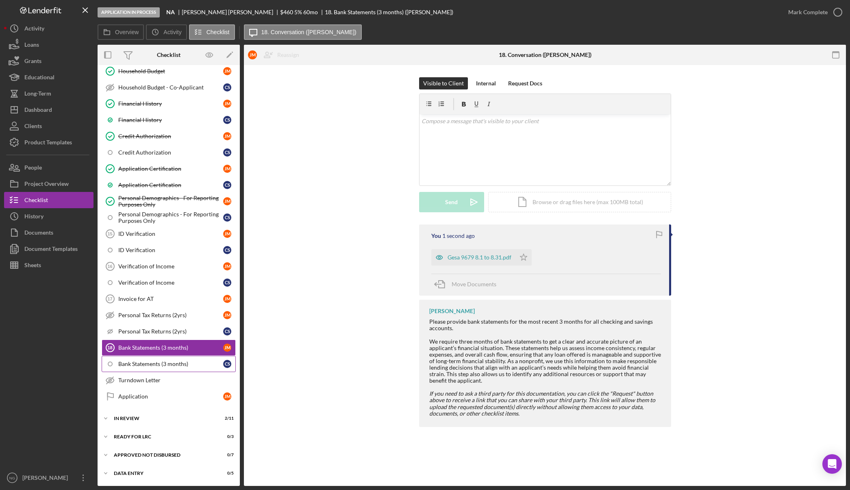
click at [148, 365] on div "Bank Statements (3 months)" at bounding box center [170, 364] width 105 height 7
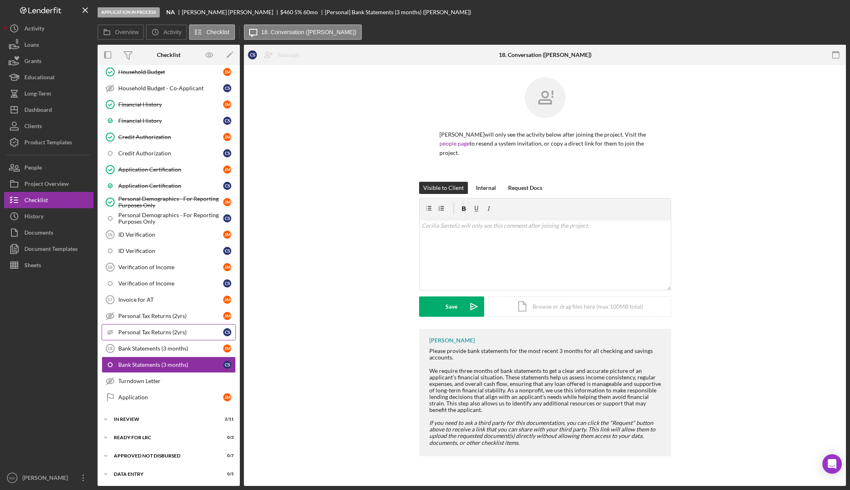
scroll to position [285, 0]
click at [453, 310] on div "Upload" at bounding box center [452, 307] width 18 height 20
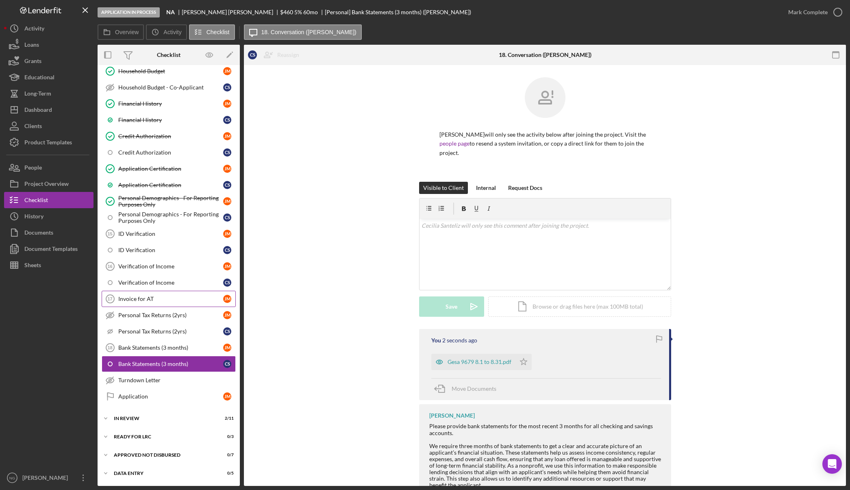
click at [144, 297] on div "Invoice for AT" at bounding box center [170, 299] width 105 height 7
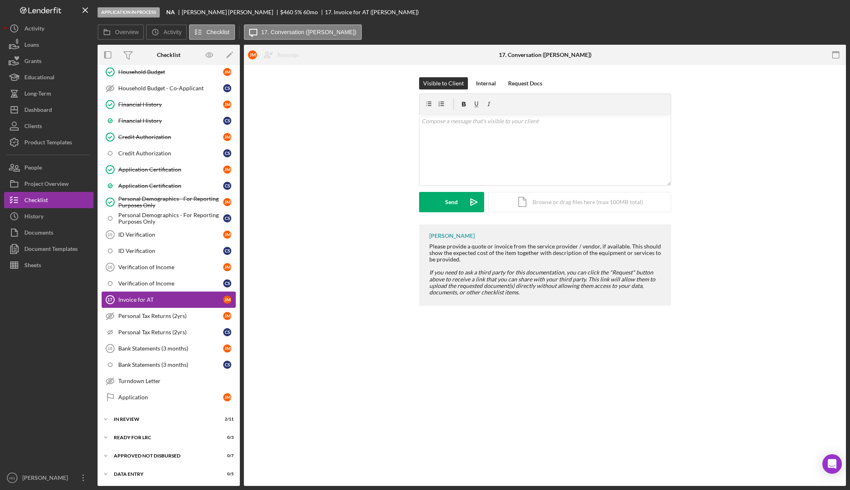
scroll to position [285, 0]
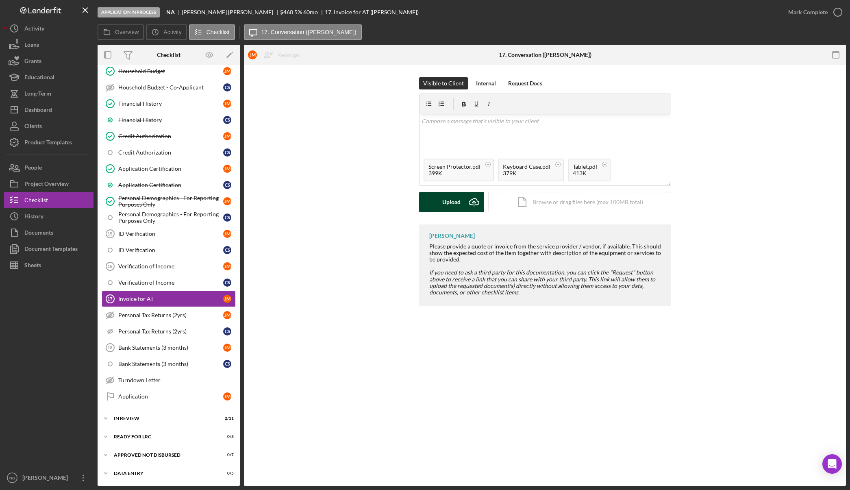
click at [452, 203] on div "Upload" at bounding box center [452, 202] width 18 height 20
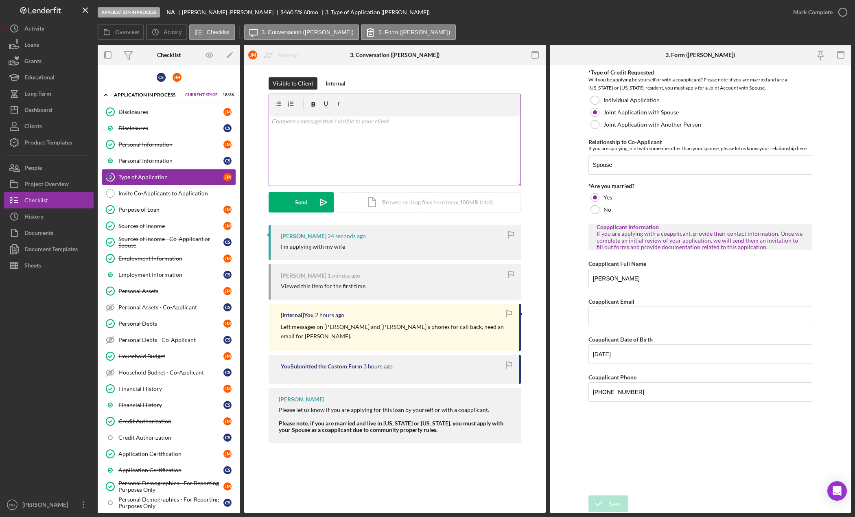
click at [290, 125] on p at bounding box center [394, 121] width 247 height 9
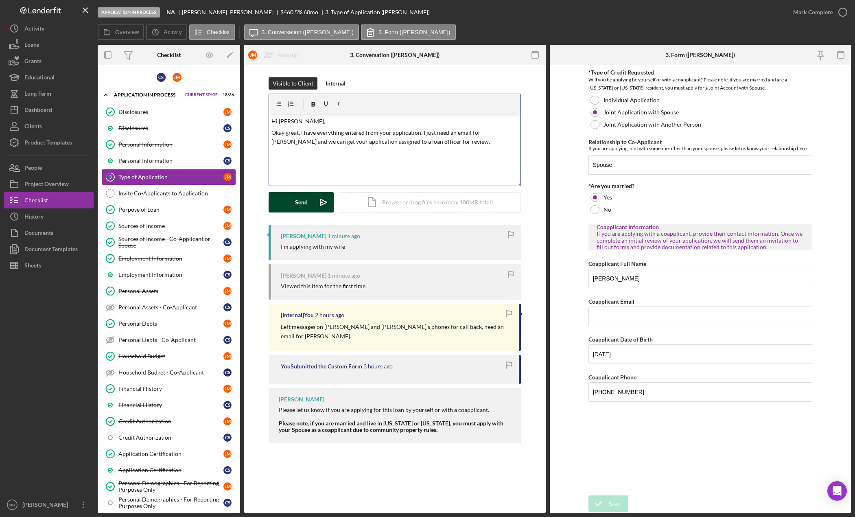
click at [314, 203] on icon "Icon/icon-invite-send" at bounding box center [323, 202] width 20 height 20
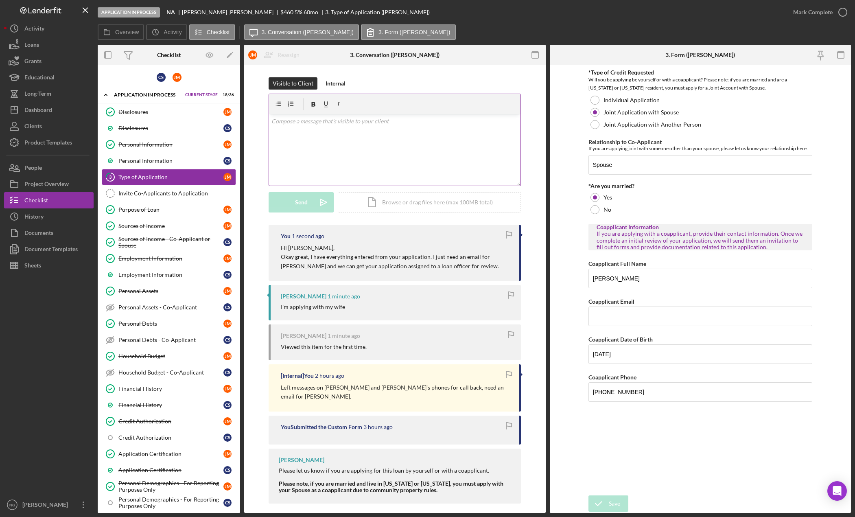
click at [324, 144] on div "v Color teal Color pink Remove color Add row above Add row below Add column bef…" at bounding box center [394, 149] width 251 height 71
click at [530, 296] on div "You 1 minute ago Hi [PERSON_NAME], Okay great, I have everything entered from y…" at bounding box center [394, 364] width 277 height 283
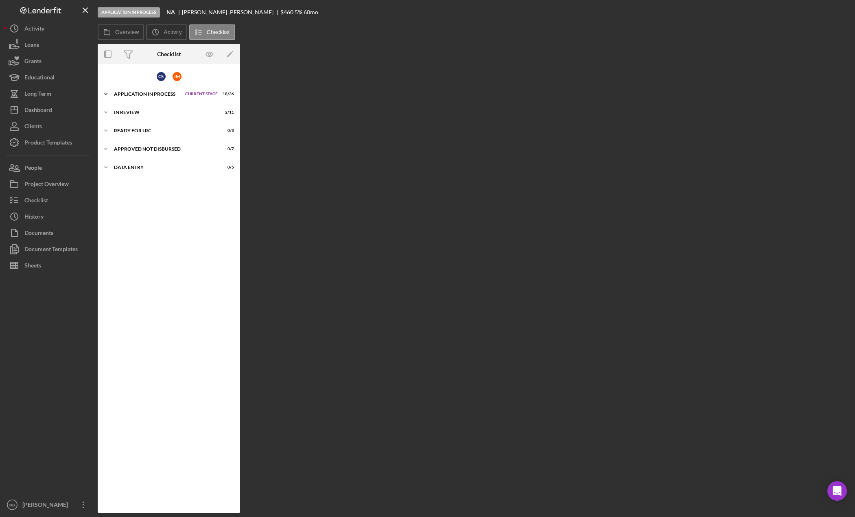
click at [157, 92] on div "Application In Process" at bounding box center [147, 94] width 67 height 5
